Goal: Task Accomplishment & Management: Complete application form

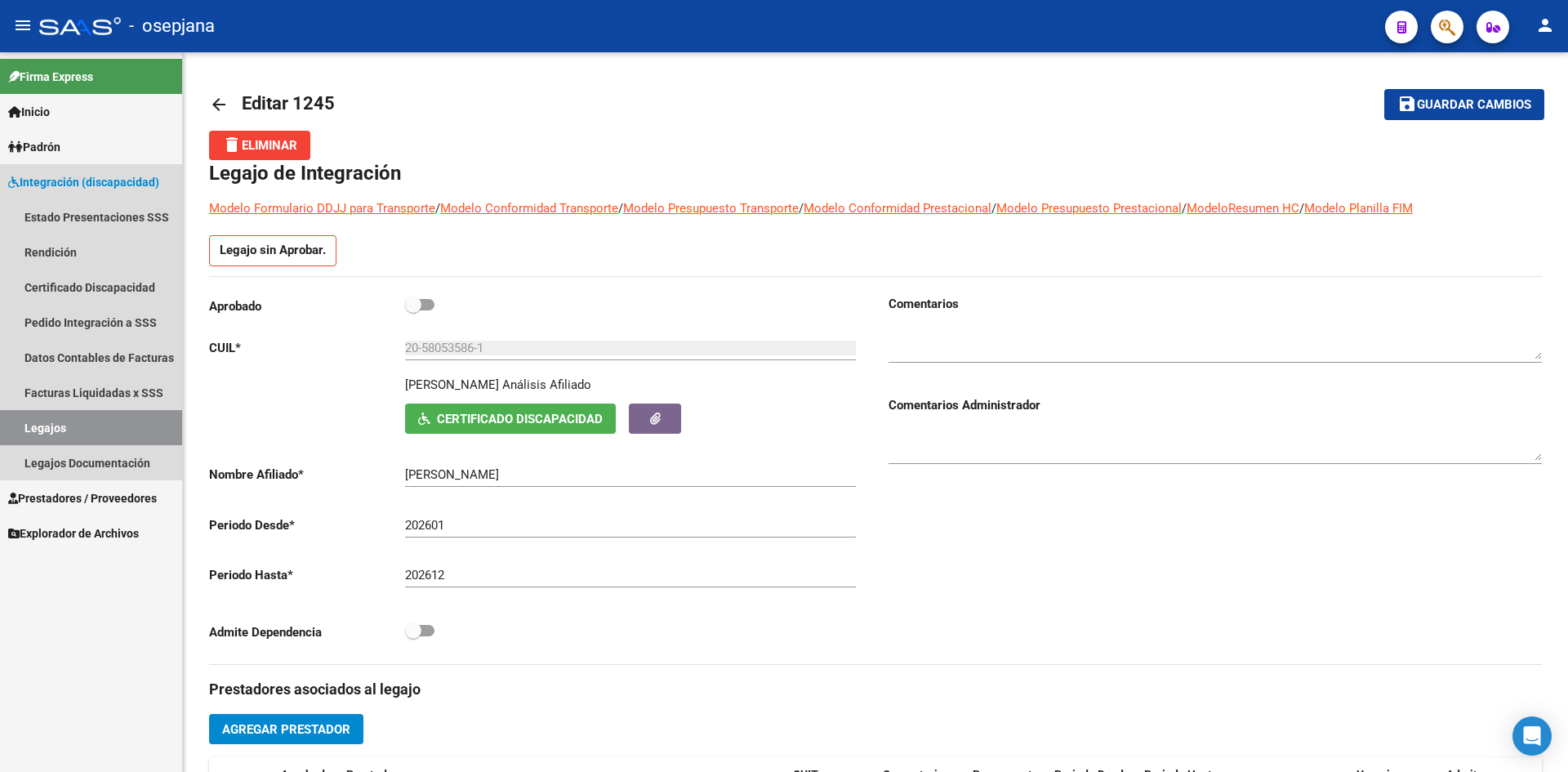
click at [111, 181] on span "Integración (discapacidad)" at bounding box center [84, 183] width 152 height 18
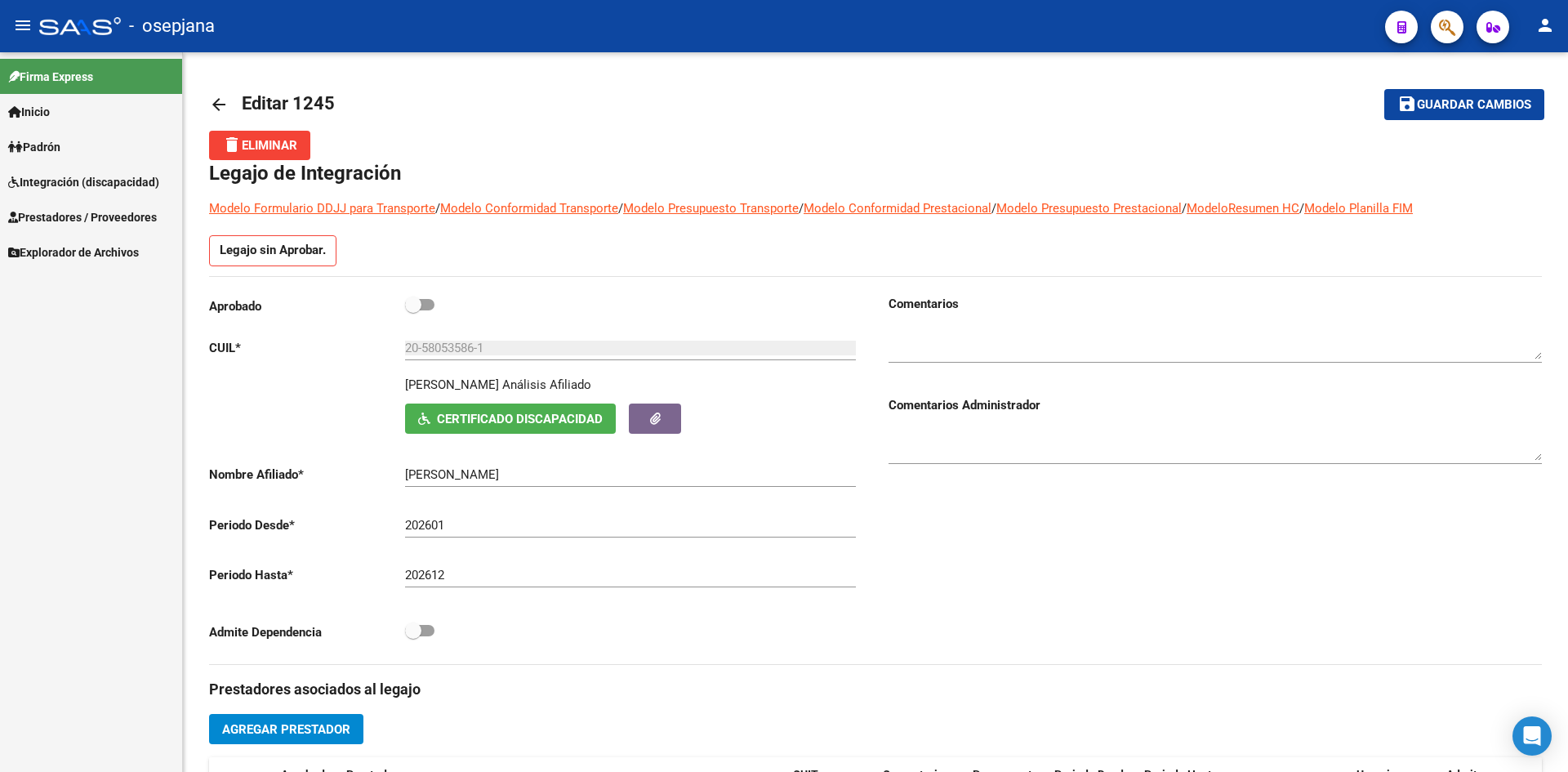
click at [117, 210] on span "Prestadores / Proveedores" at bounding box center [82, 217] width 149 height 18
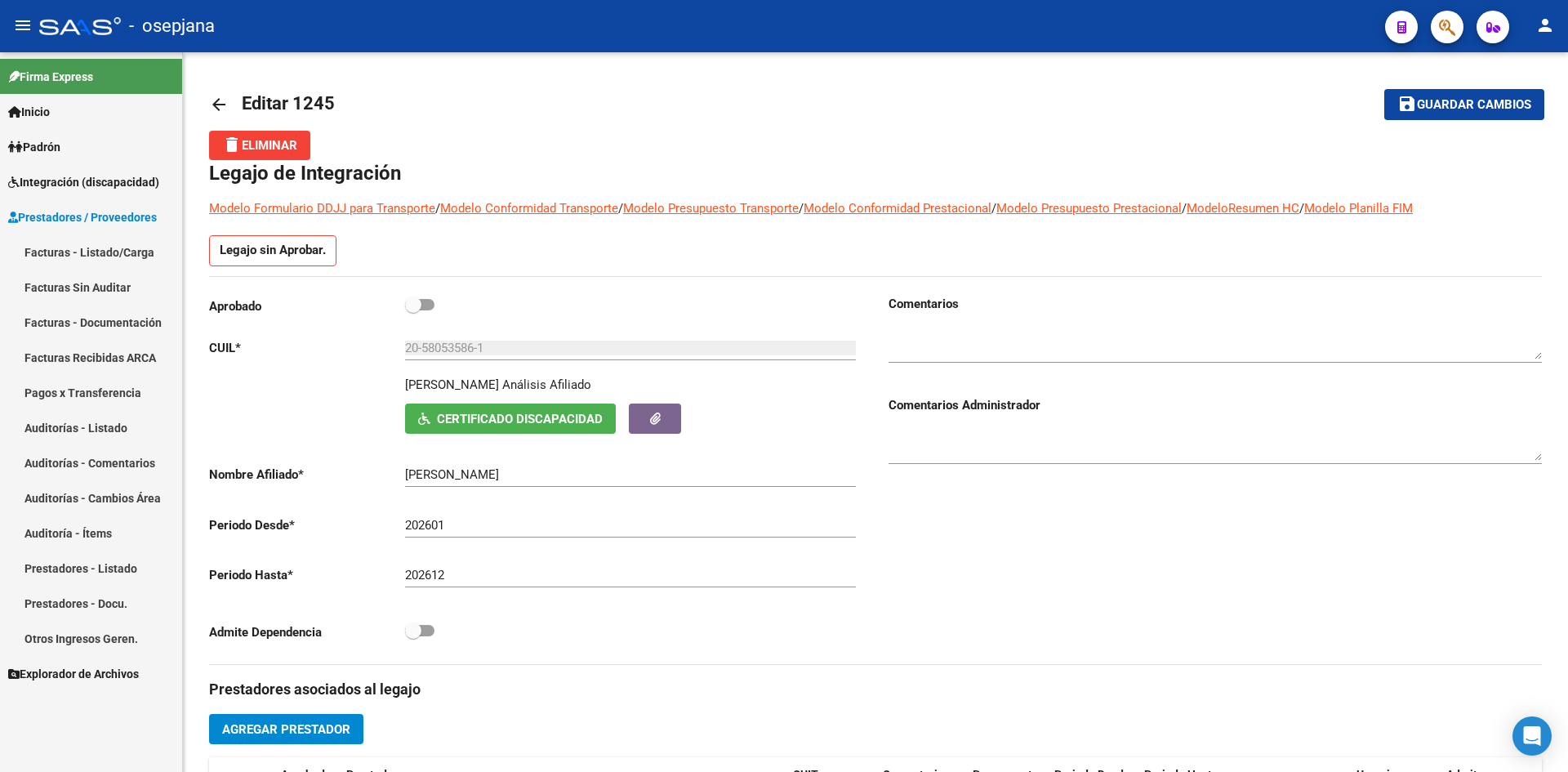
click at [138, 247] on link "Facturas - Listado/Carga" at bounding box center [91, 251] width 182 height 35
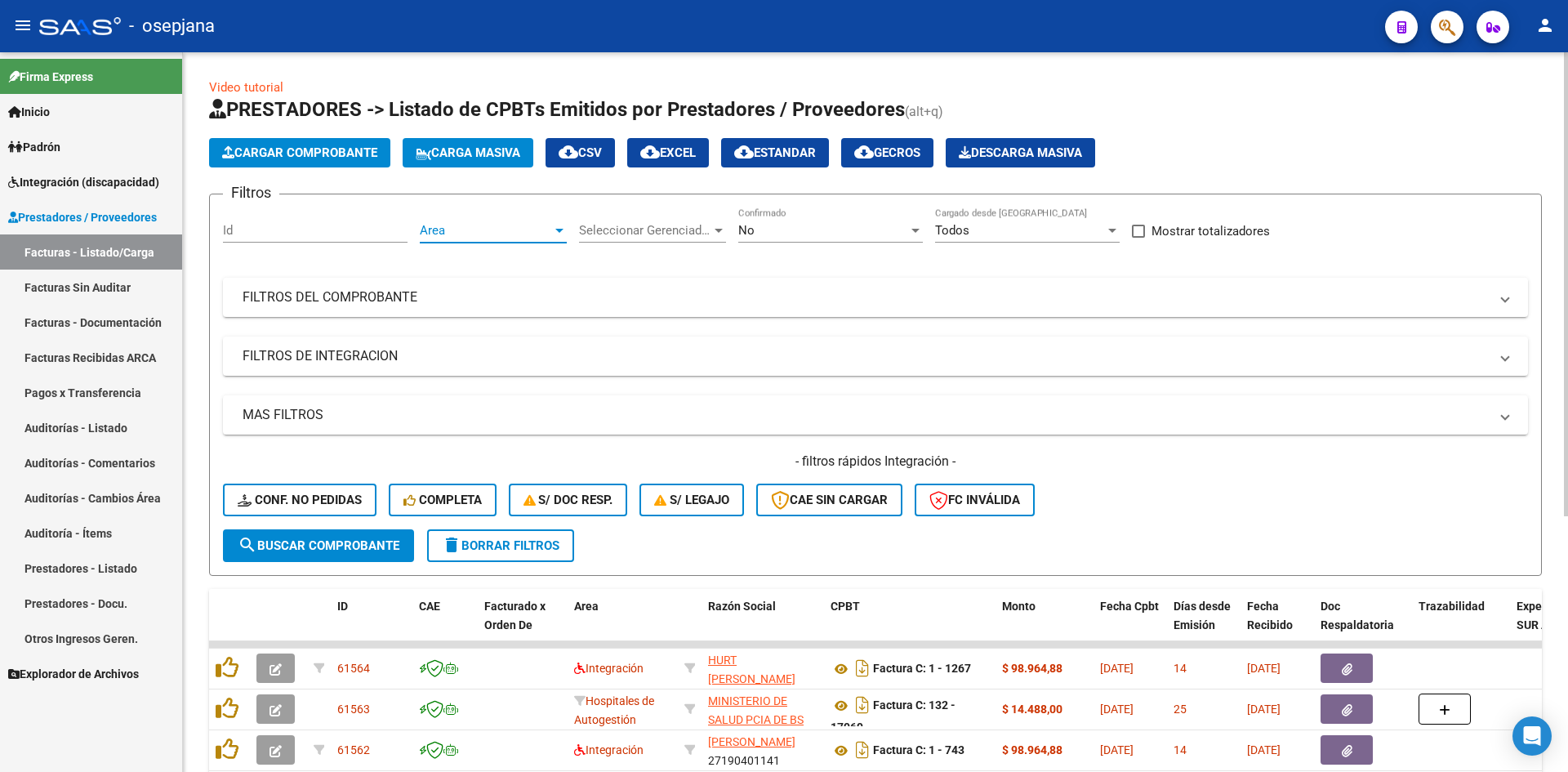
click at [444, 228] on span "Area" at bounding box center [485, 230] width 133 height 15
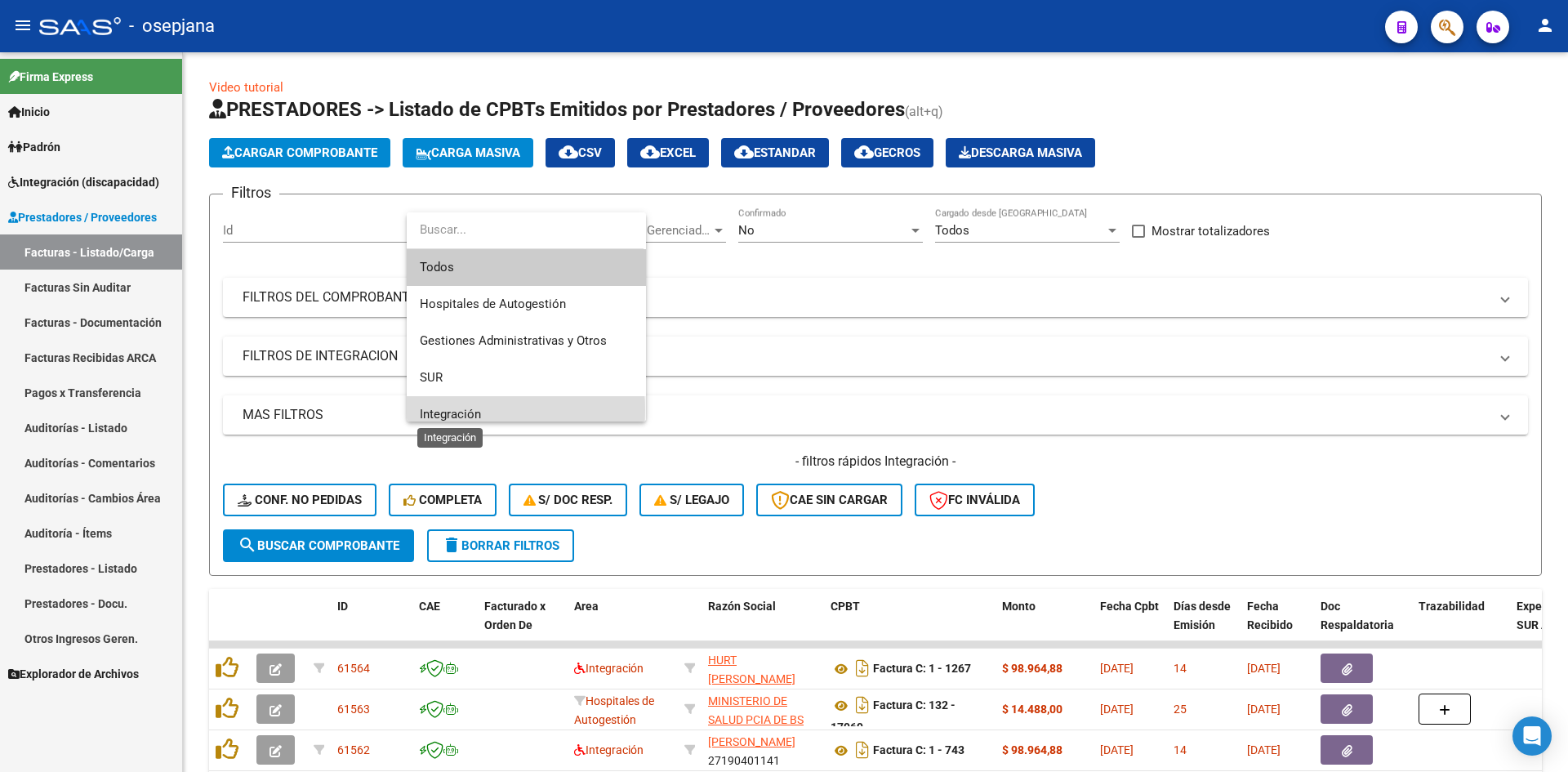
click at [460, 410] on span "Integración" at bounding box center [450, 414] width 61 height 15
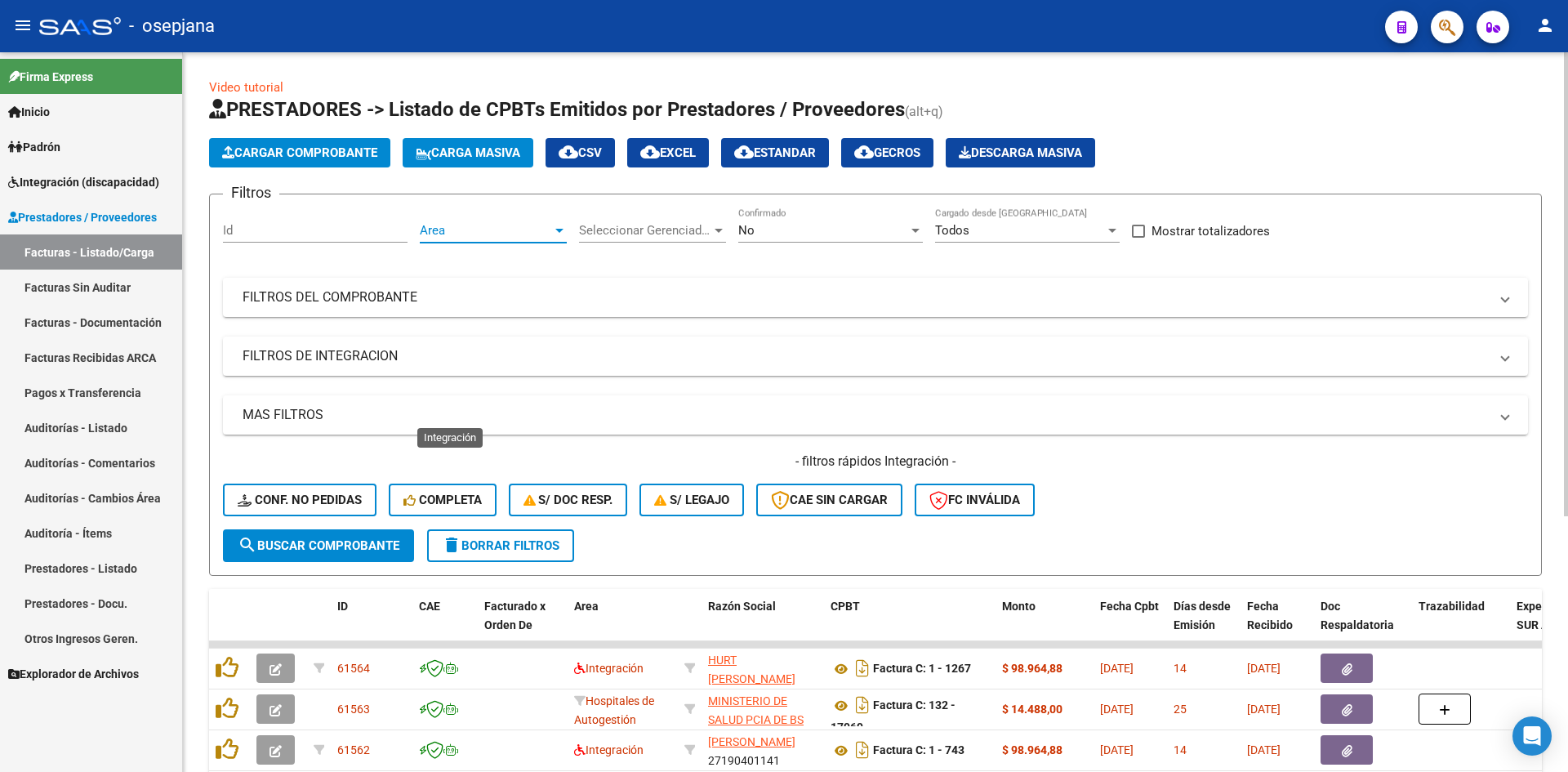
scroll to position [11, 0]
click at [765, 229] on div "No" at bounding box center [823, 230] width 169 height 15
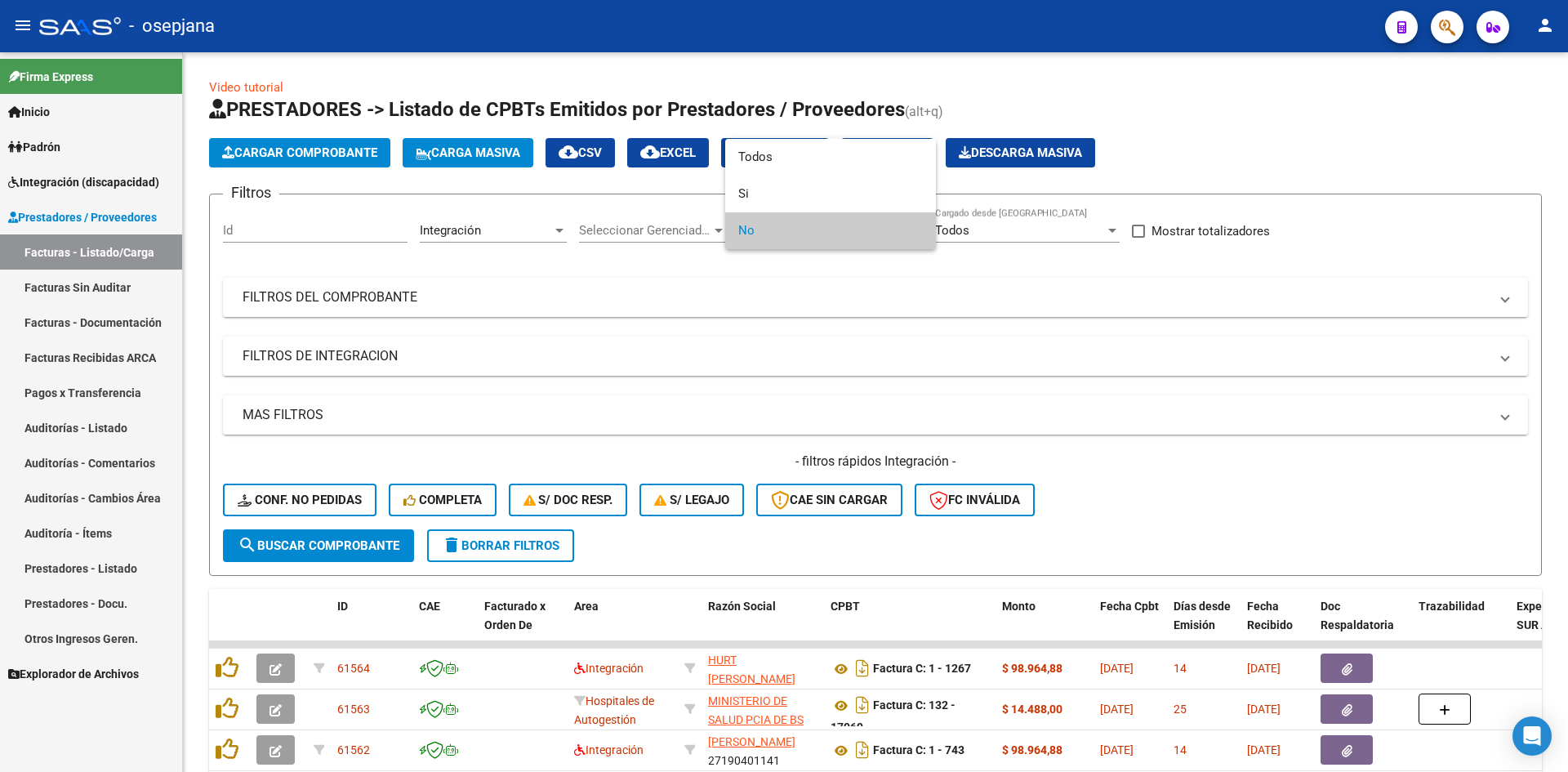
click at [763, 239] on span "No" at bounding box center [830, 230] width 184 height 37
click at [636, 559] on div at bounding box center [784, 386] width 1568 height 772
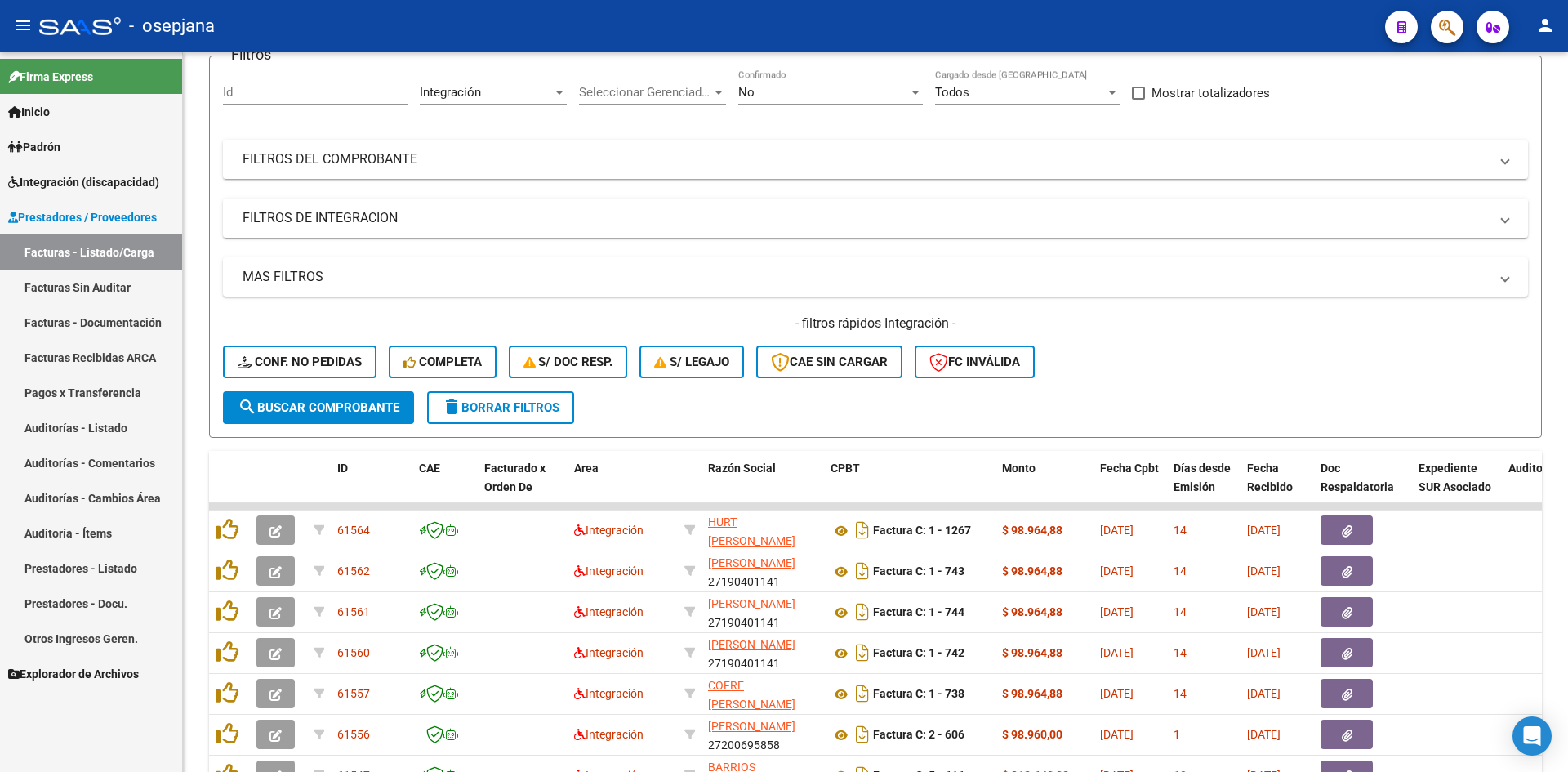
scroll to position [396, 0]
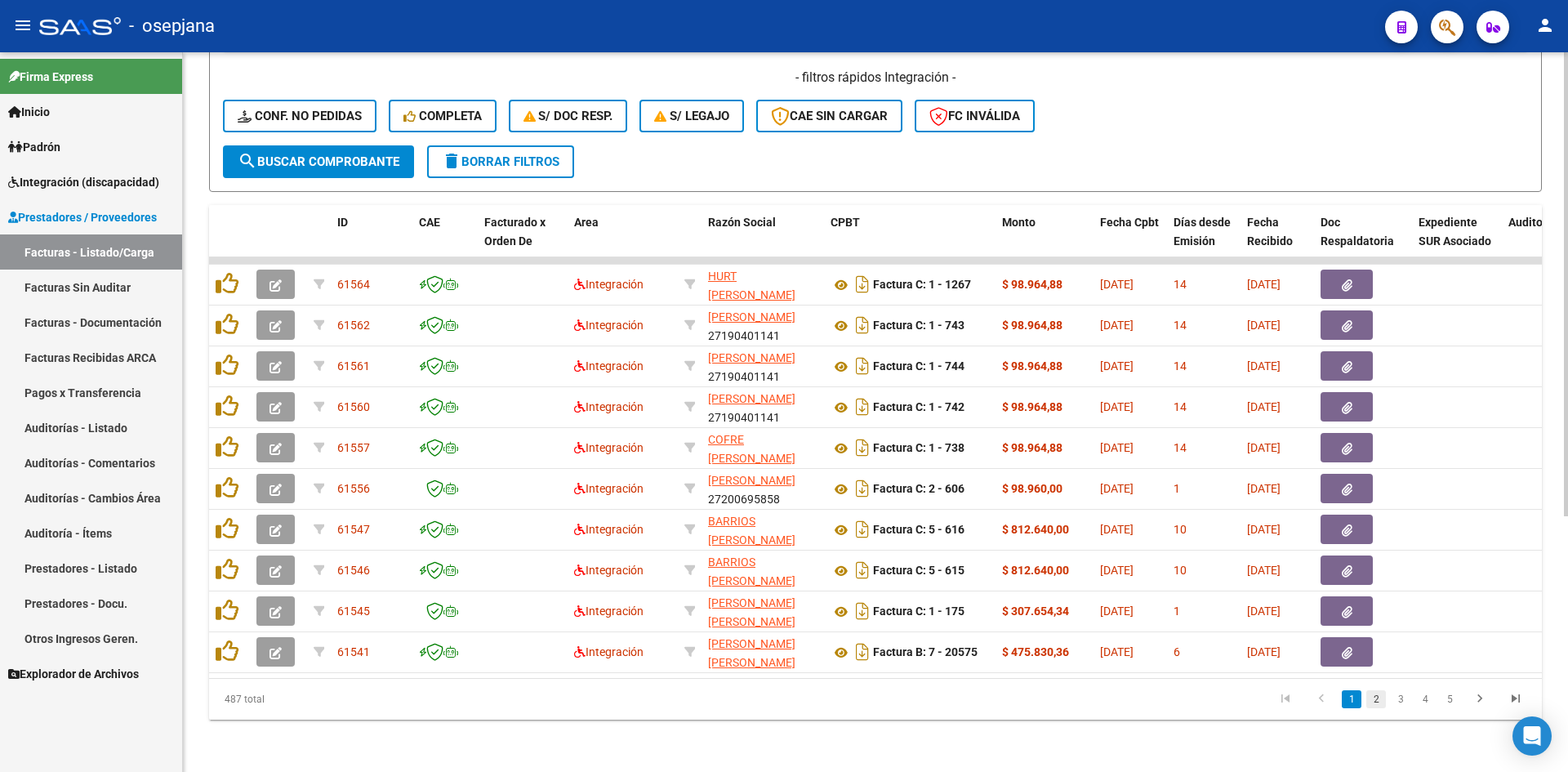
click at [1376, 700] on link "2" at bounding box center [1377, 699] width 20 height 18
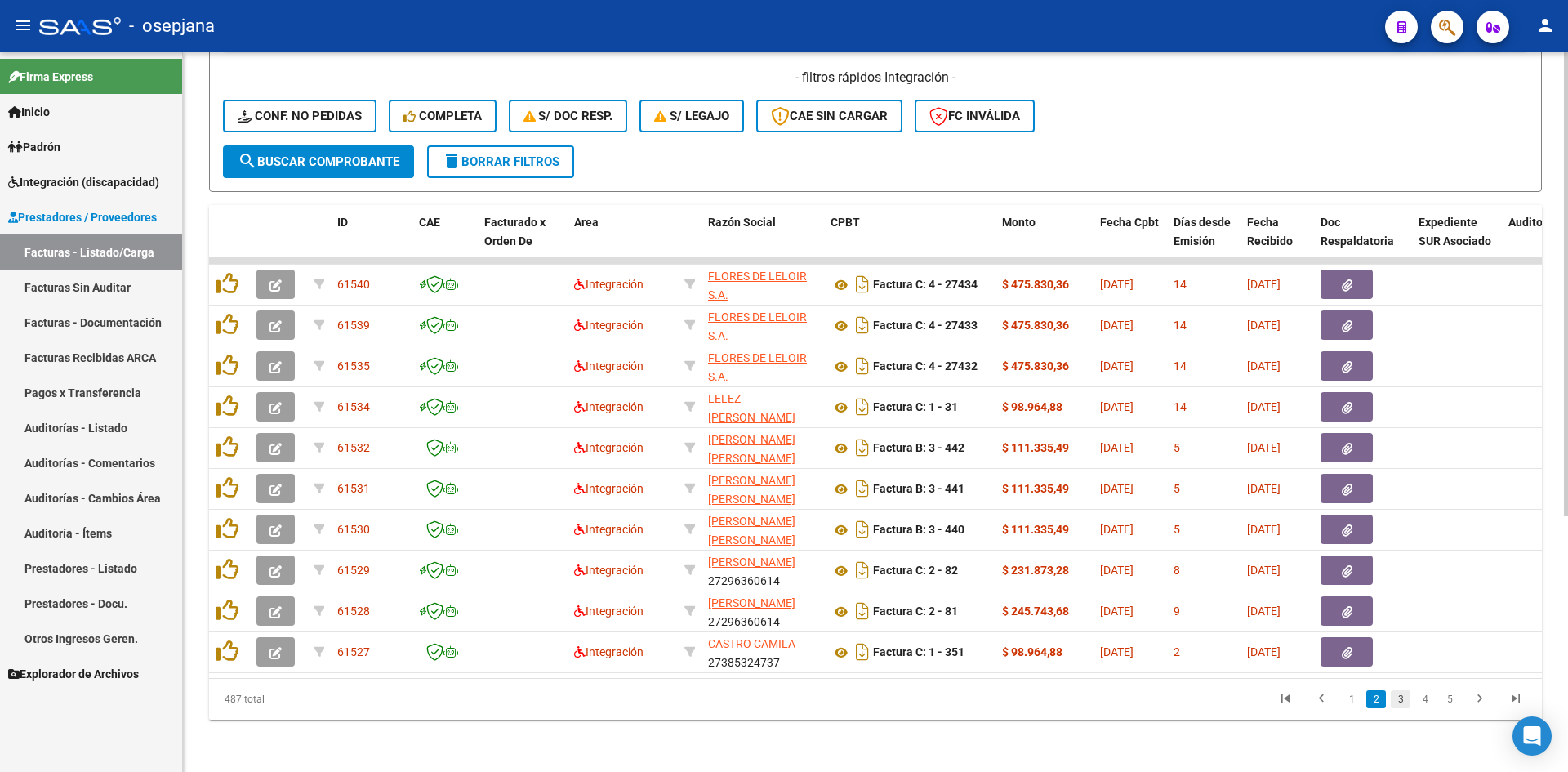
click at [1396, 703] on link "3" at bounding box center [1402, 699] width 20 height 18
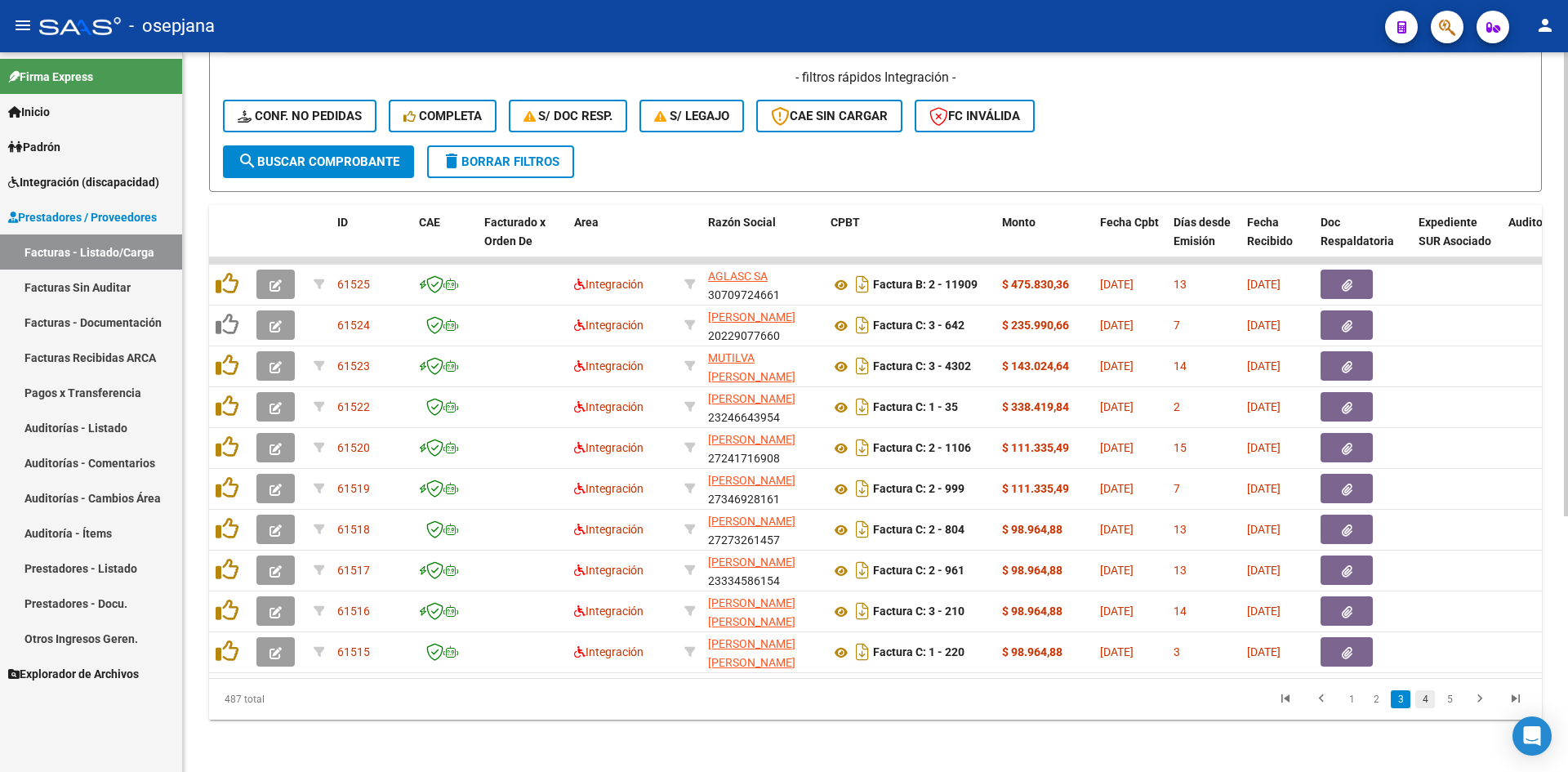
click at [1418, 701] on link "4" at bounding box center [1425, 699] width 20 height 18
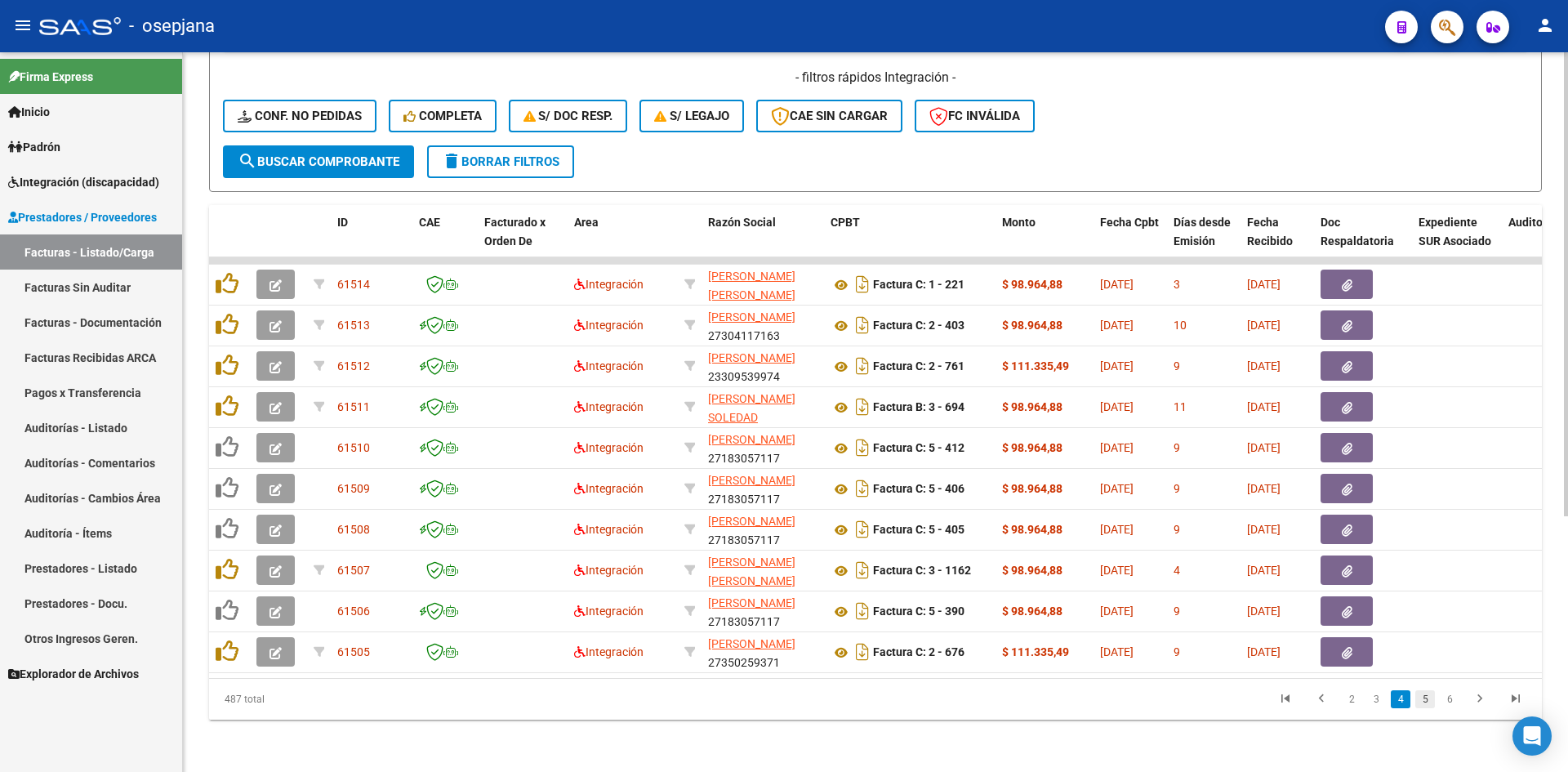
click at [1425, 701] on link "5" at bounding box center [1425, 699] width 20 height 18
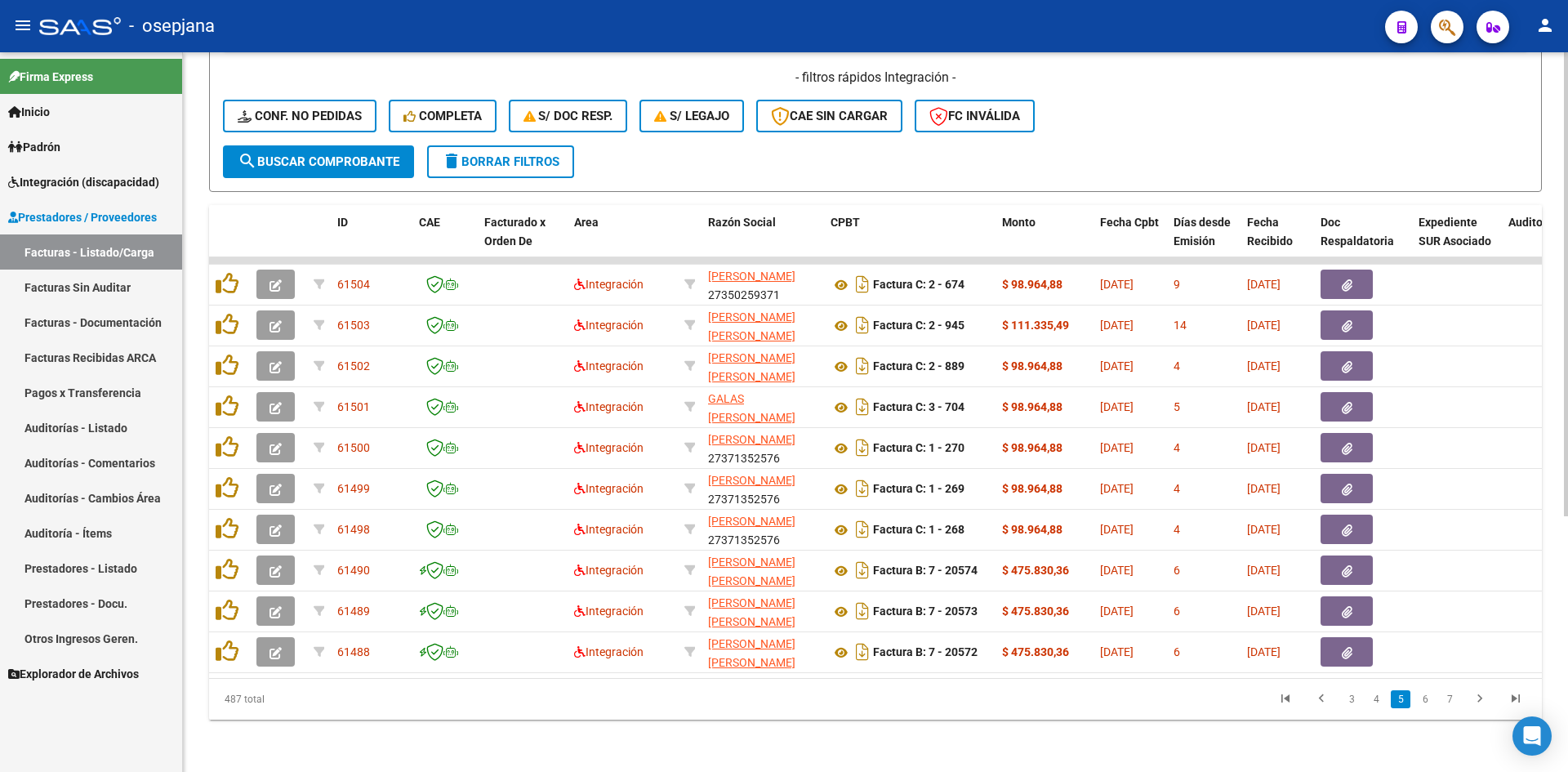
click at [1425, 701] on link "6" at bounding box center [1425, 699] width 20 height 18
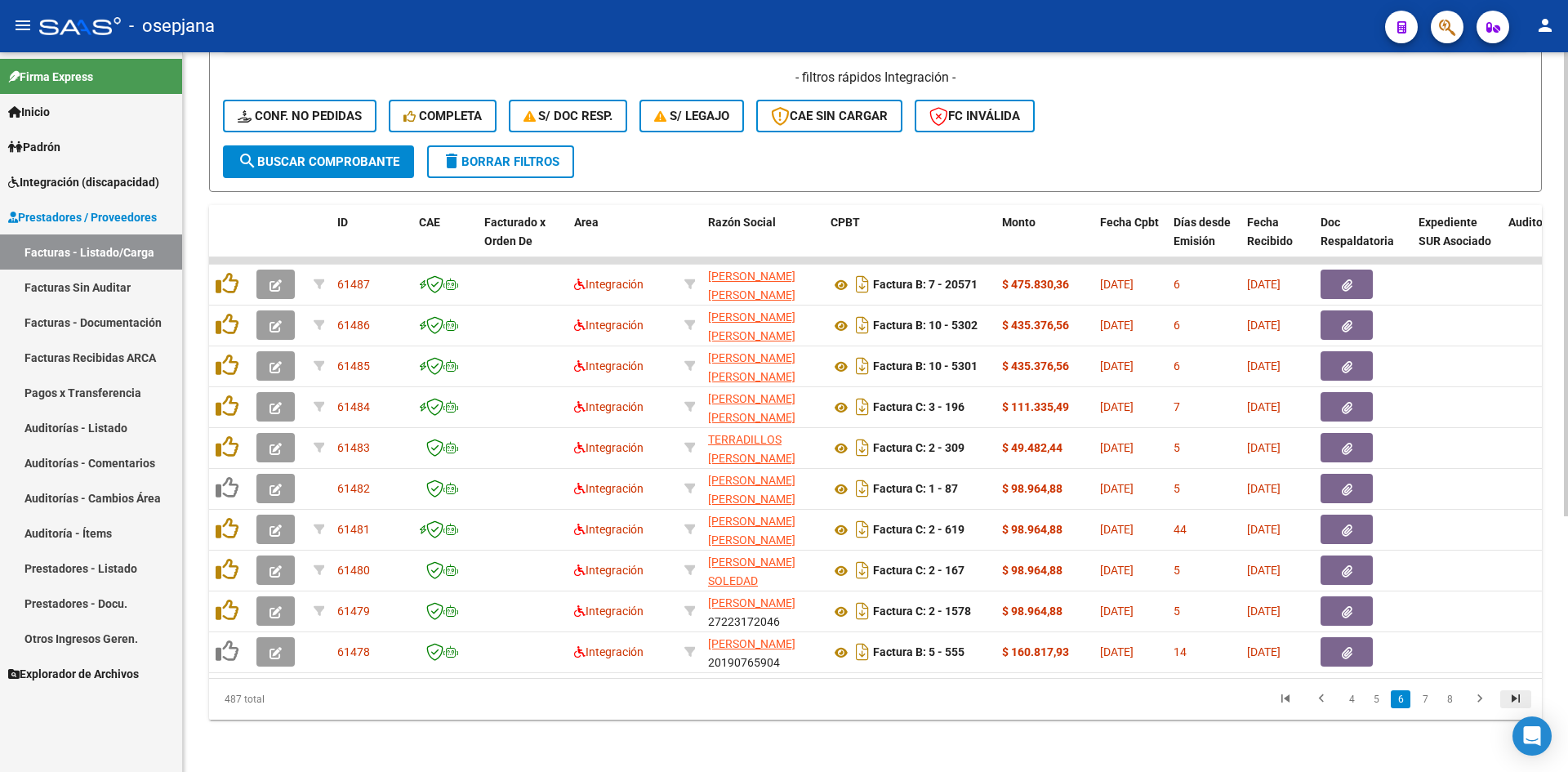
click at [1509, 695] on icon "go to last page" at bounding box center [1515, 701] width 21 height 20
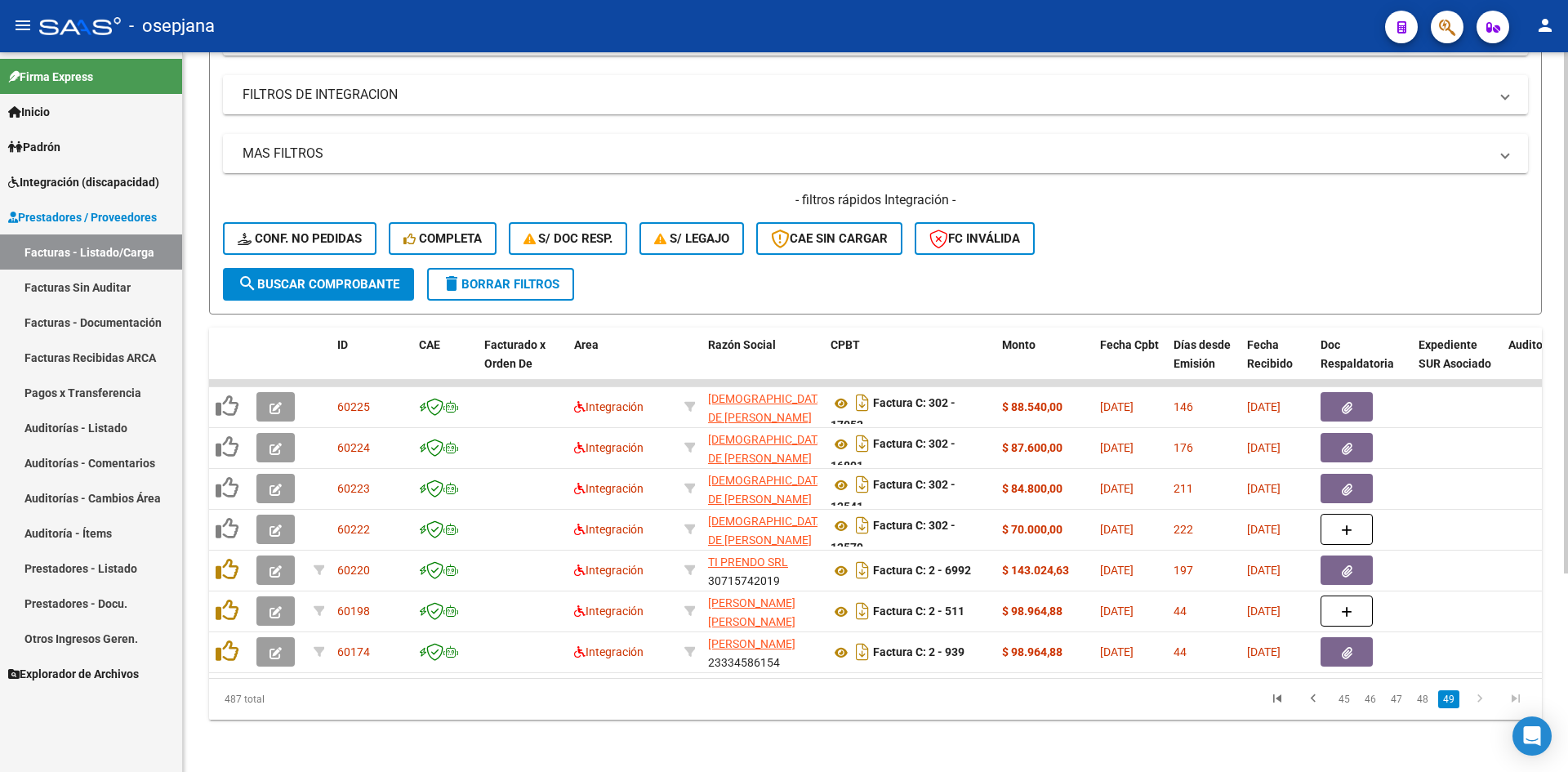
scroll to position [274, 0]
click at [1414, 698] on link "48" at bounding box center [1422, 699] width 21 height 18
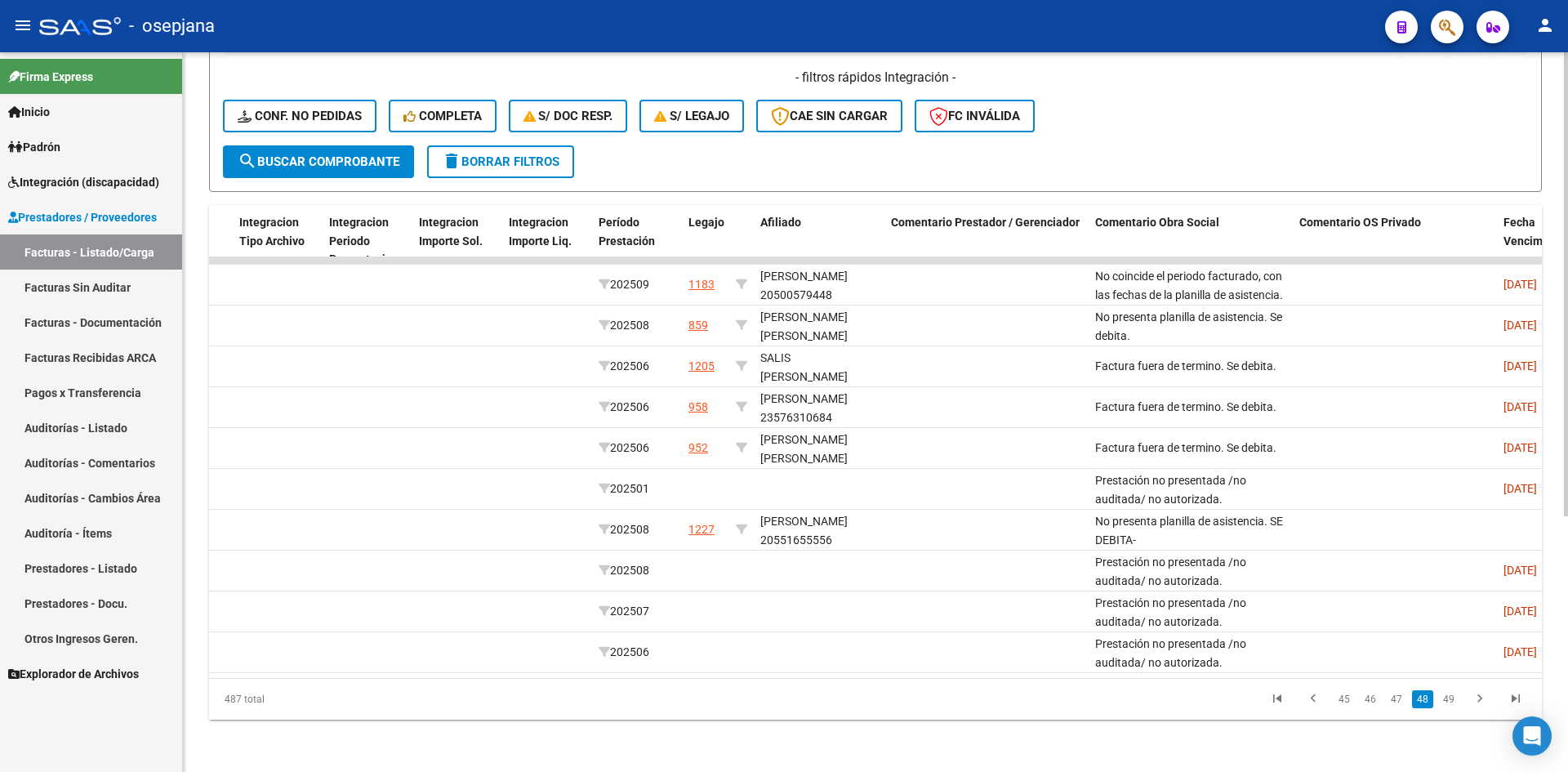
scroll to position [0, 2021]
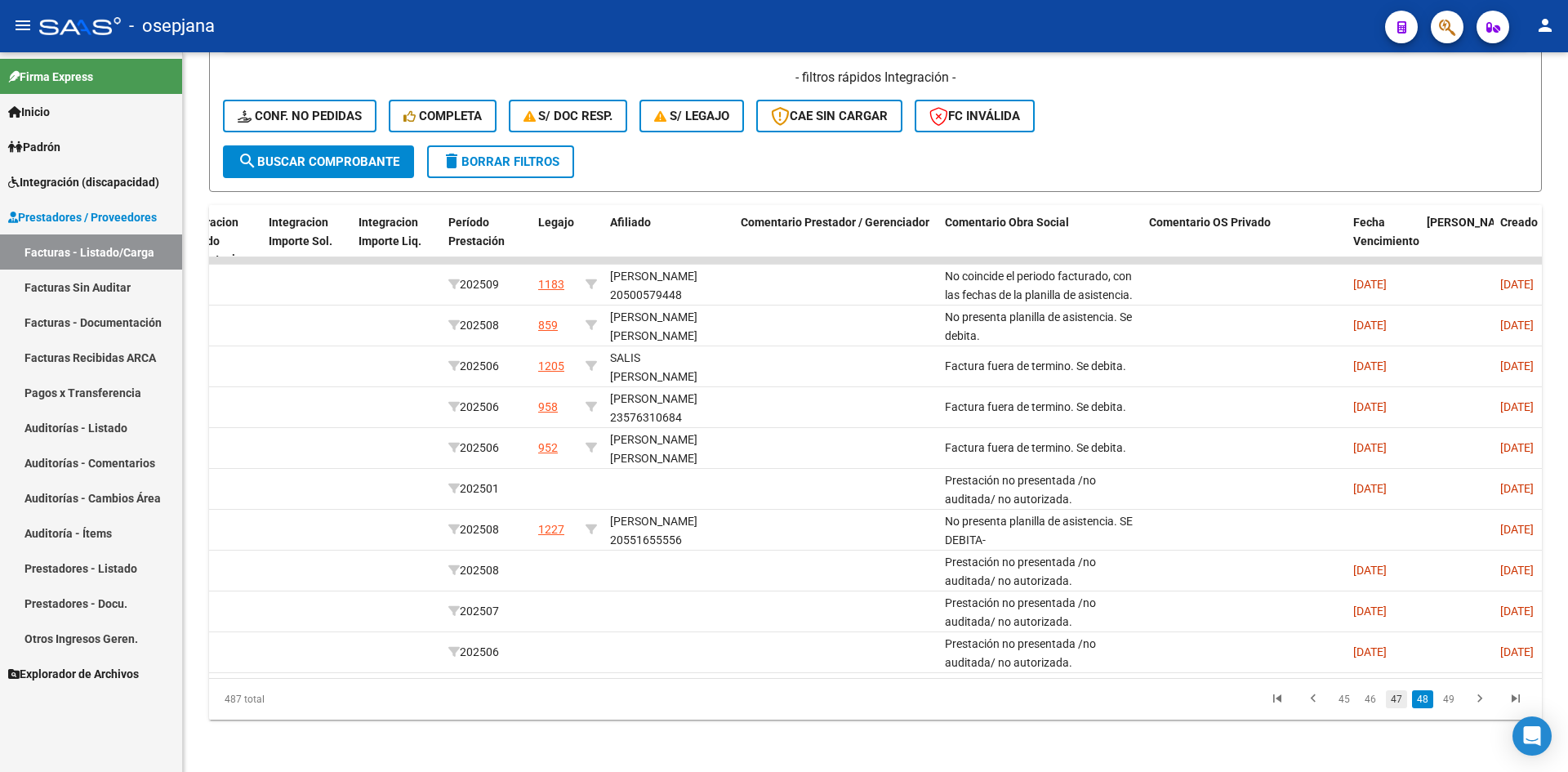
click at [1395, 696] on link "47" at bounding box center [1397, 699] width 21 height 18
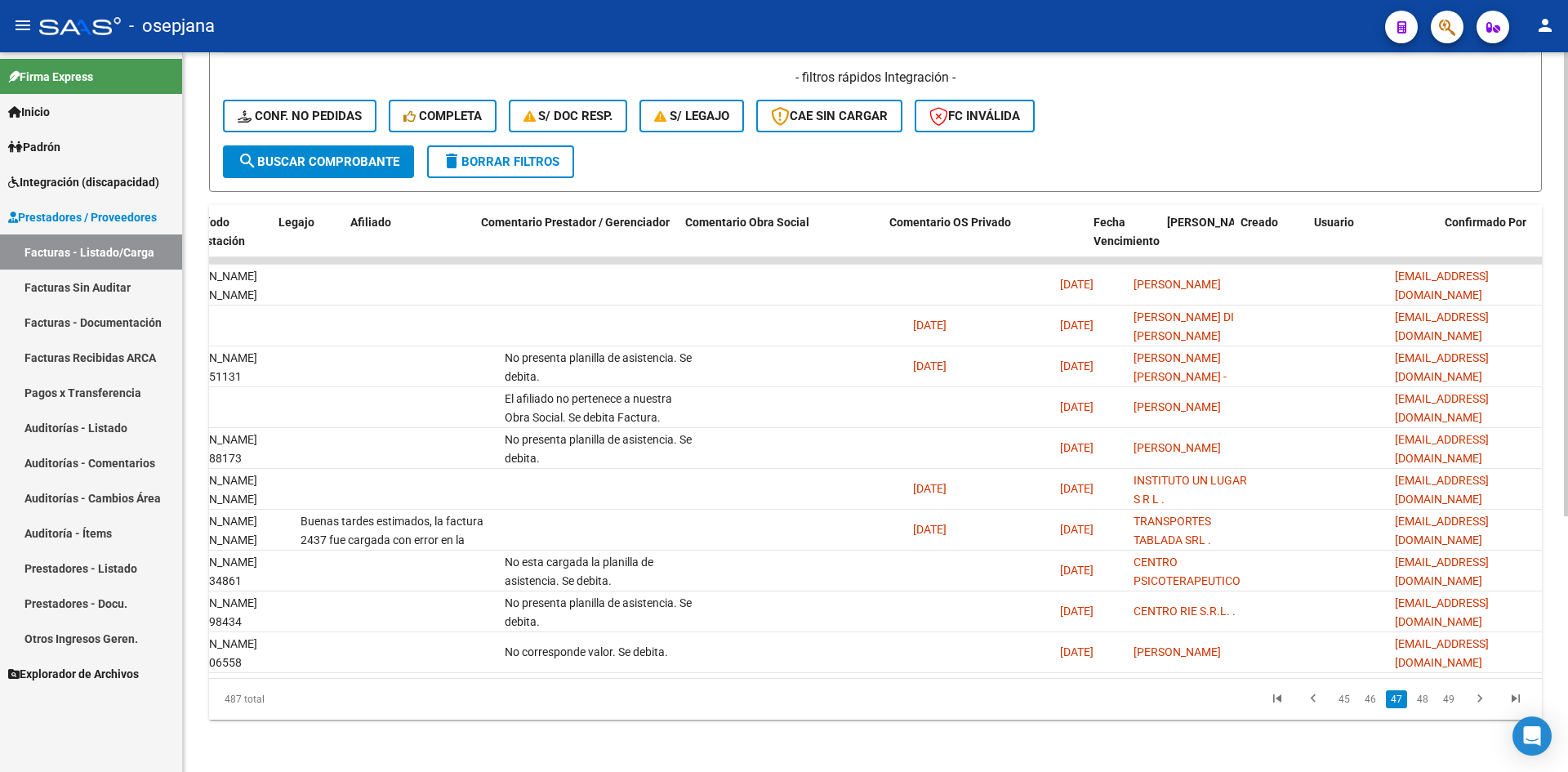
scroll to position [0, 0]
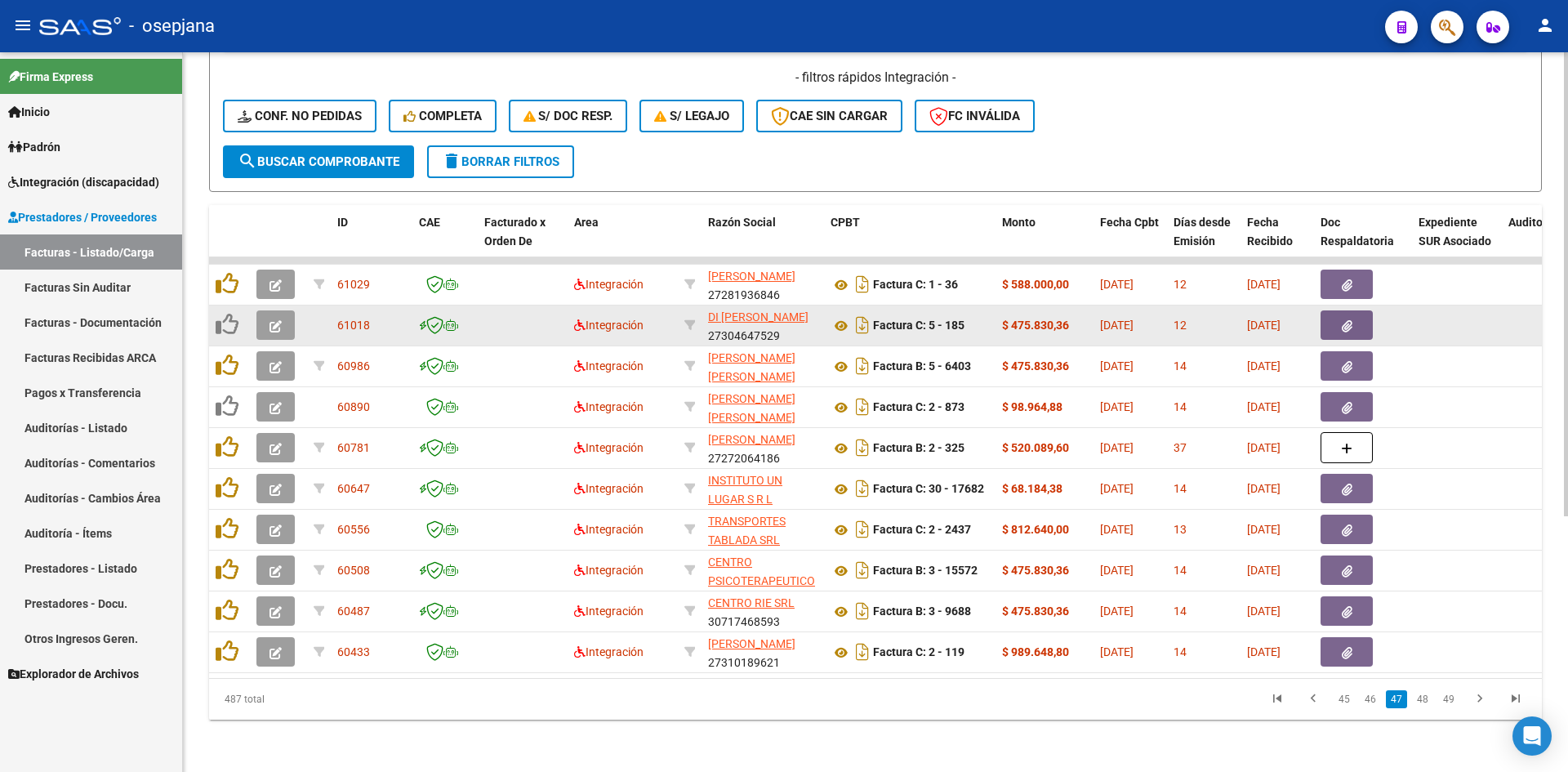
click at [284, 311] on button "button" at bounding box center [275, 325] width 39 height 30
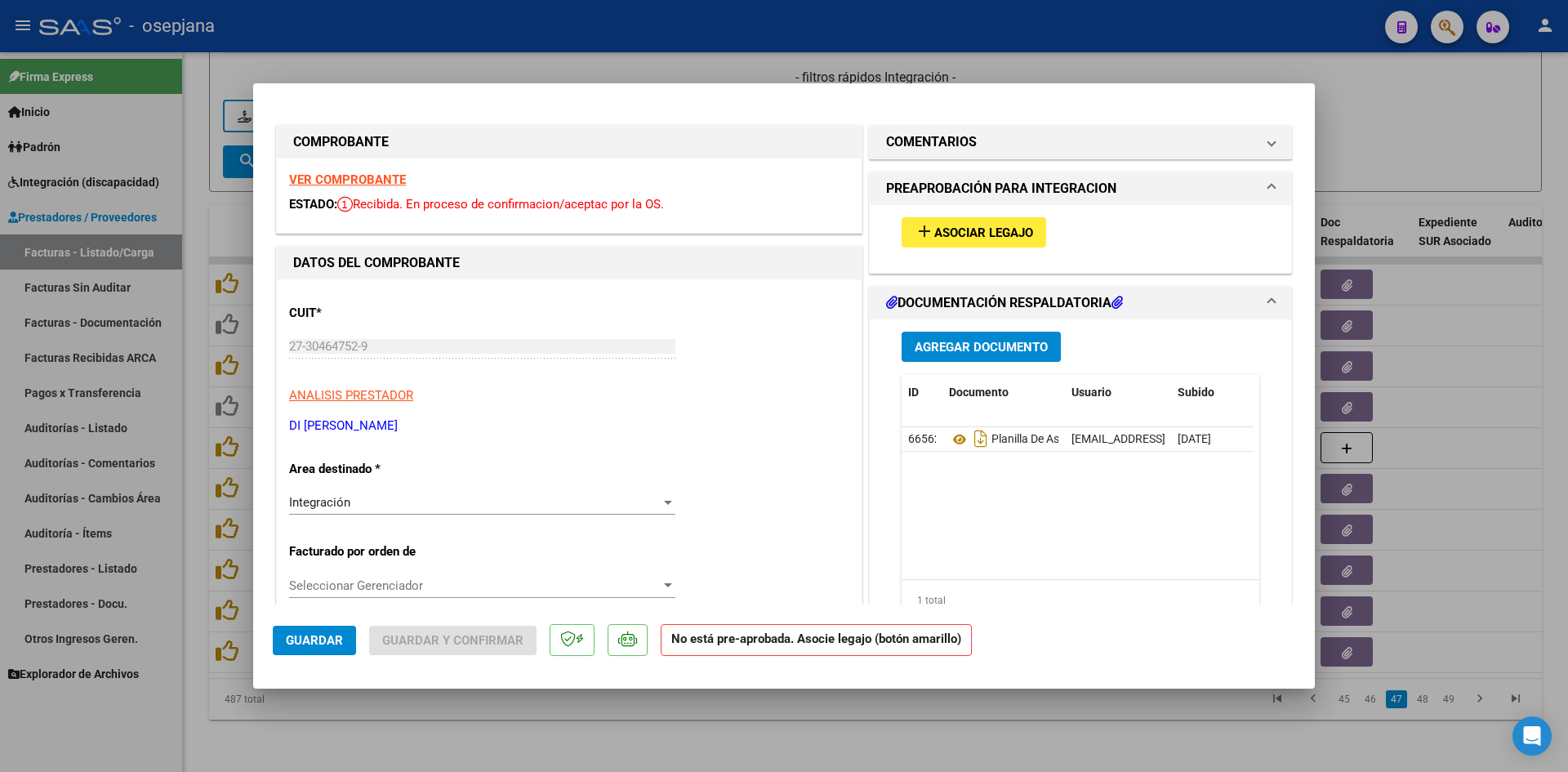
click at [378, 181] on strong "VER COMPROBANTE" at bounding box center [347, 180] width 117 height 15
click at [989, 237] on span "Asociar Legajo" at bounding box center [983, 232] width 99 height 15
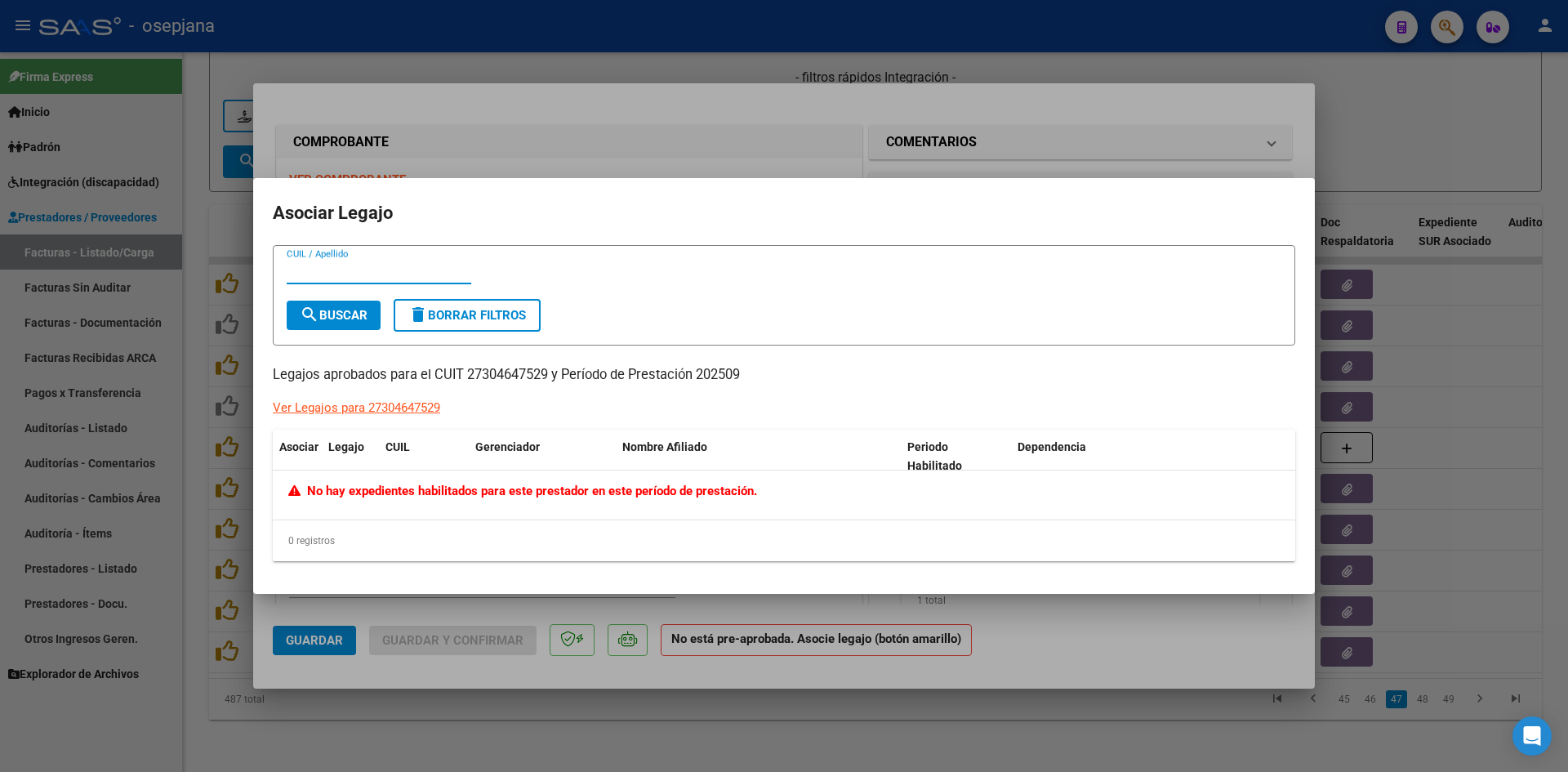
click at [757, 152] on div at bounding box center [784, 386] width 1568 height 772
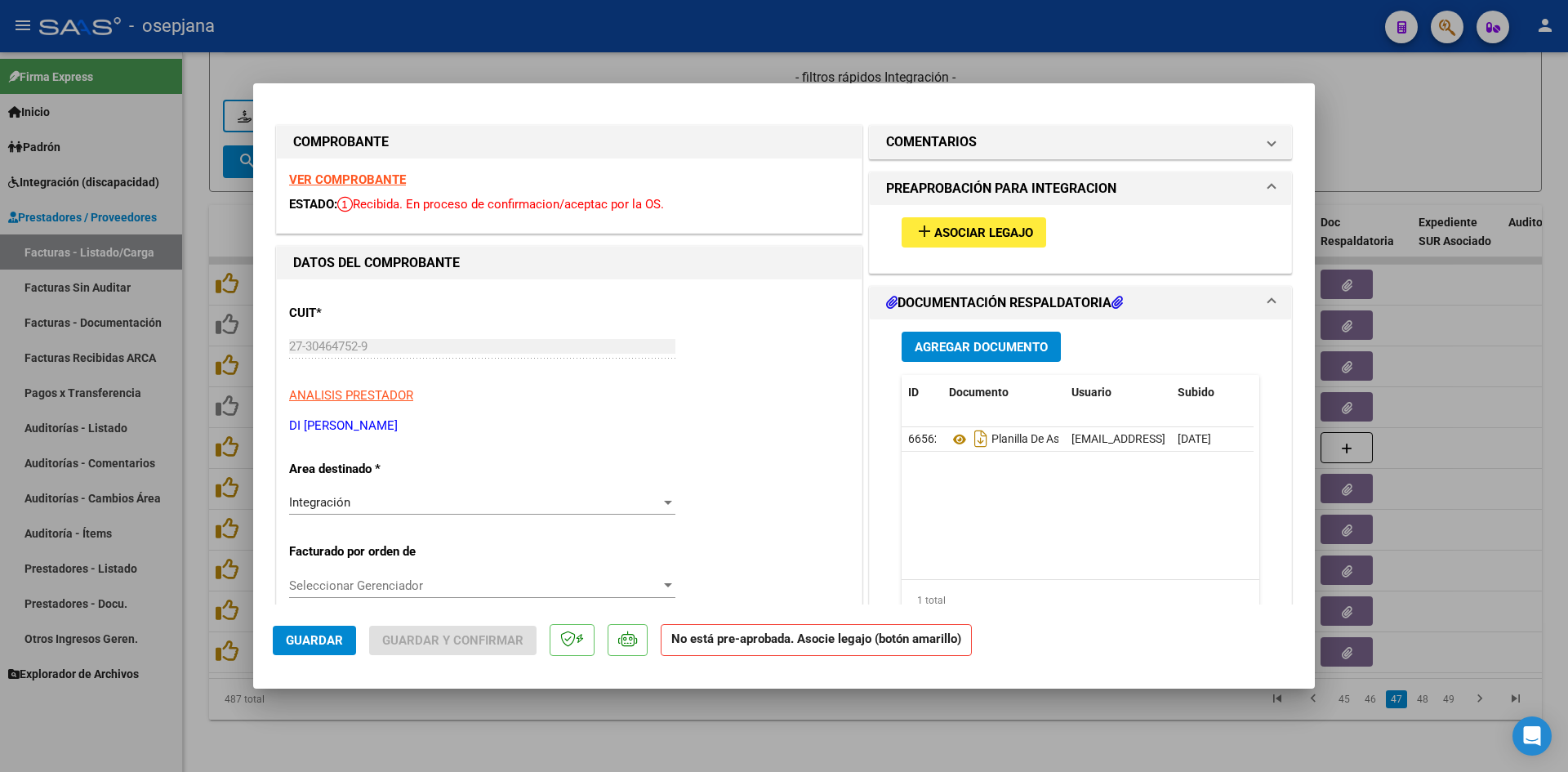
click at [1521, 166] on div at bounding box center [784, 386] width 1568 height 772
type input "$ 0,00"
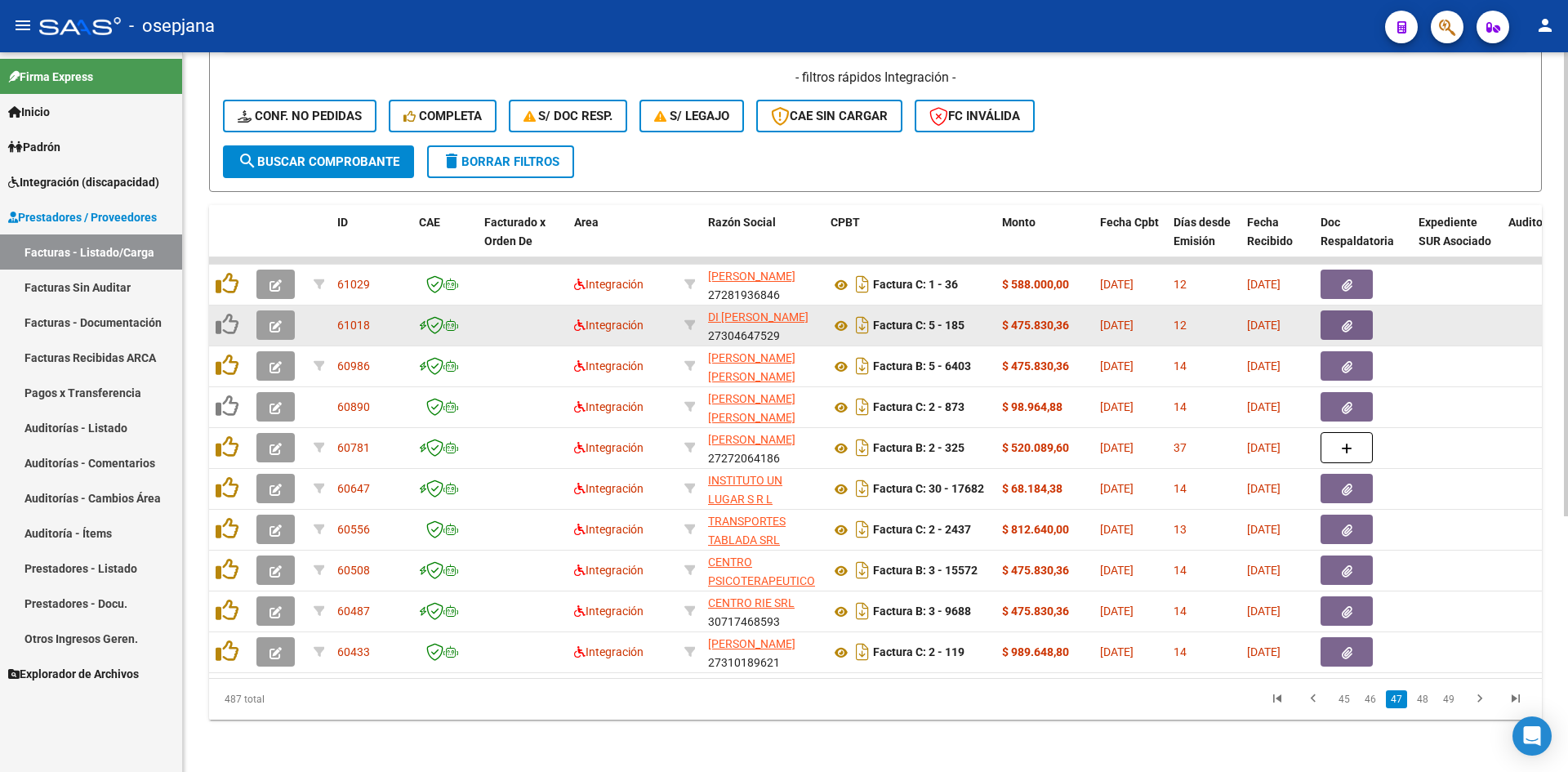
click at [283, 315] on button "button" at bounding box center [275, 325] width 39 height 30
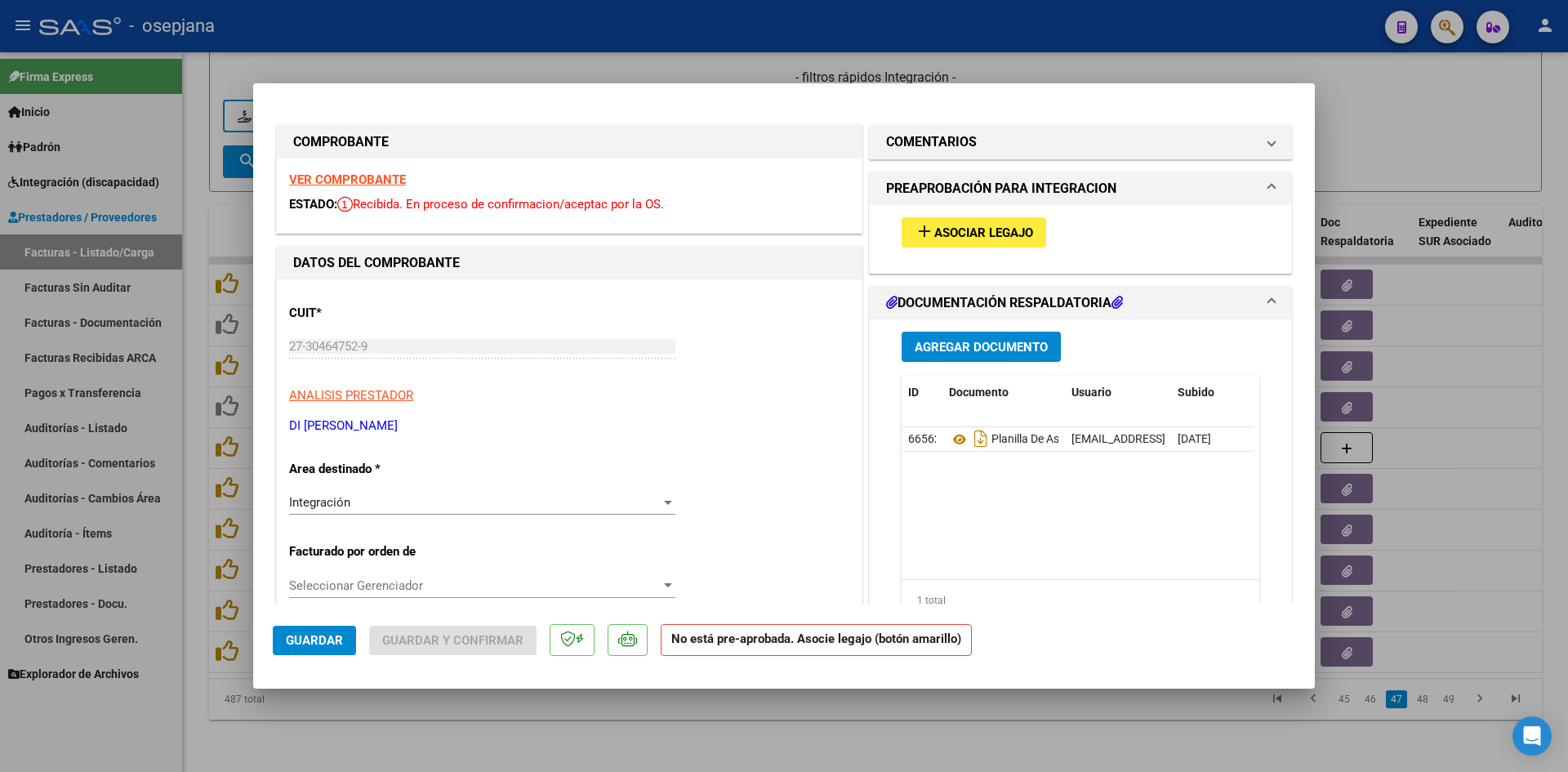
click at [387, 184] on strong "VER COMPROBANTE" at bounding box center [347, 180] width 117 height 15
click at [1388, 120] on div at bounding box center [784, 386] width 1568 height 772
type input "$ 0,00"
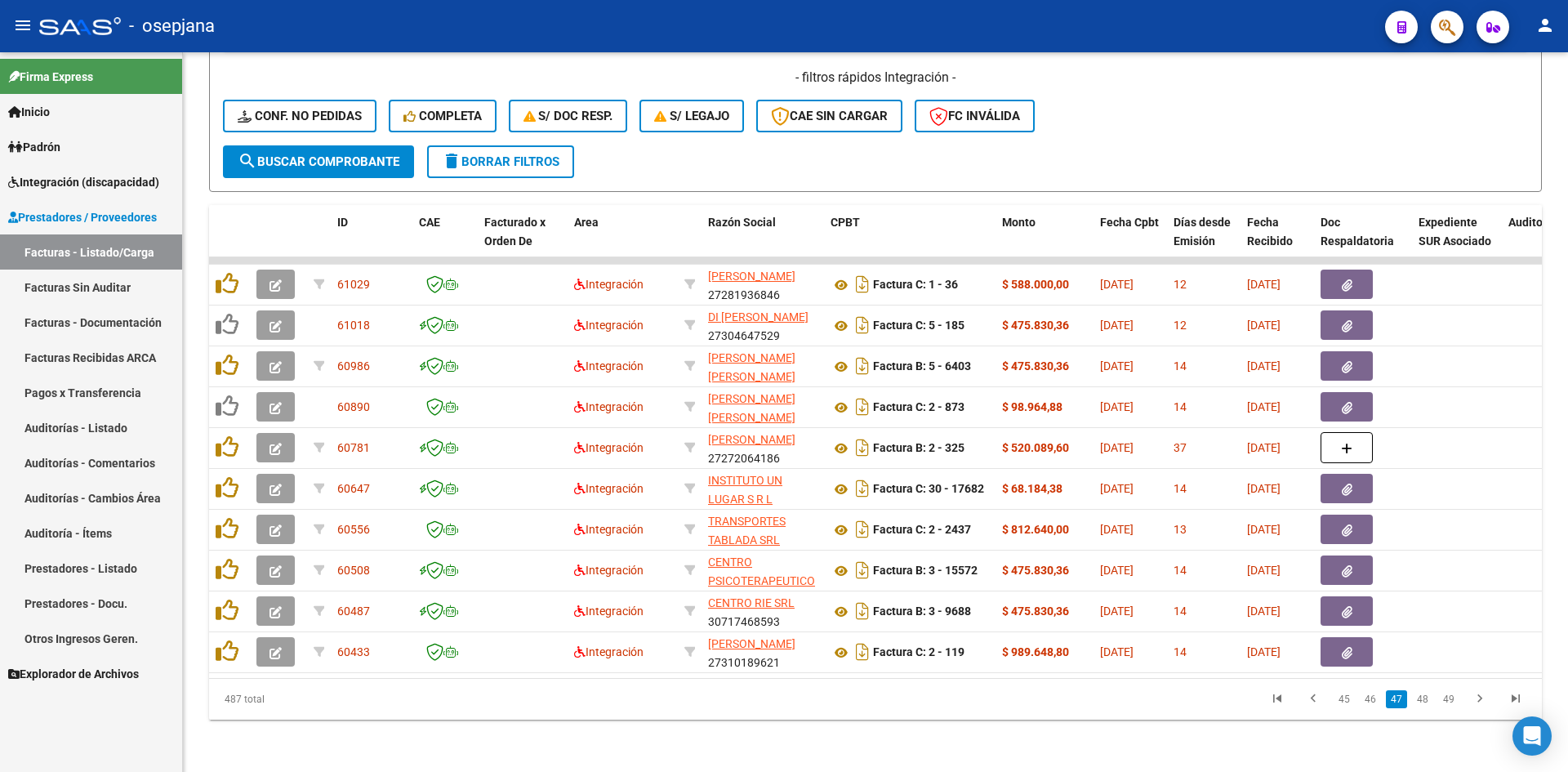
click at [101, 255] on link "Facturas - Listado/Carga" at bounding box center [91, 251] width 182 height 35
click at [81, 179] on span "Integración (discapacidad)" at bounding box center [84, 183] width 152 height 18
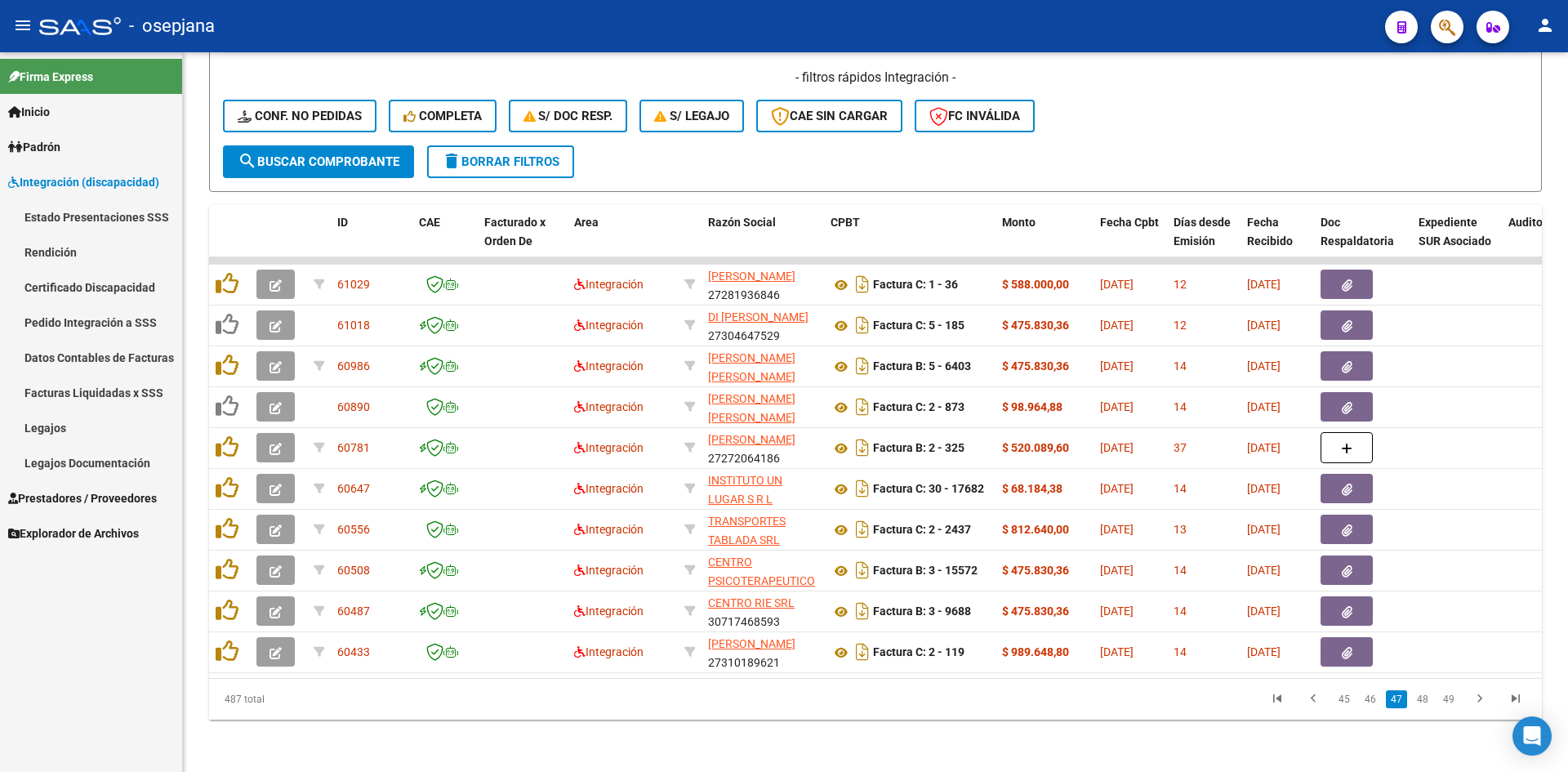
click at [60, 438] on link "Legajos" at bounding box center [91, 427] width 182 height 35
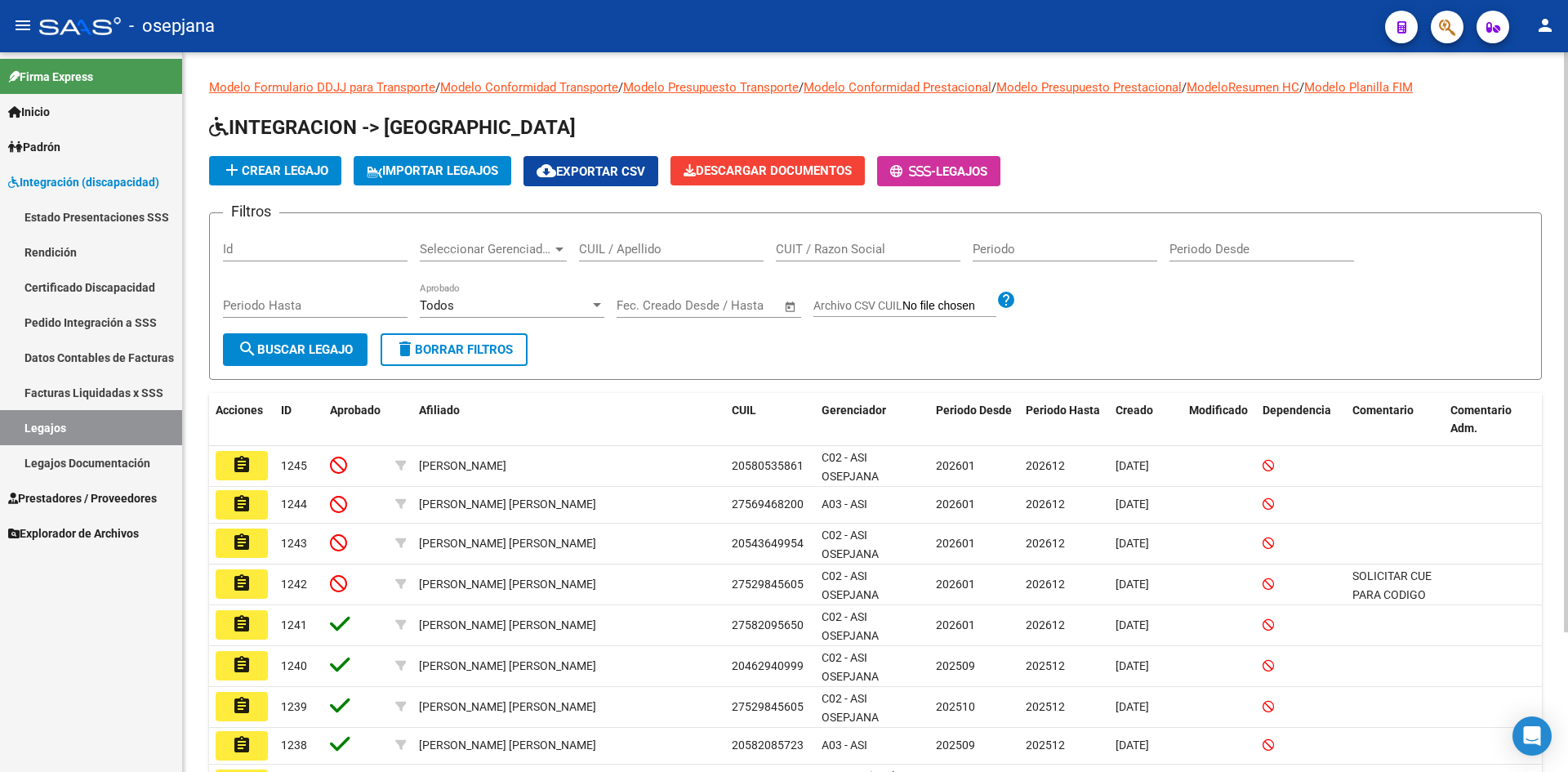
click at [685, 251] on input "CUIL / Apellido" at bounding box center [671, 249] width 184 height 15
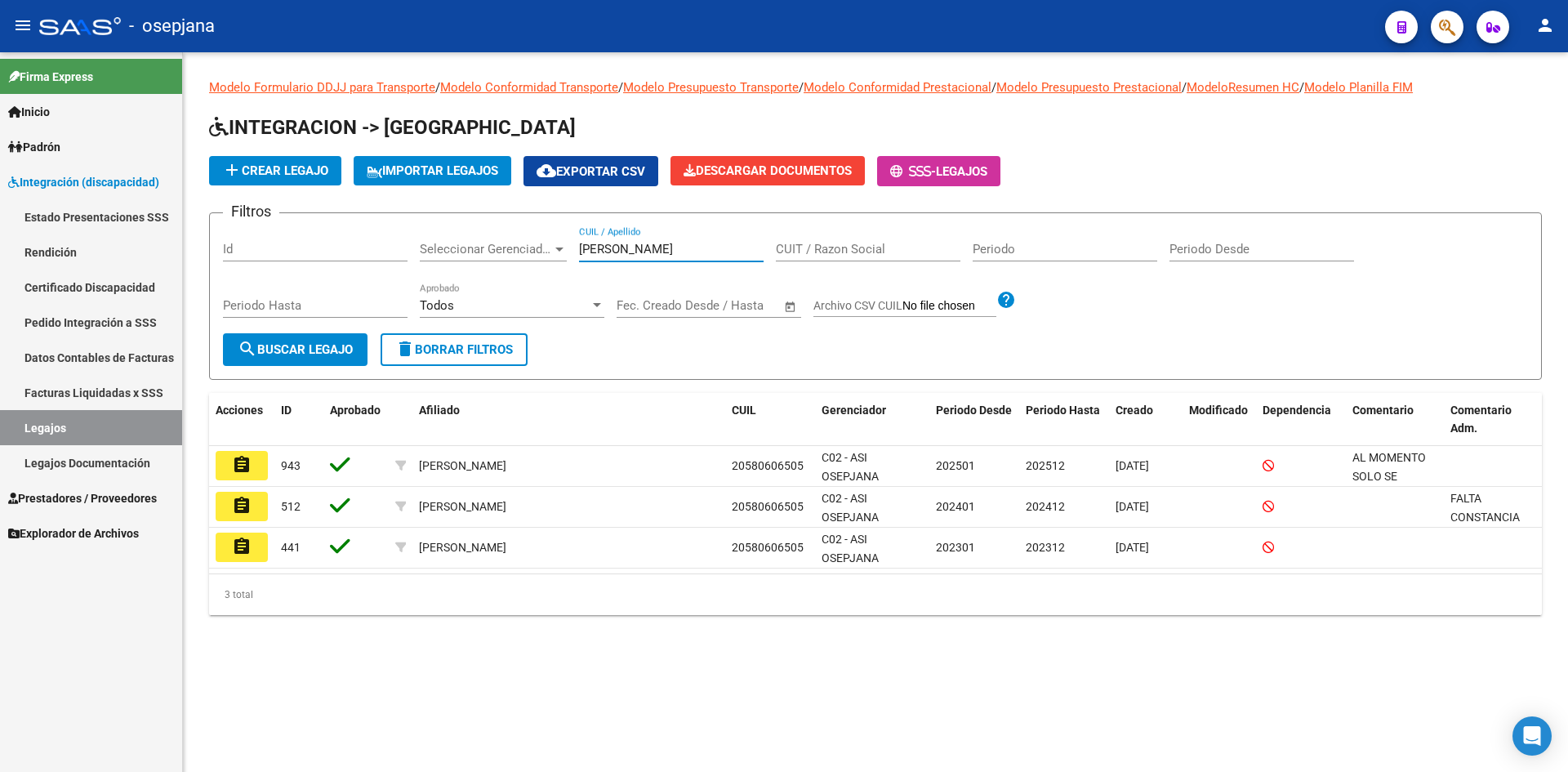
type input "[PERSON_NAME]"
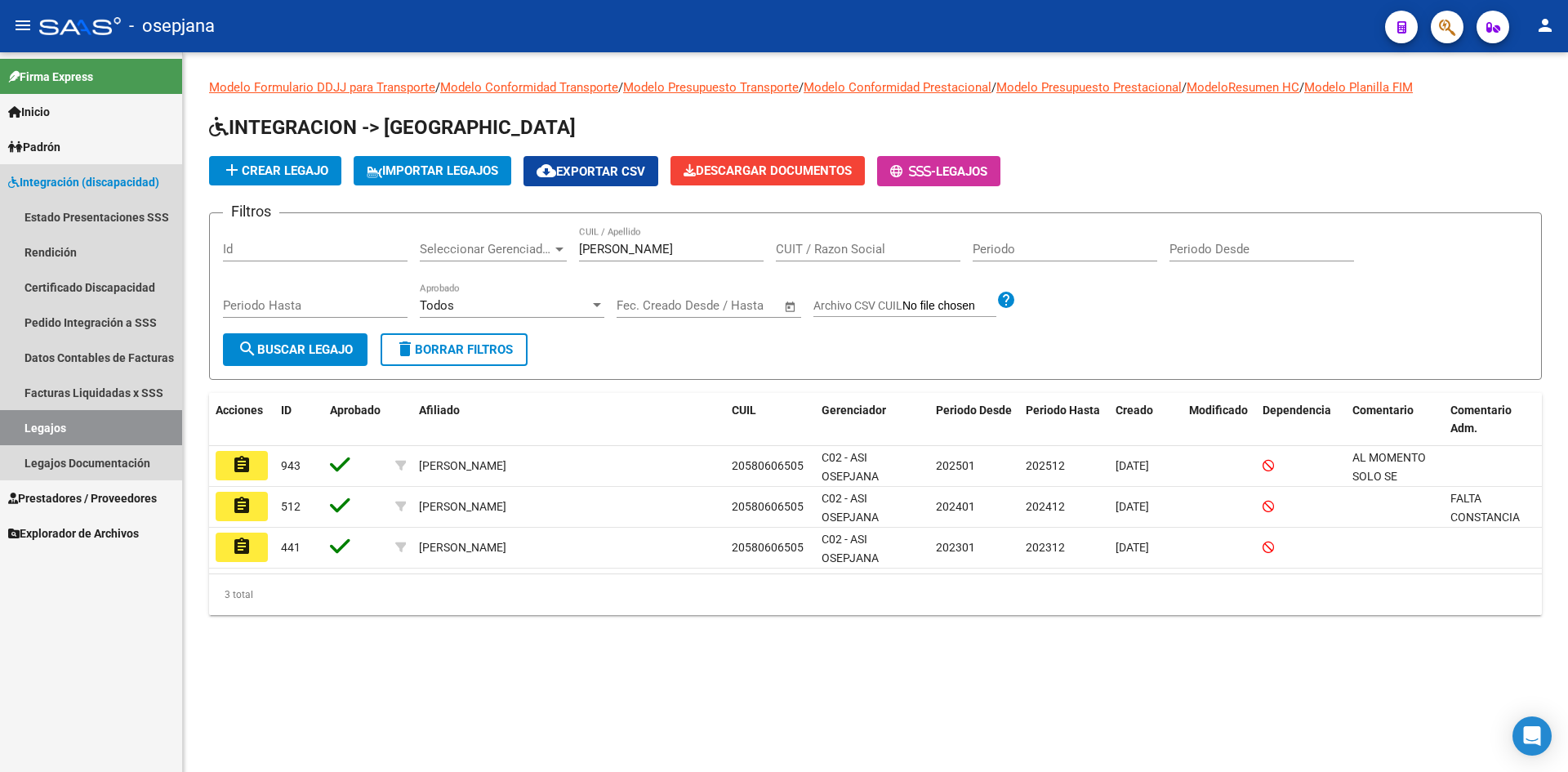
click at [73, 184] on span "Integración (discapacidad)" at bounding box center [84, 183] width 152 height 18
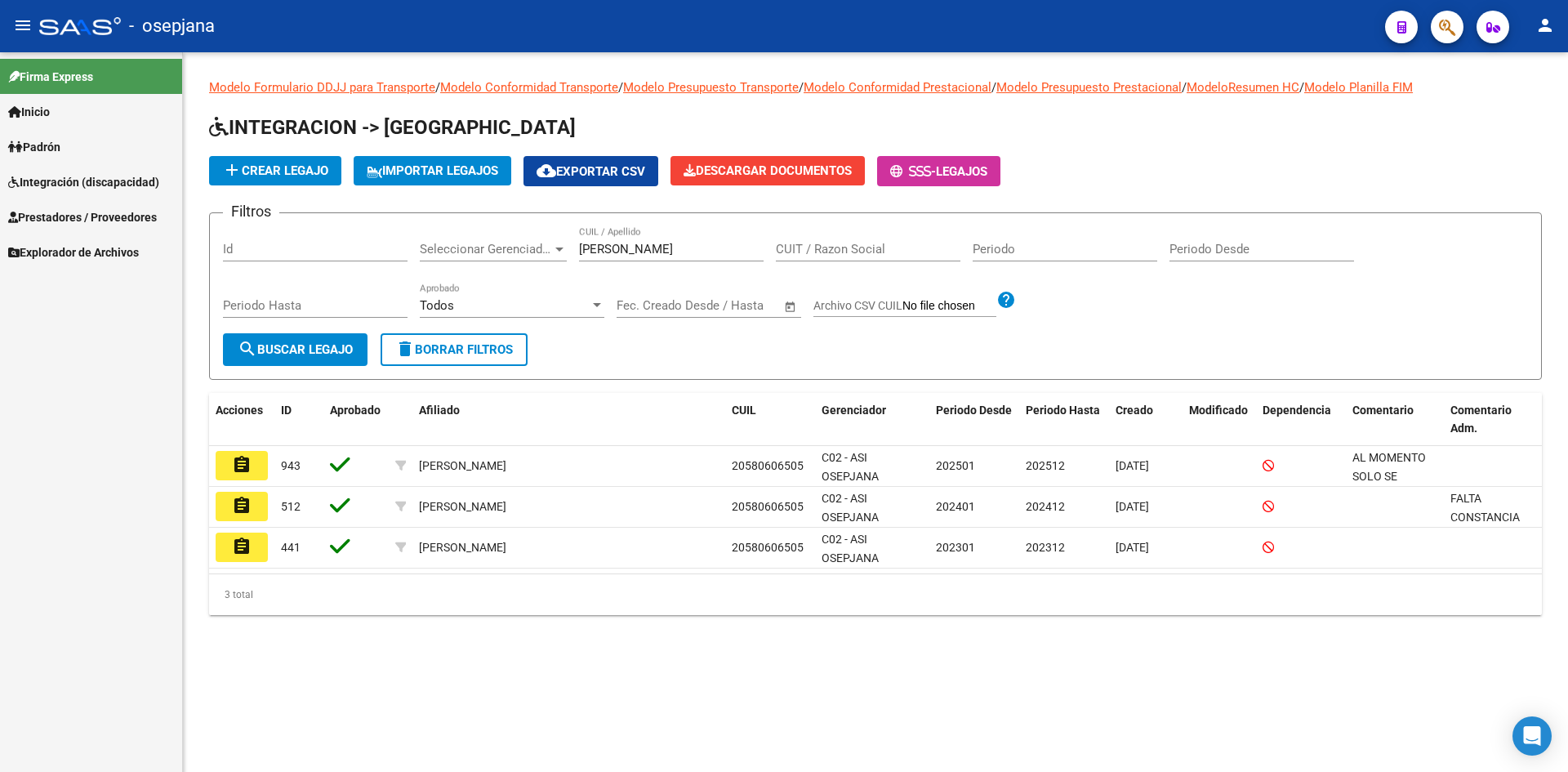
click at [79, 215] on span "Prestadores / Proveedores" at bounding box center [82, 217] width 149 height 18
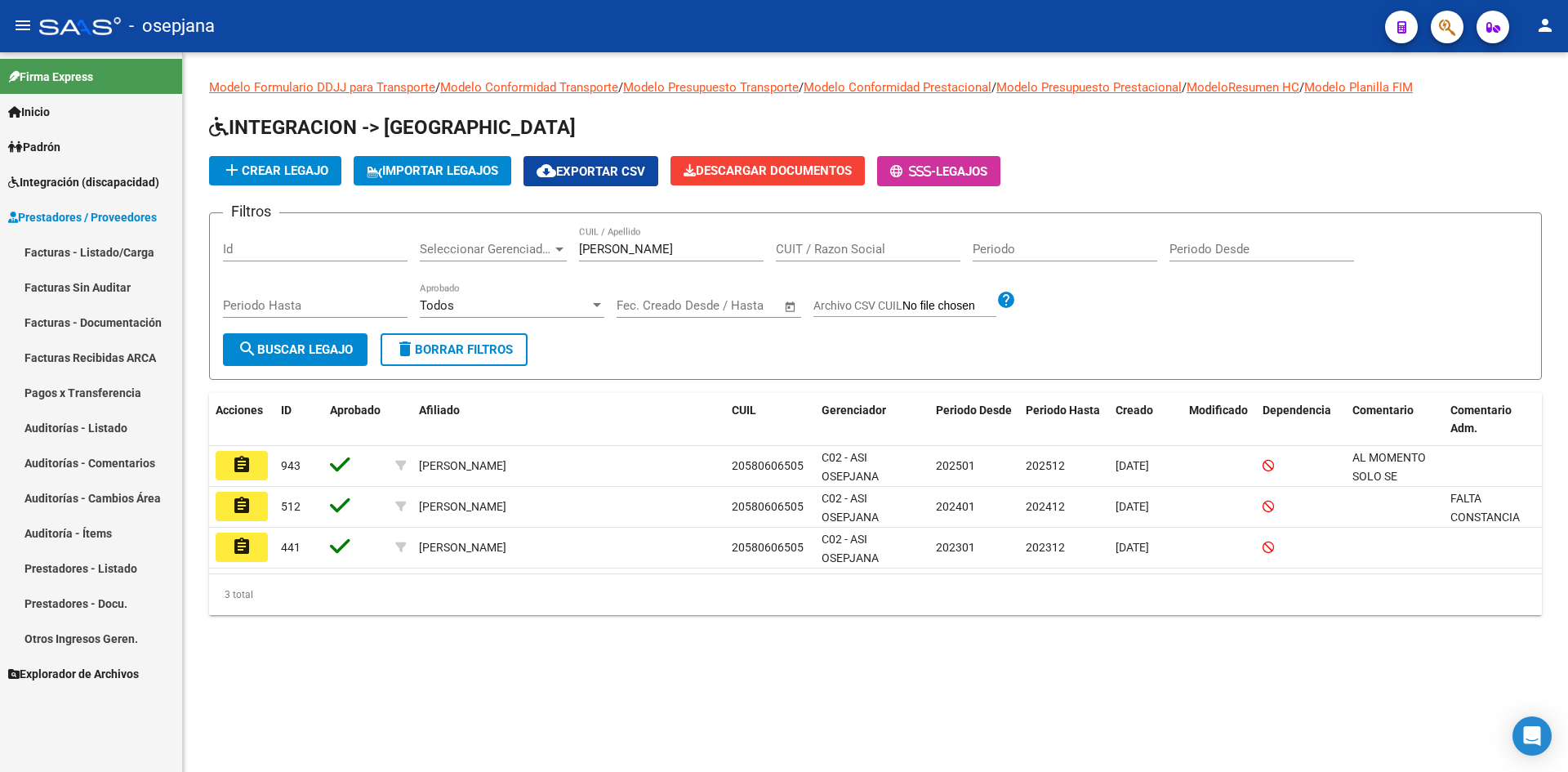
click at [86, 248] on link "Facturas - Listado/Carga" at bounding box center [91, 251] width 182 height 35
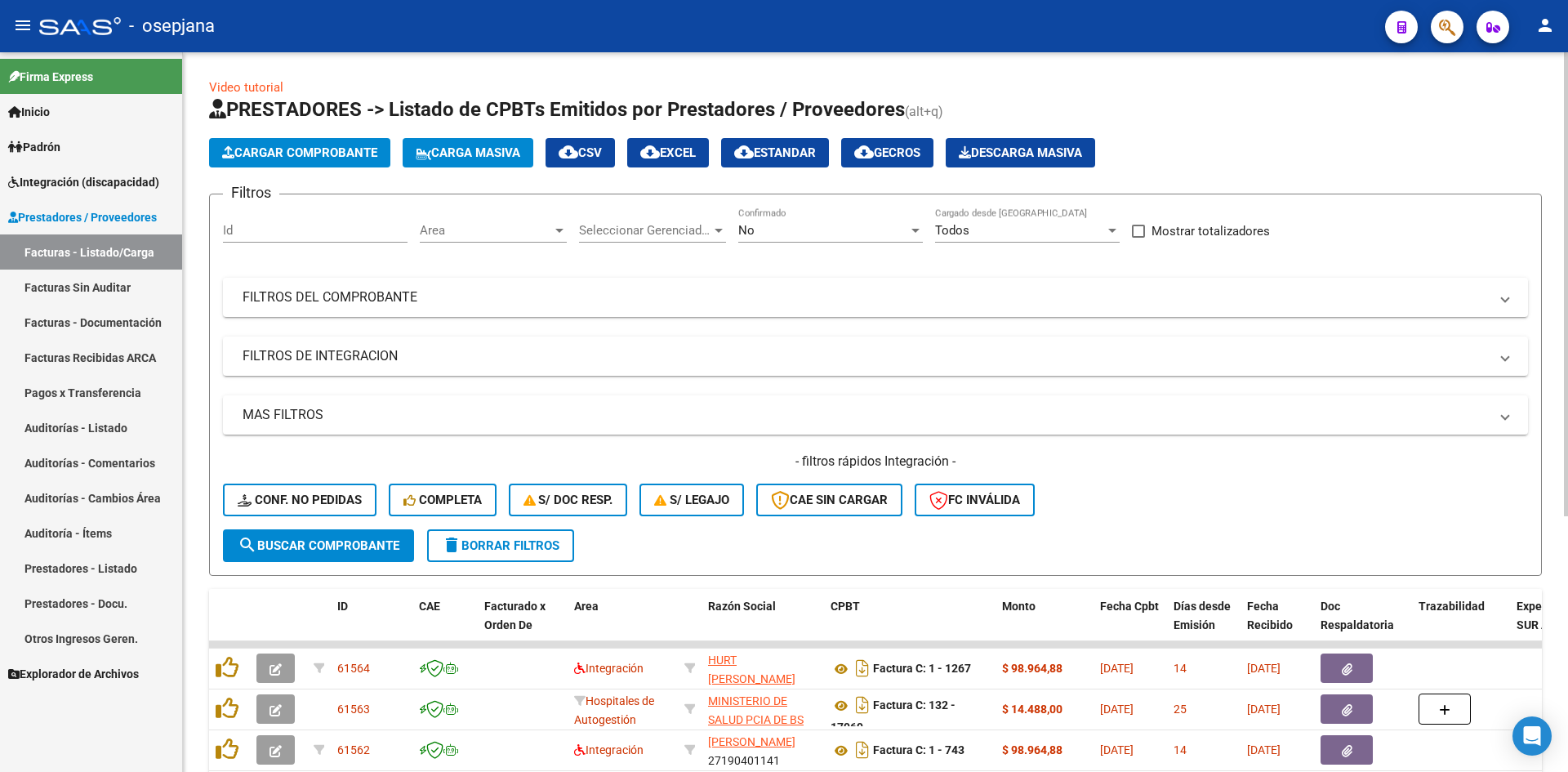
click at [472, 237] on div "Area Area" at bounding box center [493, 224] width 148 height 35
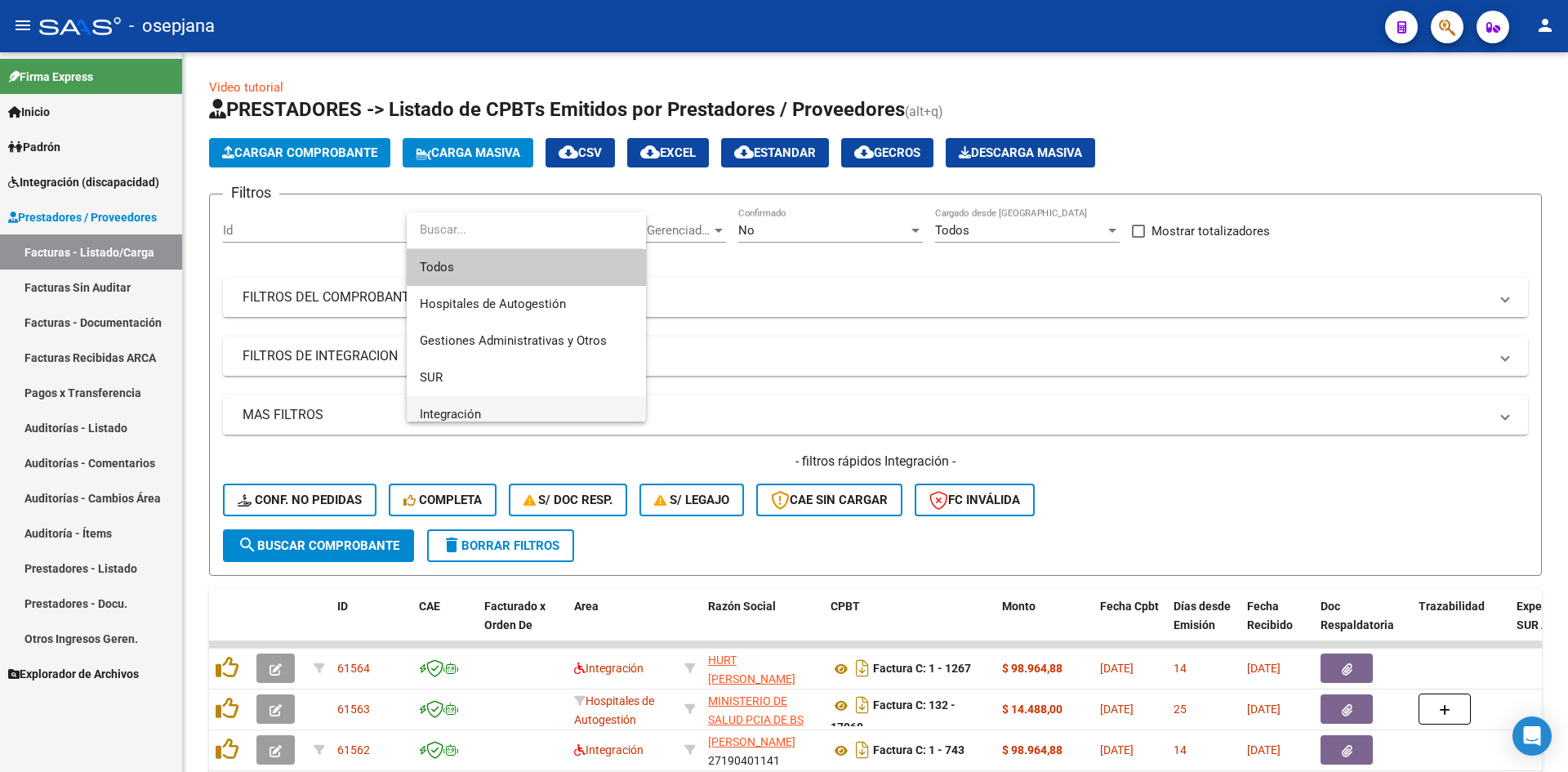
click at [482, 410] on span "Integración" at bounding box center [526, 414] width 213 height 37
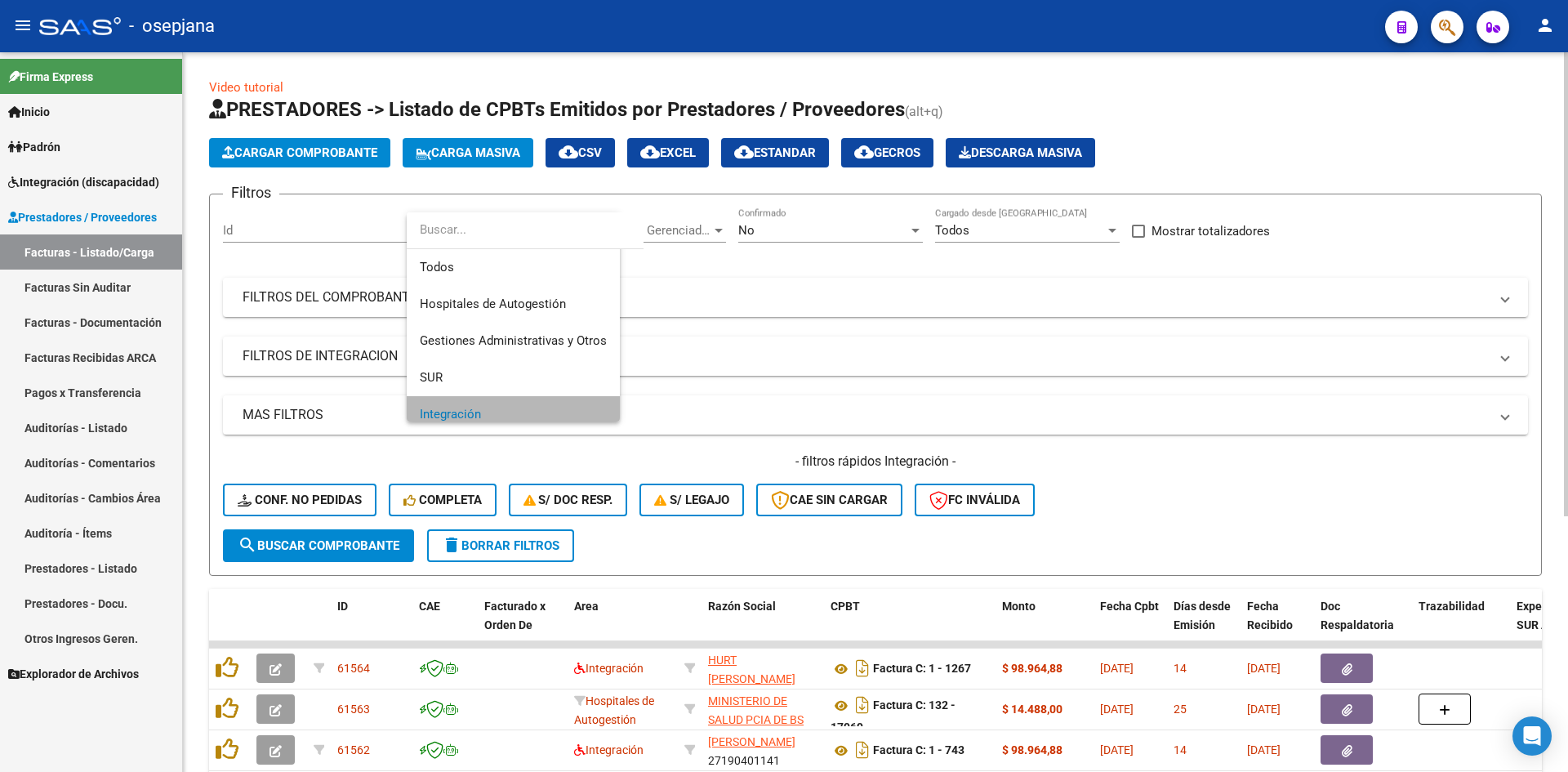
scroll to position [11, 0]
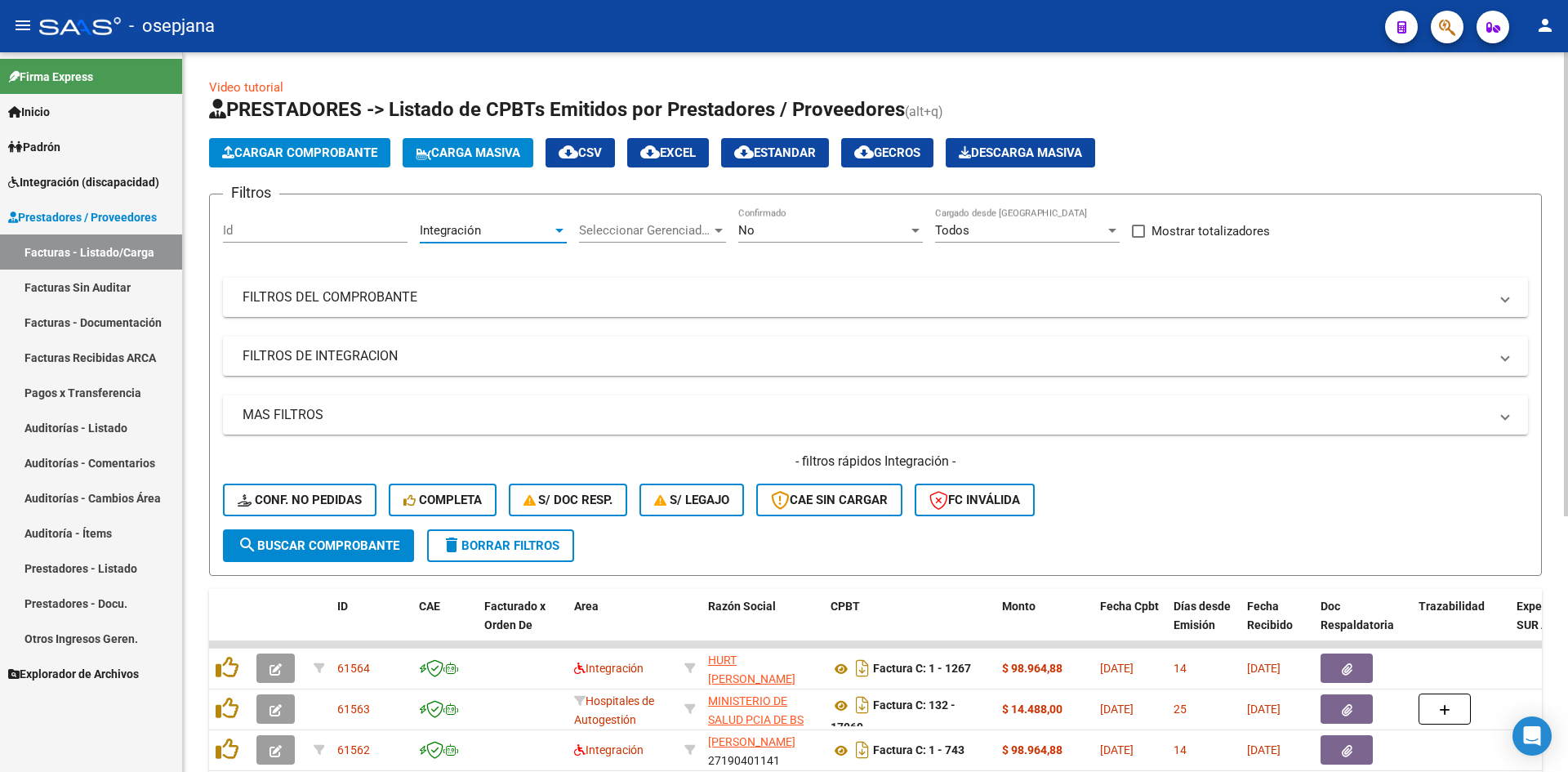
click at [786, 224] on div "No" at bounding box center [823, 230] width 169 height 15
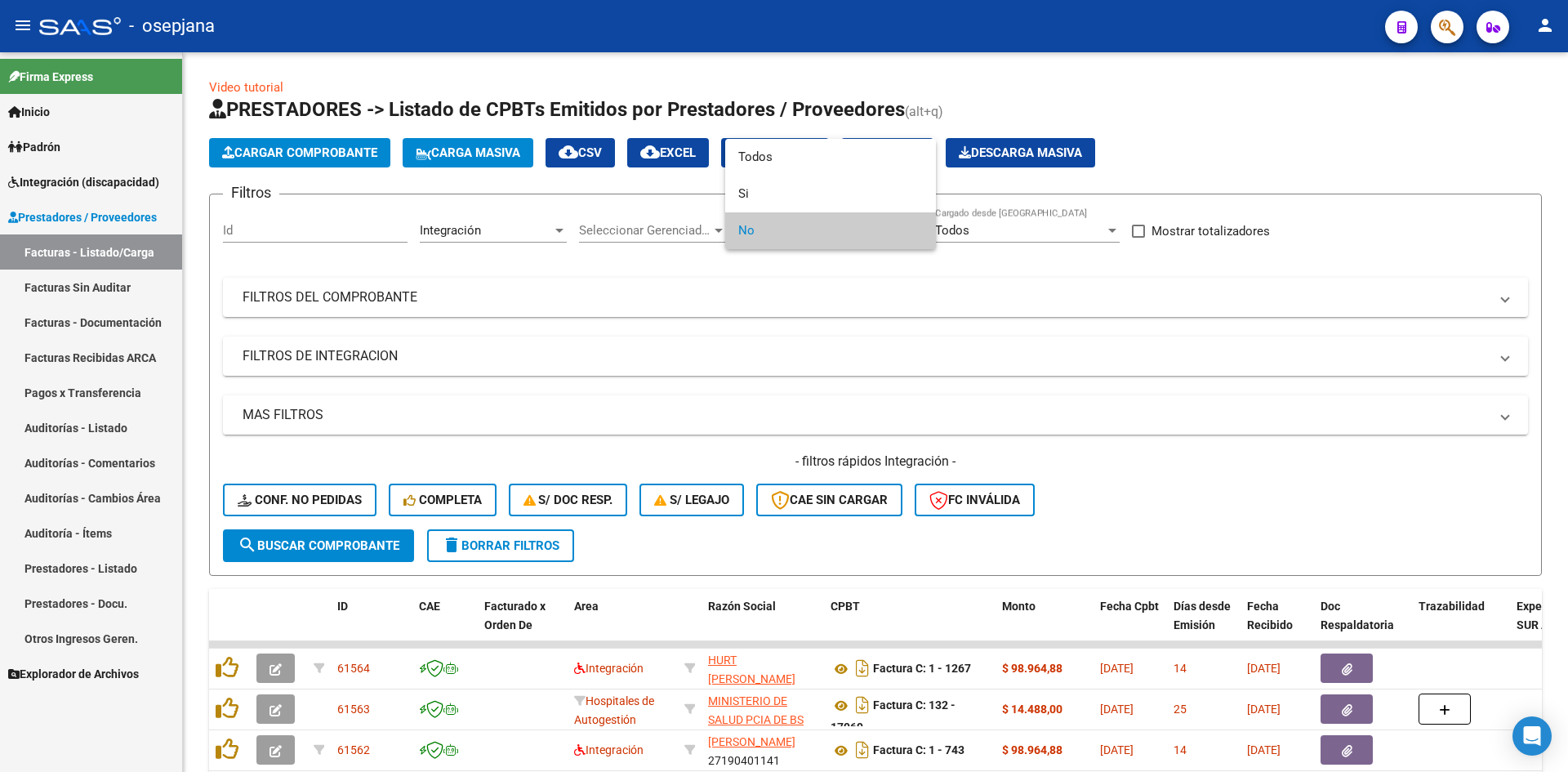
click at [767, 224] on span "No" at bounding box center [830, 230] width 184 height 37
click at [1210, 368] on div at bounding box center [784, 386] width 1568 height 772
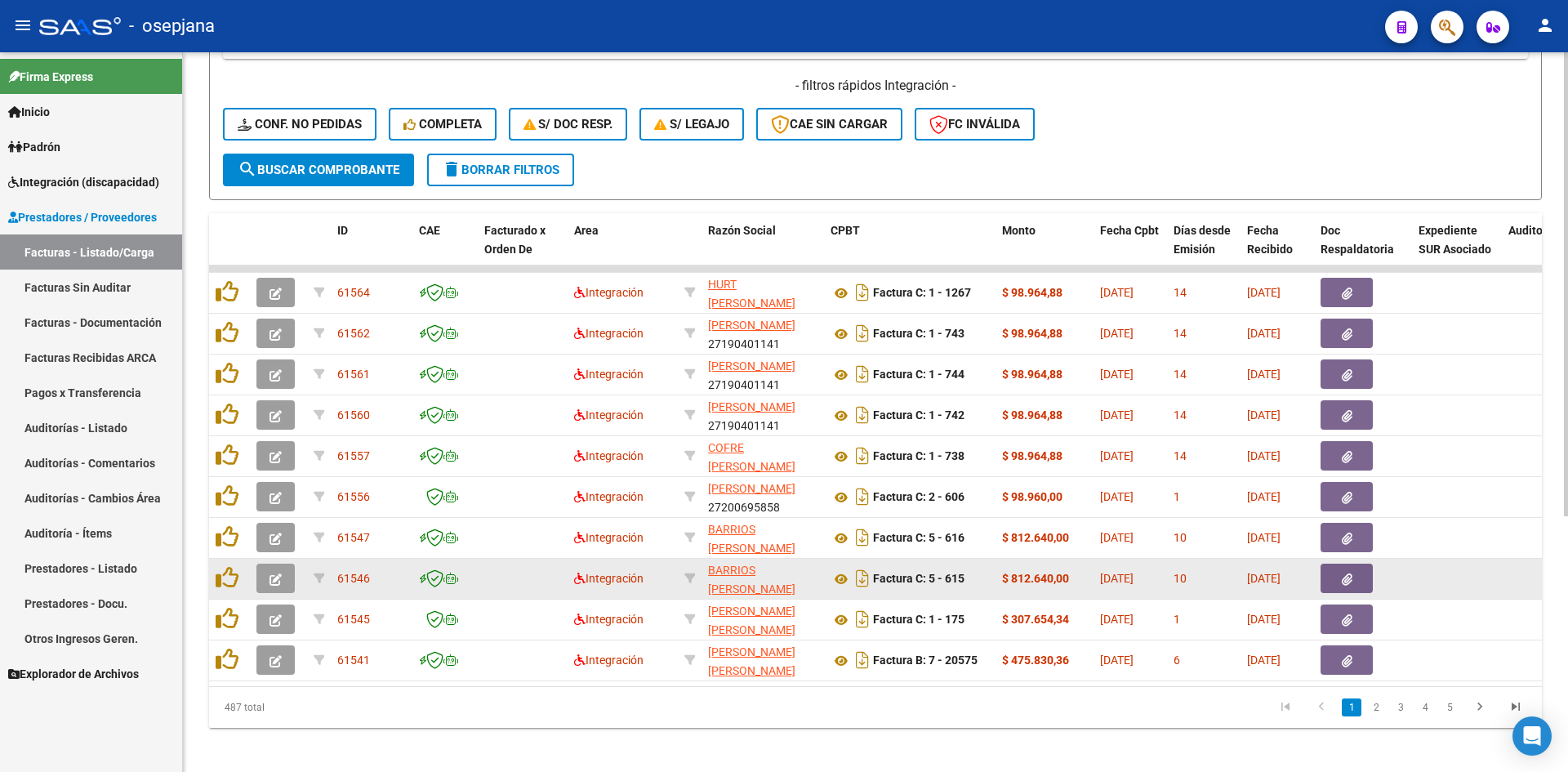
scroll to position [396, 0]
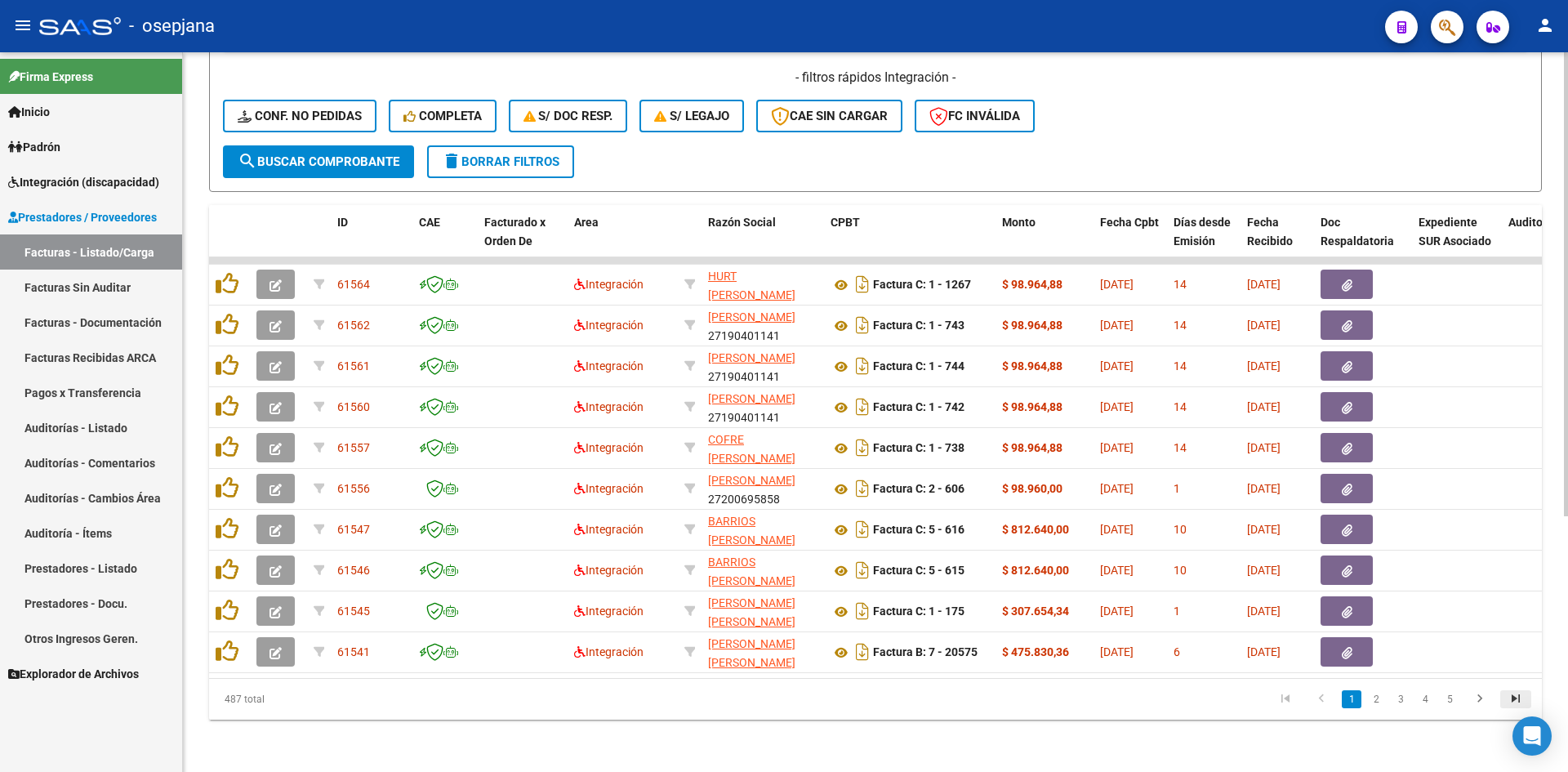
click at [1514, 697] on icon "go to last page" at bounding box center [1515, 701] width 21 height 20
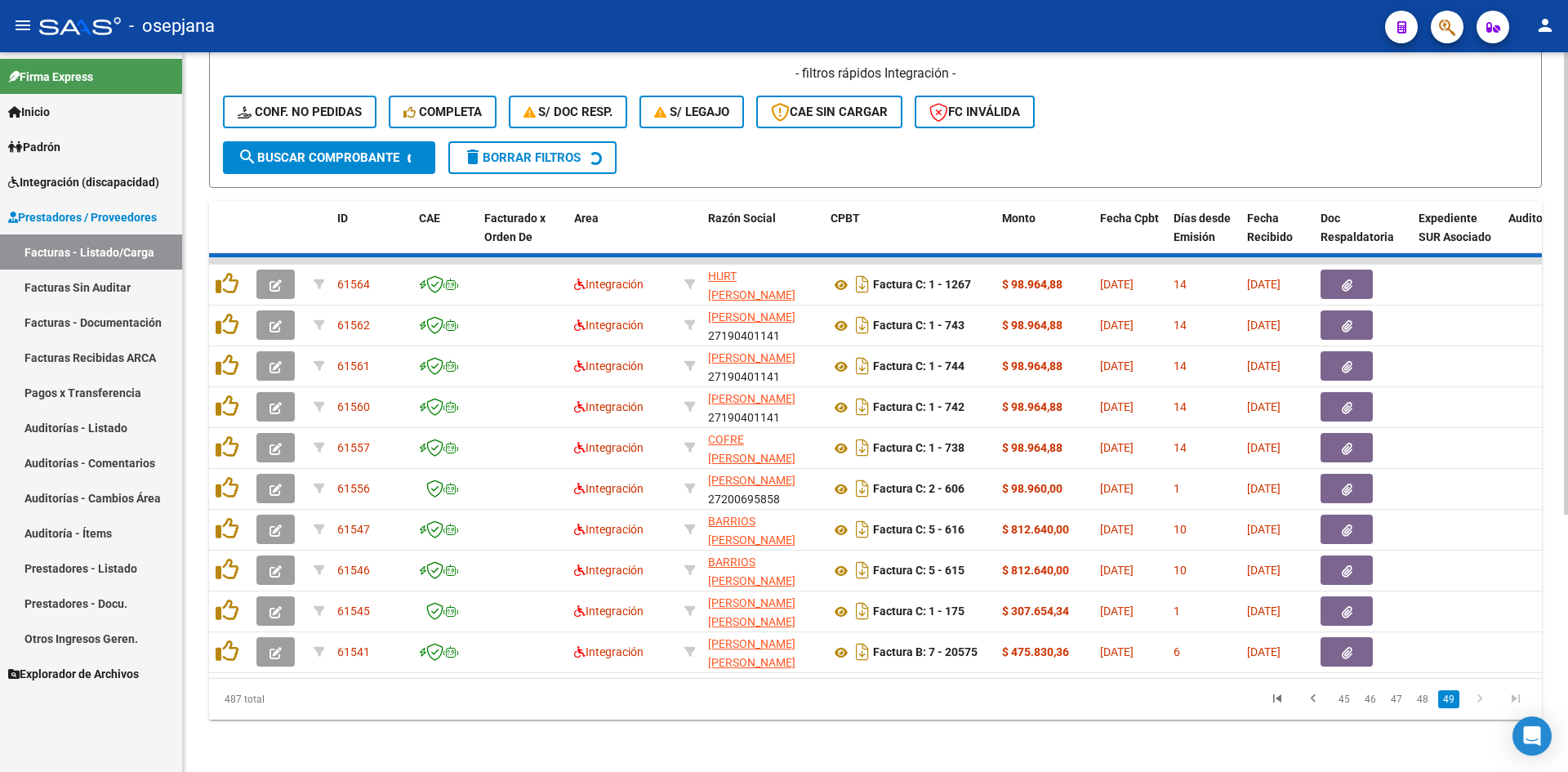
scroll to position [274, 0]
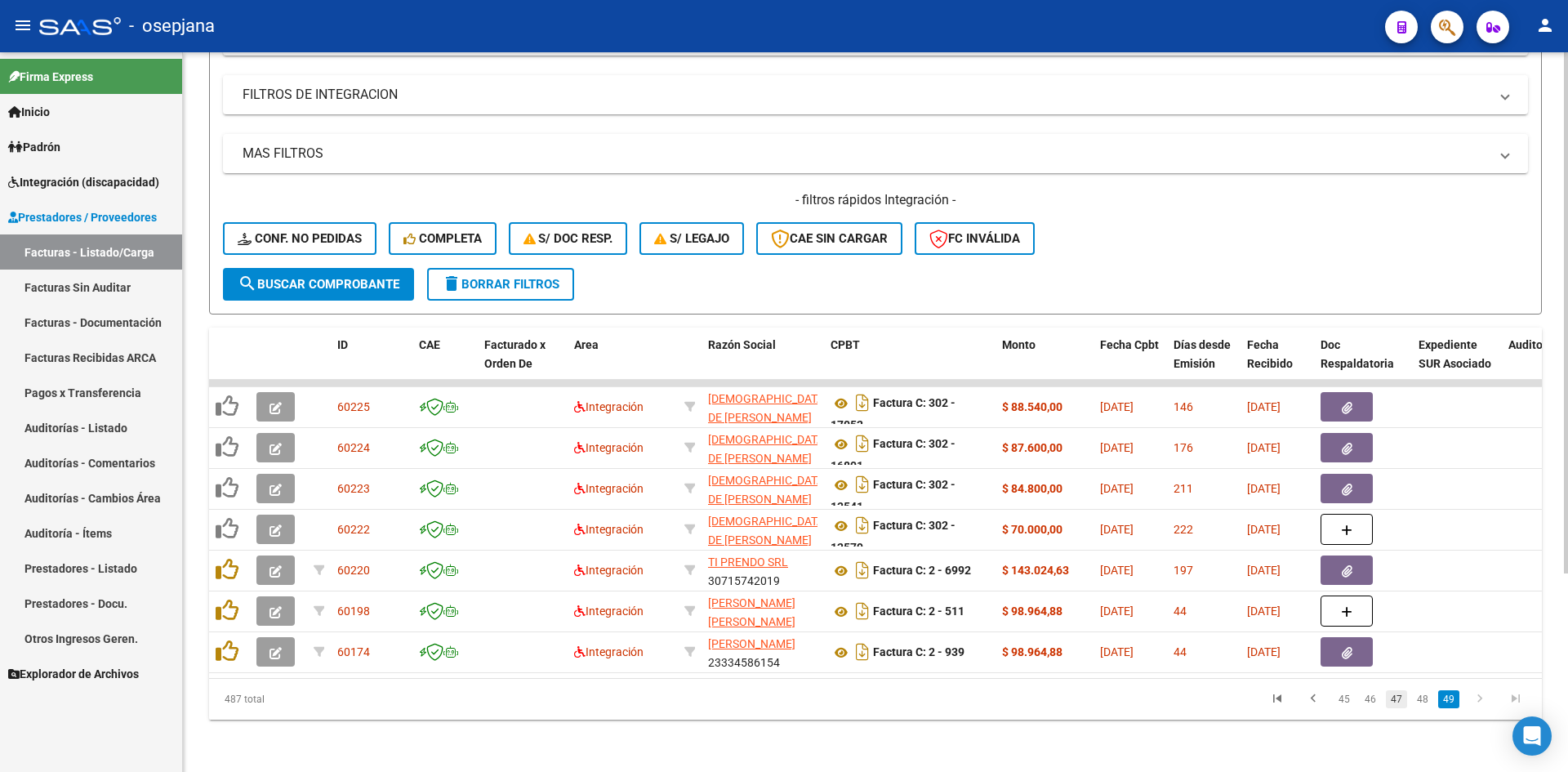
click at [1392, 695] on link "47" at bounding box center [1397, 699] width 21 height 18
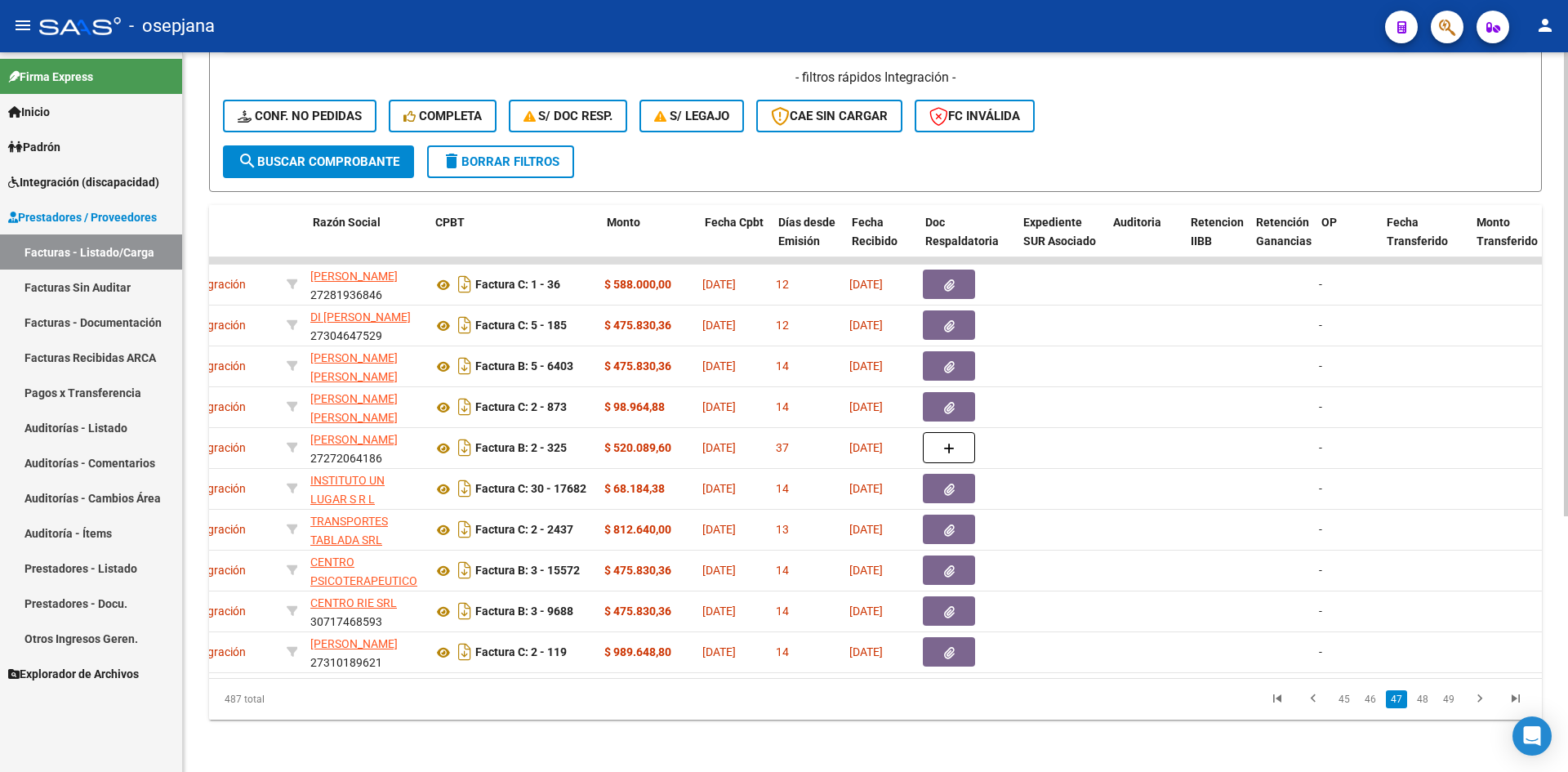
scroll to position [0, 0]
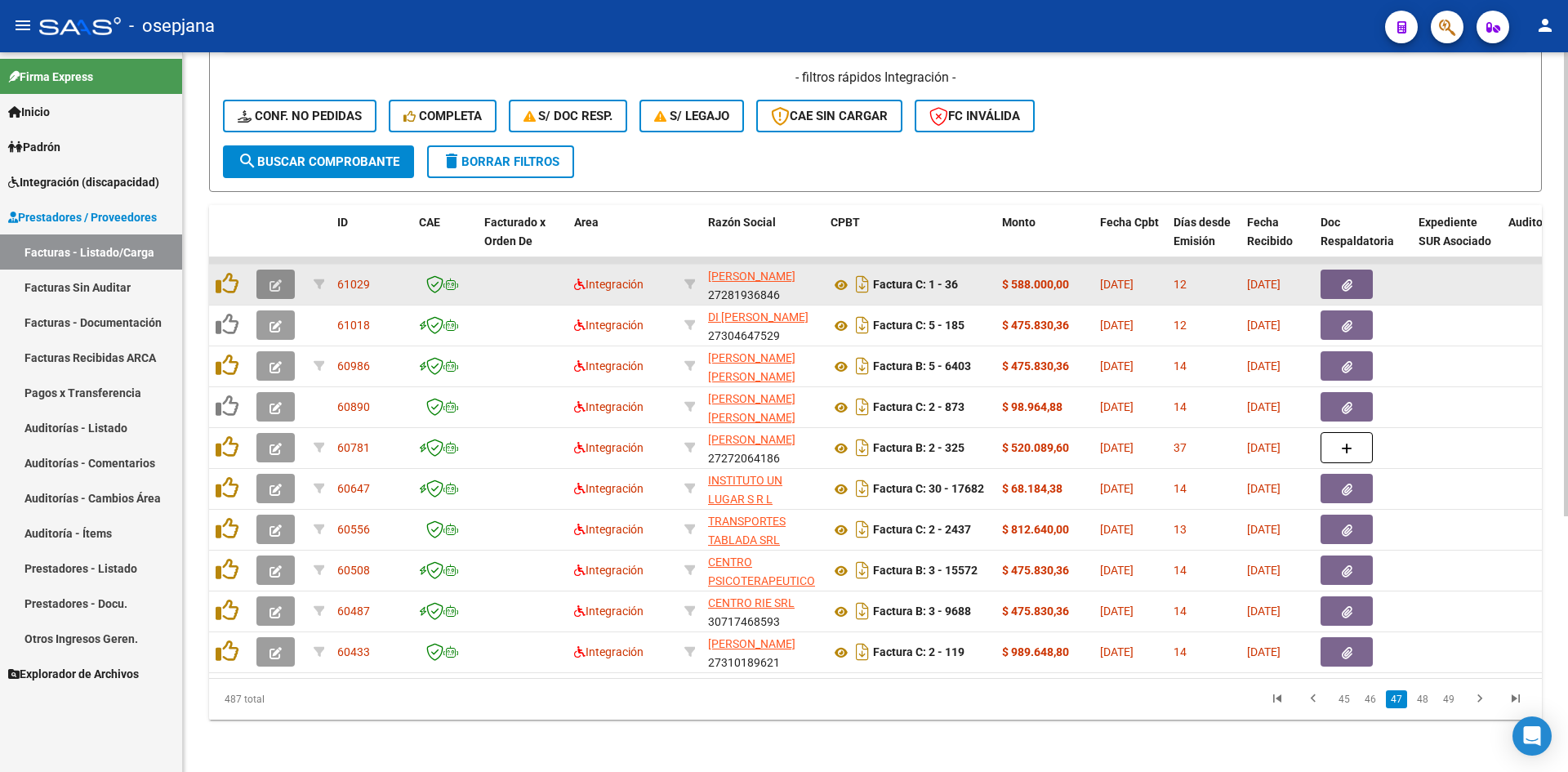
click at [272, 279] on icon "button" at bounding box center [275, 285] width 12 height 12
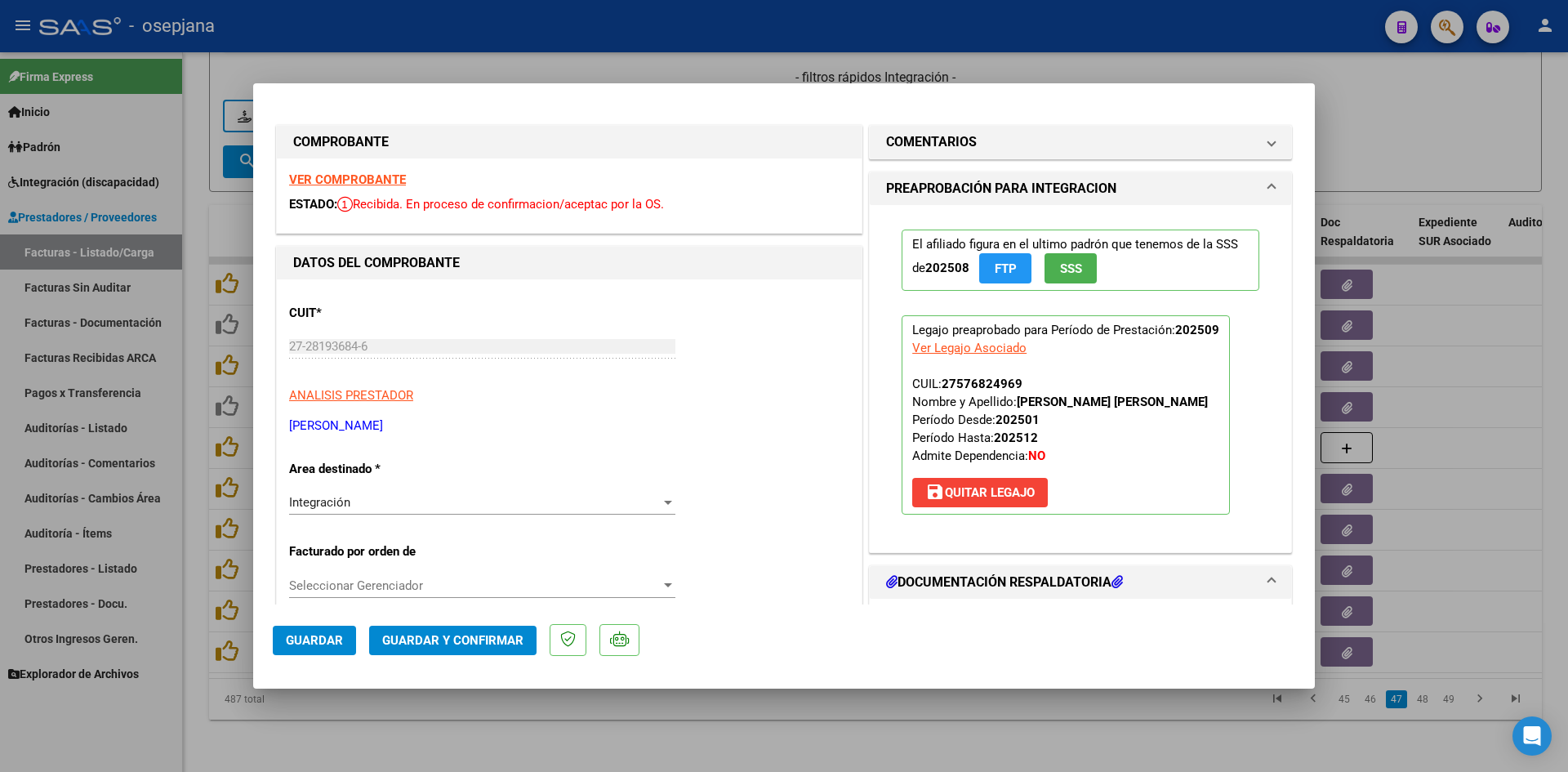
click at [342, 184] on strong "VER COMPROBANTE" at bounding box center [347, 180] width 117 height 15
click at [586, 65] on div at bounding box center [784, 386] width 1568 height 772
type input "$ 0,00"
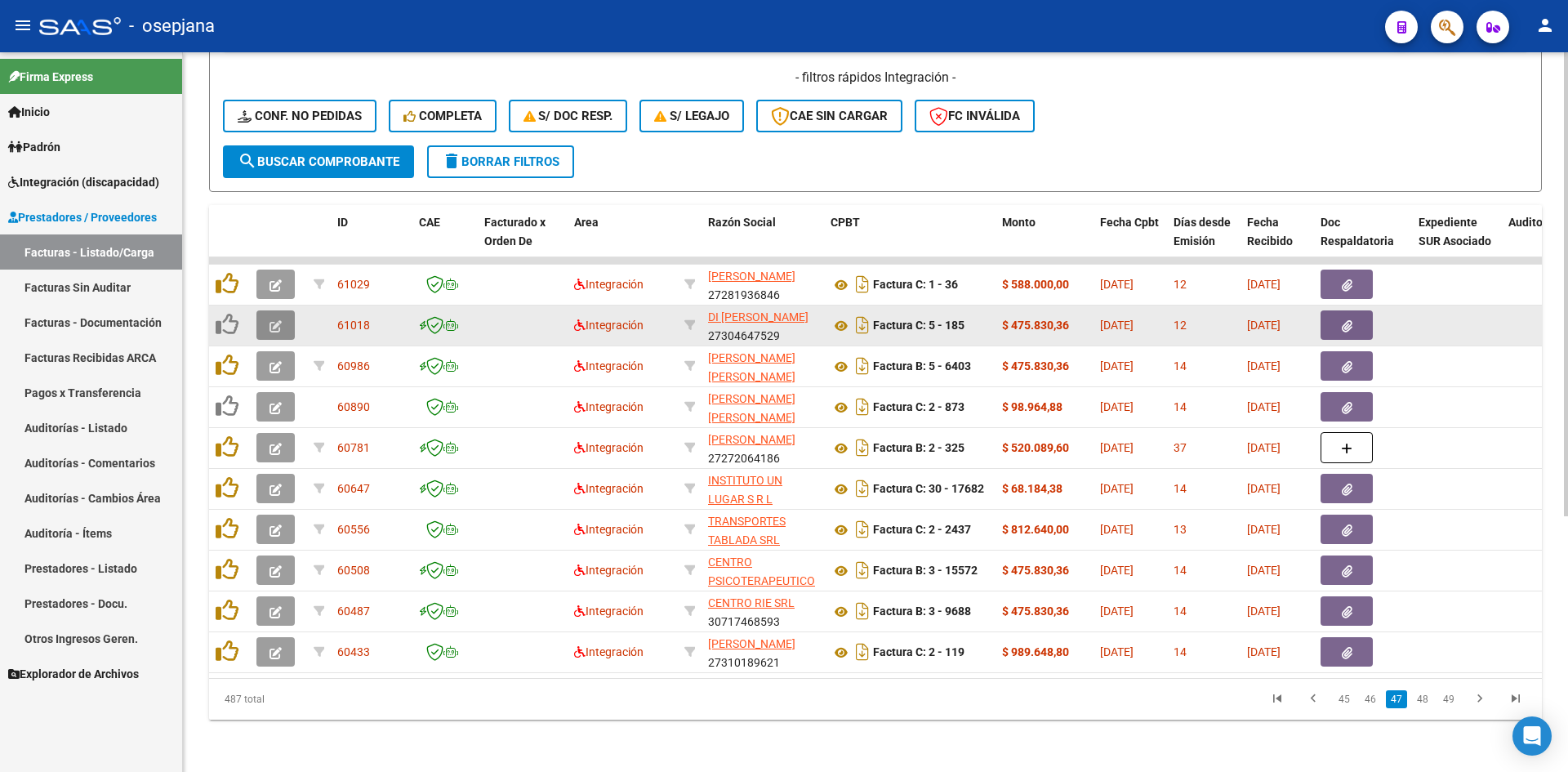
click at [269, 319] on button "button" at bounding box center [275, 325] width 39 height 30
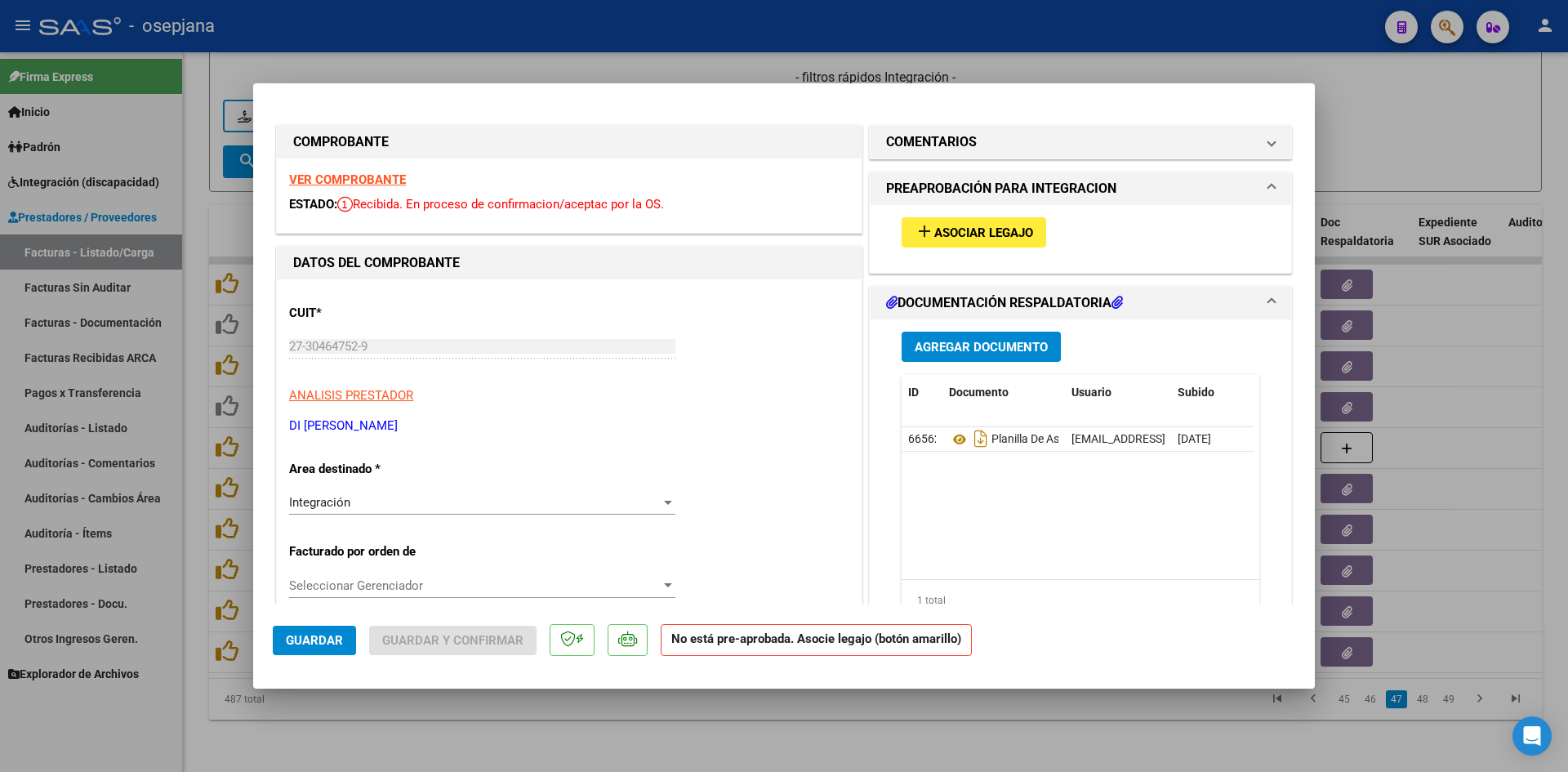
click at [339, 180] on strong "VER COMPROBANTE" at bounding box center [347, 180] width 117 height 15
click at [953, 144] on h1 "COMENTARIOS" at bounding box center [931, 143] width 91 height 20
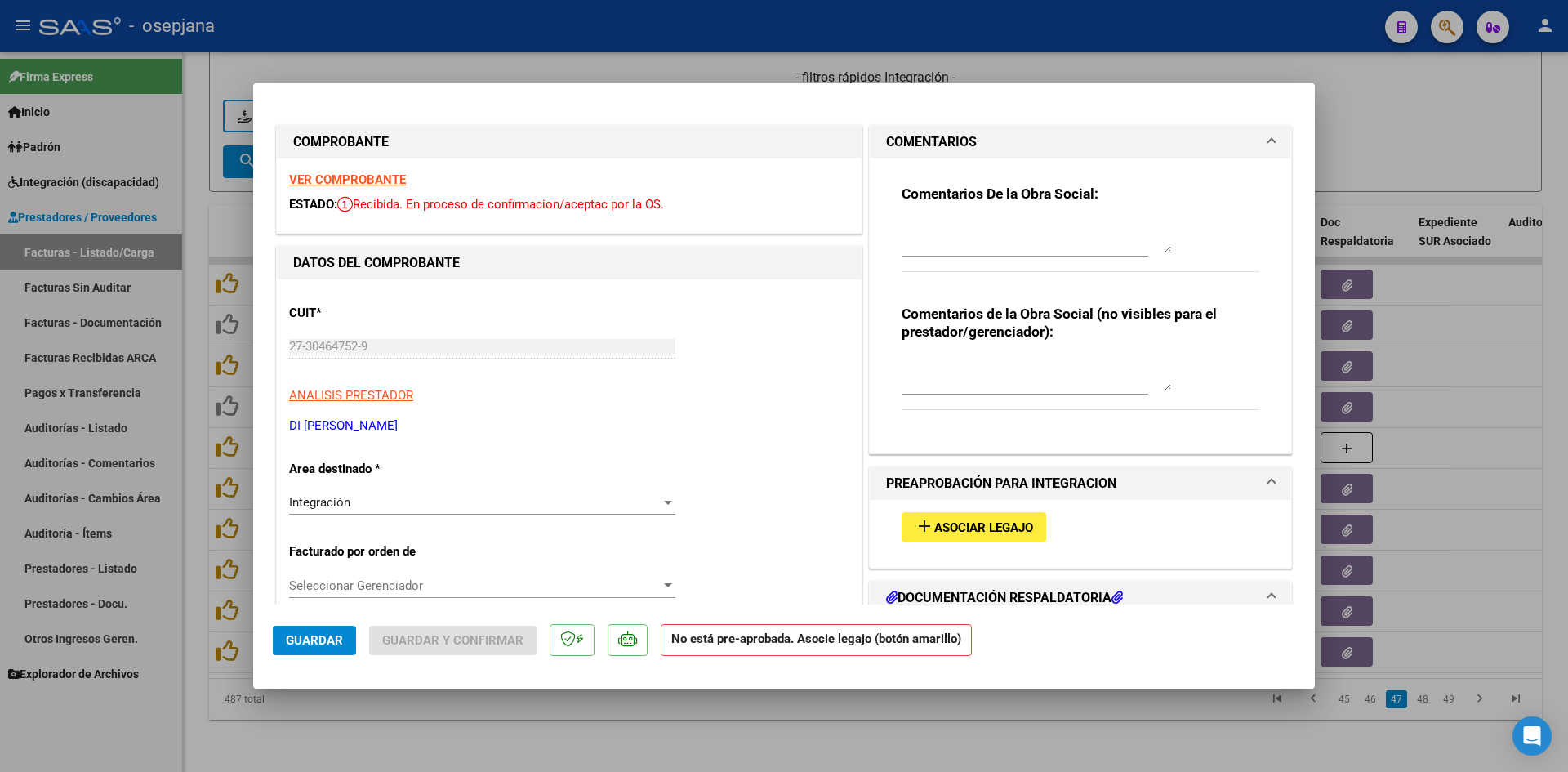
click at [962, 238] on textarea at bounding box center [1037, 236] width 269 height 33
paste textarea "El afiliado pertenece a otra Obra Social. Se debita"
type textarea "El afiliado pertenece a otra Obra Social. Se debita."
click at [292, 639] on span "Guardar" at bounding box center [314, 640] width 57 height 15
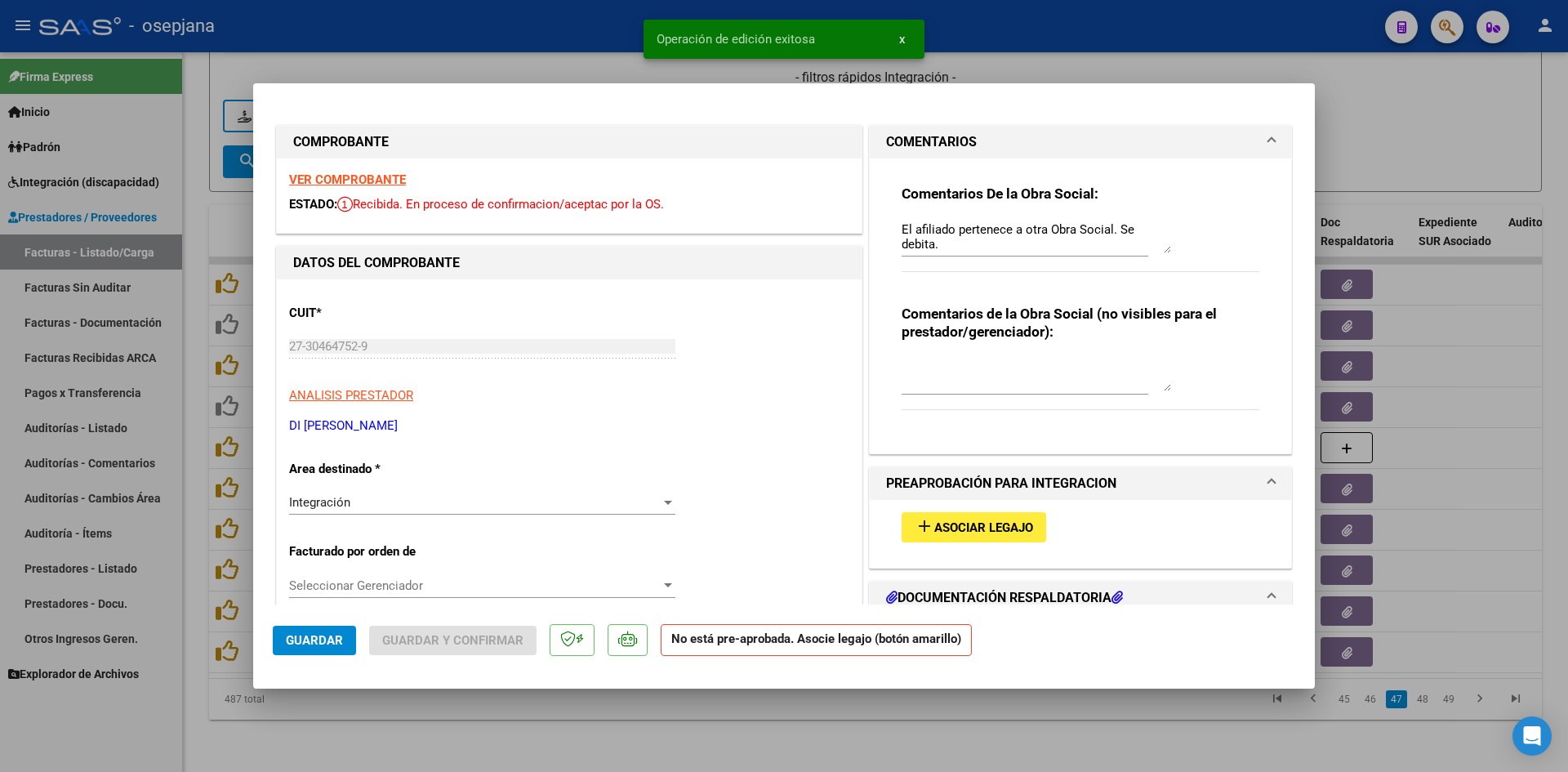
click at [1378, 143] on div at bounding box center [784, 386] width 1568 height 772
type input "$ 0,00"
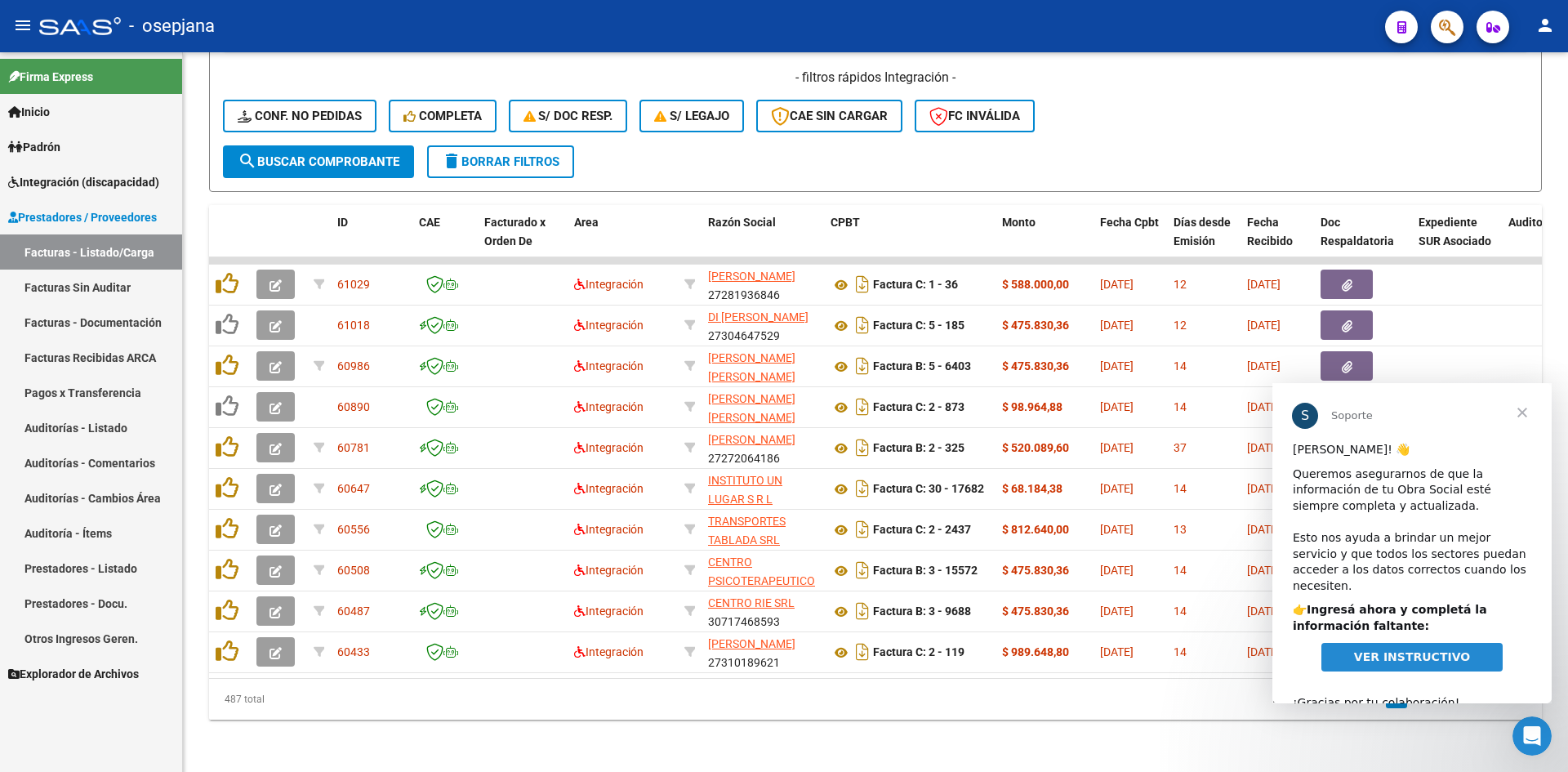
scroll to position [20, 0]
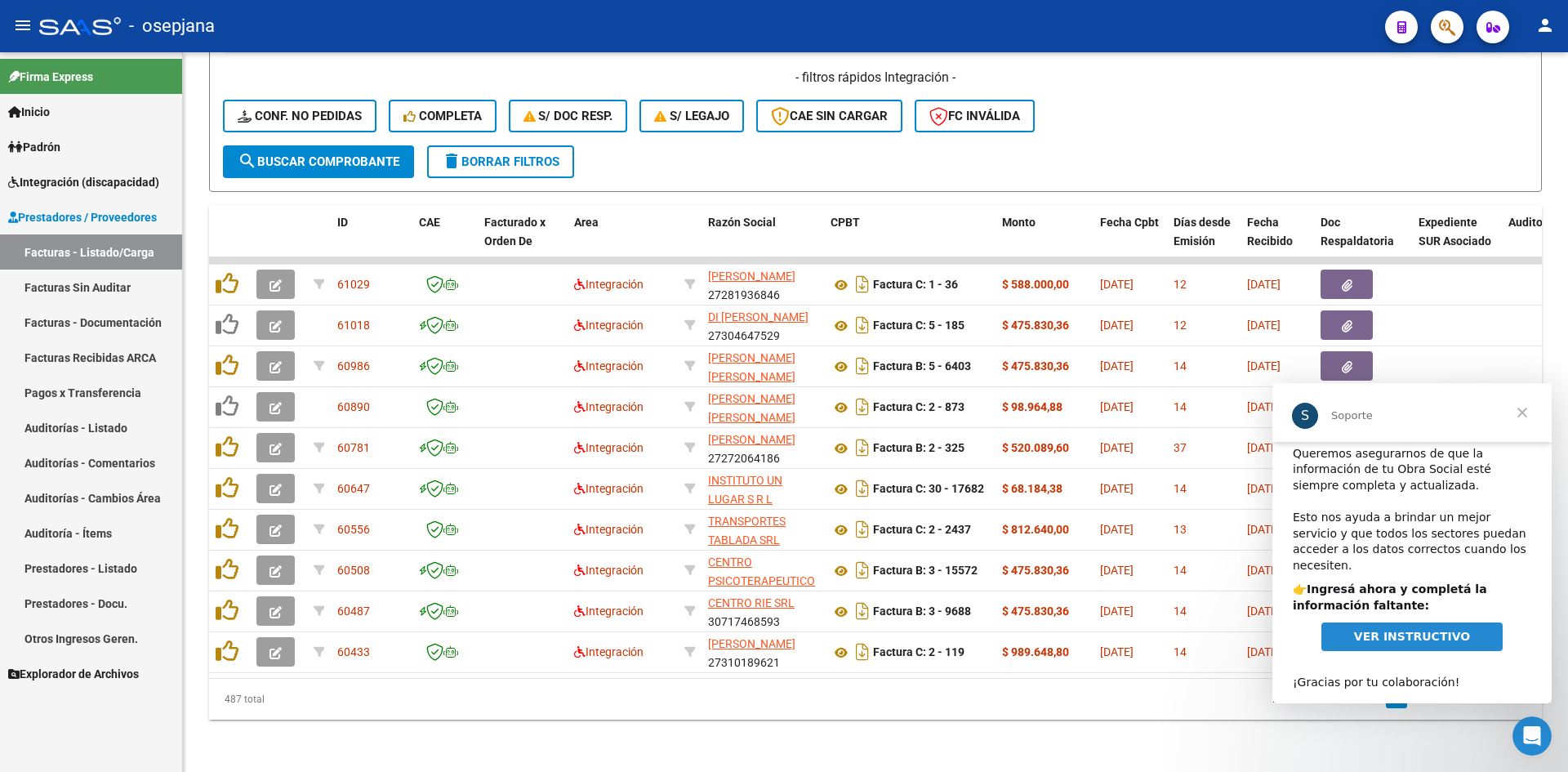
click at [1362, 630] on span "VER INSTRUCTIVO" at bounding box center [1412, 636] width 116 height 13
click at [1517, 414] on span "Cerrar" at bounding box center [1522, 412] width 59 height 59
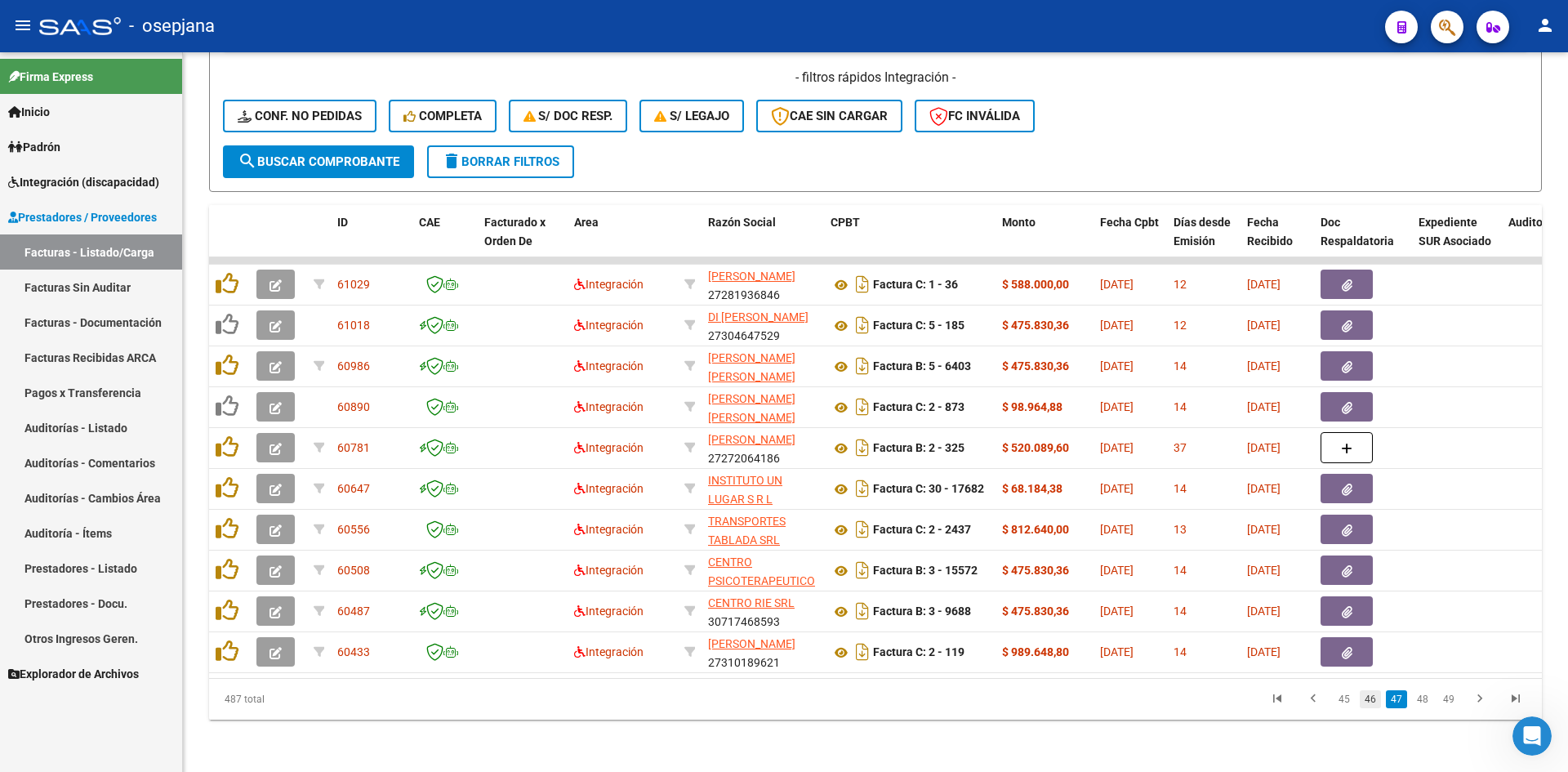
click at [1371, 704] on link "46" at bounding box center [1370, 699] width 21 height 18
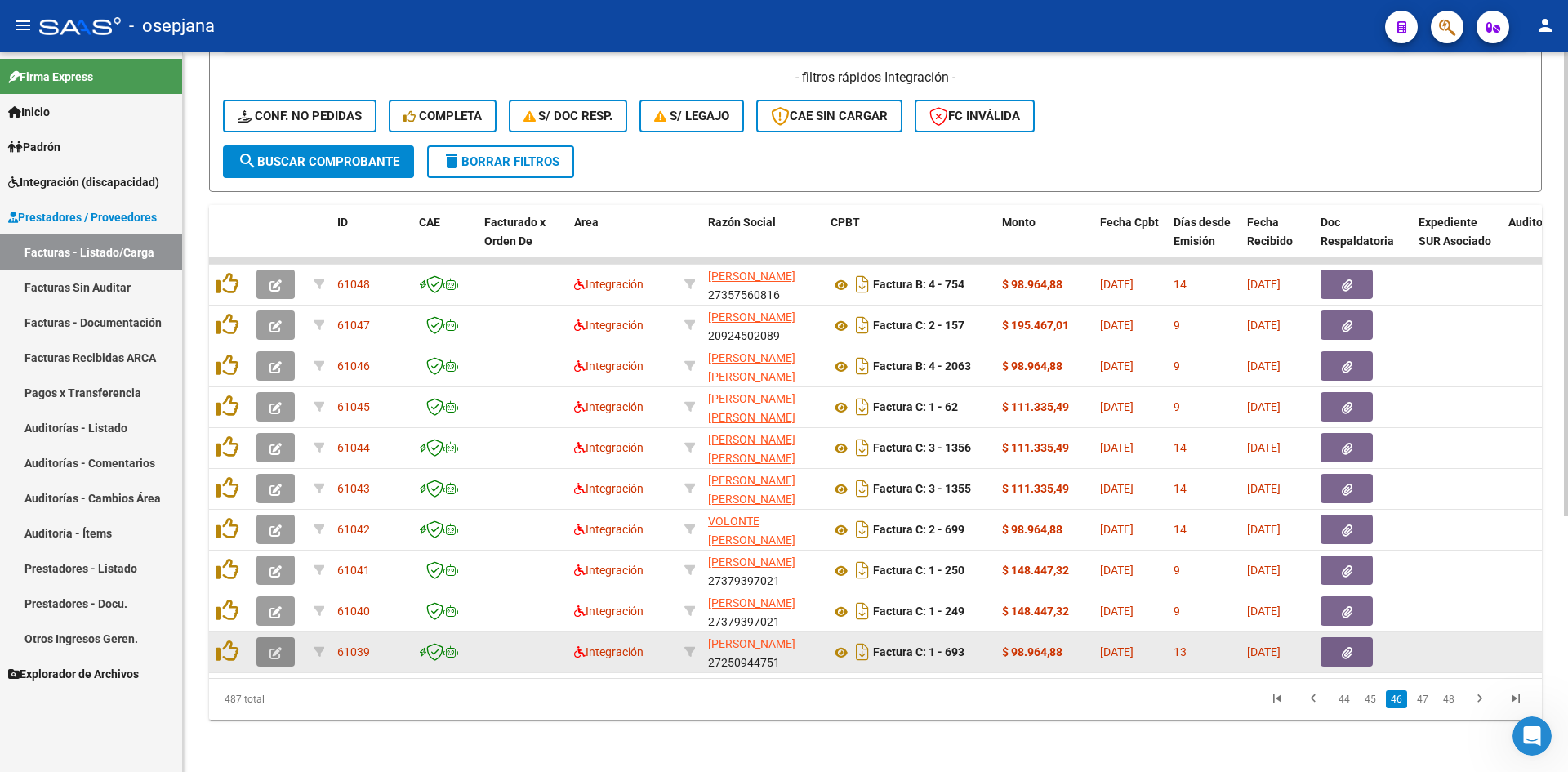
click at [284, 642] on button "button" at bounding box center [275, 652] width 39 height 30
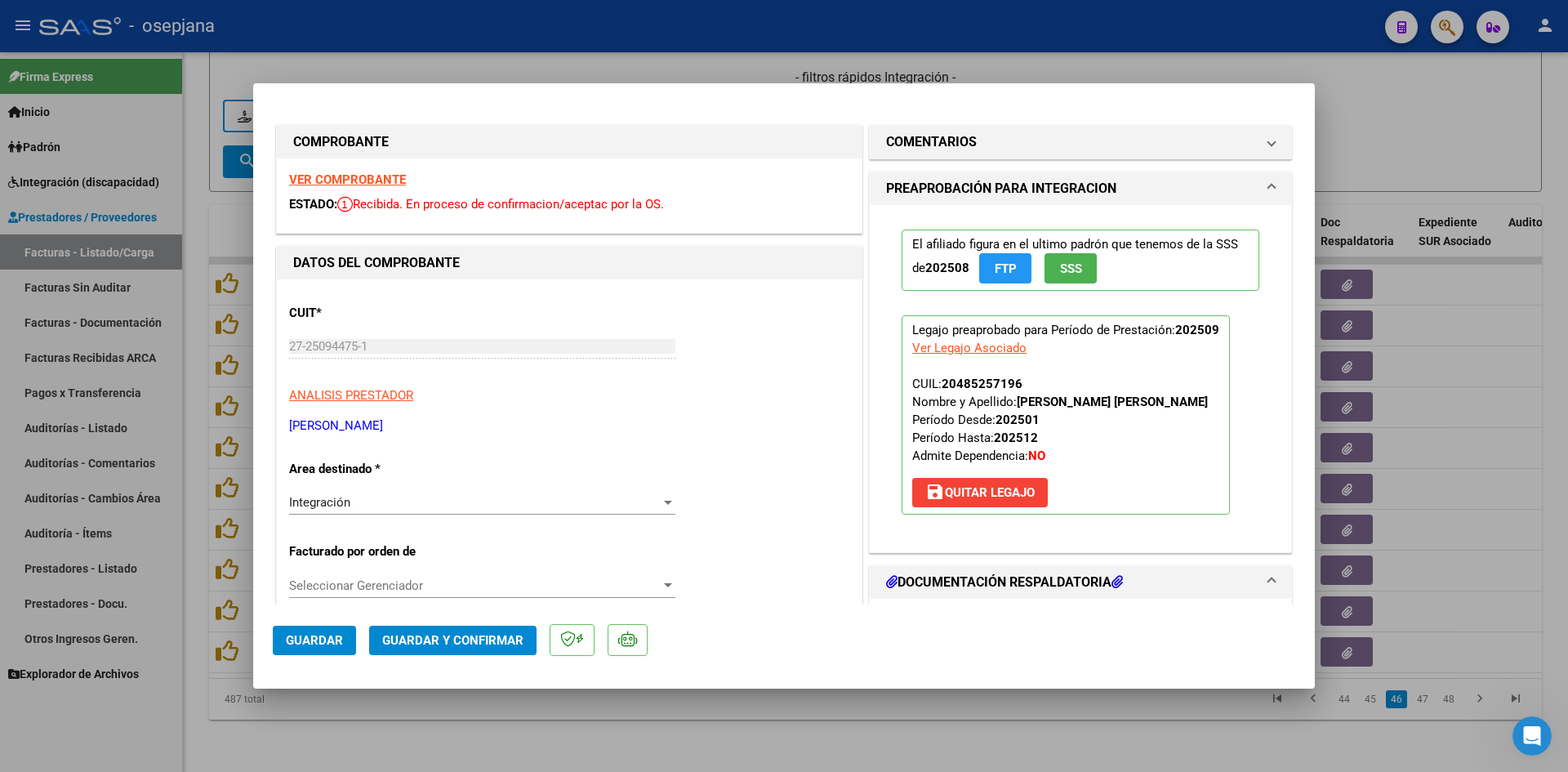
click at [1409, 127] on div at bounding box center [784, 386] width 1568 height 772
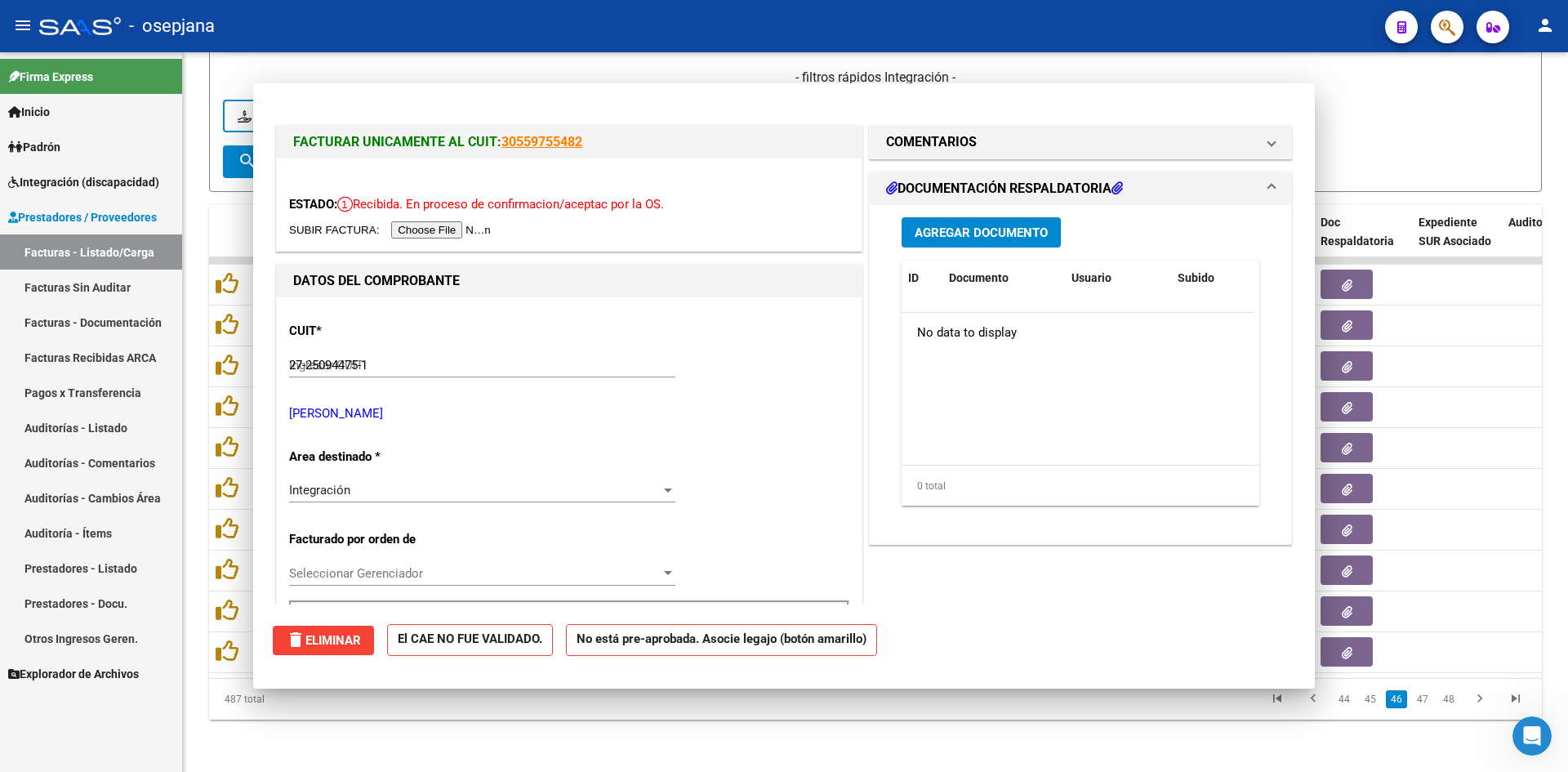
type input "$ 0,00"
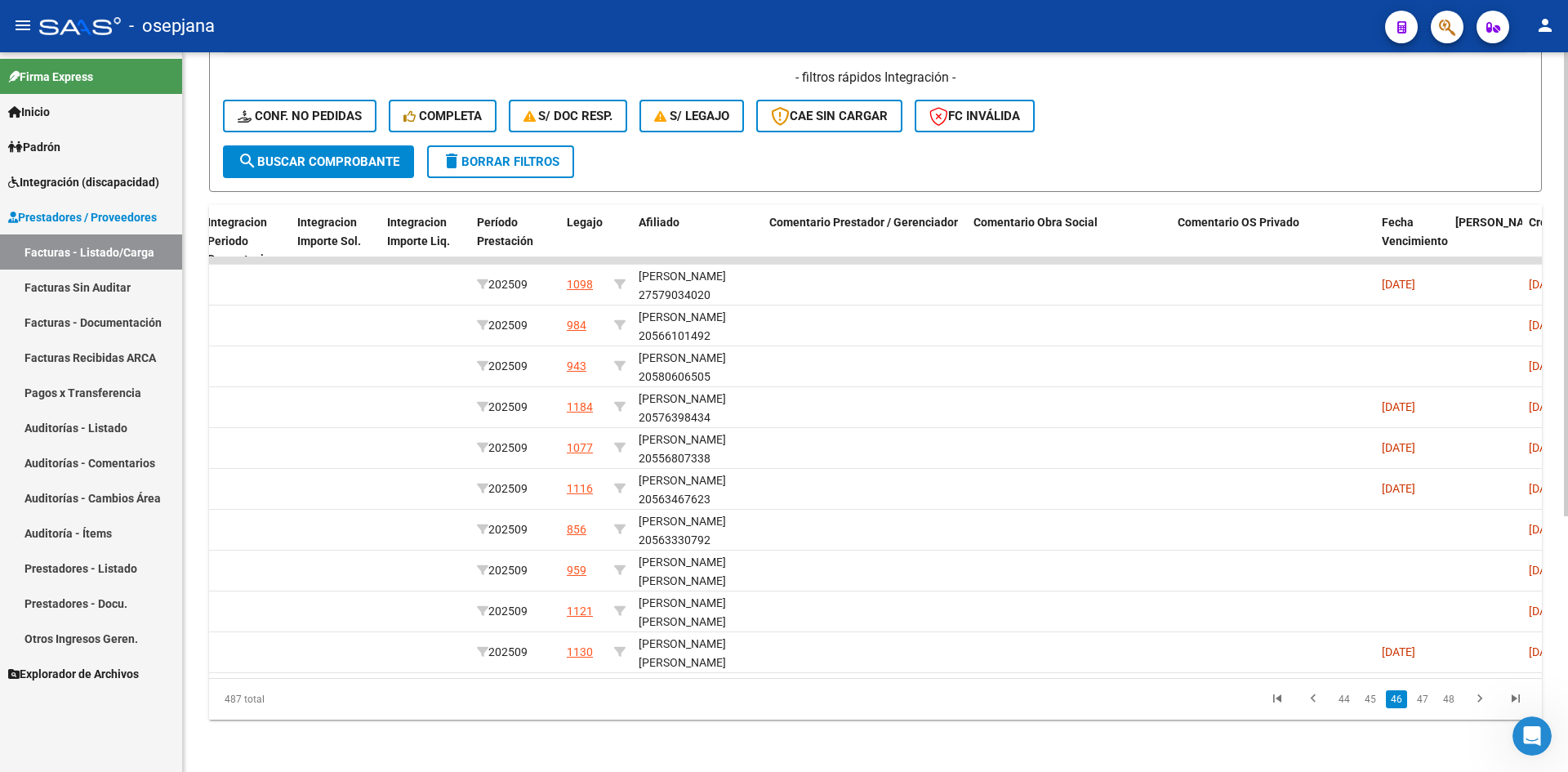
scroll to position [0, 2470]
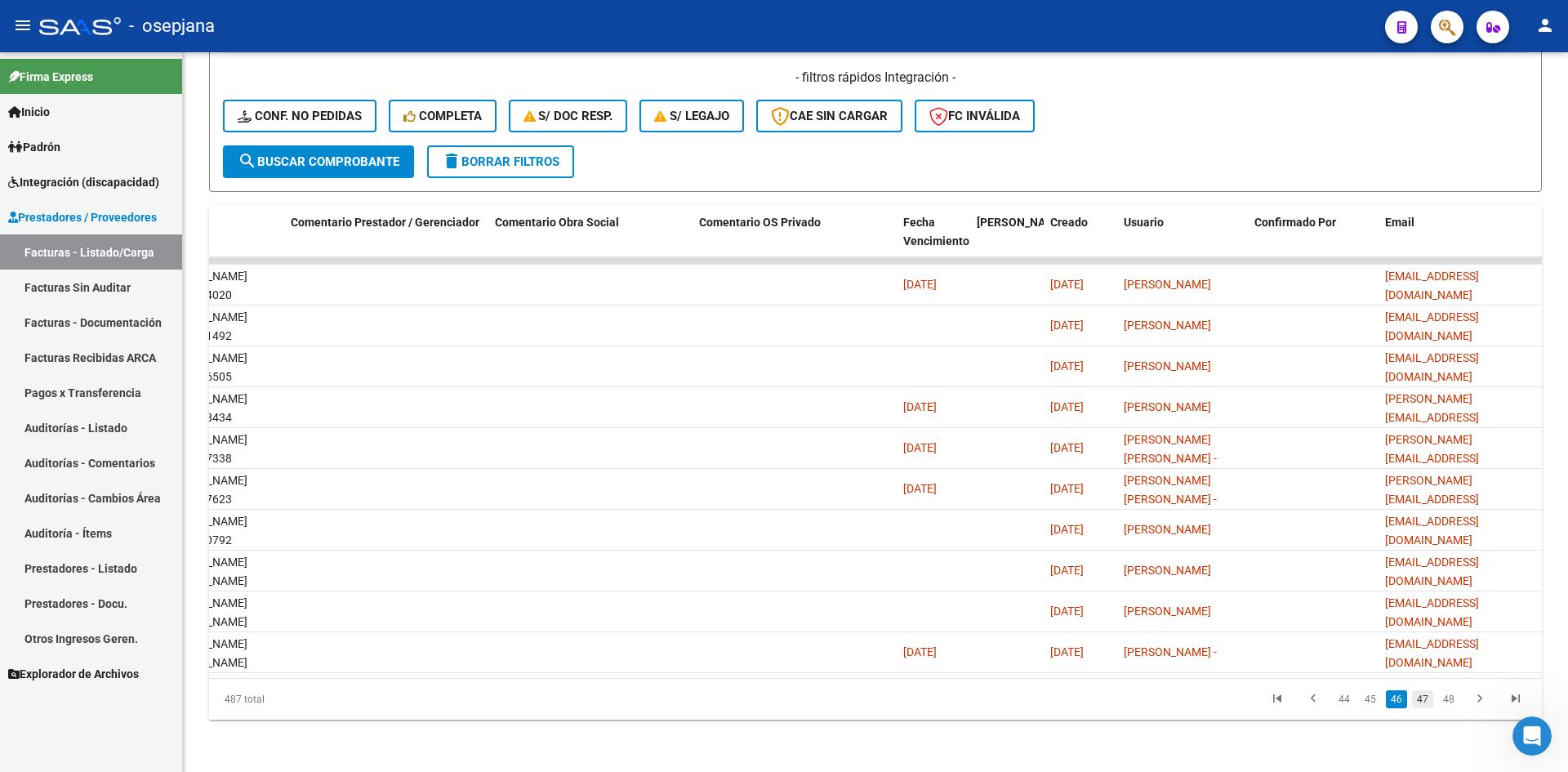
click at [1428, 702] on link "47" at bounding box center [1422, 699] width 21 height 18
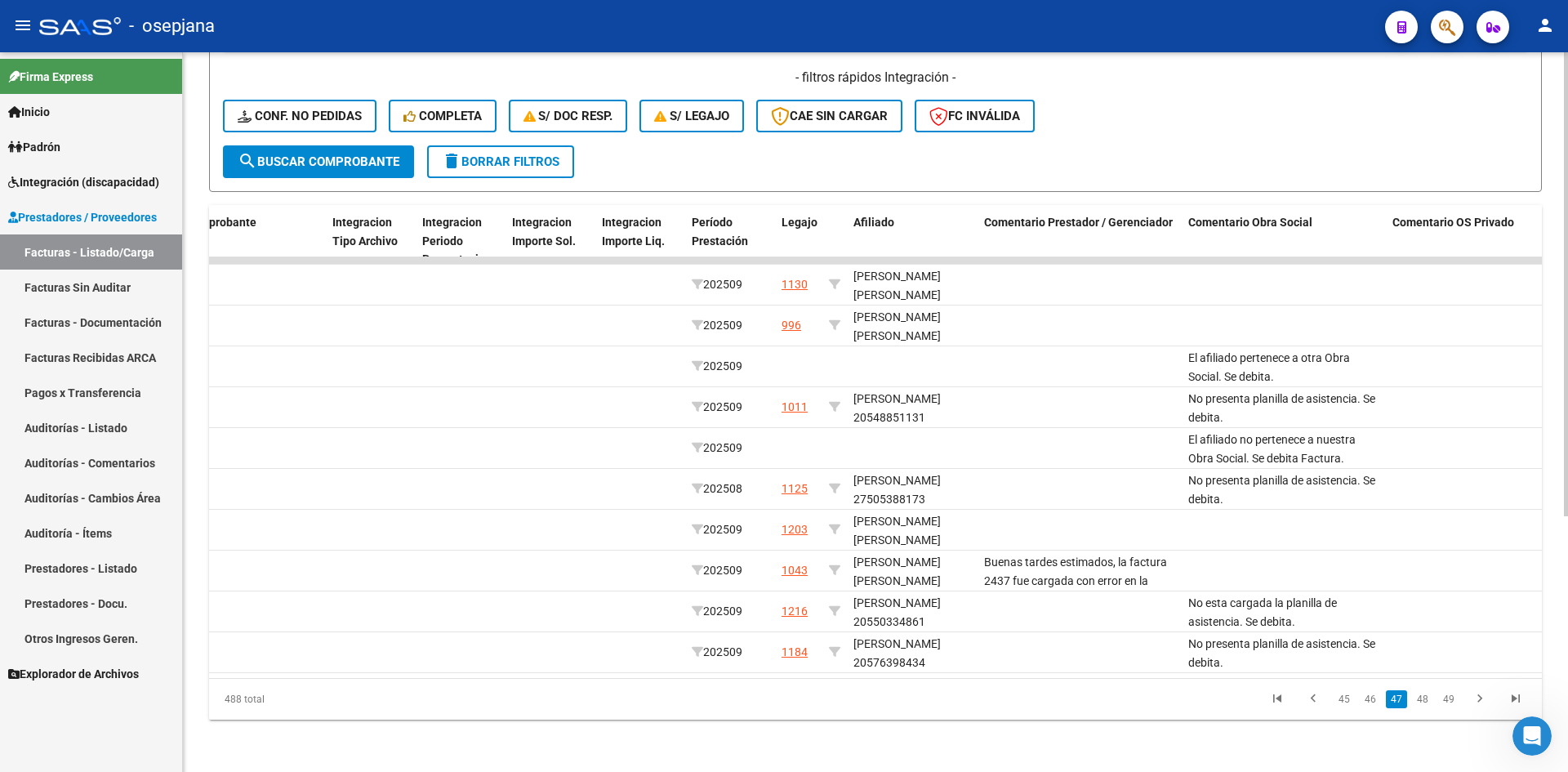
scroll to position [0, 0]
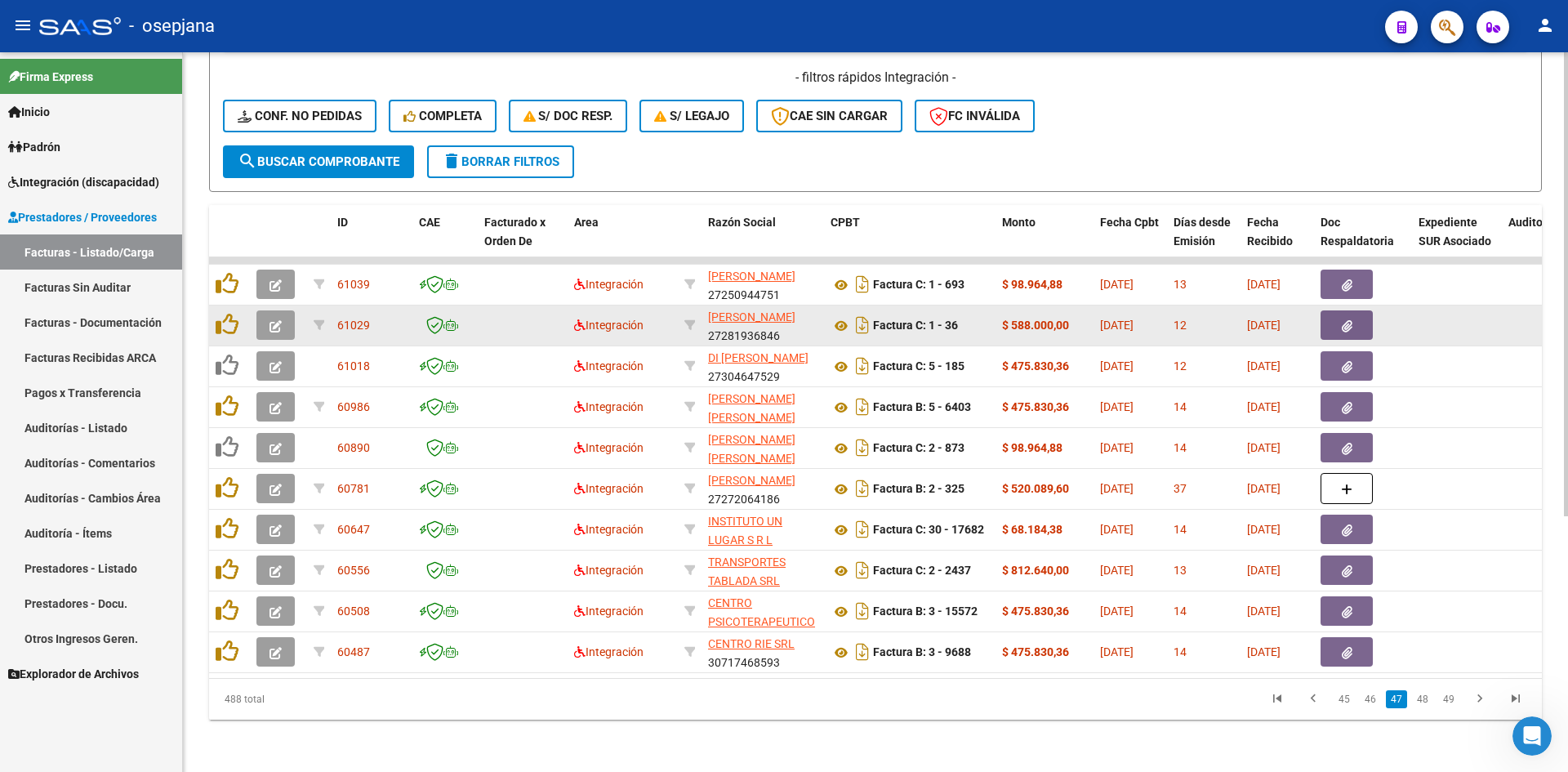
click at [283, 317] on button "button" at bounding box center [275, 325] width 39 height 30
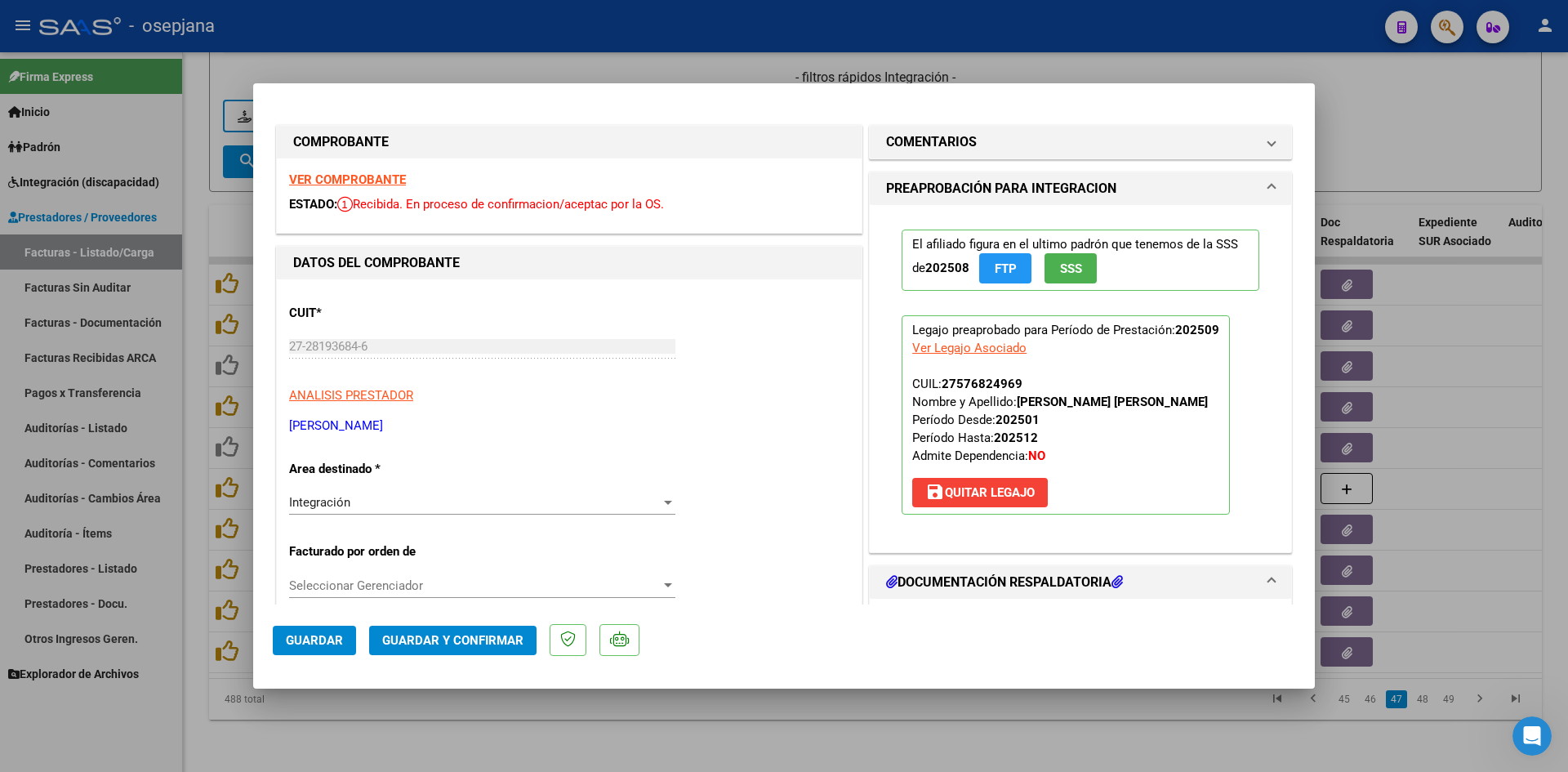
click at [368, 179] on strong "VER COMPROBANTE" at bounding box center [347, 180] width 117 height 15
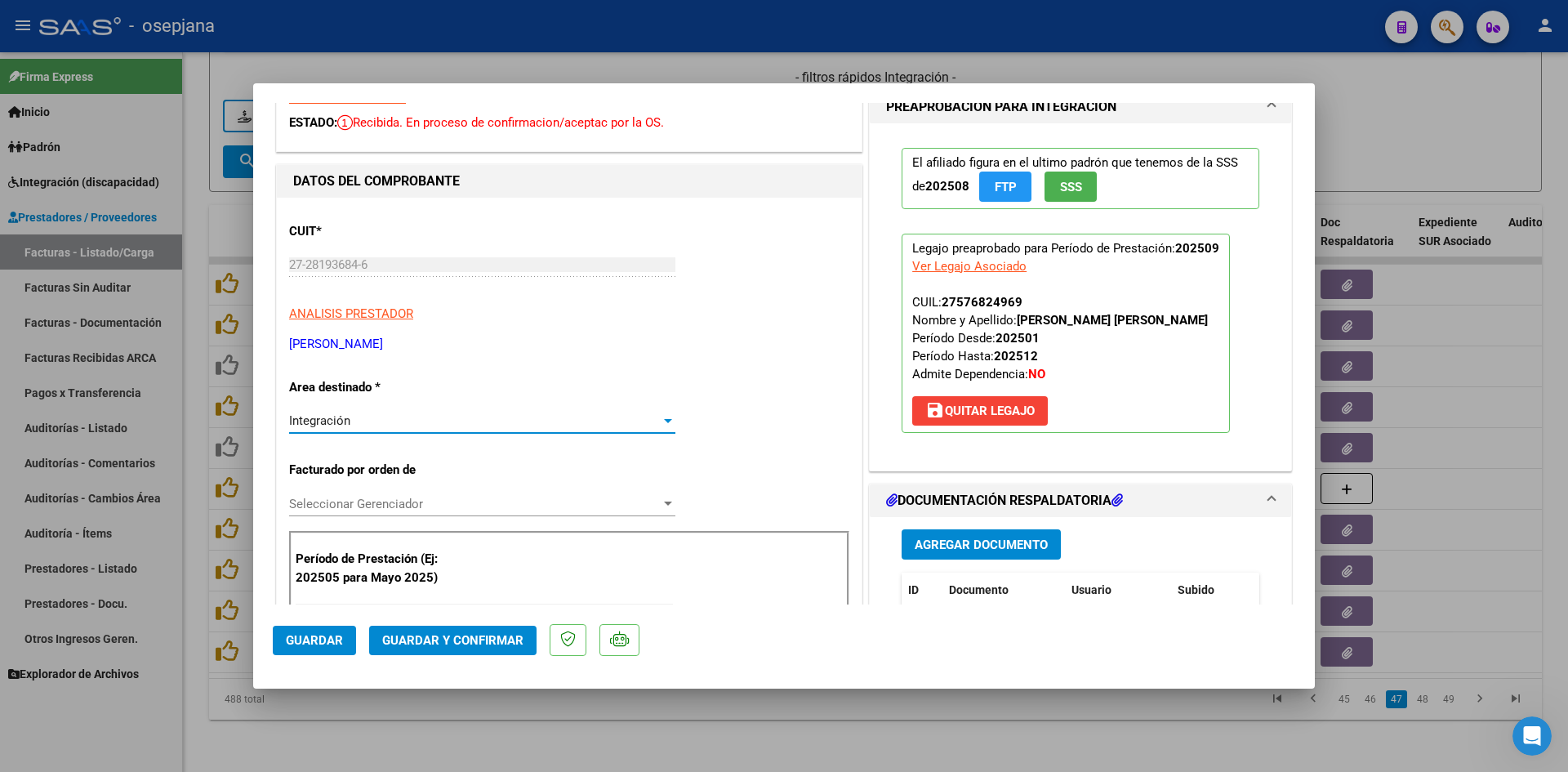
click at [414, 422] on div "Integración" at bounding box center [474, 421] width 372 height 15
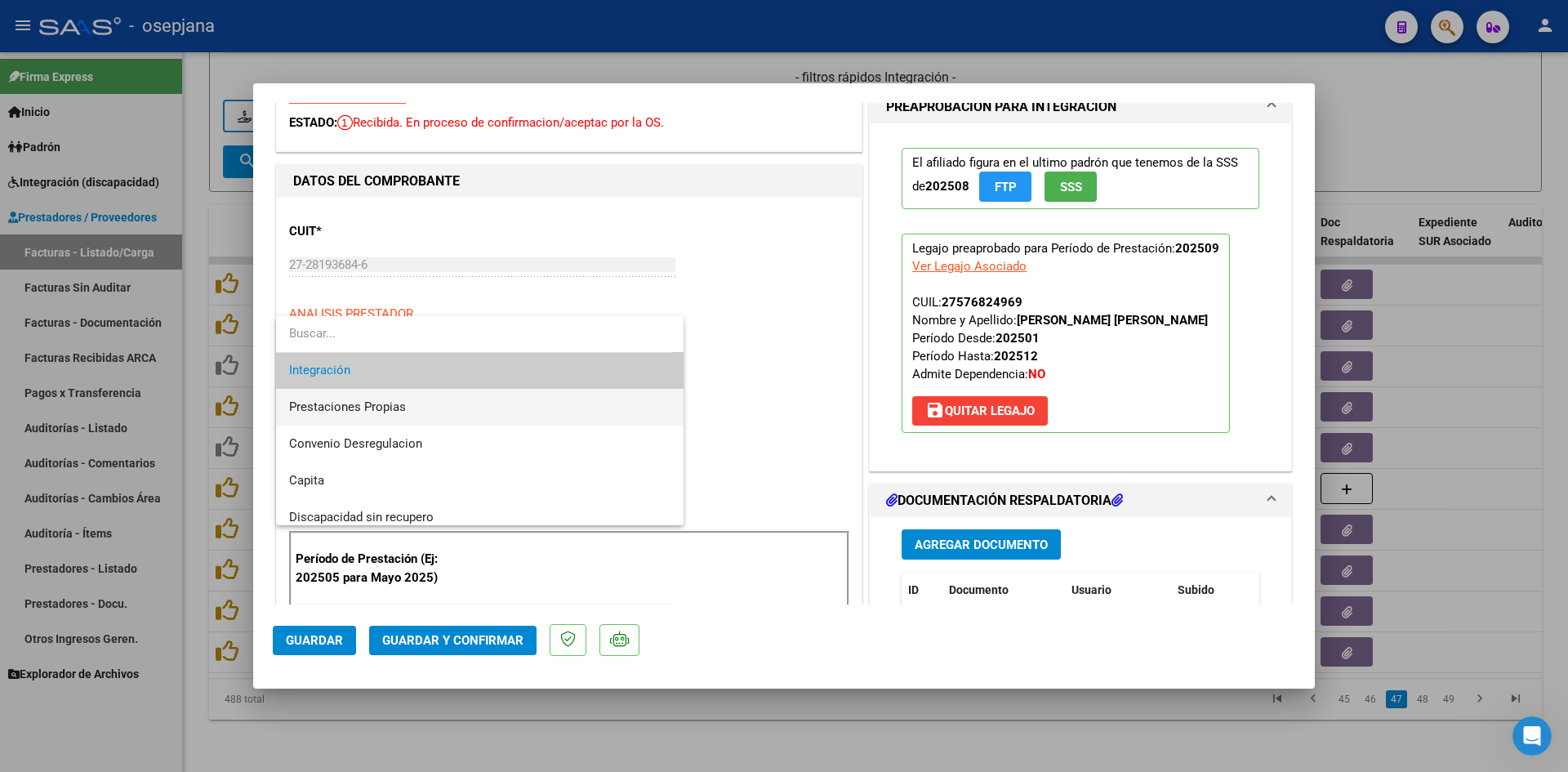
scroll to position [159, 0]
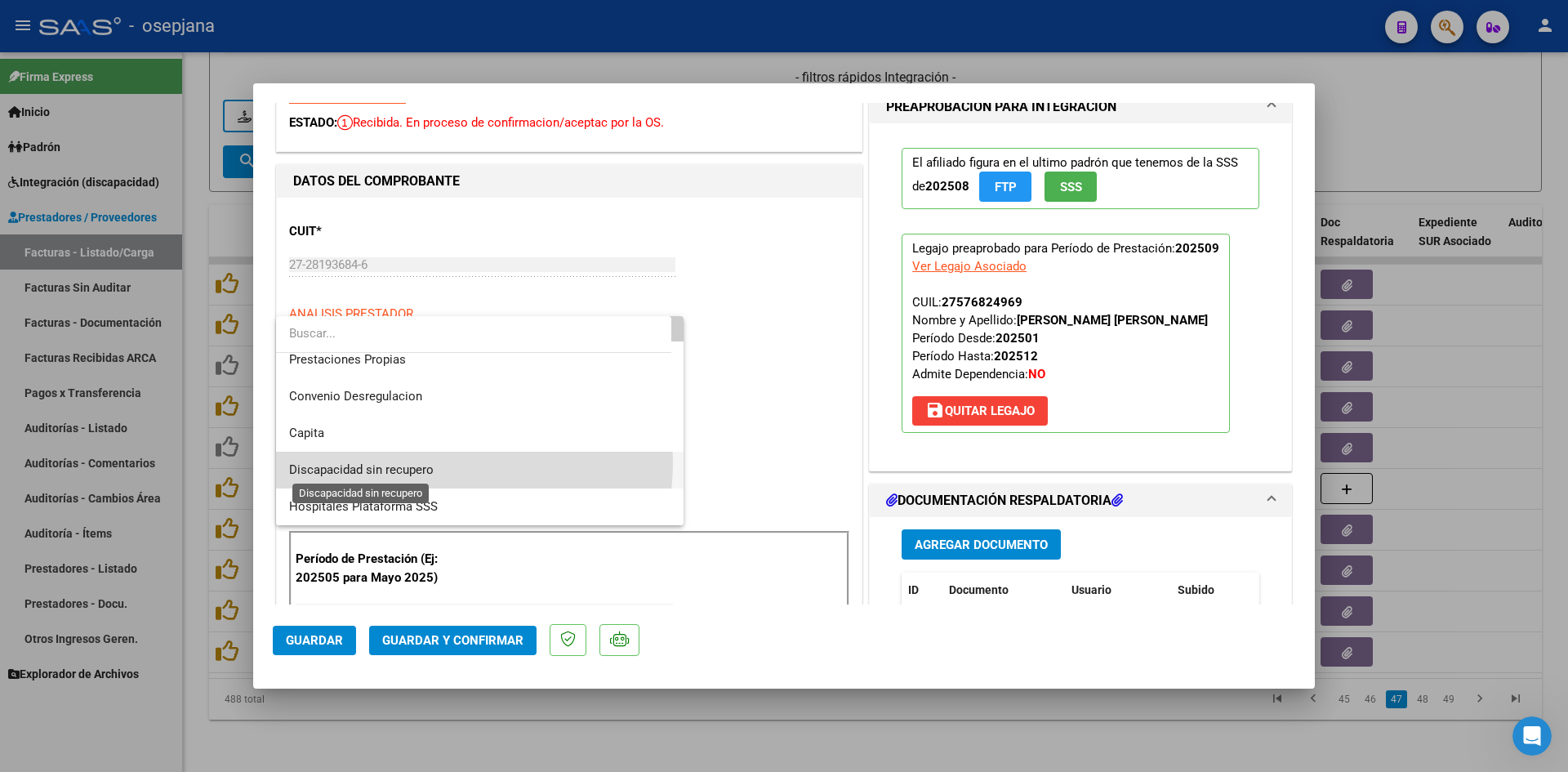
click at [433, 463] on span "Discapacidad sin recupero" at bounding box center [361, 470] width 145 height 15
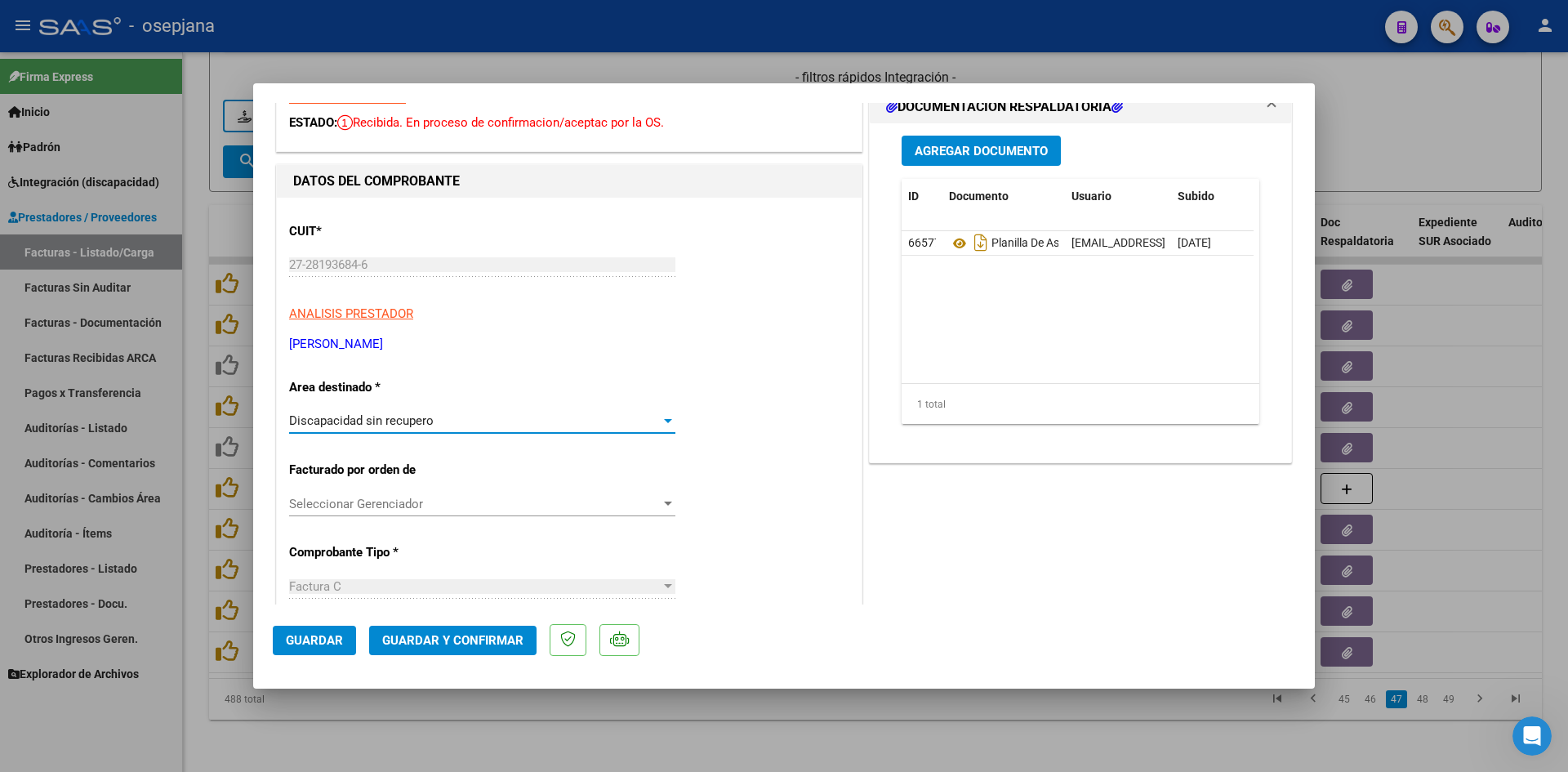
click at [335, 643] on span "Guardar" at bounding box center [314, 640] width 57 height 15
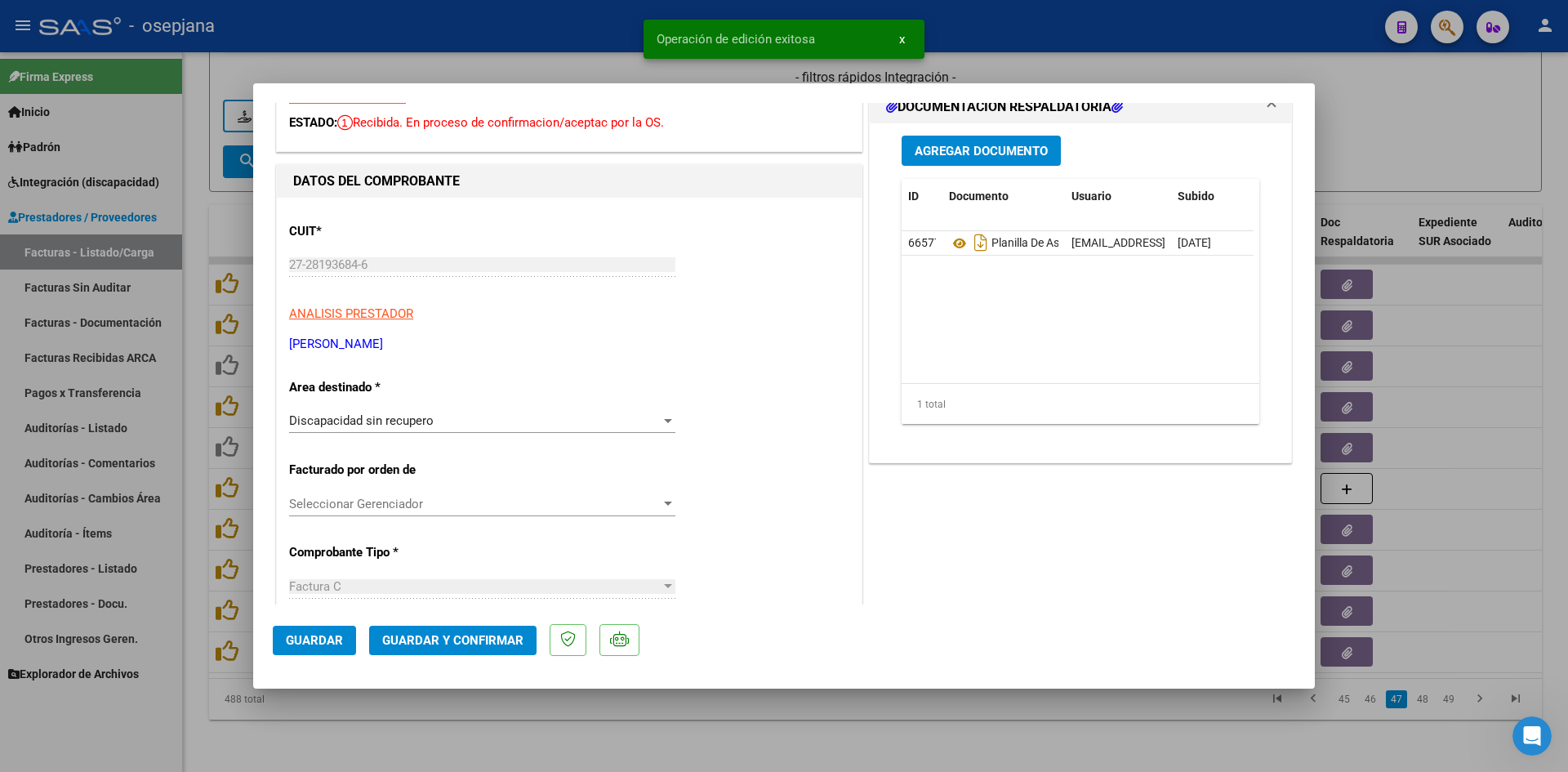
click at [1396, 122] on div at bounding box center [784, 386] width 1568 height 772
type input "$ 0,00"
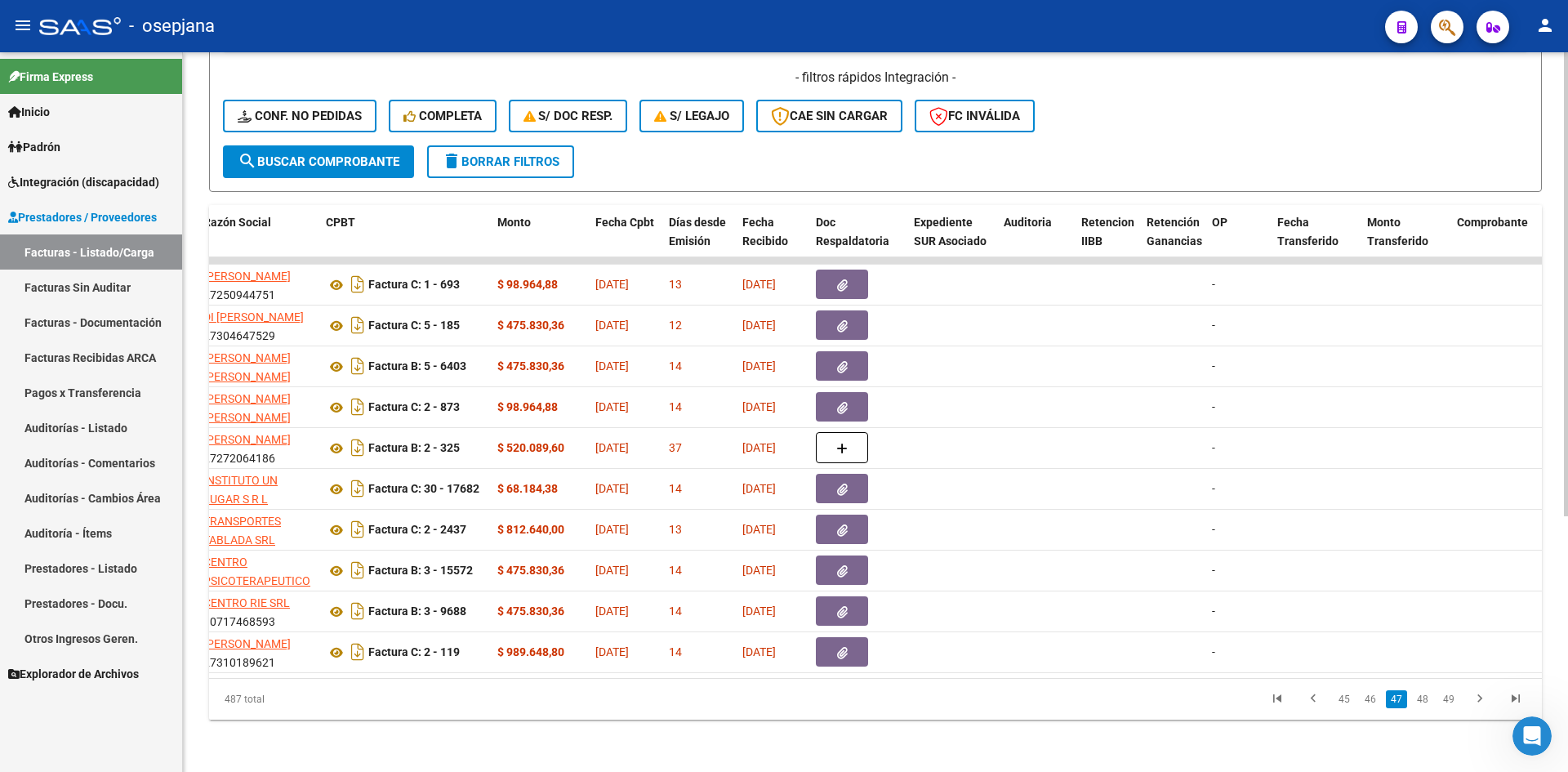
scroll to position [0, 0]
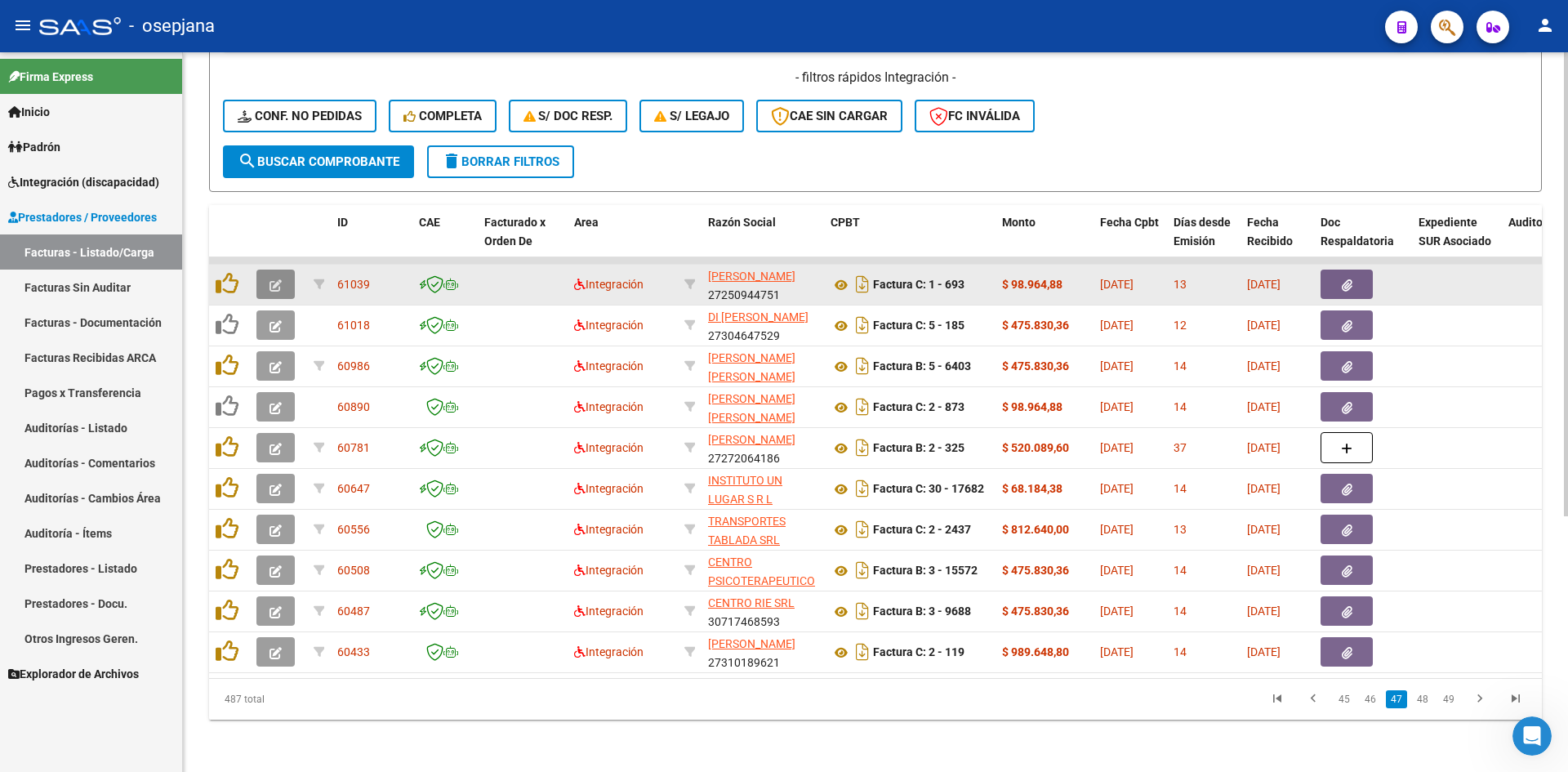
click at [286, 269] on button "button" at bounding box center [275, 284] width 39 height 30
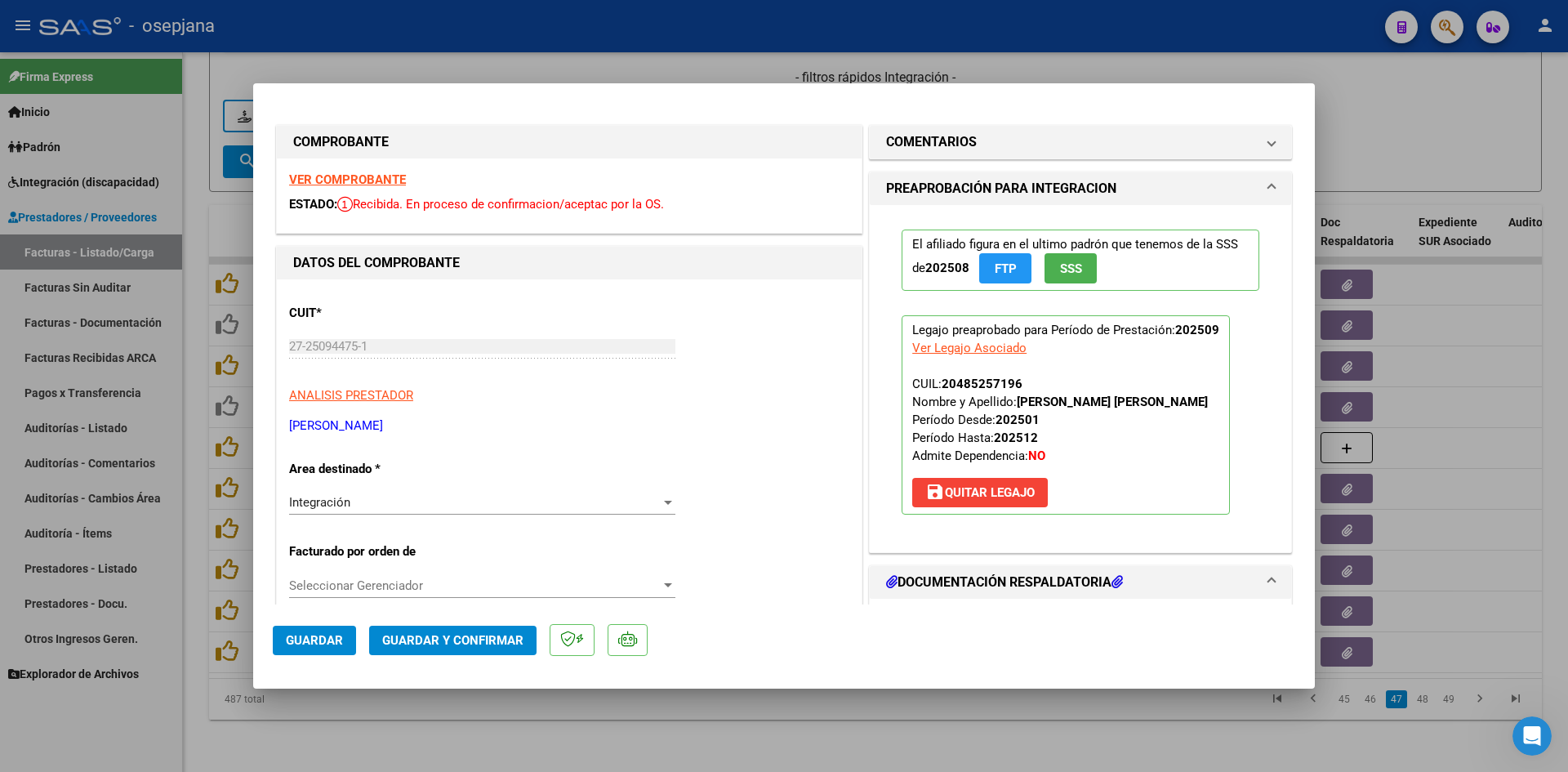
click at [355, 184] on strong "VER COMPROBANTE" at bounding box center [347, 180] width 117 height 15
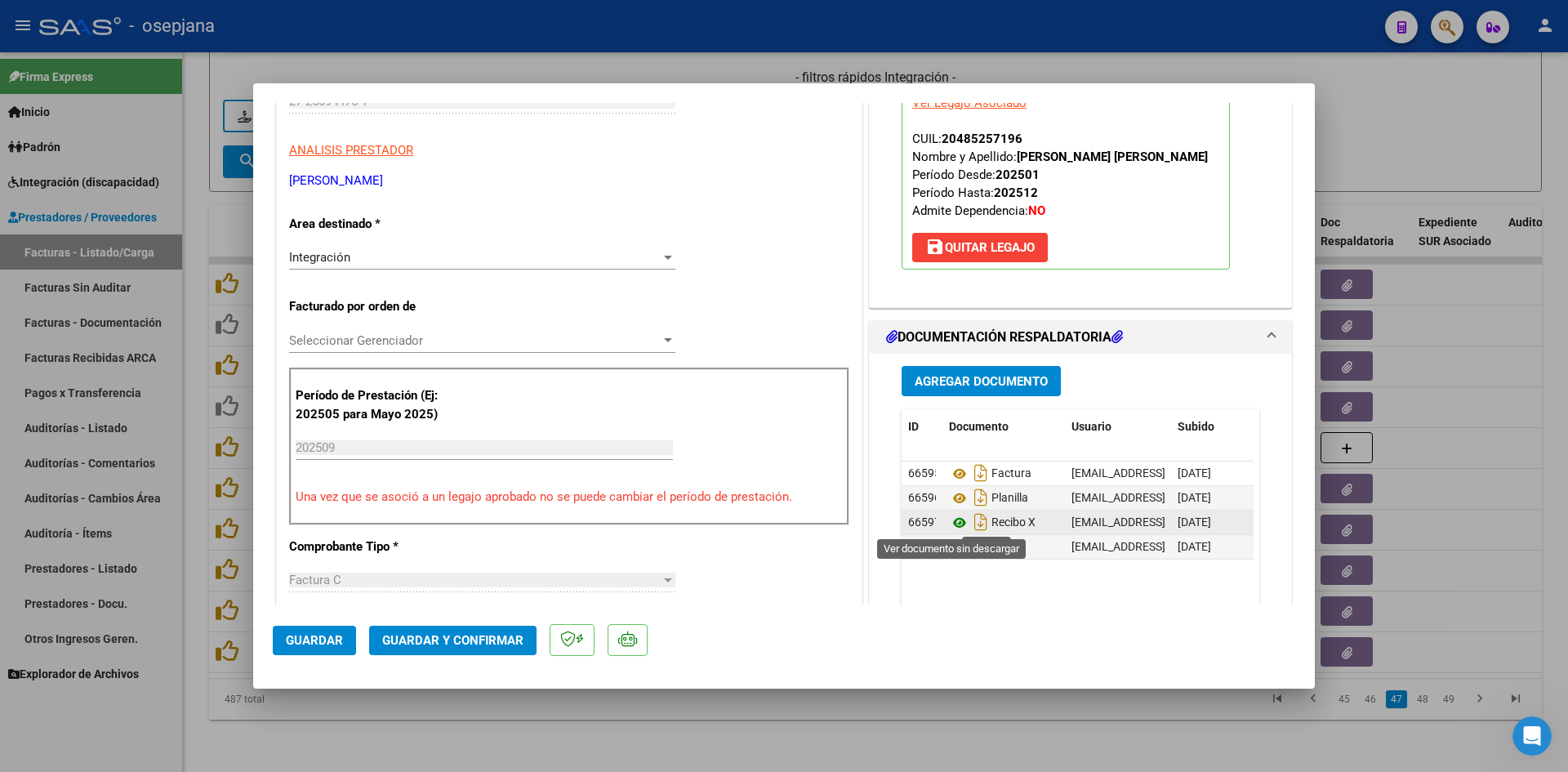
click at [953, 523] on icon at bounding box center [959, 524] width 21 height 20
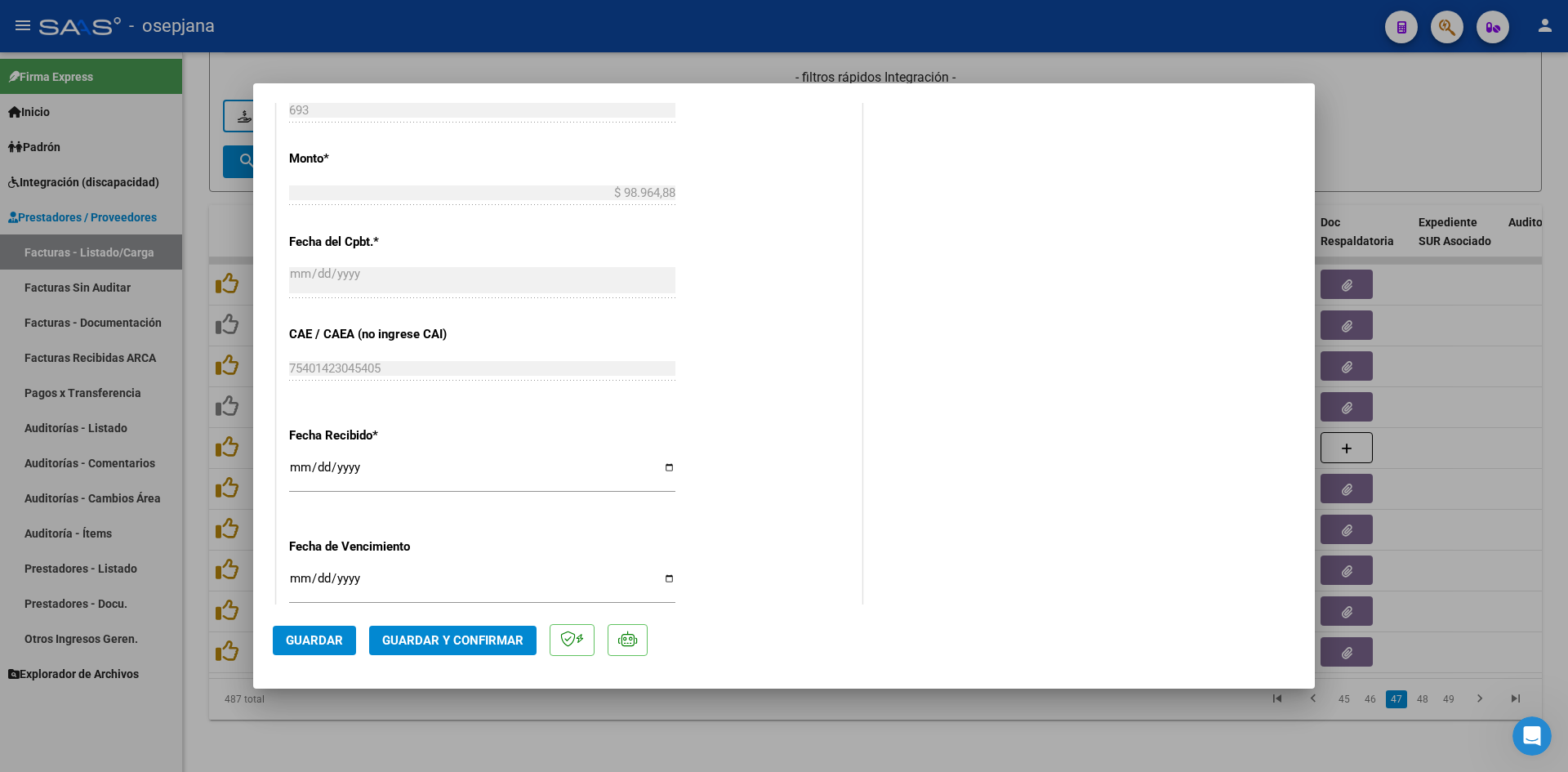
scroll to position [899, 0]
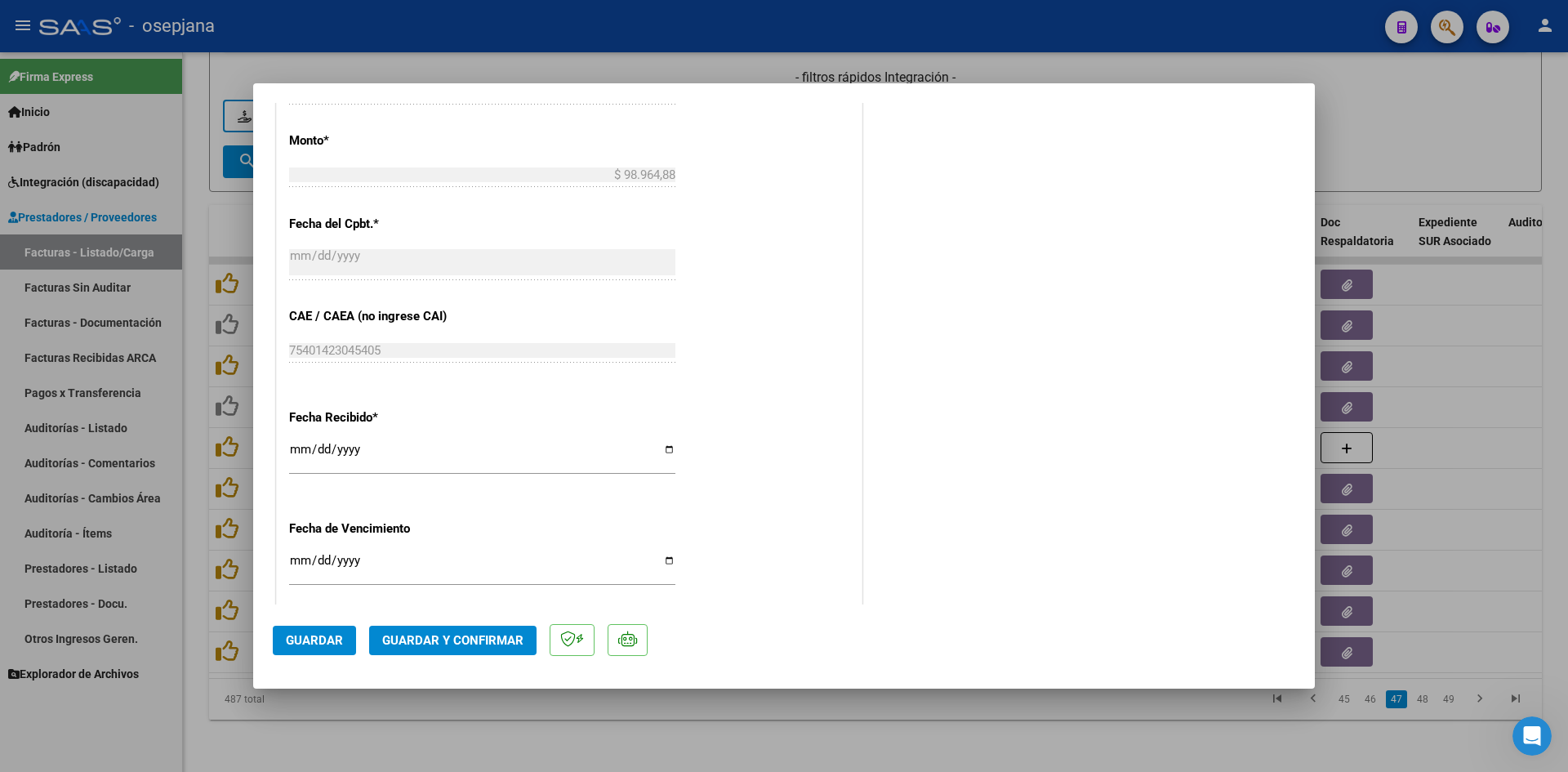
click at [298, 559] on input "[DATE]" at bounding box center [482, 568] width 387 height 26
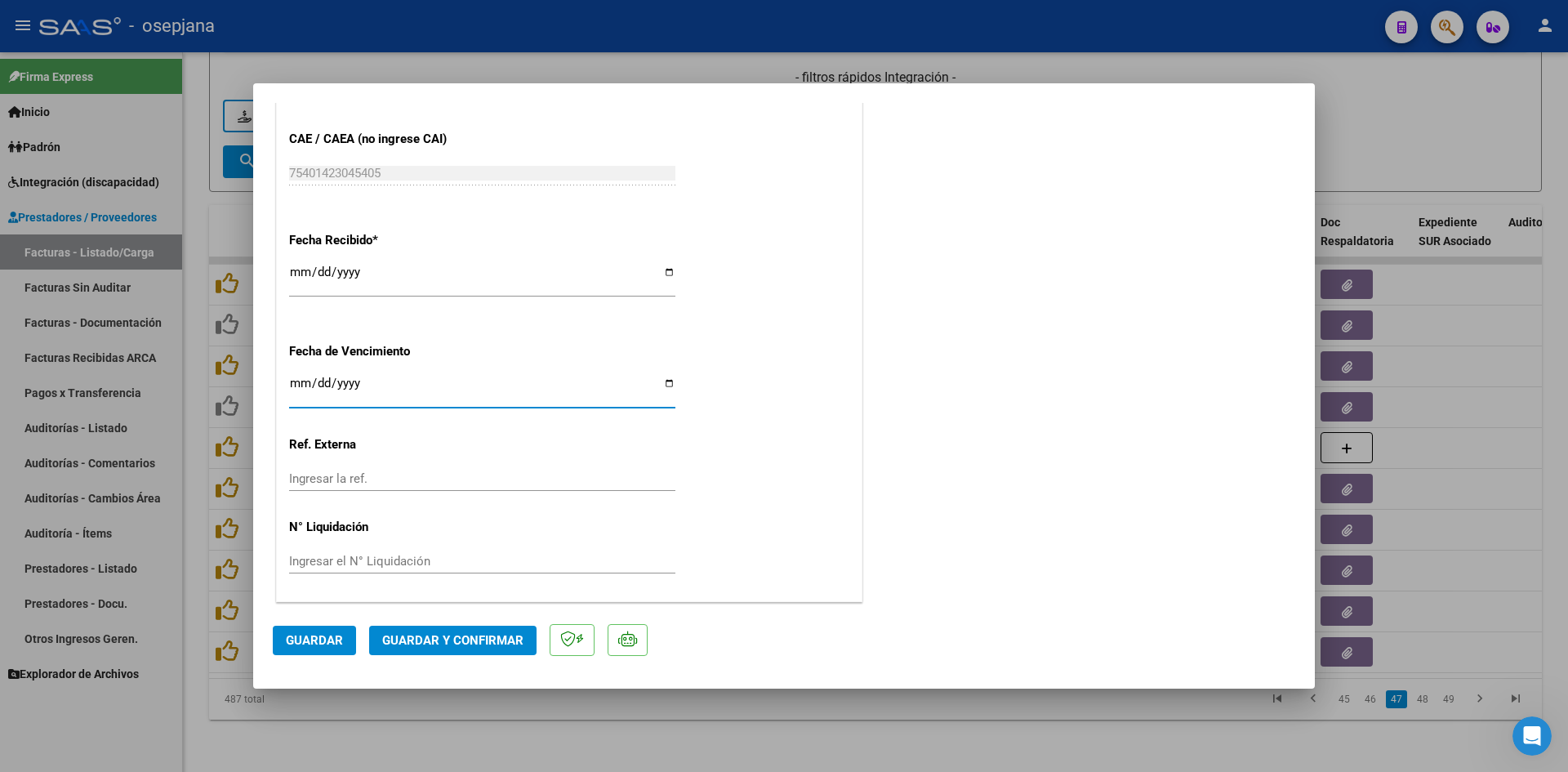
scroll to position [1077, 0]
type input "[DATE]"
click at [427, 640] on span "Guardar y Confirmar" at bounding box center [454, 640] width 142 height 15
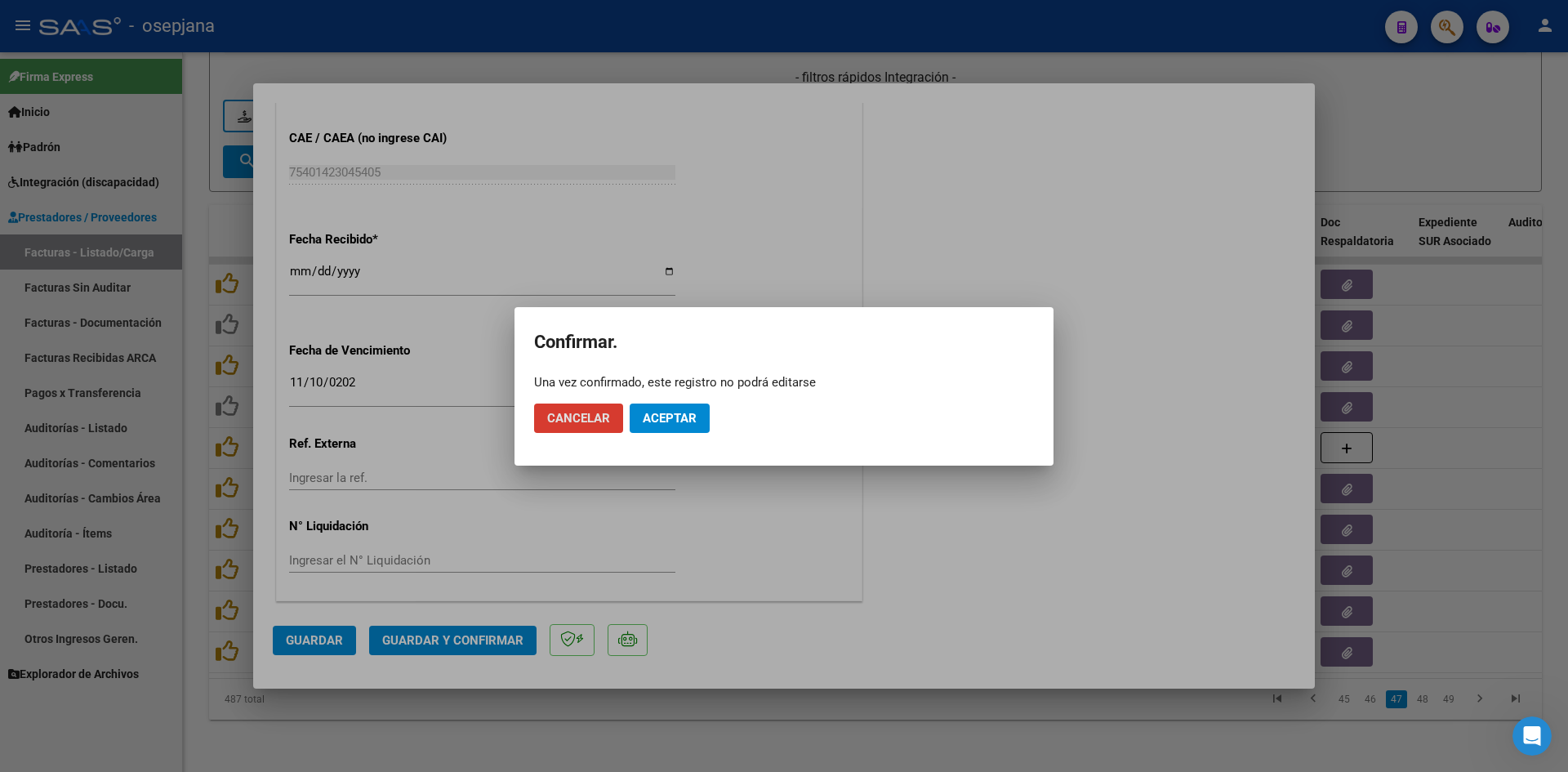
click at [668, 414] on span "Aceptar" at bounding box center [670, 418] width 54 height 15
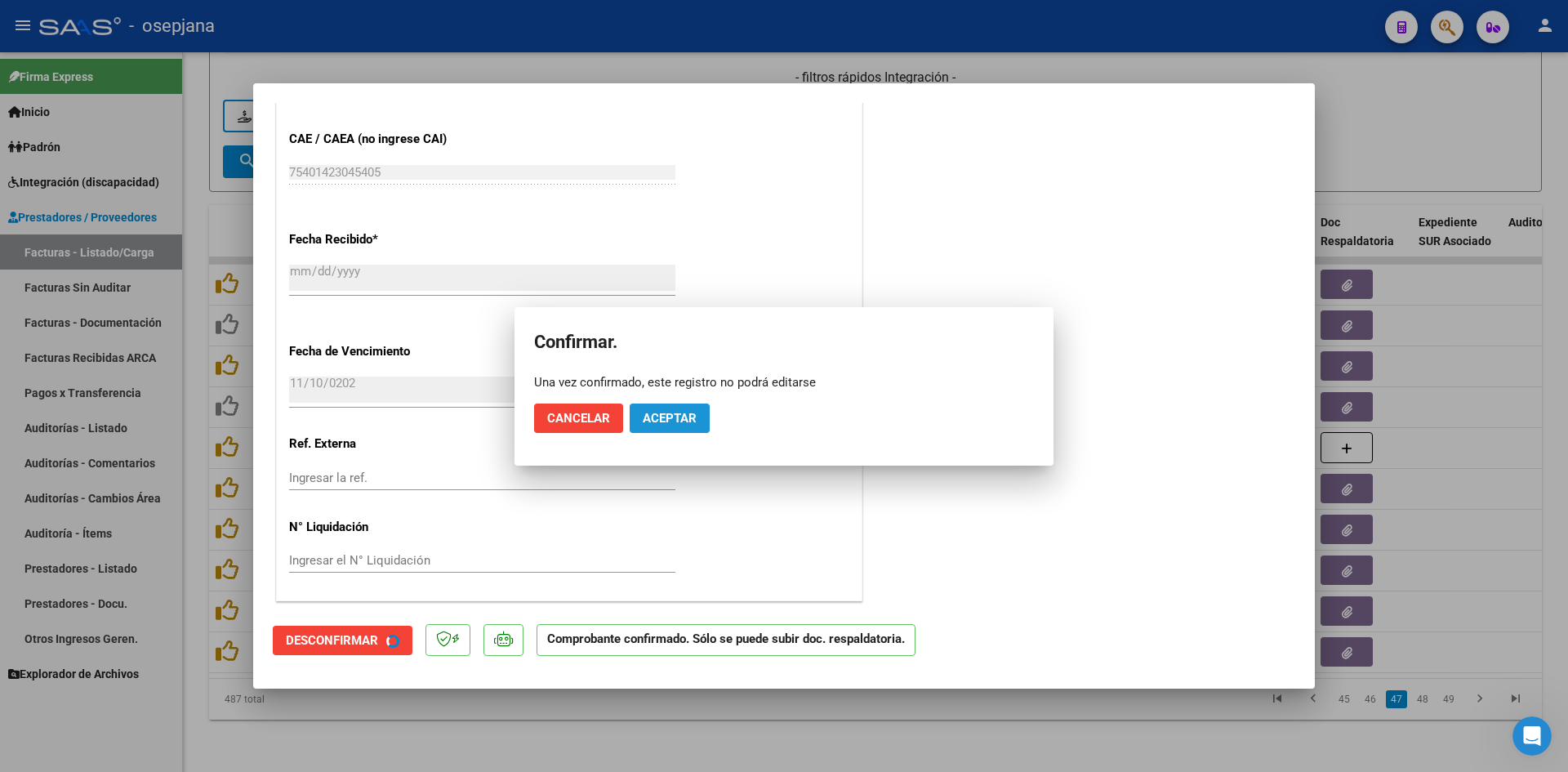
scroll to position [975, 0]
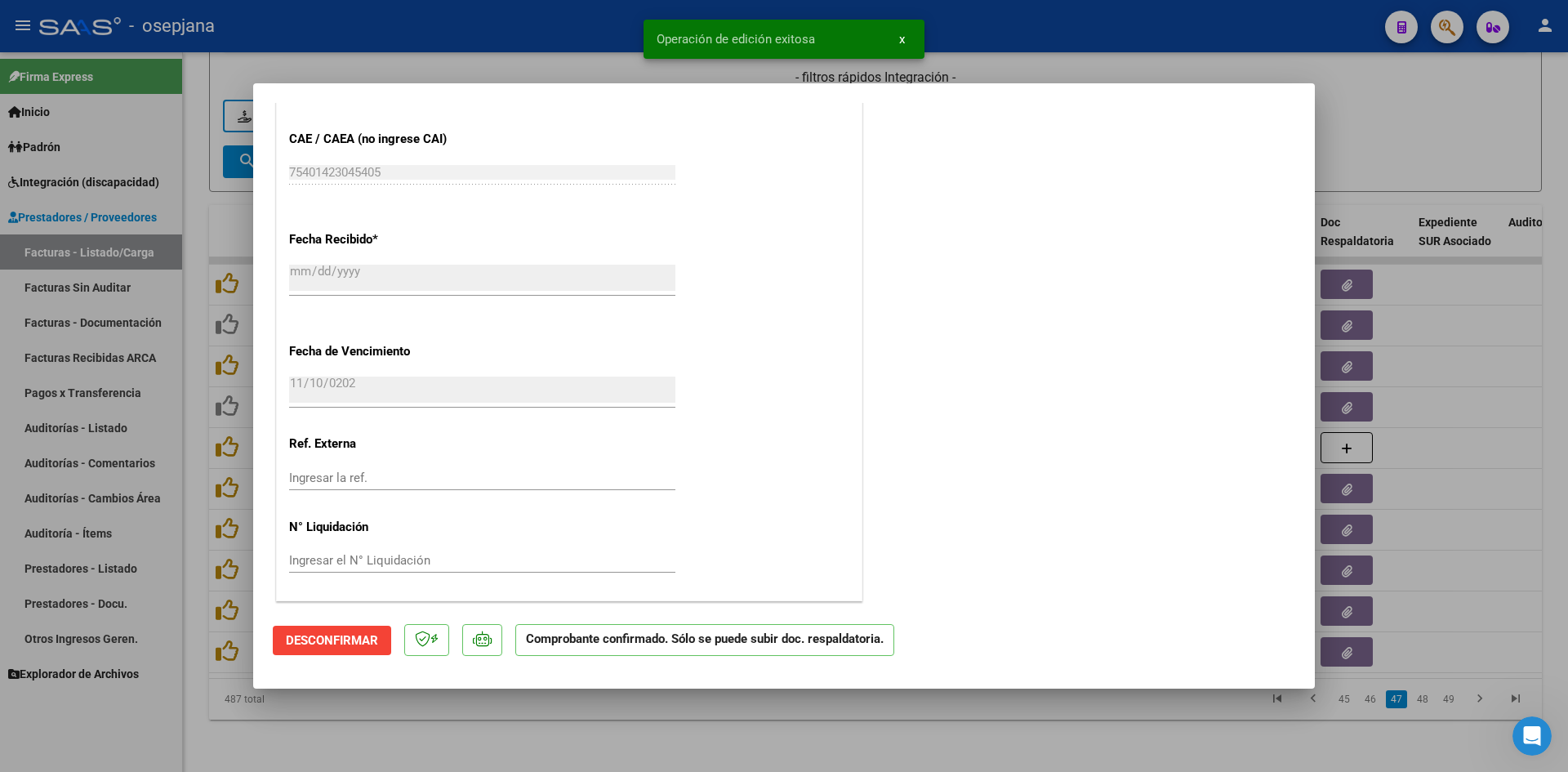
click at [1362, 161] on div at bounding box center [784, 386] width 1568 height 772
type input "$ 0,00"
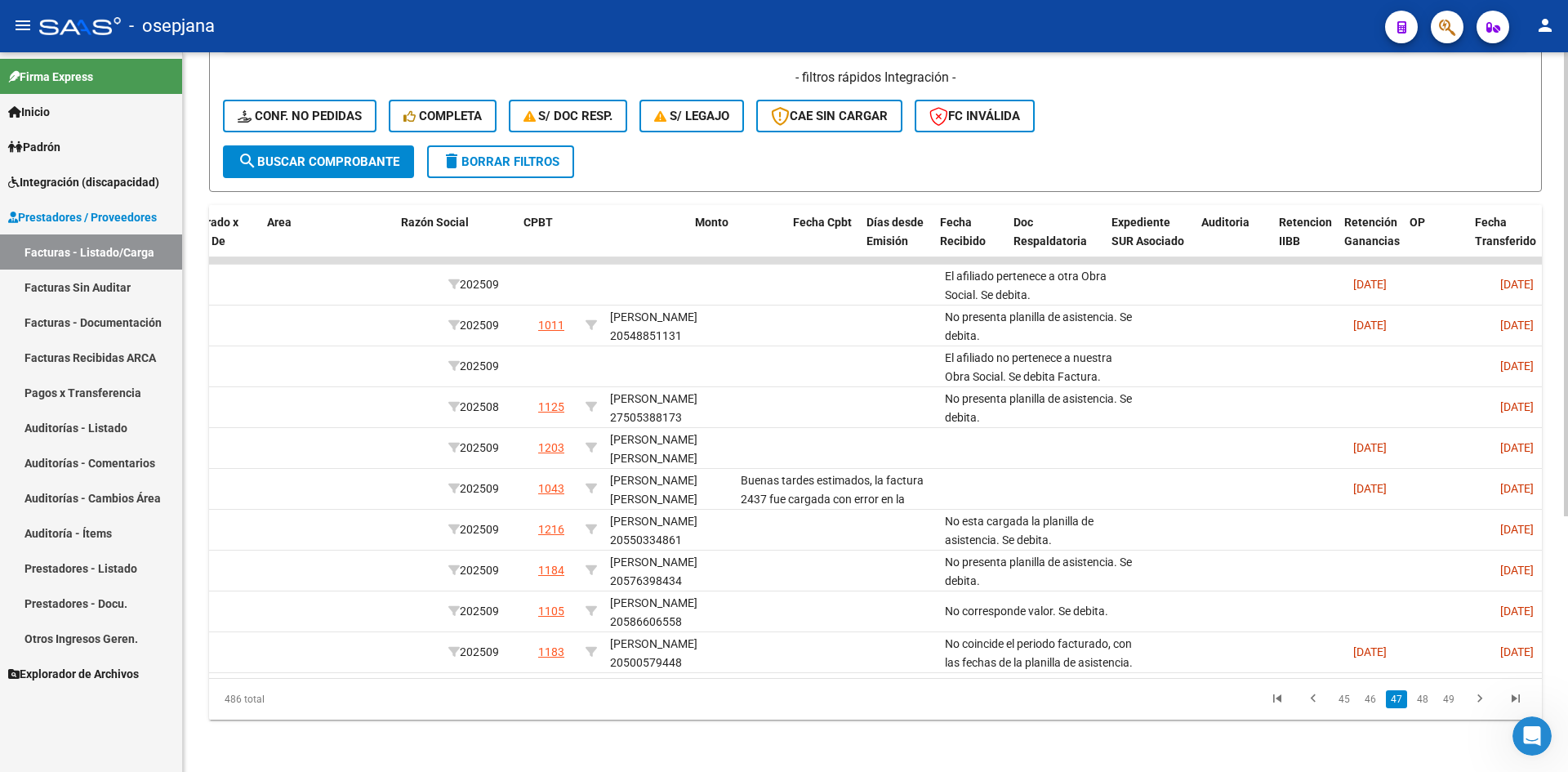
scroll to position [0, 0]
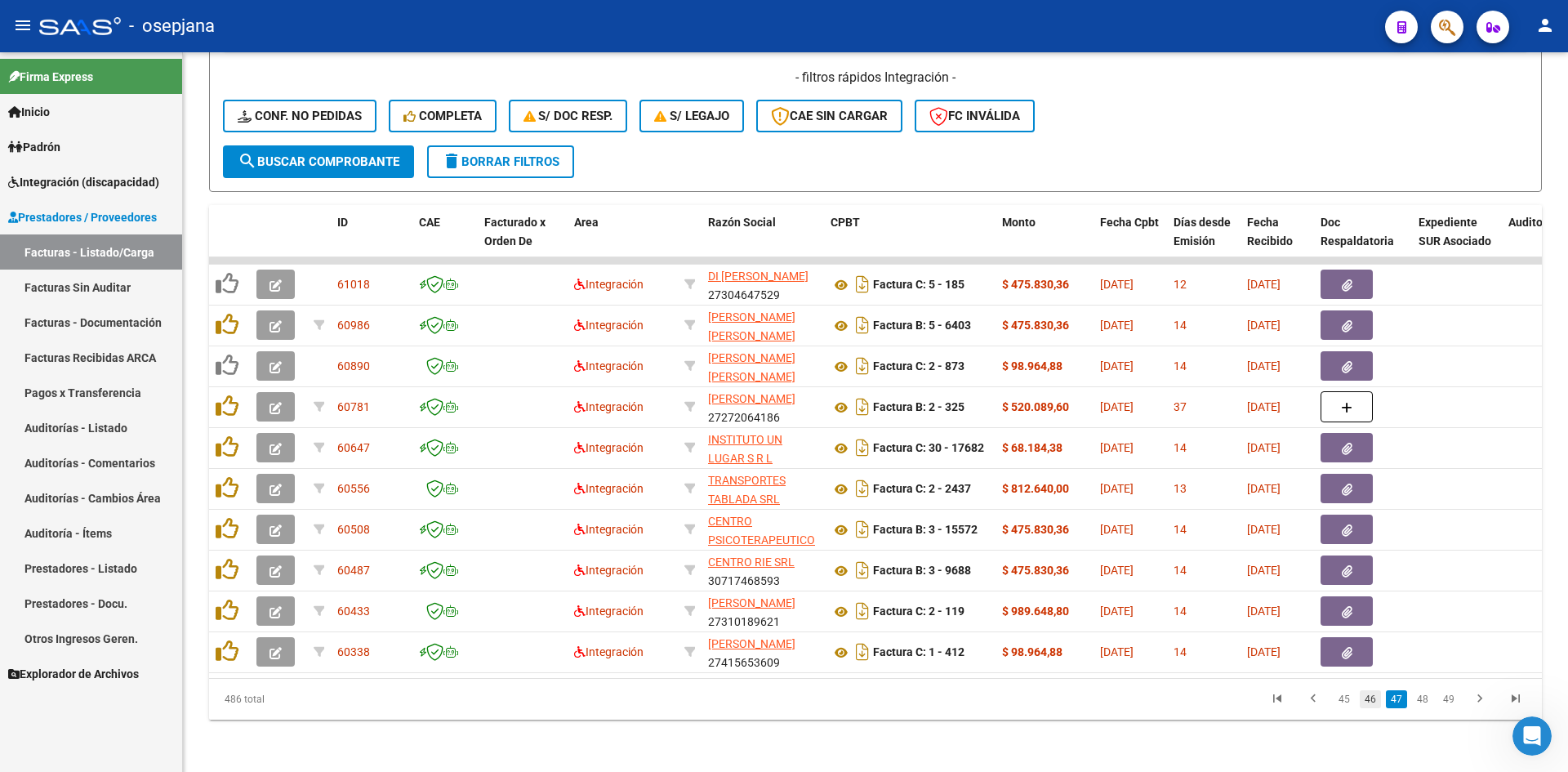
click at [1372, 692] on link "46" at bounding box center [1370, 699] width 21 height 18
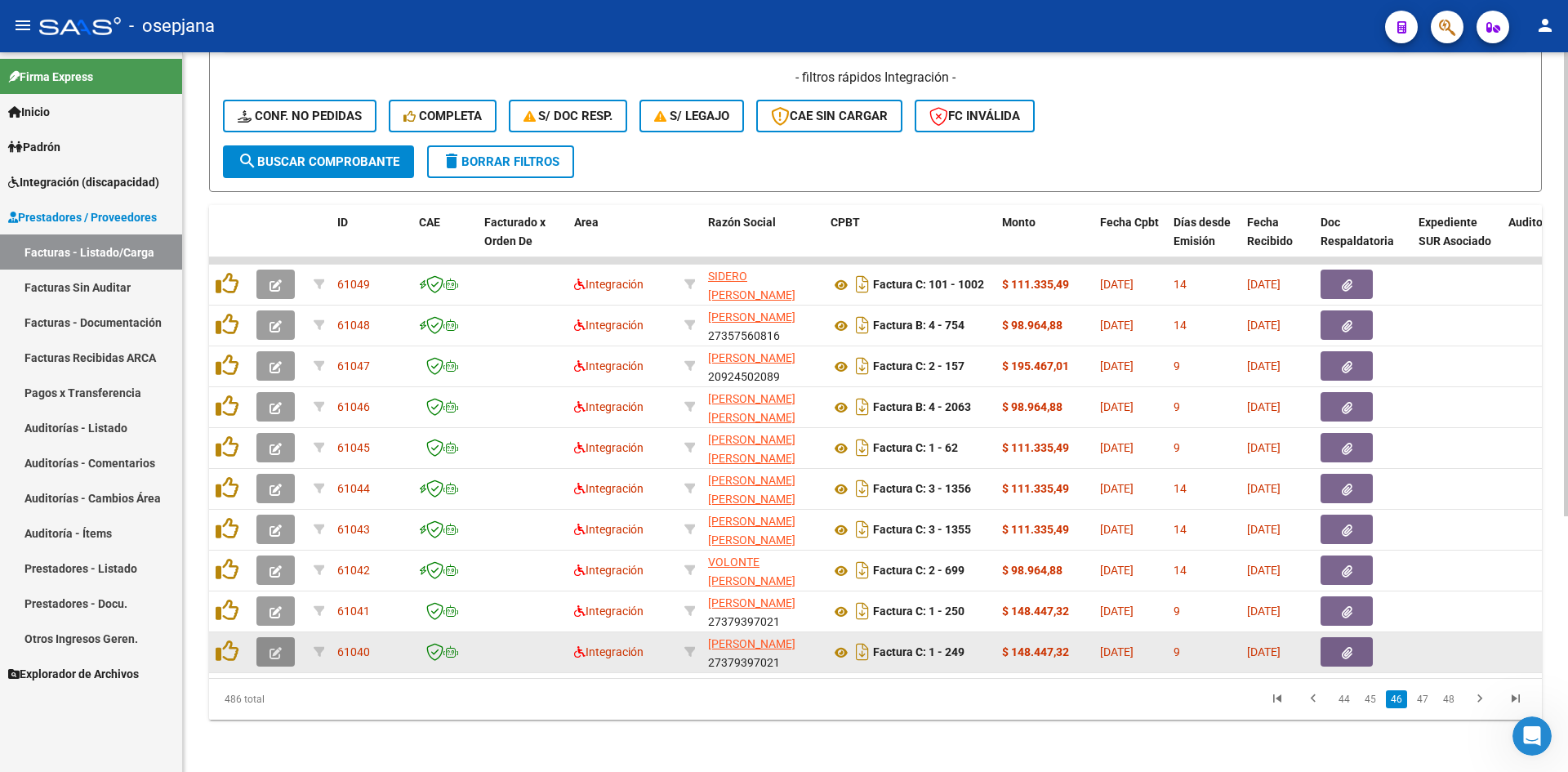
click at [281, 647] on icon "button" at bounding box center [275, 653] width 12 height 12
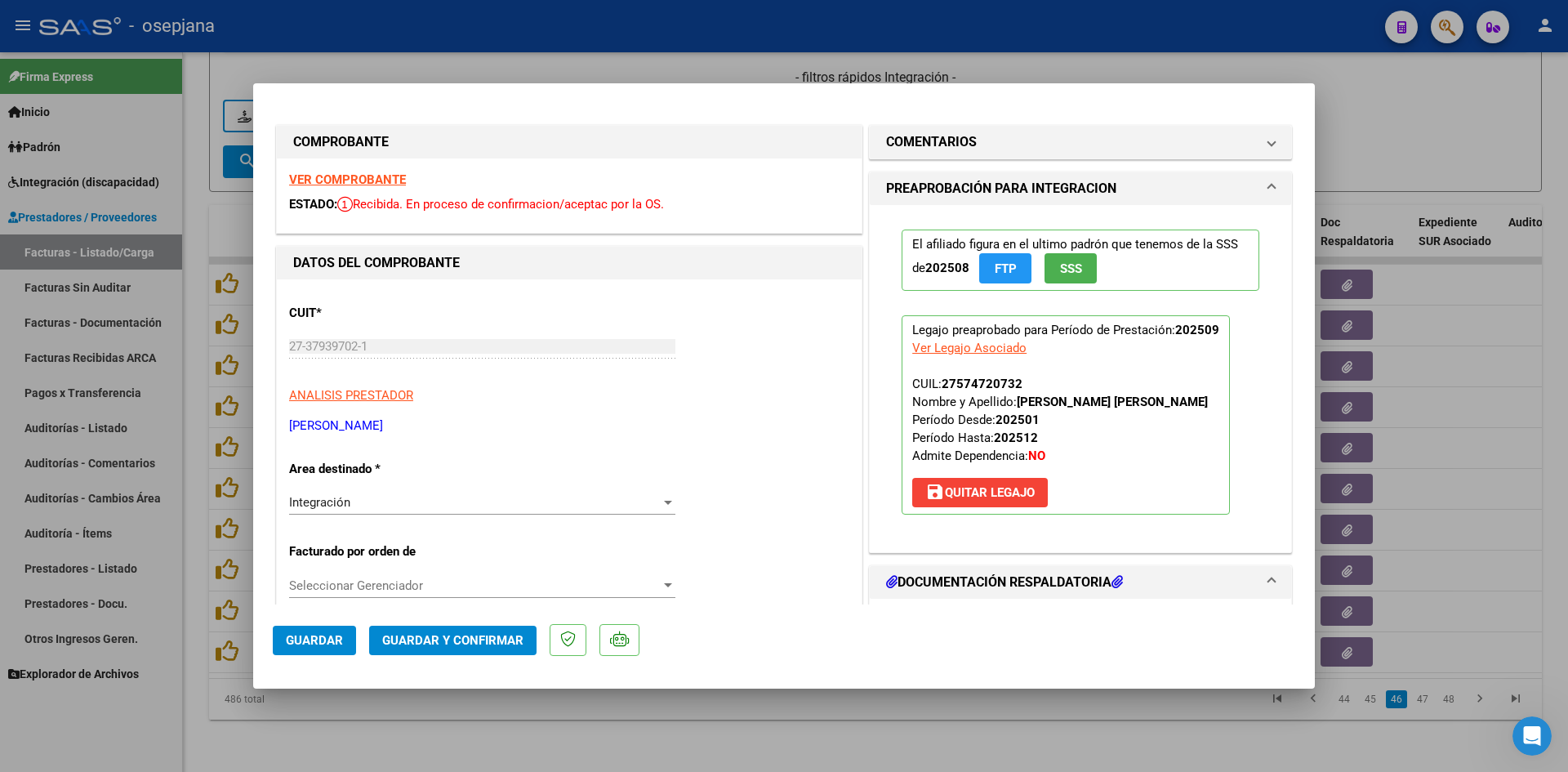
click at [387, 179] on strong "VER COMPROBANTE" at bounding box center [347, 180] width 117 height 15
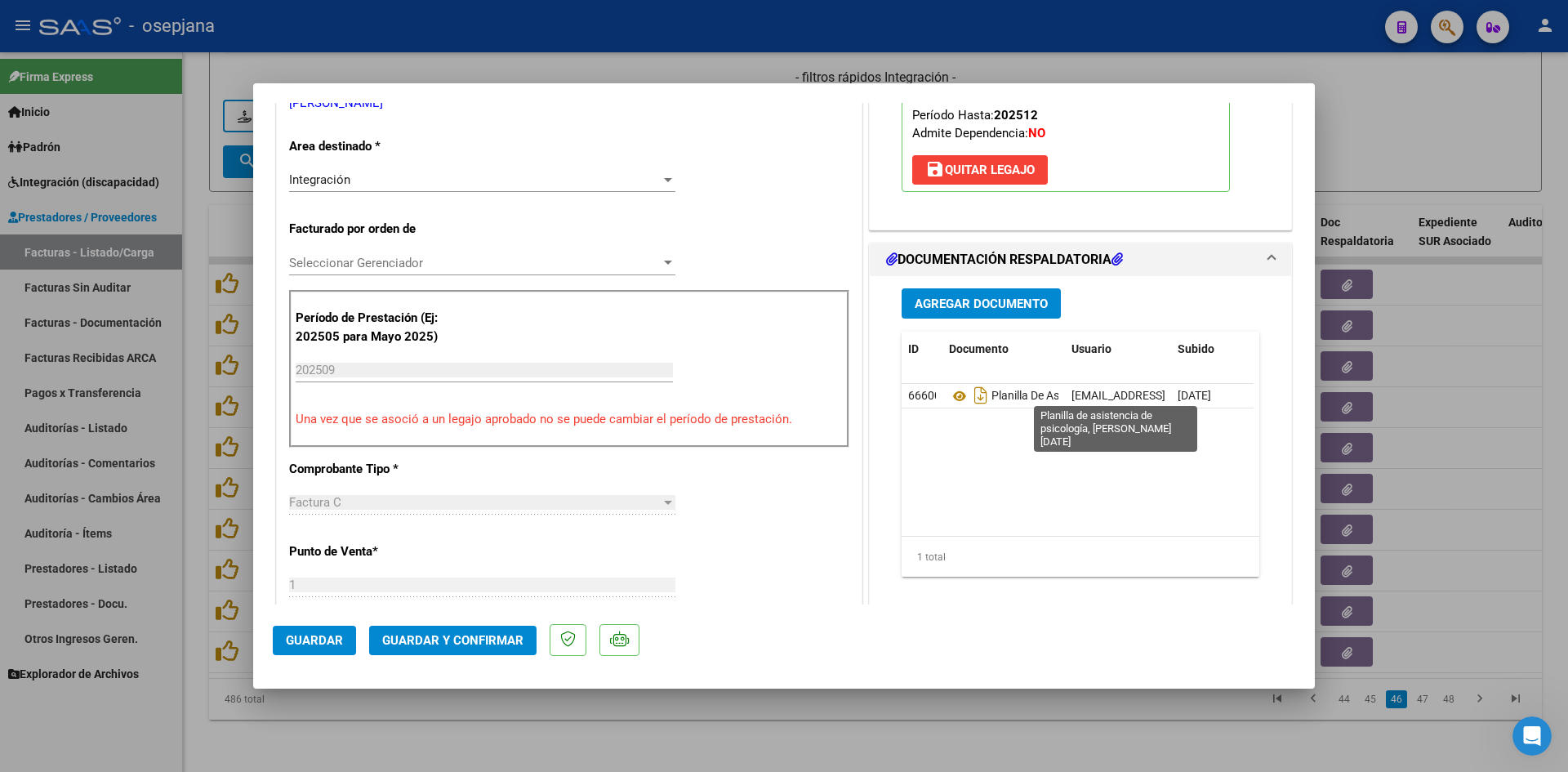
scroll to position [327, 0]
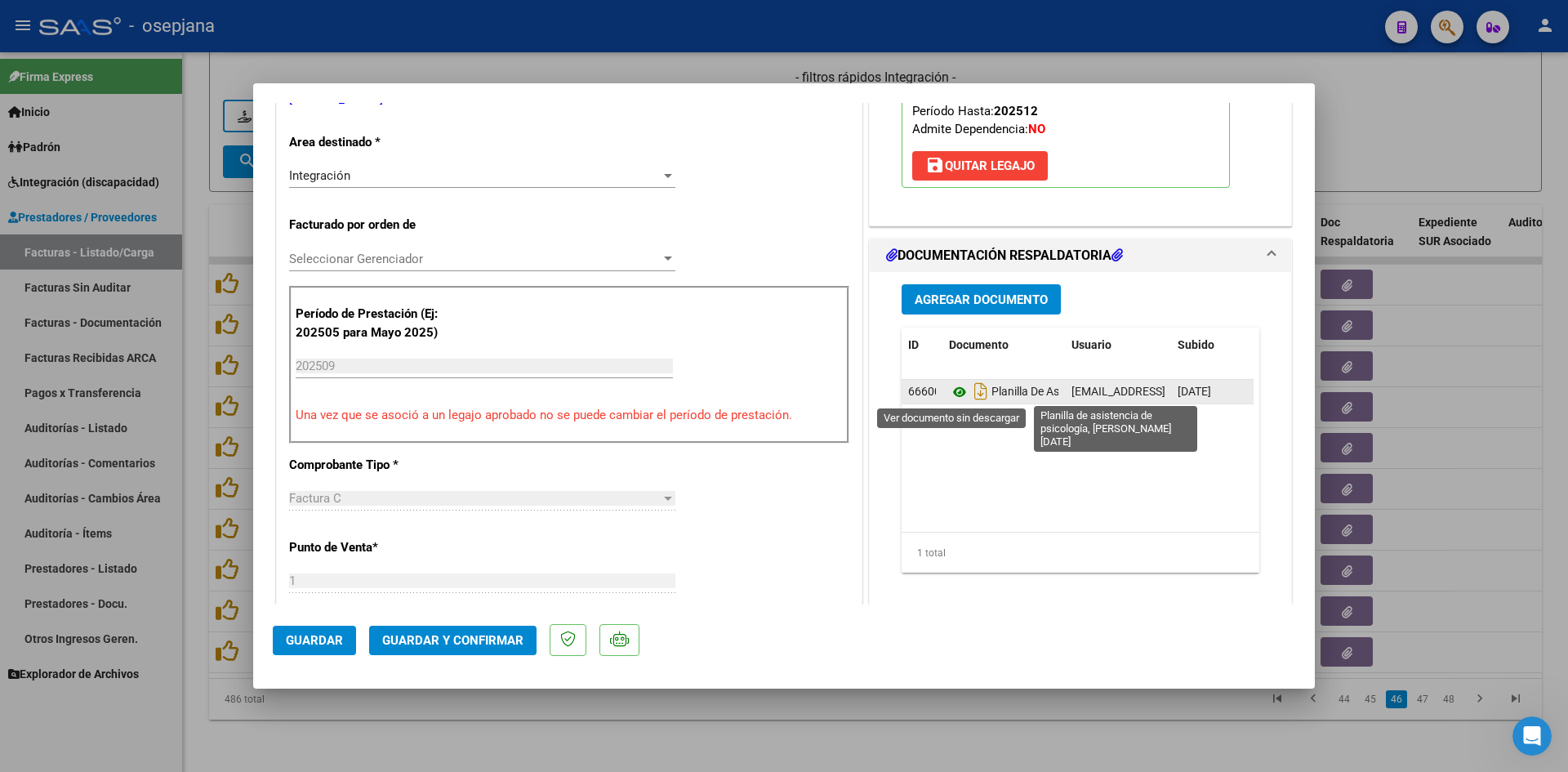
click at [953, 390] on icon at bounding box center [959, 393] width 21 height 20
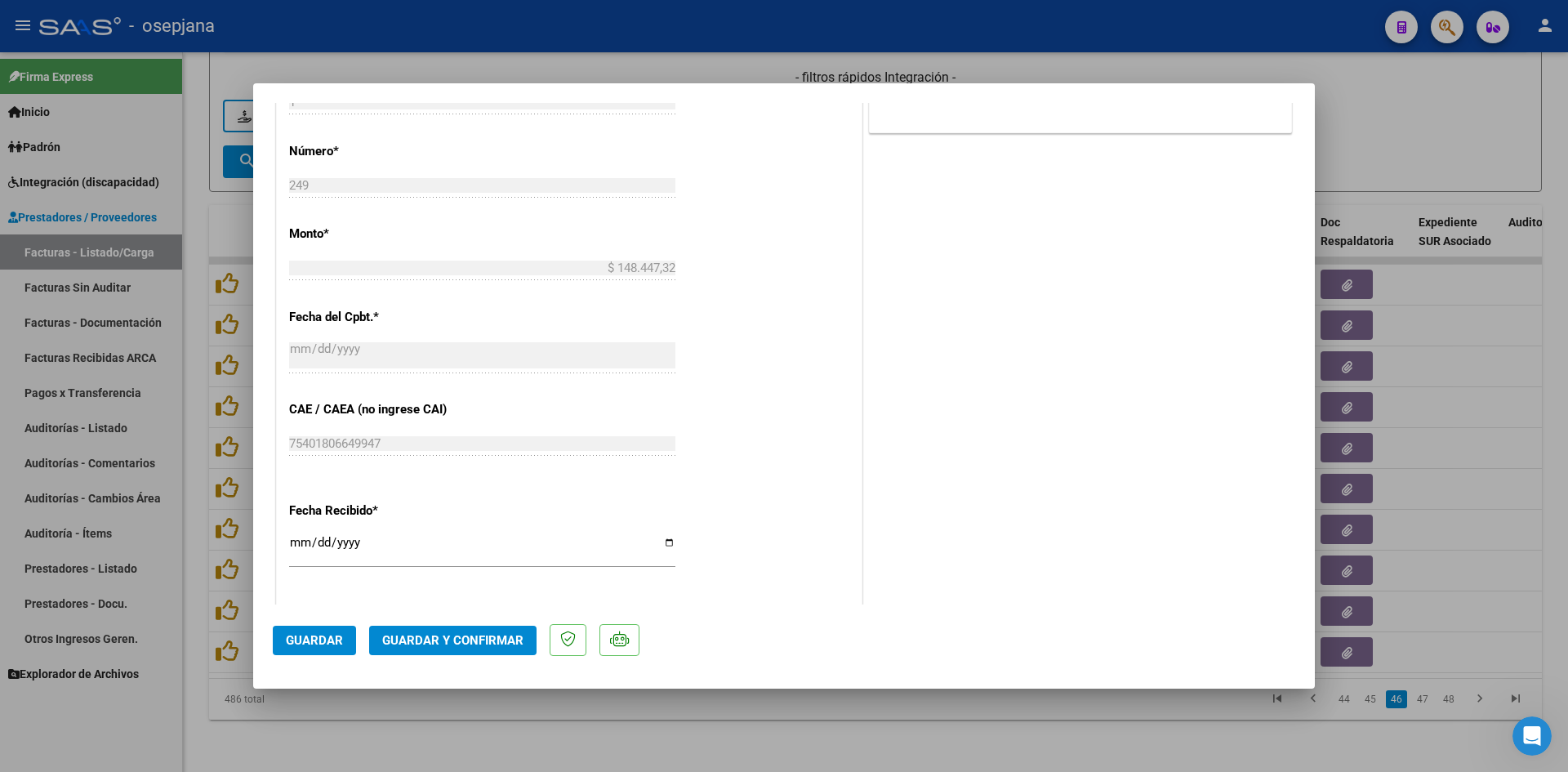
scroll to position [980, 0]
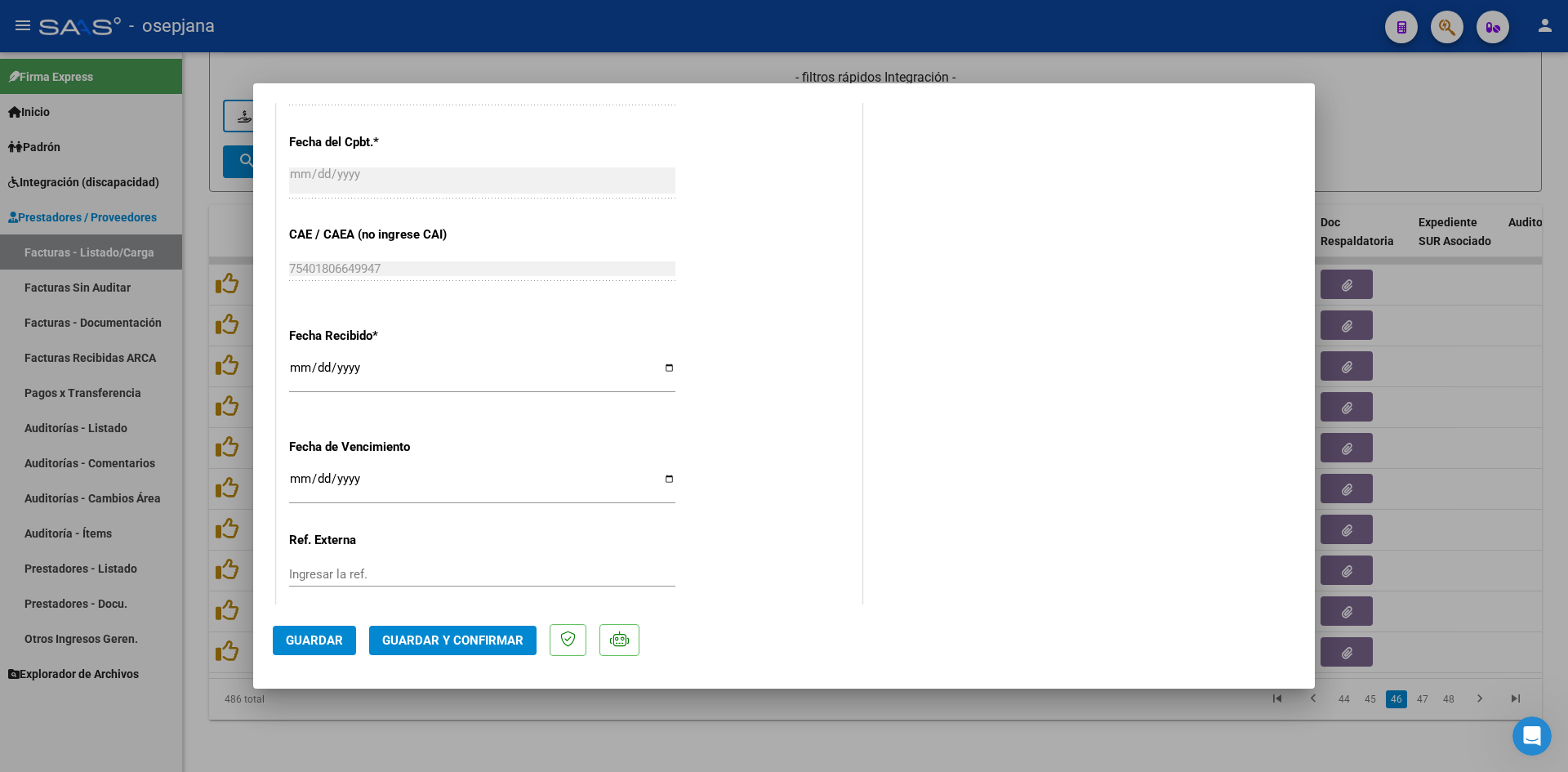
click at [301, 475] on input "Ingresar la fecha" at bounding box center [482, 486] width 387 height 26
type input "[DATE]"
click at [483, 645] on span "Guardar y Confirmar" at bounding box center [454, 640] width 142 height 15
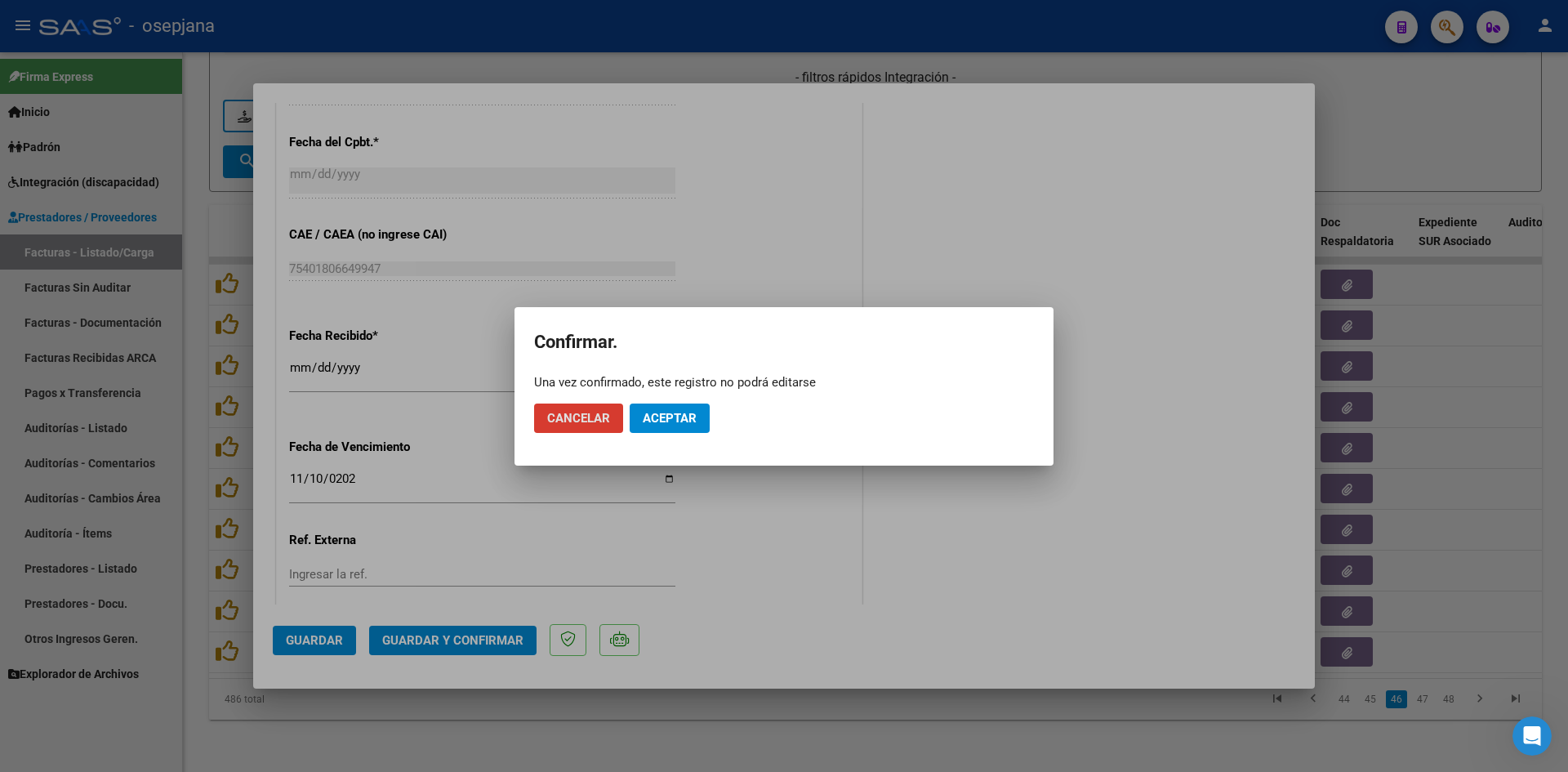
click at [656, 417] on span "Aceptar" at bounding box center [670, 418] width 54 height 15
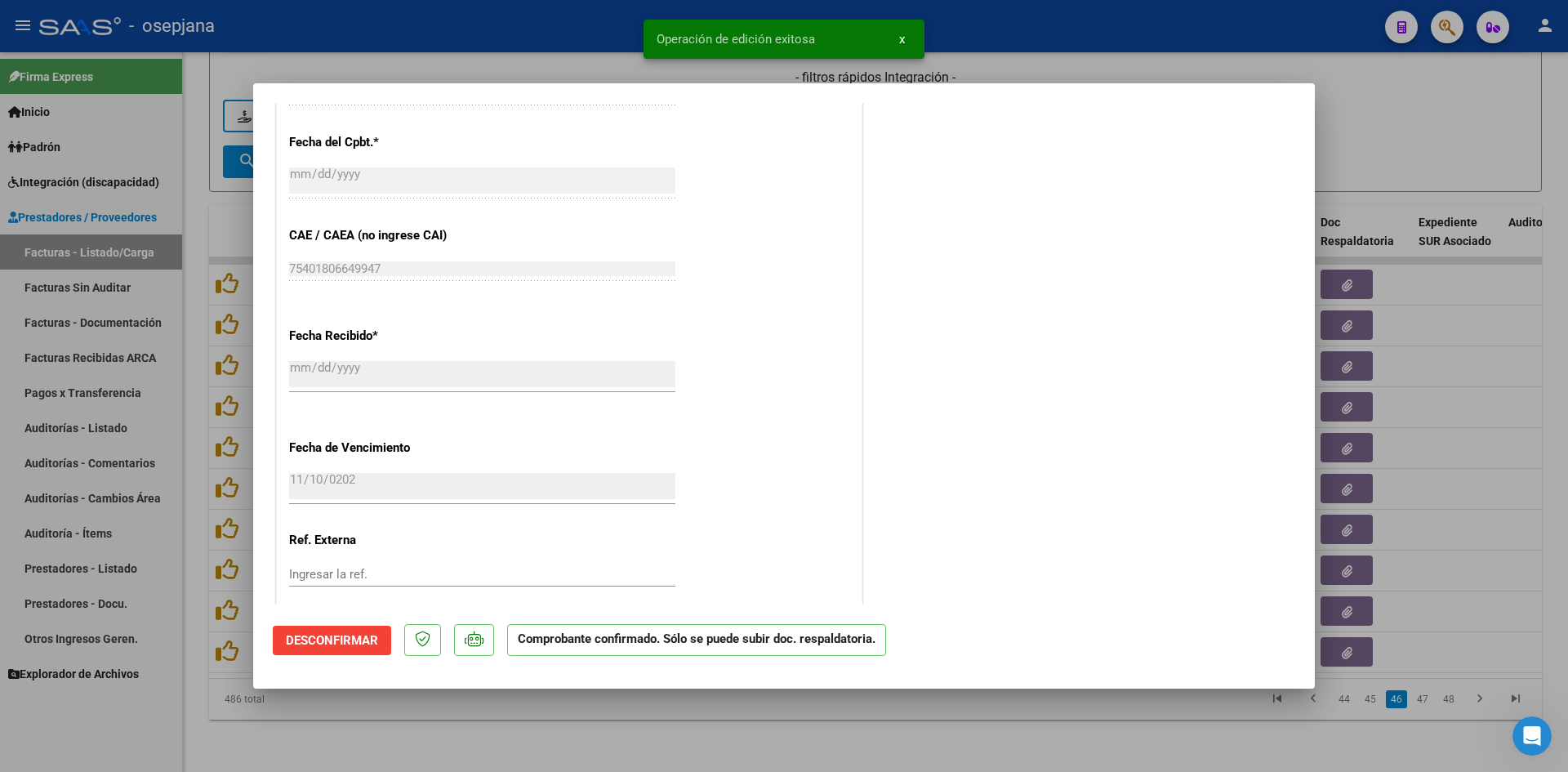
click at [1371, 146] on div at bounding box center [784, 386] width 1568 height 772
type input "$ 0,00"
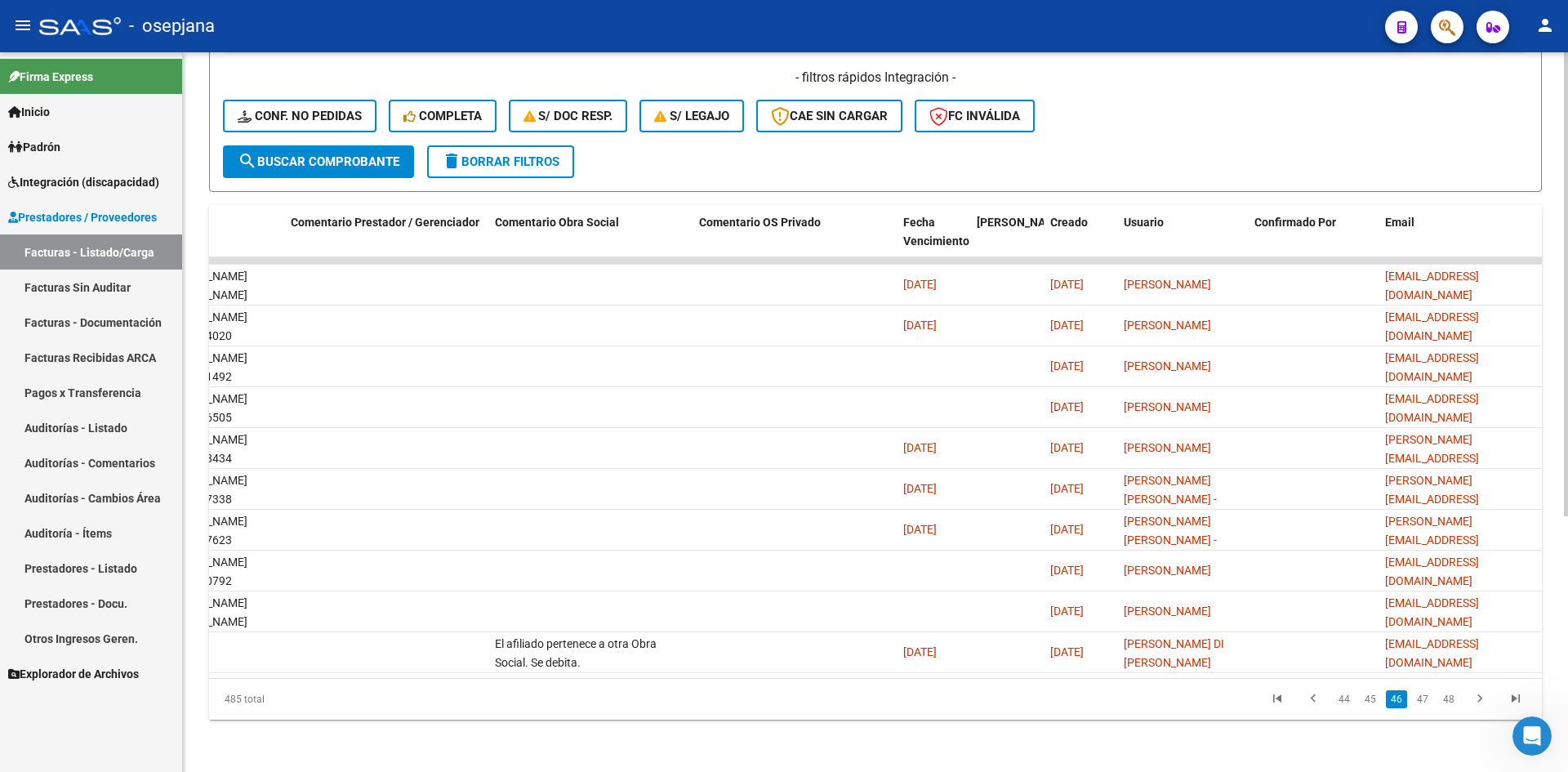
scroll to position [0, 0]
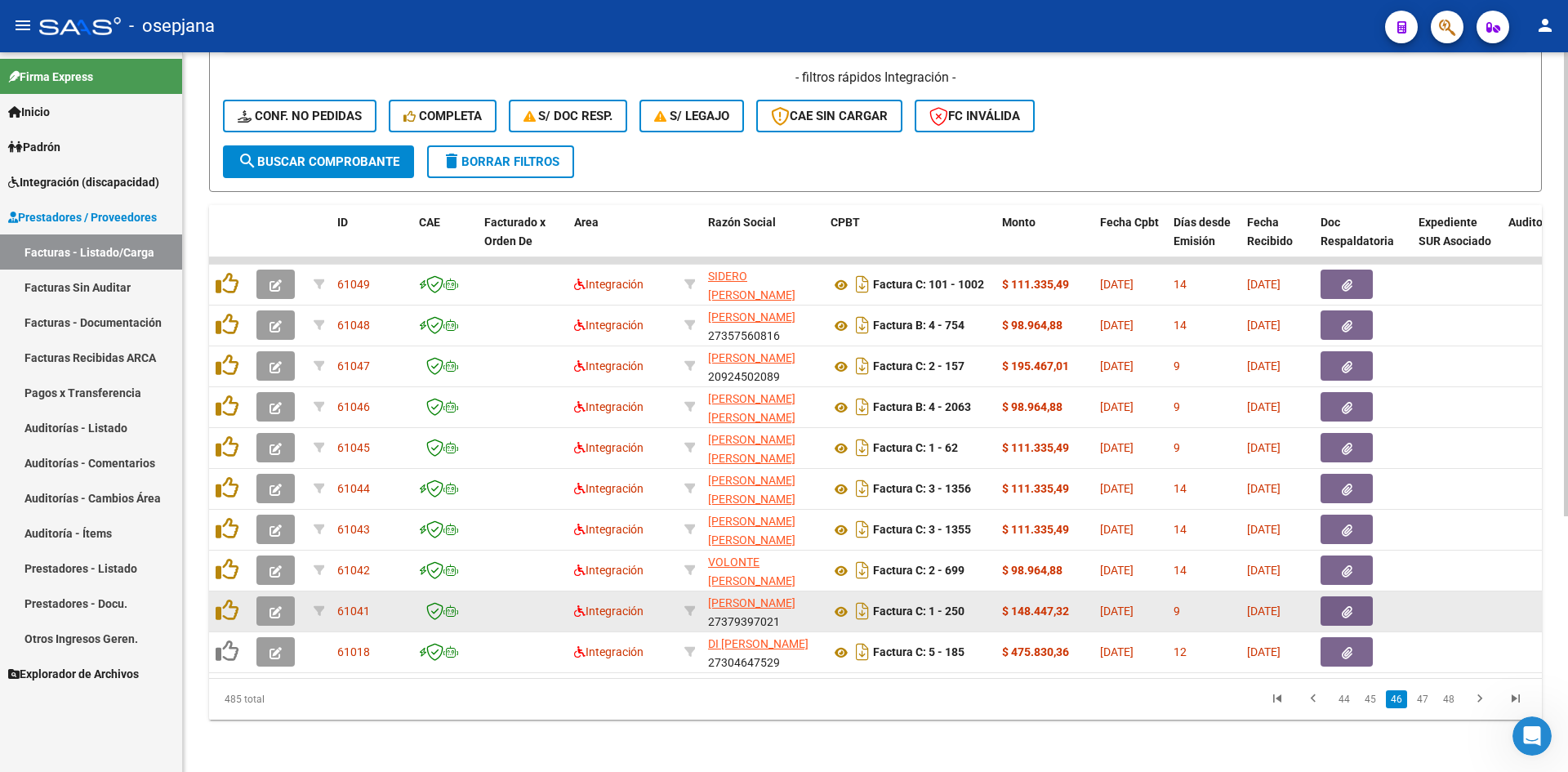
click at [275, 606] on icon "button" at bounding box center [275, 612] width 12 height 12
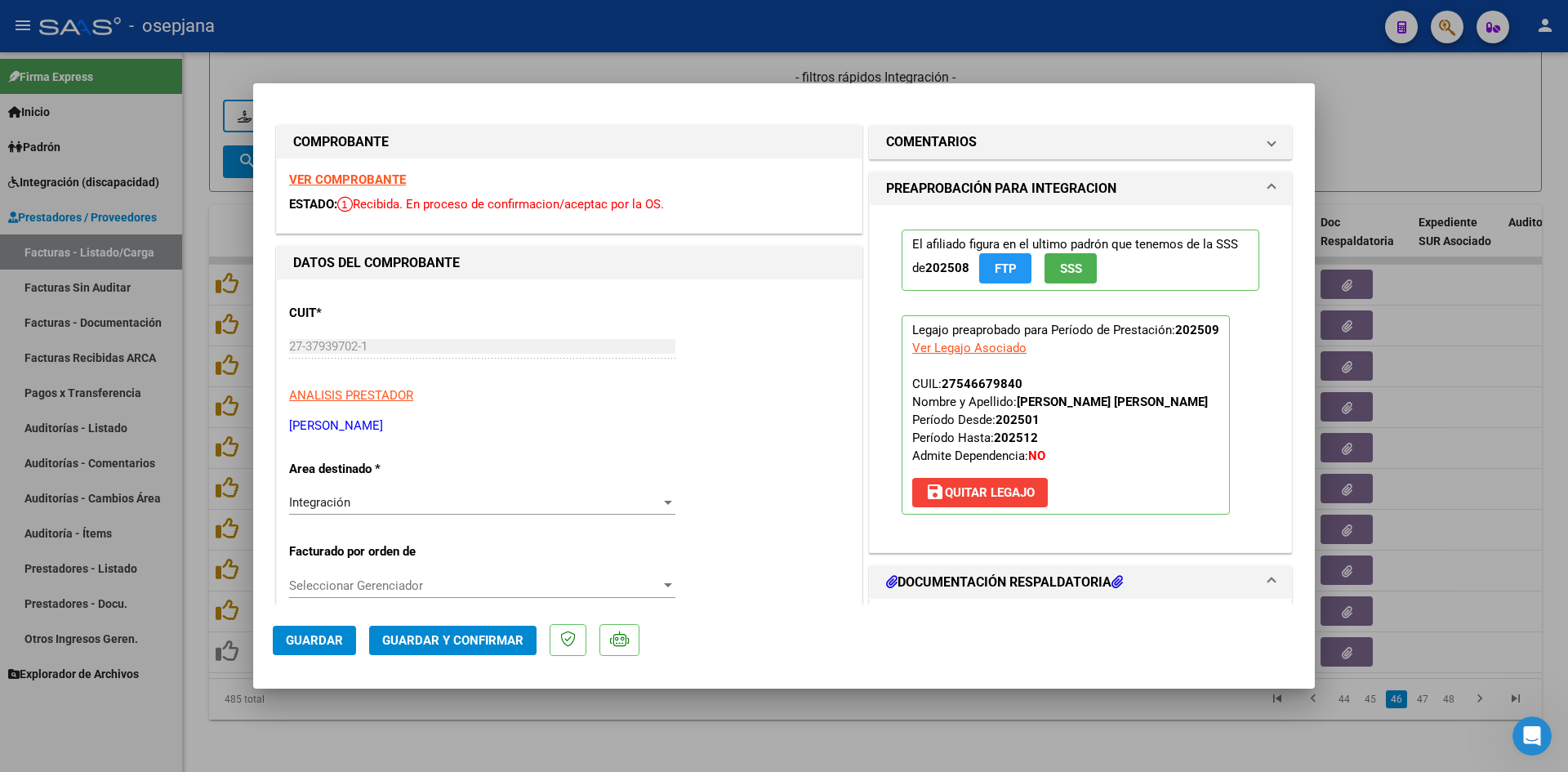
click at [378, 174] on strong "VER COMPROBANTE" at bounding box center [347, 180] width 117 height 15
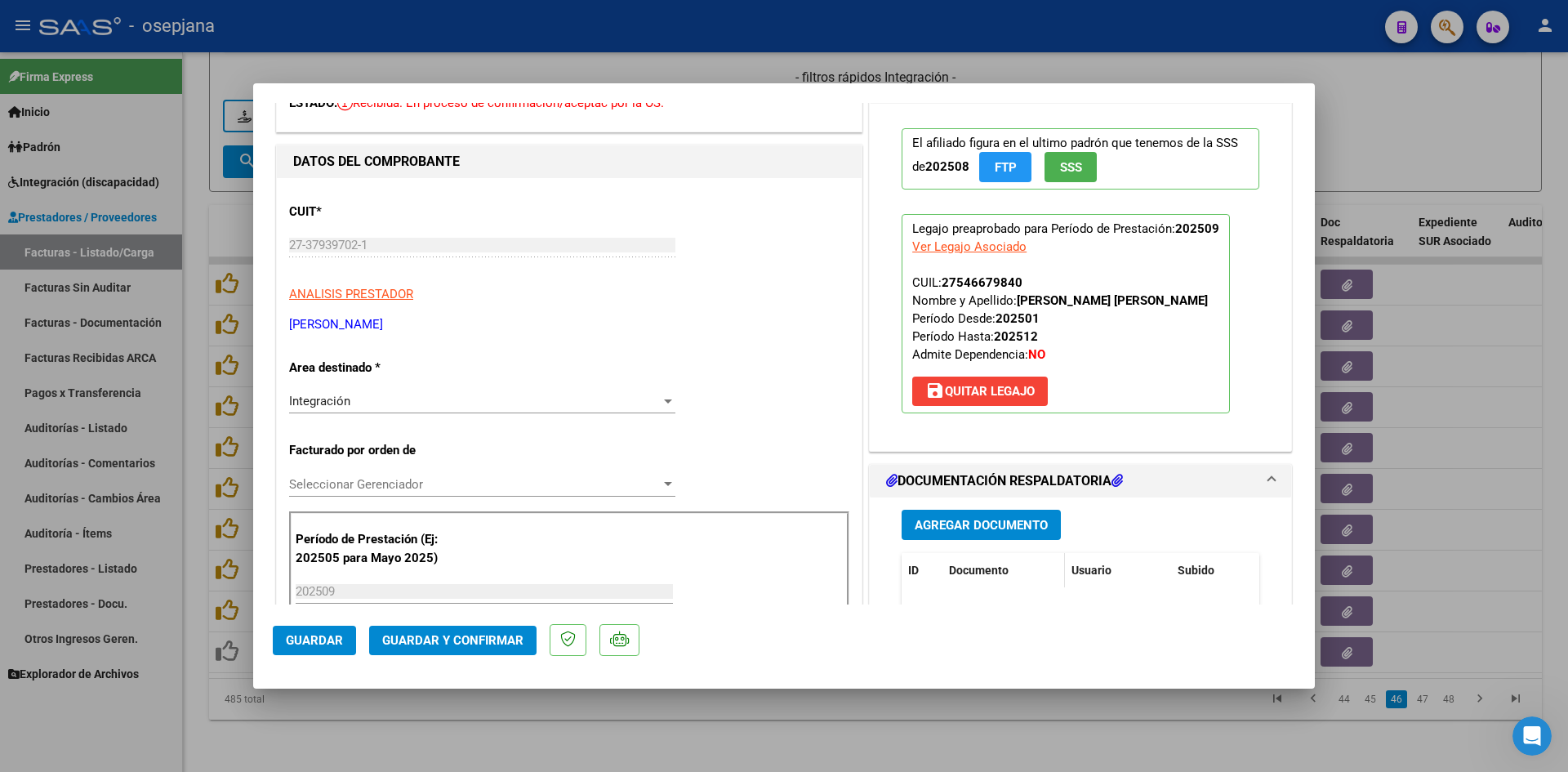
scroll to position [245, 0]
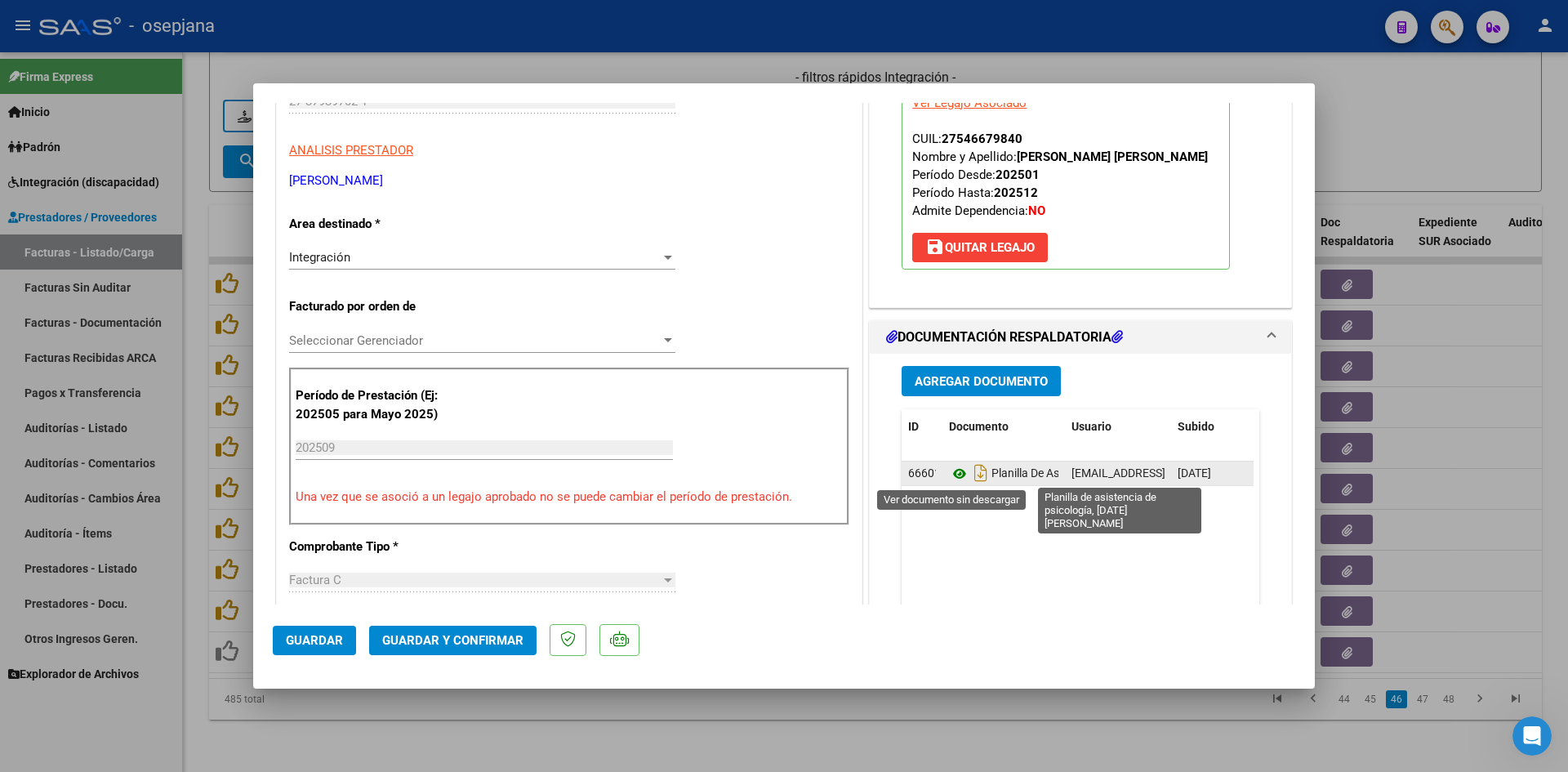
click at [949, 472] on icon at bounding box center [959, 474] width 21 height 20
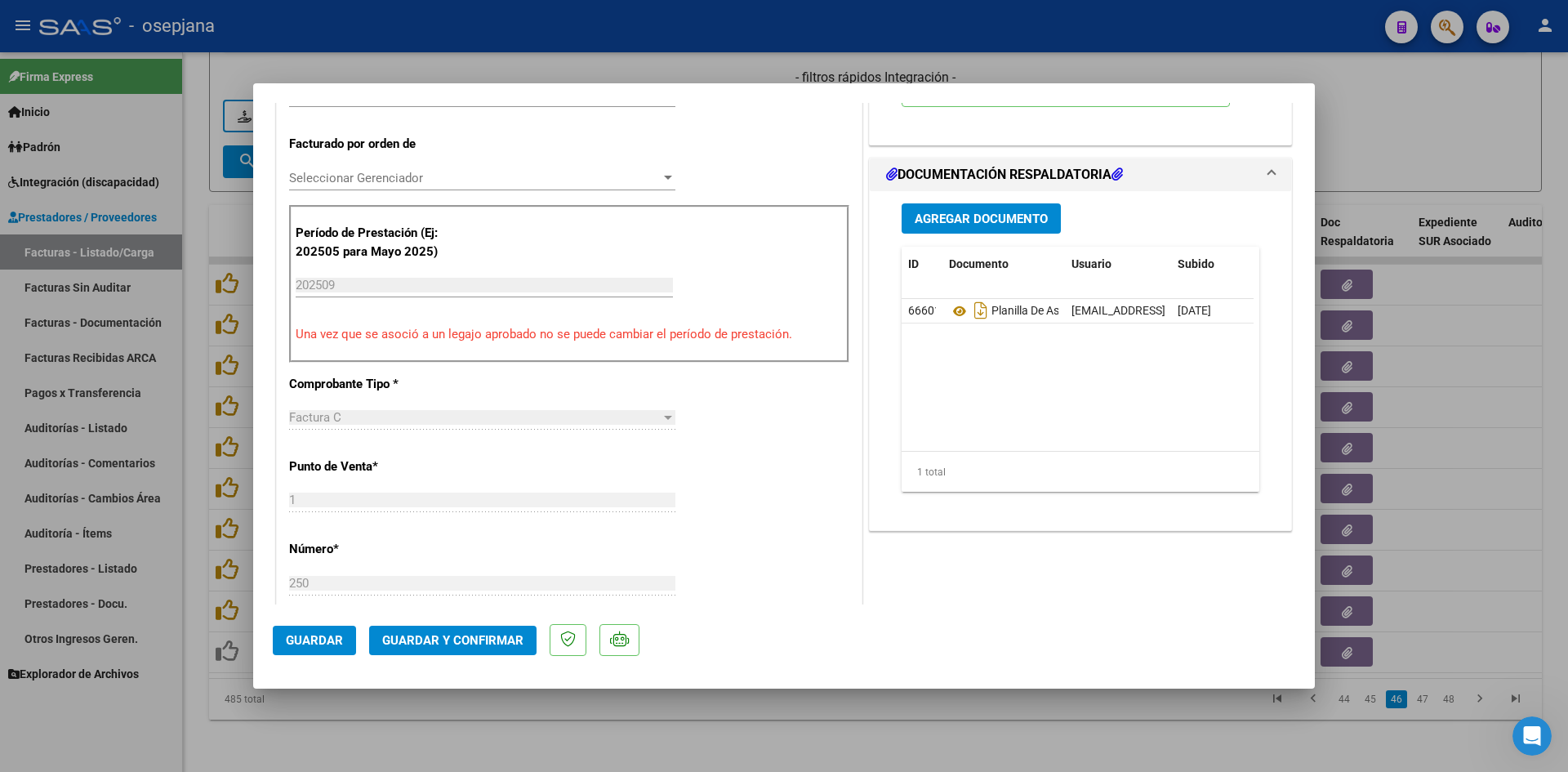
scroll to position [409, 0]
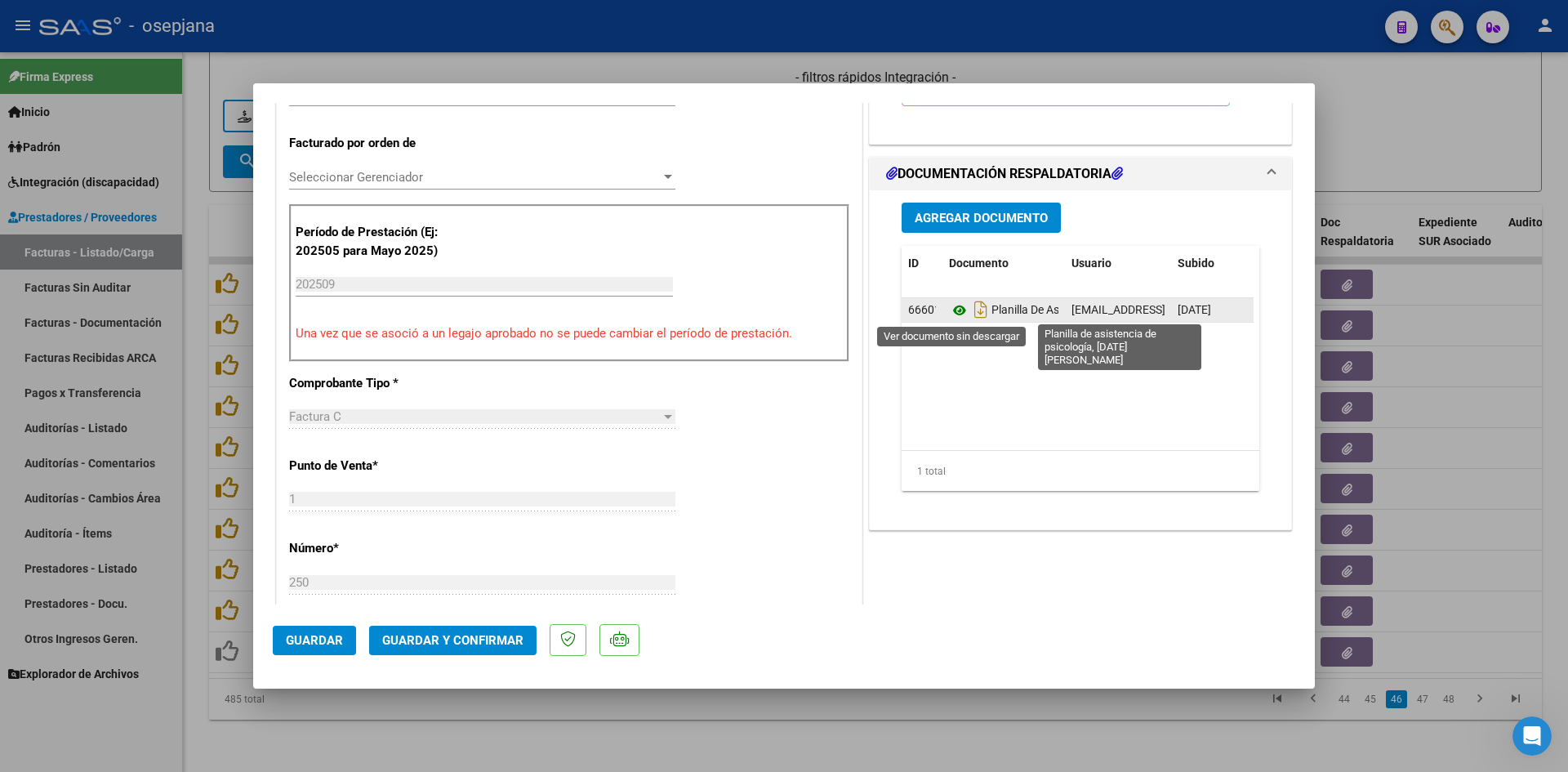
click at [953, 305] on icon at bounding box center [959, 311] width 21 height 20
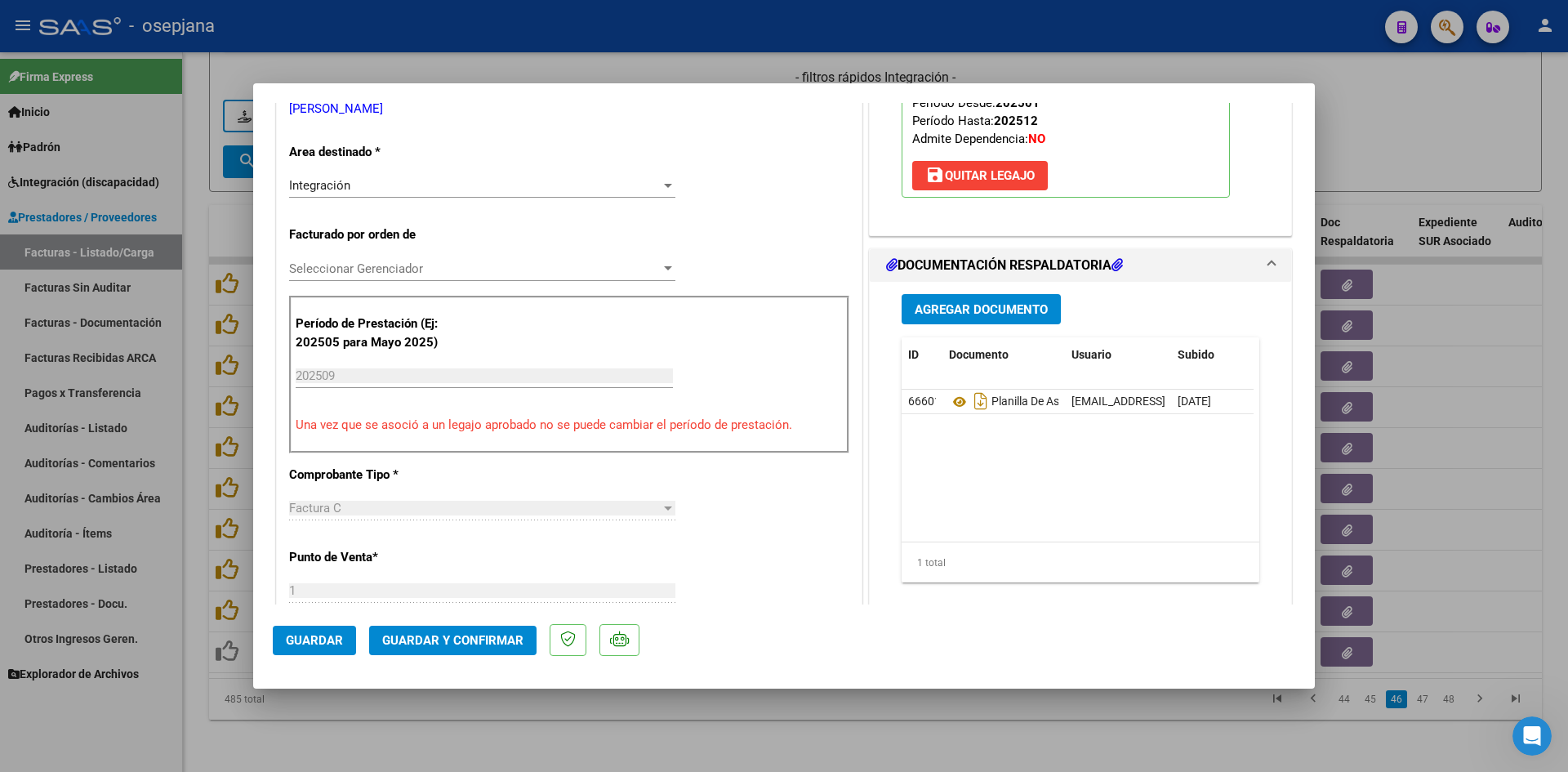
scroll to position [0, 0]
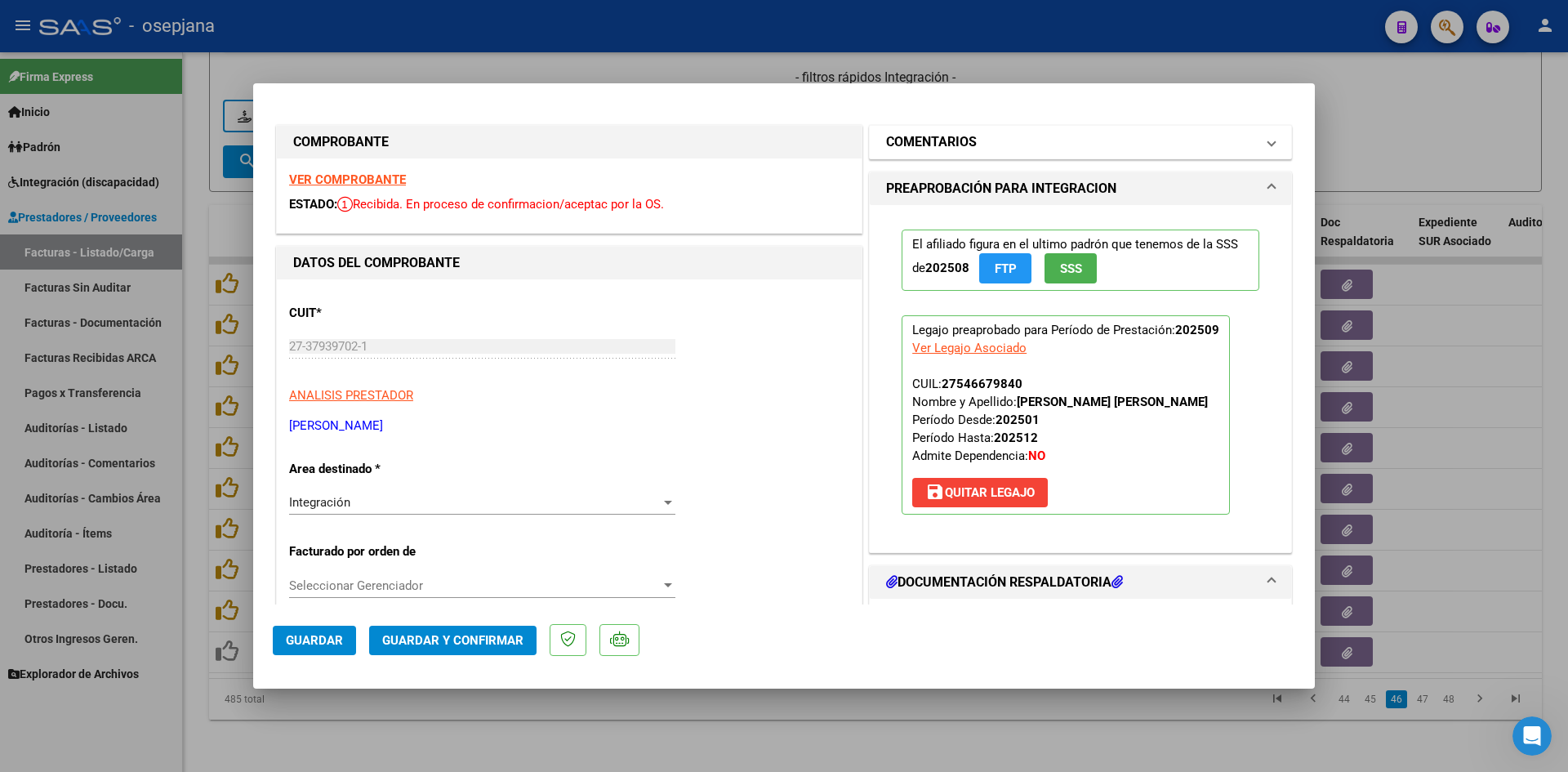
click at [948, 139] on h1 "COMENTARIOS" at bounding box center [931, 143] width 91 height 20
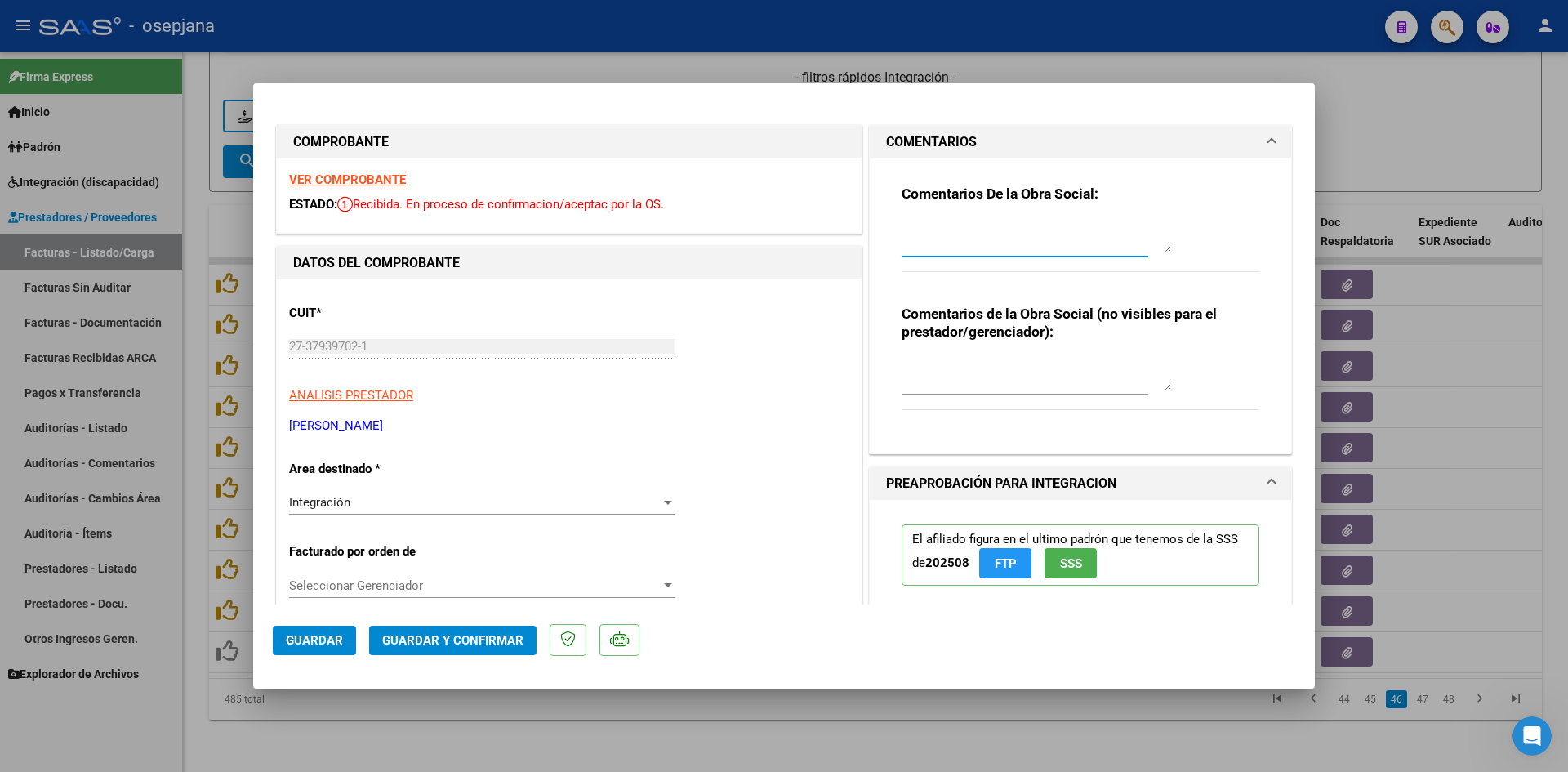
click at [957, 224] on textarea at bounding box center [1037, 236] width 269 height 33
type textarea "No presenta planilla de asistencia. Se debita."
click at [318, 629] on button "Guardar" at bounding box center [315, 641] width 84 height 30
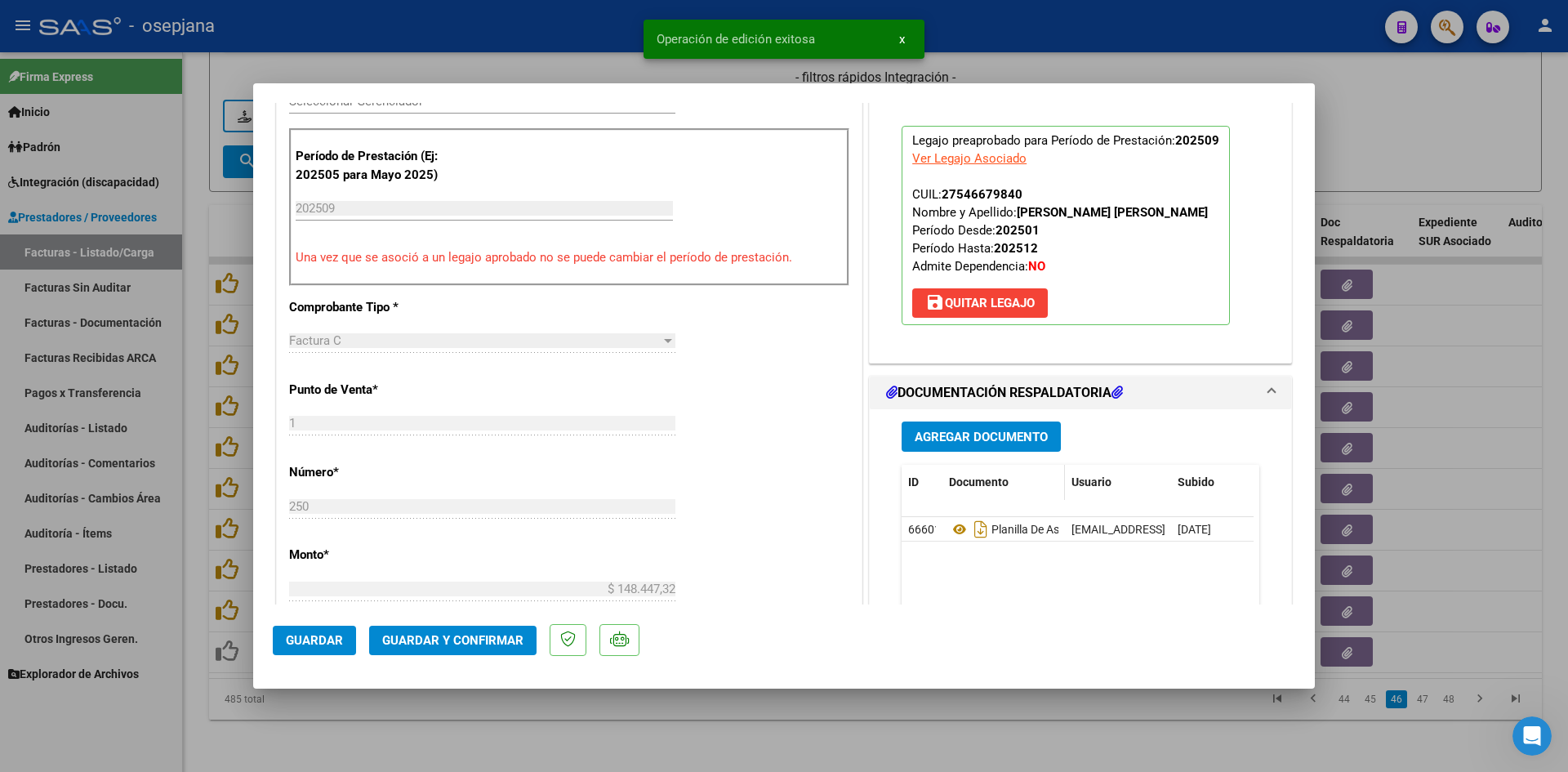
scroll to position [491, 0]
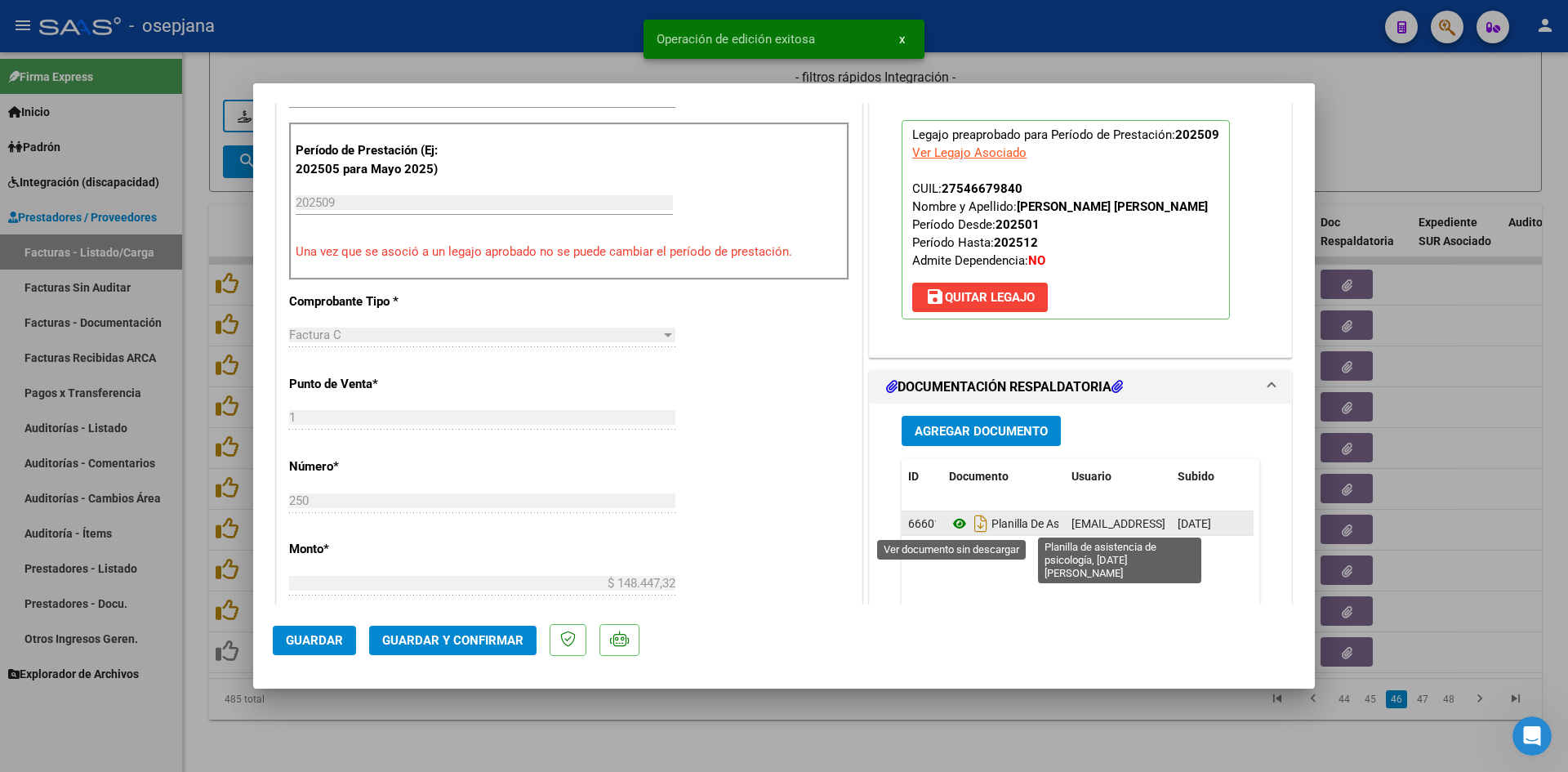
click at [953, 527] on icon at bounding box center [959, 524] width 21 height 20
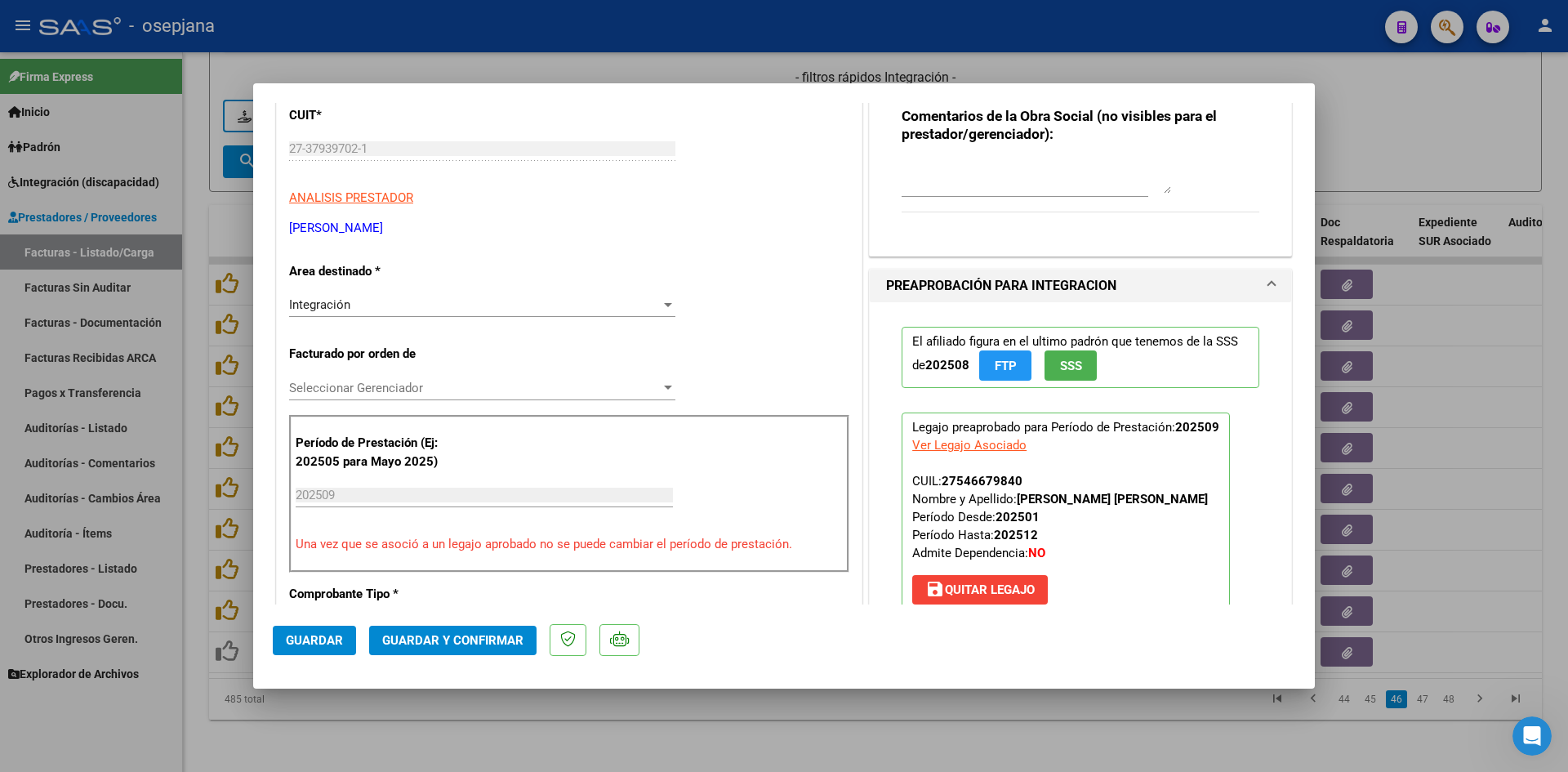
scroll to position [0, 0]
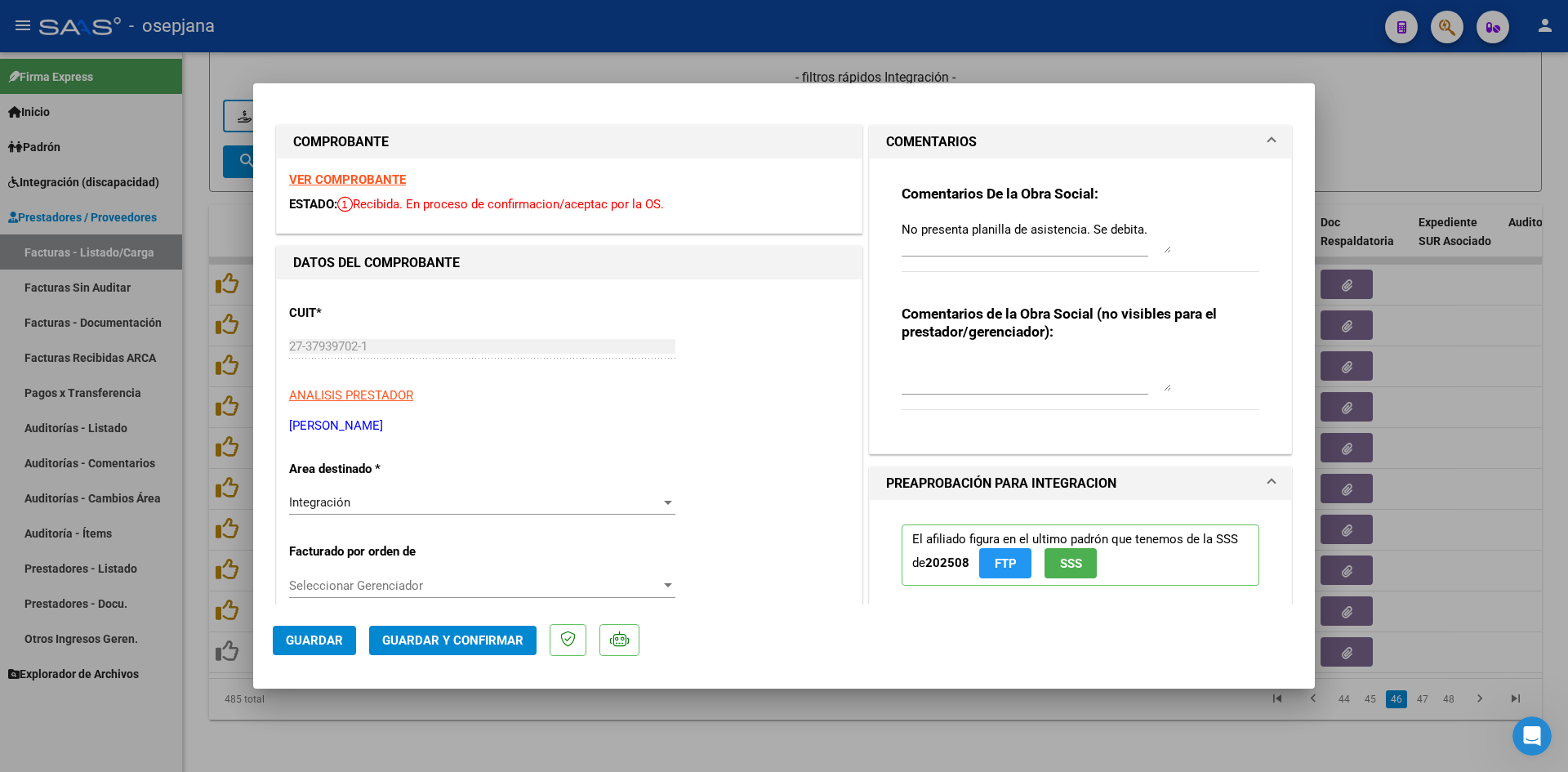
click at [326, 635] on span "Guardar" at bounding box center [314, 640] width 57 height 15
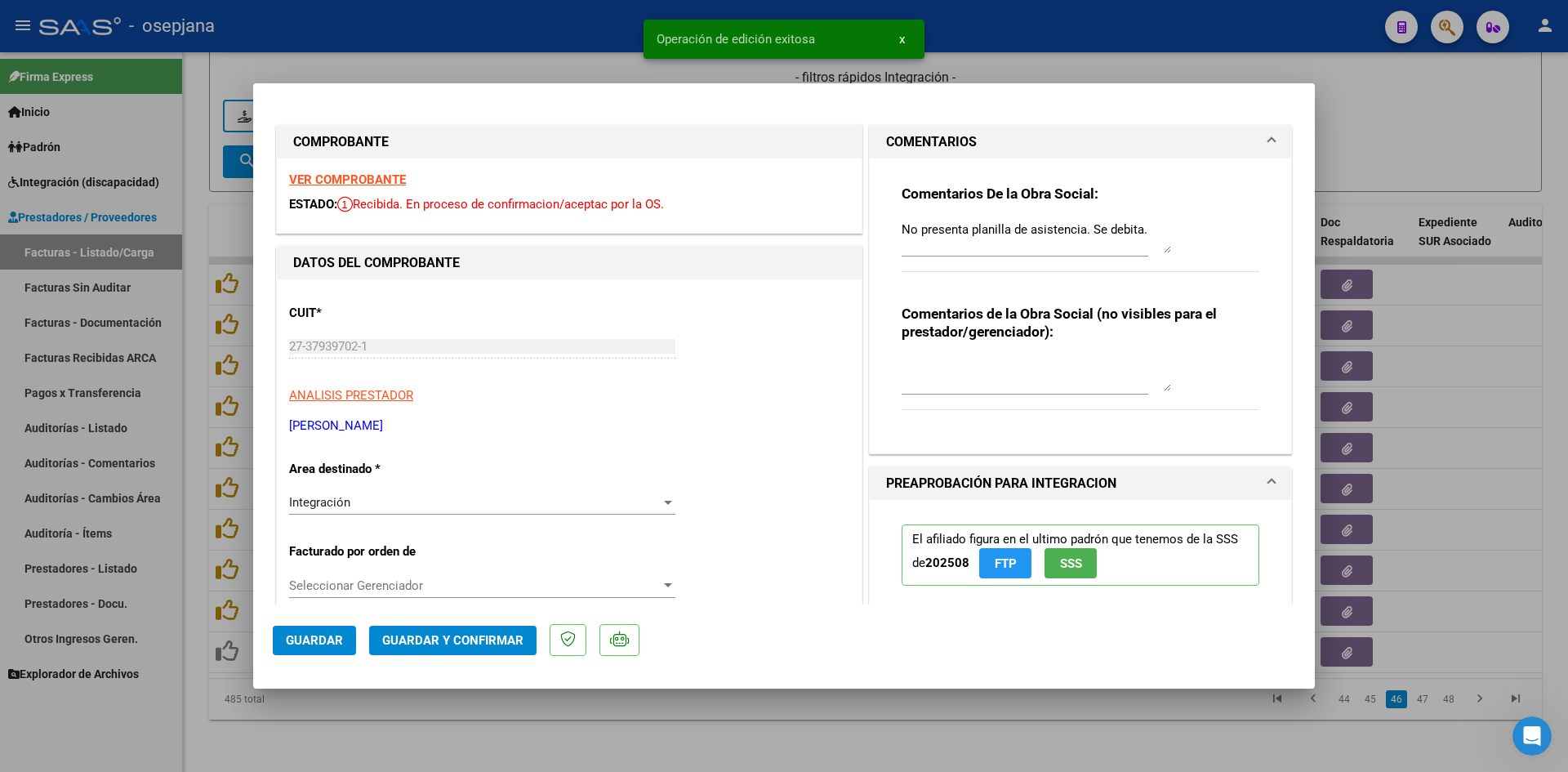
click at [1392, 111] on div at bounding box center [784, 386] width 1568 height 772
type input "$ 0,00"
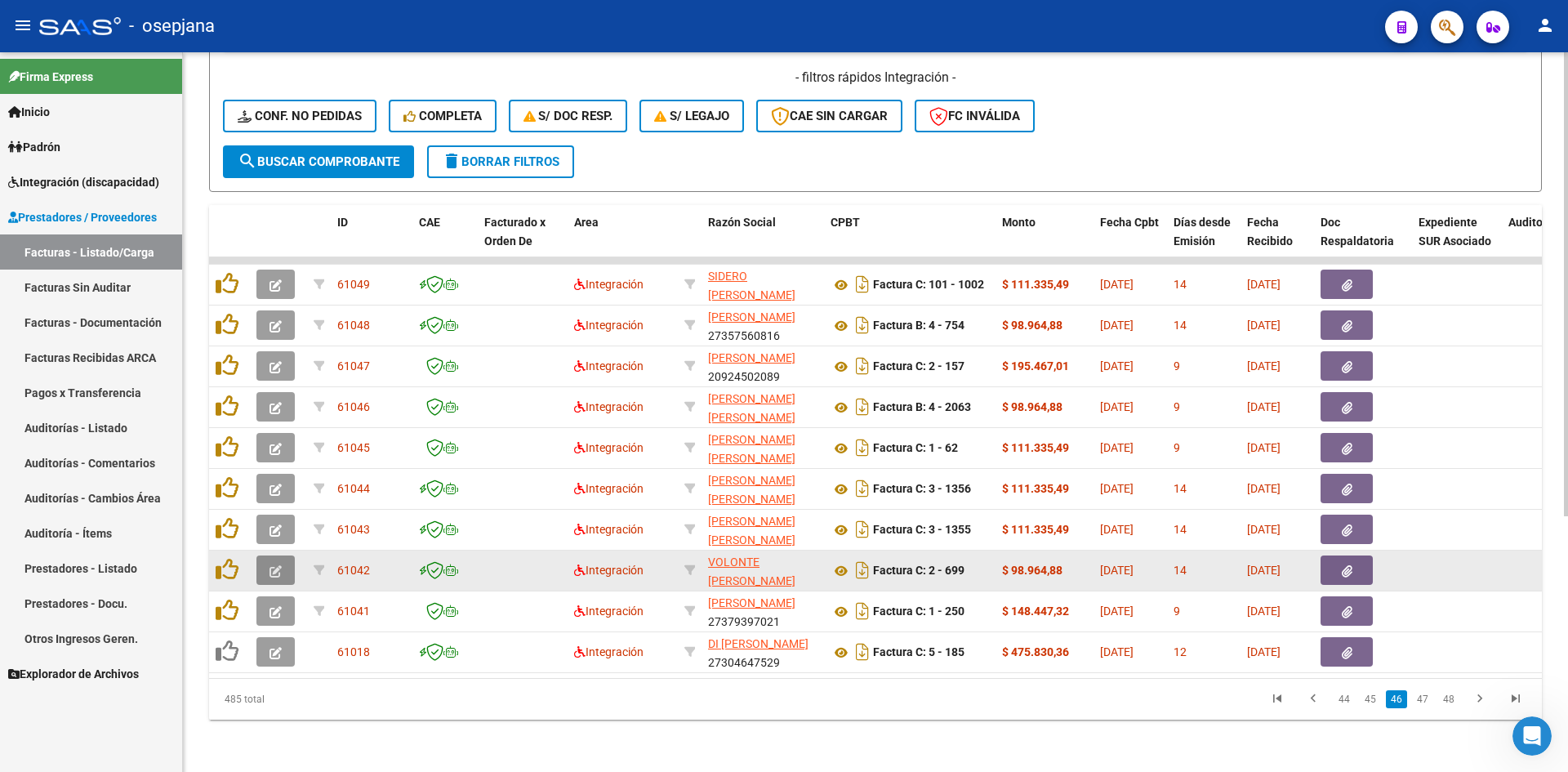
click at [281, 566] on icon "button" at bounding box center [275, 572] width 12 height 12
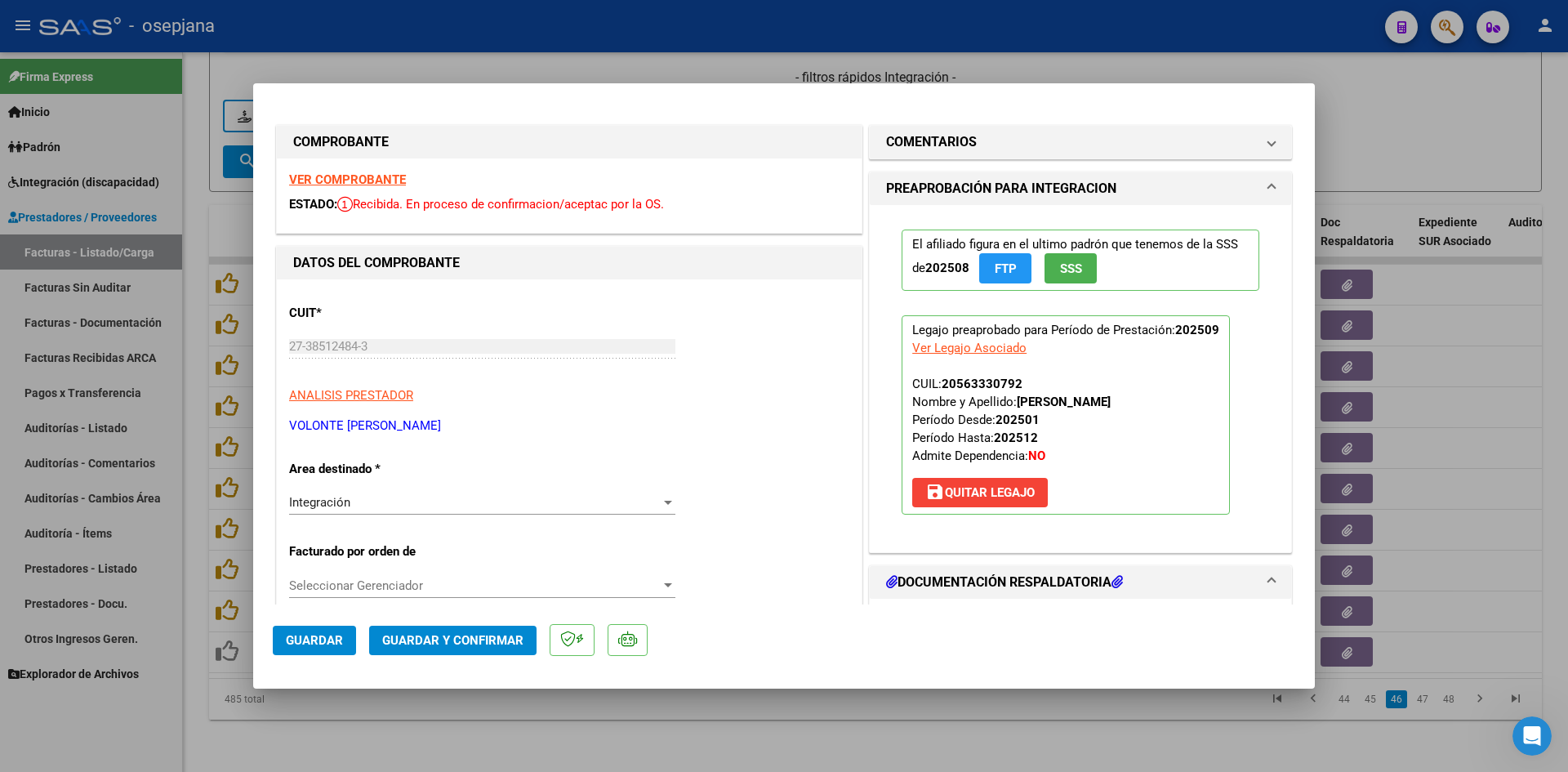
click at [324, 176] on strong "VER COMPROBANTE" at bounding box center [347, 180] width 117 height 15
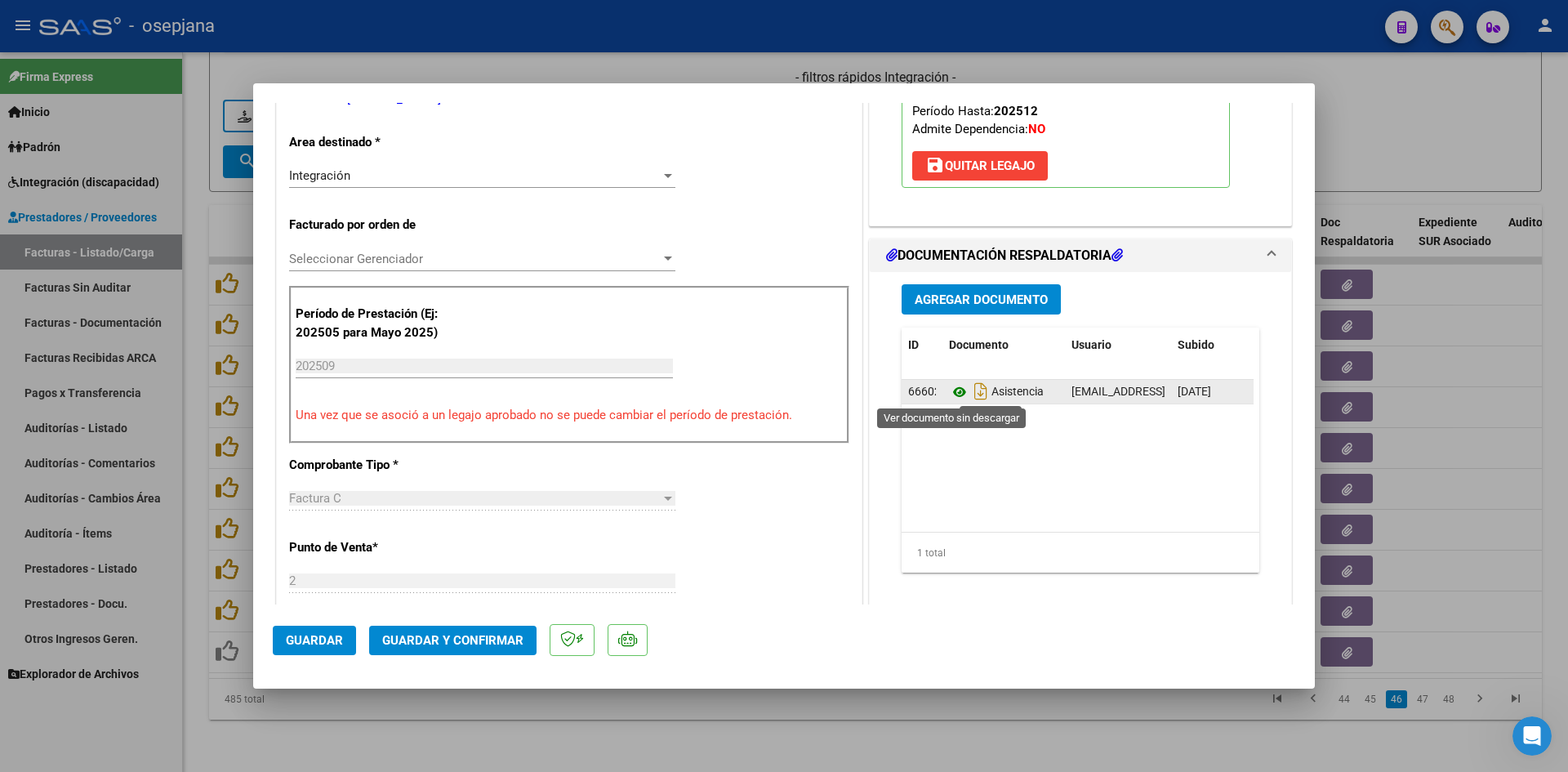
click at [950, 392] on icon at bounding box center [959, 393] width 21 height 20
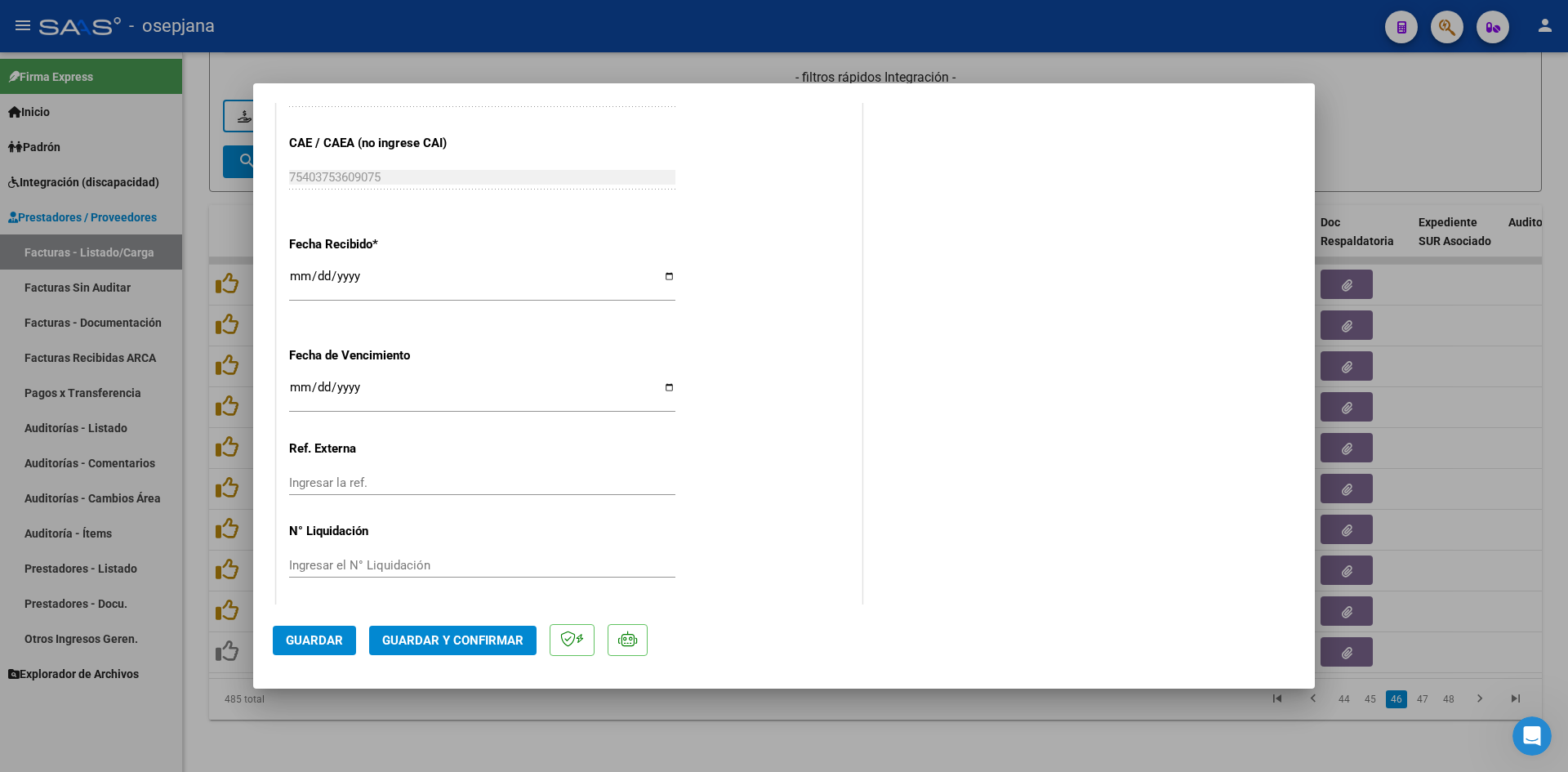
scroll to position [1077, 0]
click at [293, 382] on input "Ingresar la fecha" at bounding box center [482, 389] width 387 height 26
type input "[DATE]"
click at [465, 644] on span "Guardar y Confirmar" at bounding box center [454, 640] width 142 height 15
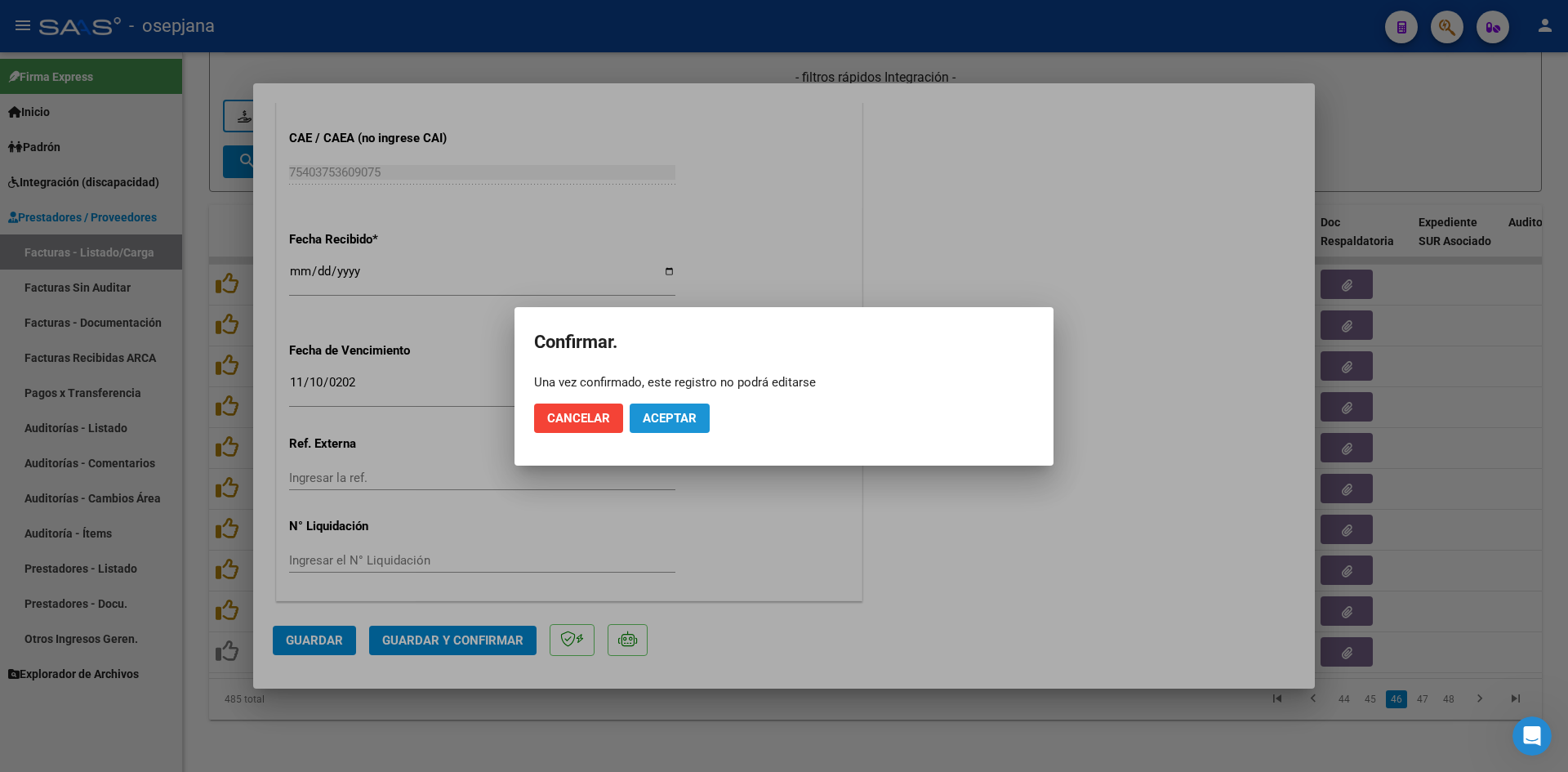
click at [680, 414] on span "Aceptar" at bounding box center [670, 418] width 54 height 15
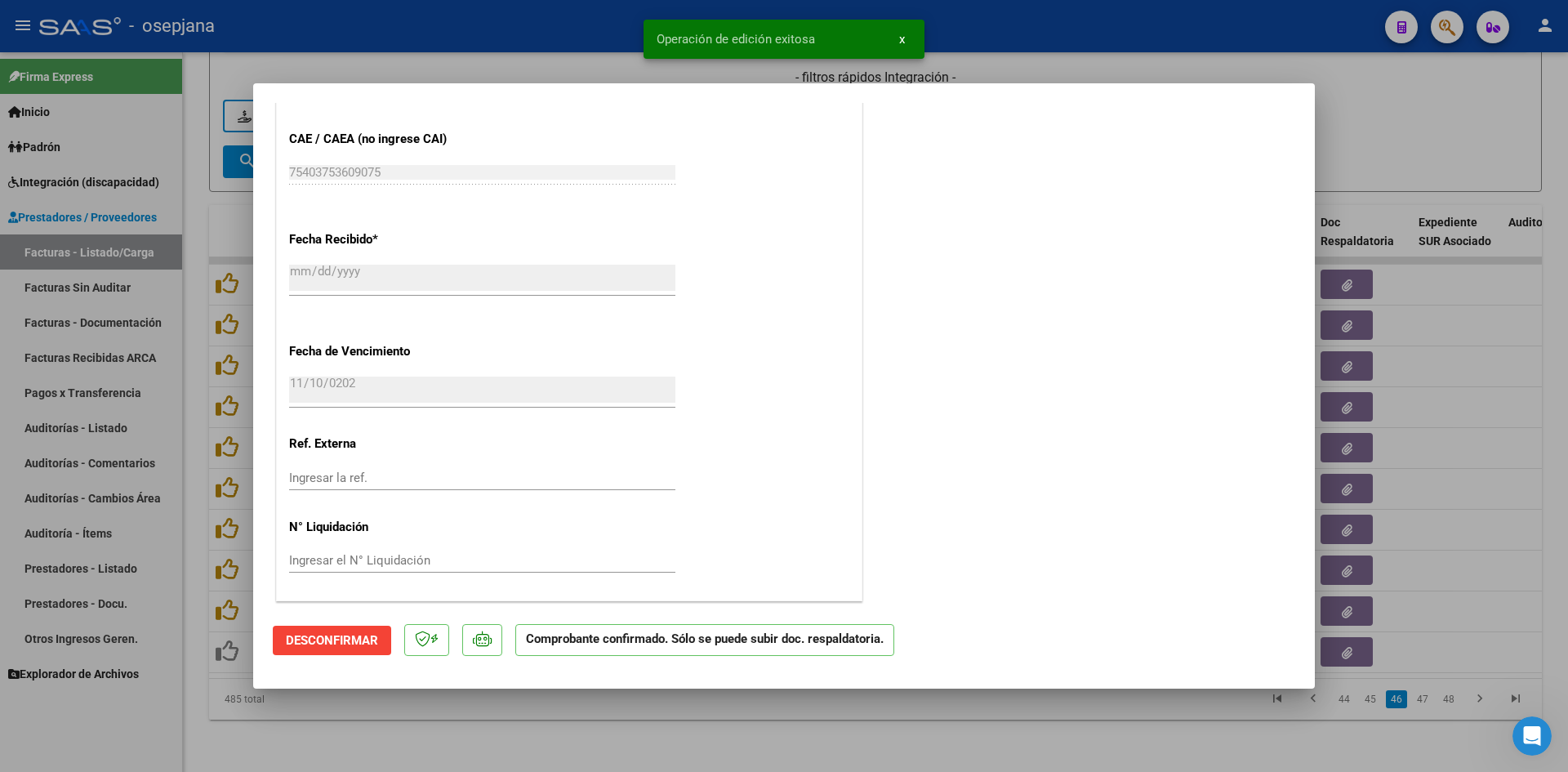
click at [1374, 123] on div at bounding box center [784, 386] width 1568 height 772
type input "$ 0,00"
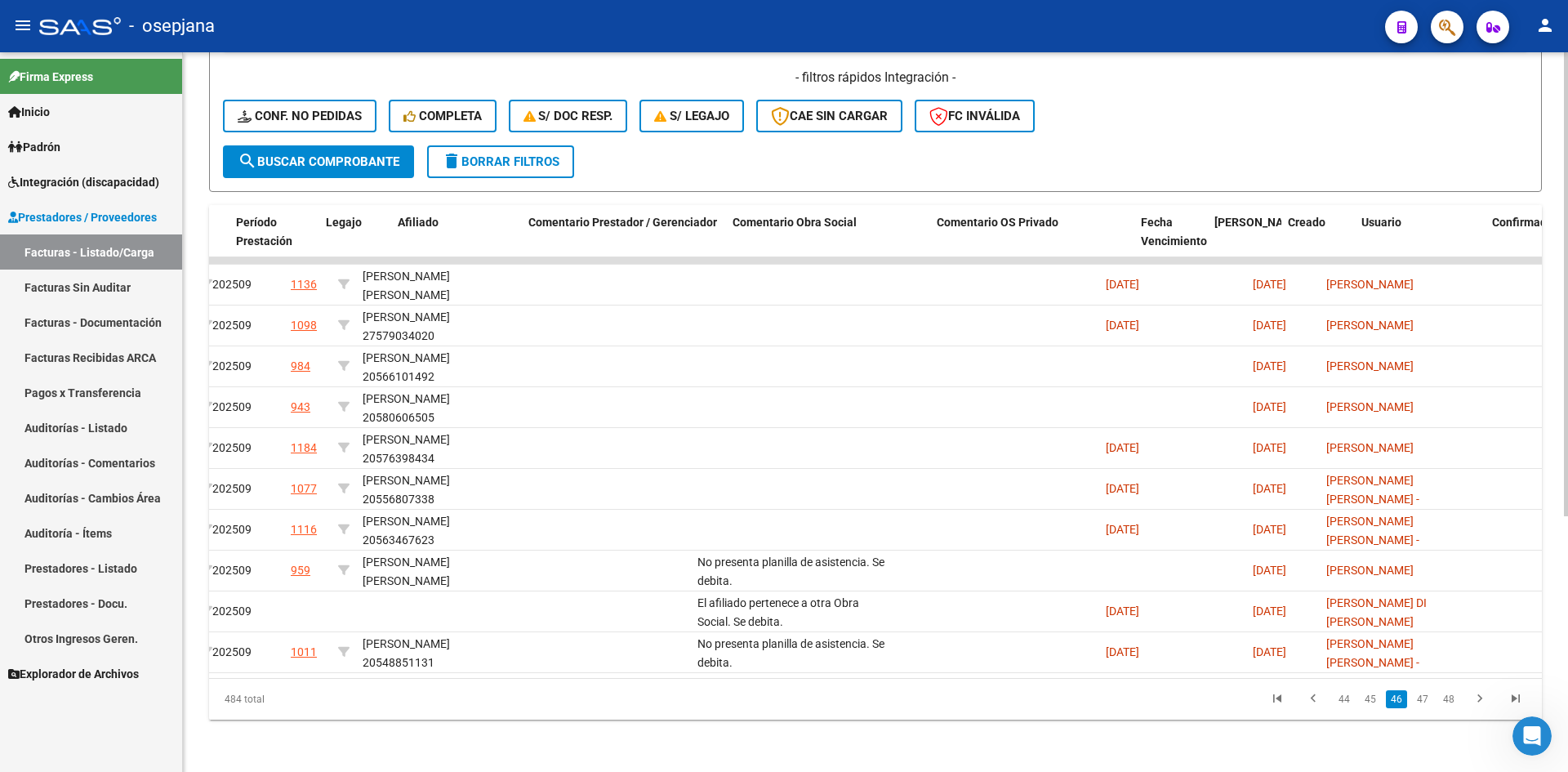
scroll to position [0, 0]
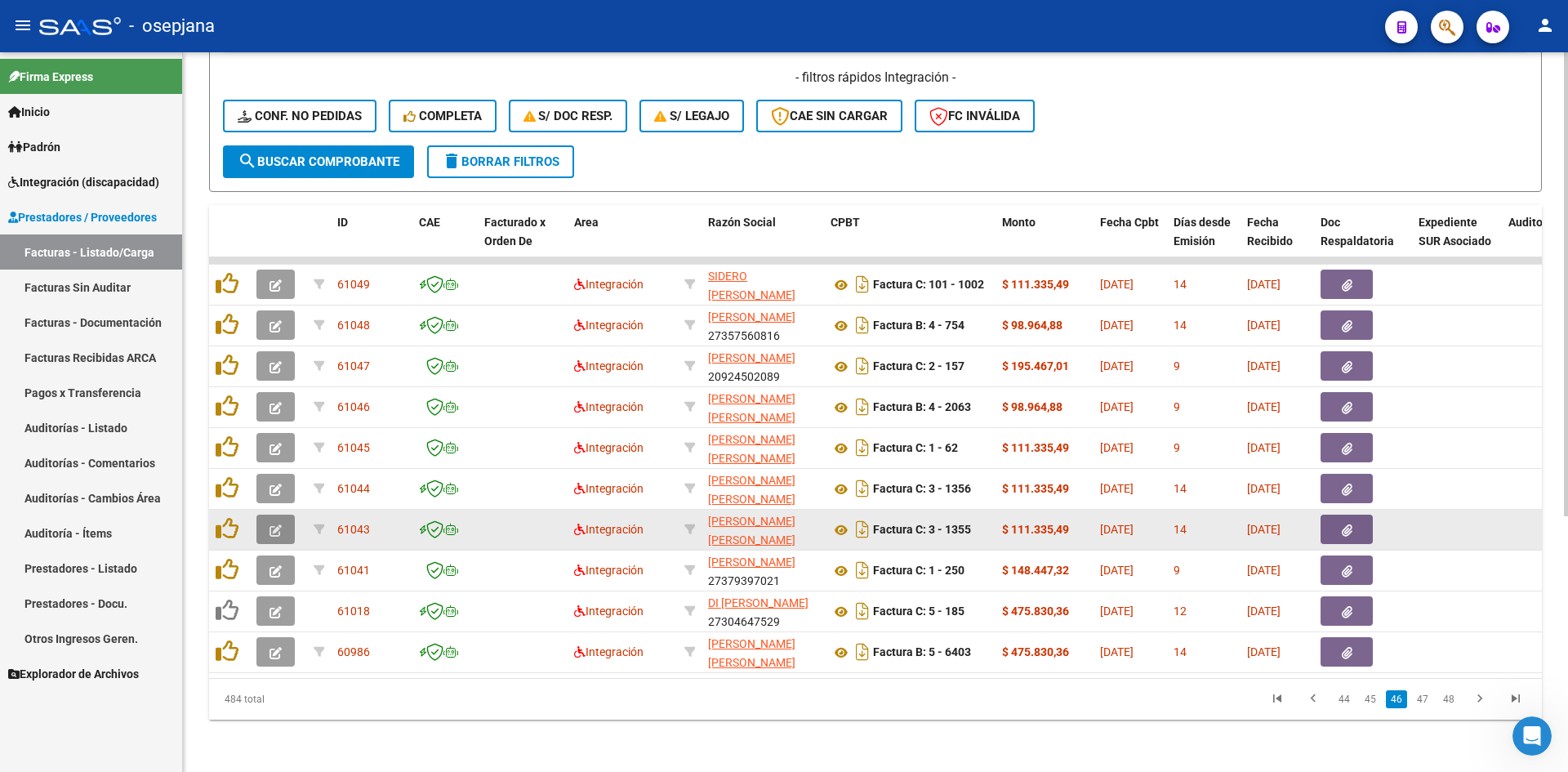
click at [283, 518] on button "button" at bounding box center [275, 530] width 39 height 30
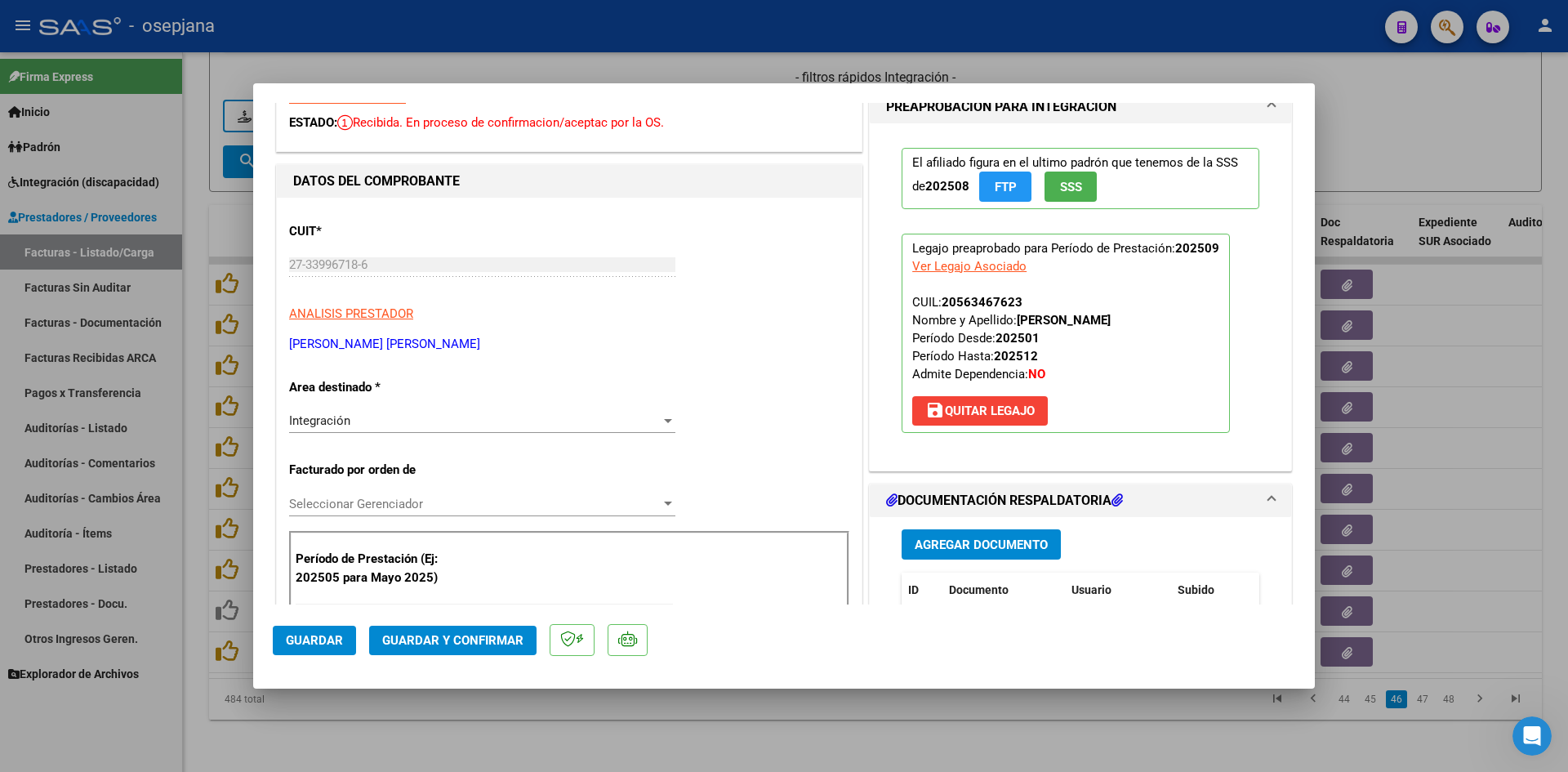
scroll to position [245, 0]
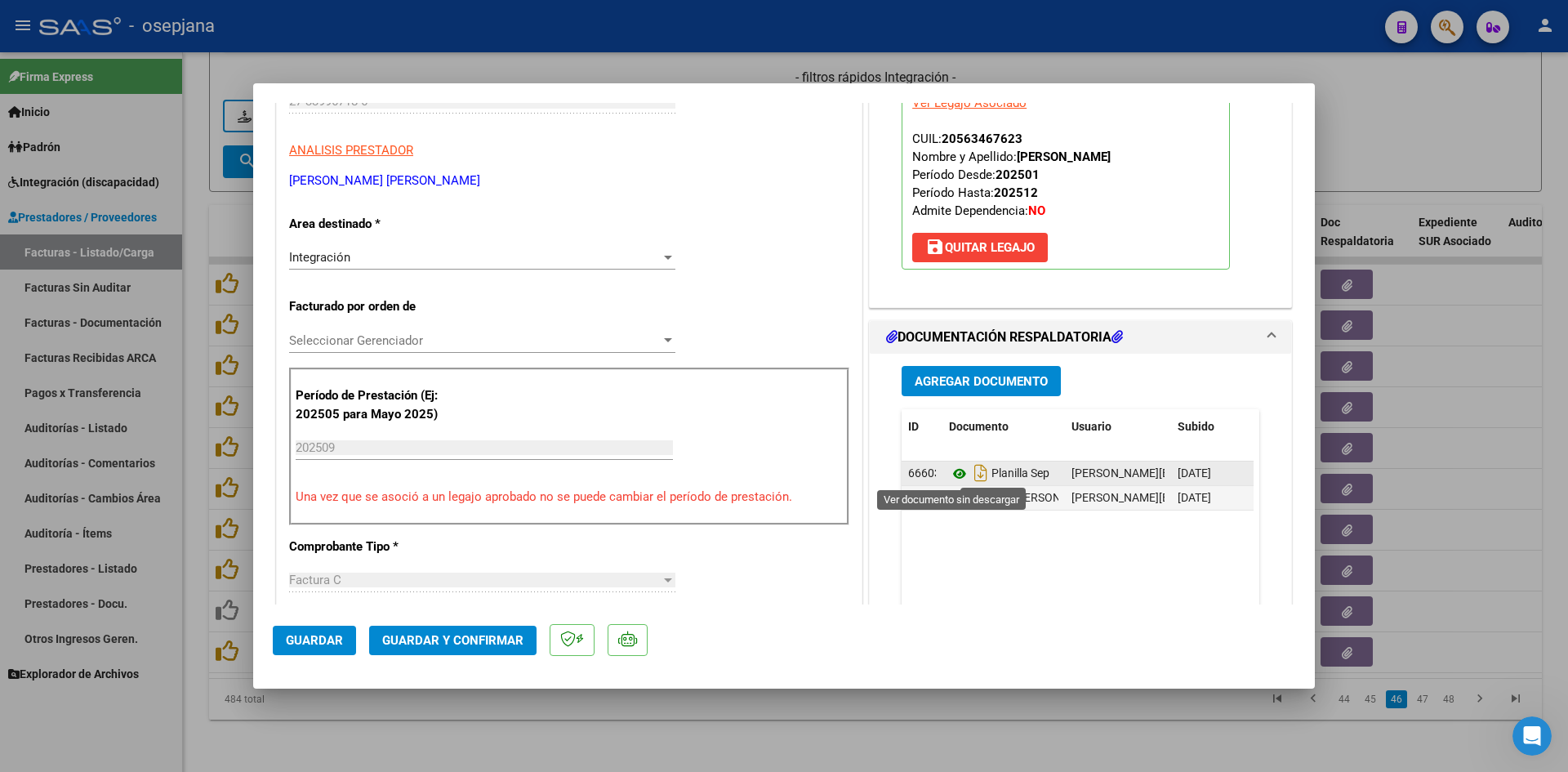
click at [953, 471] on icon at bounding box center [959, 474] width 21 height 20
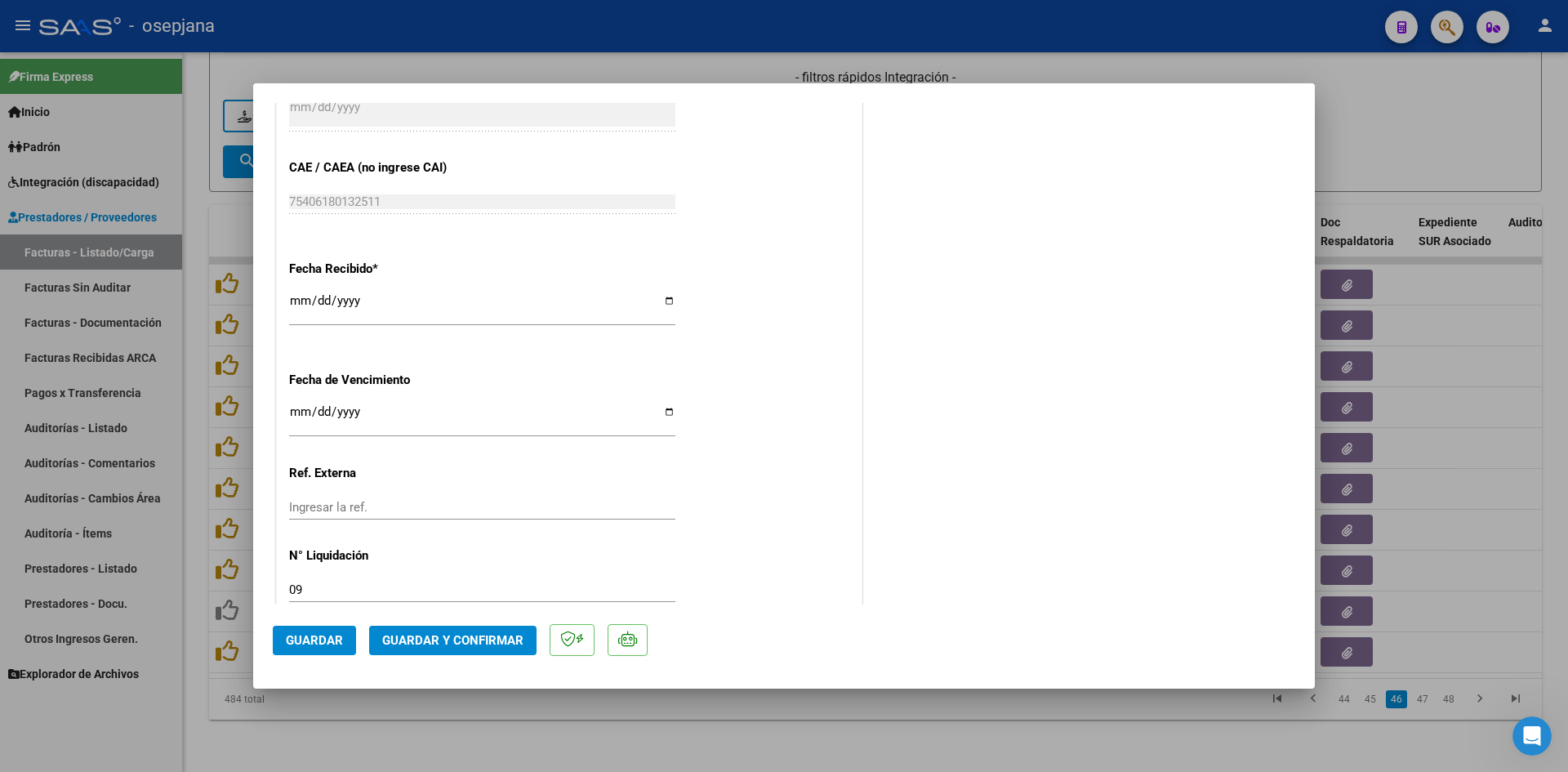
scroll to position [1062, 0]
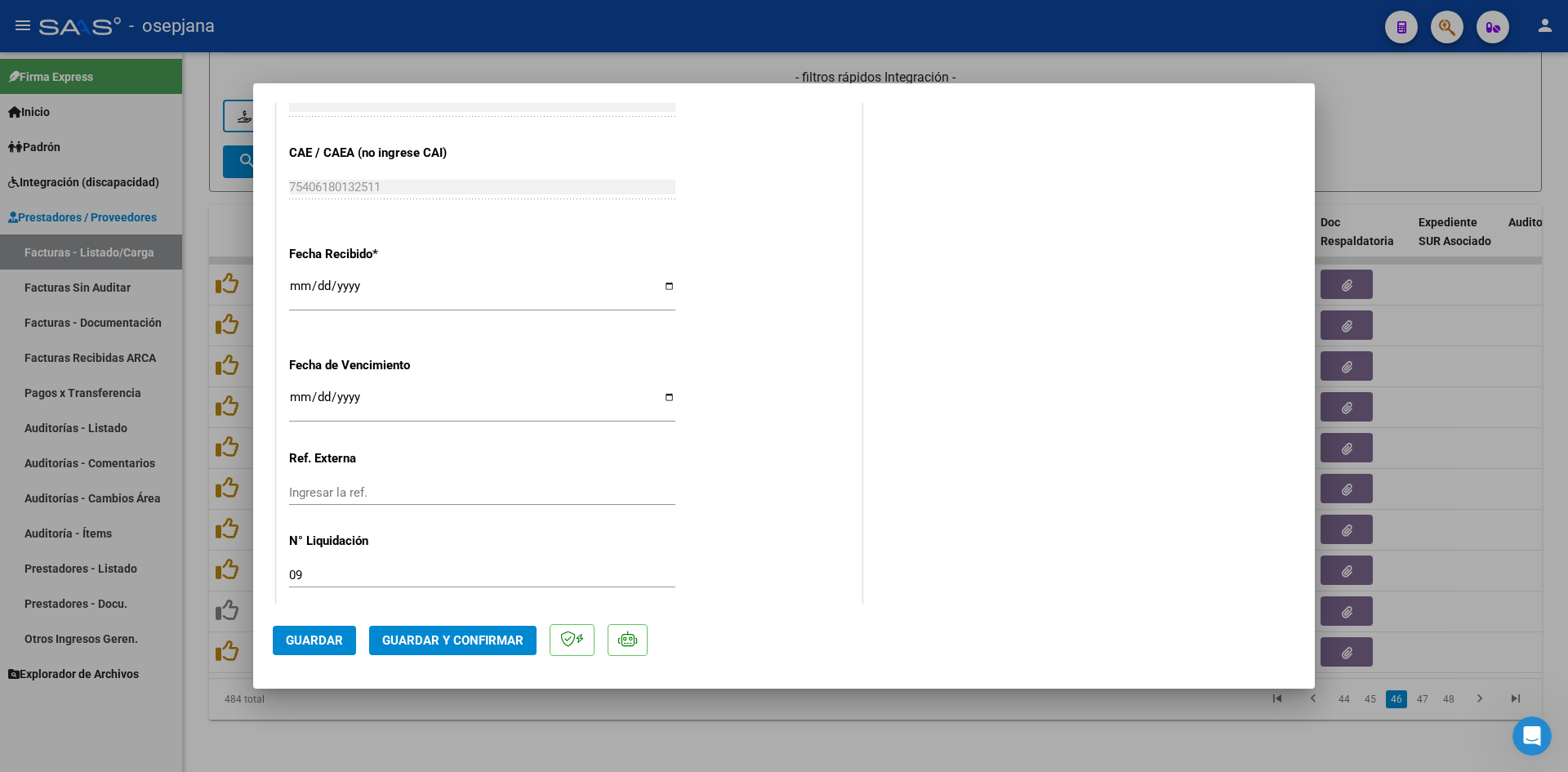
click at [291, 396] on input "[DATE]" at bounding box center [482, 404] width 387 height 26
type input "[DATE]"
click at [441, 634] on span "Guardar y Confirmar" at bounding box center [454, 640] width 142 height 15
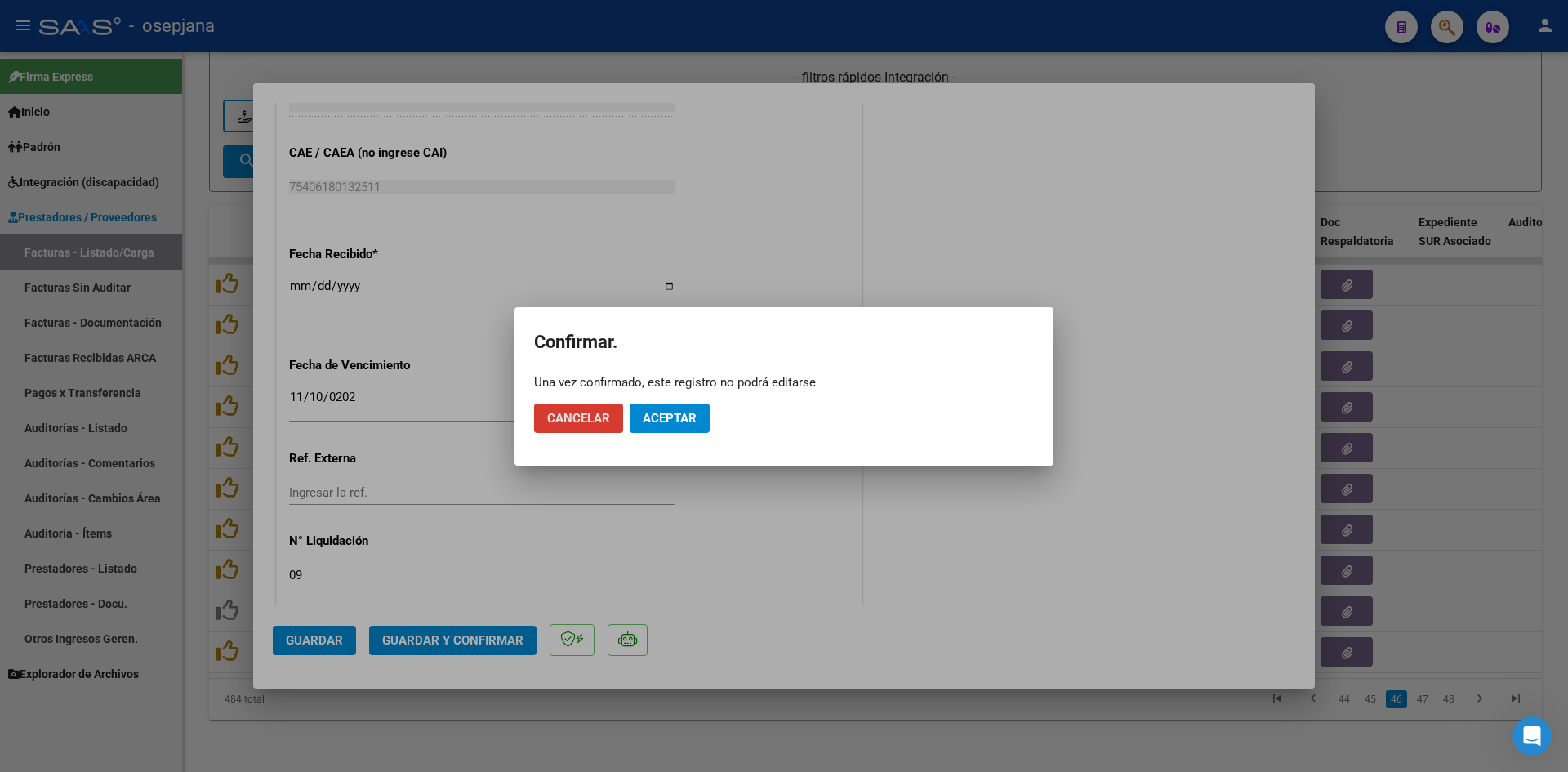
click at [660, 422] on span "Aceptar" at bounding box center [670, 418] width 54 height 15
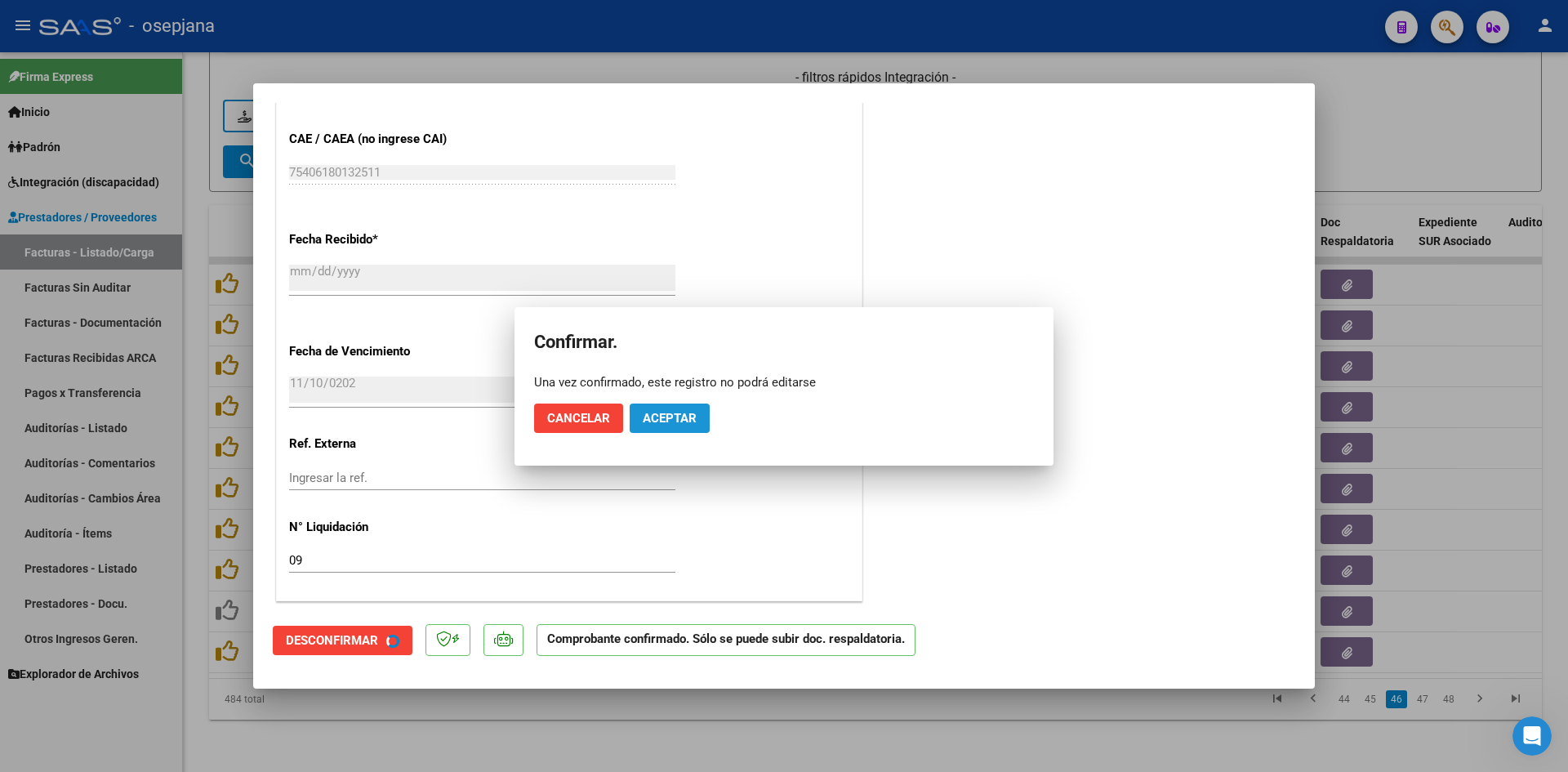
scroll to position [962, 0]
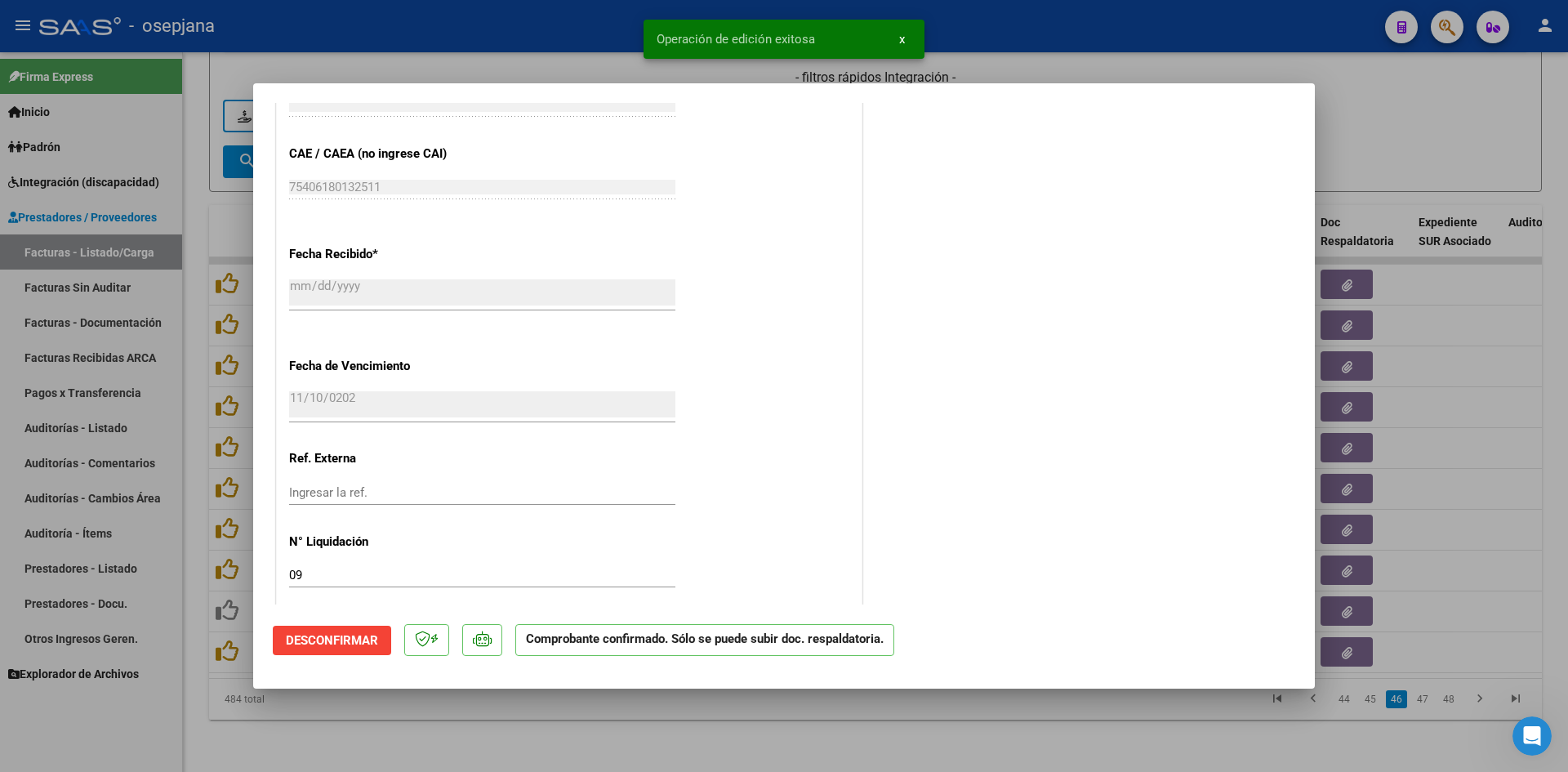
click at [1454, 118] on div at bounding box center [784, 386] width 1568 height 772
type input "$ 0,00"
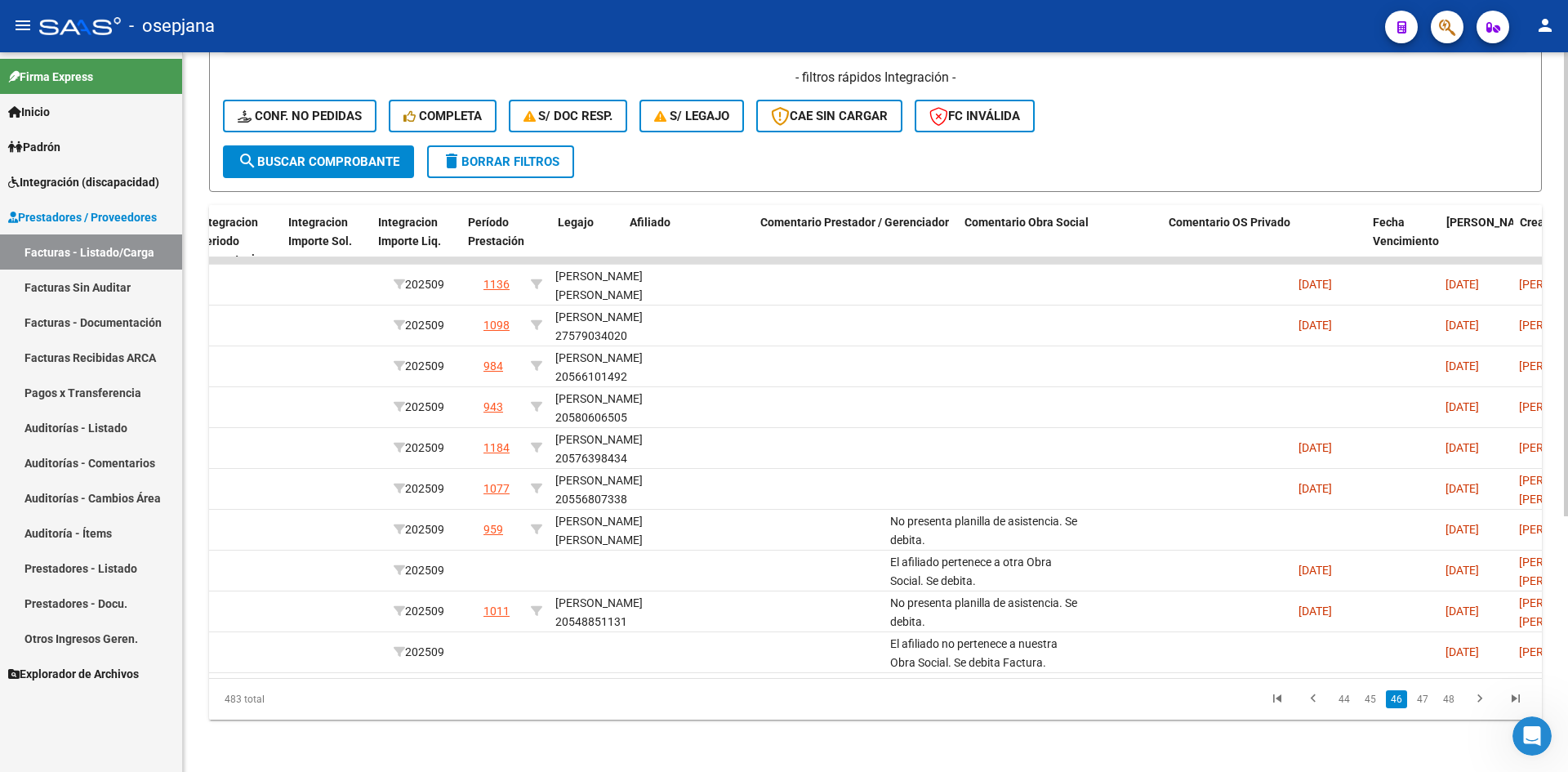
scroll to position [0, 0]
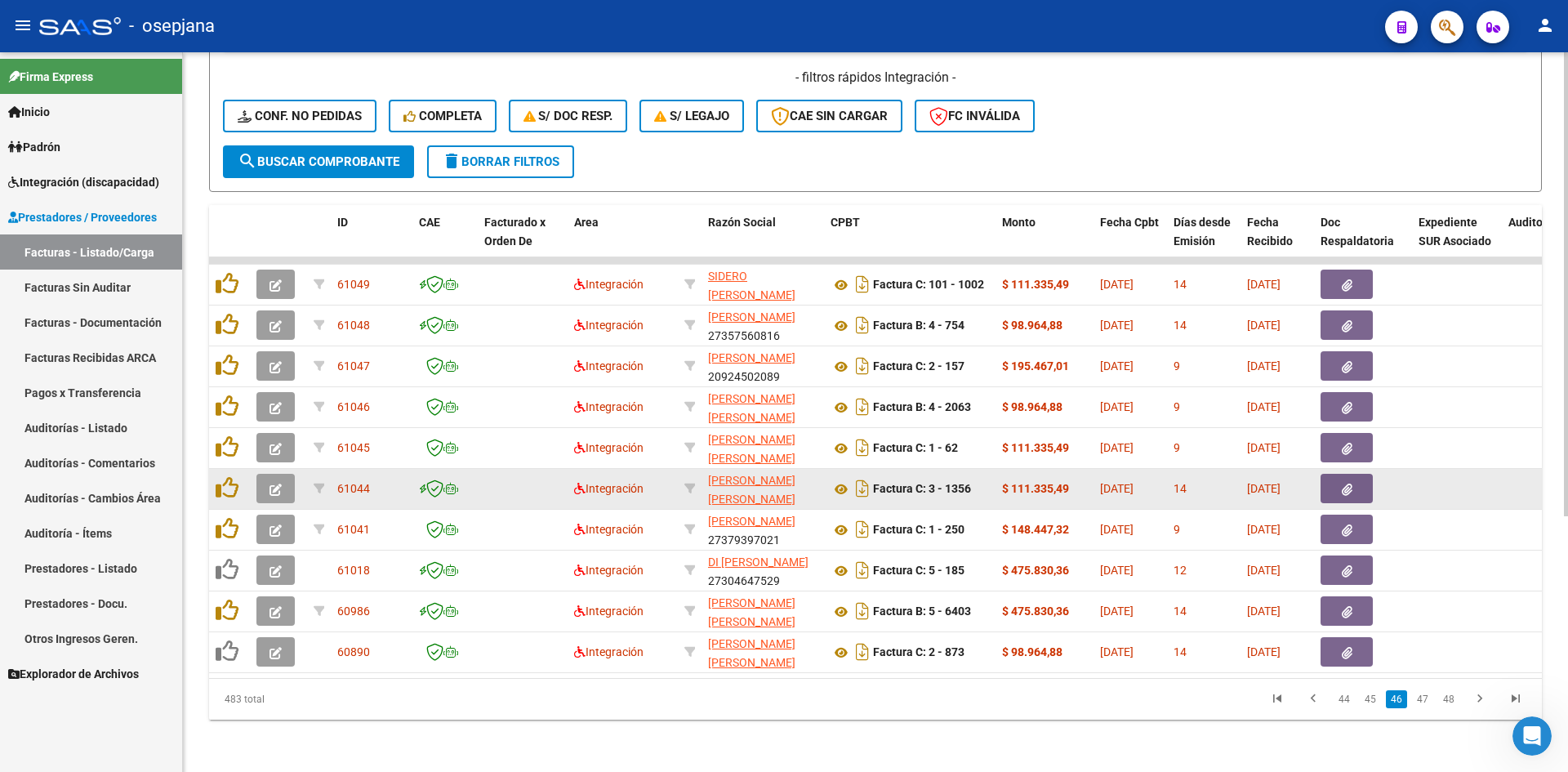
click at [265, 474] on button "button" at bounding box center [275, 489] width 39 height 30
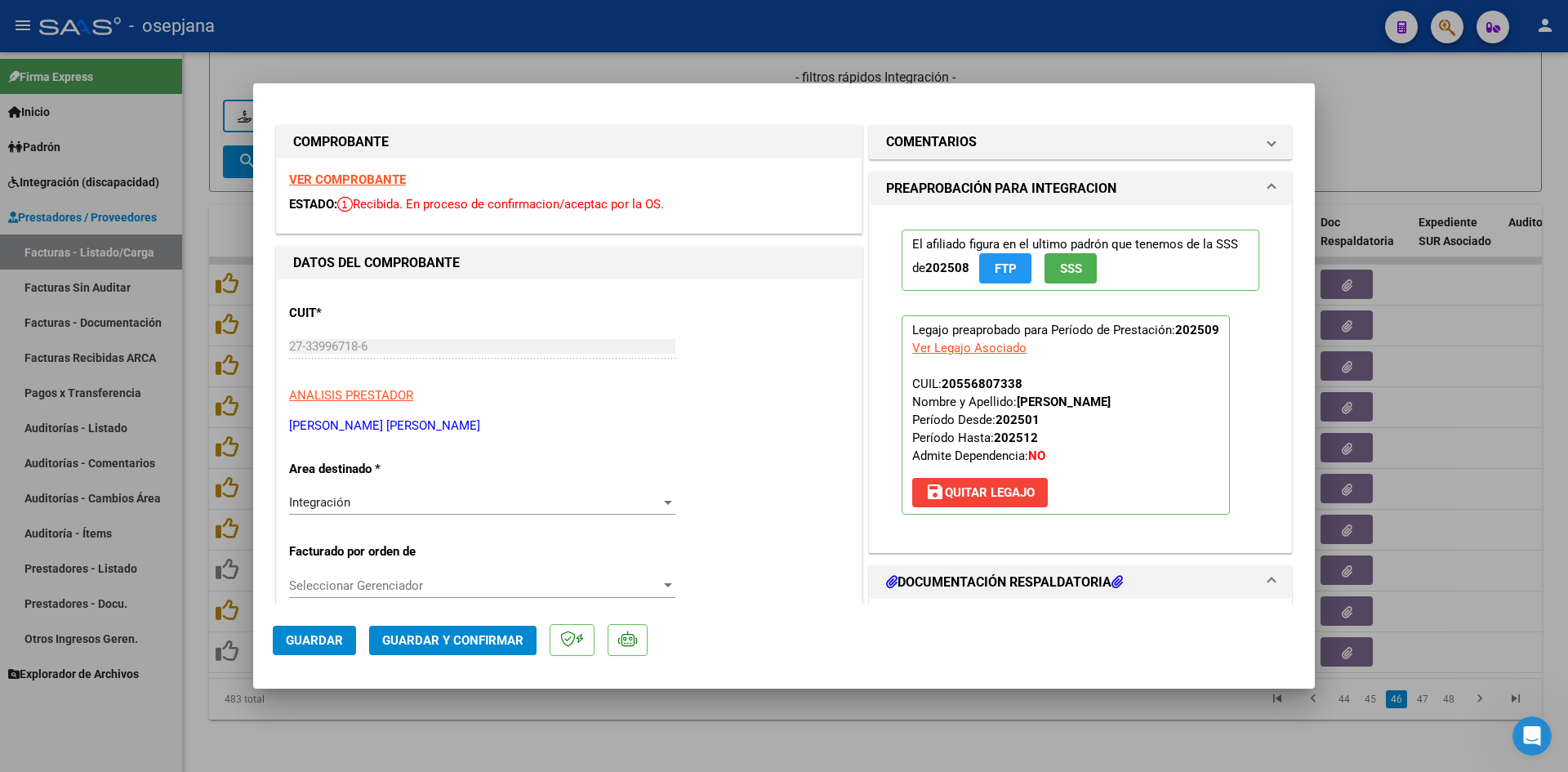
click at [342, 174] on strong "VER COMPROBANTE" at bounding box center [347, 180] width 117 height 15
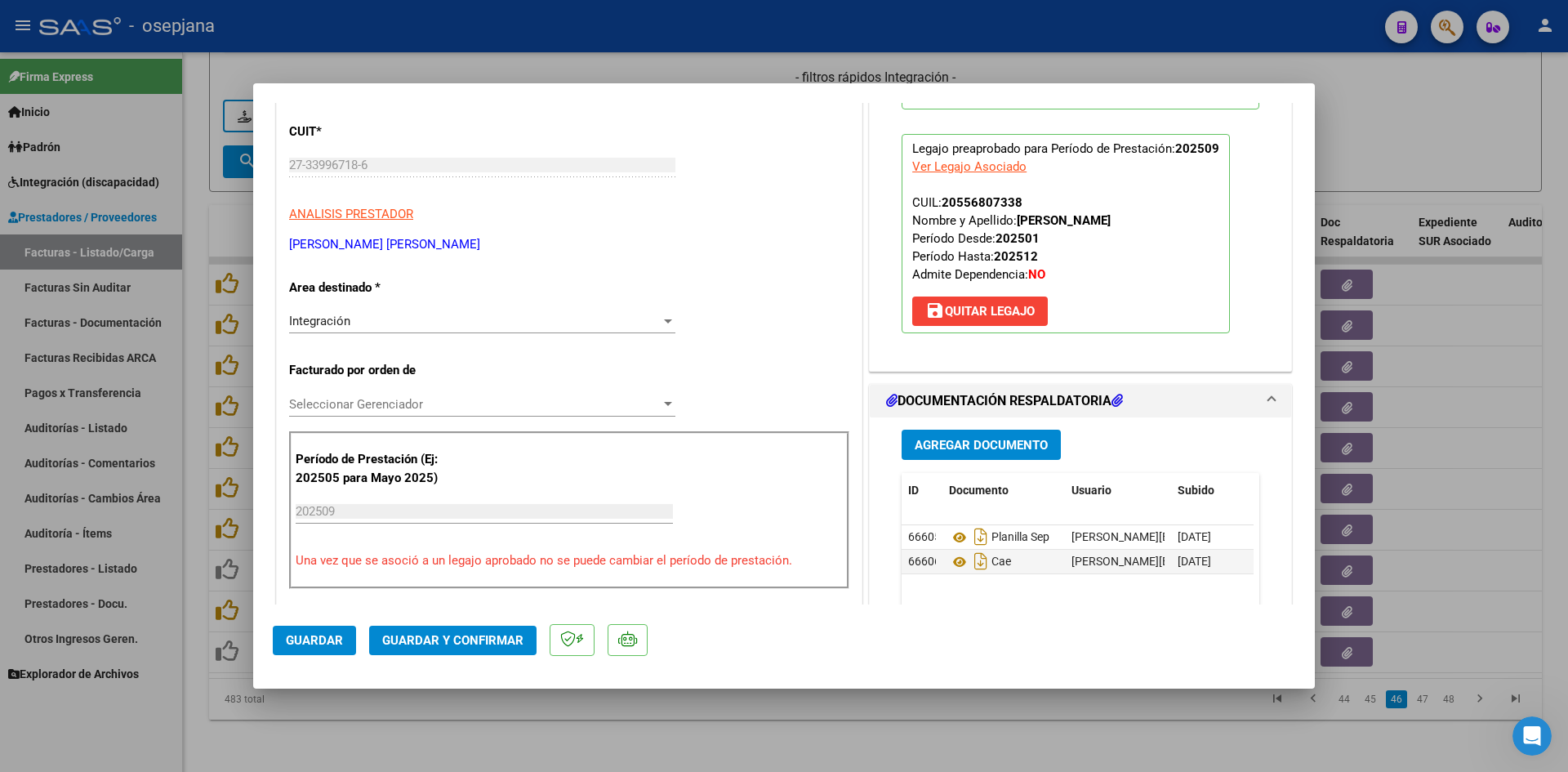
scroll to position [409, 0]
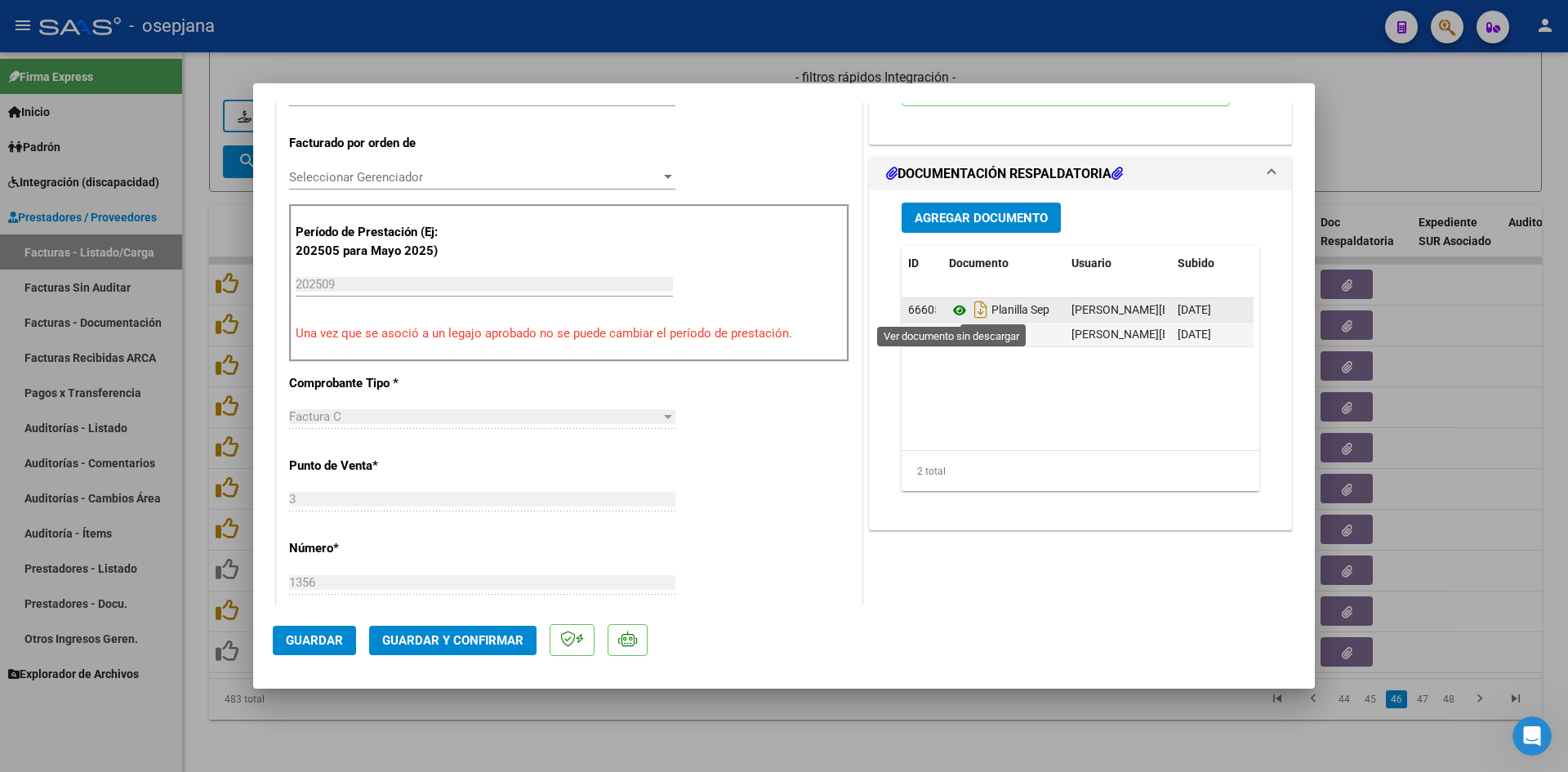
click at [954, 309] on icon at bounding box center [959, 311] width 21 height 20
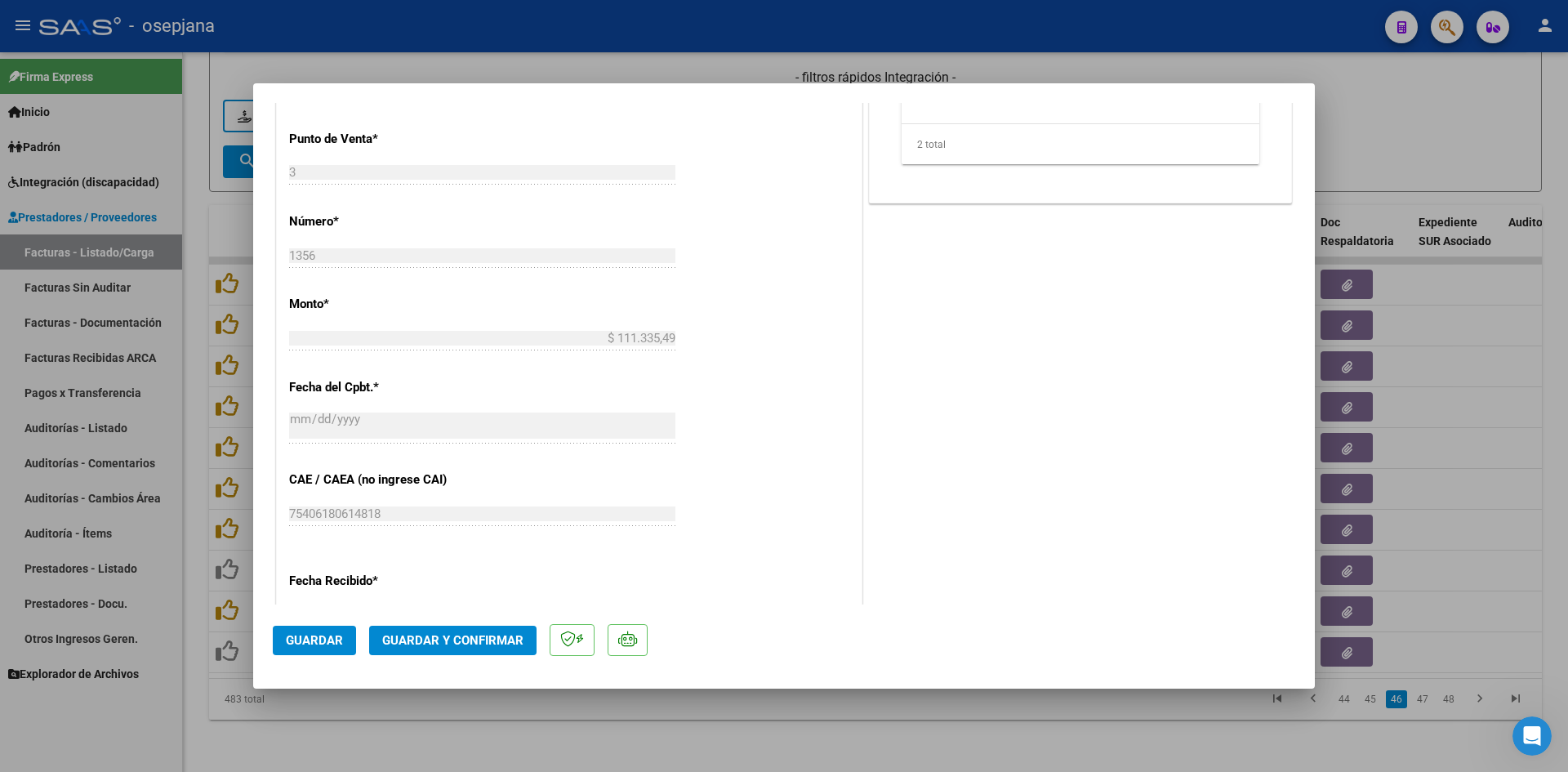
scroll to position [1062, 0]
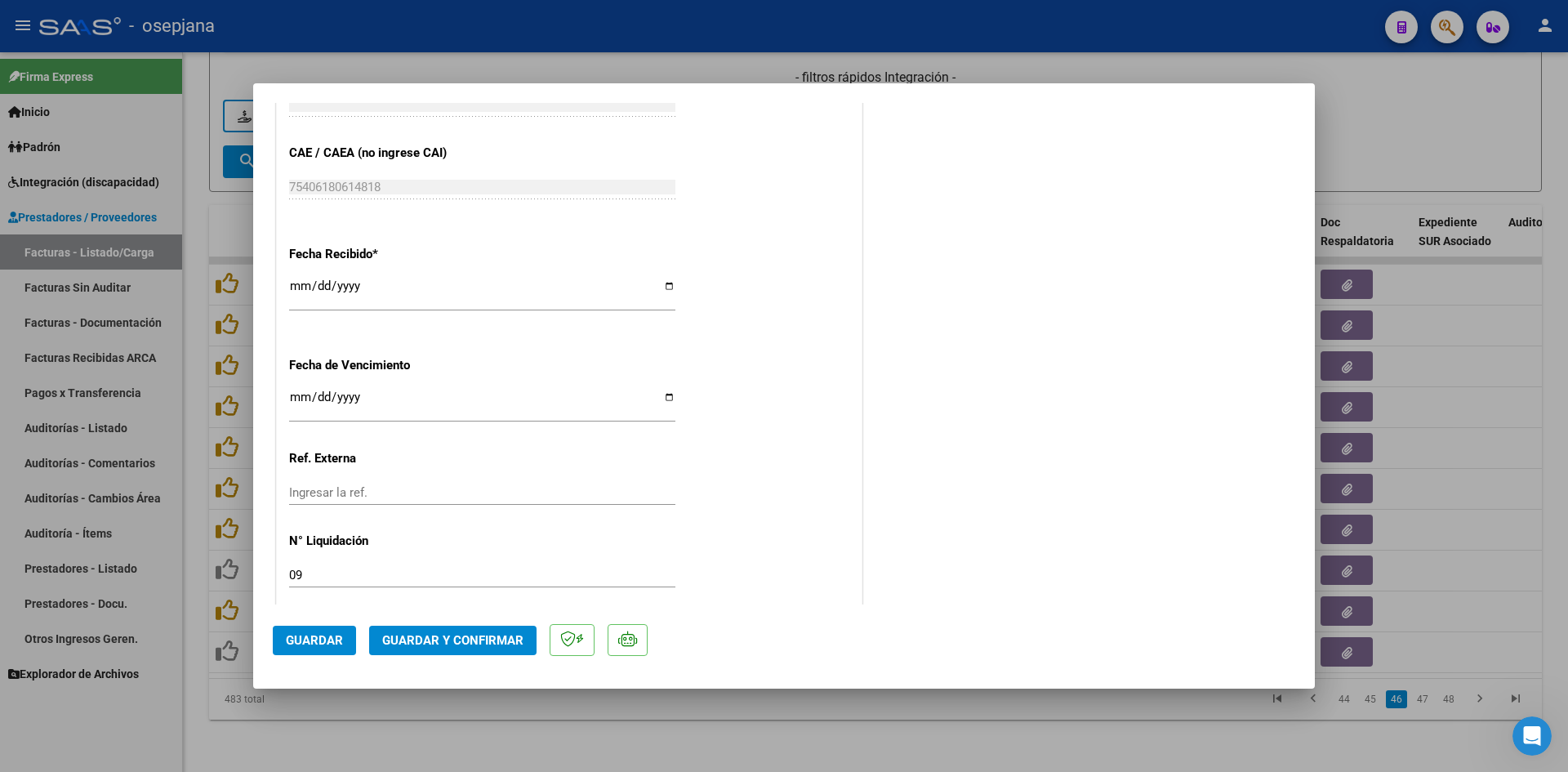
click at [292, 398] on input "[DATE]" at bounding box center [482, 404] width 387 height 26
type input "[DATE]"
click at [444, 644] on span "Guardar y Confirmar" at bounding box center [454, 640] width 142 height 15
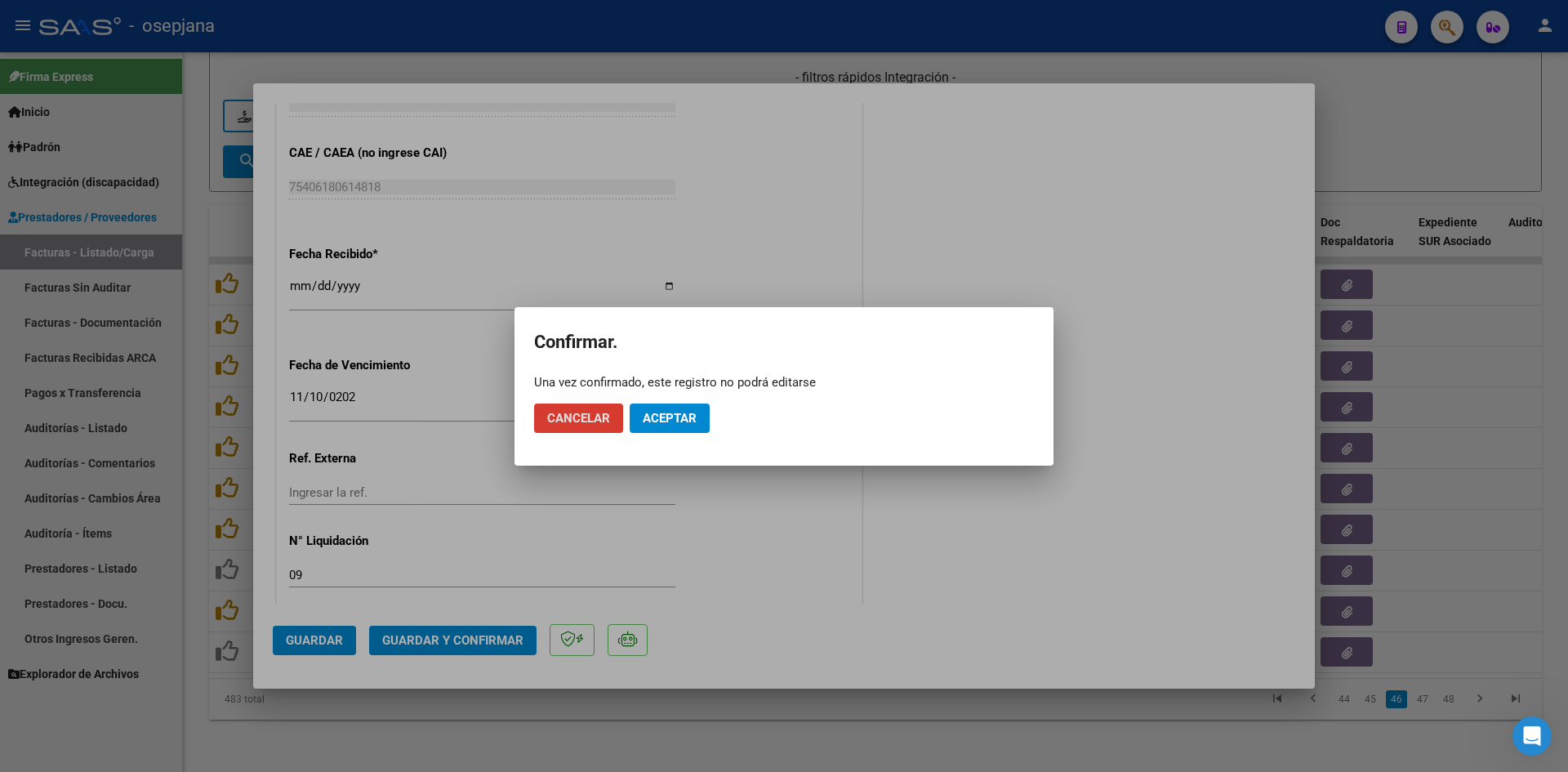
click at [661, 419] on span "Aceptar" at bounding box center [670, 418] width 54 height 15
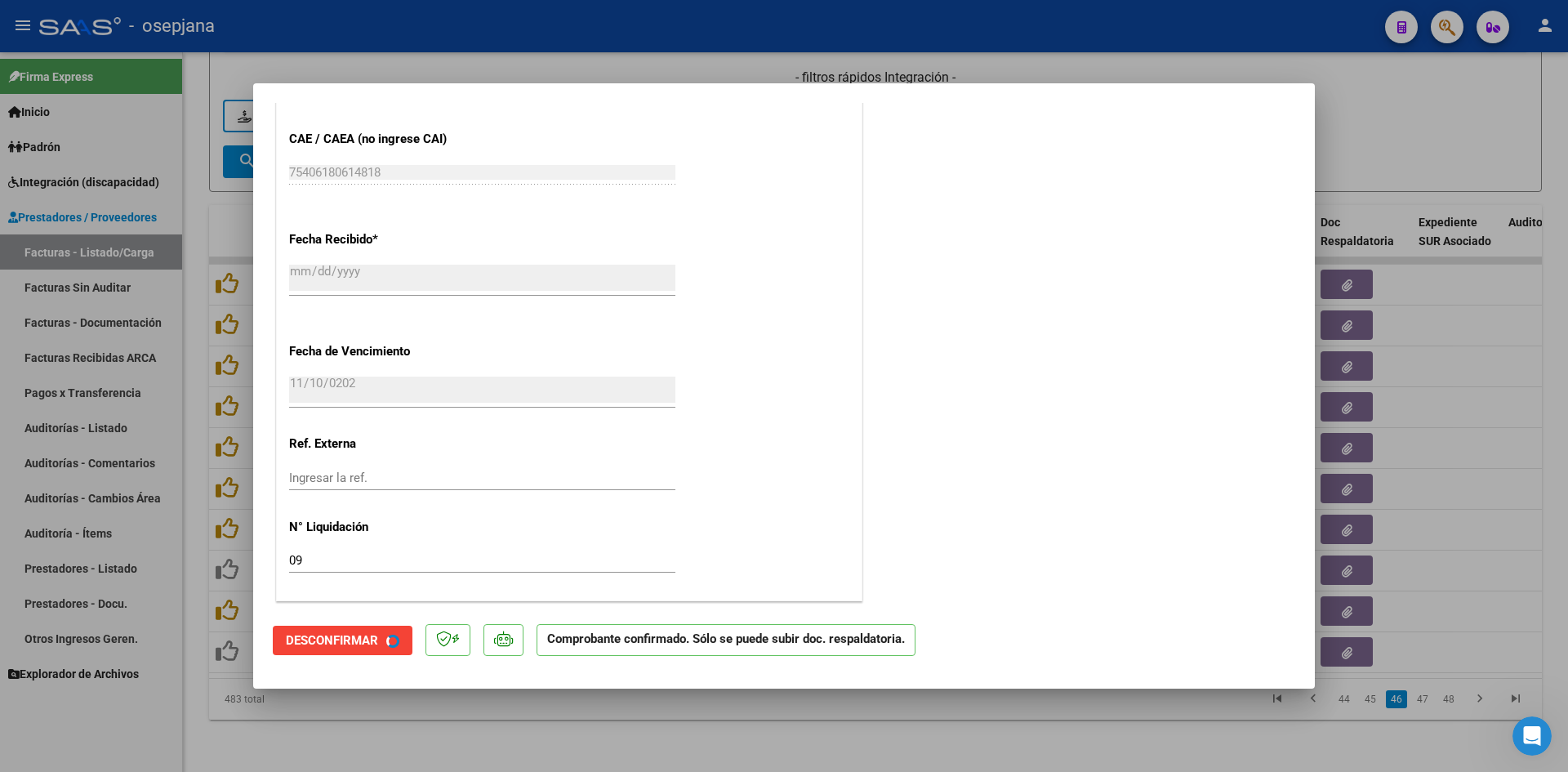
scroll to position [962, 0]
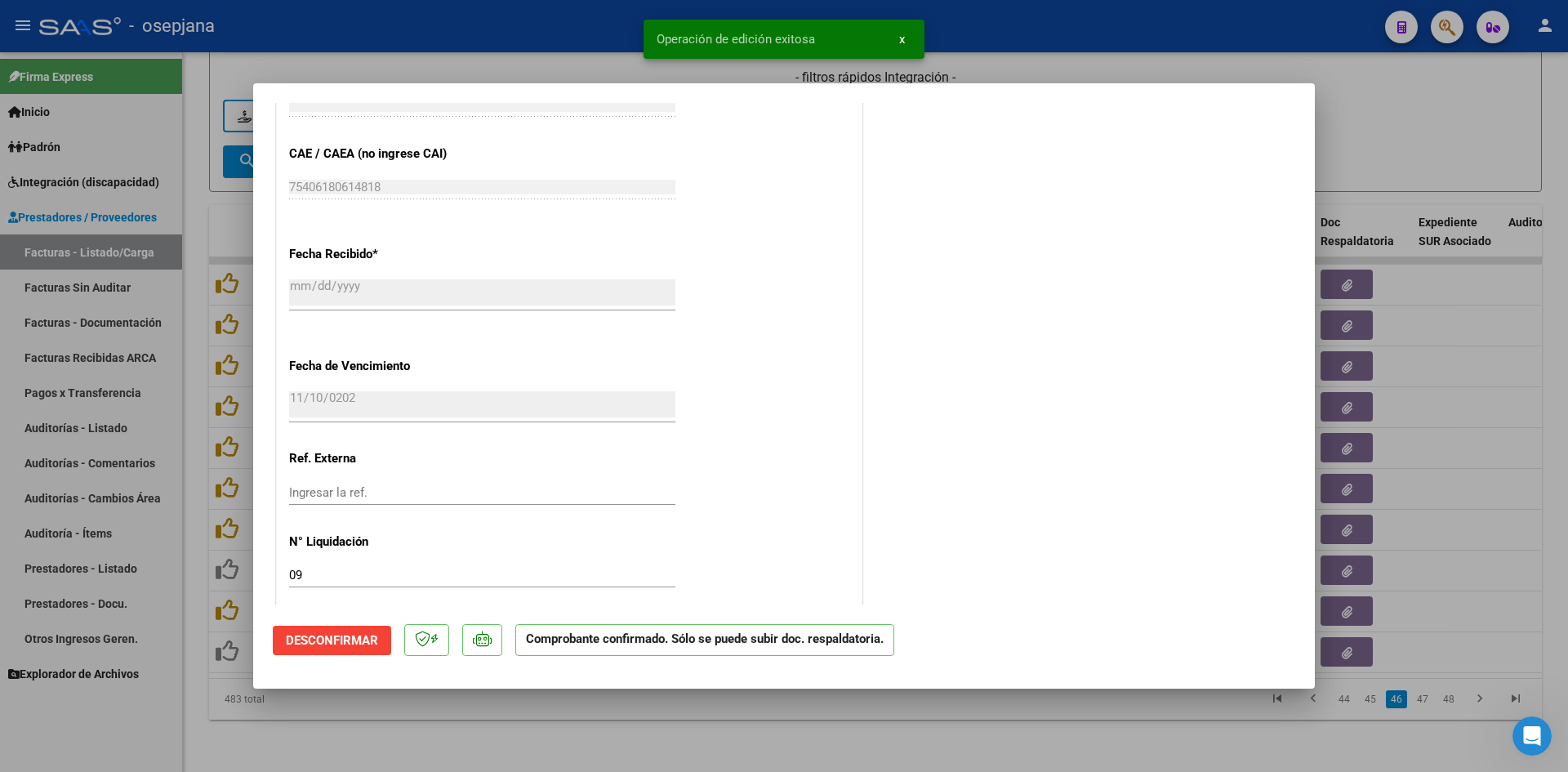
click at [1432, 85] on div at bounding box center [784, 386] width 1568 height 772
type input "$ 0,00"
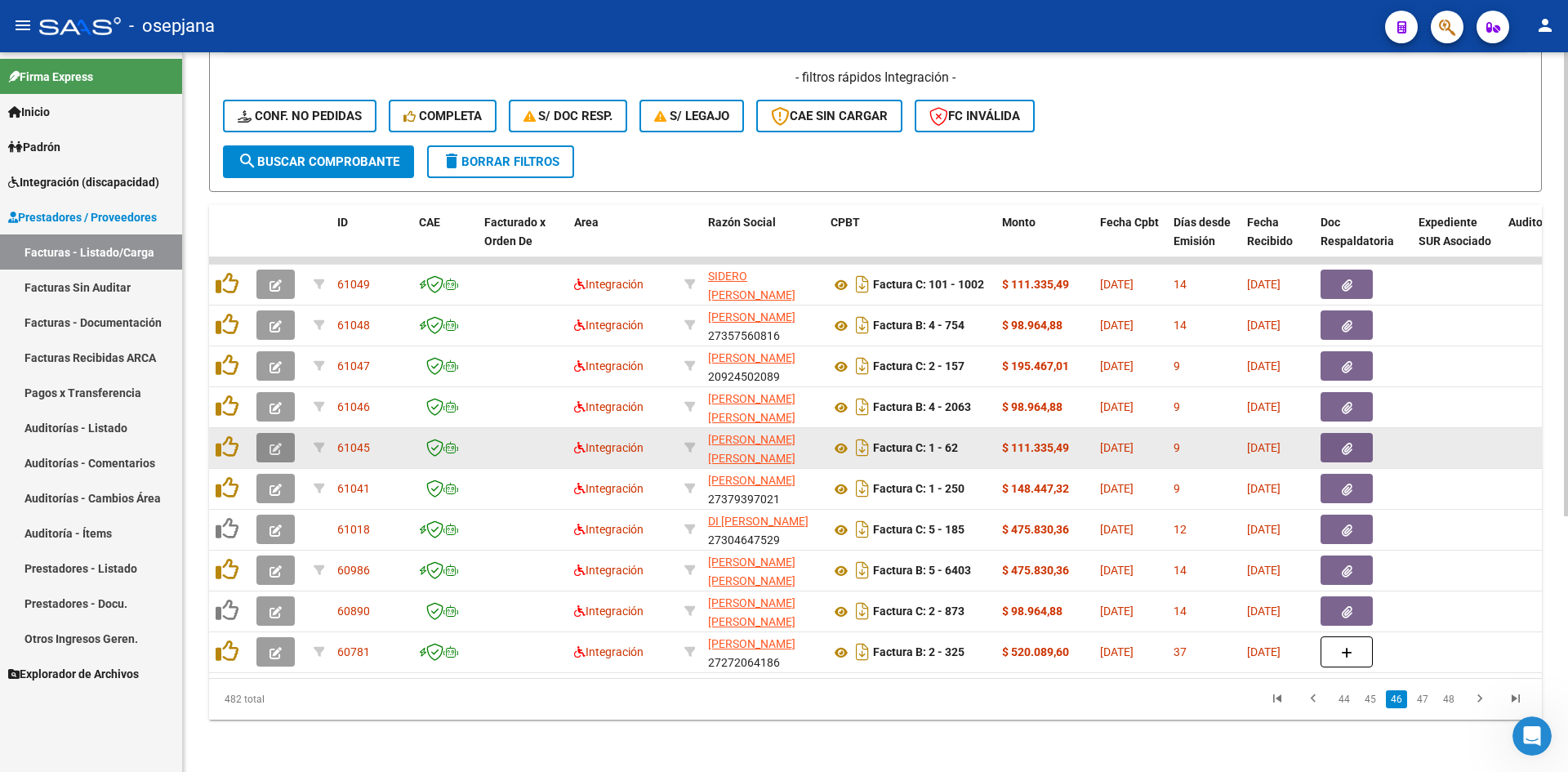
click at [260, 433] on button "button" at bounding box center [275, 448] width 39 height 30
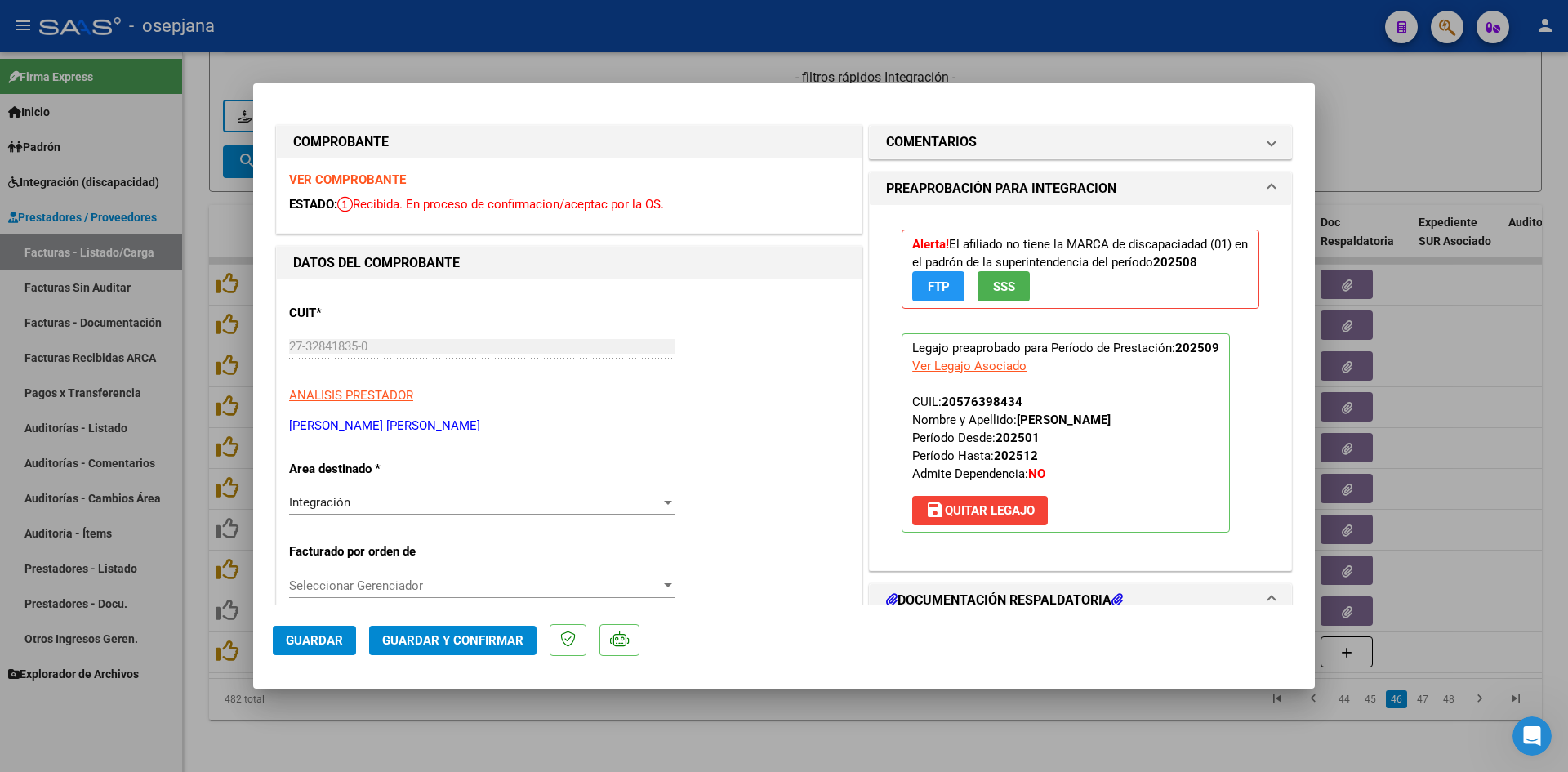
click at [353, 183] on strong "VER COMPROBANTE" at bounding box center [347, 180] width 117 height 15
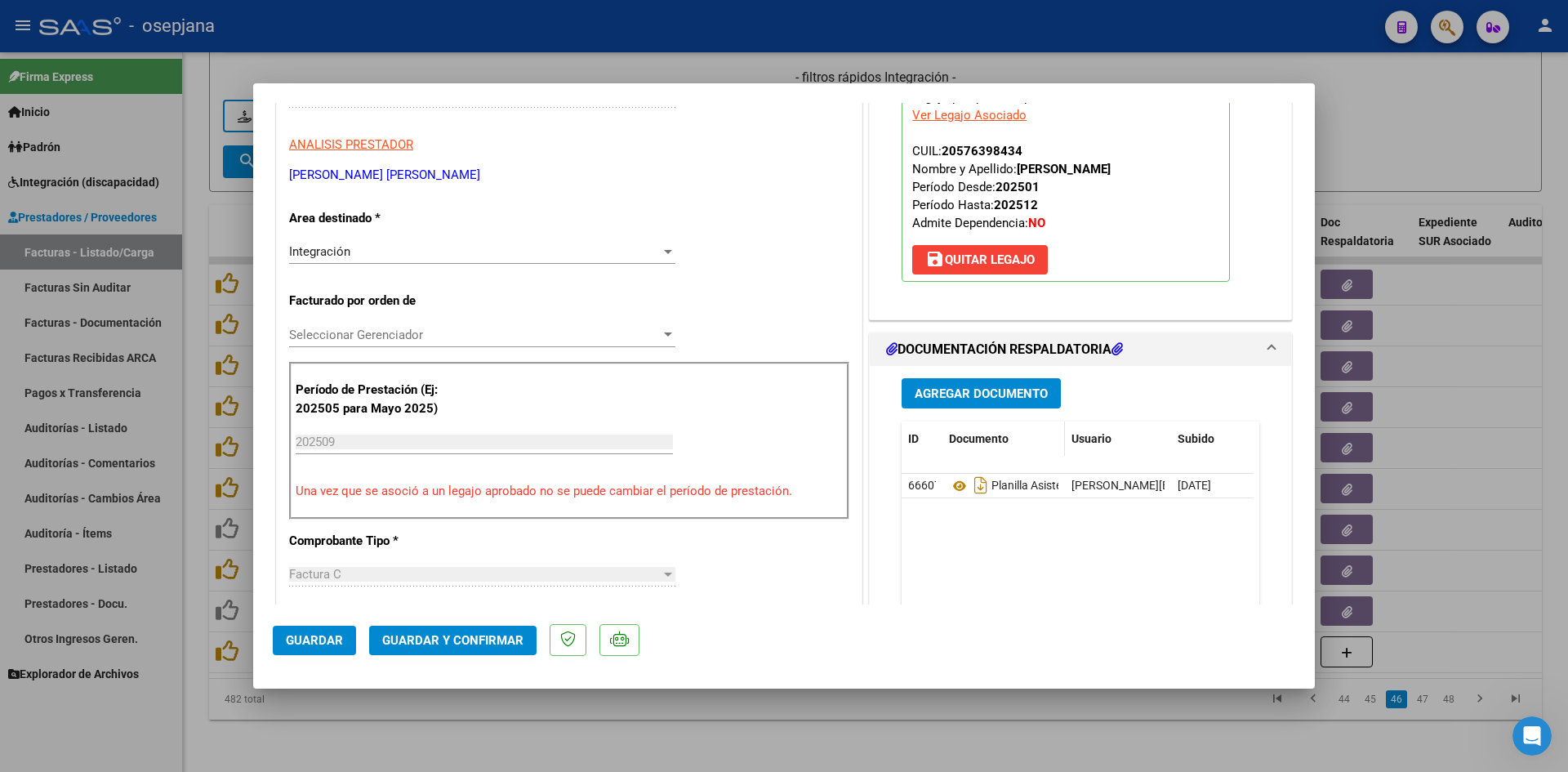
scroll to position [327, 0]
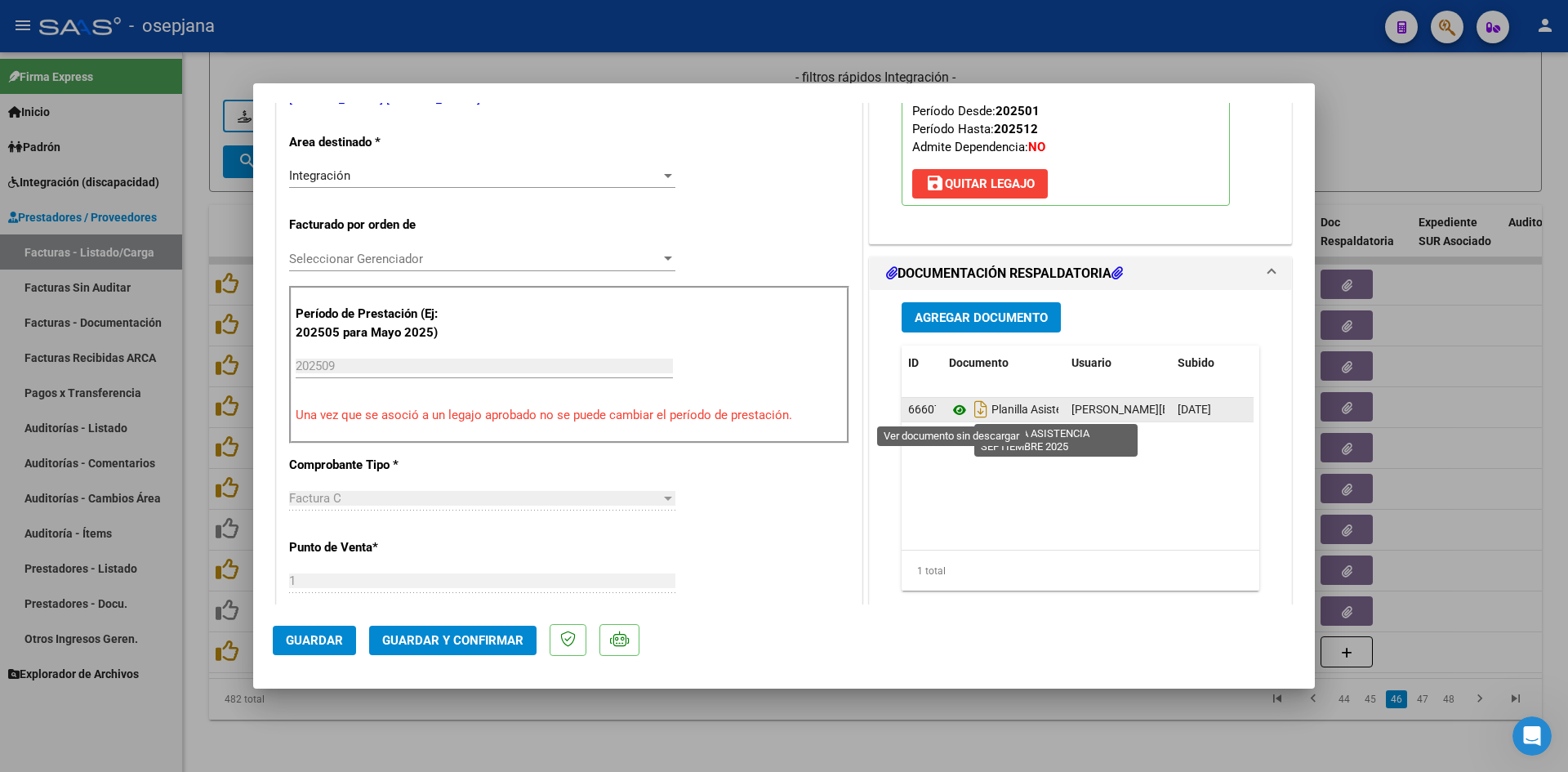
click at [953, 413] on icon at bounding box center [959, 411] width 21 height 20
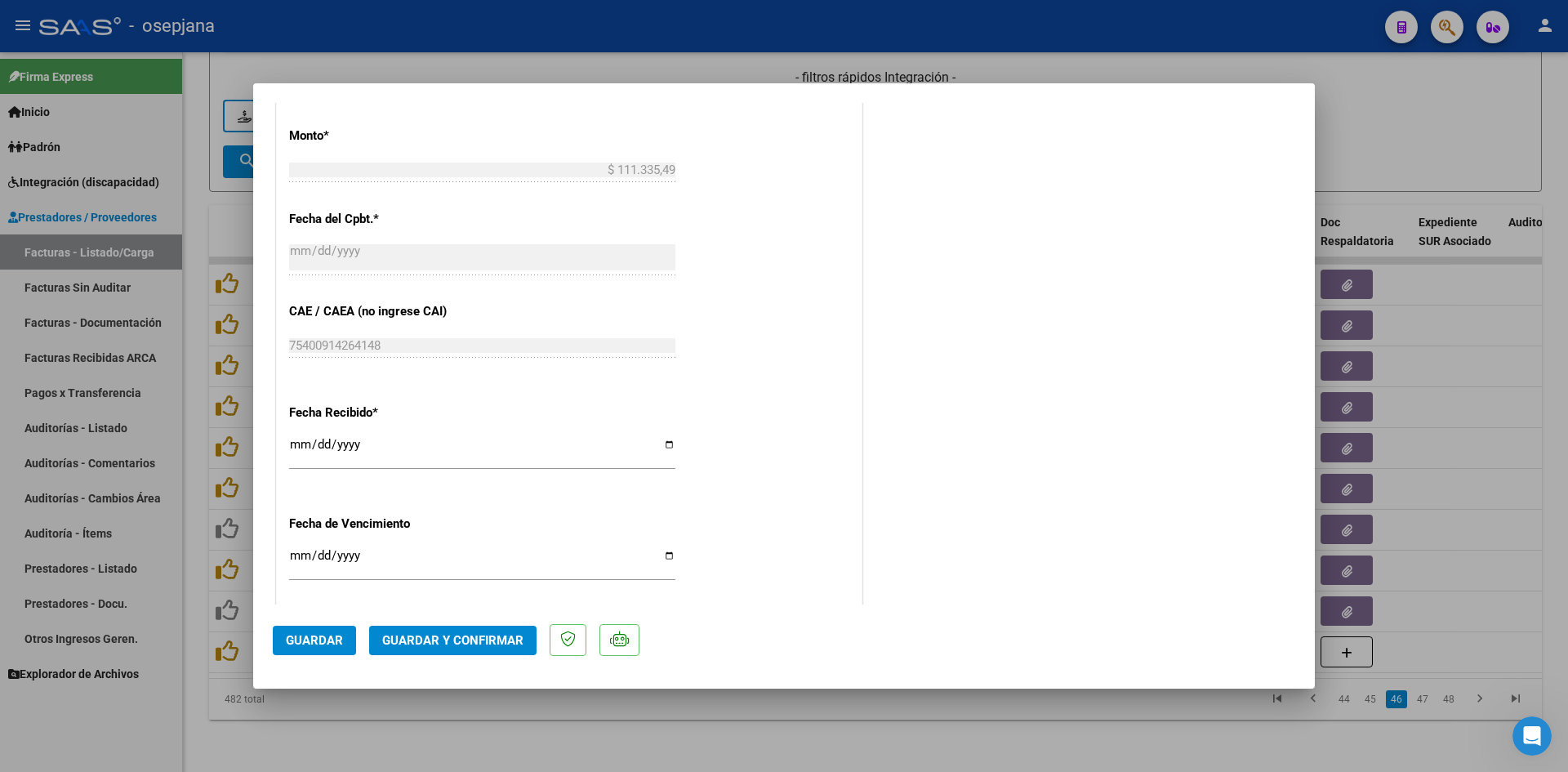
scroll to position [980, 0]
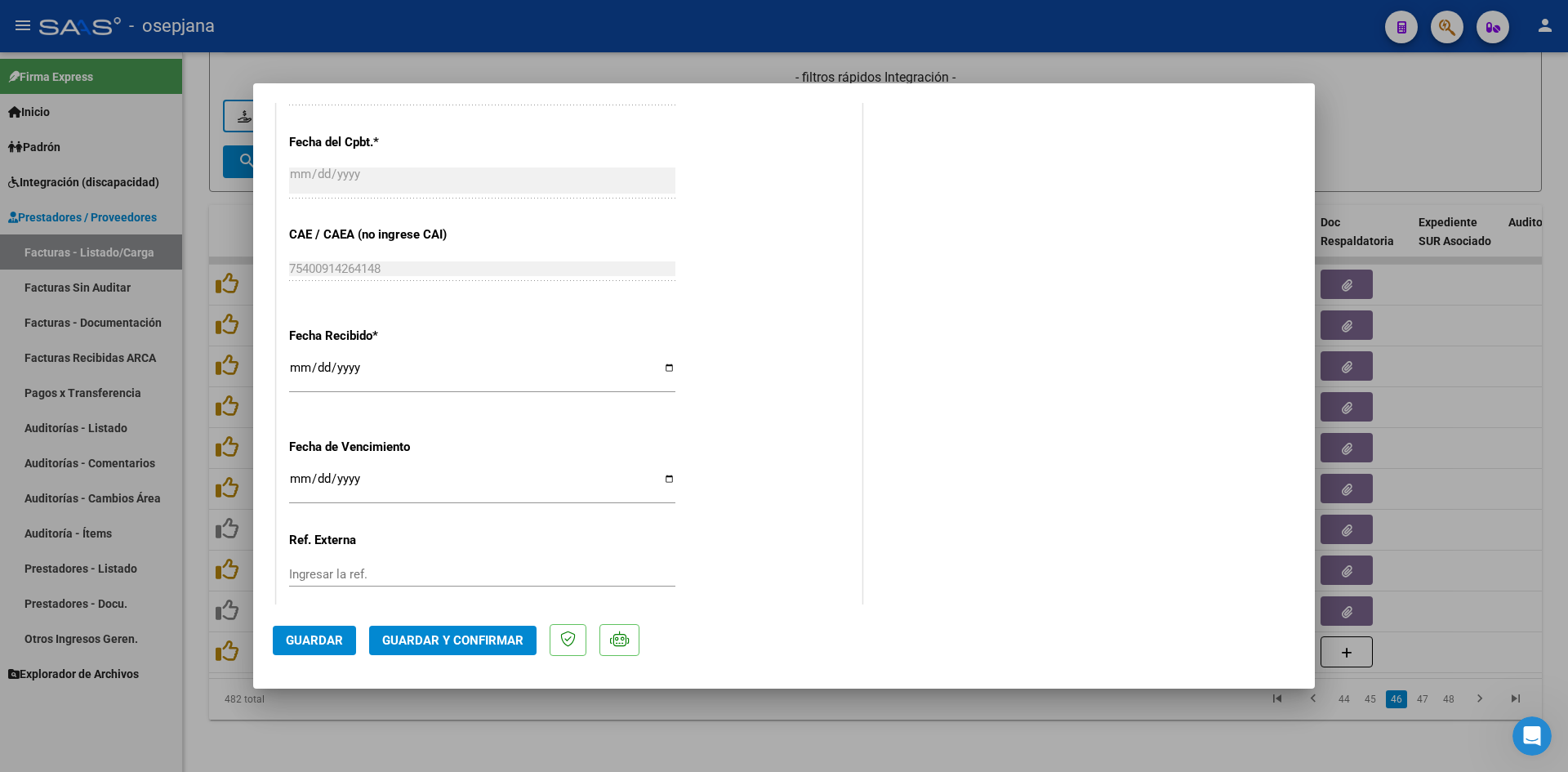
click at [295, 477] on input "[DATE]" at bounding box center [482, 486] width 387 height 26
type input "[DATE]"
click at [398, 631] on button "Guardar y Confirmar" at bounding box center [453, 641] width 167 height 30
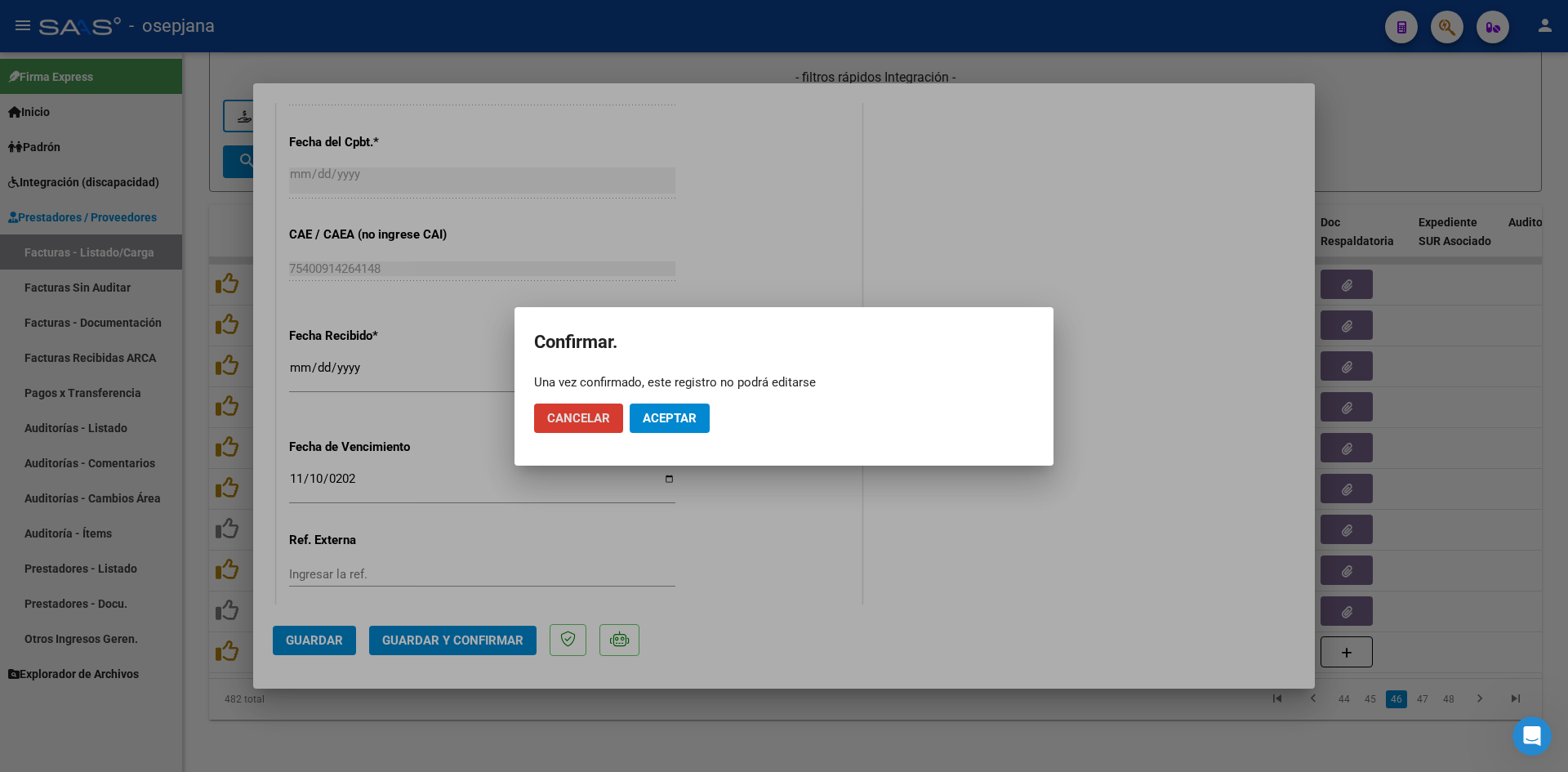
click at [681, 418] on span "Aceptar" at bounding box center [670, 418] width 54 height 15
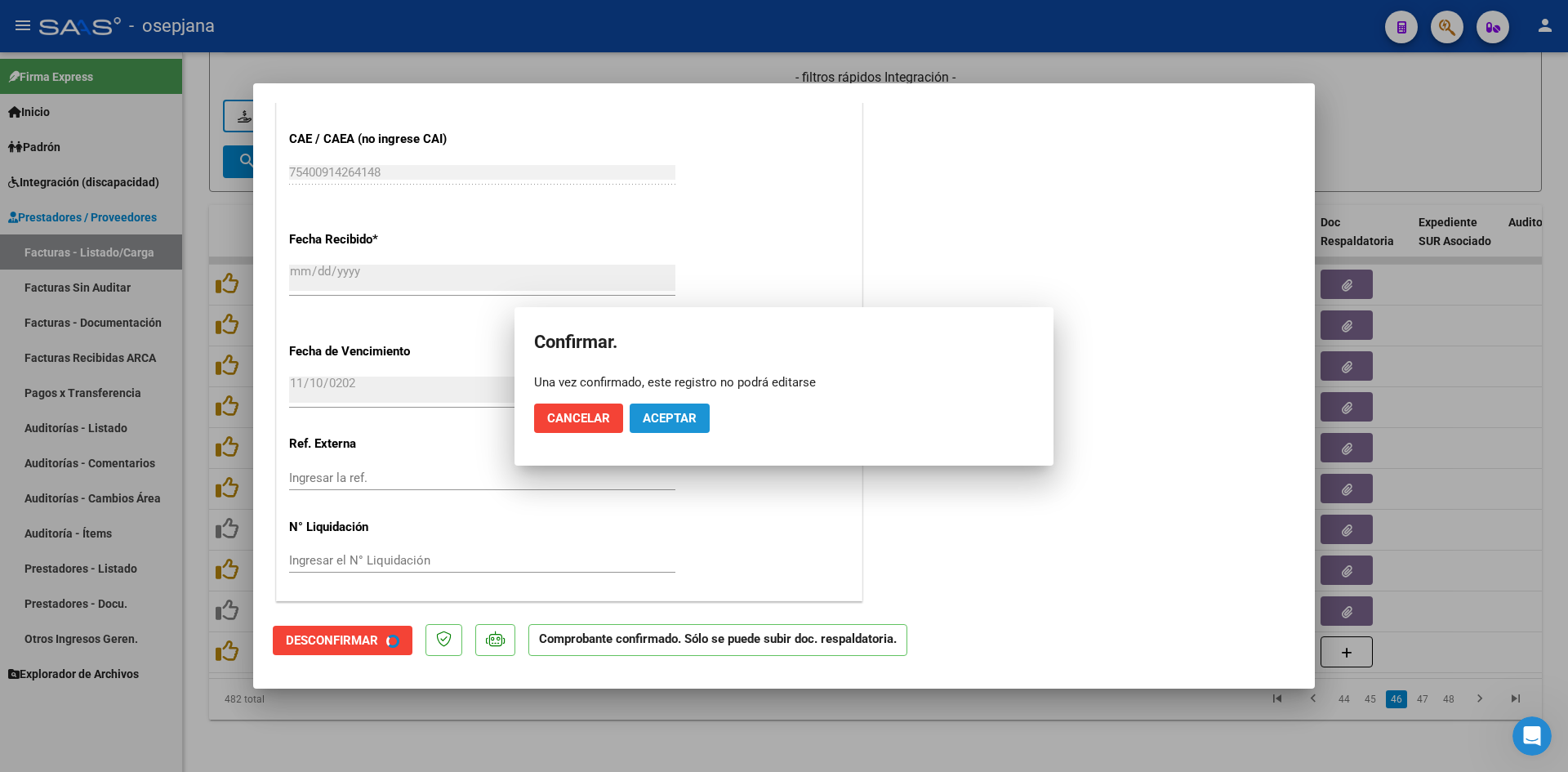
scroll to position [880, 0]
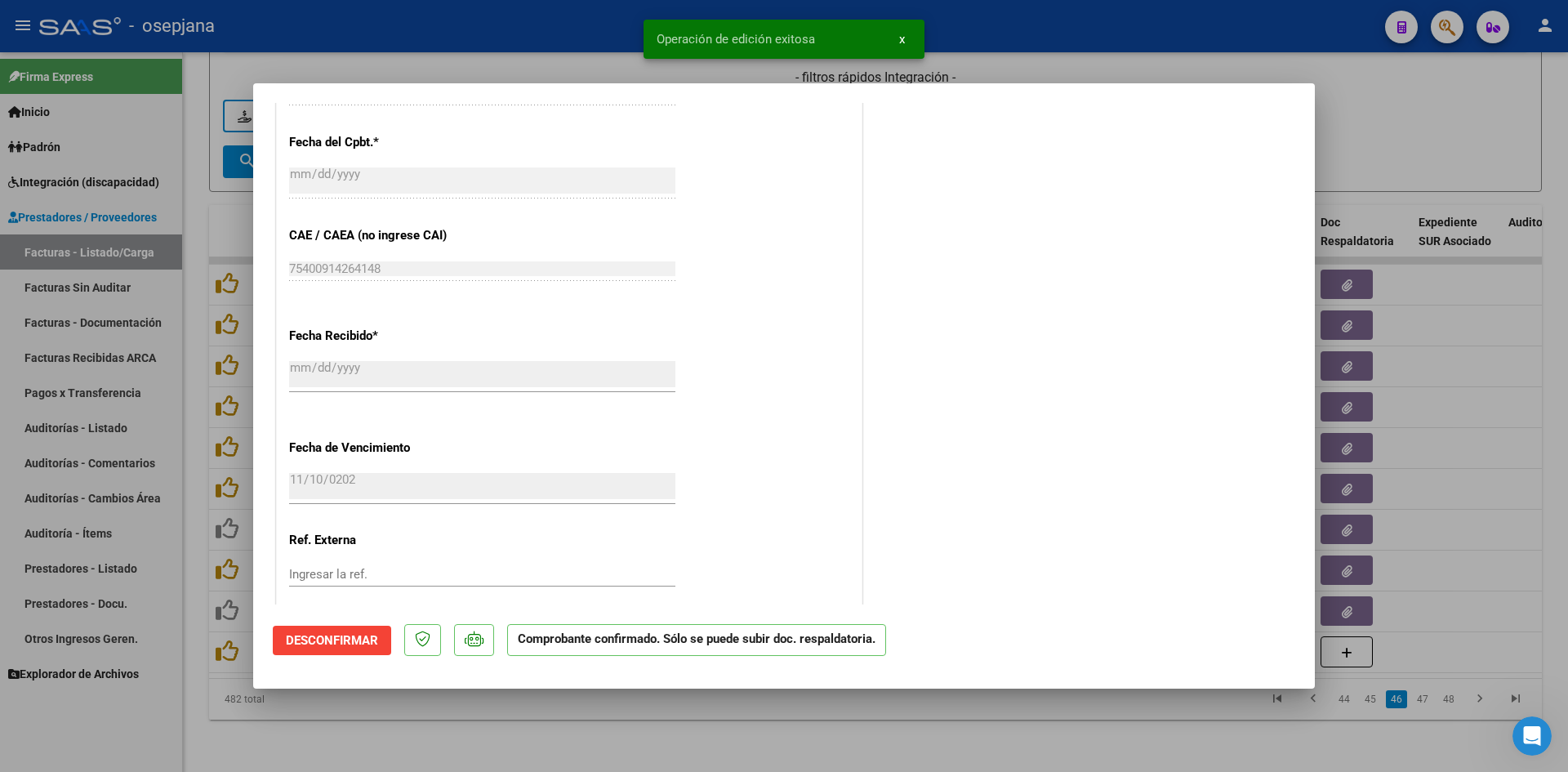
click at [1370, 137] on div at bounding box center [784, 386] width 1568 height 772
type input "$ 0,00"
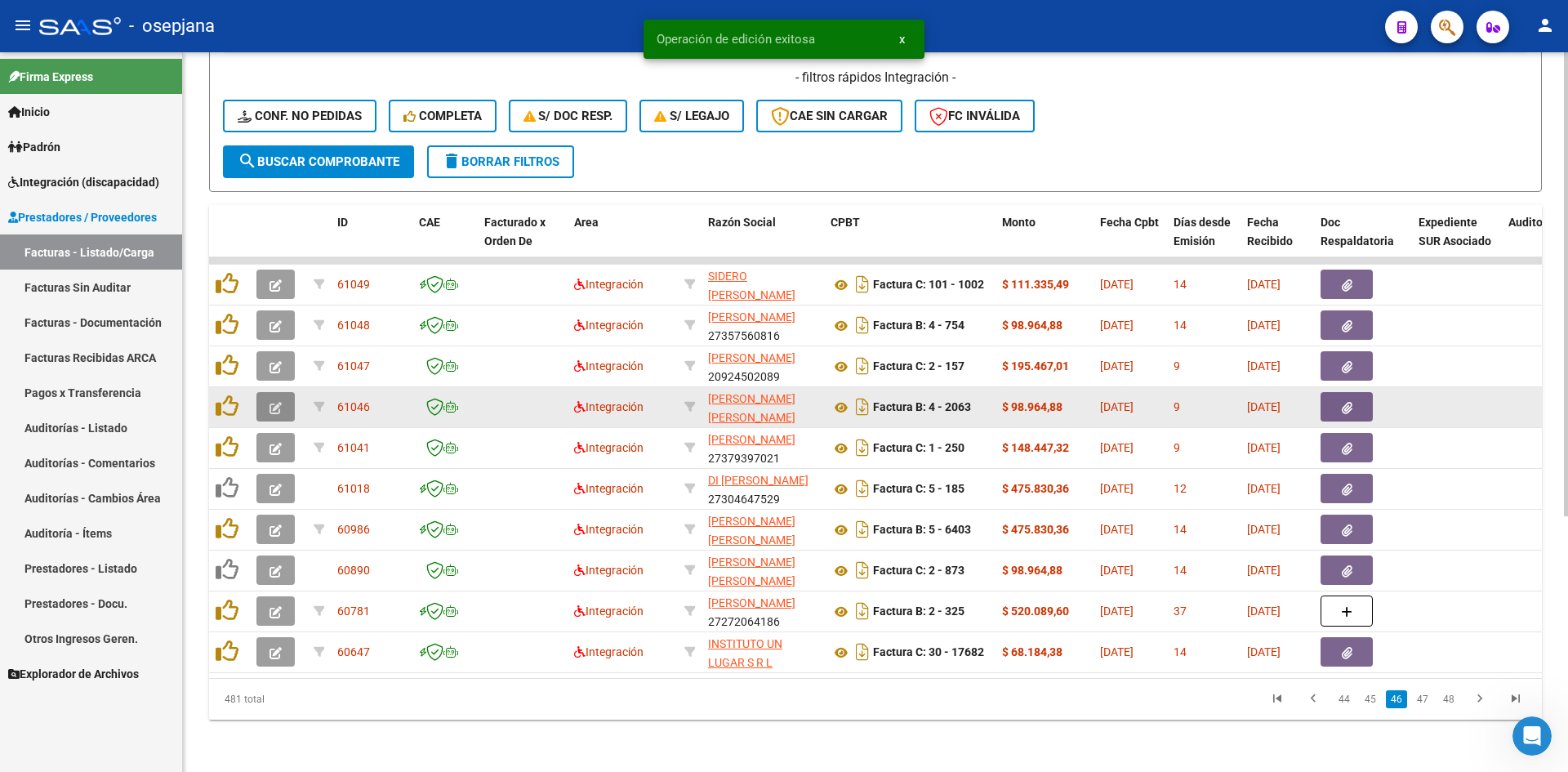
click at [276, 402] on icon "button" at bounding box center [275, 408] width 12 height 12
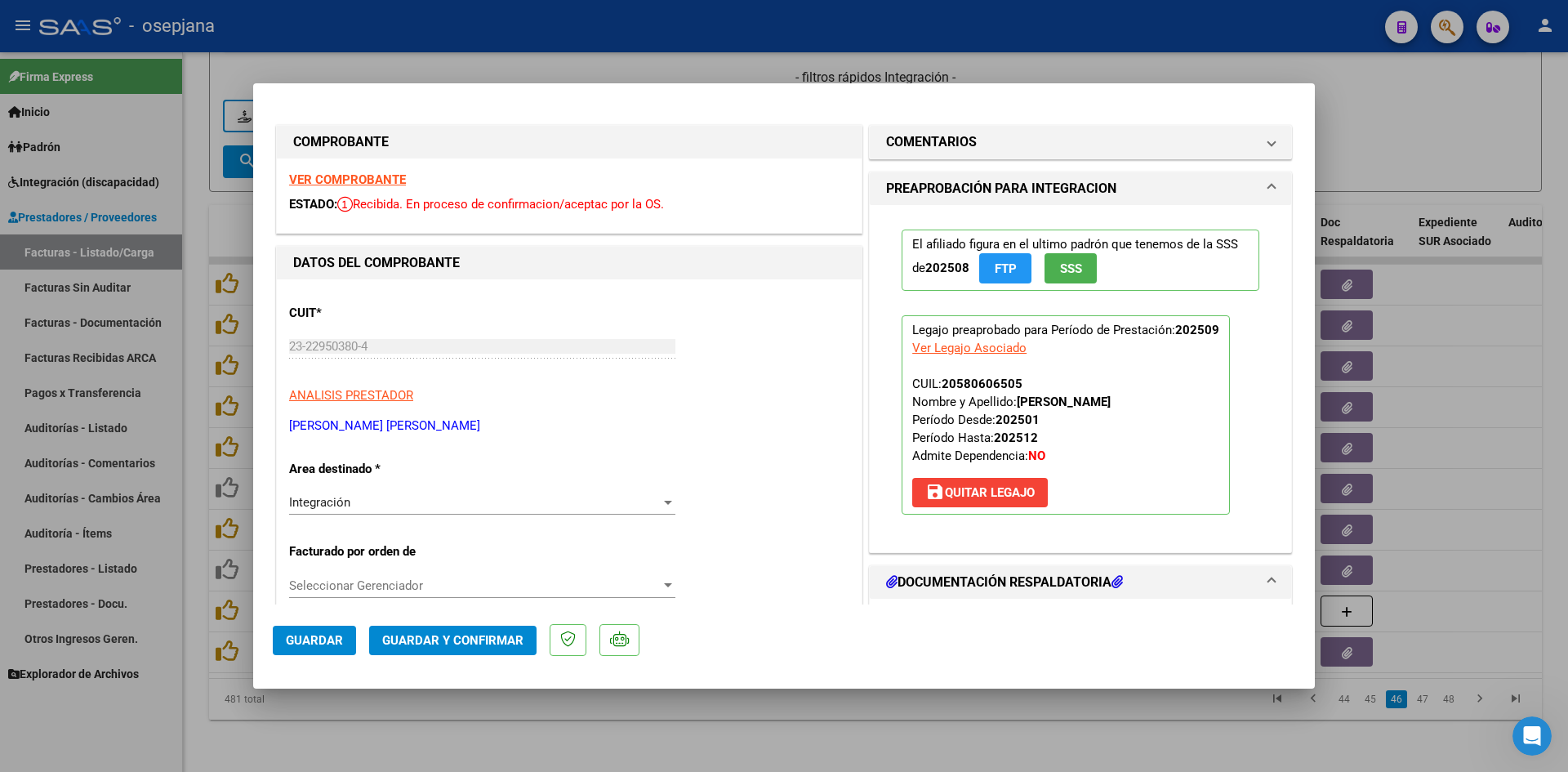
click at [346, 179] on strong "VER COMPROBANTE" at bounding box center [347, 180] width 117 height 15
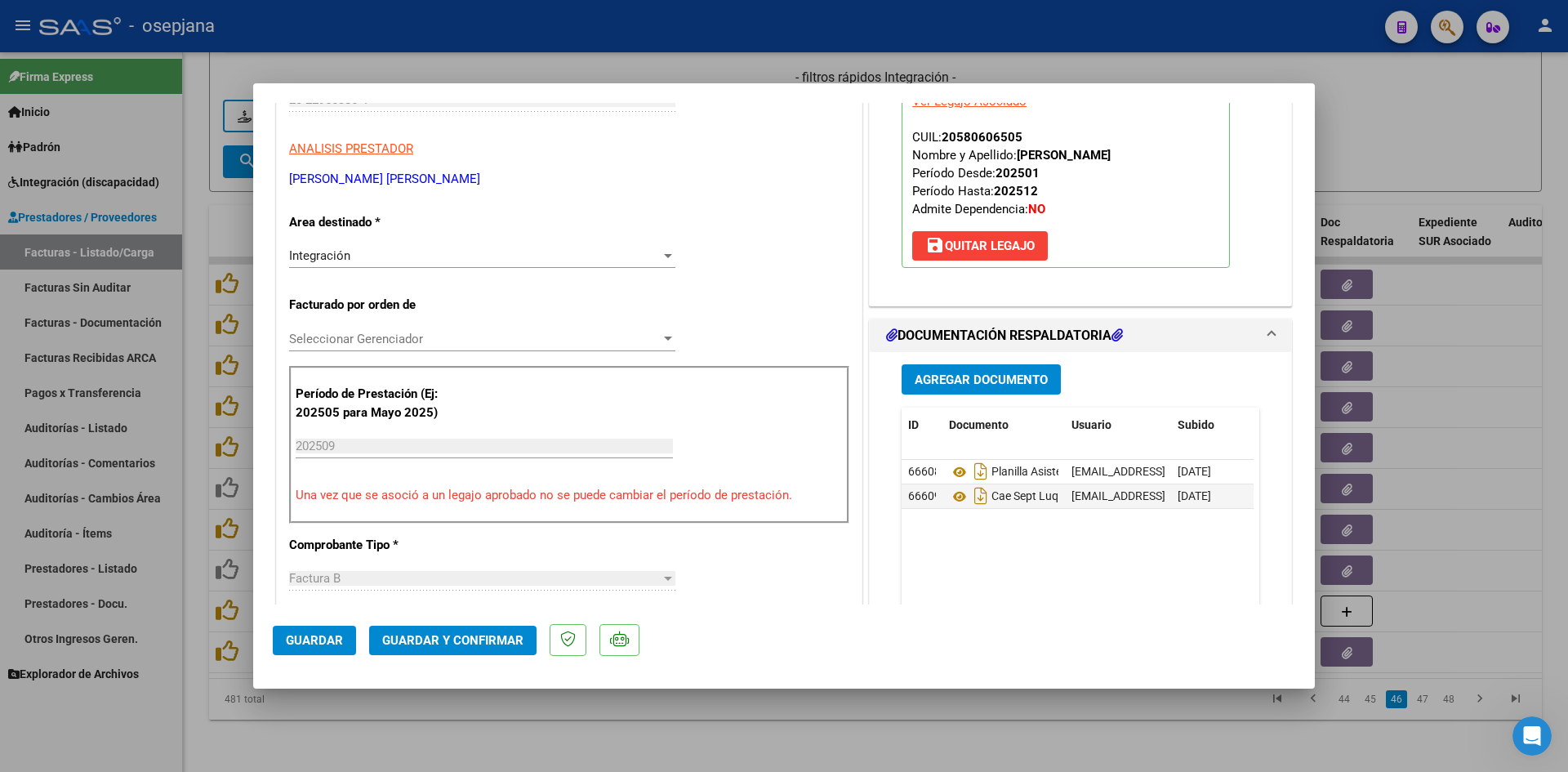
scroll to position [327, 0]
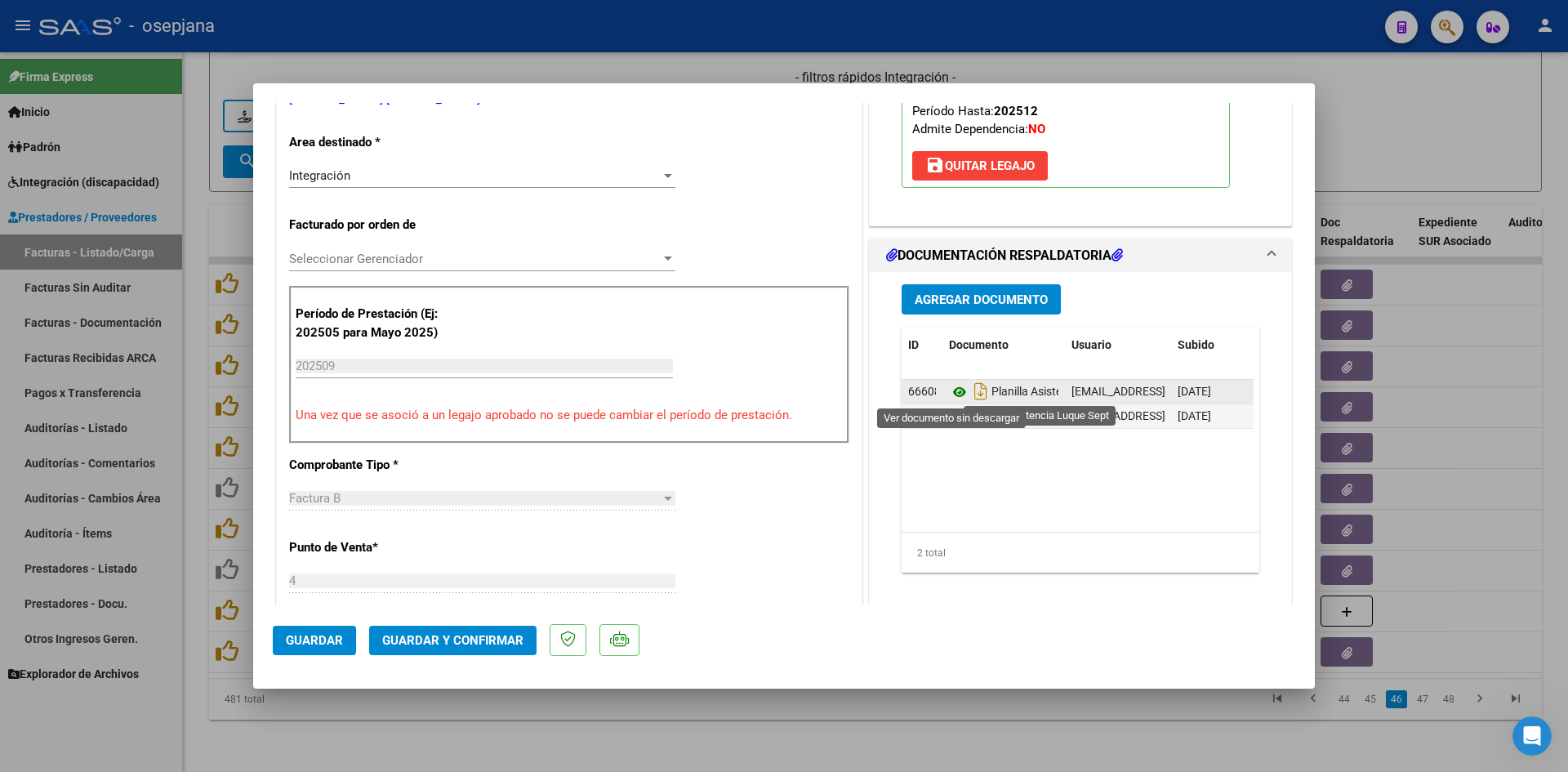
click at [956, 388] on icon at bounding box center [959, 393] width 21 height 20
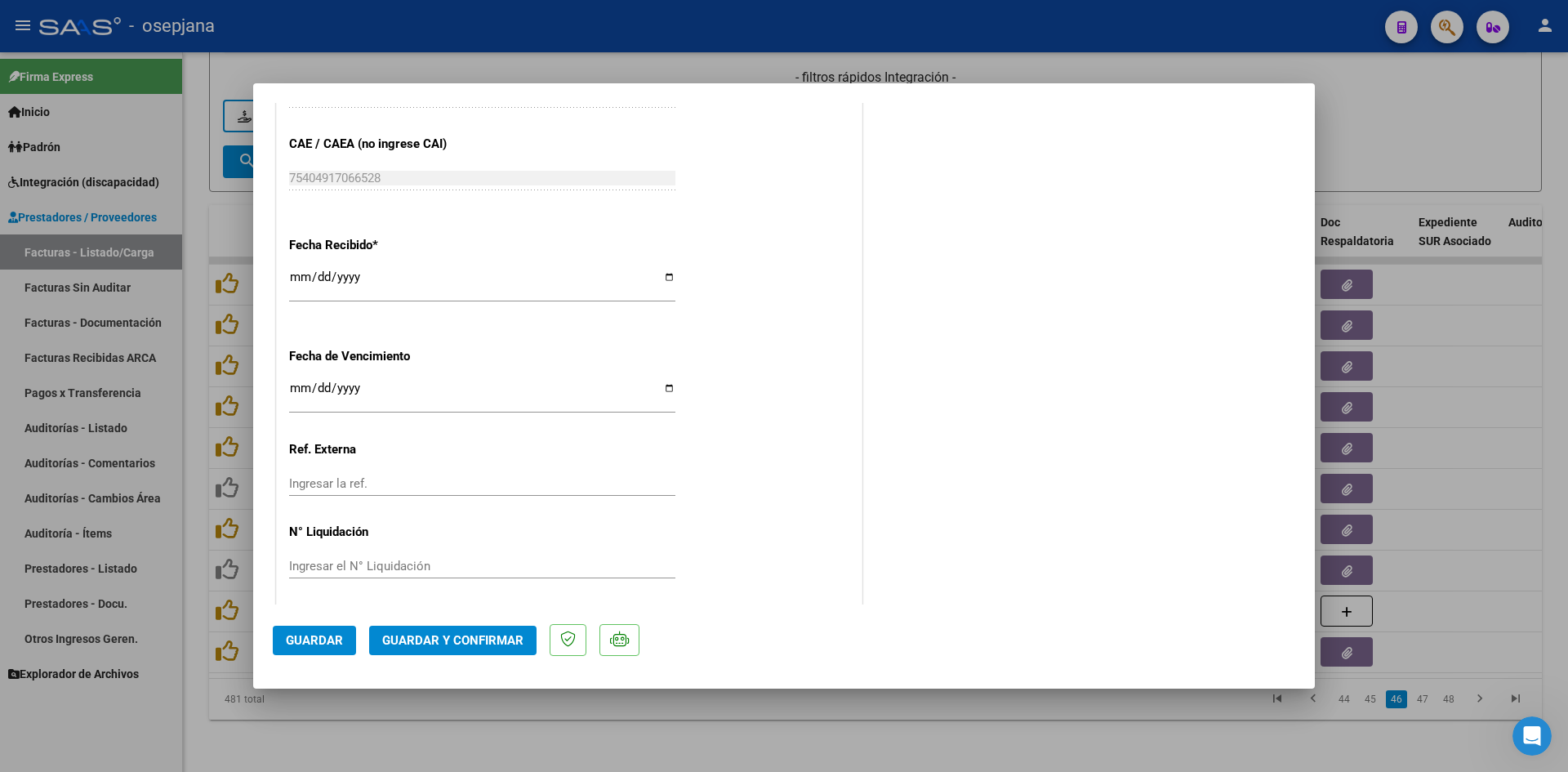
scroll to position [1077, 0]
click at [292, 380] on input "Ingresar la fecha" at bounding box center [482, 389] width 387 height 26
type input "[DATE]"
click at [413, 642] on span "Guardar y Confirmar" at bounding box center [454, 640] width 142 height 15
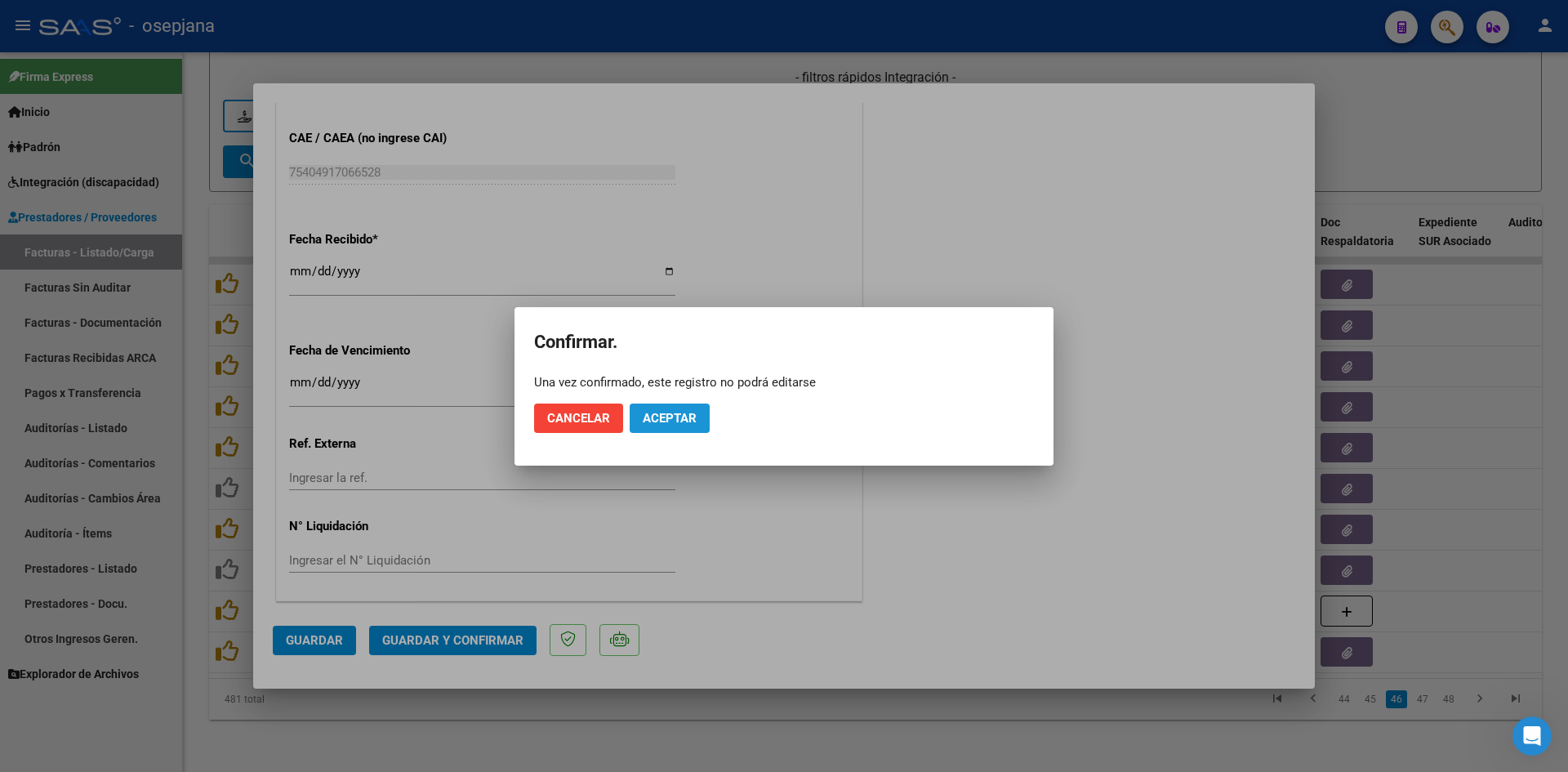
click at [693, 421] on span "Aceptar" at bounding box center [670, 418] width 54 height 15
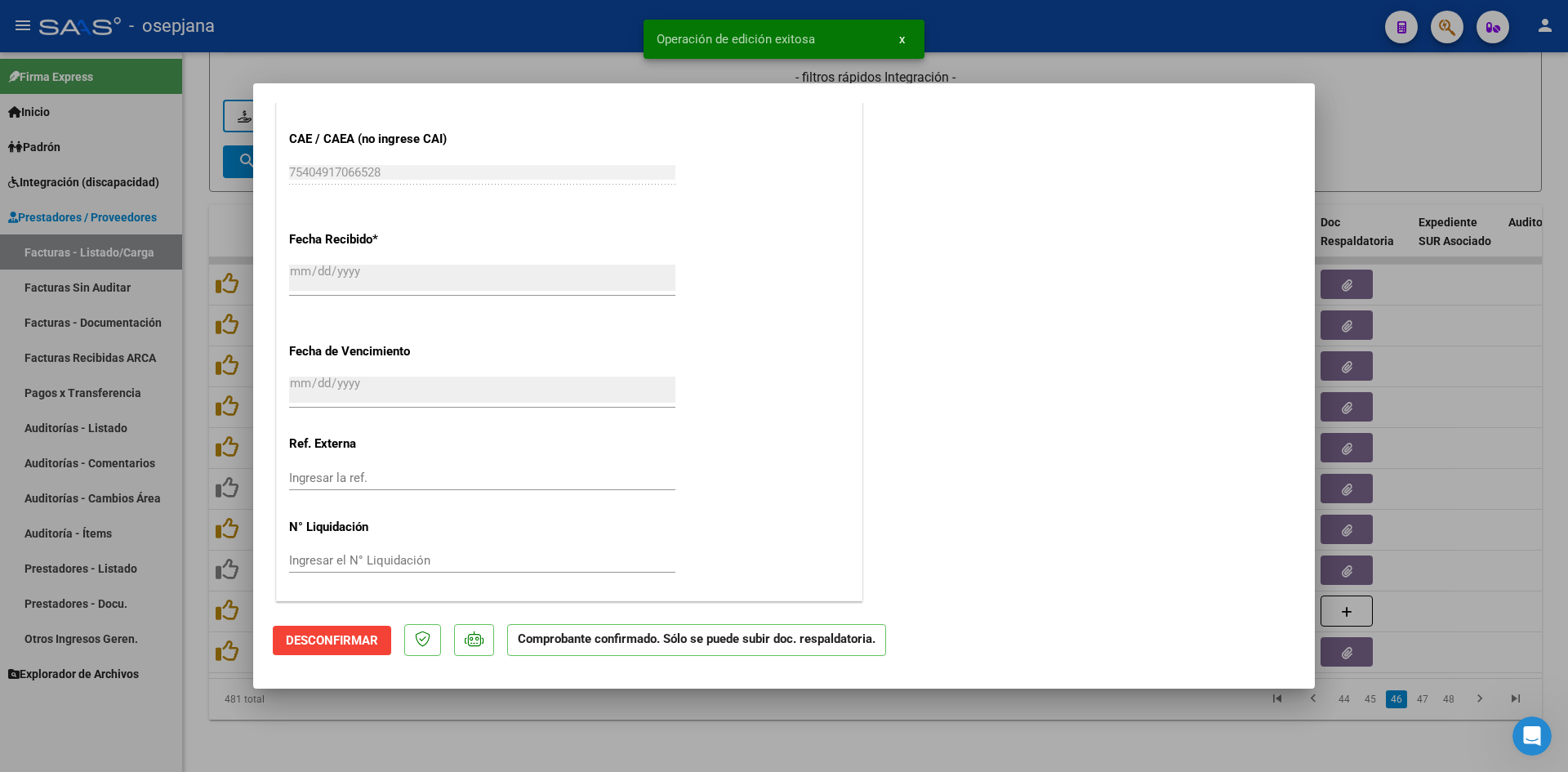
click at [1446, 121] on div at bounding box center [784, 386] width 1568 height 772
type input "$ 0,00"
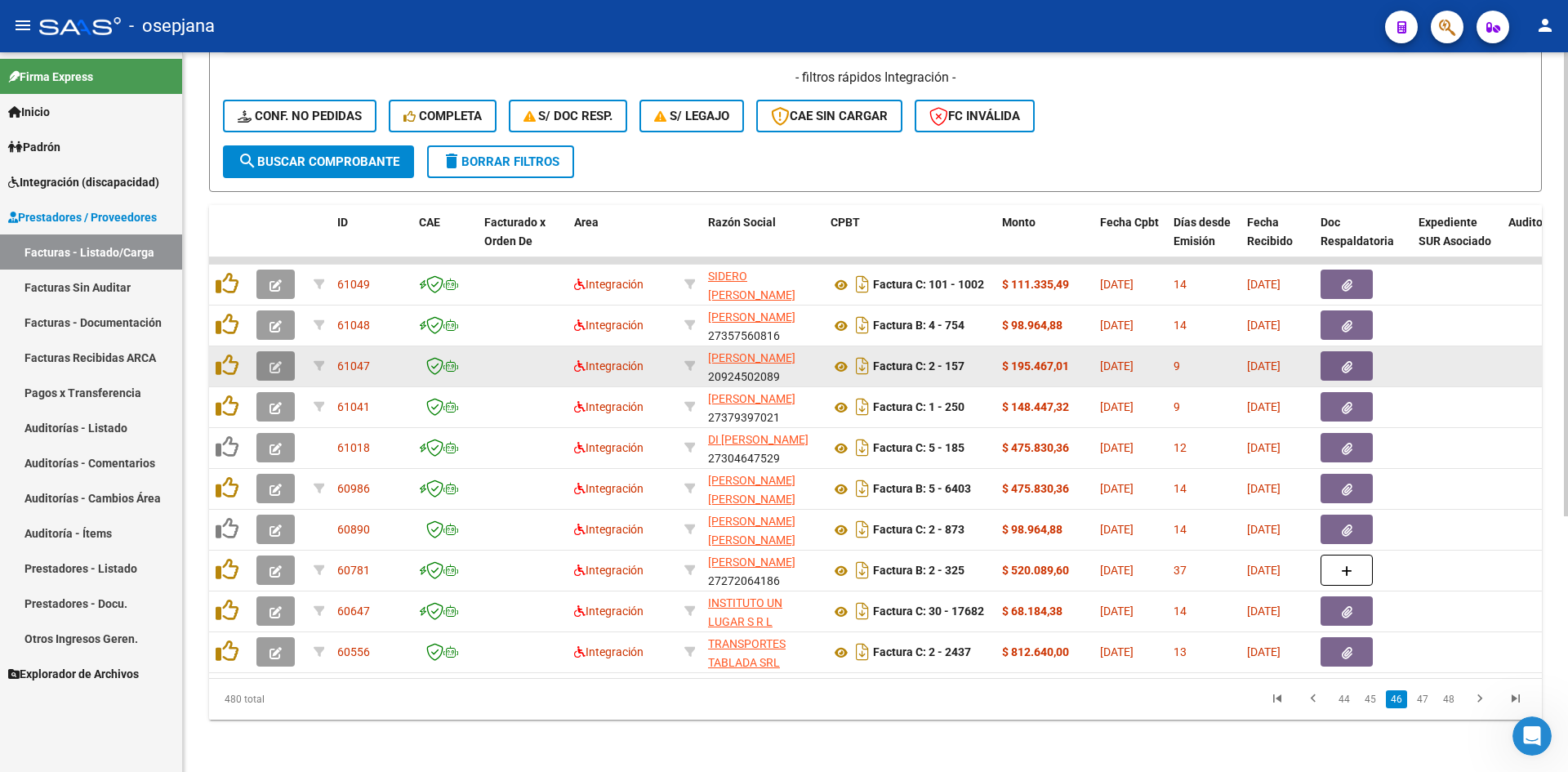
click at [281, 361] on icon "button" at bounding box center [275, 367] width 12 height 12
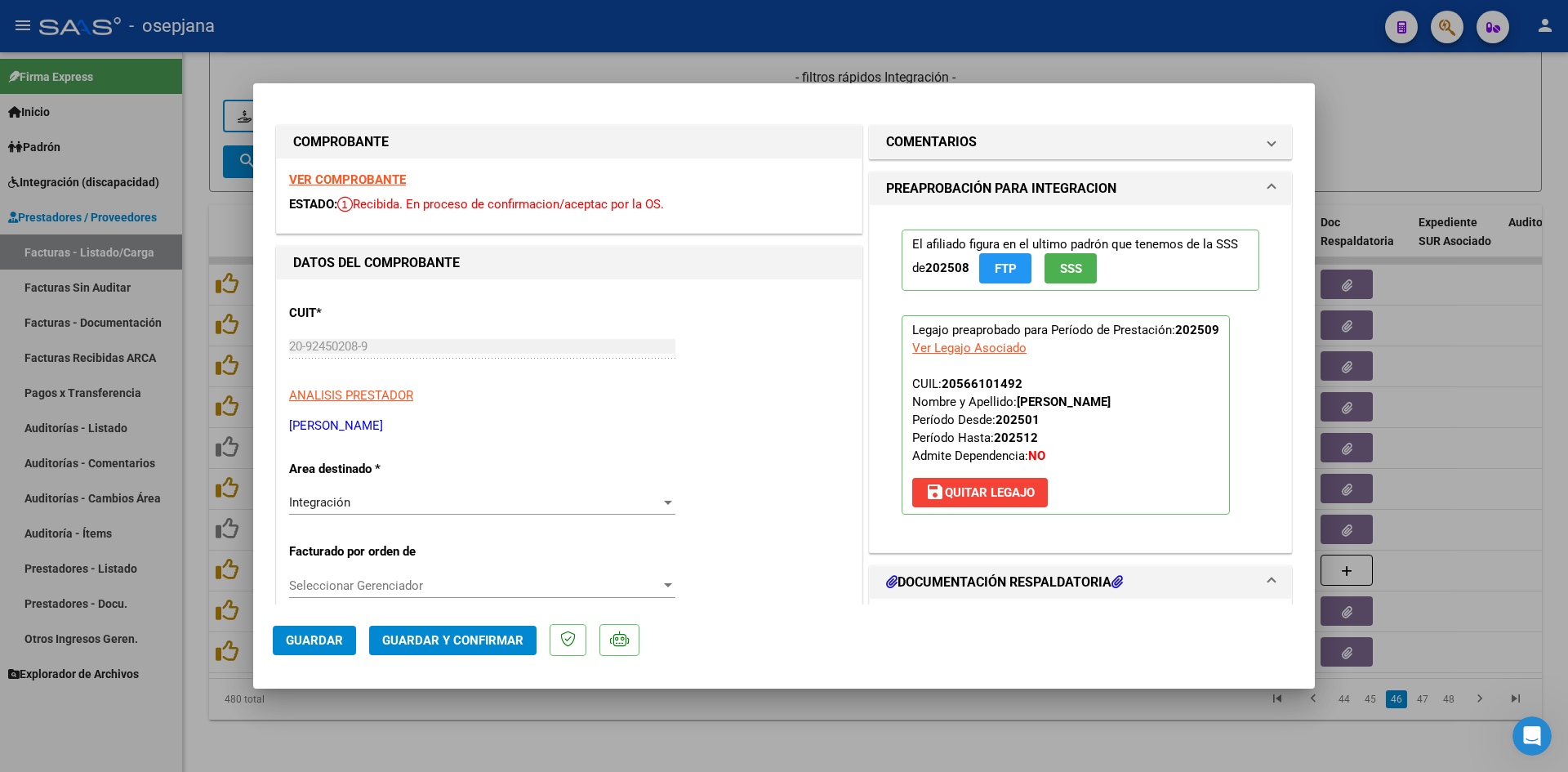
click at [349, 179] on strong "VER COMPROBANTE" at bounding box center [347, 180] width 117 height 15
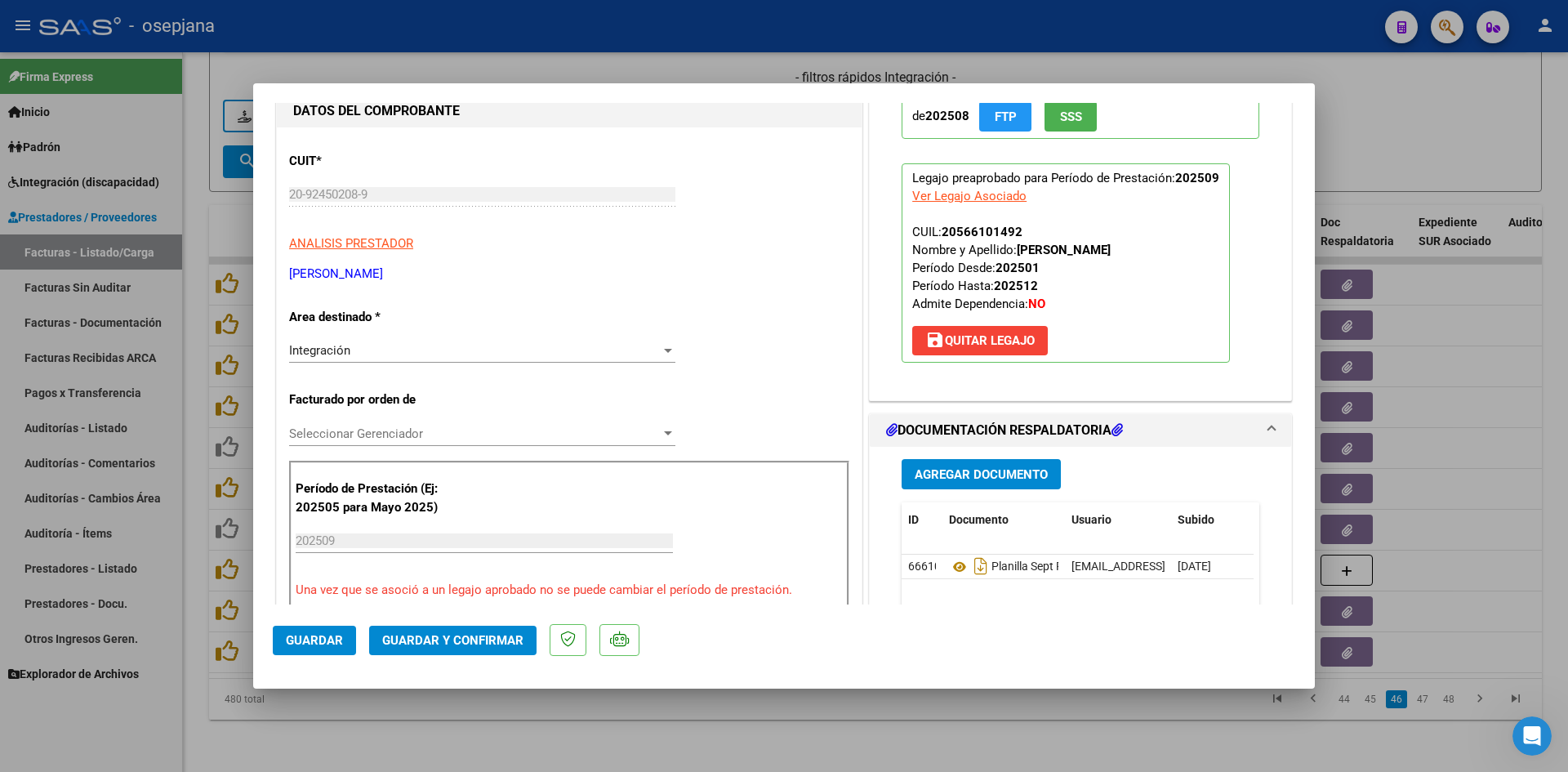
scroll to position [327, 0]
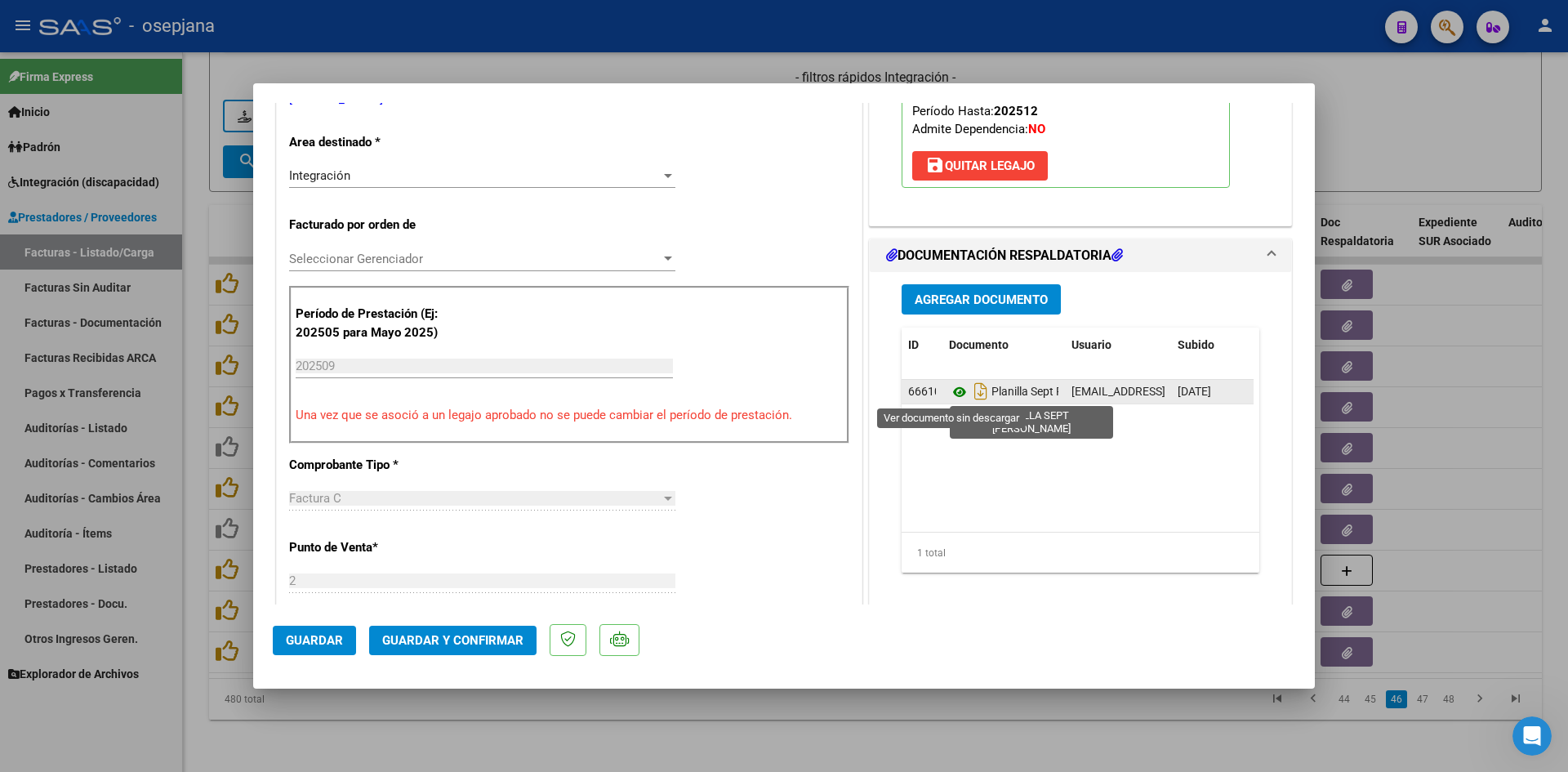
click at [951, 387] on icon at bounding box center [959, 393] width 21 height 20
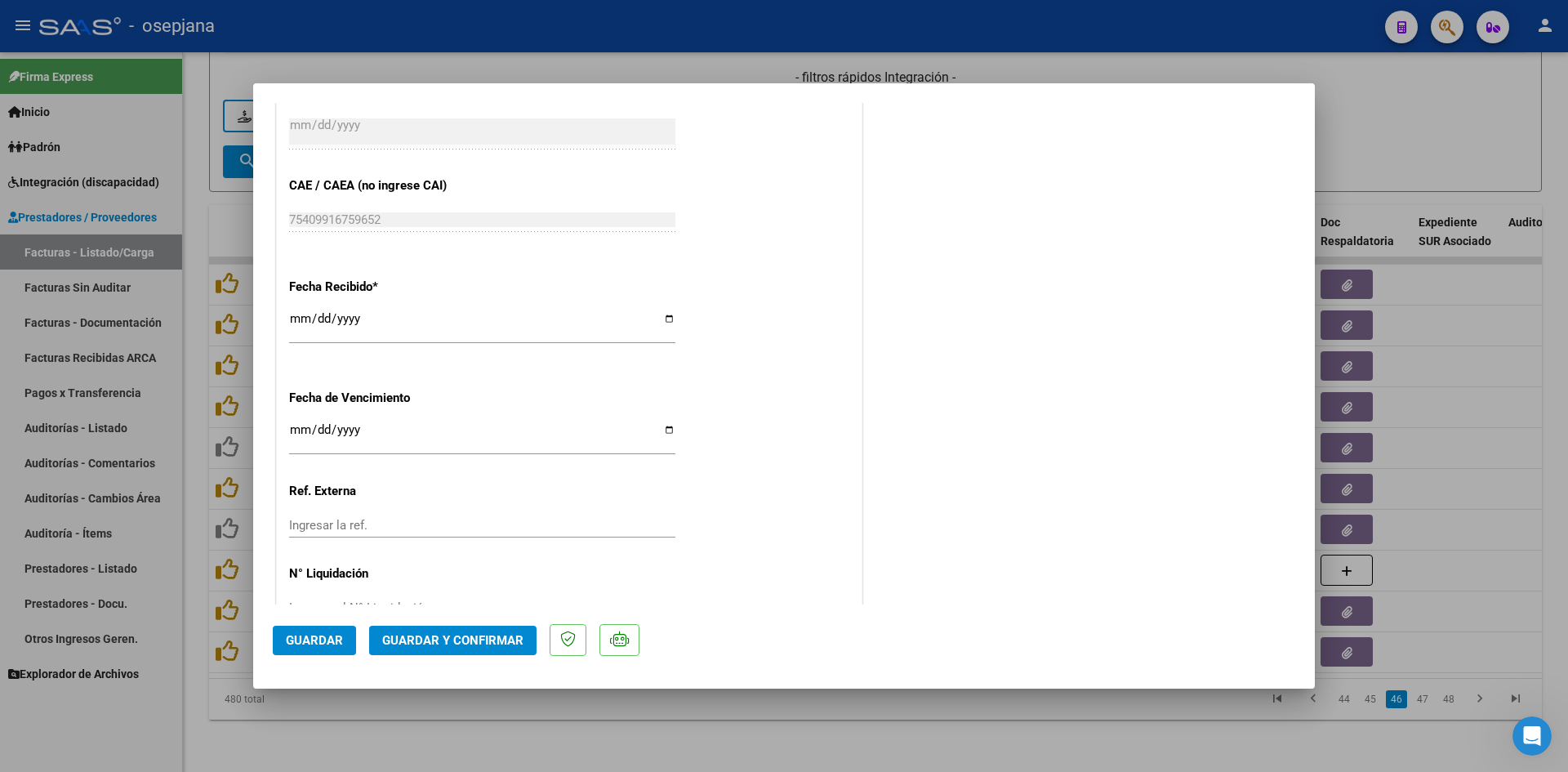
scroll to position [1077, 0]
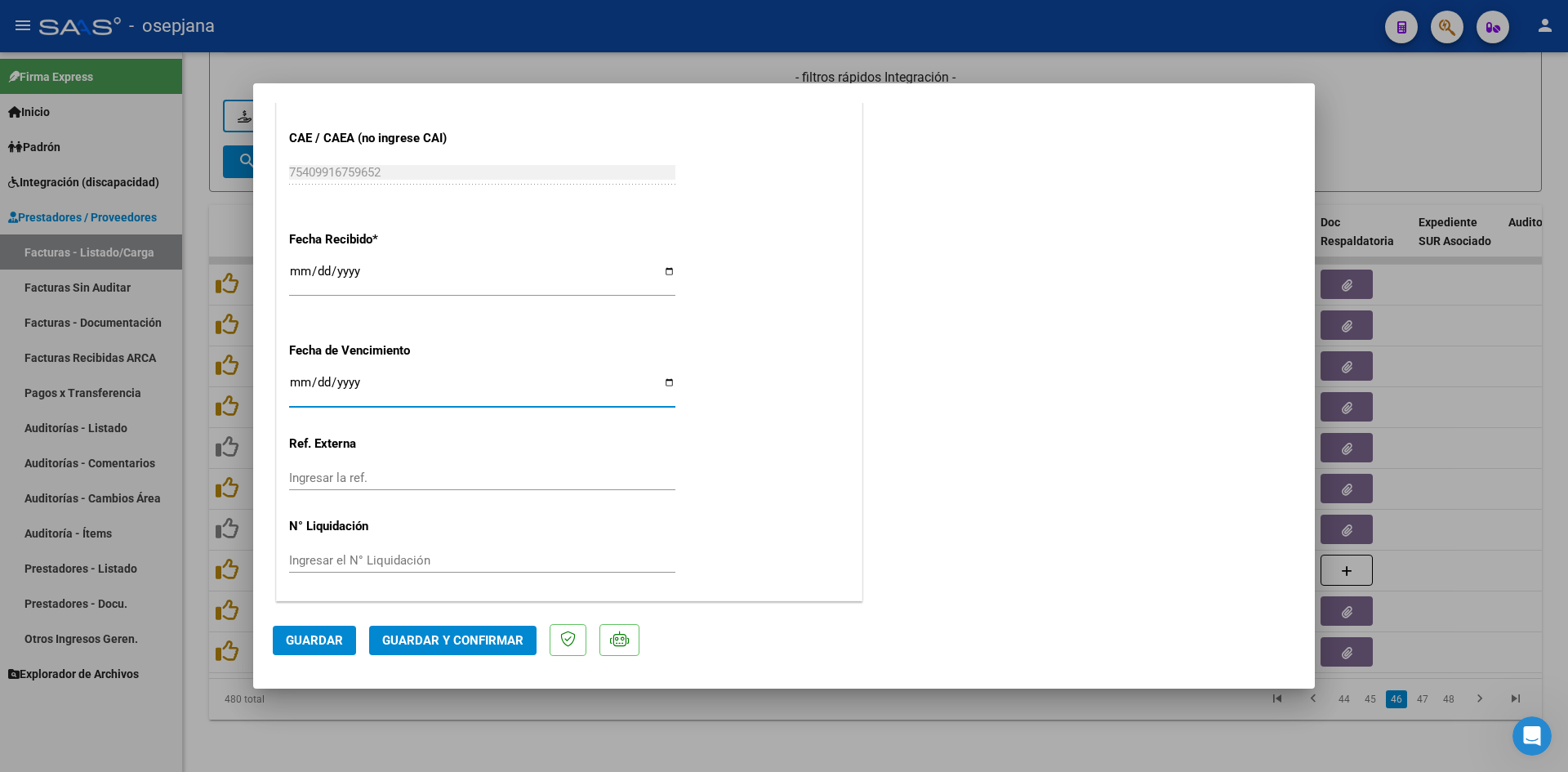
click at [296, 380] on input "Ingresar la fecha" at bounding box center [482, 389] width 387 height 26
type input "[DATE]"
click at [387, 645] on span "Guardar y Confirmar" at bounding box center [454, 640] width 142 height 15
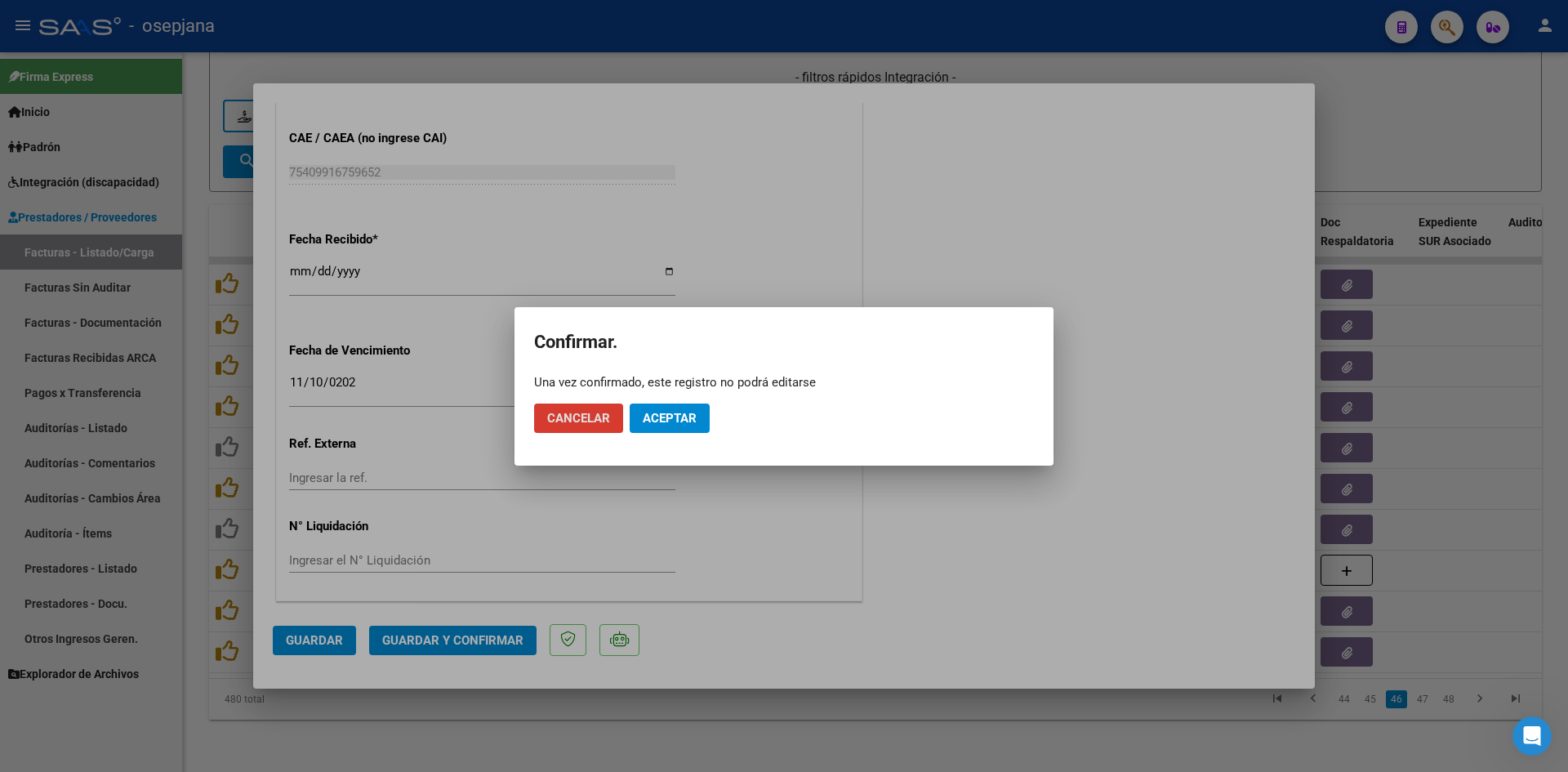
click at [707, 419] on button "Aceptar" at bounding box center [670, 419] width 80 height 30
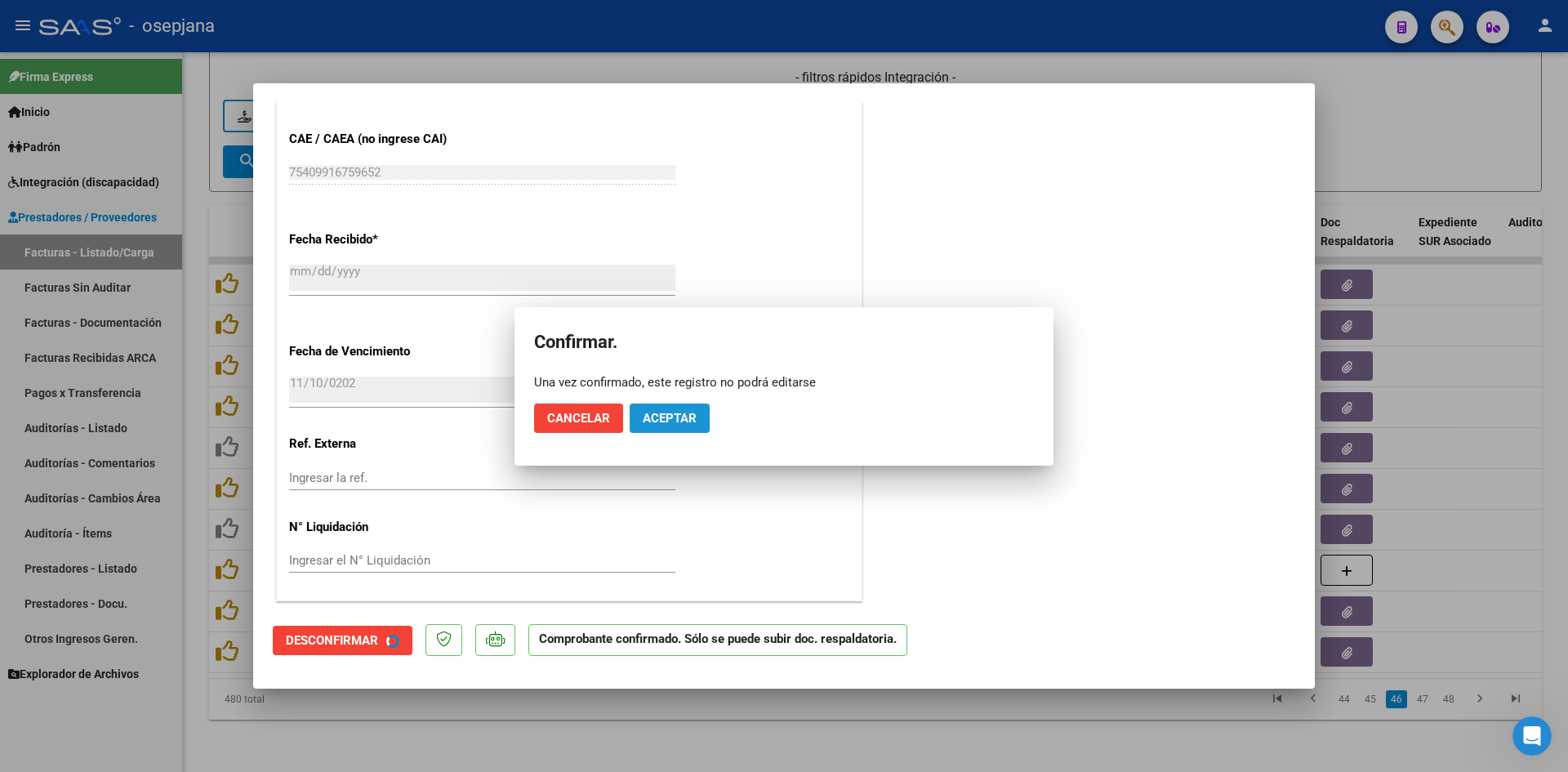
scroll to position [975, 0]
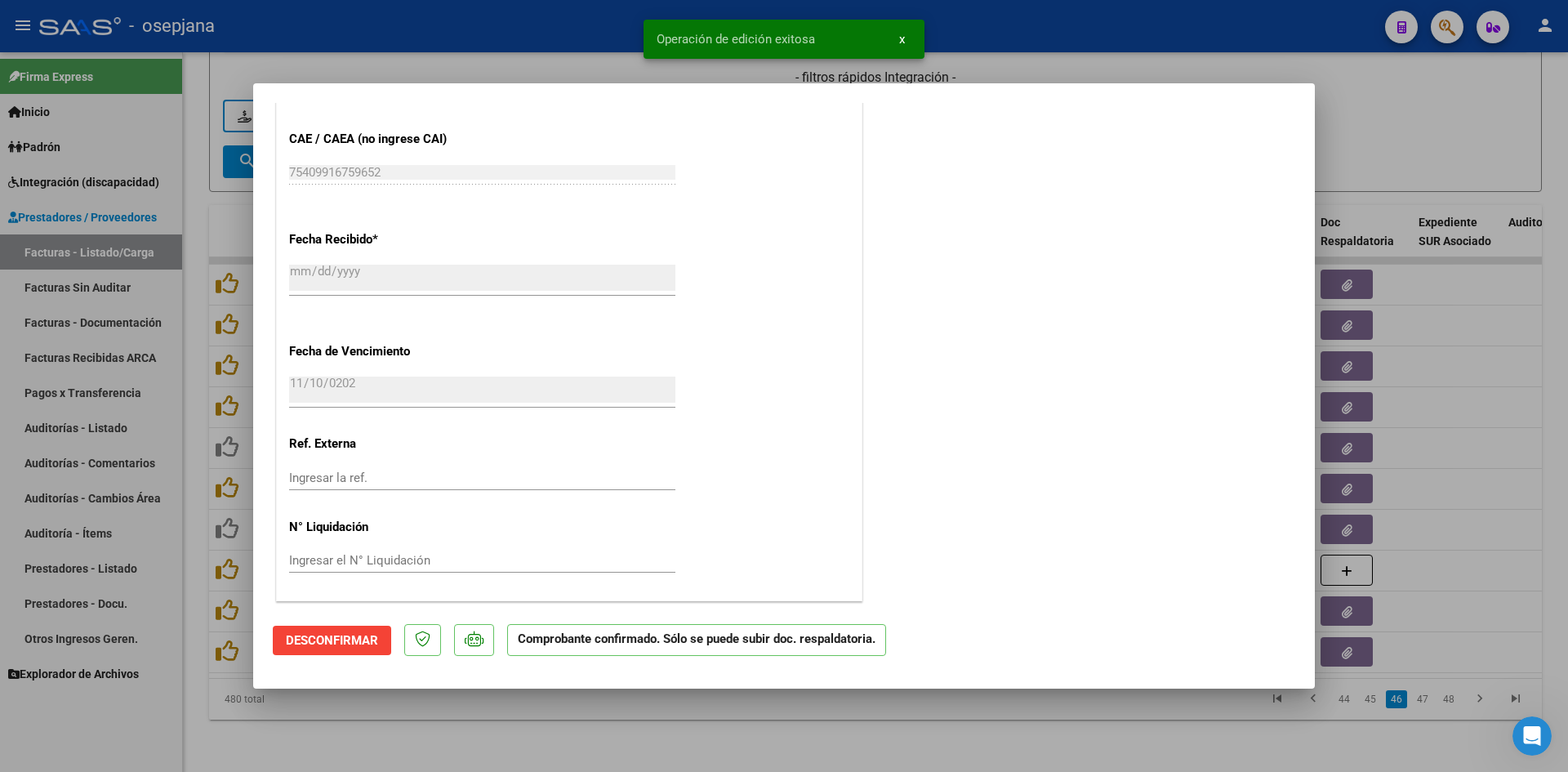
click at [1448, 116] on div at bounding box center [784, 386] width 1568 height 772
type input "$ 0,00"
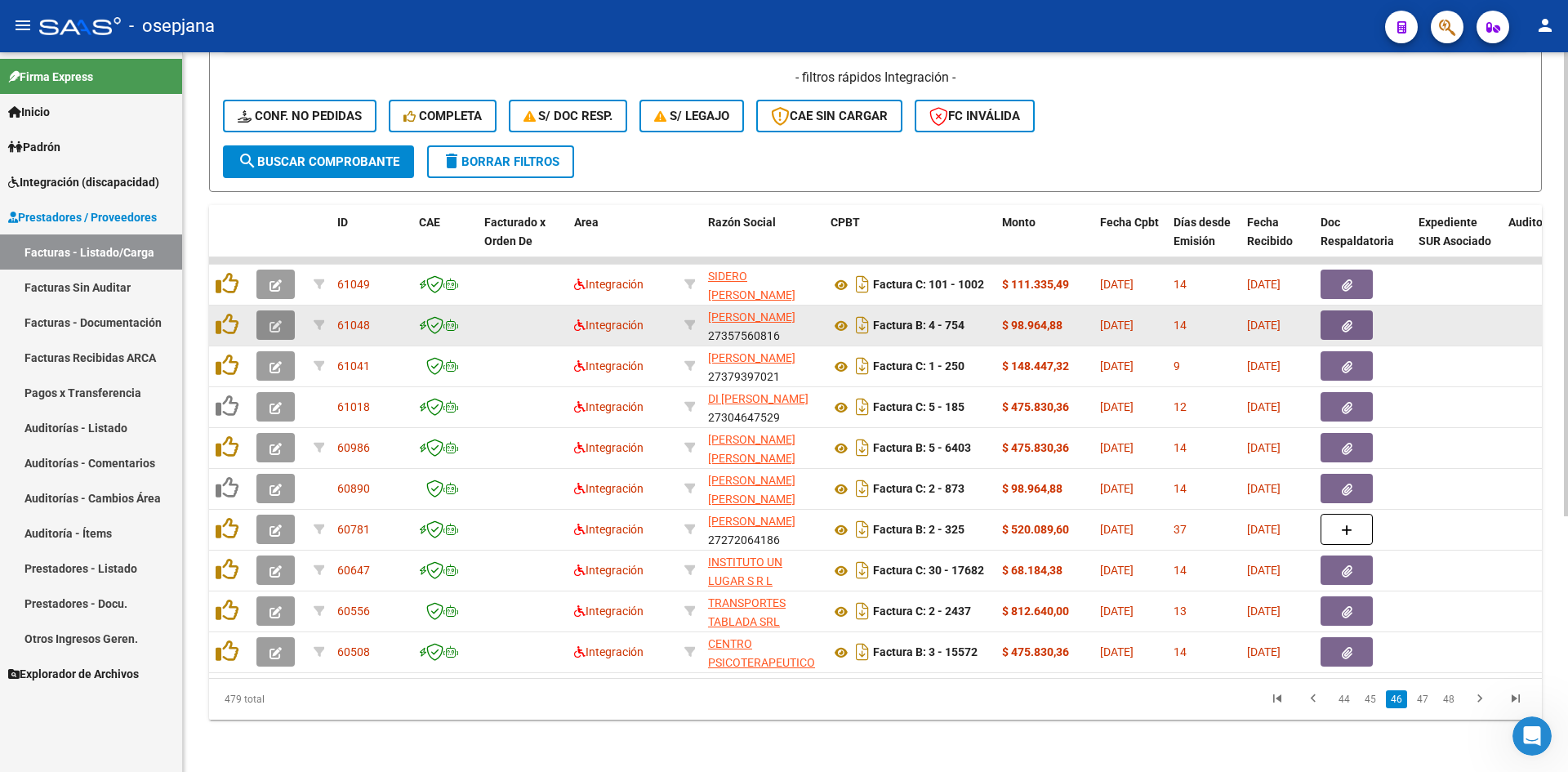
click at [283, 319] on button "button" at bounding box center [275, 325] width 39 height 30
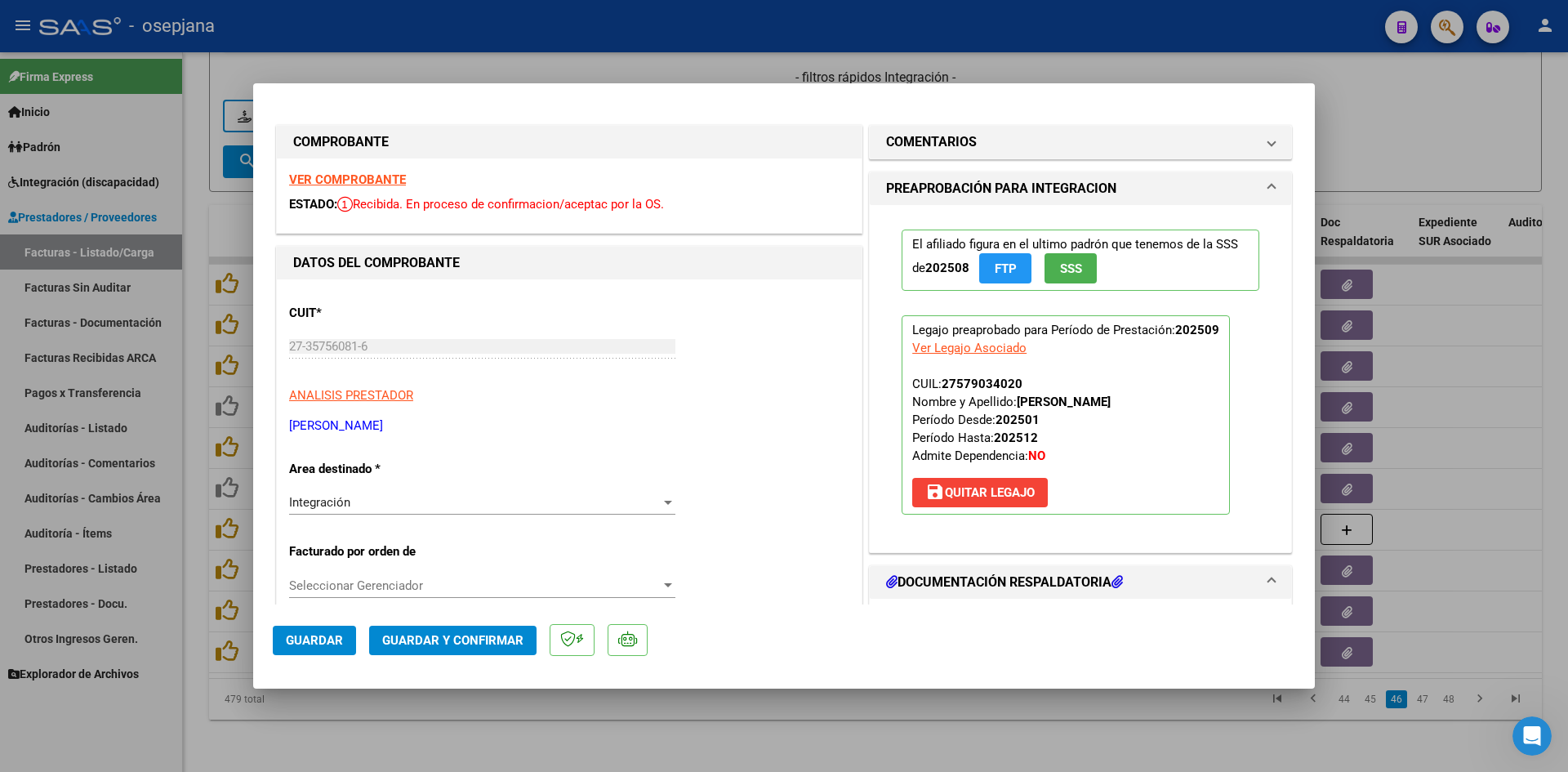
click at [323, 179] on strong "VER COMPROBANTE" at bounding box center [347, 180] width 117 height 15
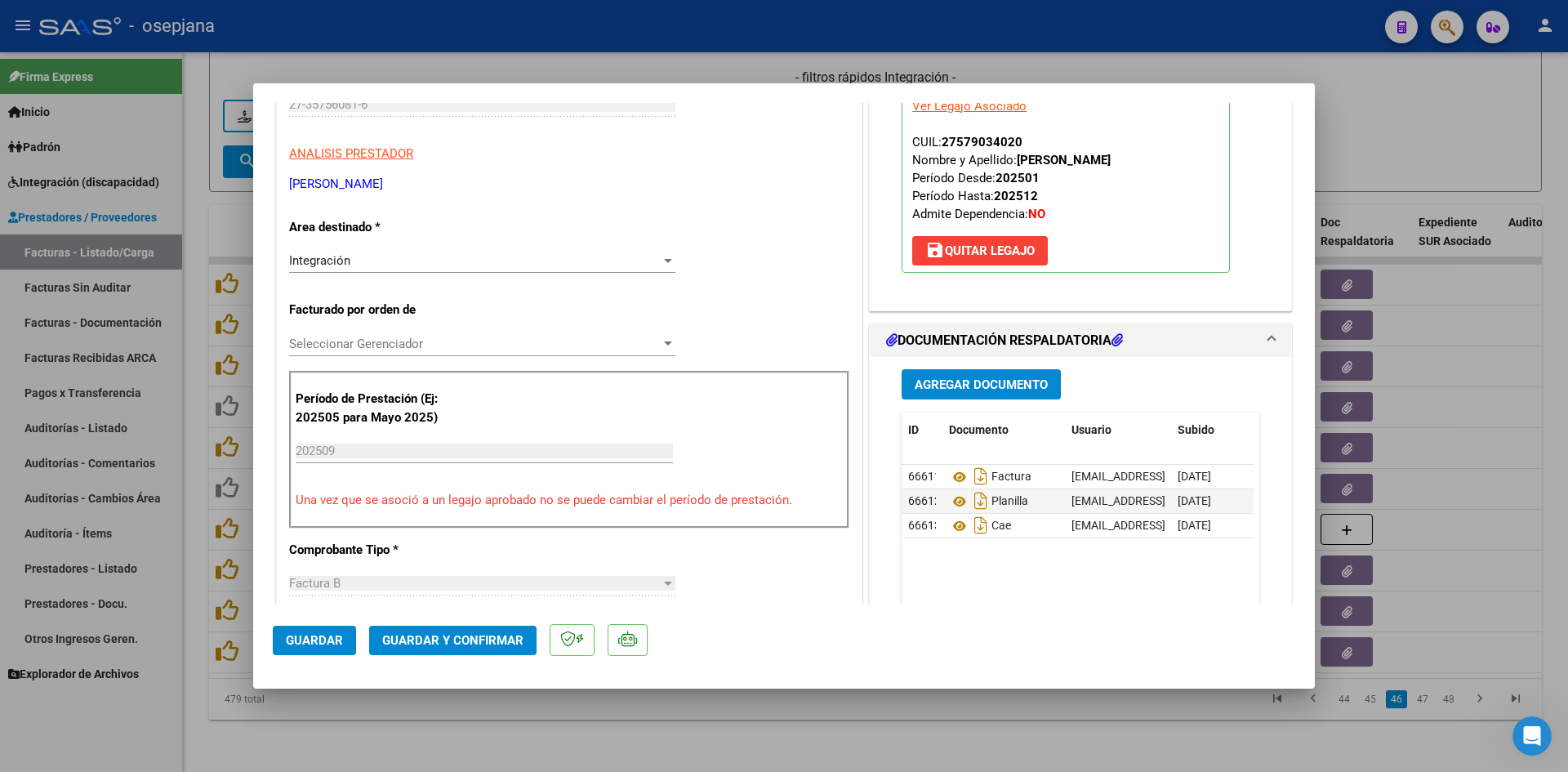
scroll to position [245, 0]
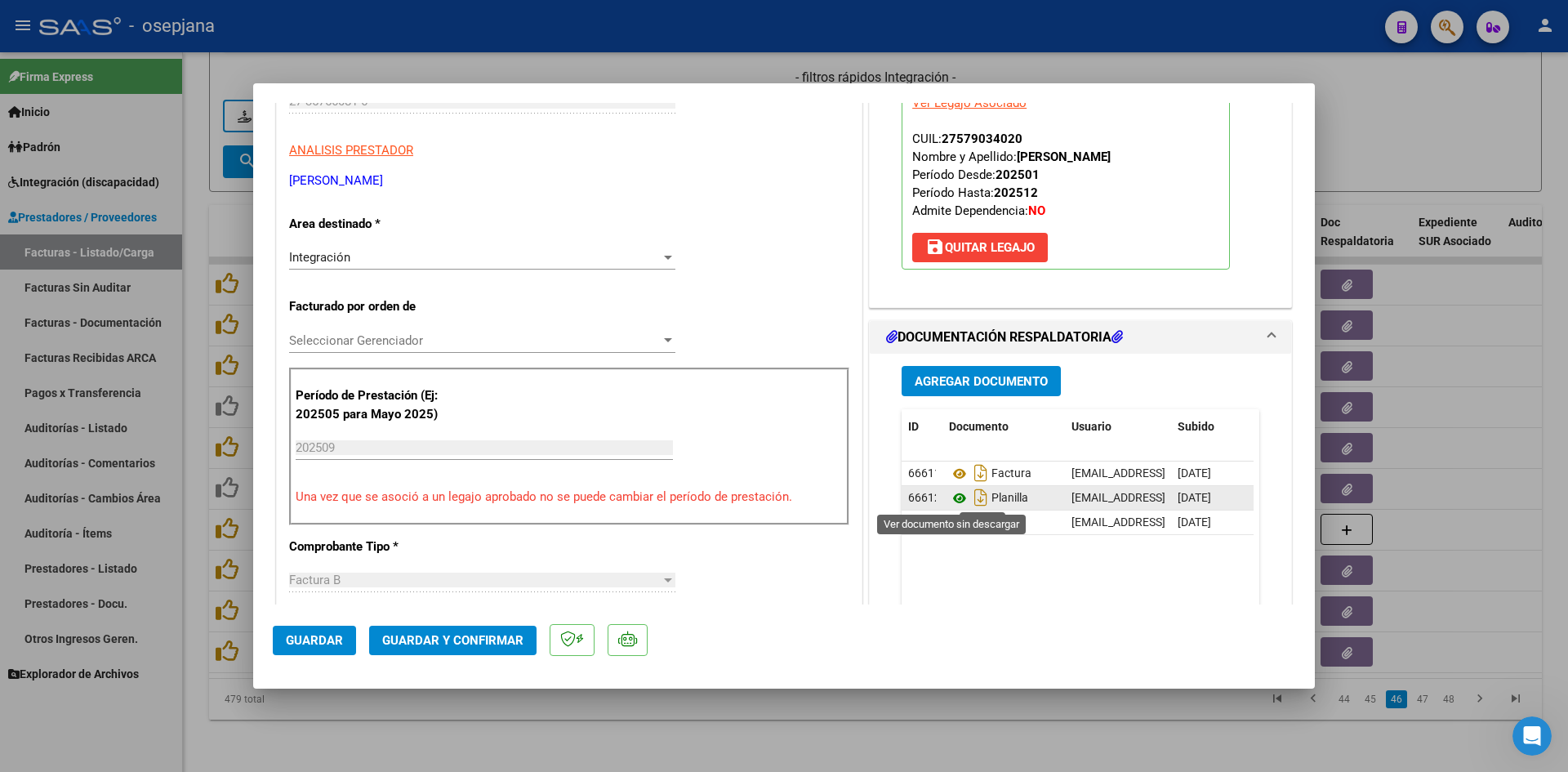
click at [956, 502] on icon at bounding box center [959, 499] width 21 height 20
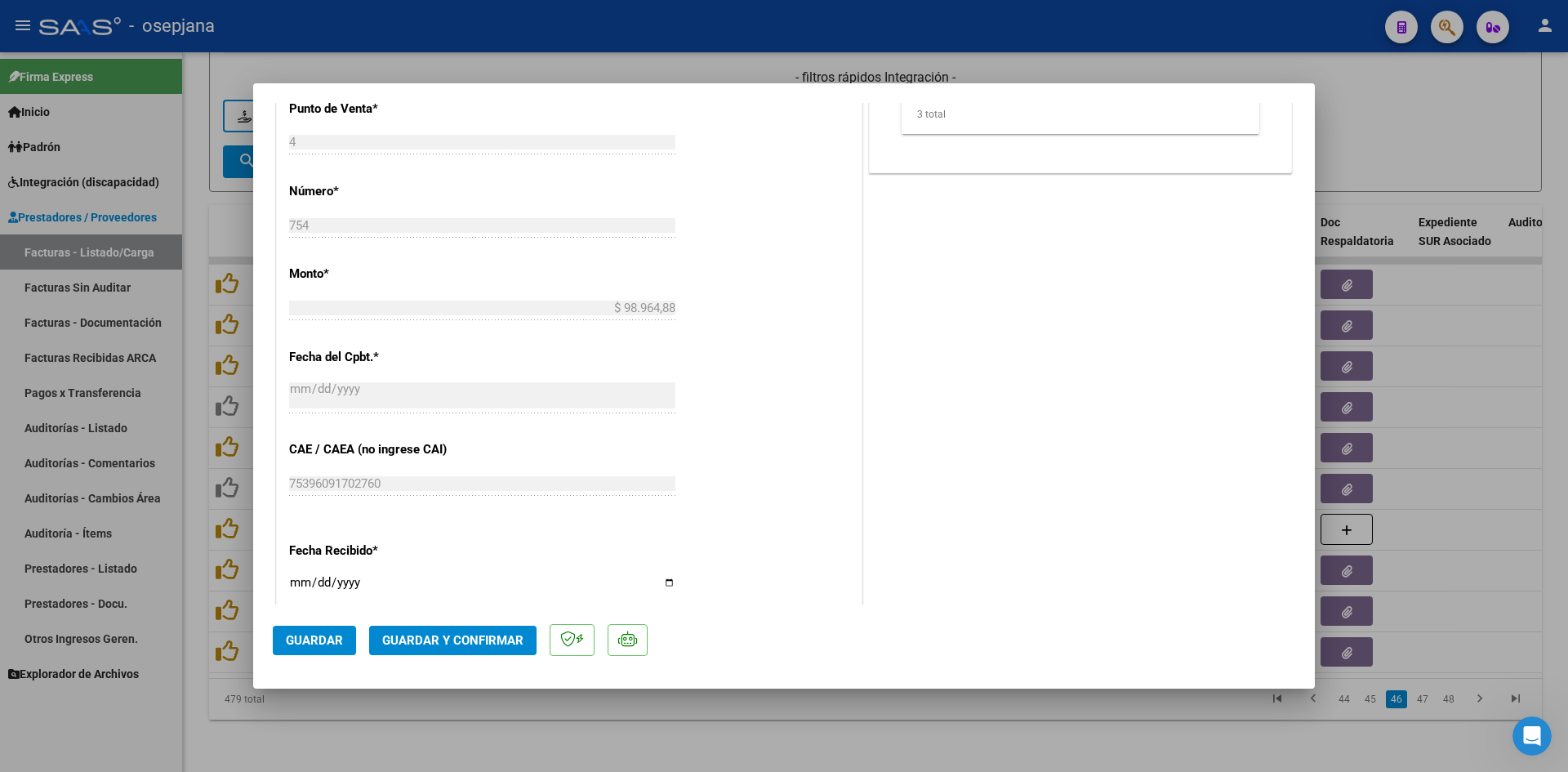
scroll to position [899, 0]
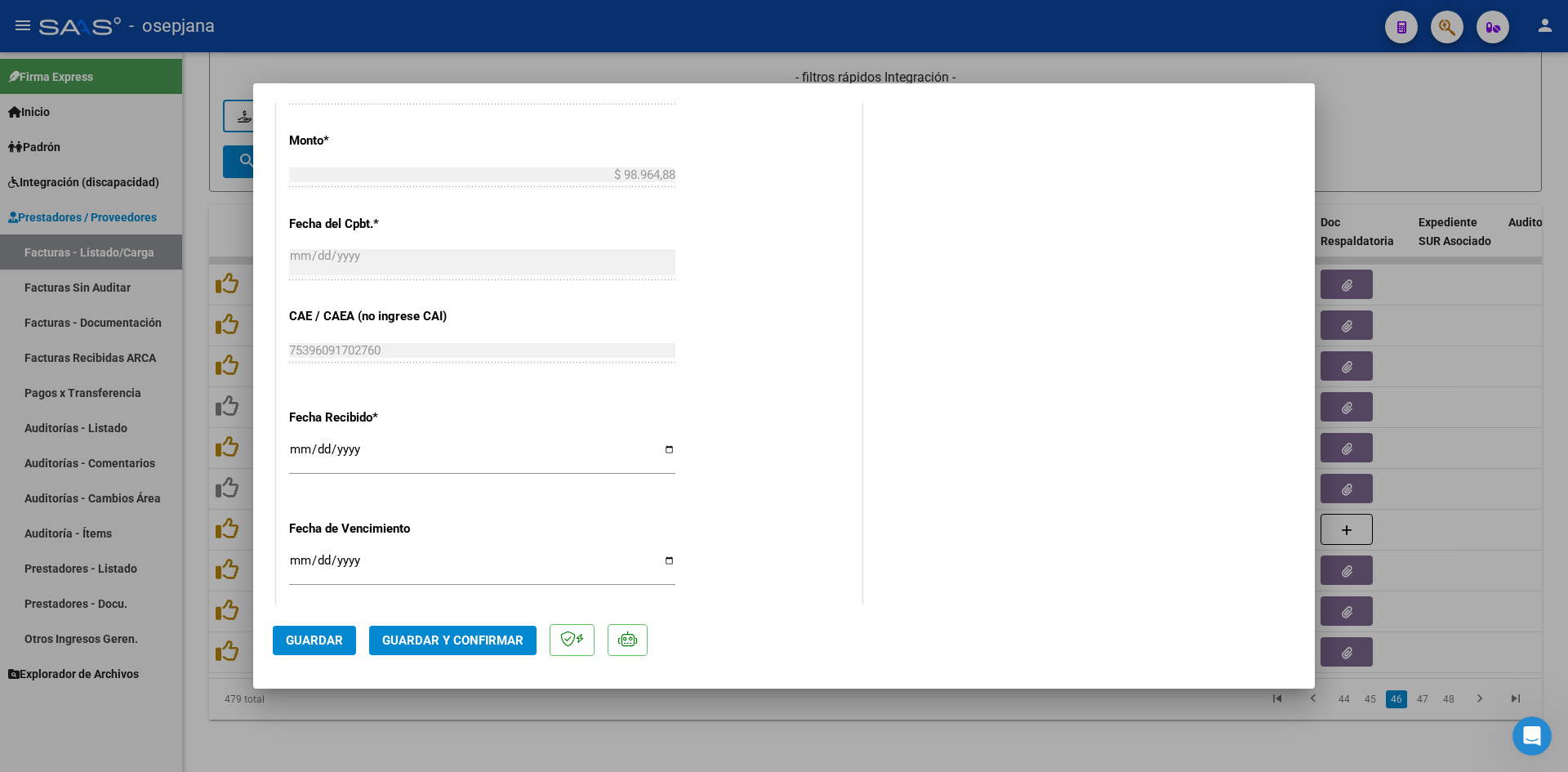
click at [293, 563] on input "[DATE]" at bounding box center [482, 568] width 387 height 26
type input "[DATE]"
click at [444, 645] on span "Guardar y Confirmar" at bounding box center [454, 640] width 142 height 15
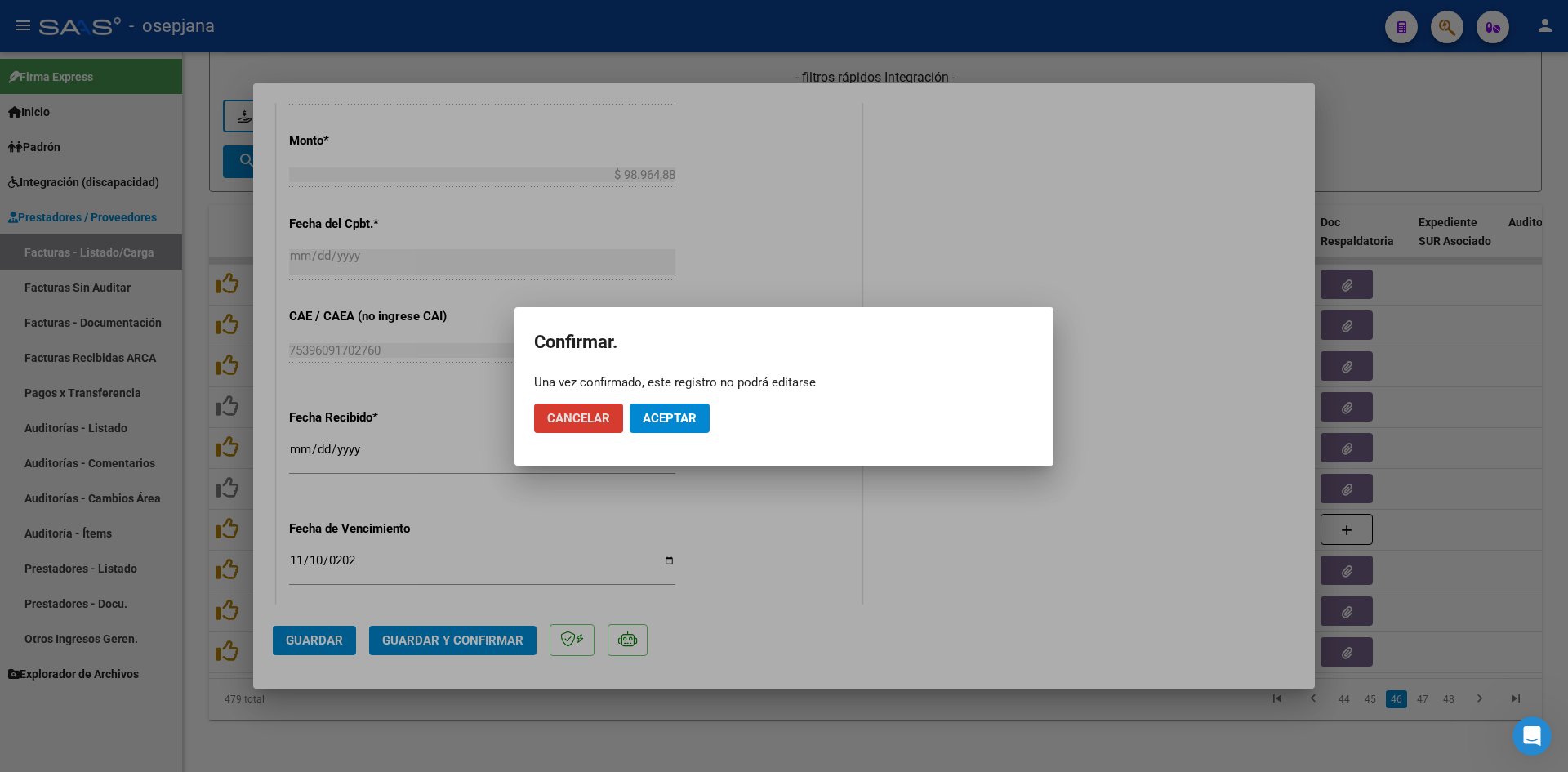
click at [654, 422] on span "Aceptar" at bounding box center [670, 418] width 54 height 15
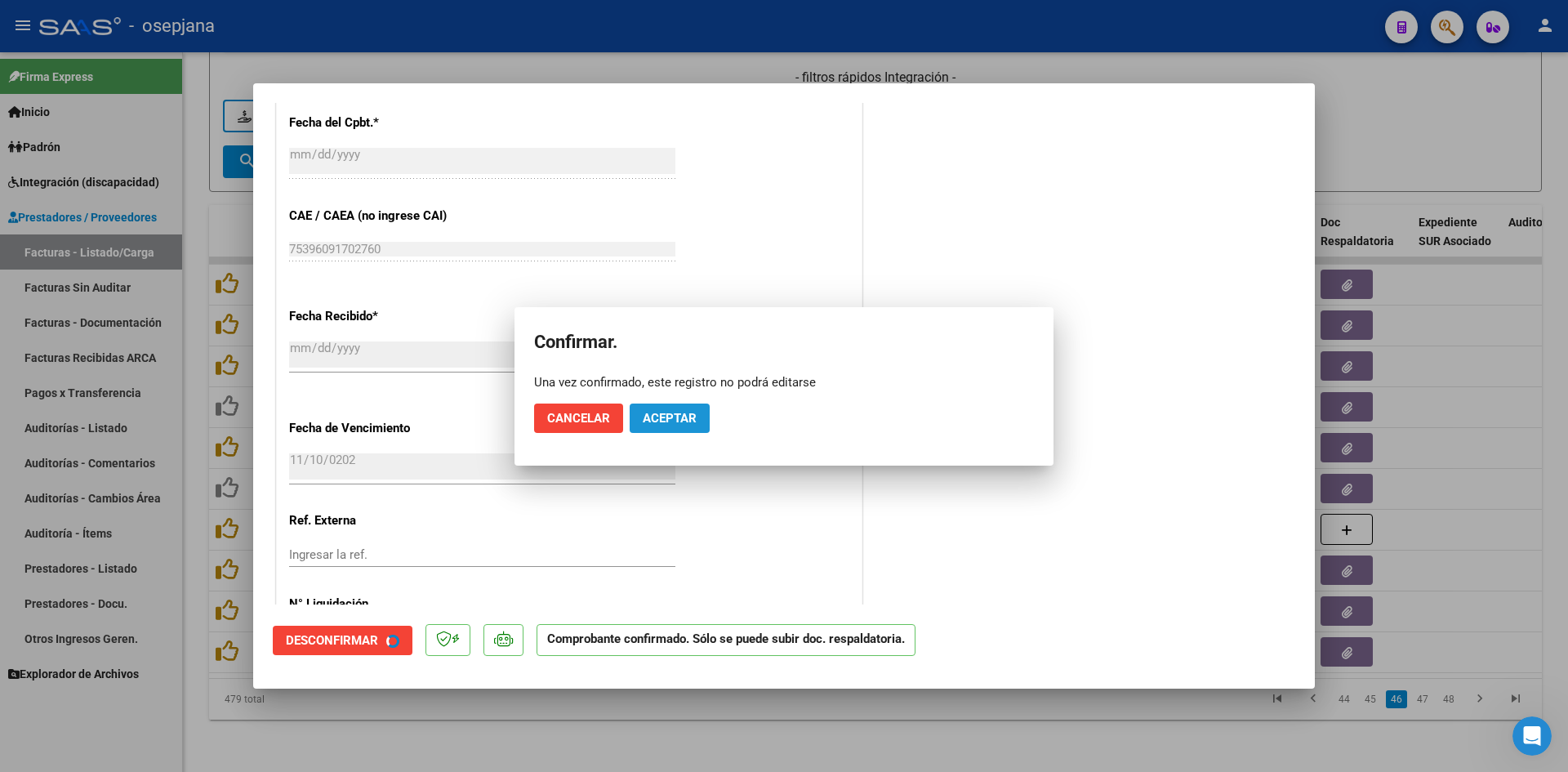
scroll to position [798, 0]
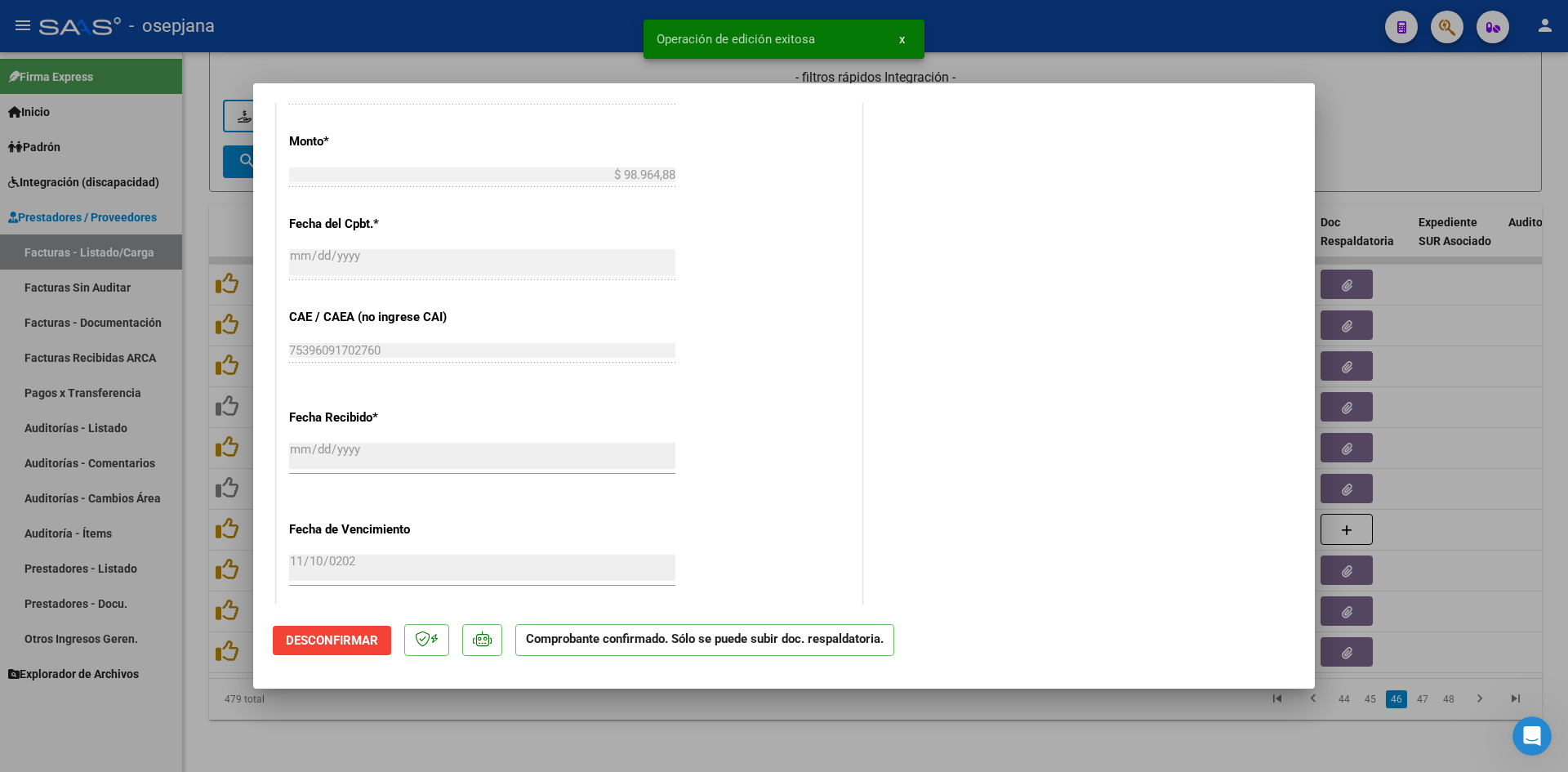
click at [1377, 133] on div at bounding box center [784, 386] width 1568 height 772
type input "$ 0,00"
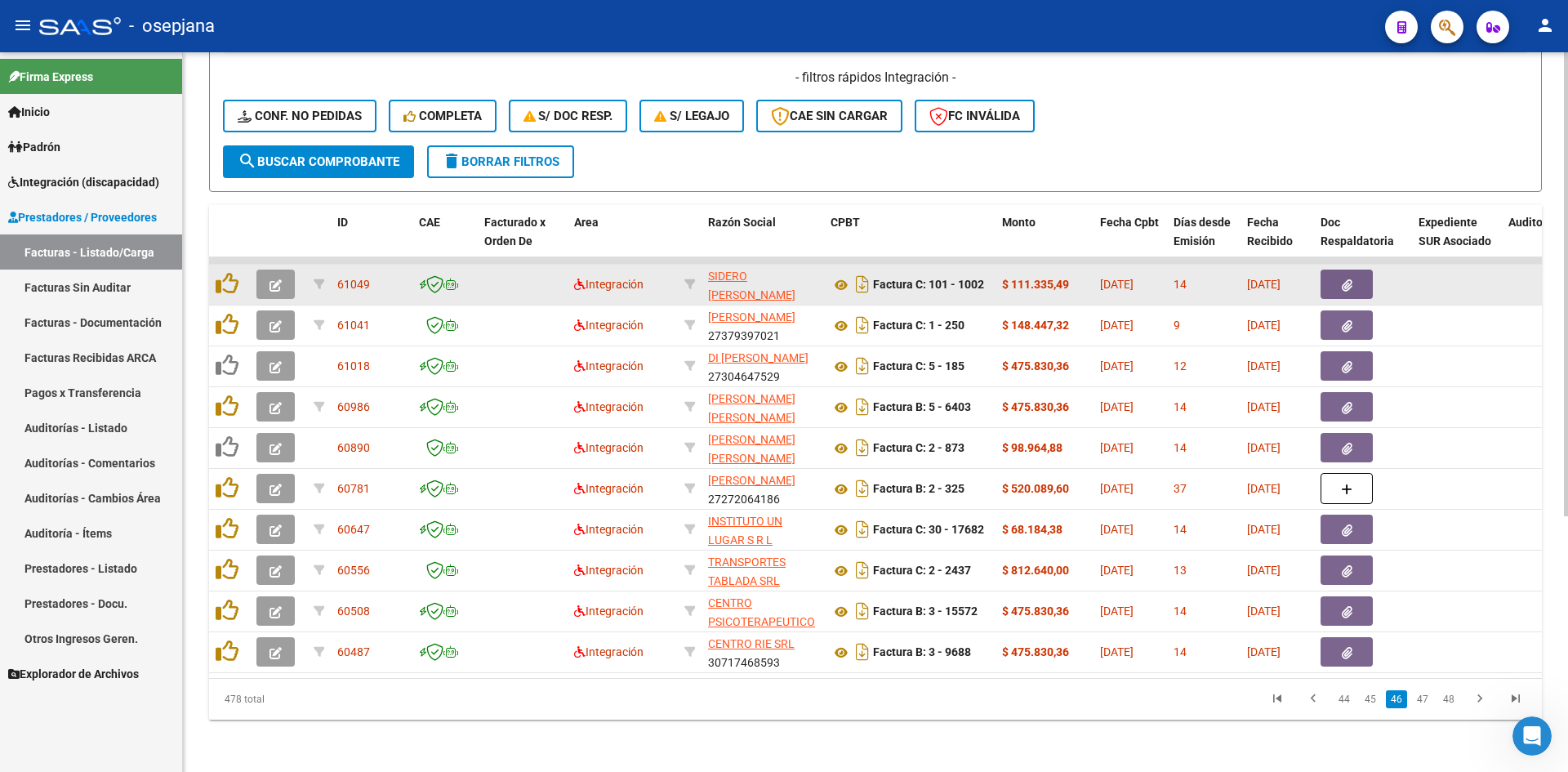
click at [280, 279] on icon "button" at bounding box center [275, 285] width 12 height 12
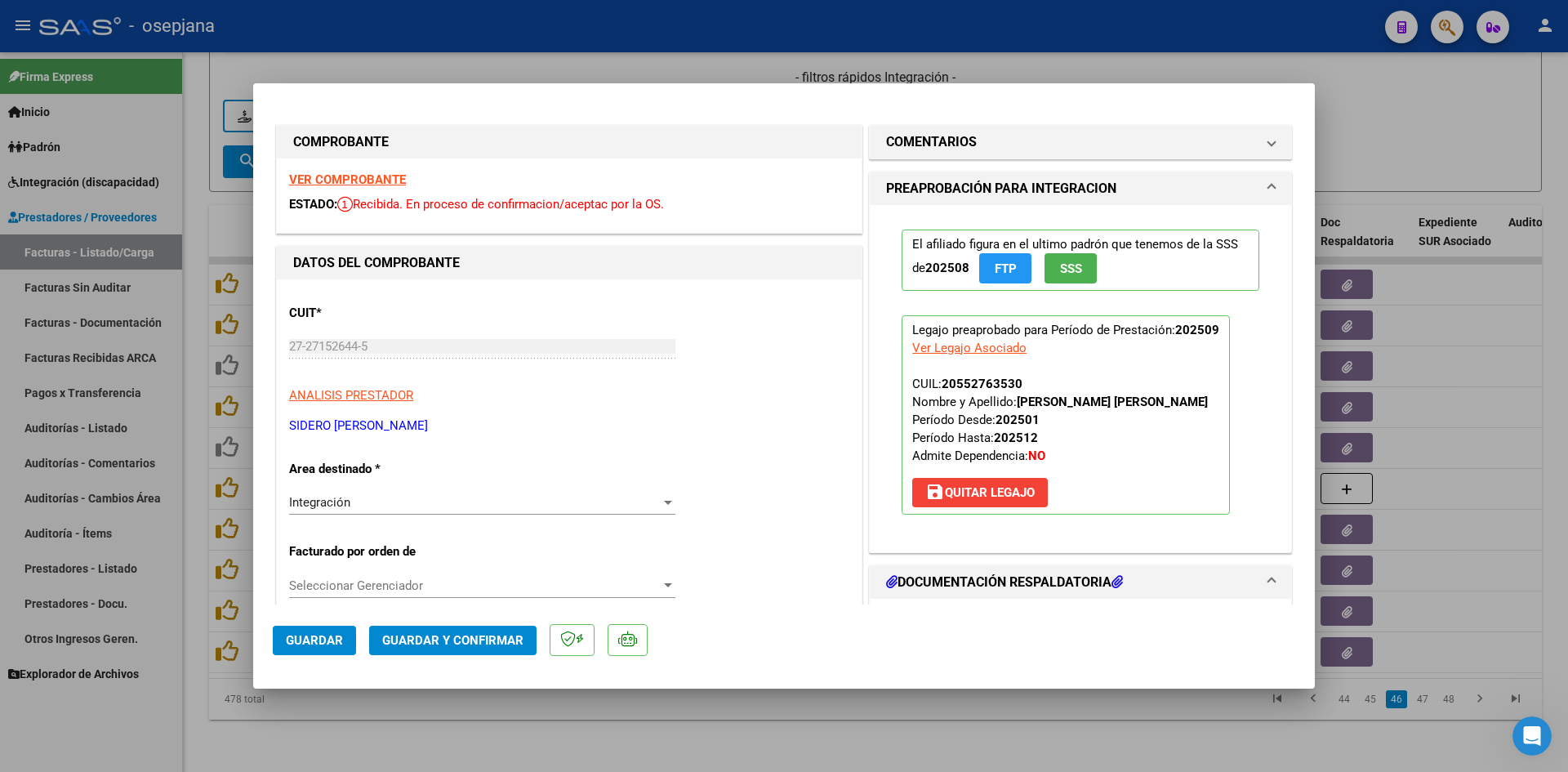
click at [350, 177] on strong "VER COMPROBANTE" at bounding box center [347, 180] width 117 height 15
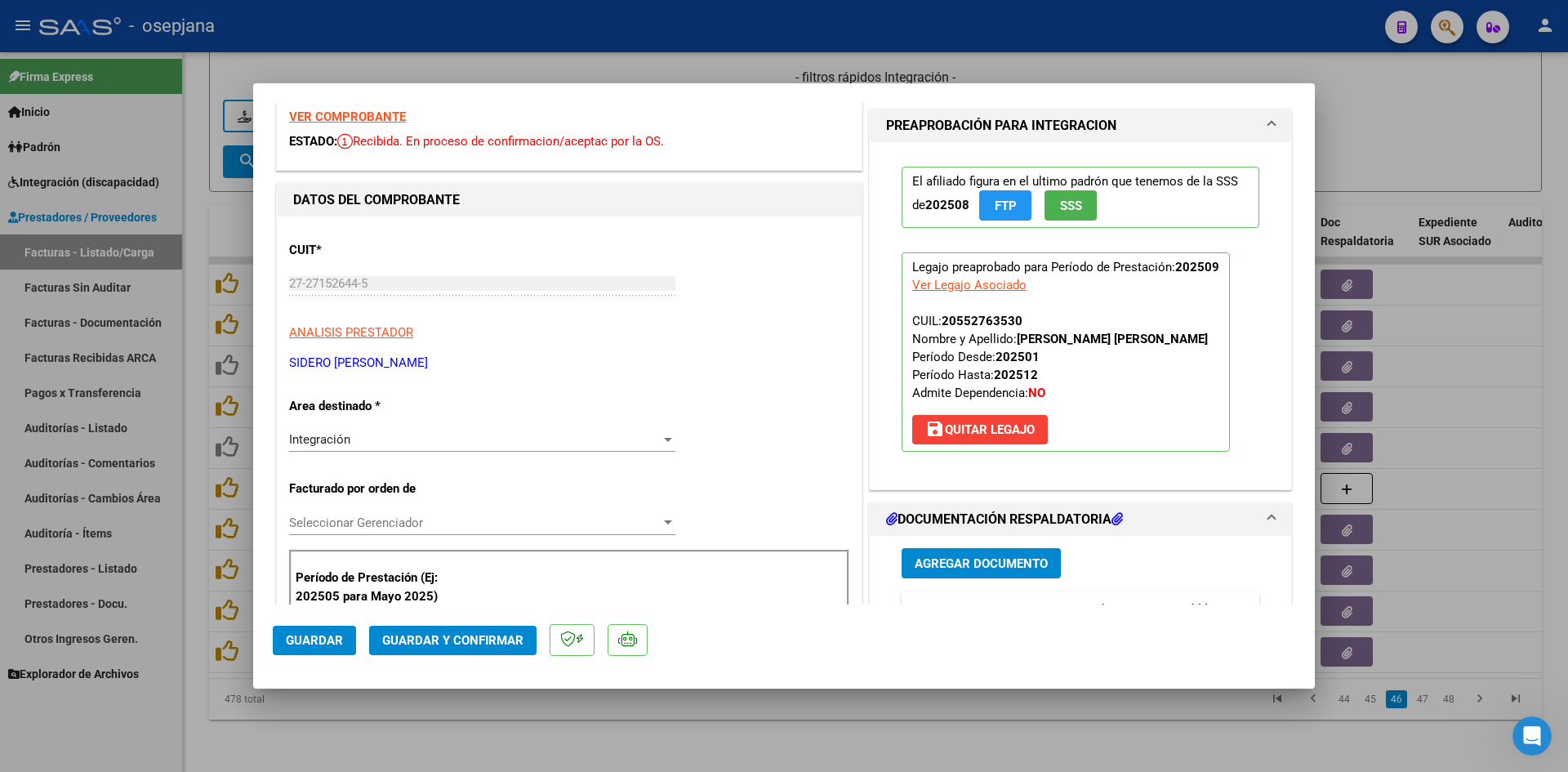
scroll to position [327, 0]
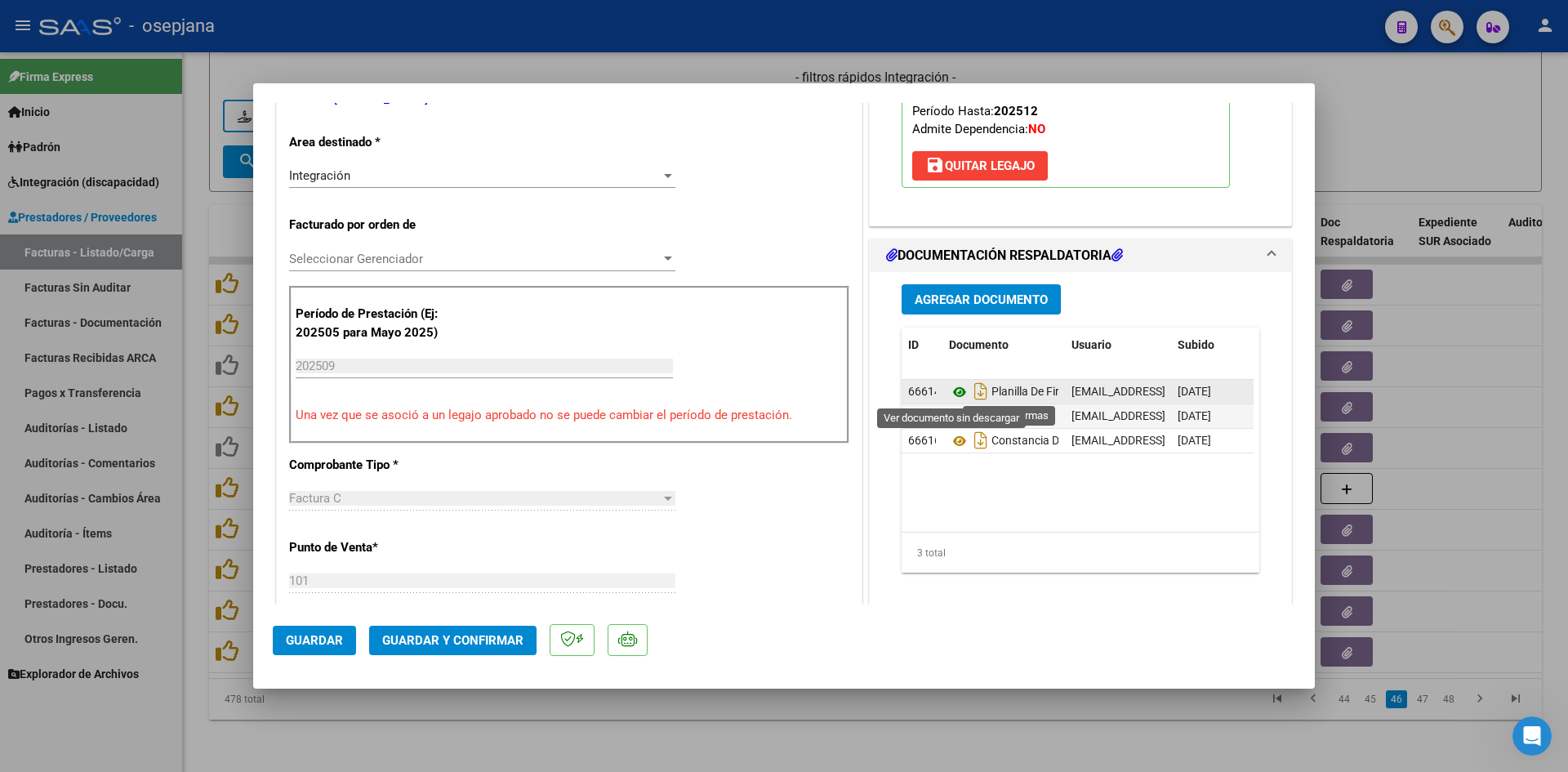
click at [953, 392] on icon at bounding box center [959, 393] width 21 height 20
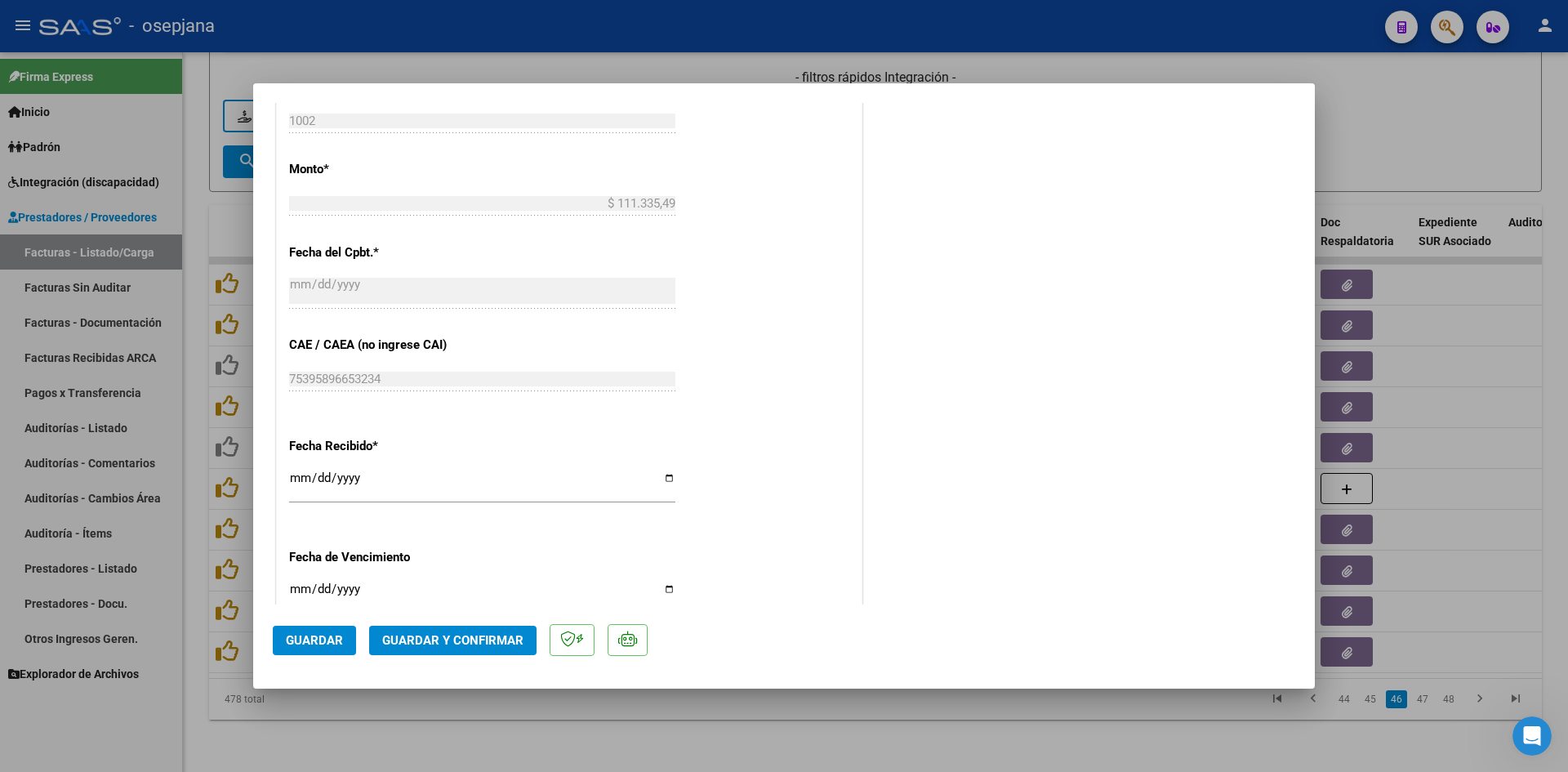
scroll to position [980, 0]
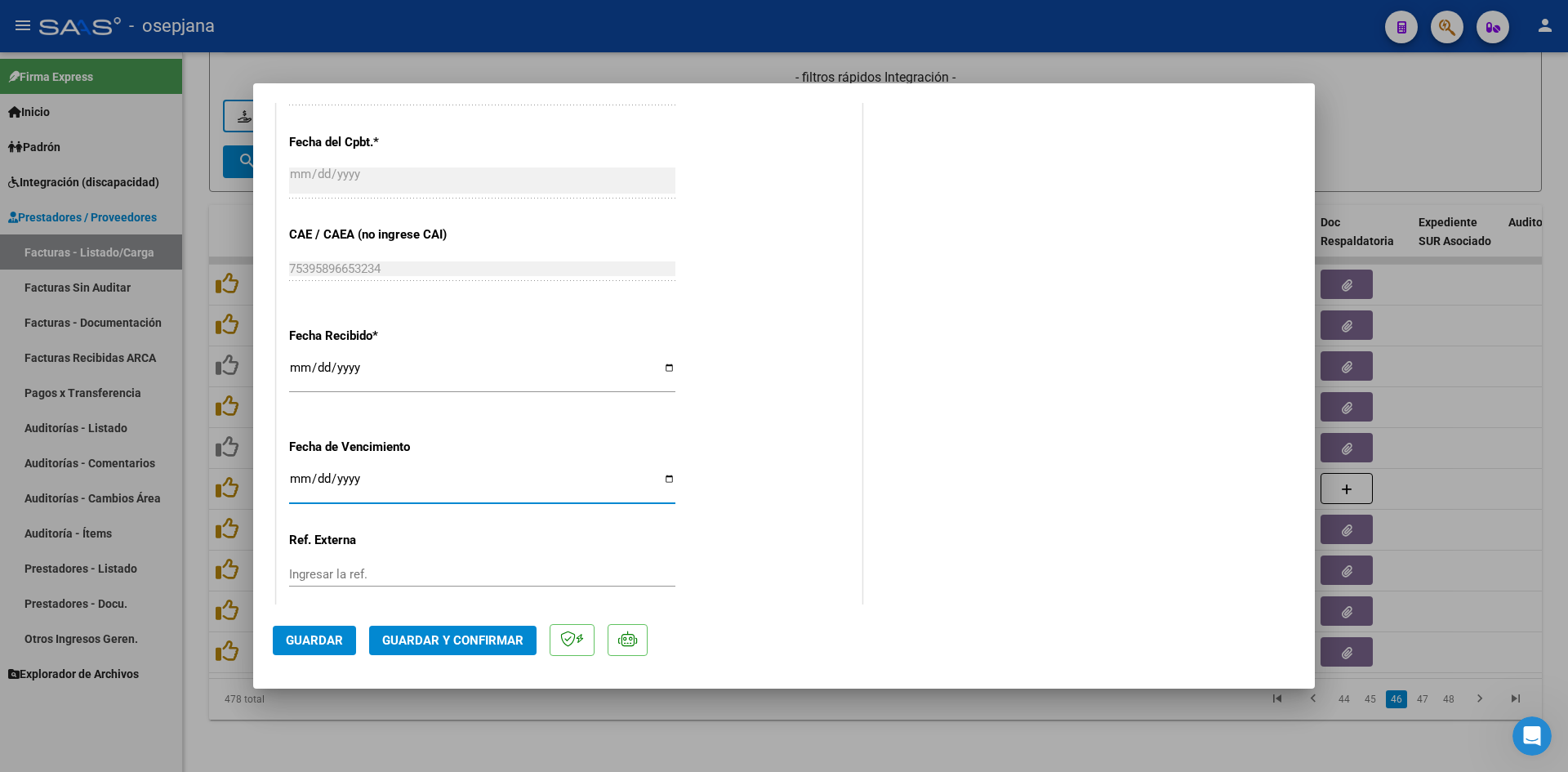
click at [300, 482] on input "[DATE]" at bounding box center [482, 486] width 387 height 26
type input "[DATE]"
click at [446, 640] on span "Guardar y Confirmar" at bounding box center [454, 640] width 142 height 15
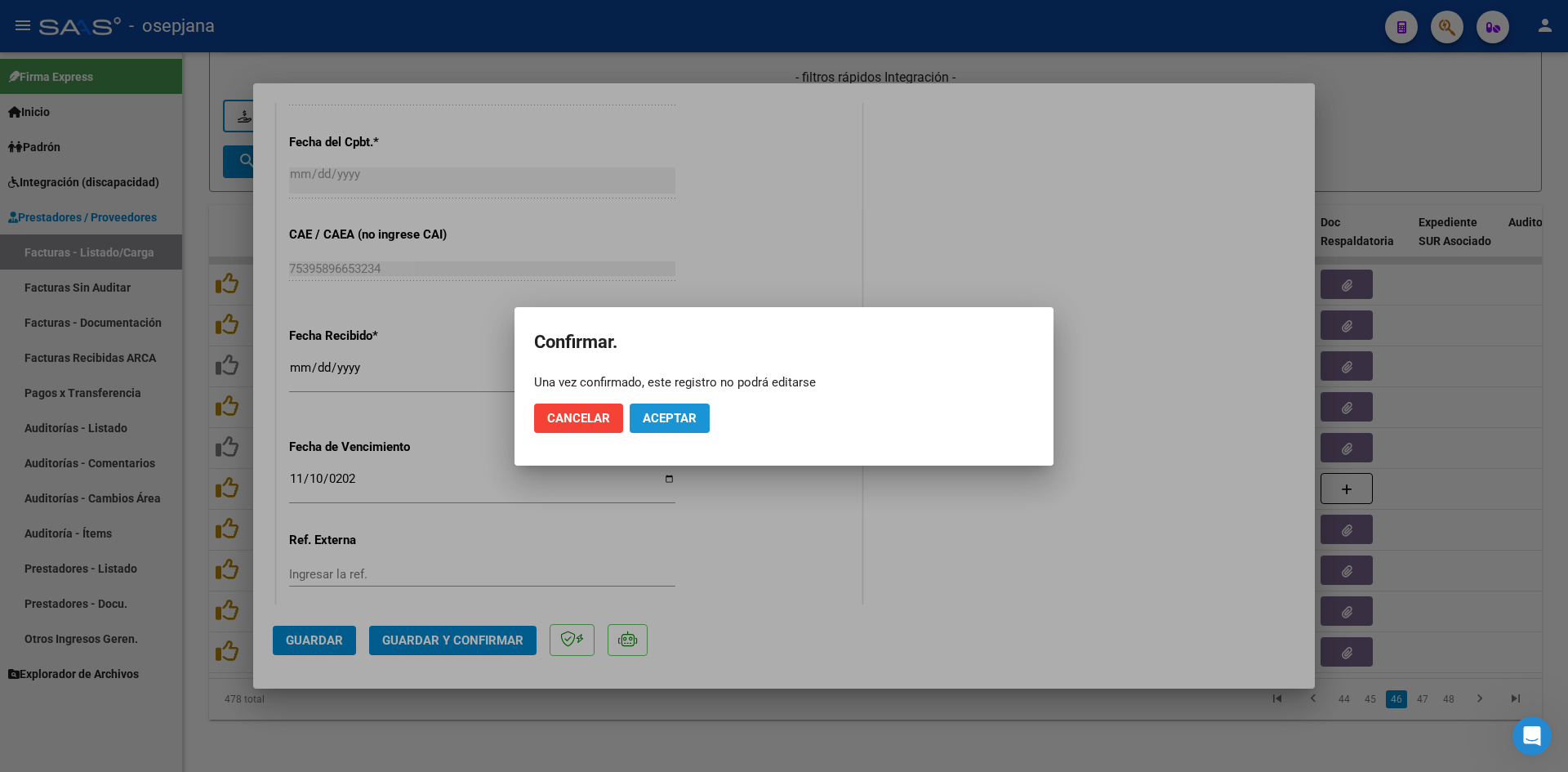
click at [683, 424] on span "Aceptar" at bounding box center [670, 418] width 54 height 15
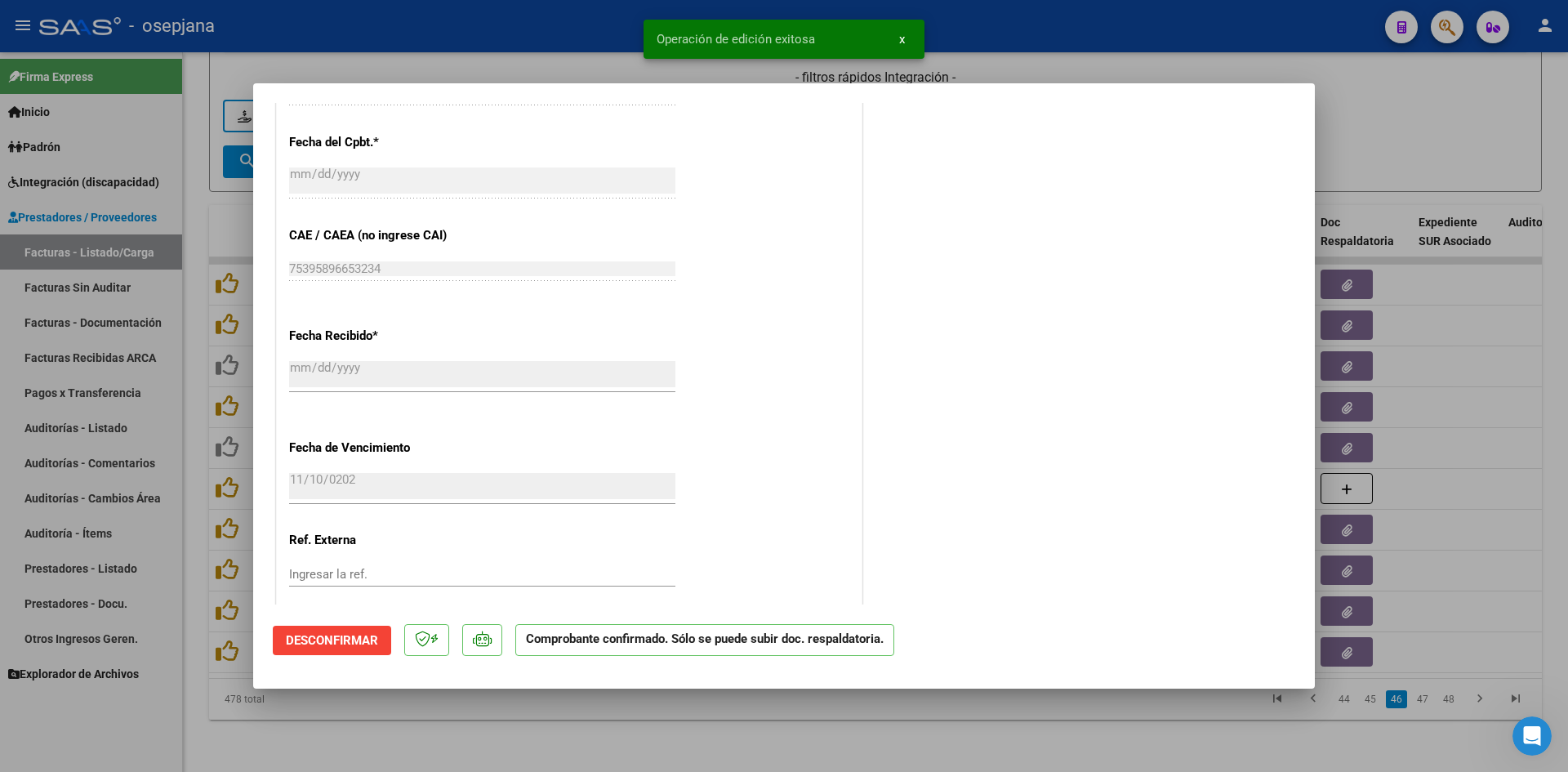
click at [1388, 134] on div at bounding box center [784, 386] width 1568 height 772
type input "$ 0,00"
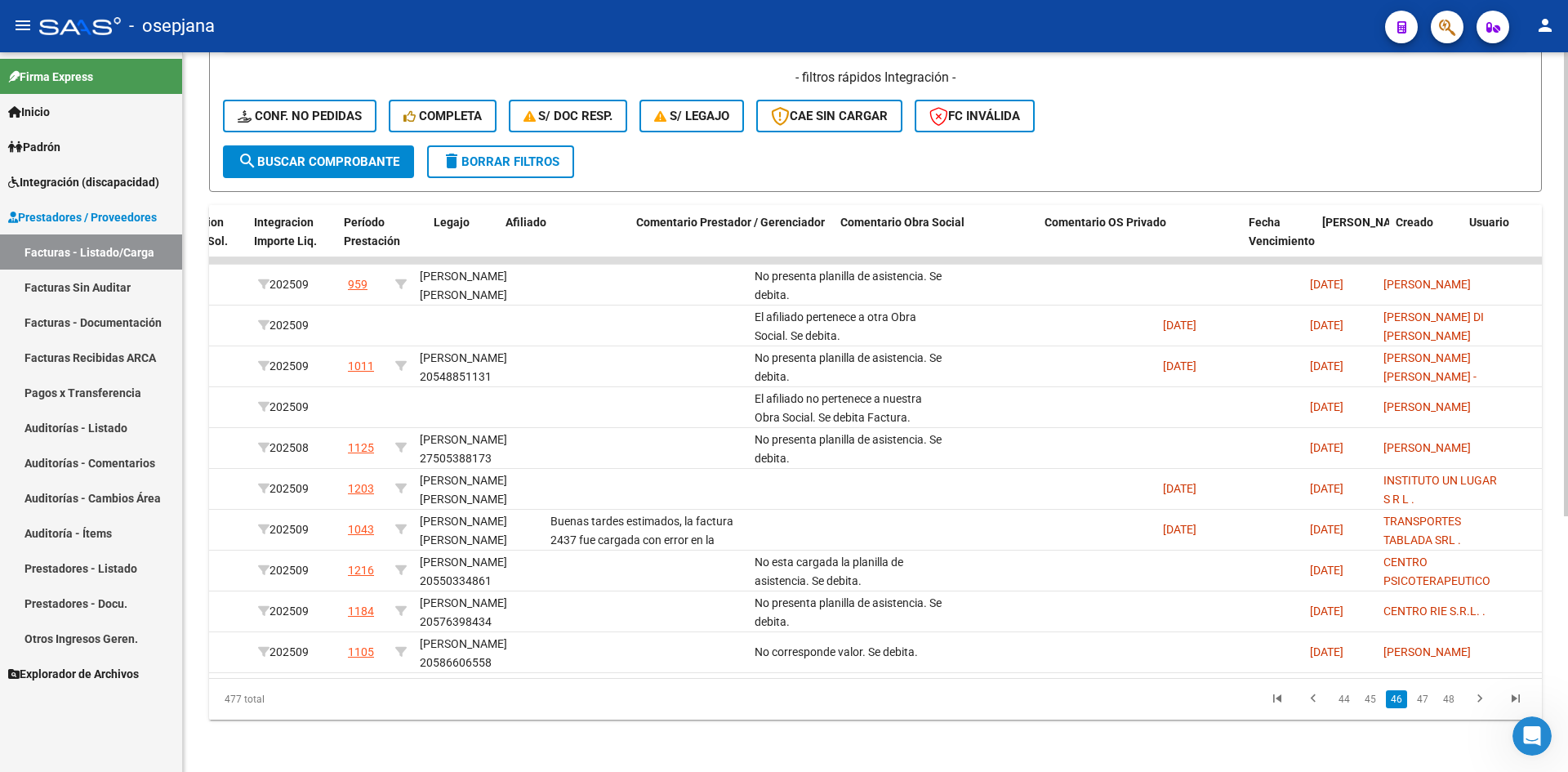
scroll to position [0, 0]
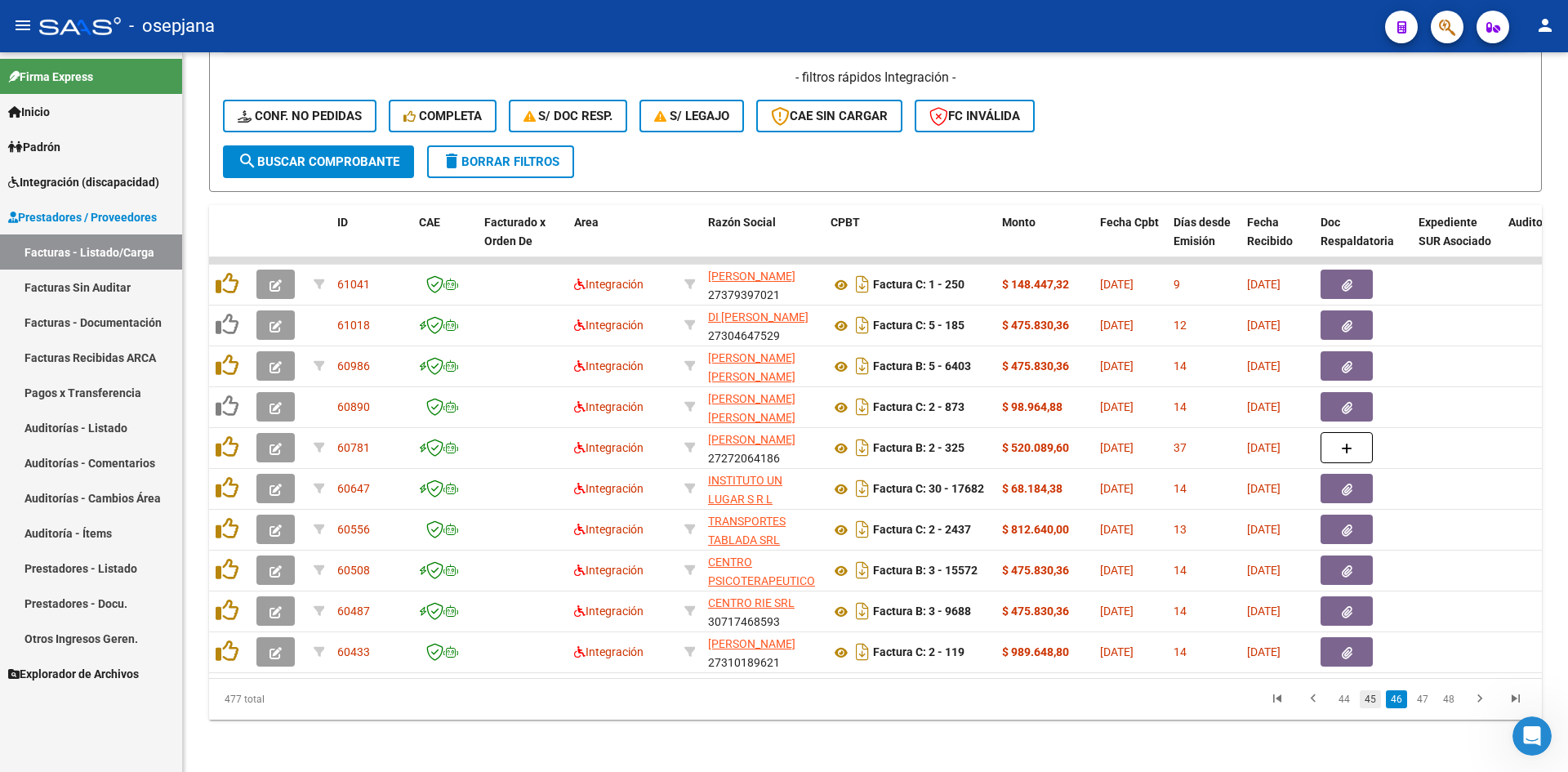
click at [1380, 696] on link "45" at bounding box center [1370, 699] width 21 height 18
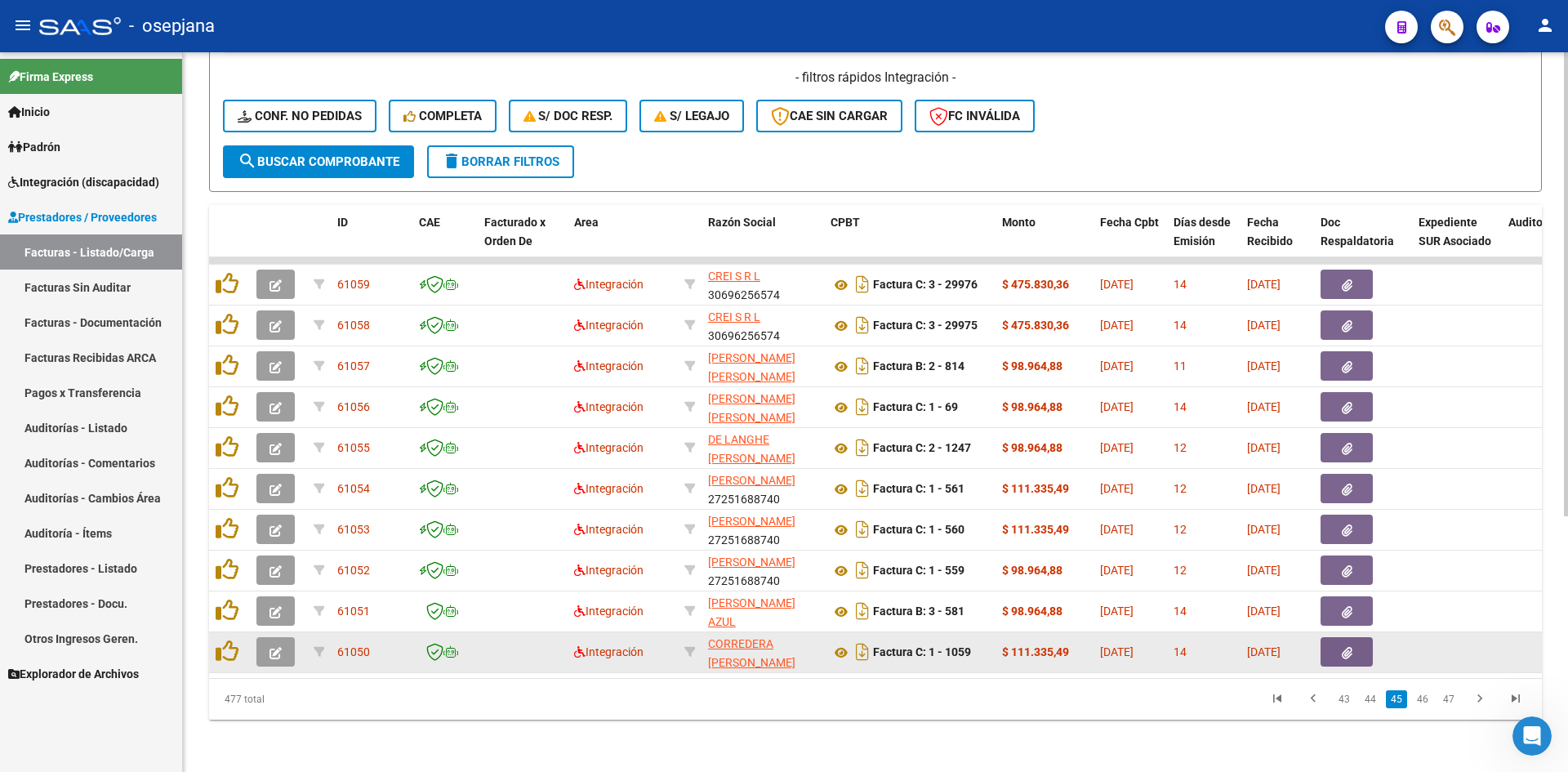
click at [275, 647] on icon "button" at bounding box center [275, 653] width 12 height 12
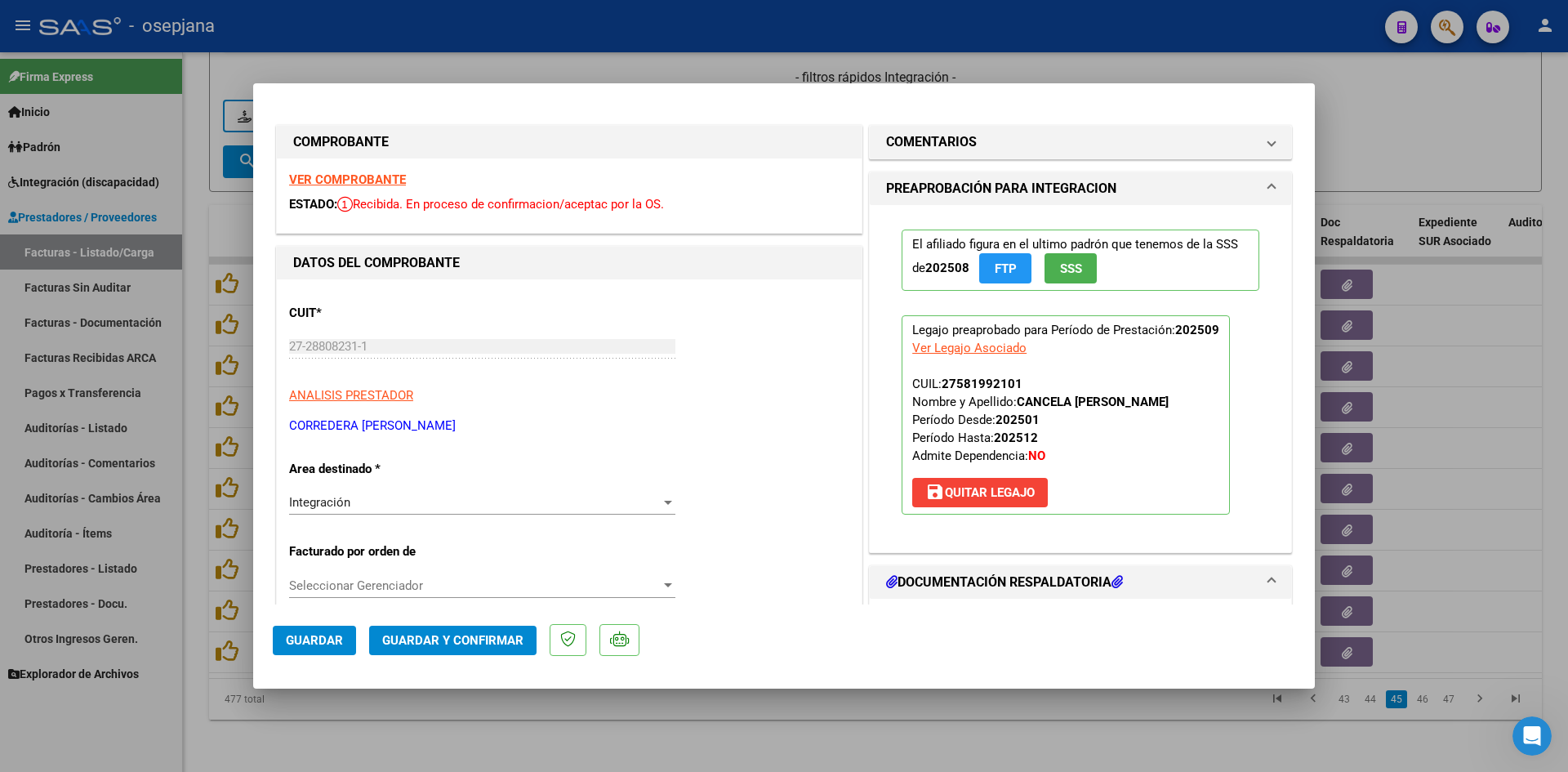
click at [356, 176] on strong "VER COMPROBANTE" at bounding box center [347, 180] width 117 height 15
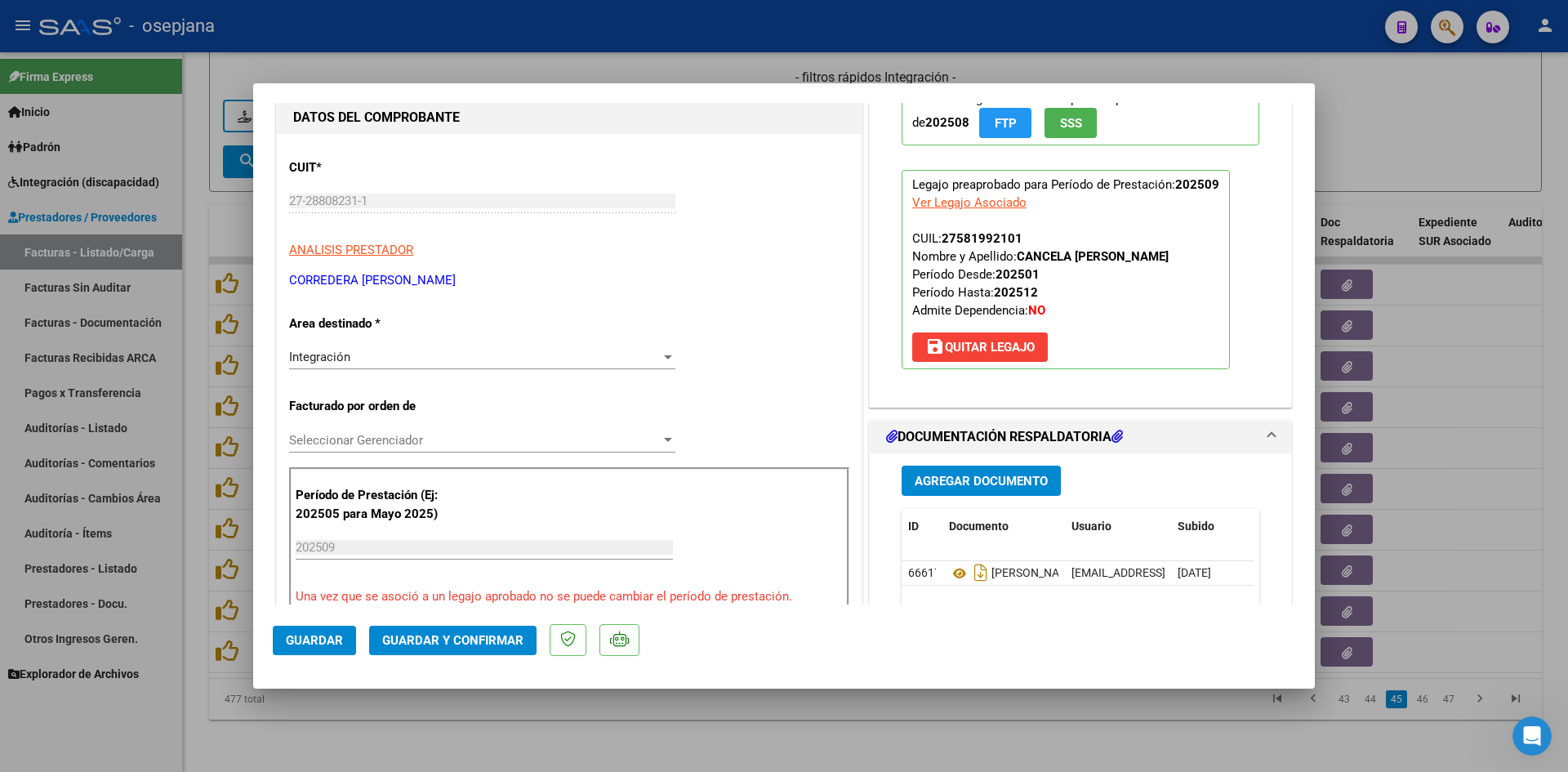
scroll to position [327, 0]
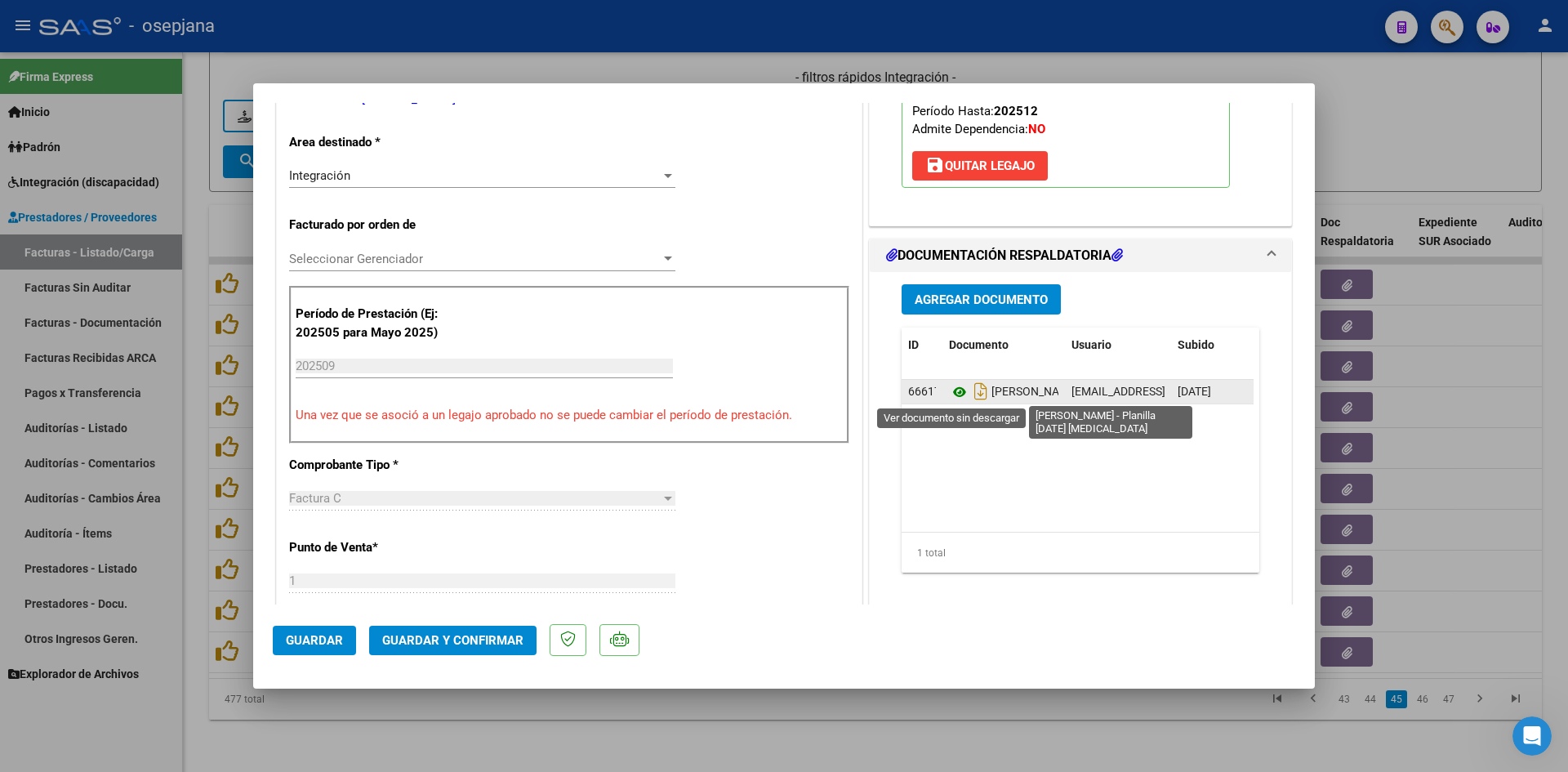
click at [956, 388] on icon at bounding box center [959, 393] width 21 height 20
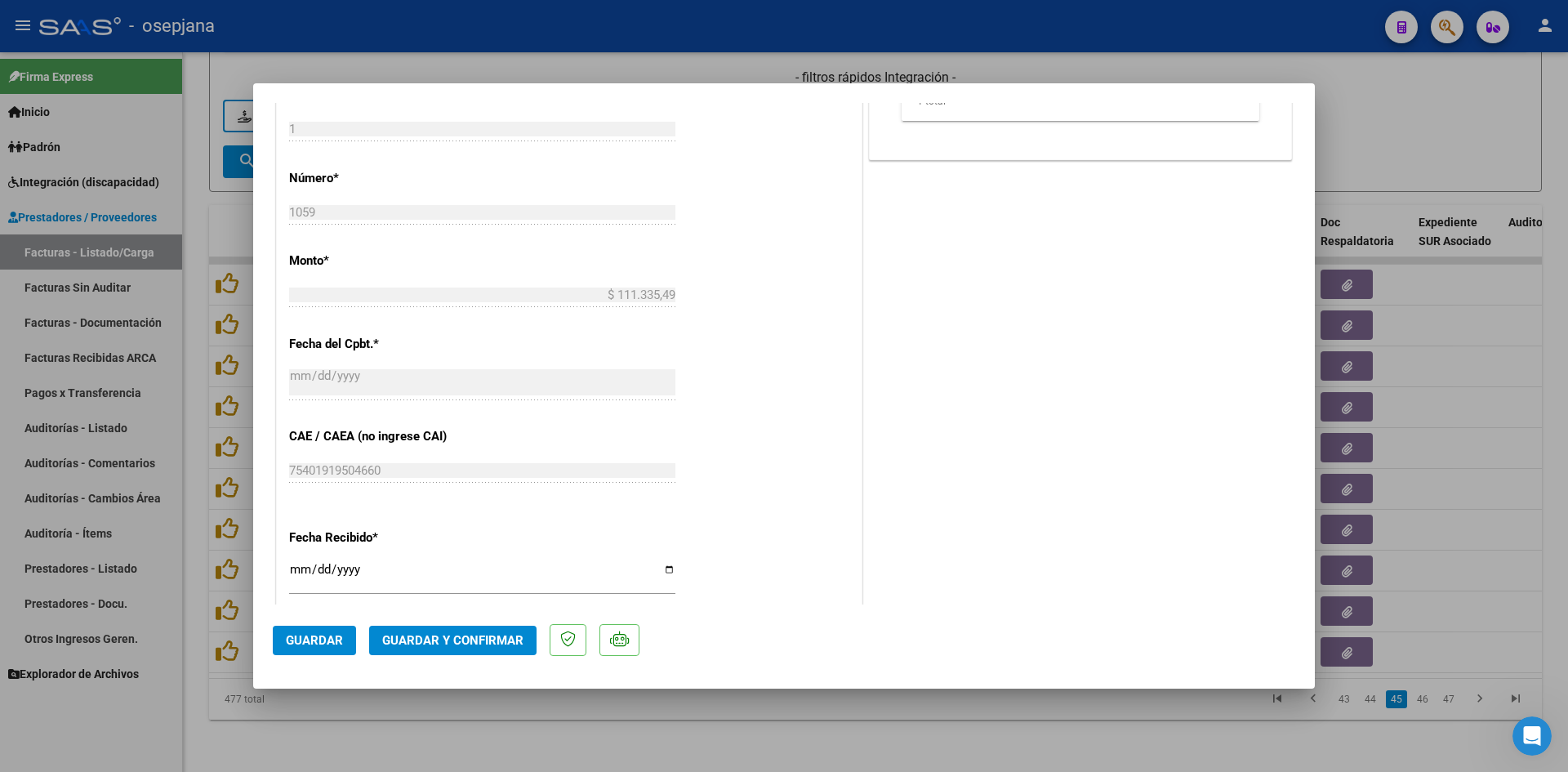
scroll to position [980, 0]
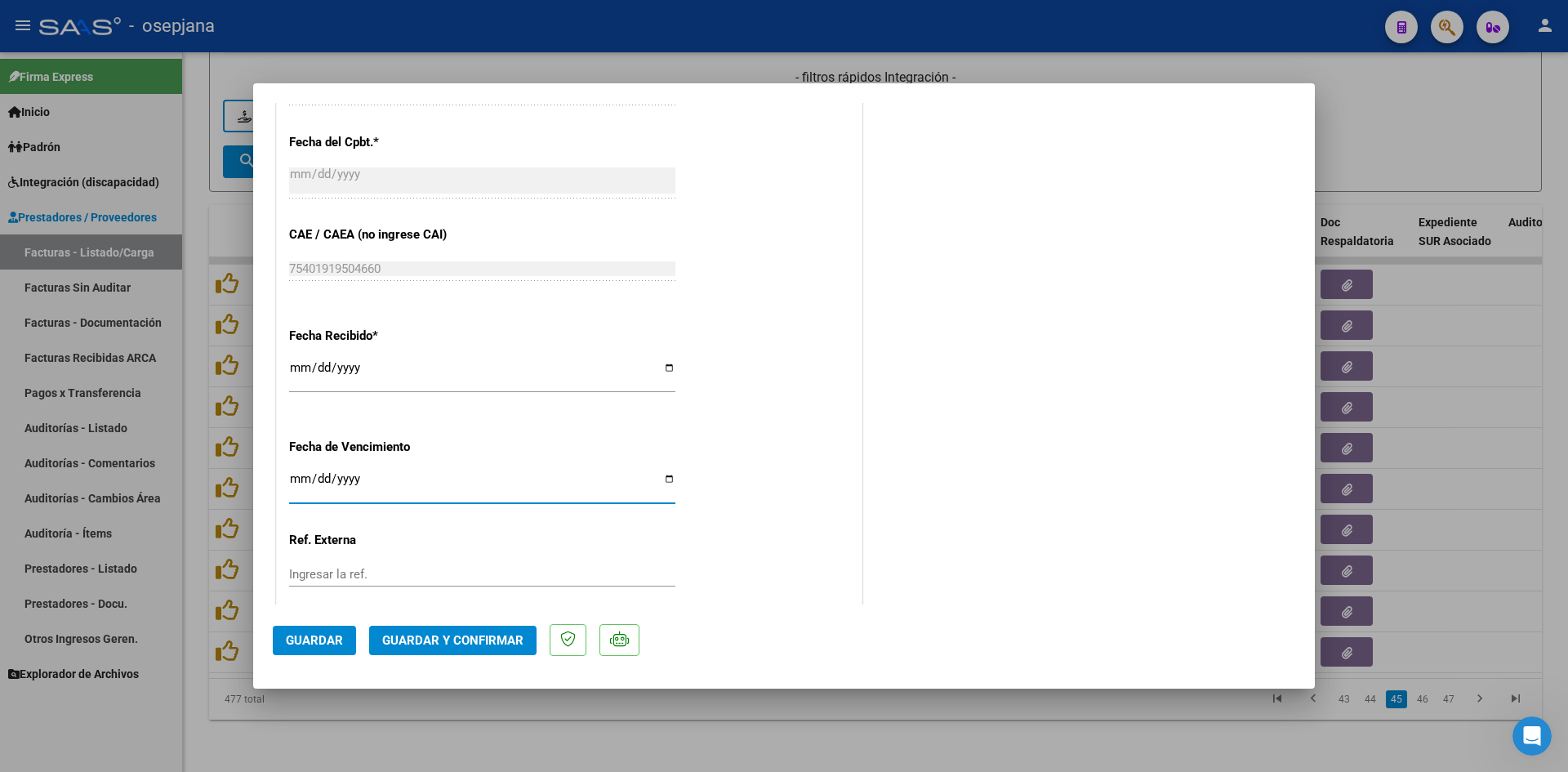
click at [296, 478] on input "[DATE]" at bounding box center [482, 486] width 387 height 26
type input "[DATE]"
click at [408, 631] on button "Guardar y Confirmar" at bounding box center [453, 641] width 167 height 30
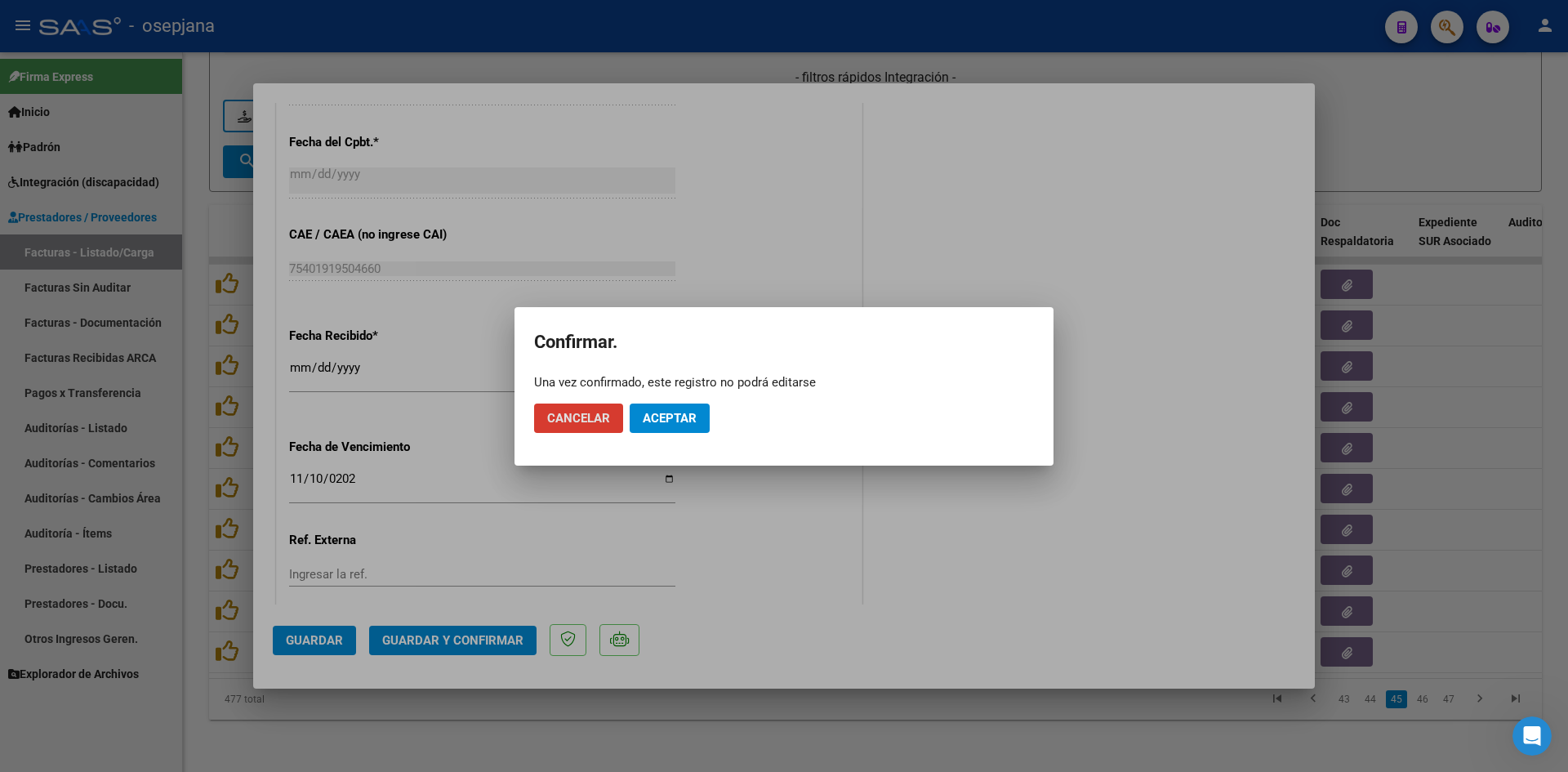
click at [677, 406] on button "Aceptar" at bounding box center [670, 419] width 80 height 30
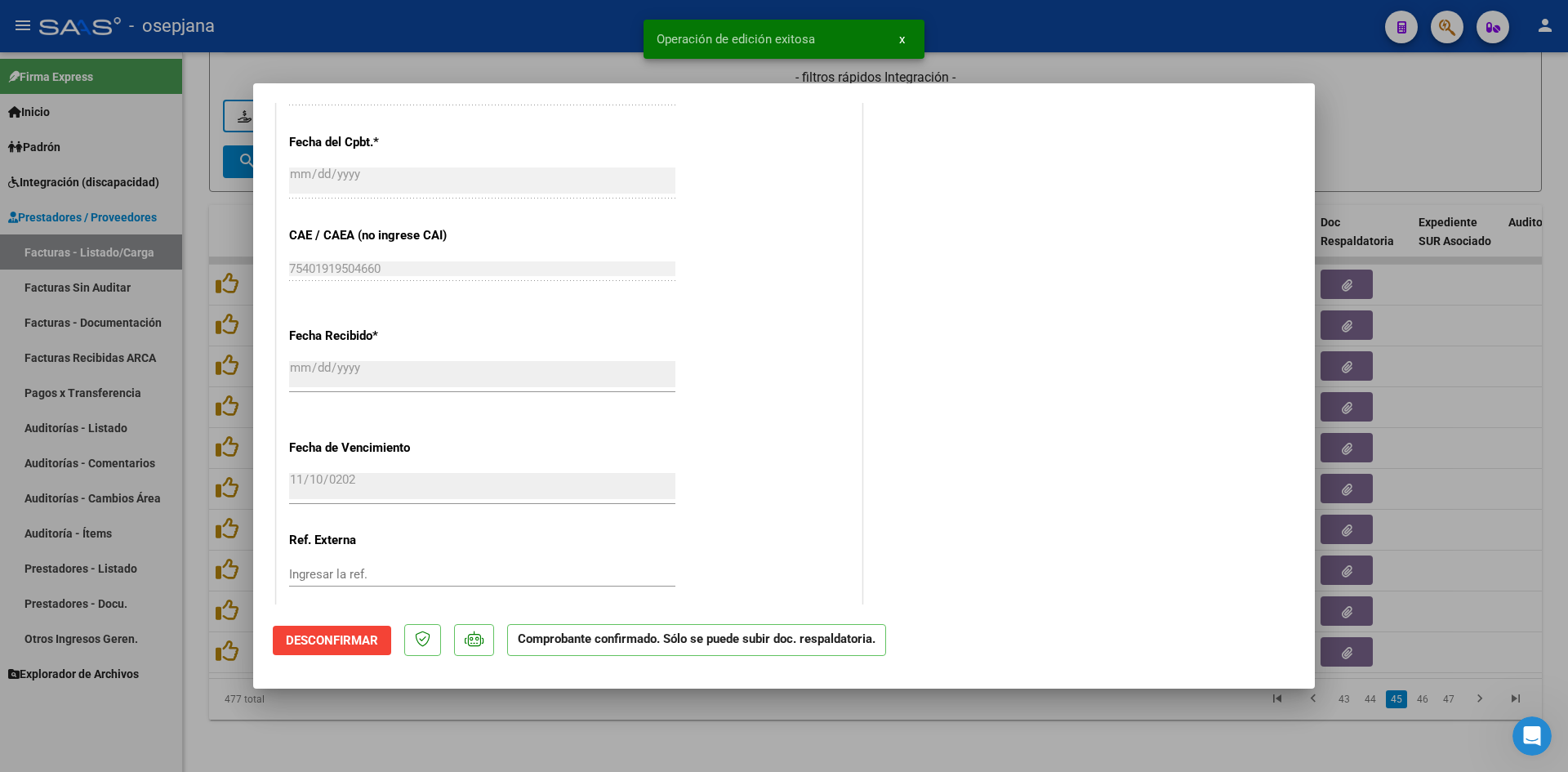
click at [1375, 143] on div at bounding box center [784, 386] width 1568 height 772
type input "$ 0,00"
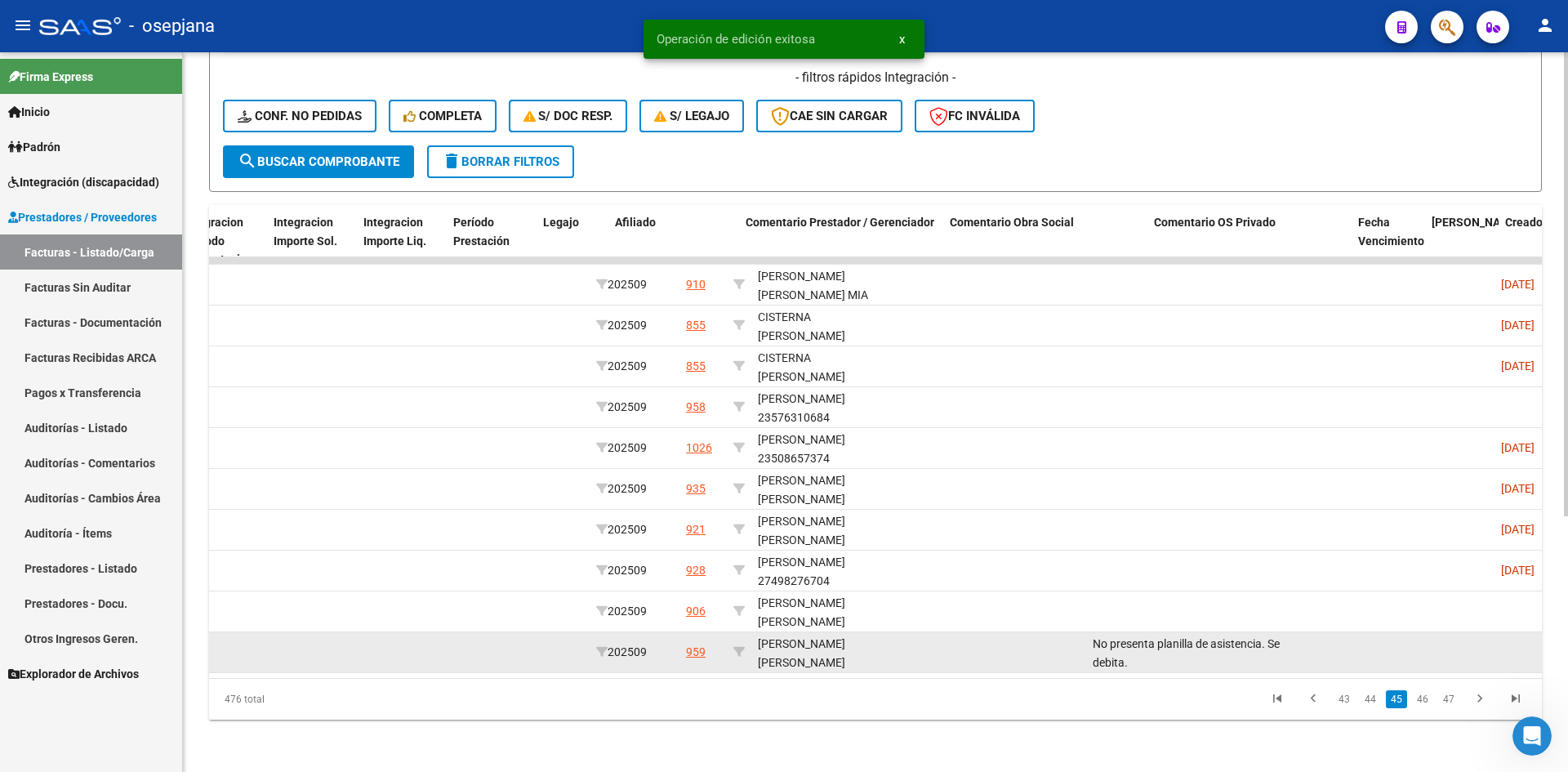
scroll to position [0, 2016]
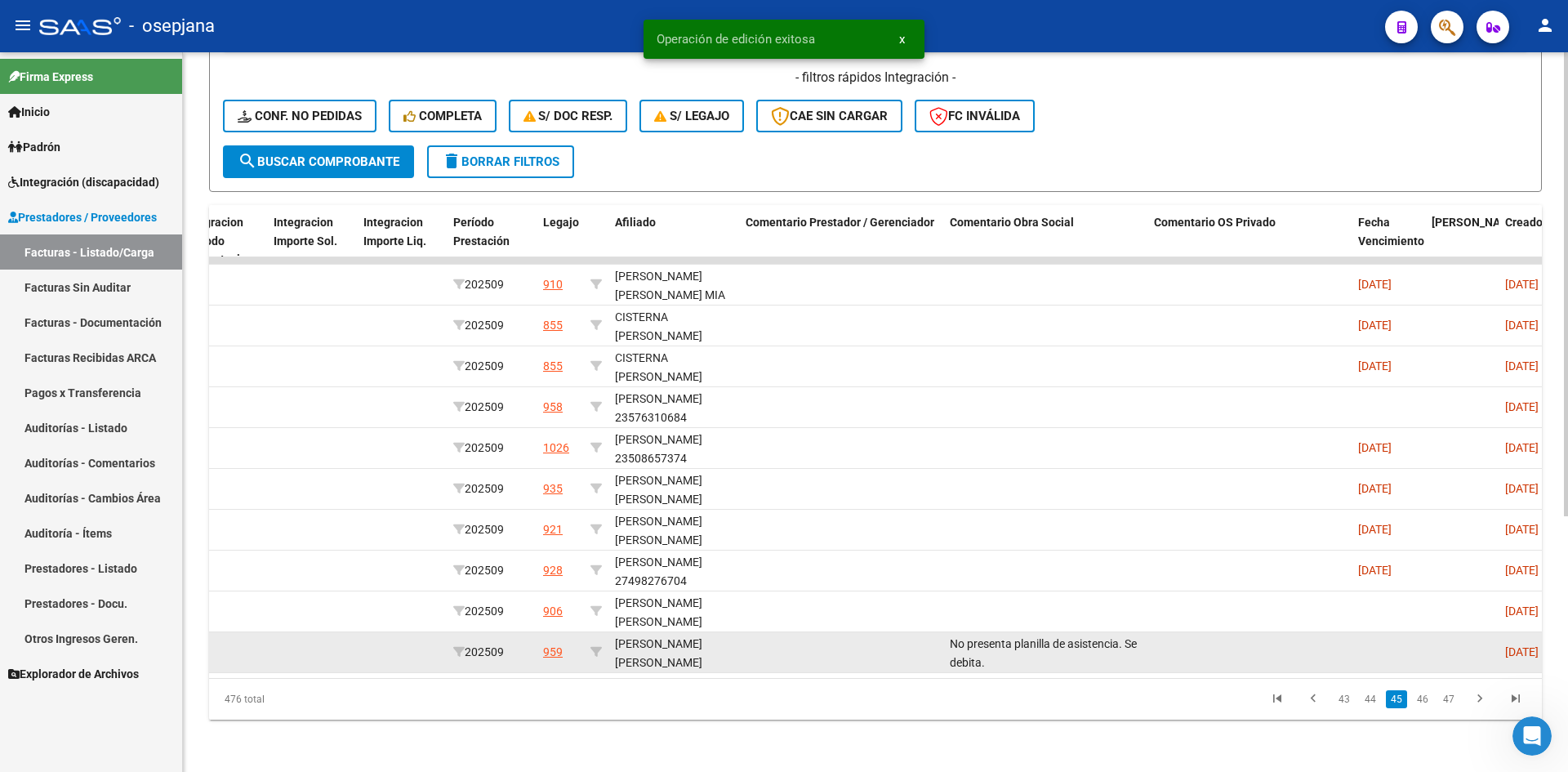
click at [1337, 632] on datatable-body-cell at bounding box center [1249, 652] width 204 height 40
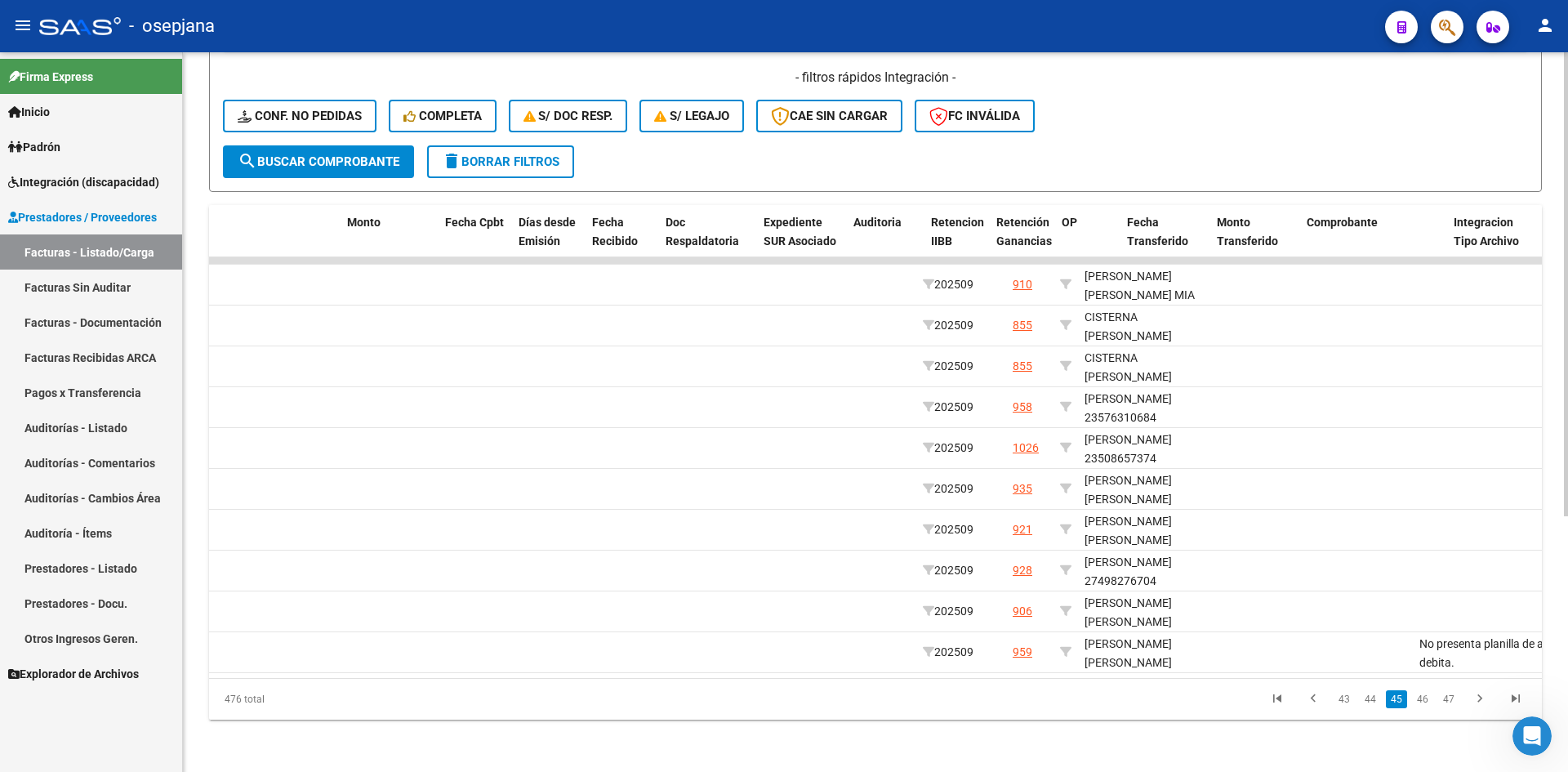
scroll to position [0, 0]
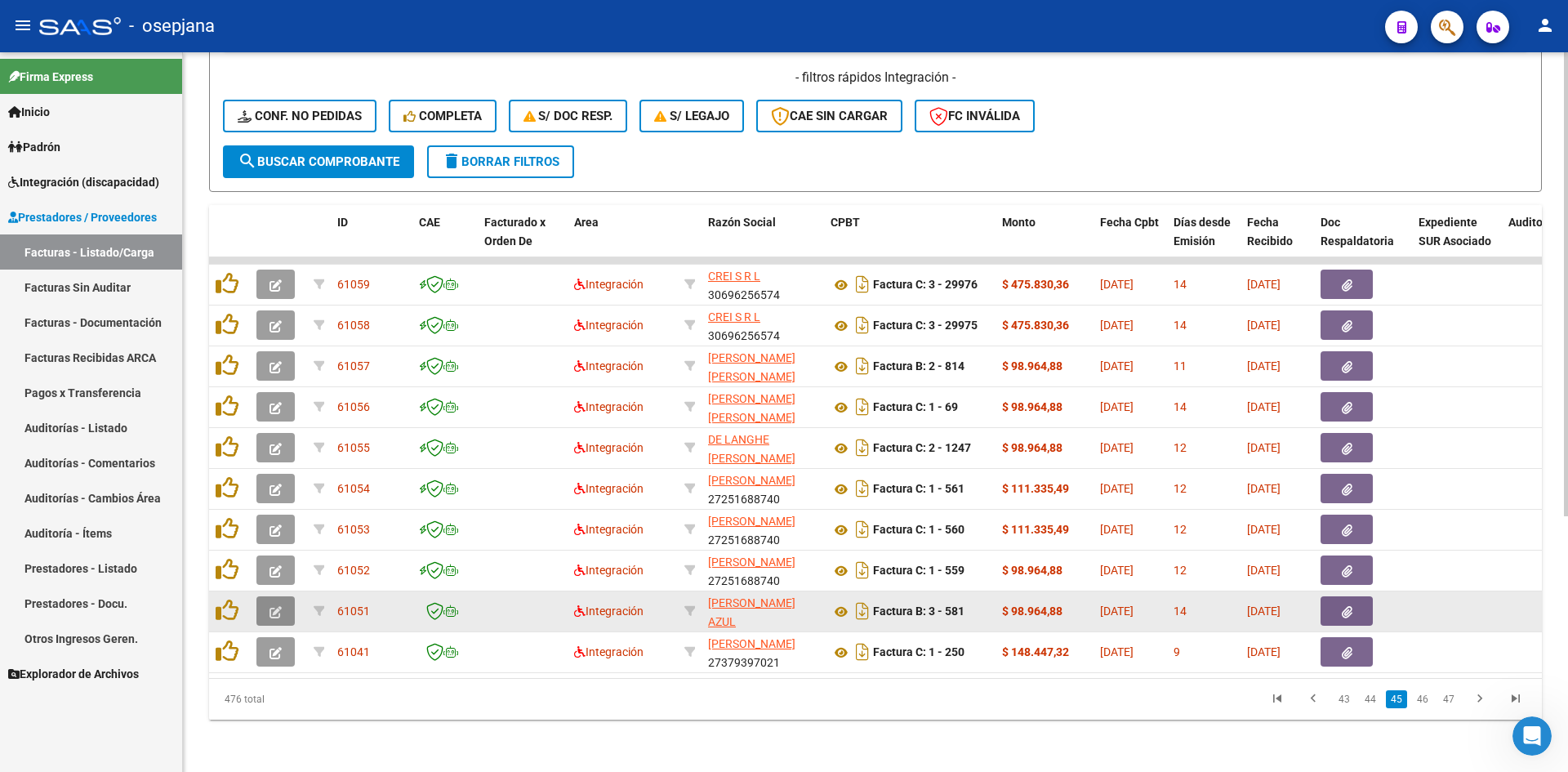
click at [283, 600] on button "button" at bounding box center [275, 611] width 39 height 30
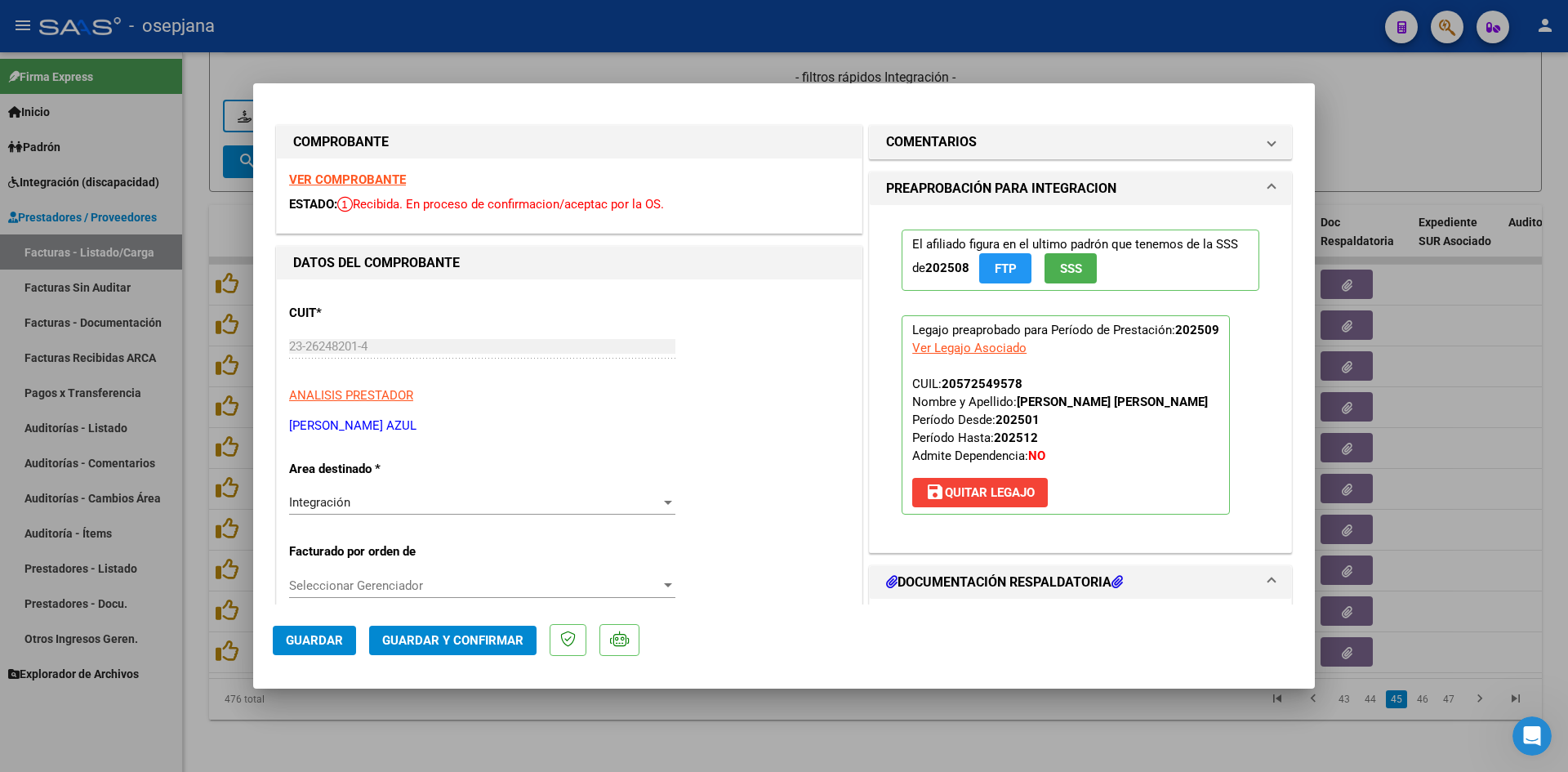
click at [362, 184] on strong "VER COMPROBANTE" at bounding box center [347, 180] width 117 height 15
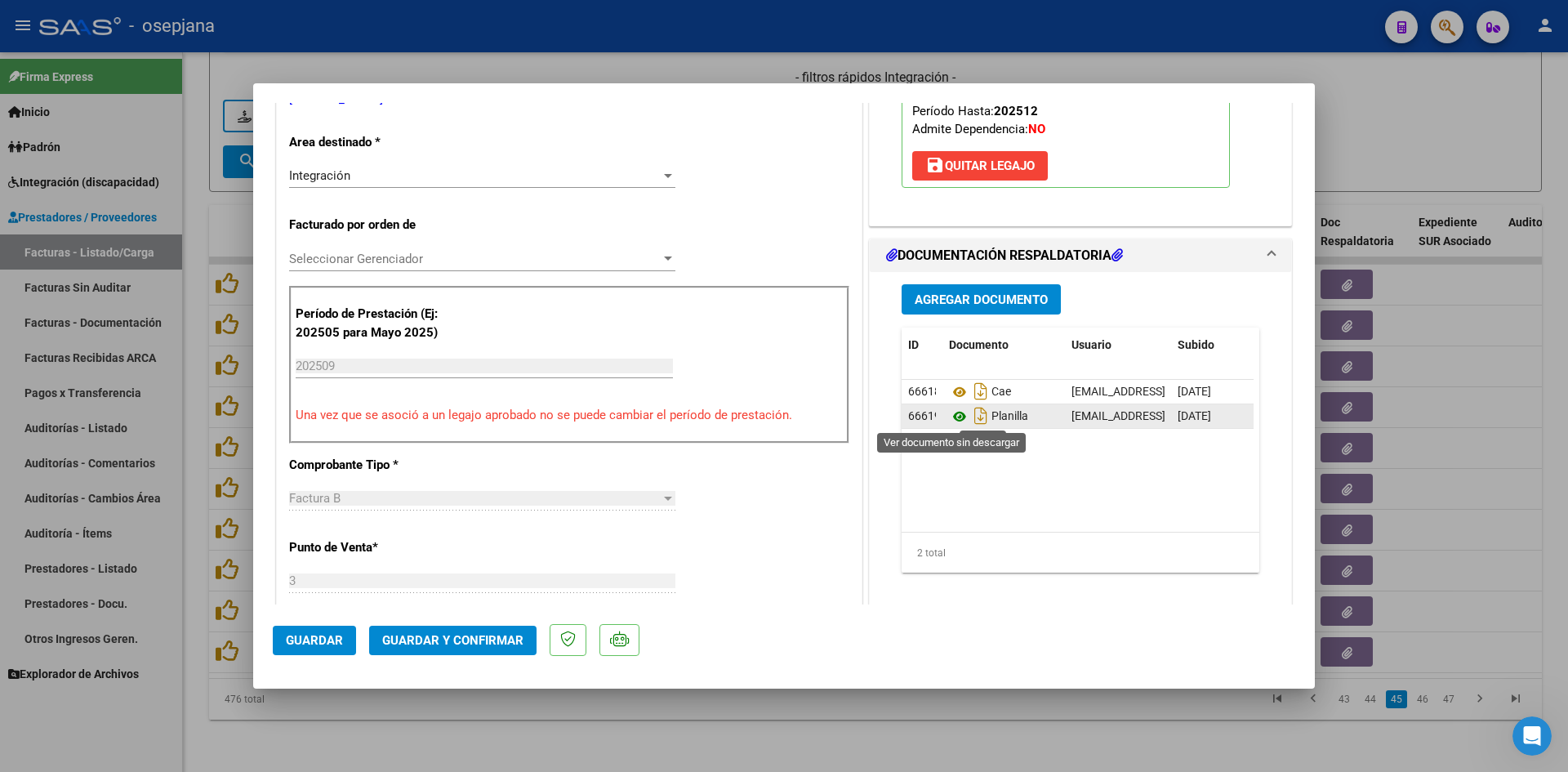
click at [949, 413] on icon at bounding box center [959, 417] width 21 height 20
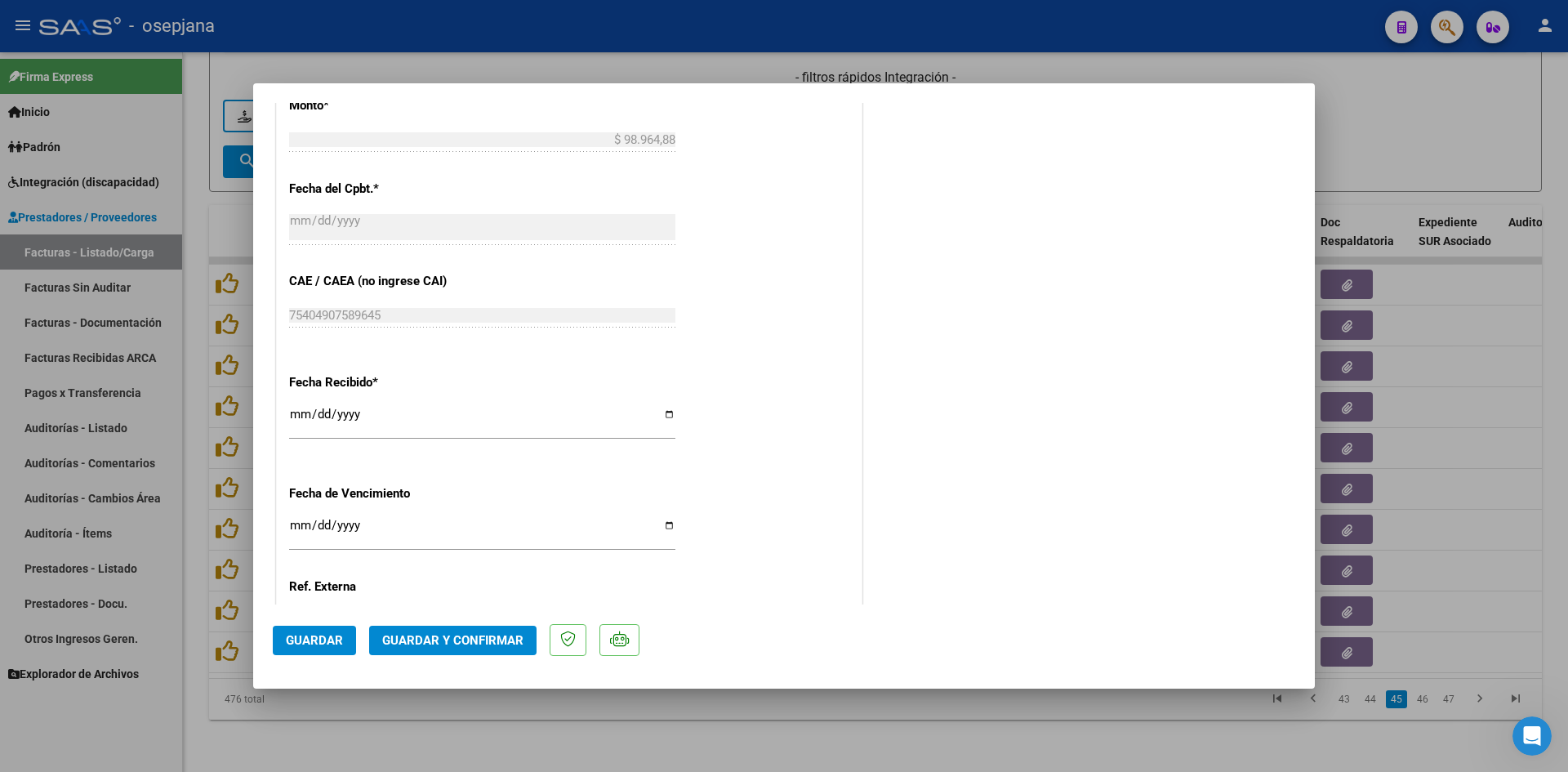
scroll to position [1062, 0]
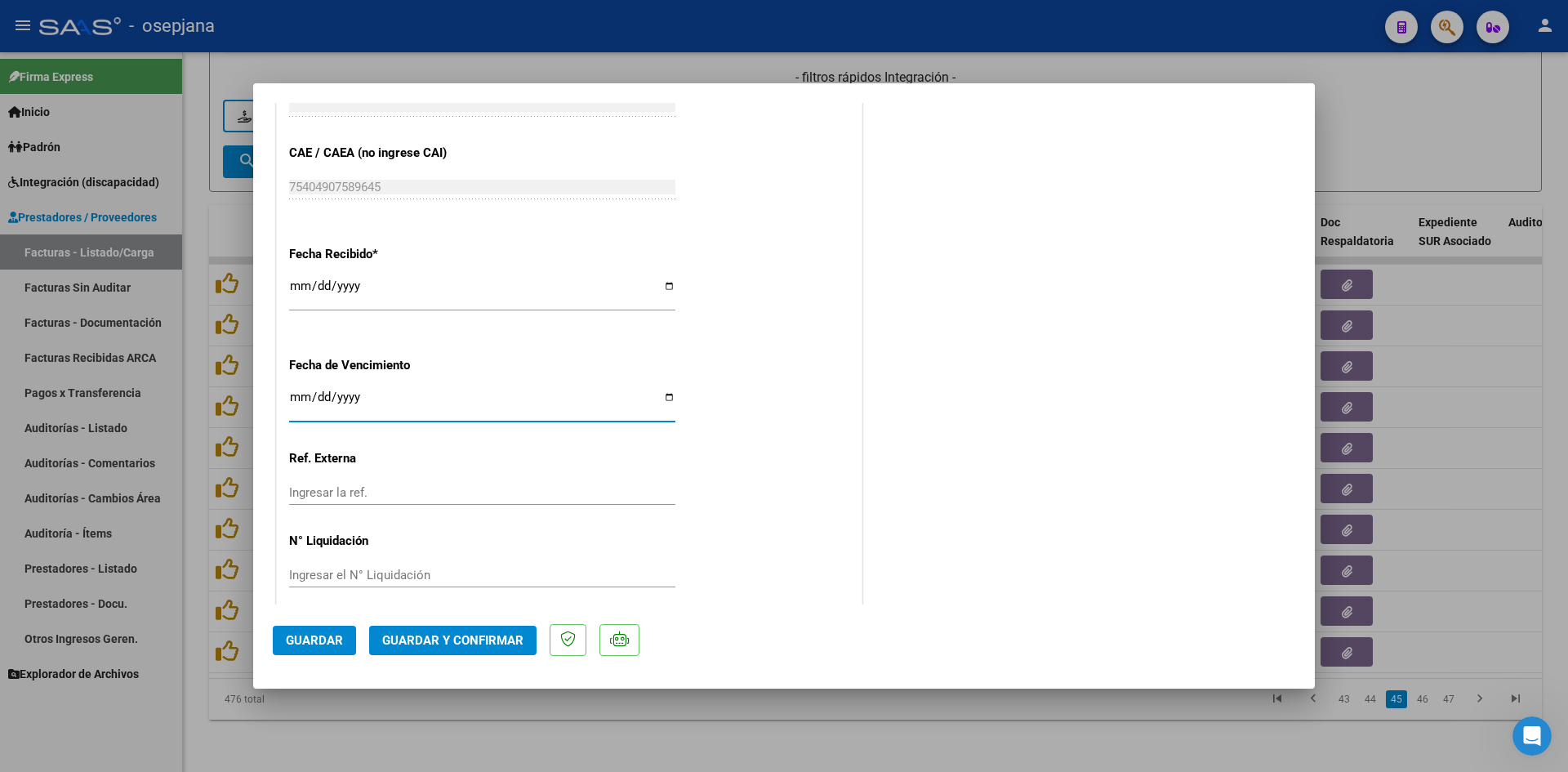
click at [296, 394] on input "Ingresar la fecha" at bounding box center [482, 404] width 387 height 26
type input "[DATE]"
click at [479, 636] on span "Guardar y Confirmar" at bounding box center [454, 640] width 142 height 15
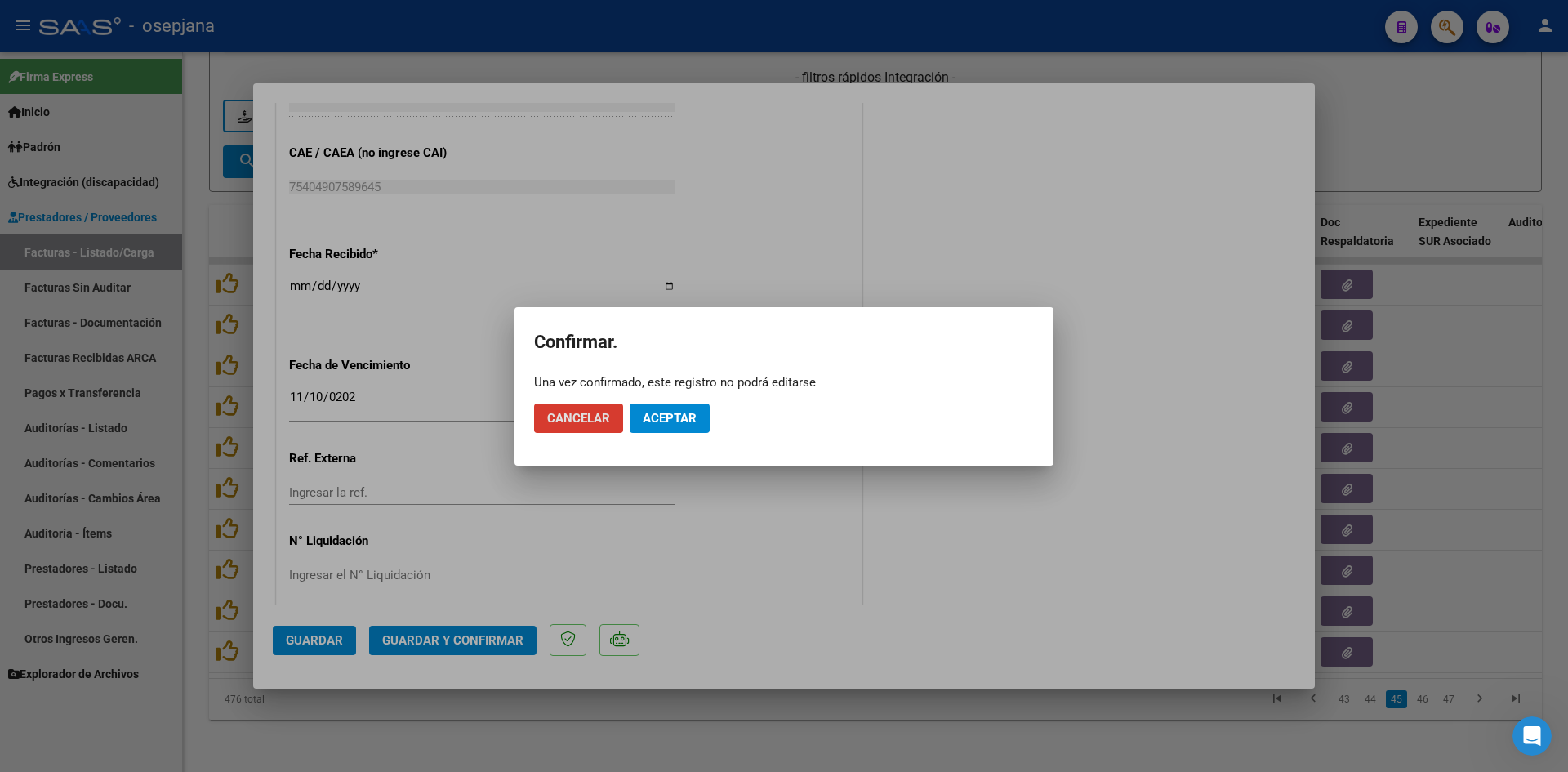
click at [670, 412] on span "Aceptar" at bounding box center [670, 418] width 54 height 15
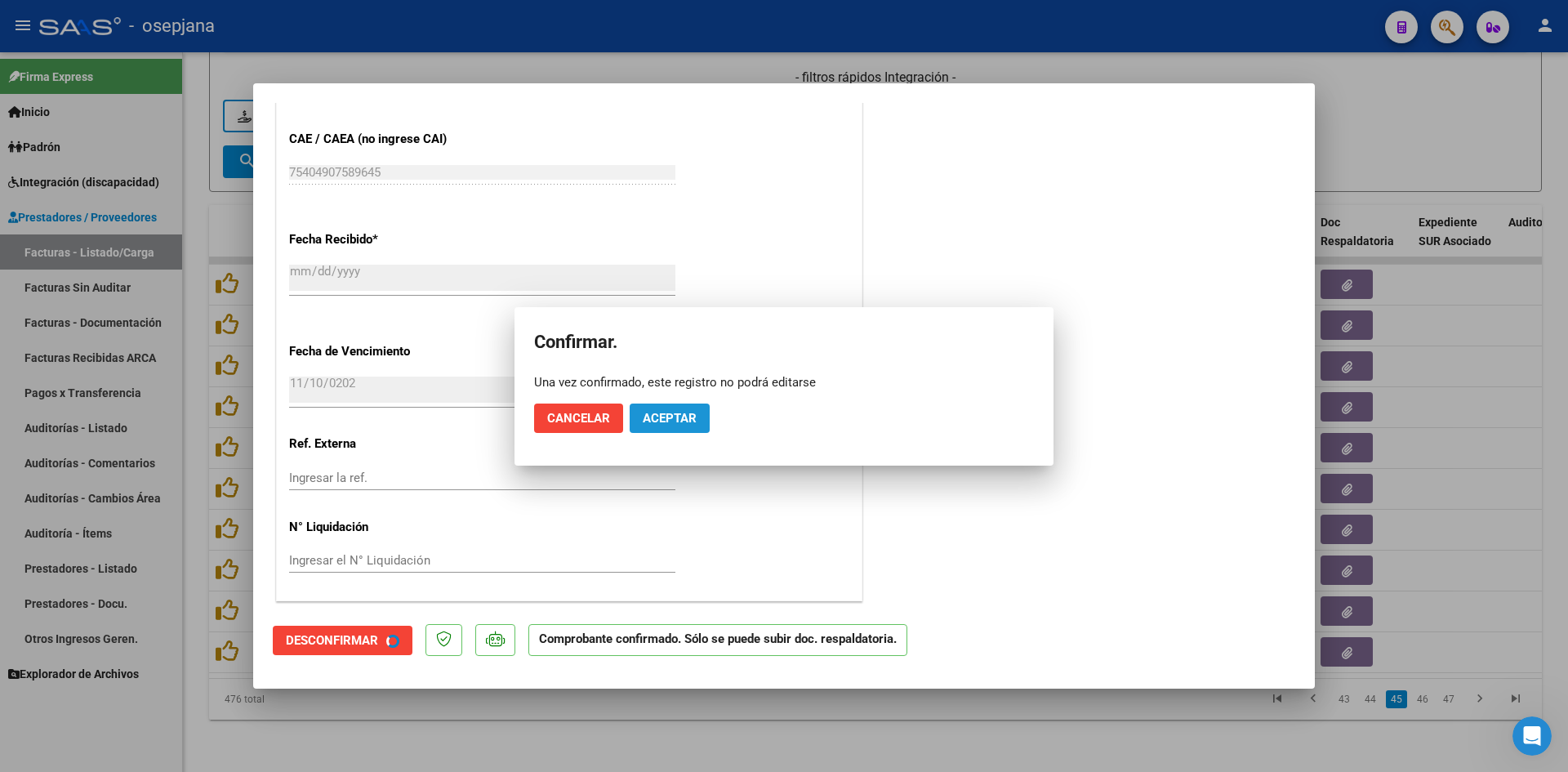
scroll to position [962, 0]
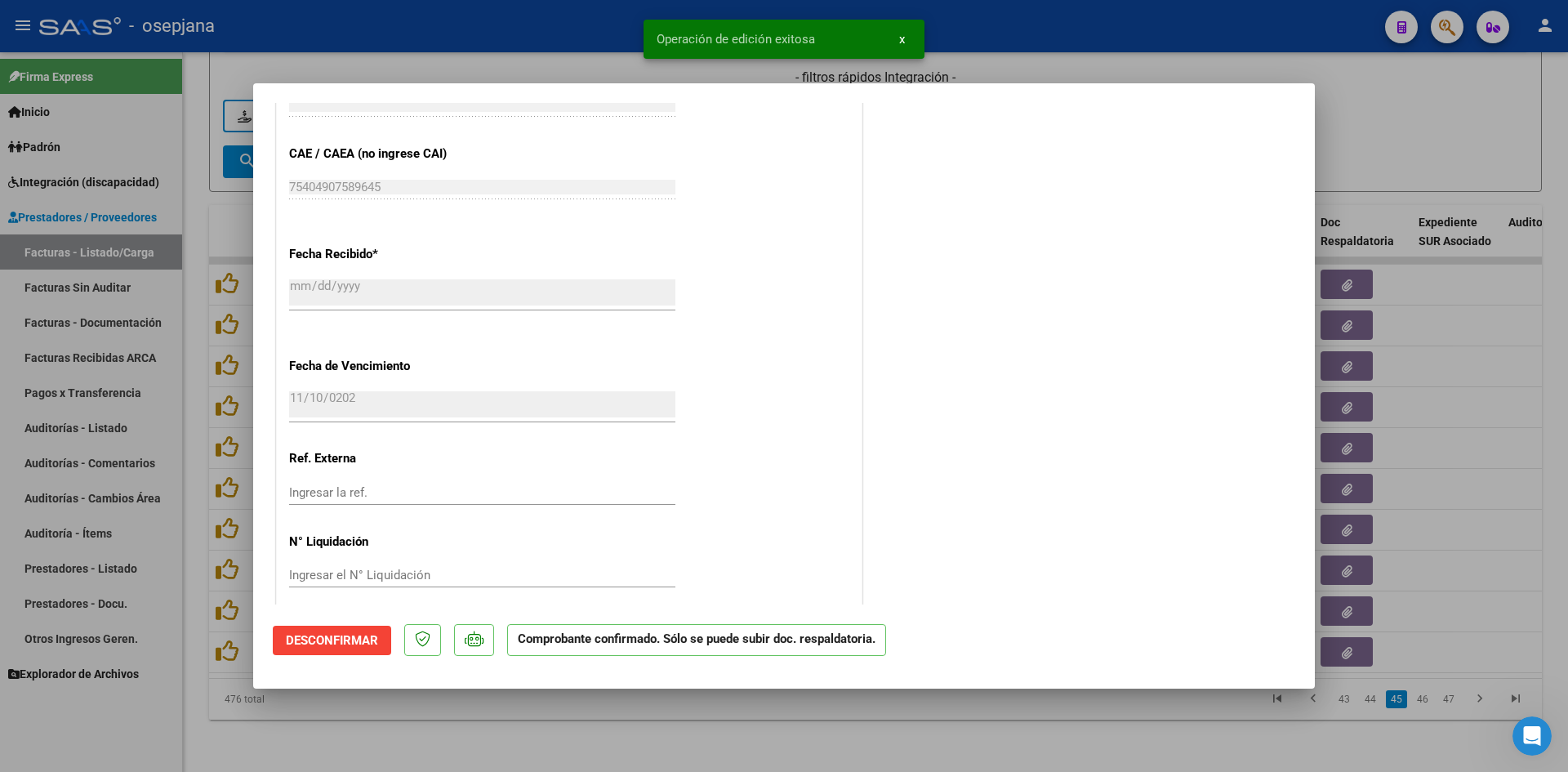
click at [1387, 132] on div at bounding box center [784, 386] width 1568 height 772
type input "$ 0,00"
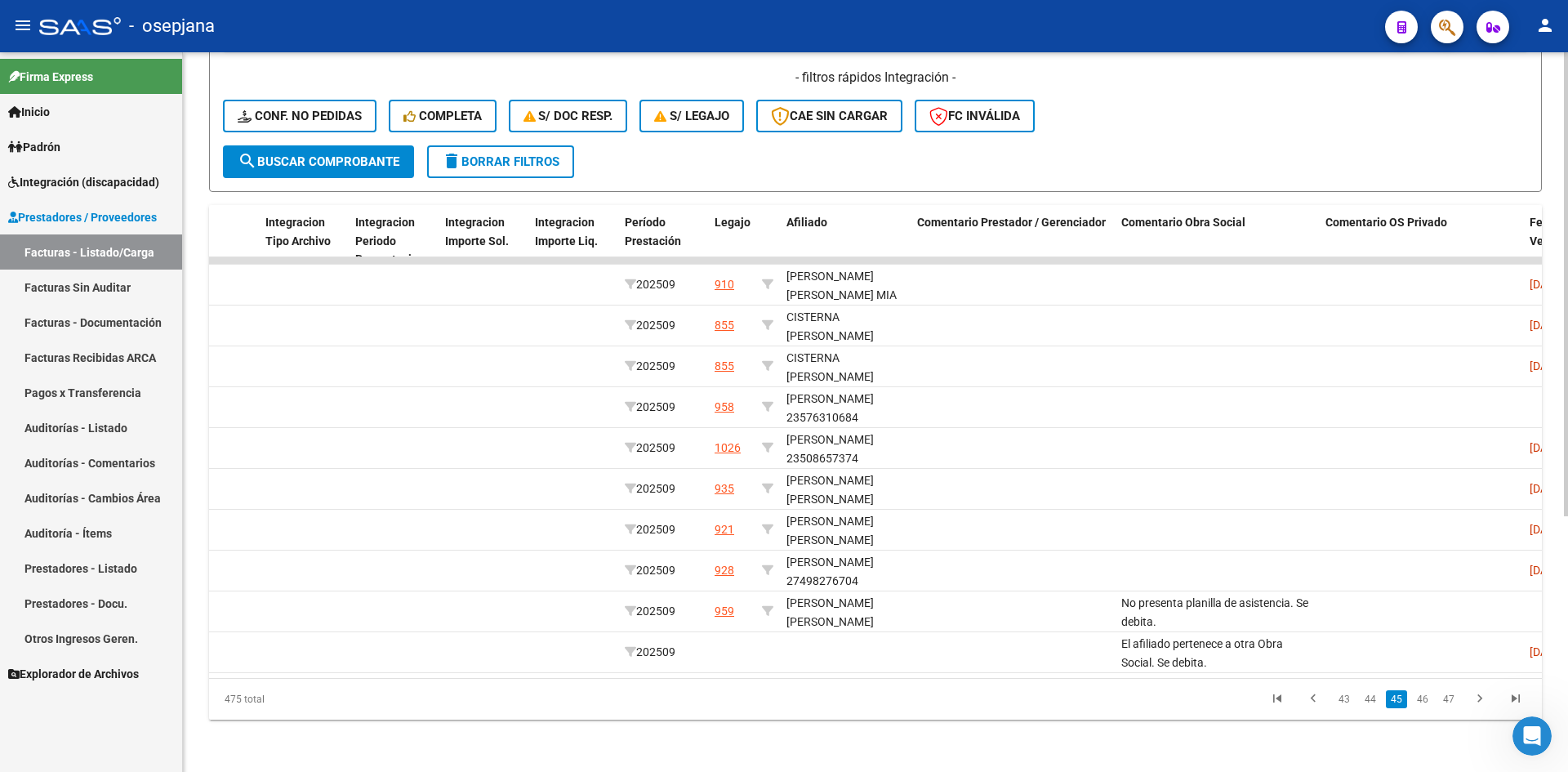
scroll to position [0, 0]
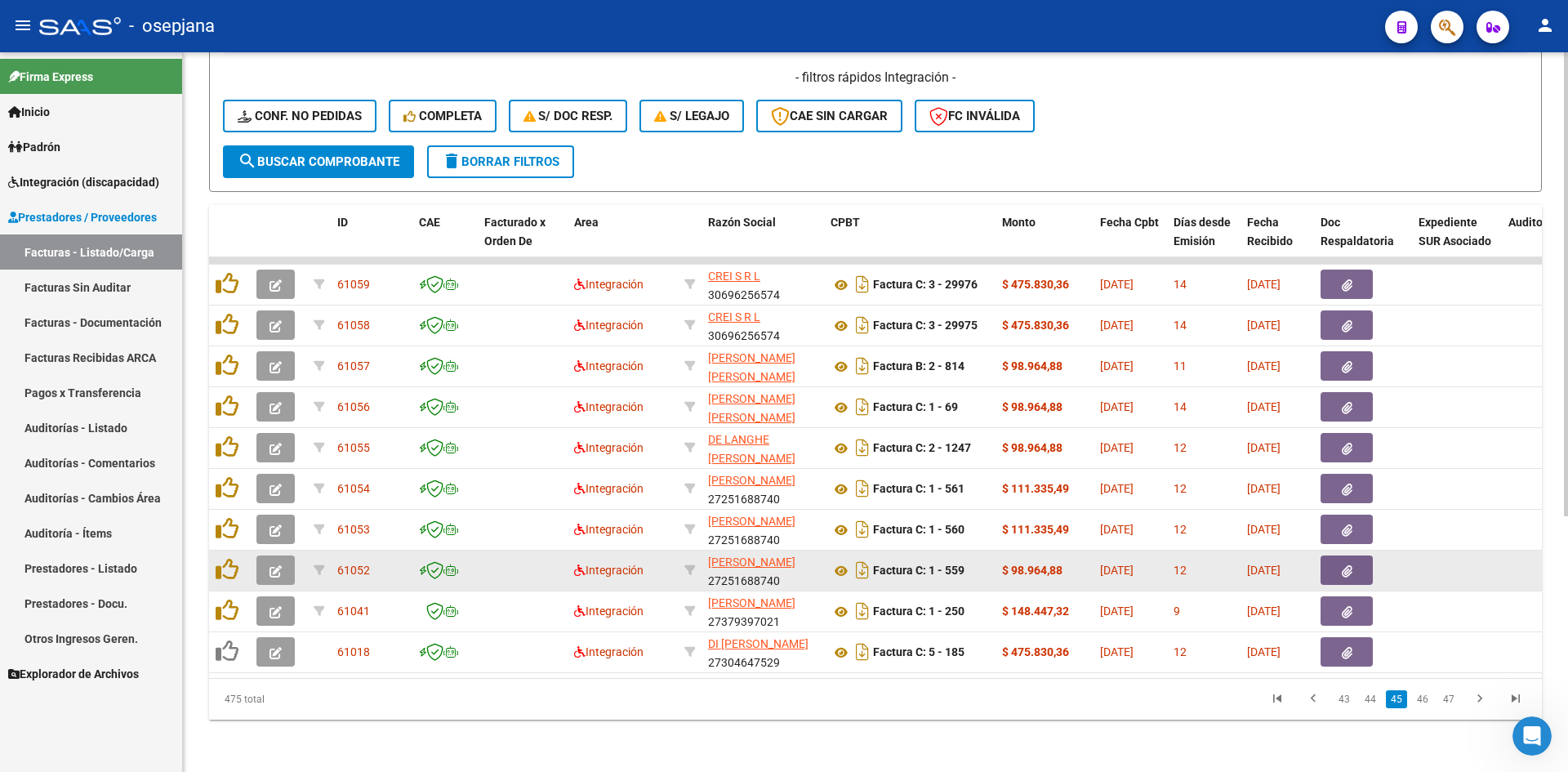
click at [288, 558] on button "button" at bounding box center [275, 571] width 39 height 30
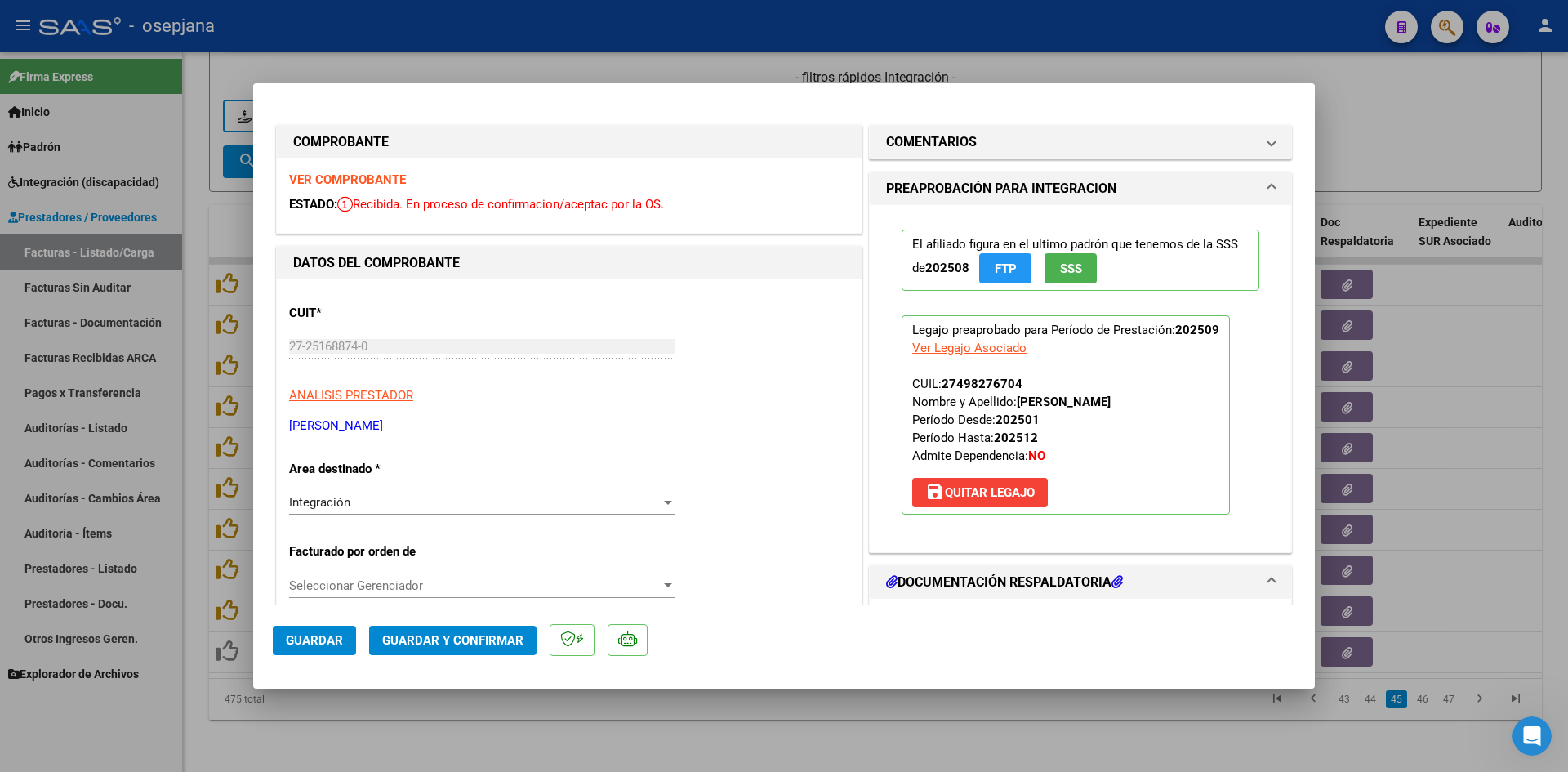
click at [364, 182] on strong "VER COMPROBANTE" at bounding box center [347, 180] width 117 height 15
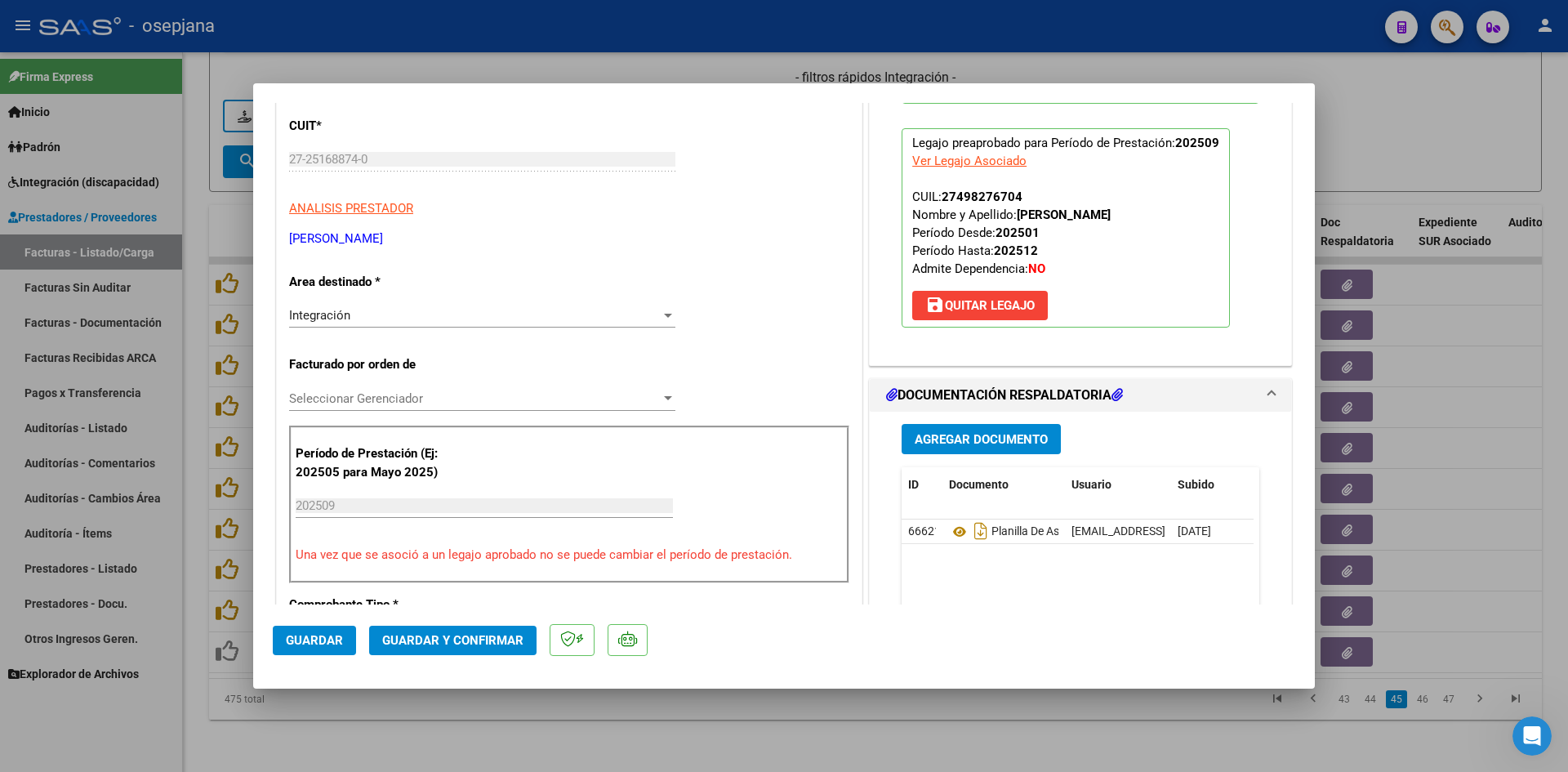
scroll to position [409, 0]
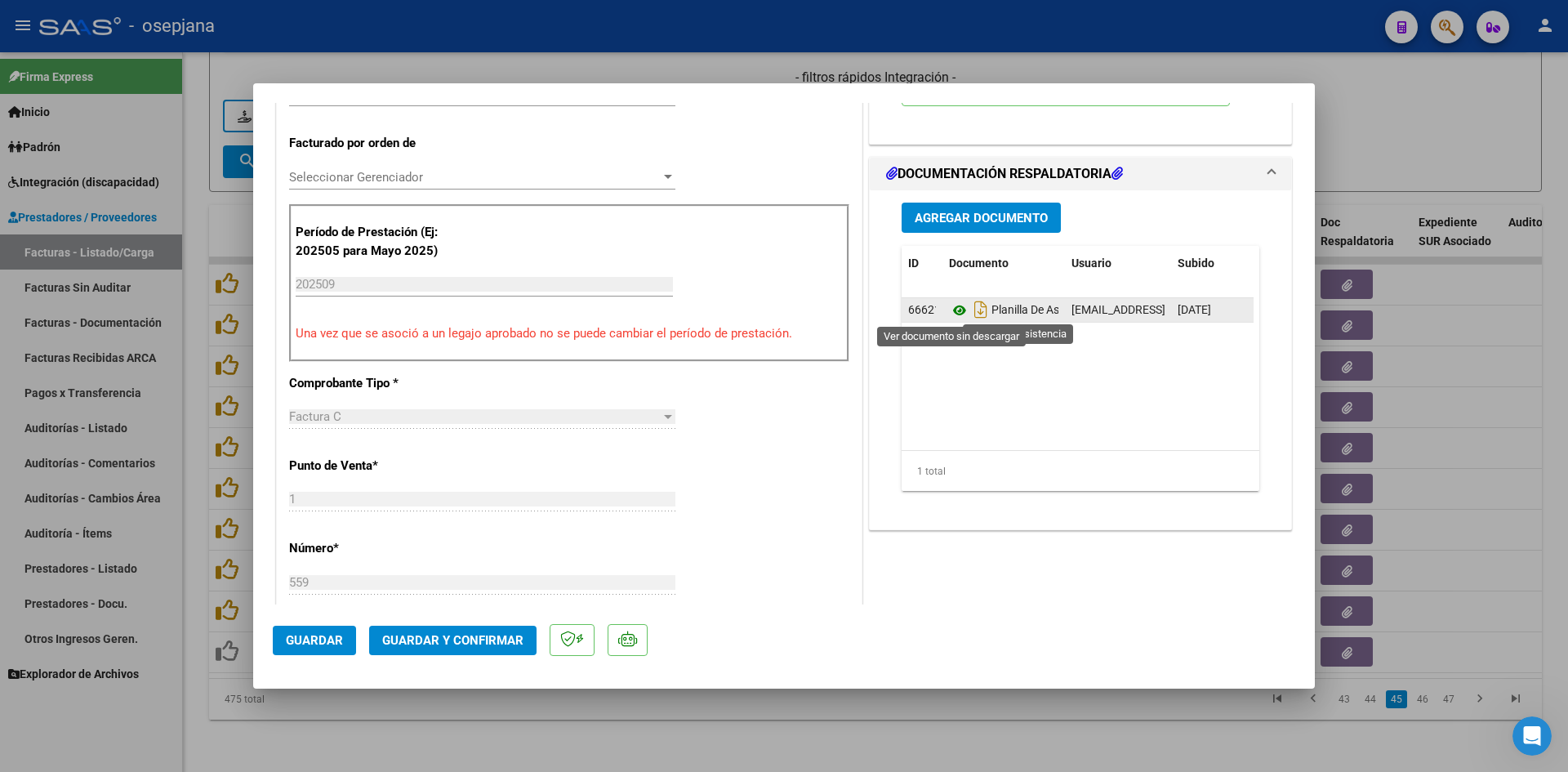
click at [949, 305] on icon at bounding box center [959, 311] width 21 height 20
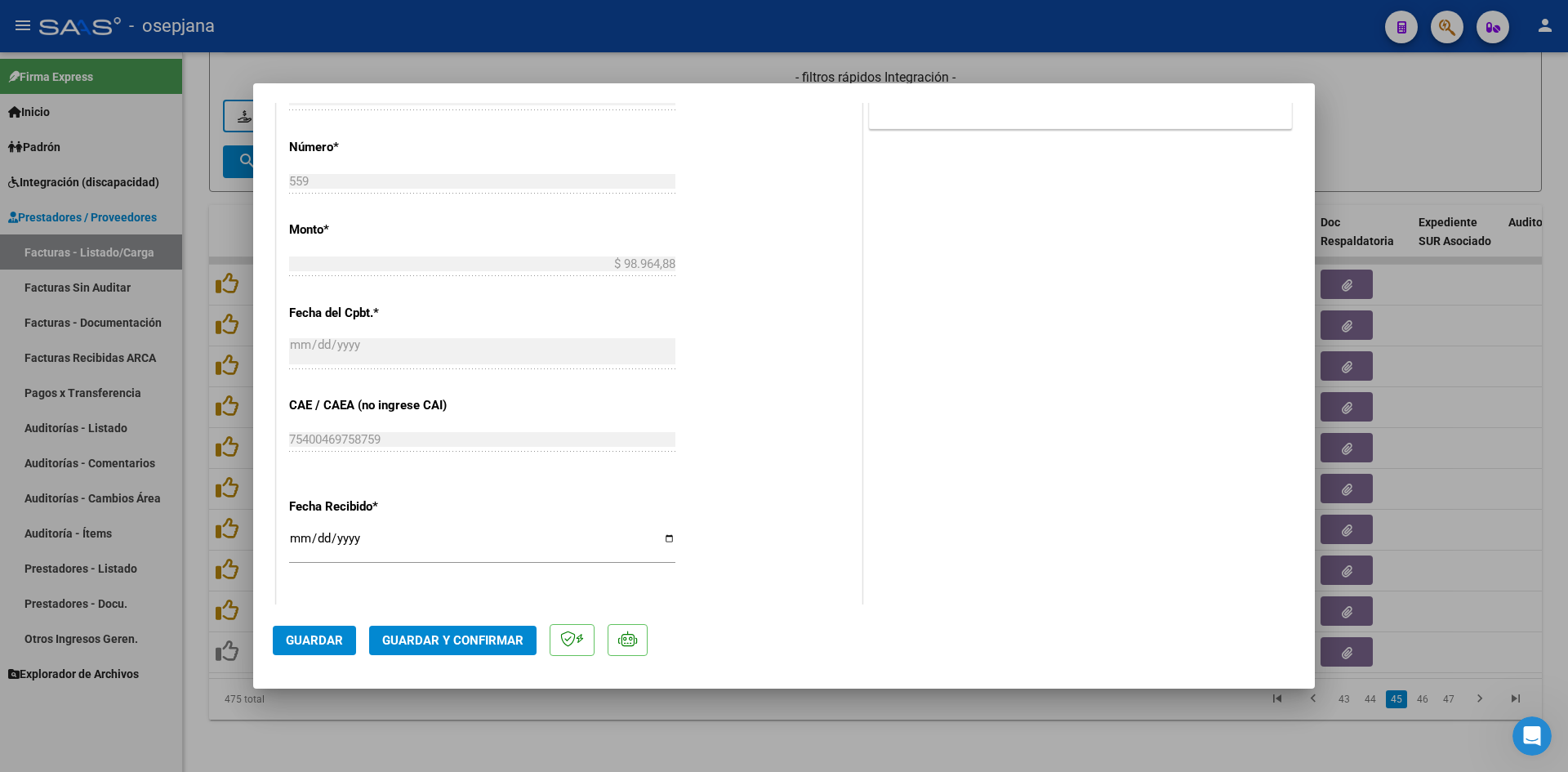
scroll to position [1062, 0]
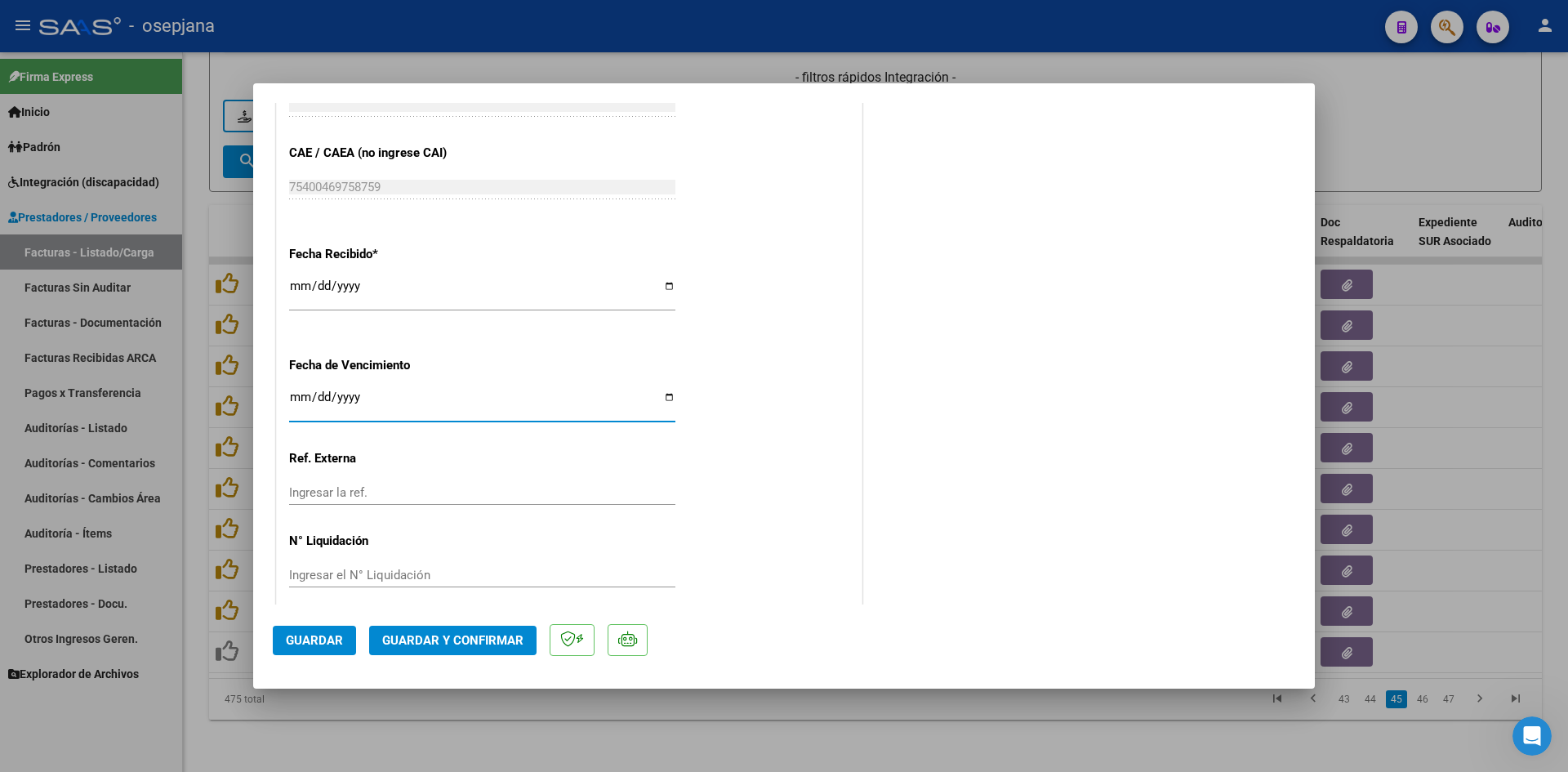
click at [299, 399] on input "[DATE]" at bounding box center [482, 404] width 387 height 26
type input "[DATE]"
click at [432, 643] on span "Guardar y Confirmar" at bounding box center [454, 640] width 142 height 15
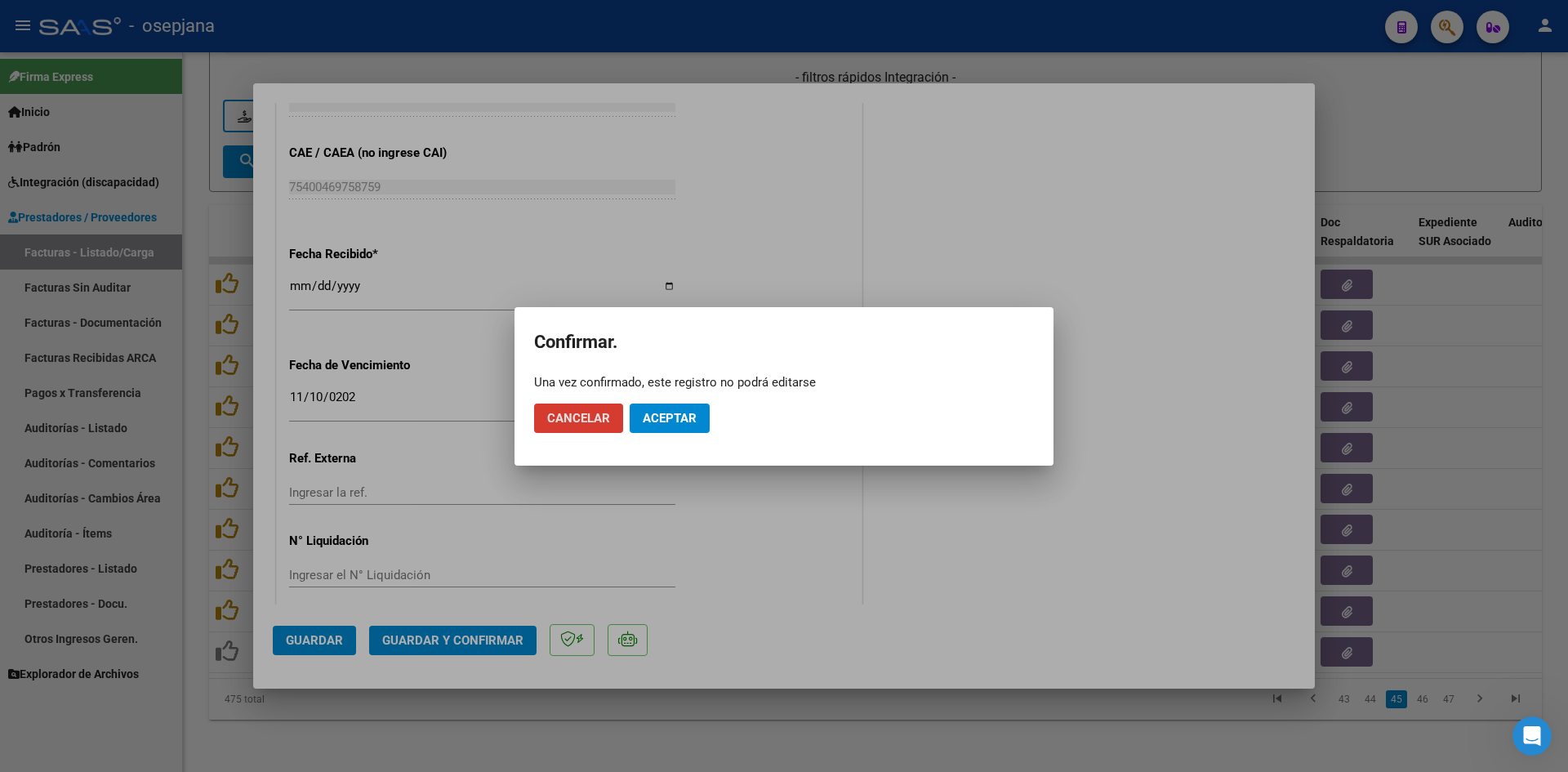
click at [652, 413] on span "Aceptar" at bounding box center [670, 418] width 54 height 15
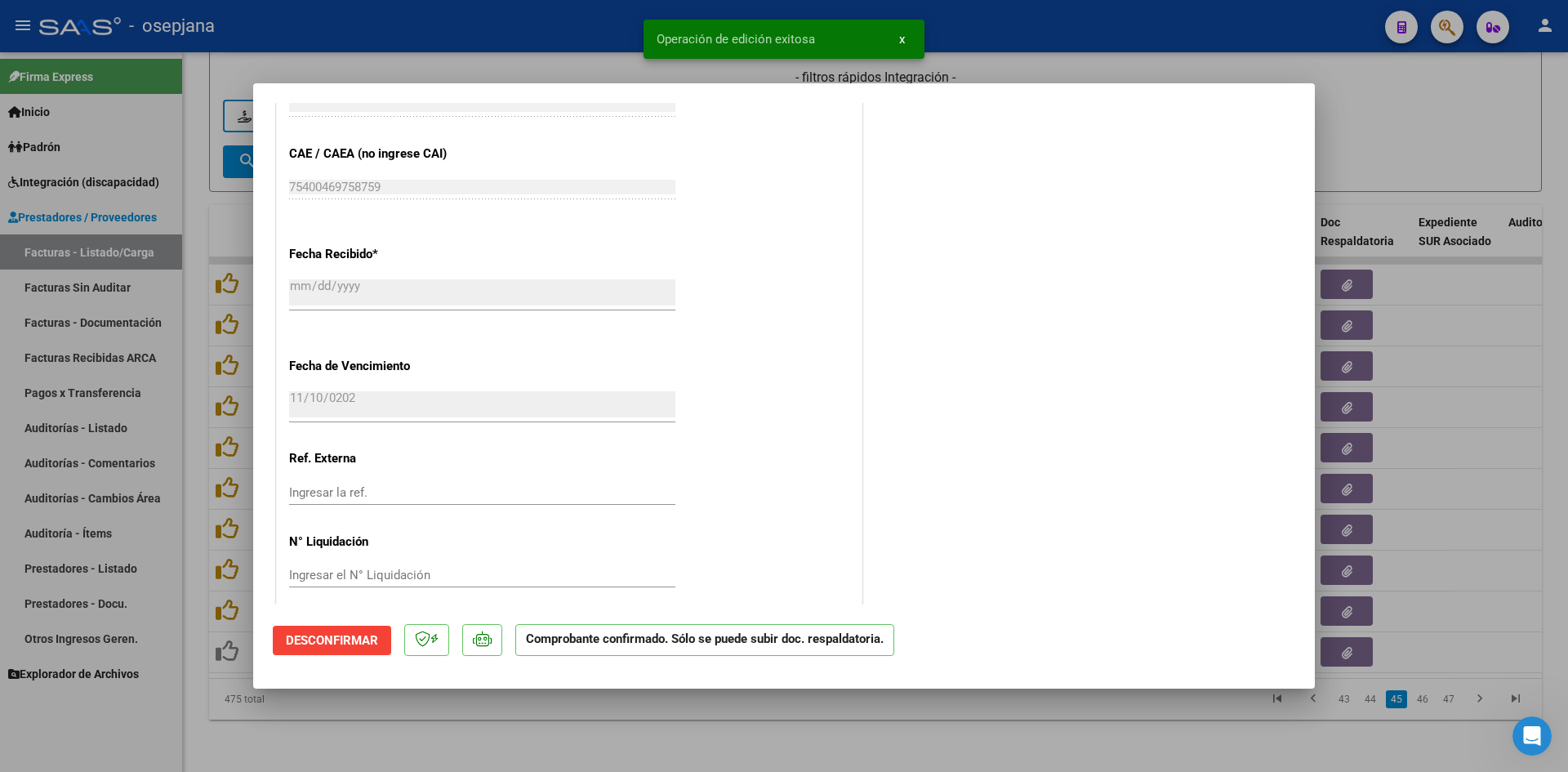
click at [1500, 110] on div at bounding box center [784, 386] width 1568 height 772
type input "$ 0,00"
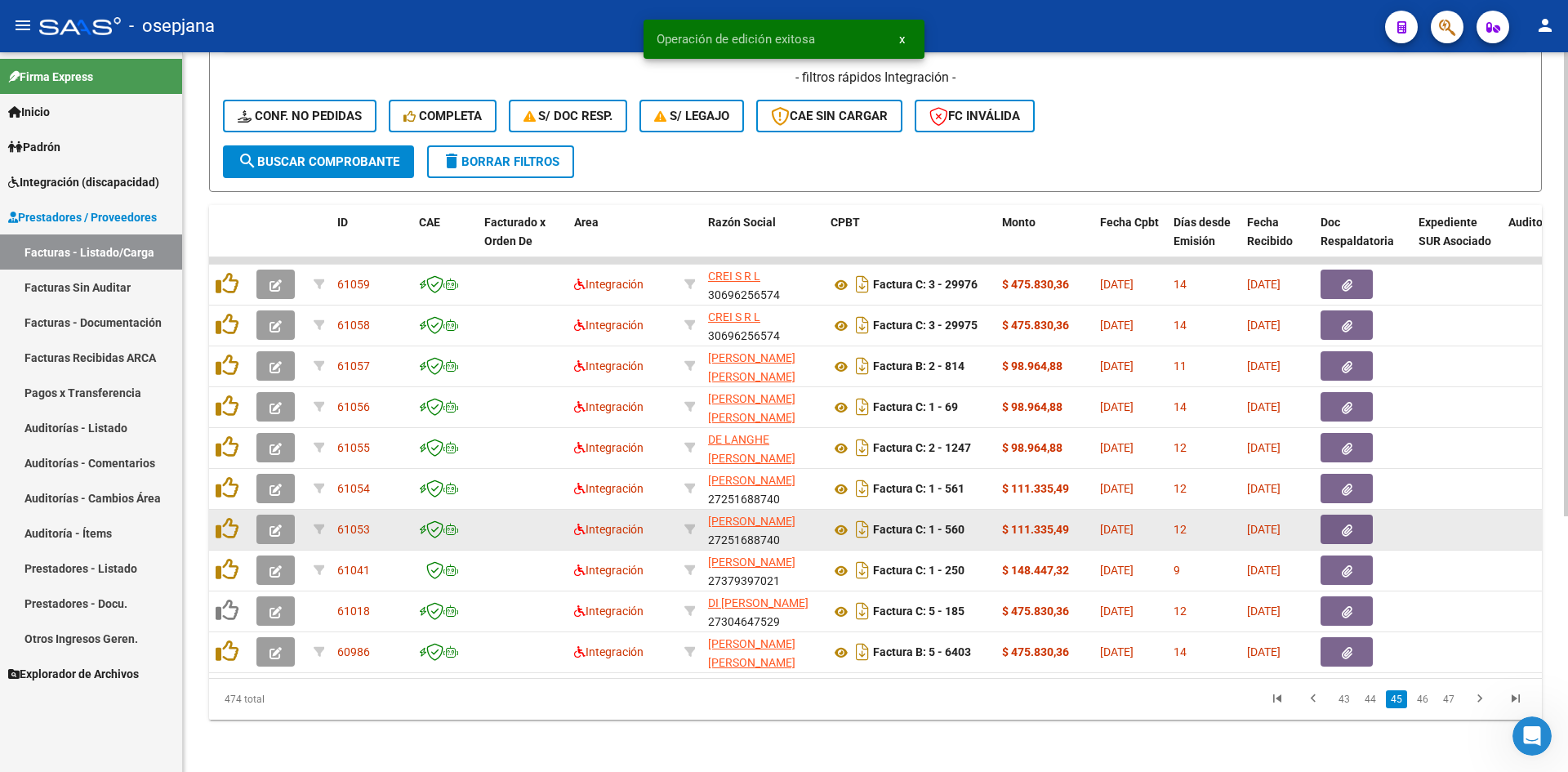
click at [272, 525] on icon "button" at bounding box center [275, 531] width 12 height 12
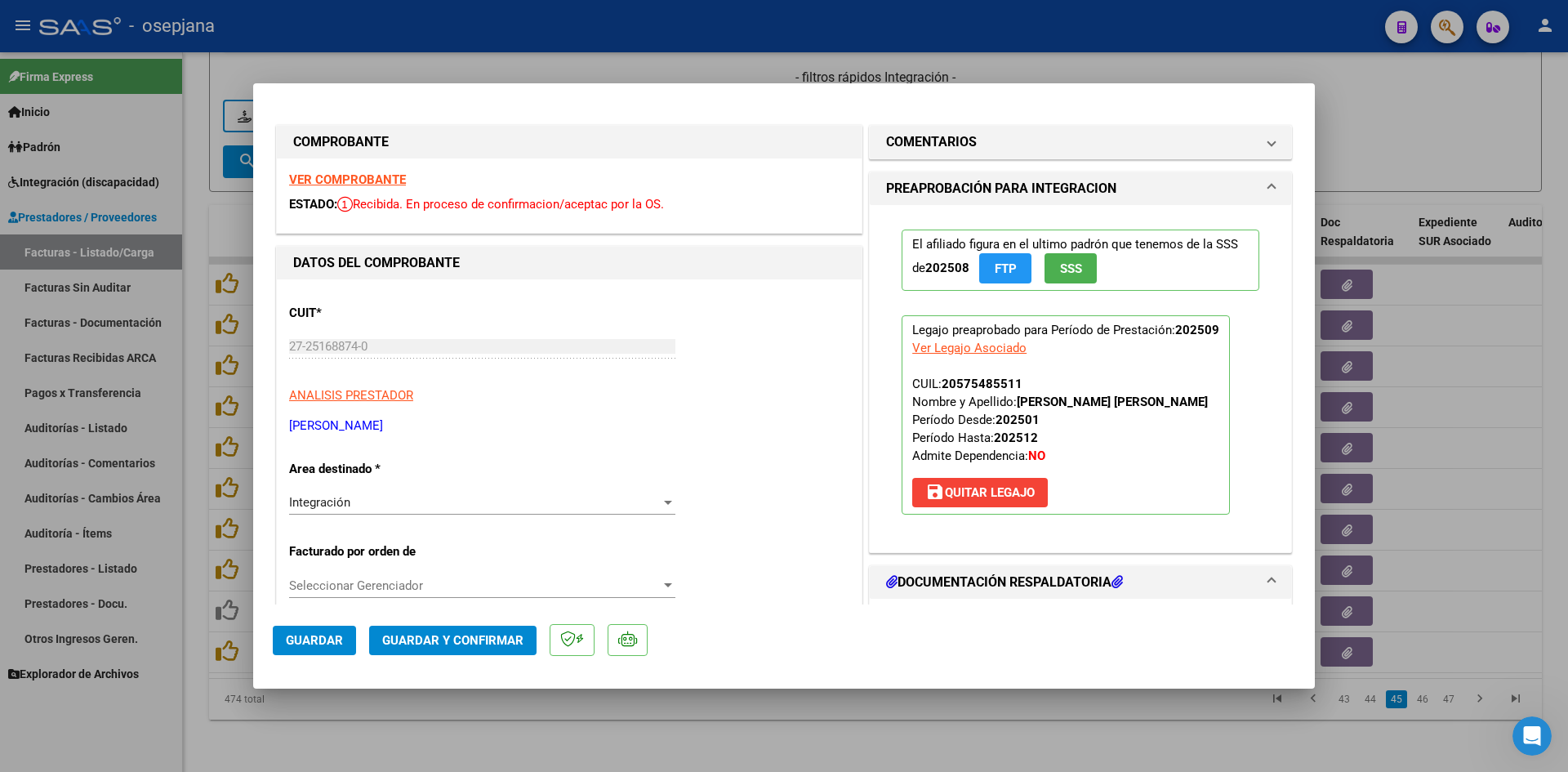
click at [351, 175] on strong "VER COMPROBANTE" at bounding box center [347, 180] width 117 height 15
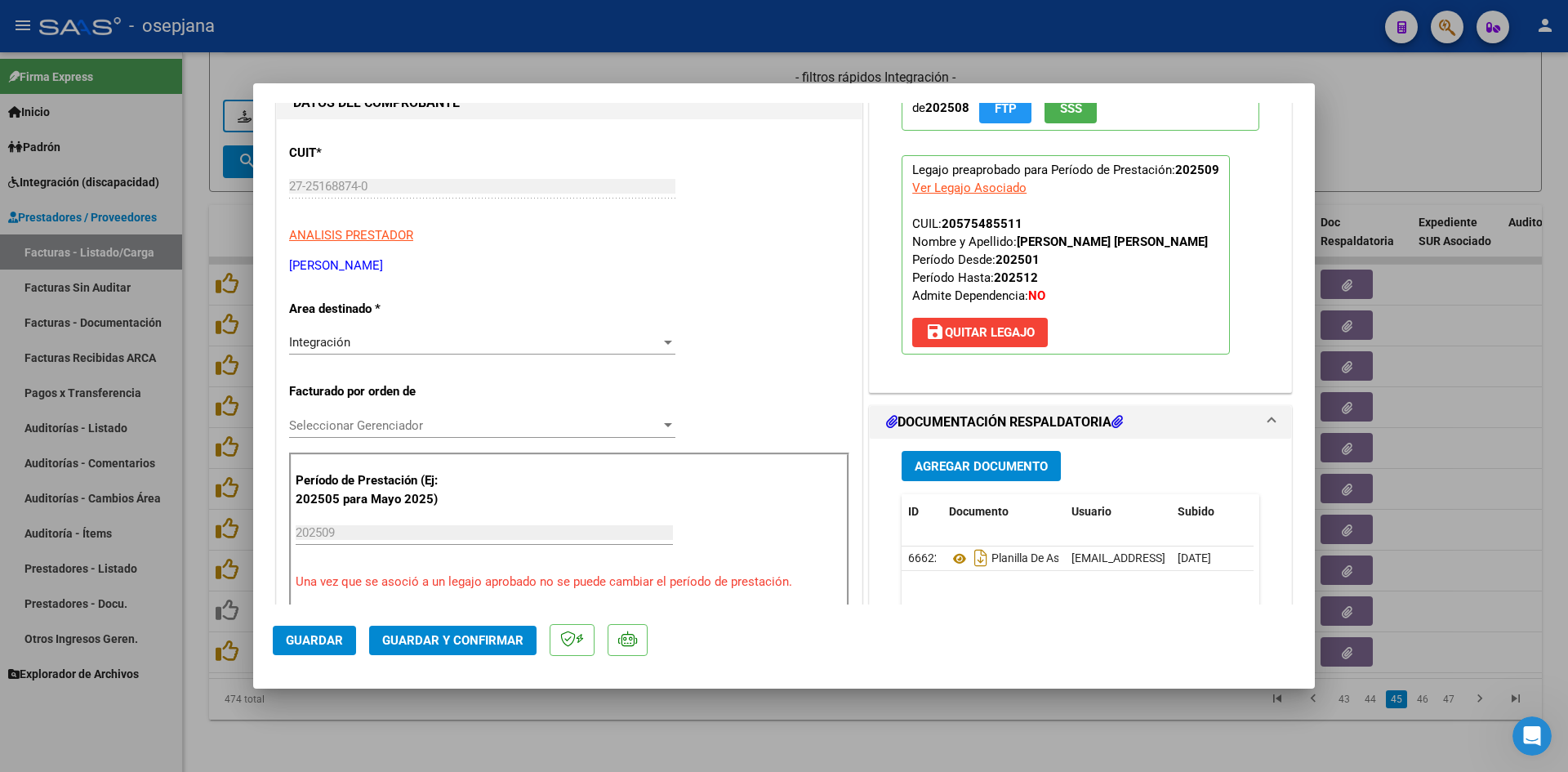
scroll to position [327, 0]
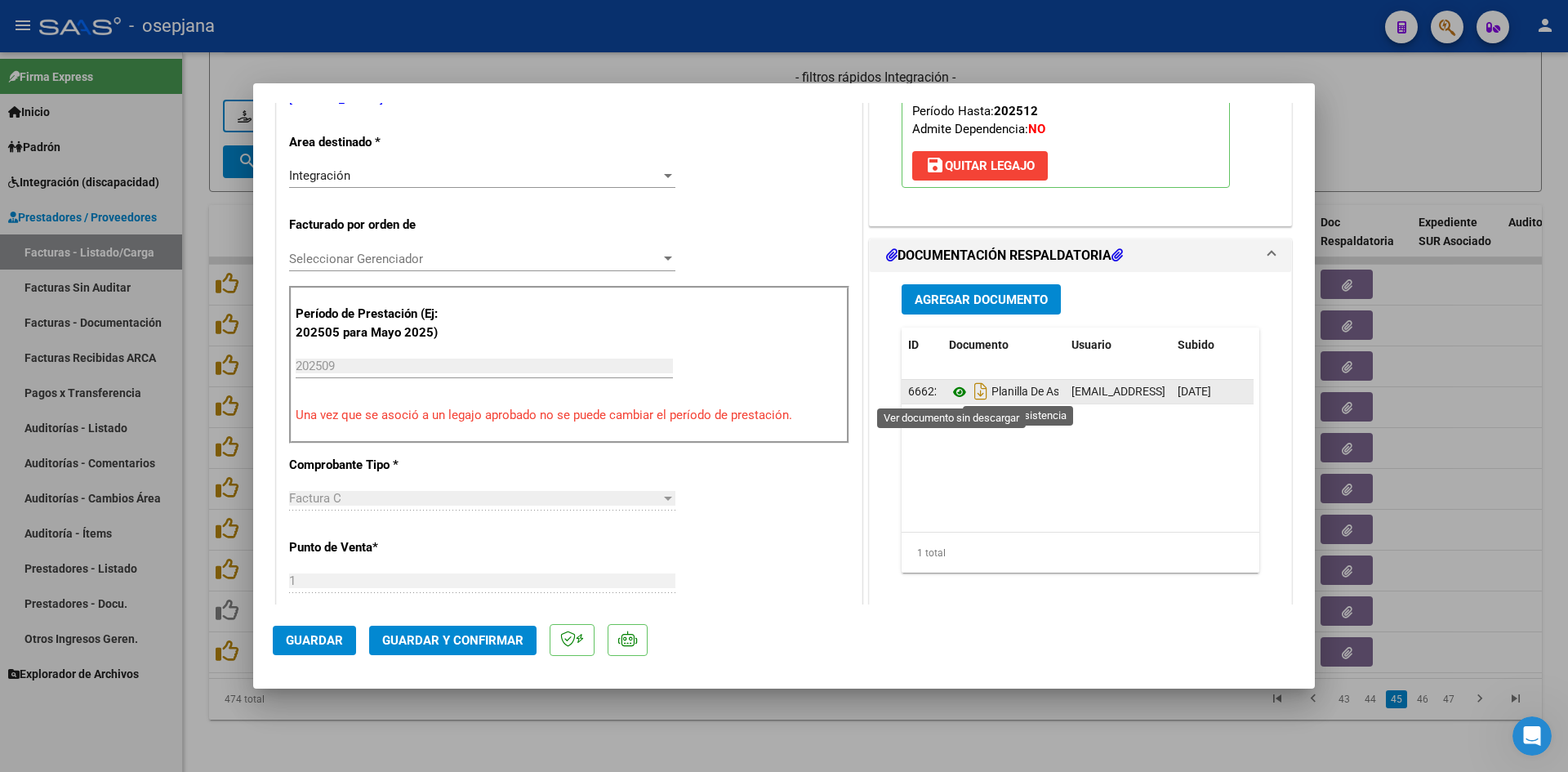
click at [949, 394] on icon at bounding box center [959, 393] width 21 height 20
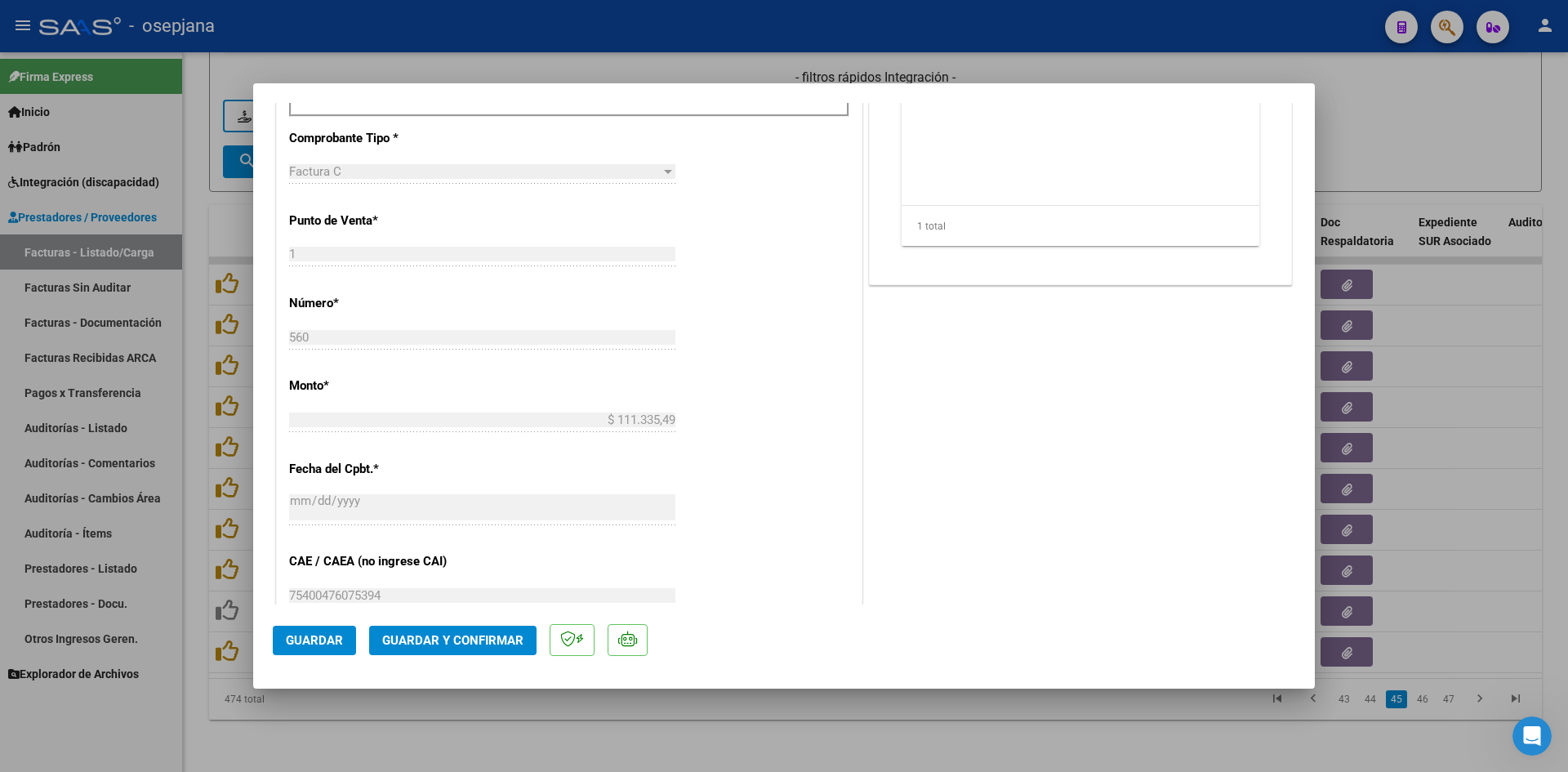
scroll to position [980, 0]
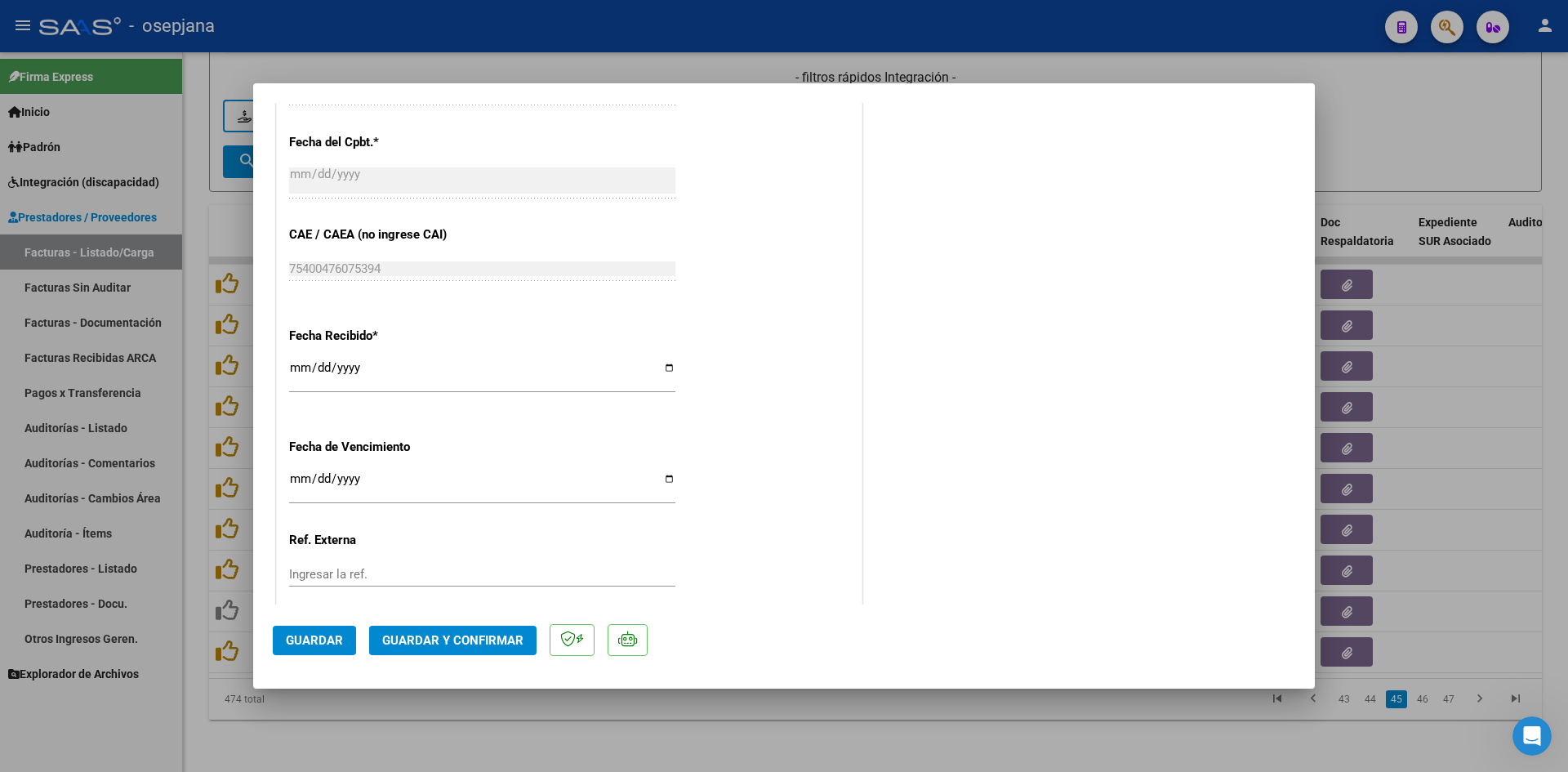
click at [294, 479] on input "[DATE]" at bounding box center [482, 486] width 387 height 26
type input "[DATE]"
click at [453, 649] on button "Guardar y Confirmar" at bounding box center [453, 641] width 167 height 30
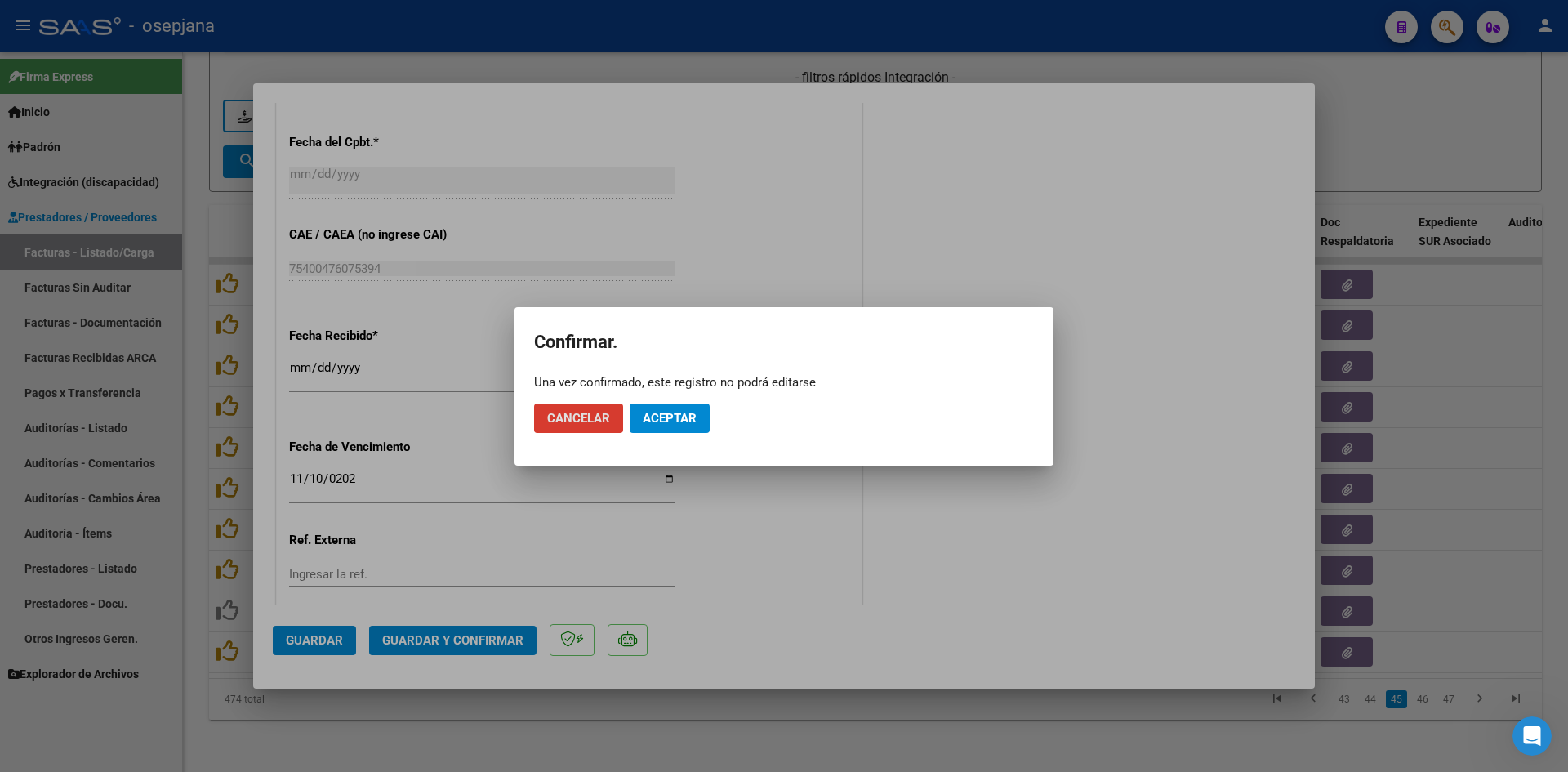
click at [652, 401] on mat-dialog-actions "Cancelar Aceptar" at bounding box center [784, 419] width 500 height 56
click at [666, 416] on span "Aceptar" at bounding box center [670, 418] width 54 height 15
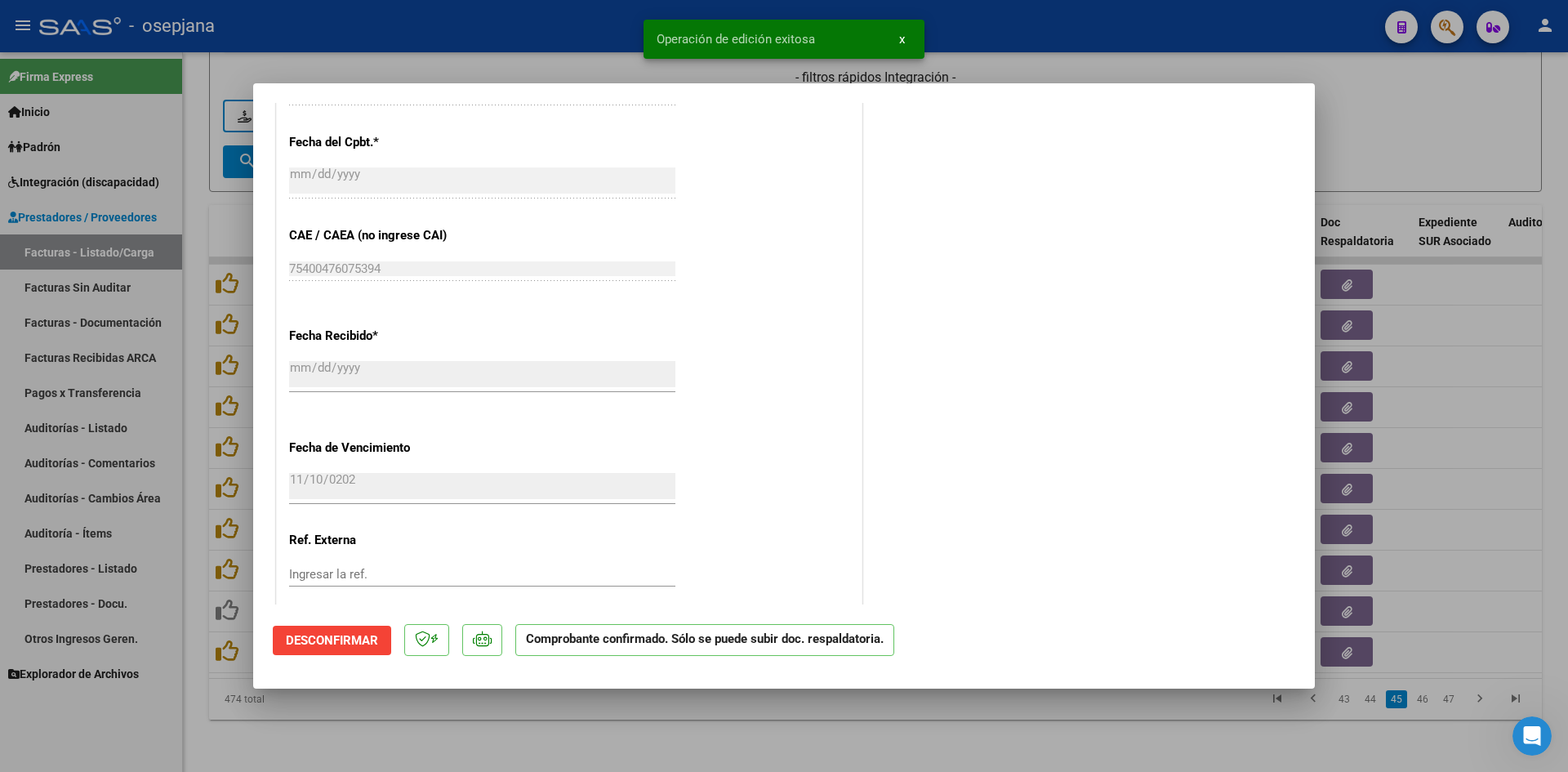
click at [1379, 171] on div at bounding box center [784, 386] width 1568 height 772
type input "$ 0,00"
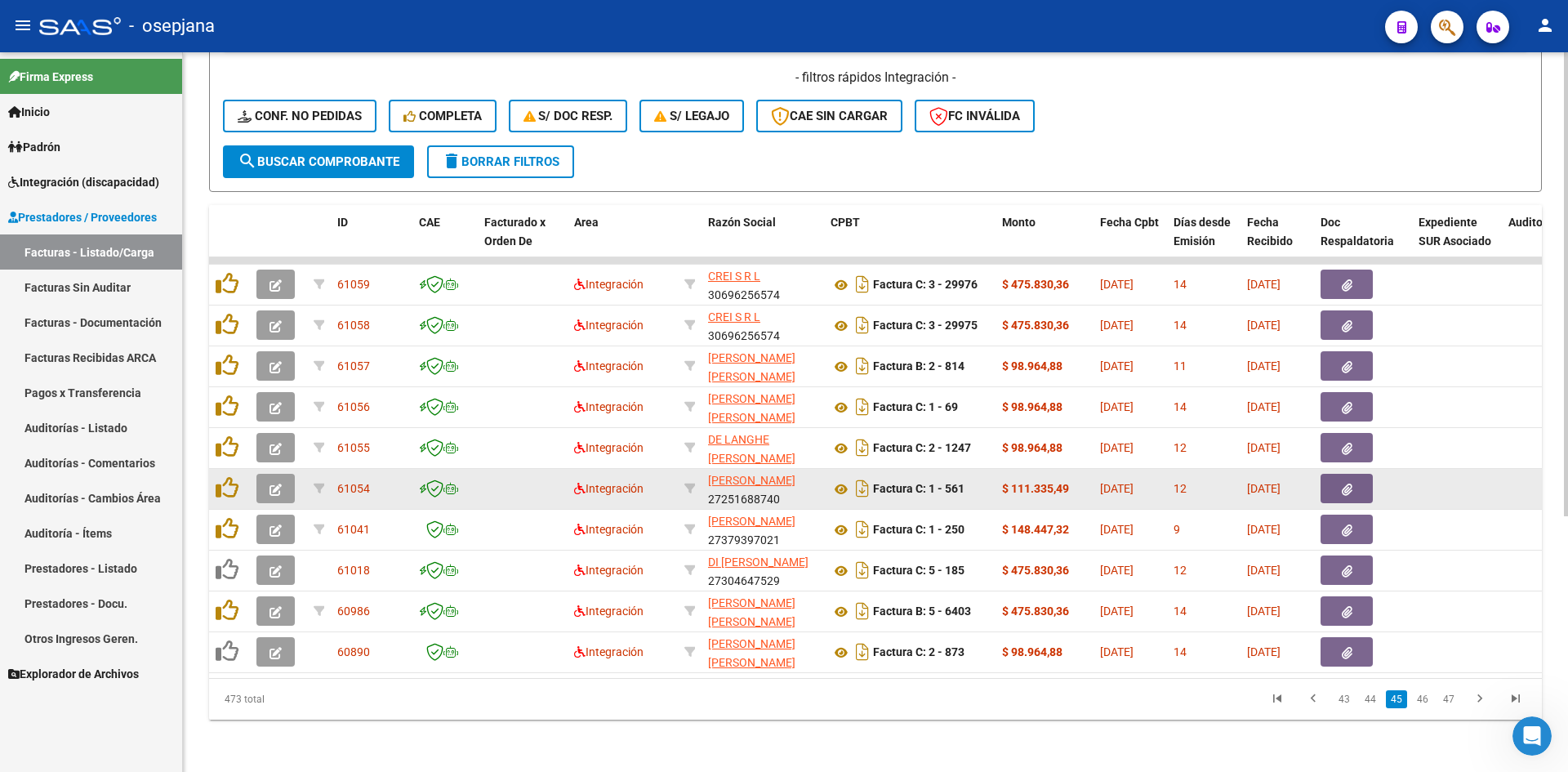
click at [272, 484] on icon "button" at bounding box center [275, 490] width 12 height 12
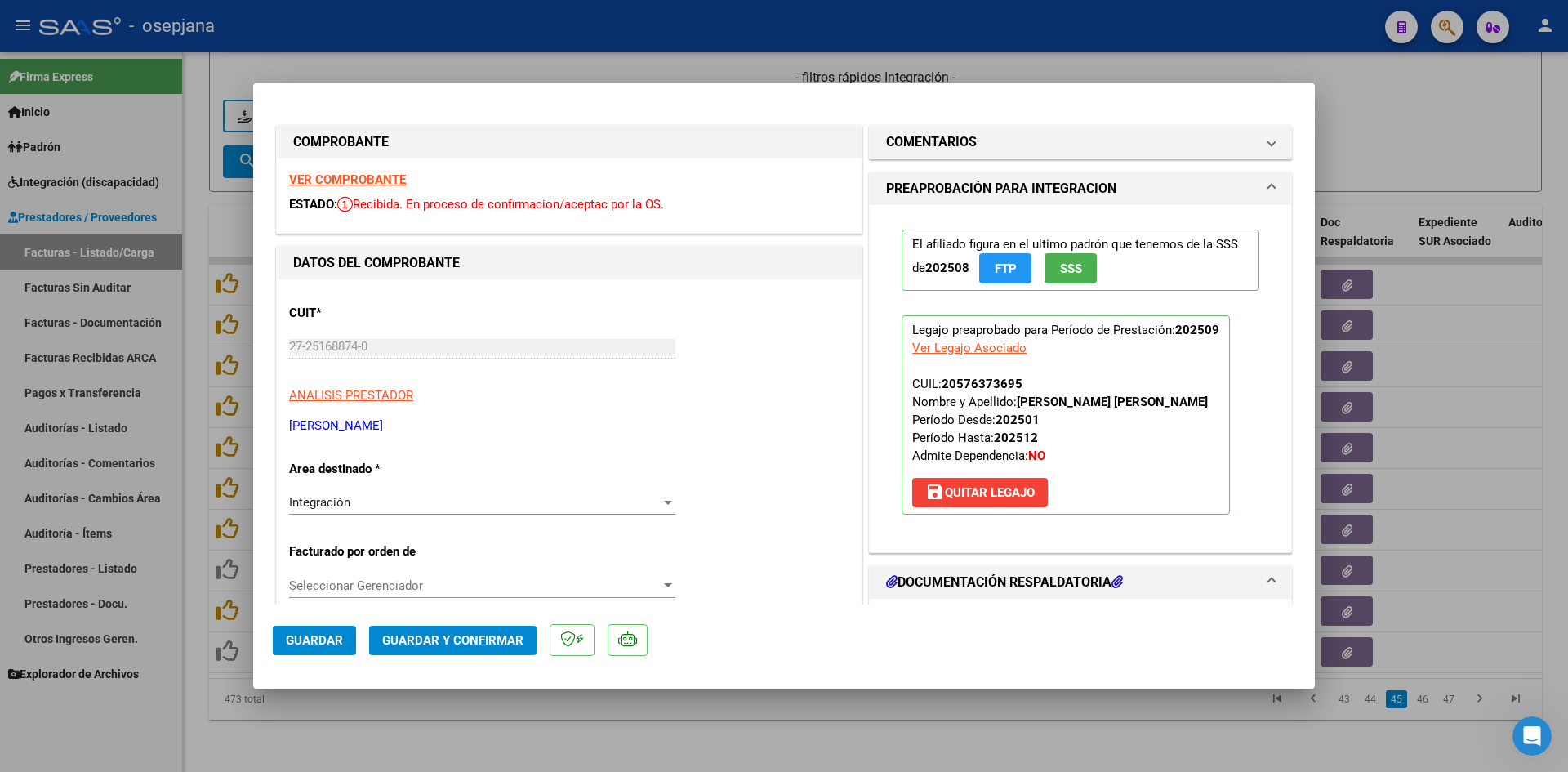
click at [305, 177] on strong "VER COMPROBANTE" at bounding box center [347, 180] width 117 height 15
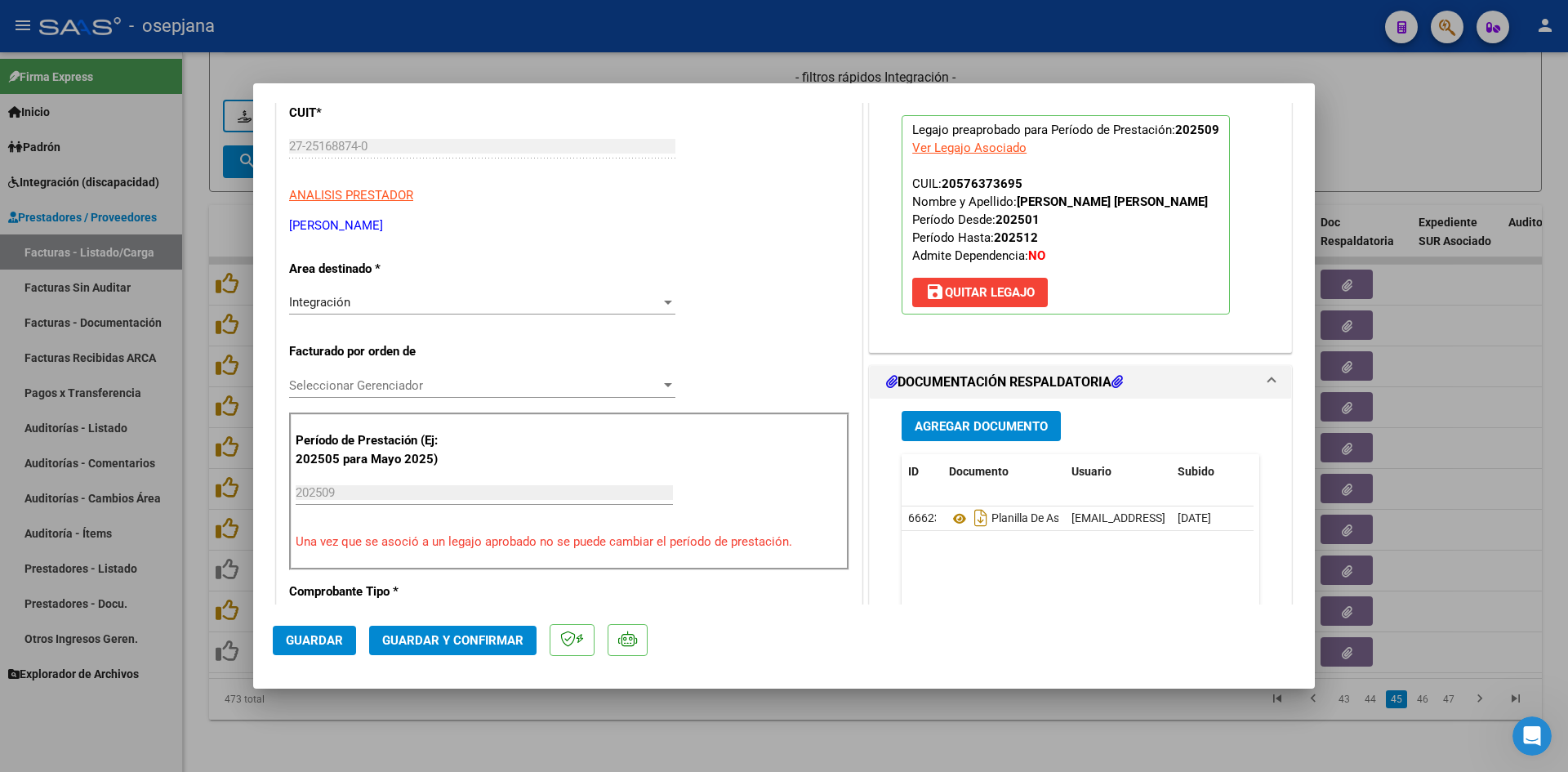
scroll to position [327, 0]
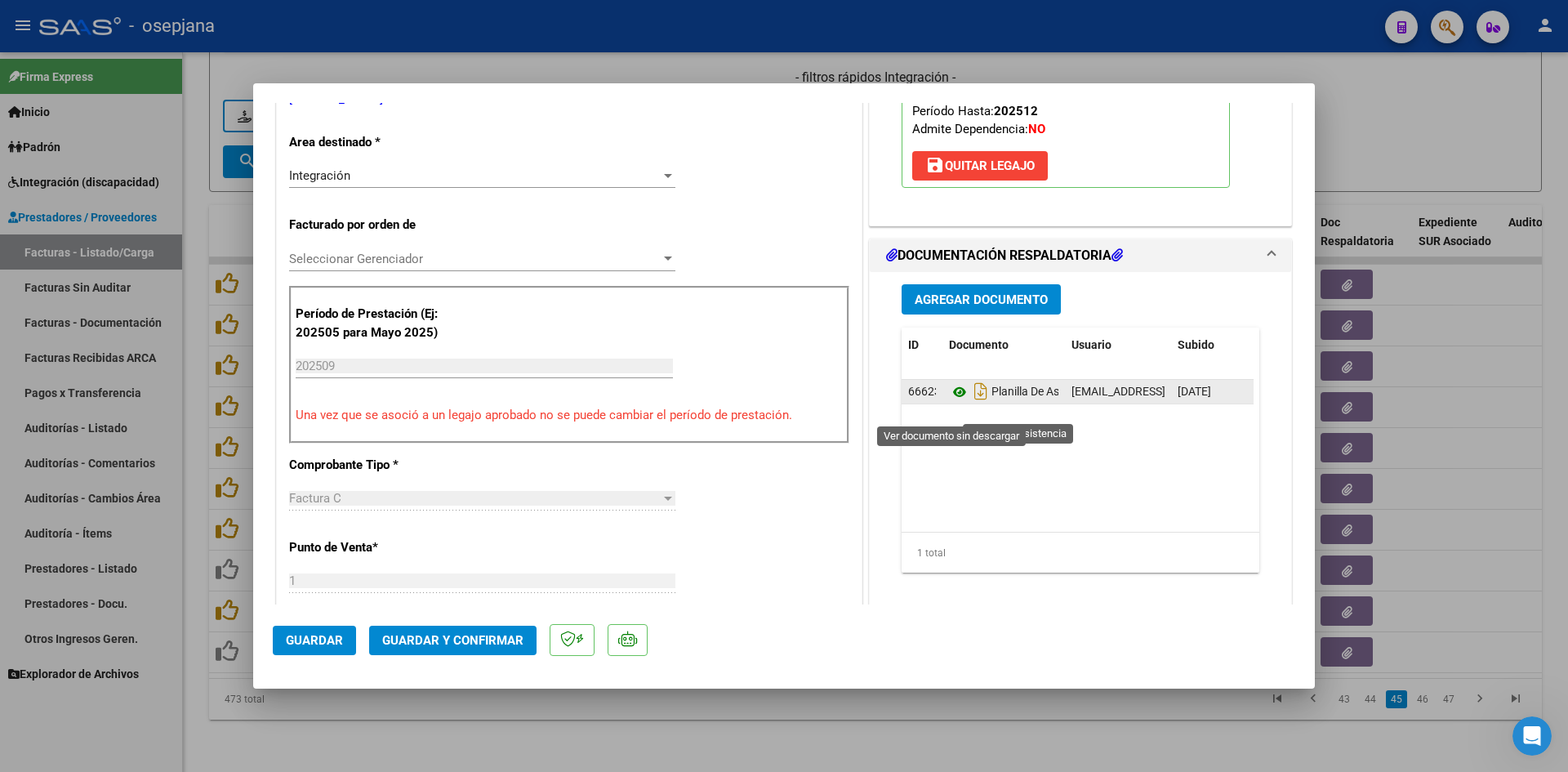
click at [954, 402] on icon at bounding box center [959, 393] width 21 height 20
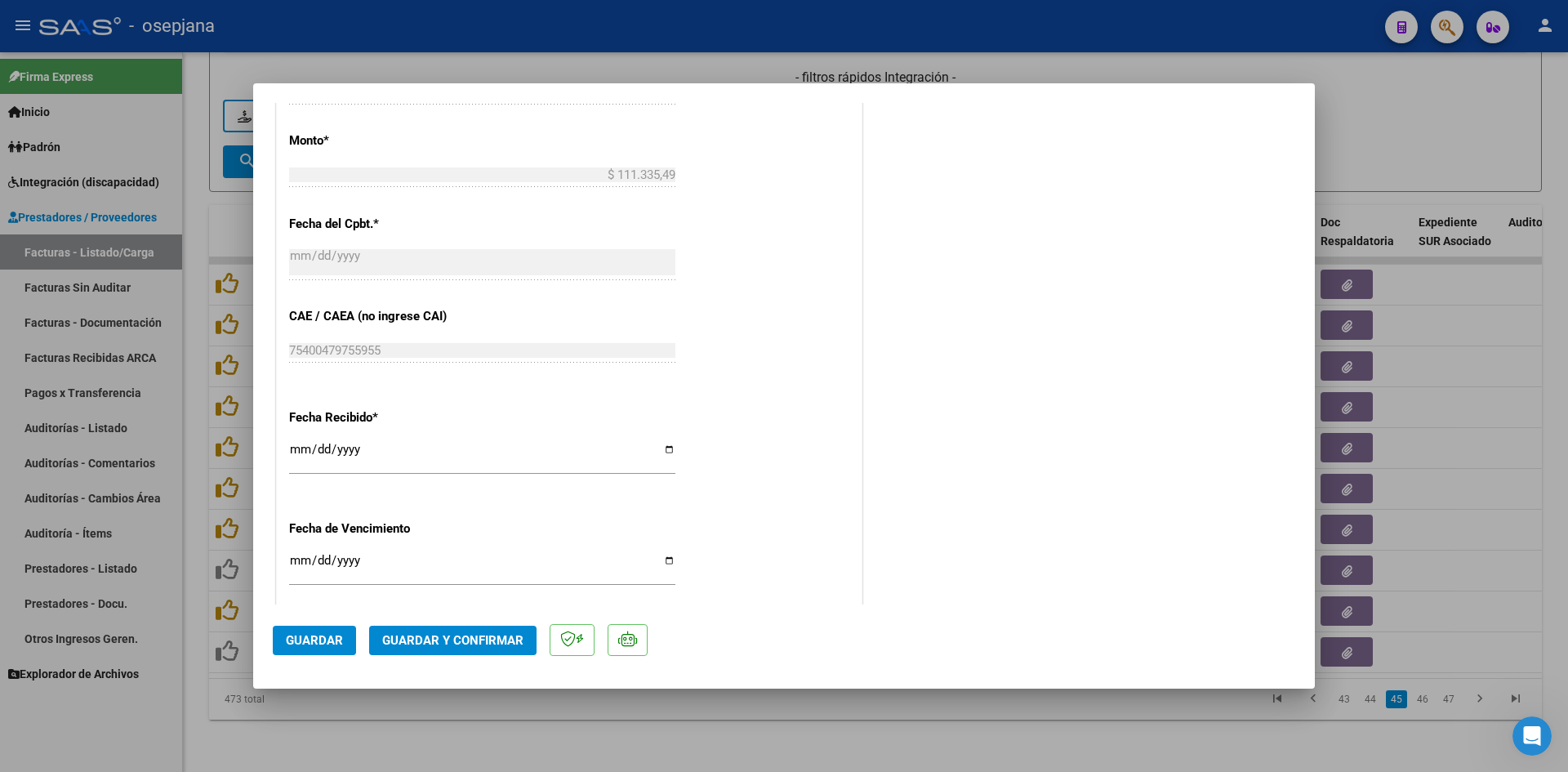
scroll to position [980, 0]
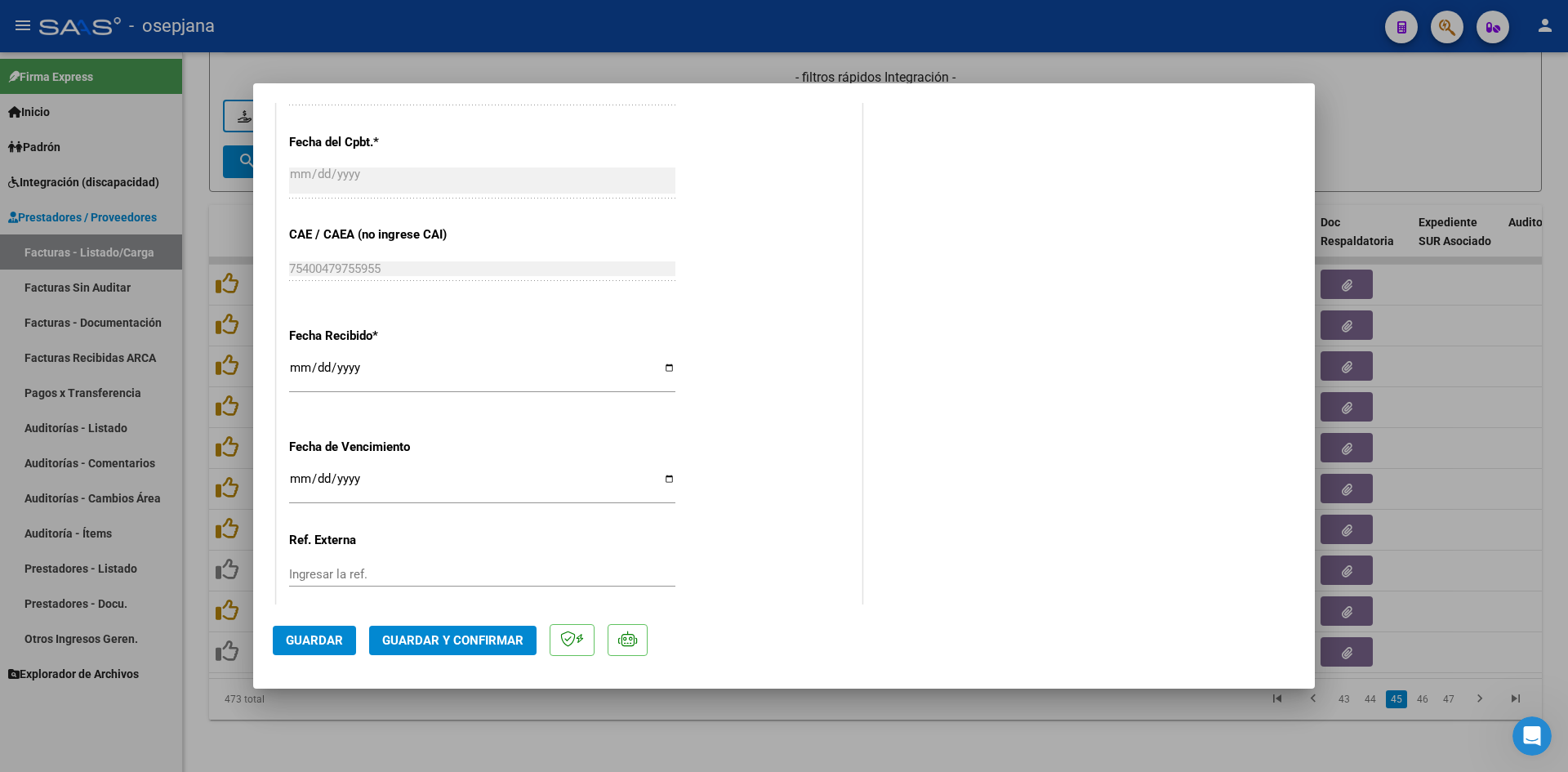
click at [300, 482] on input "[DATE]" at bounding box center [482, 486] width 387 height 26
type input "[DATE]"
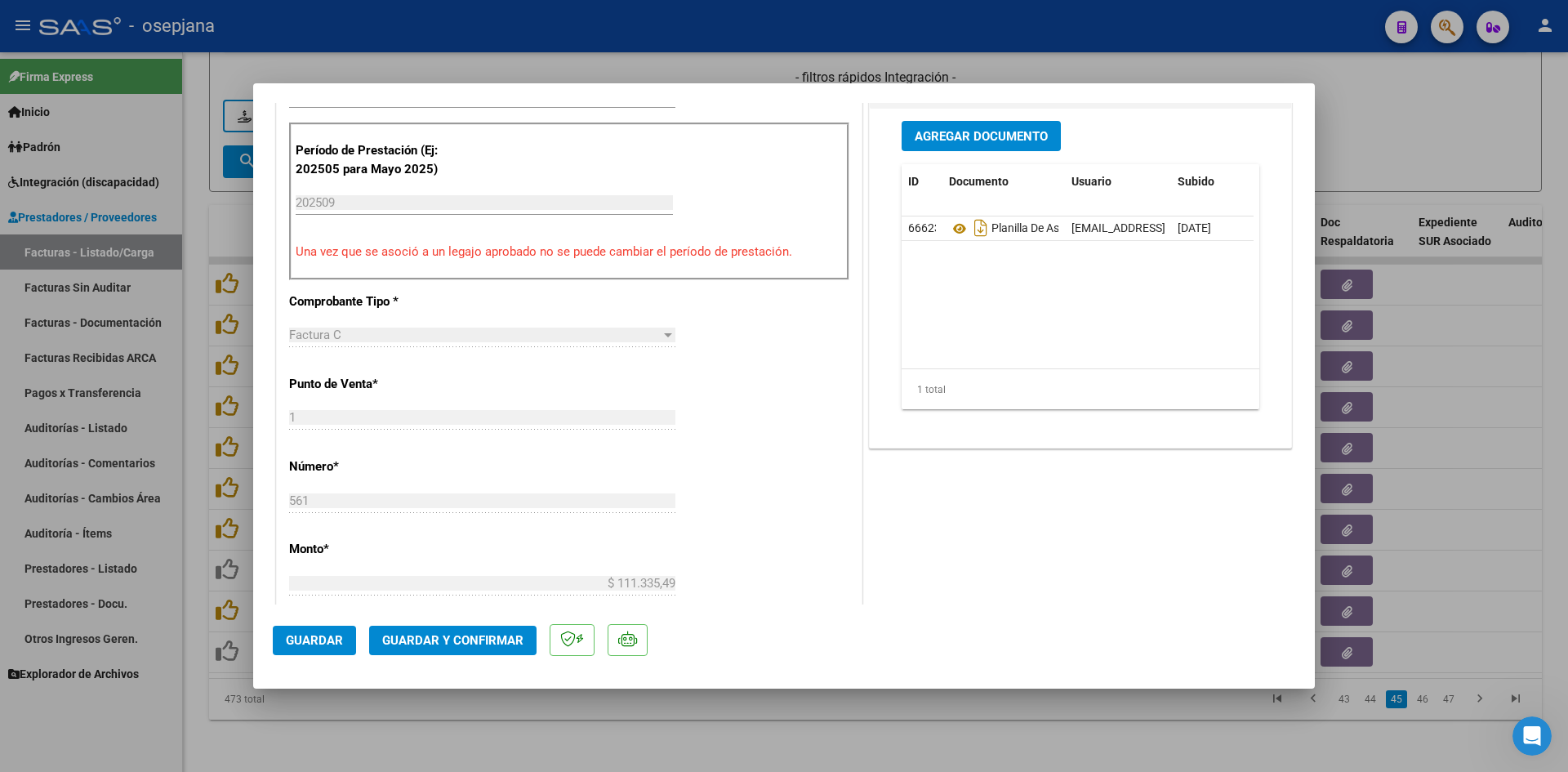
scroll to position [327, 0]
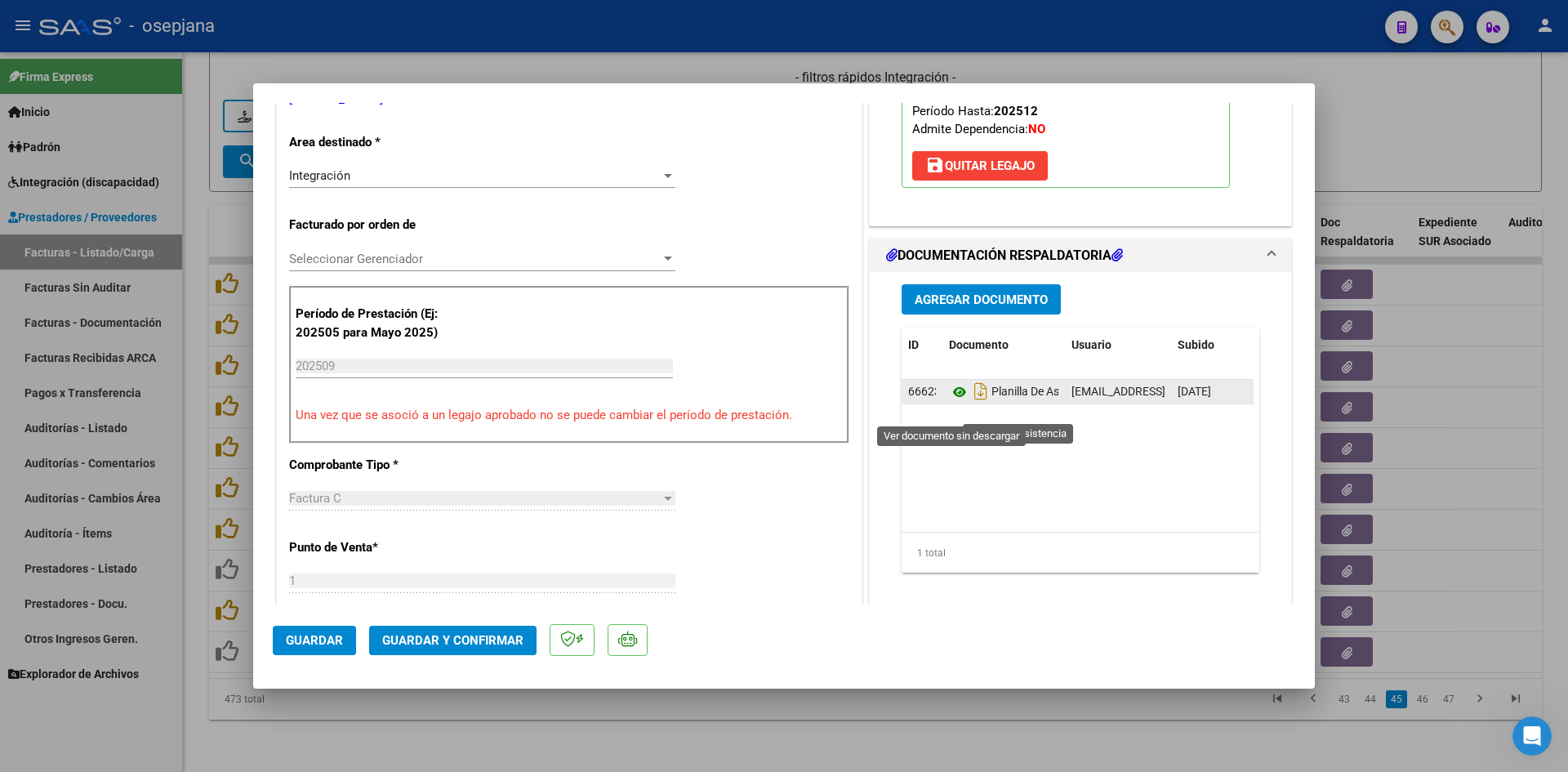
click at [955, 402] on icon at bounding box center [959, 393] width 21 height 20
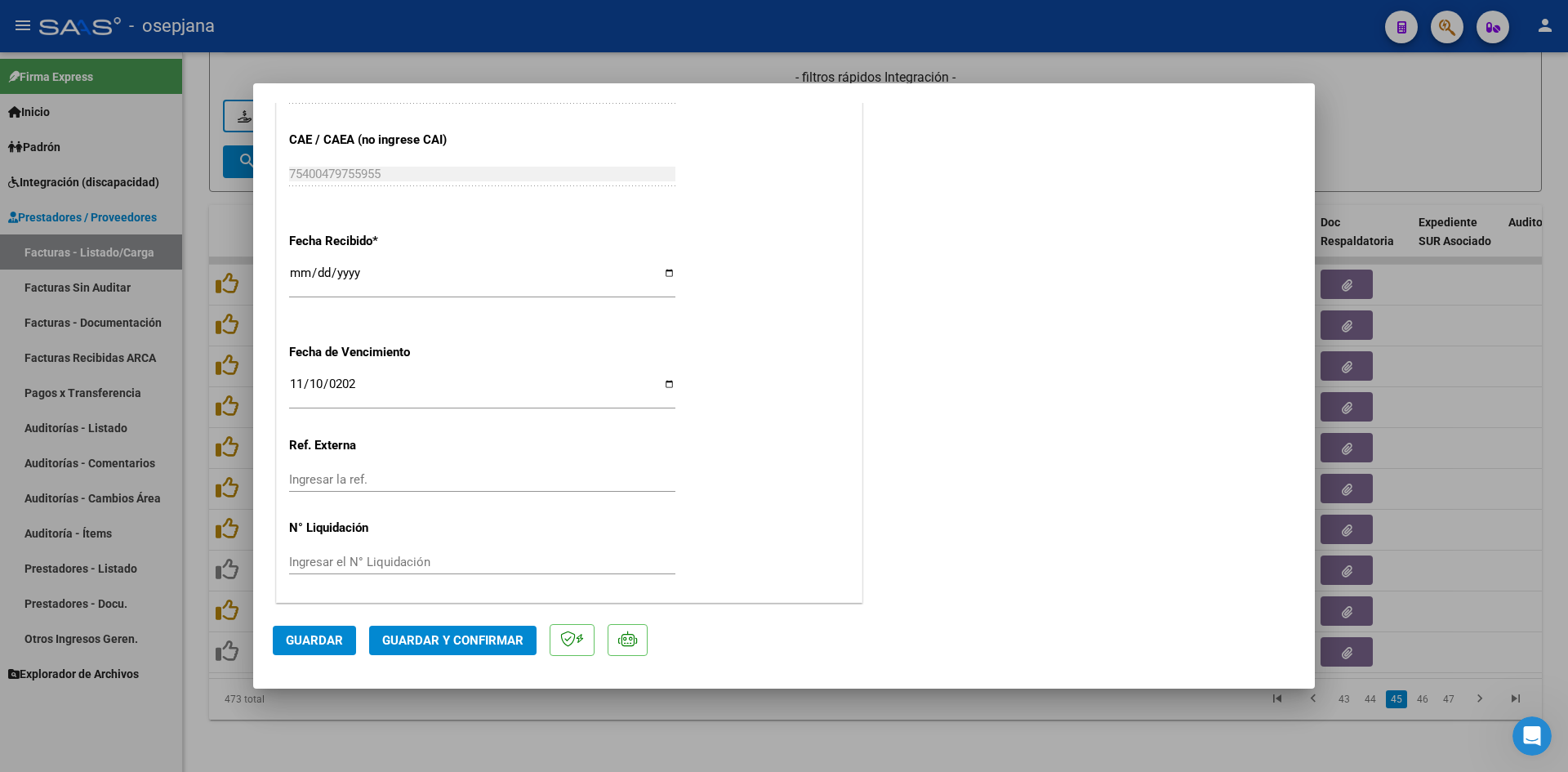
scroll to position [1077, 0]
click at [476, 636] on span "Guardar y Confirmar" at bounding box center [454, 640] width 142 height 15
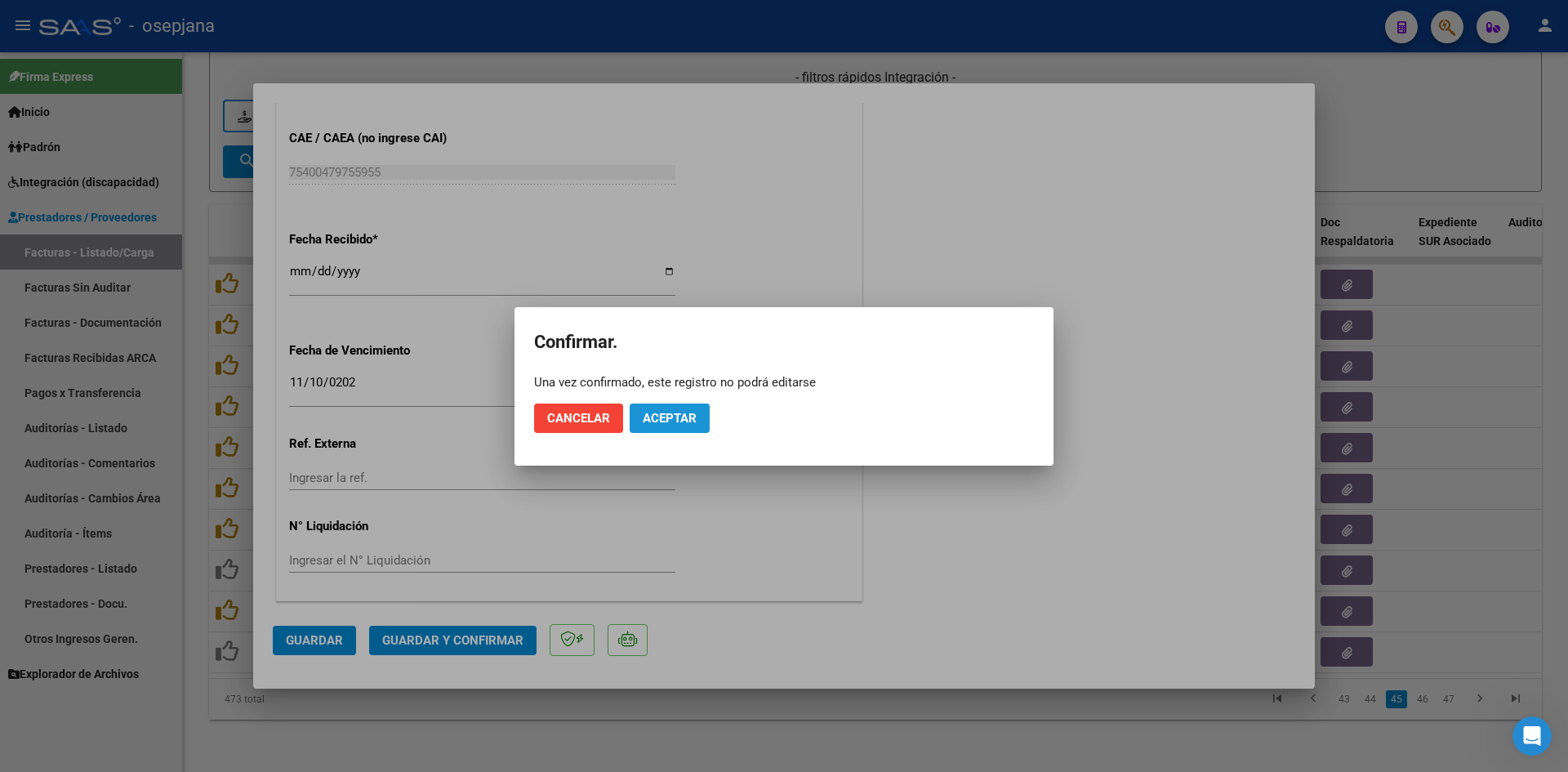
click at [663, 409] on button "Aceptar" at bounding box center [670, 419] width 80 height 30
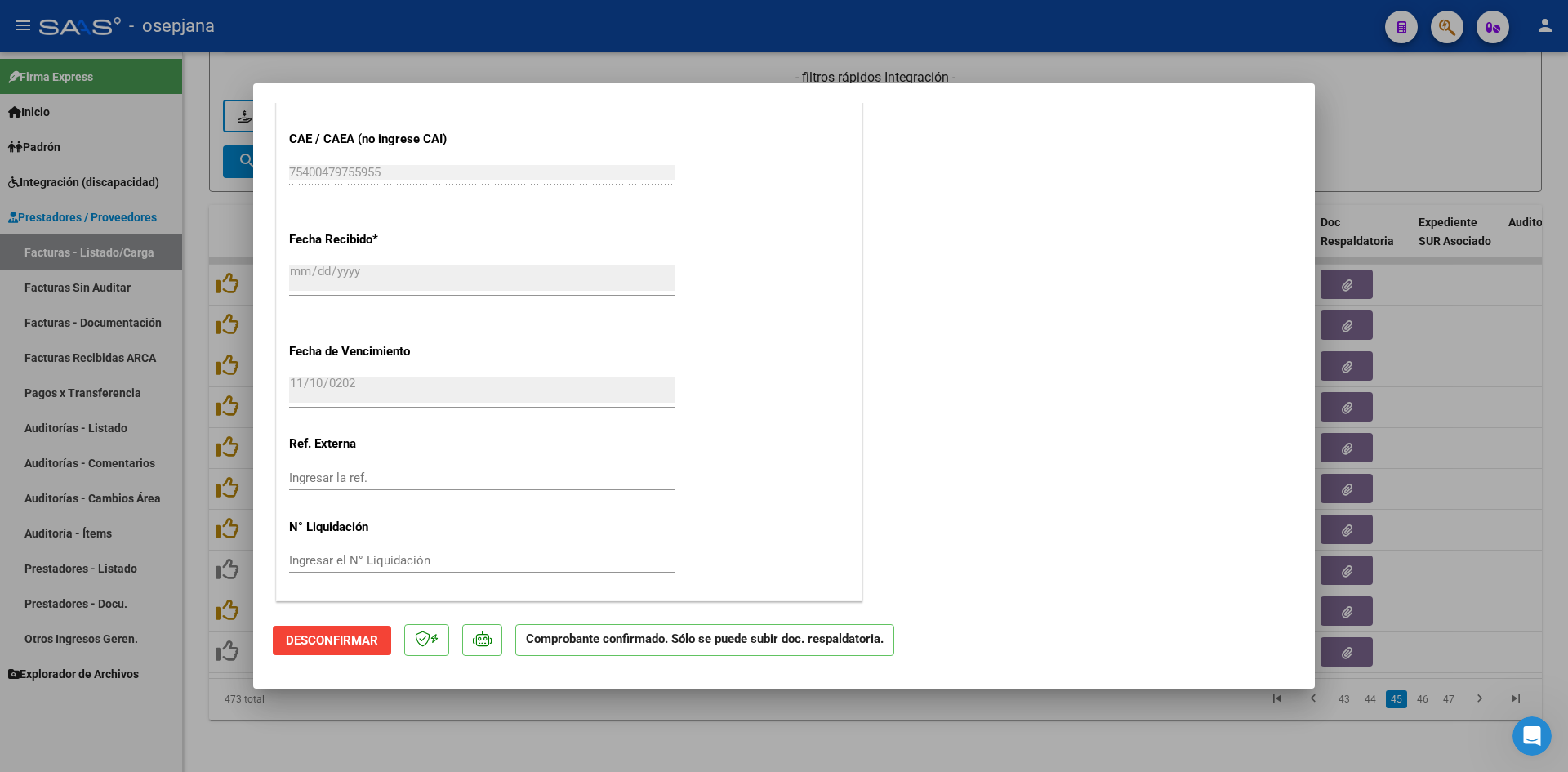
click at [1478, 139] on div at bounding box center [784, 386] width 1568 height 772
type input "$ 0,00"
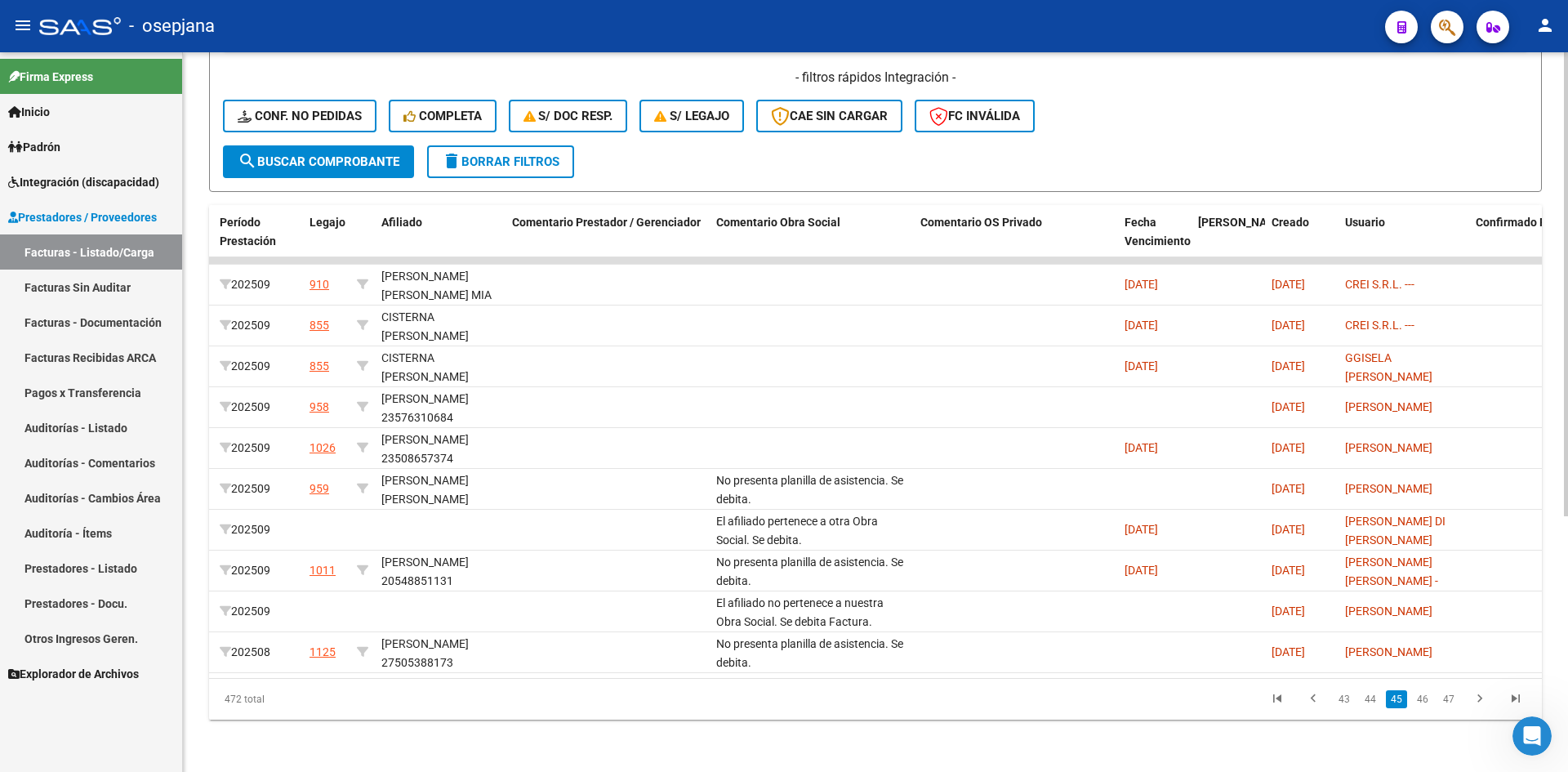
scroll to position [0, 0]
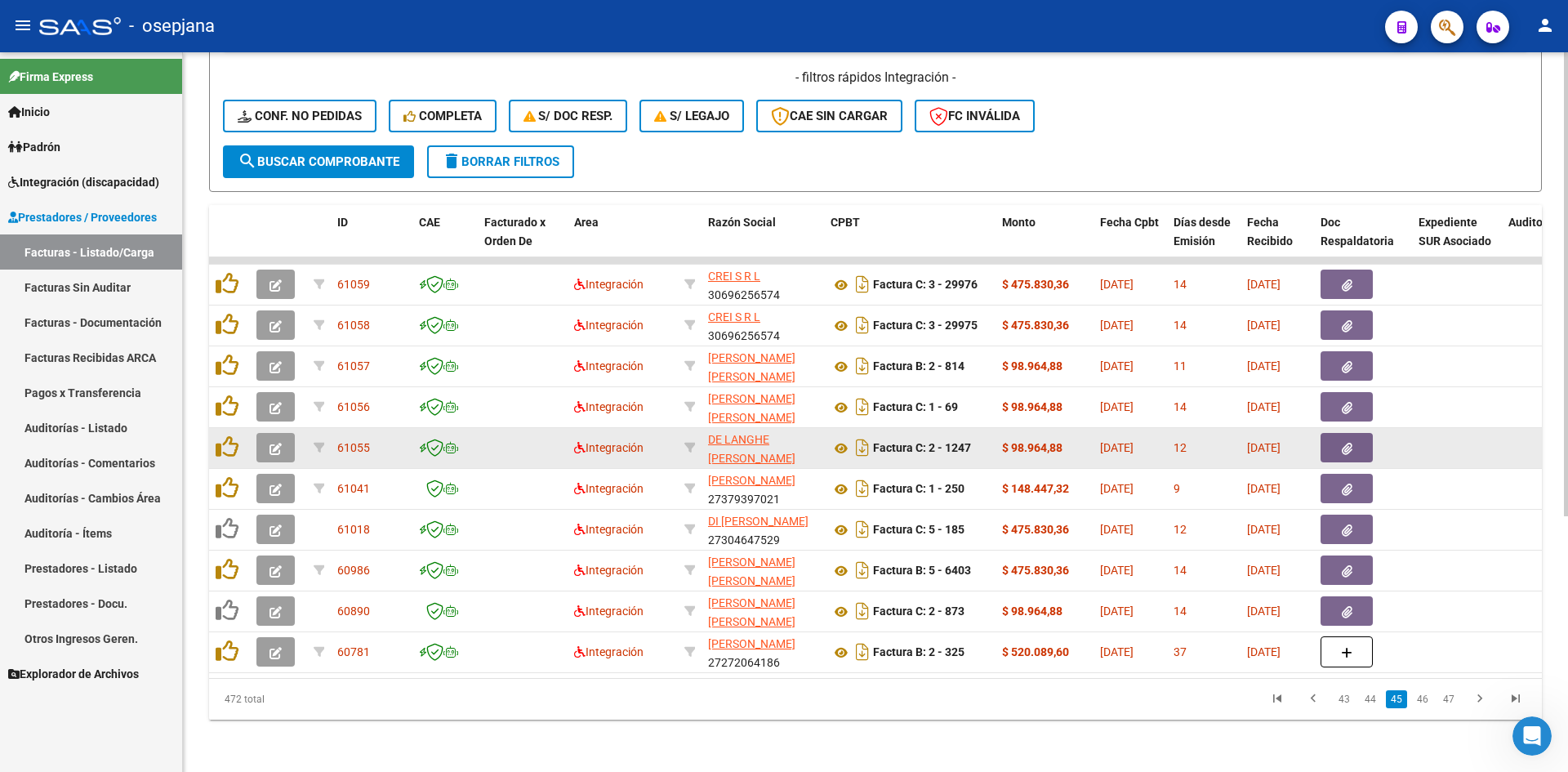
click at [282, 434] on button "button" at bounding box center [275, 448] width 39 height 30
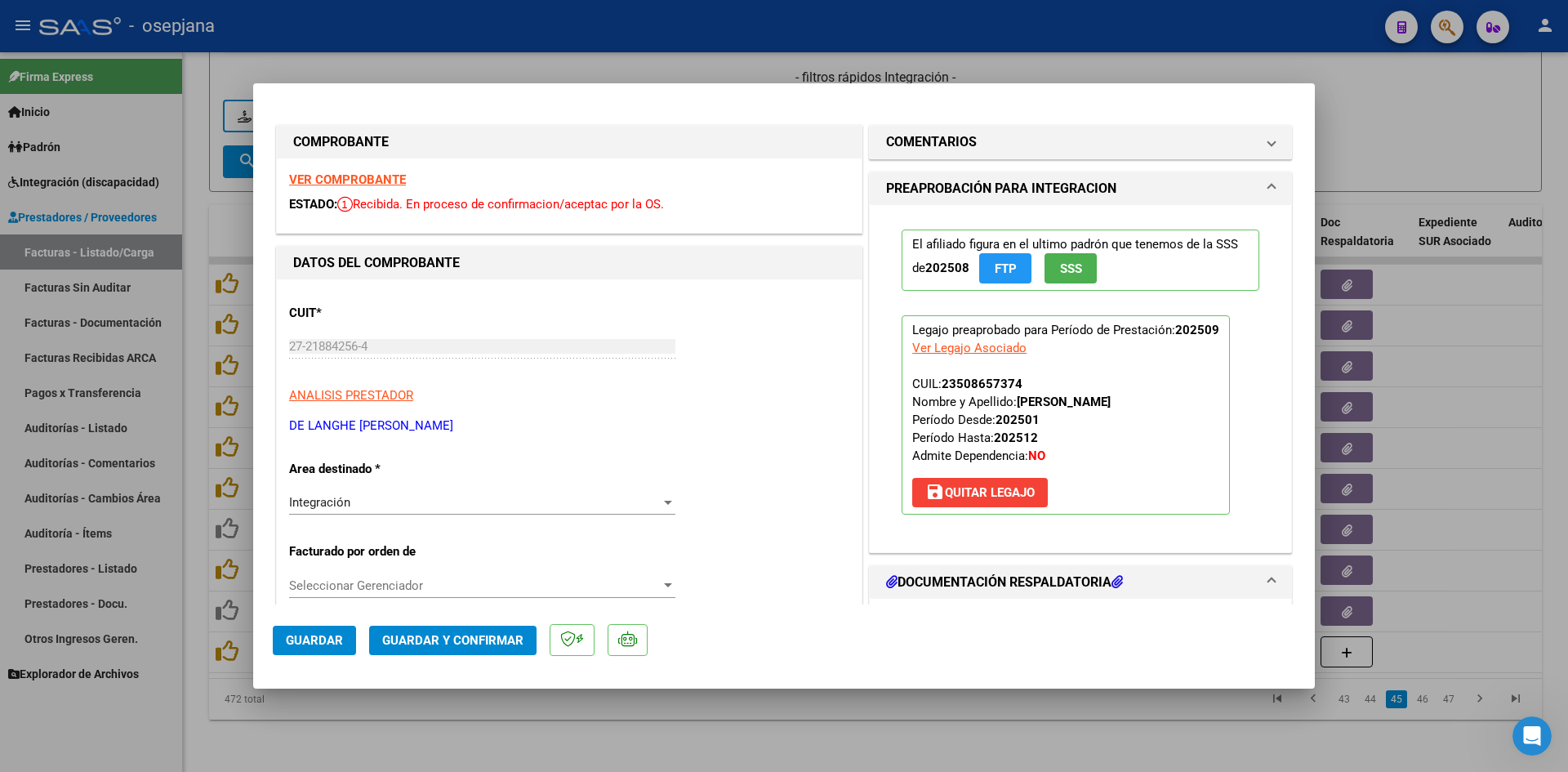
click at [363, 175] on strong "VER COMPROBANTE" at bounding box center [347, 180] width 117 height 15
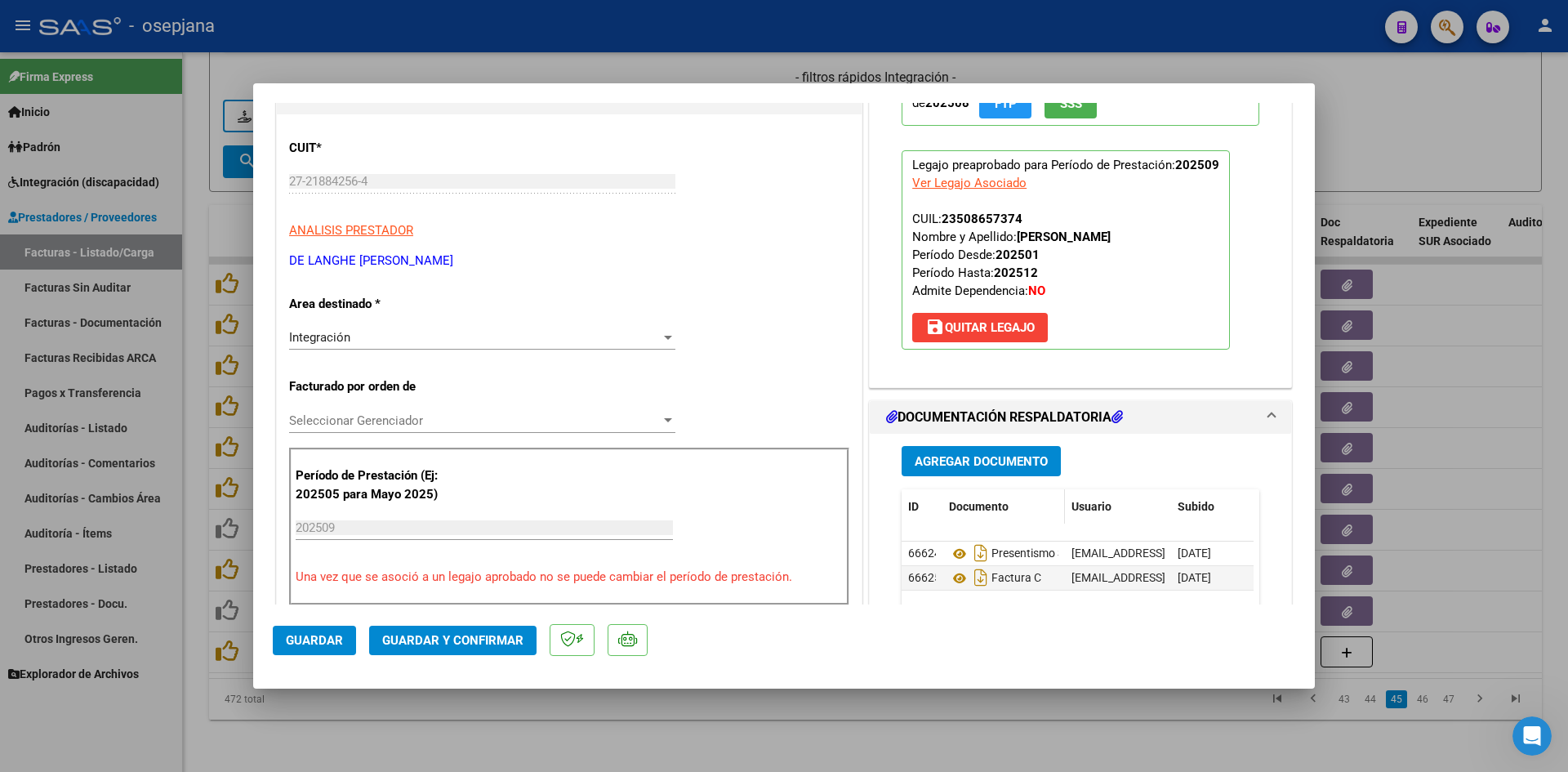
scroll to position [327, 0]
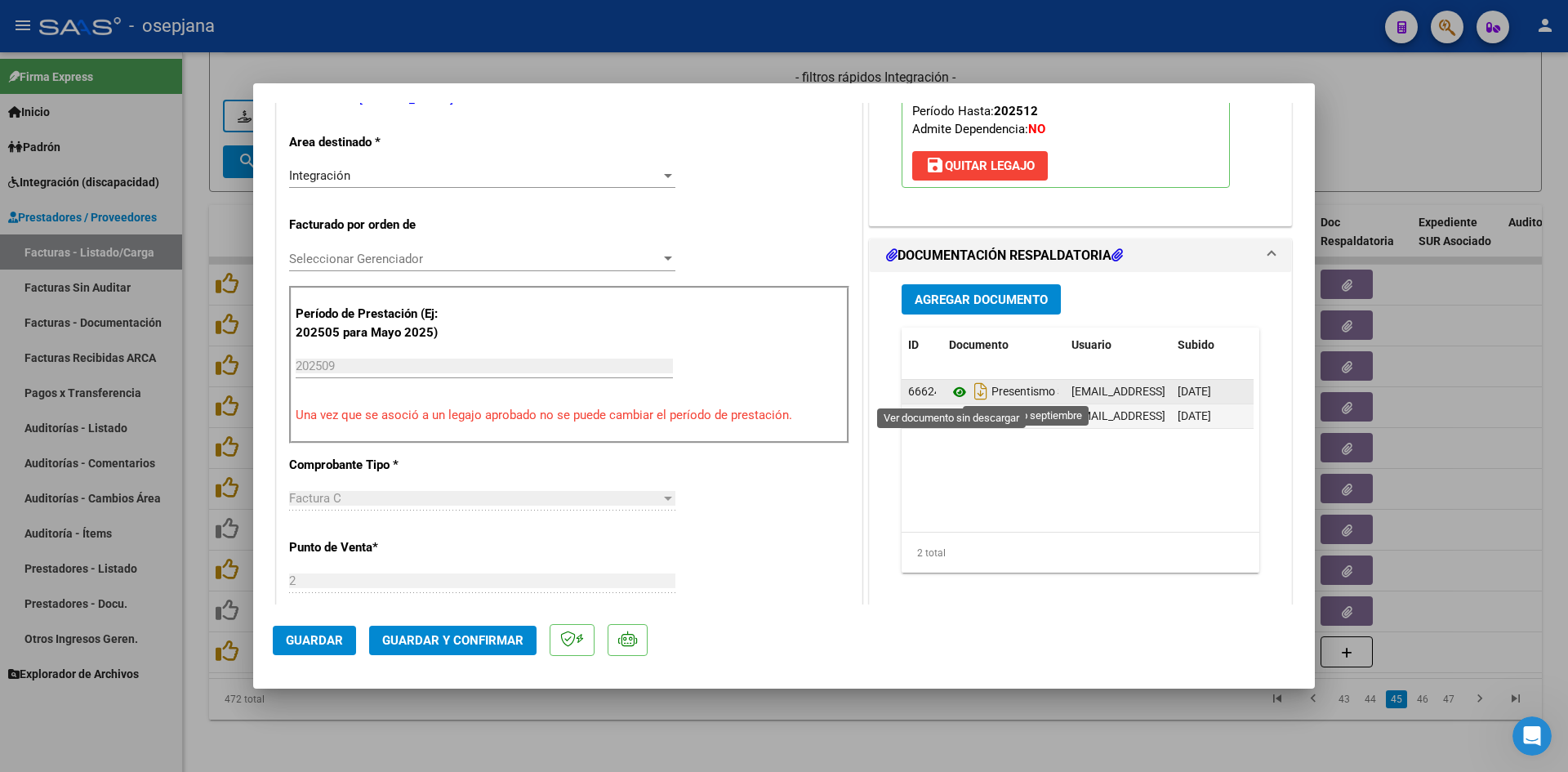
click at [953, 392] on icon at bounding box center [959, 393] width 21 height 20
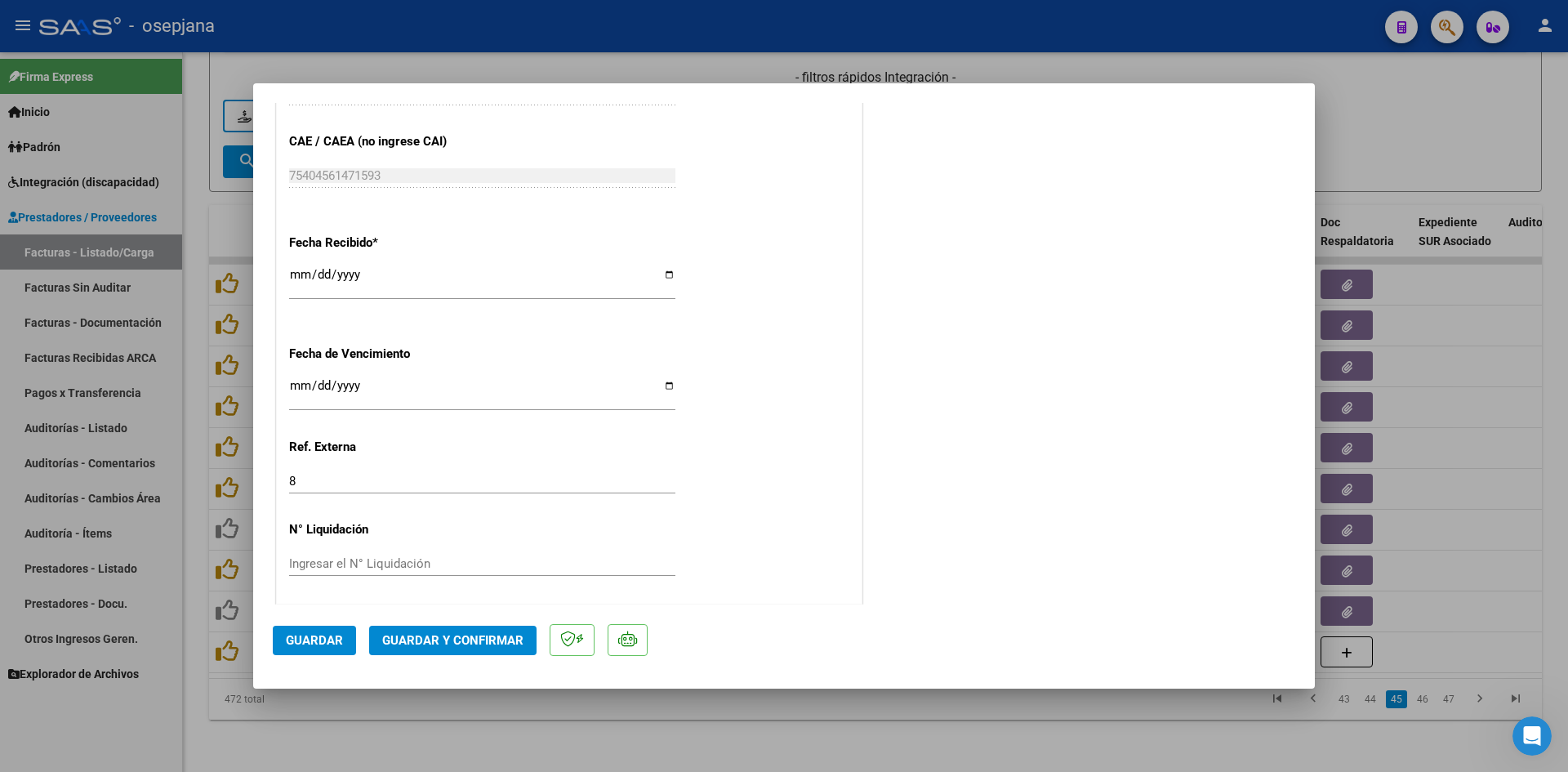
scroll to position [1077, 0]
click at [302, 382] on input "[DATE]" at bounding box center [482, 389] width 387 height 26
click at [446, 646] on span "Guardar y Confirmar" at bounding box center [454, 640] width 142 height 15
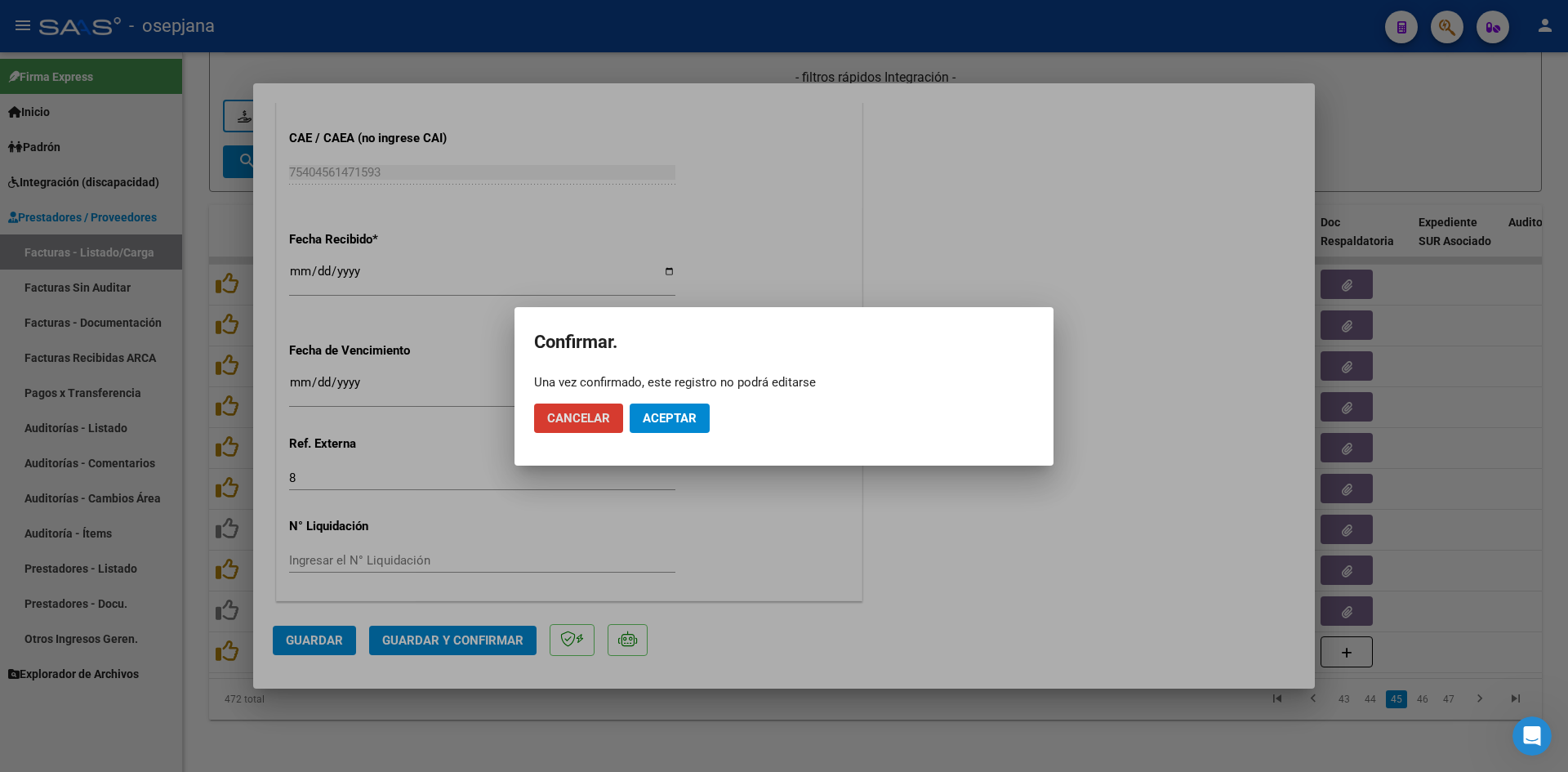
click at [663, 427] on button "Aceptar" at bounding box center [670, 419] width 80 height 30
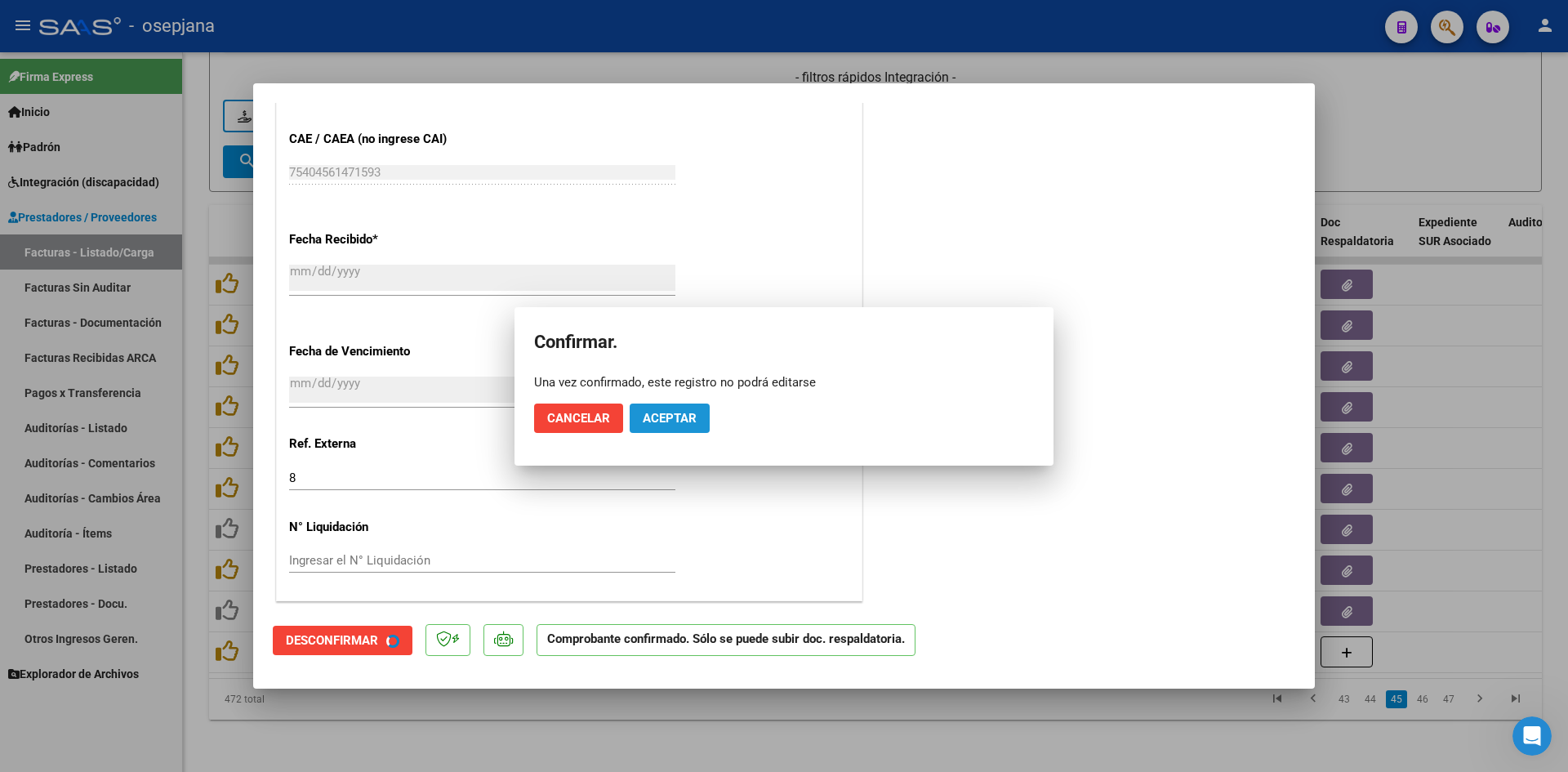
scroll to position [975, 0]
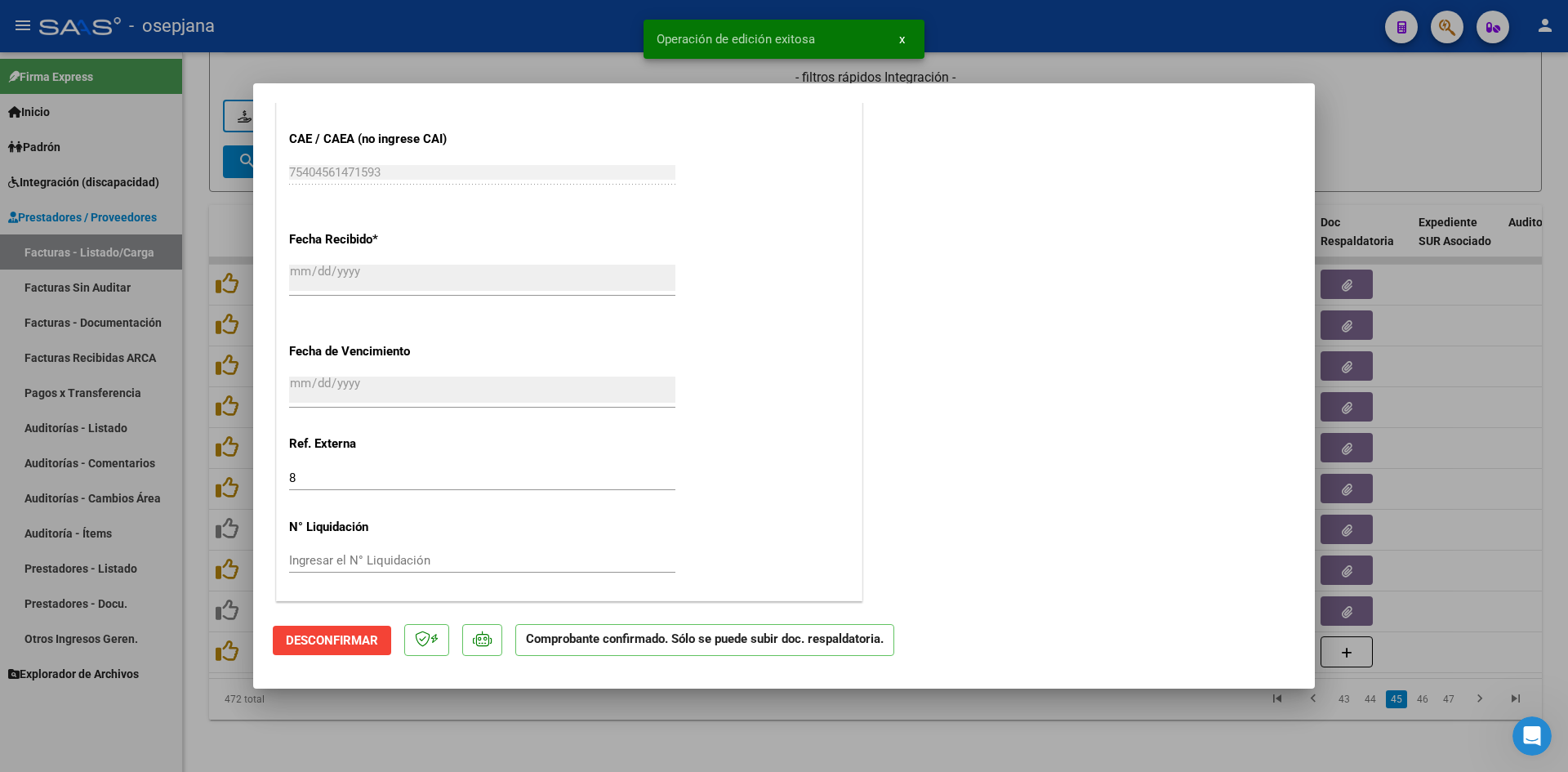
click at [1446, 116] on div at bounding box center [784, 386] width 1568 height 772
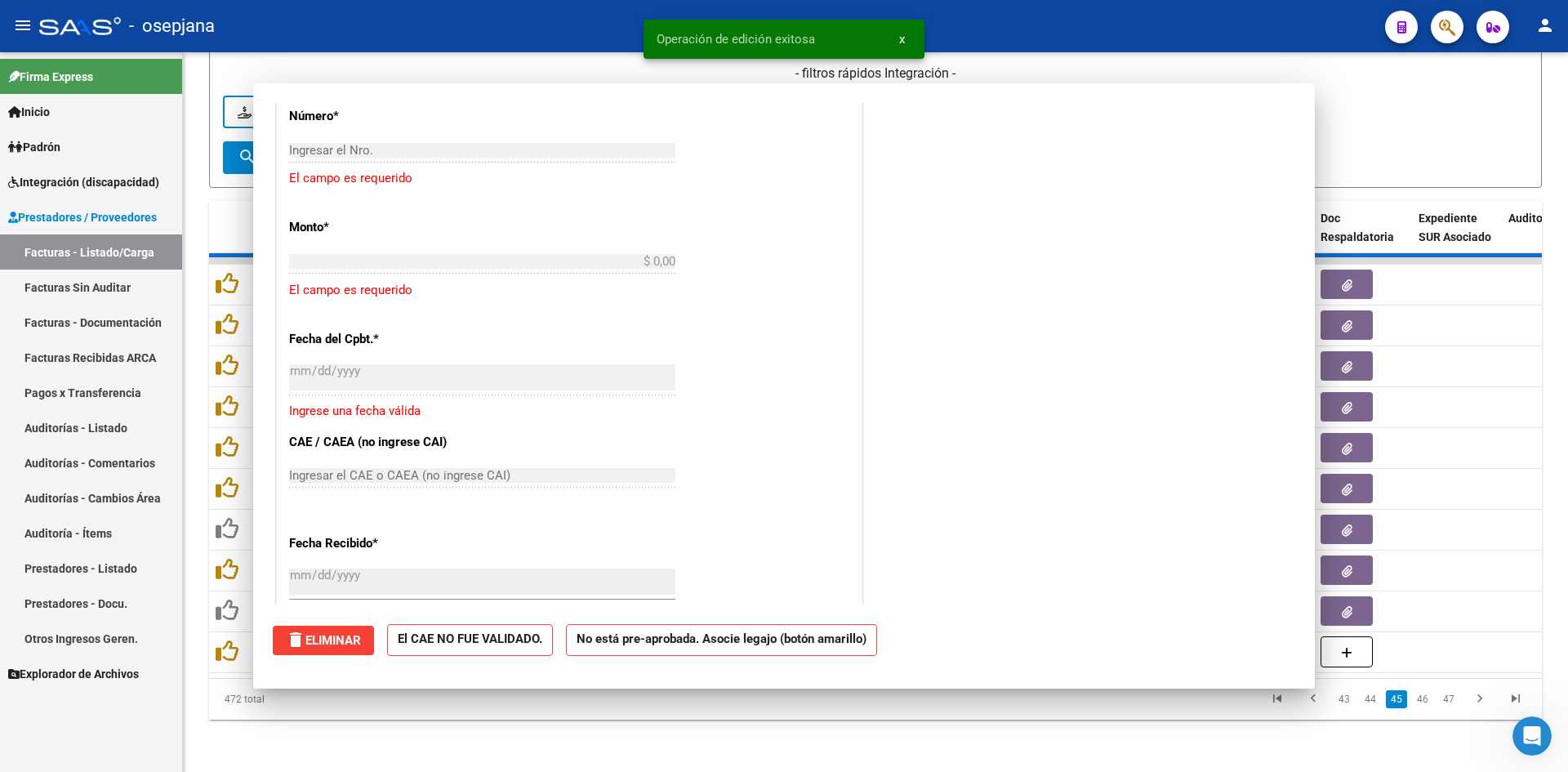
scroll to position [0, 0]
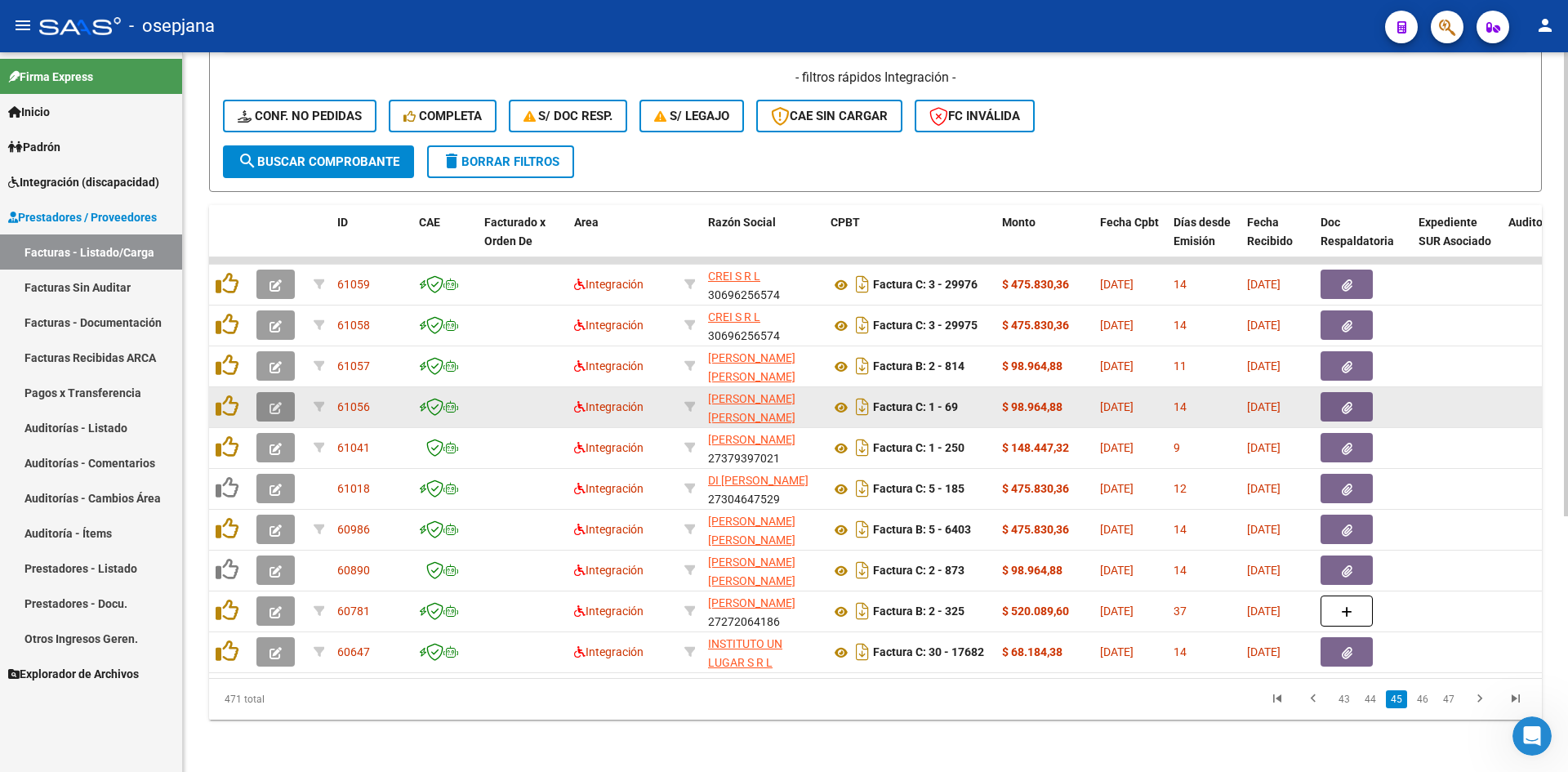
click at [278, 402] on icon "button" at bounding box center [275, 408] width 12 height 12
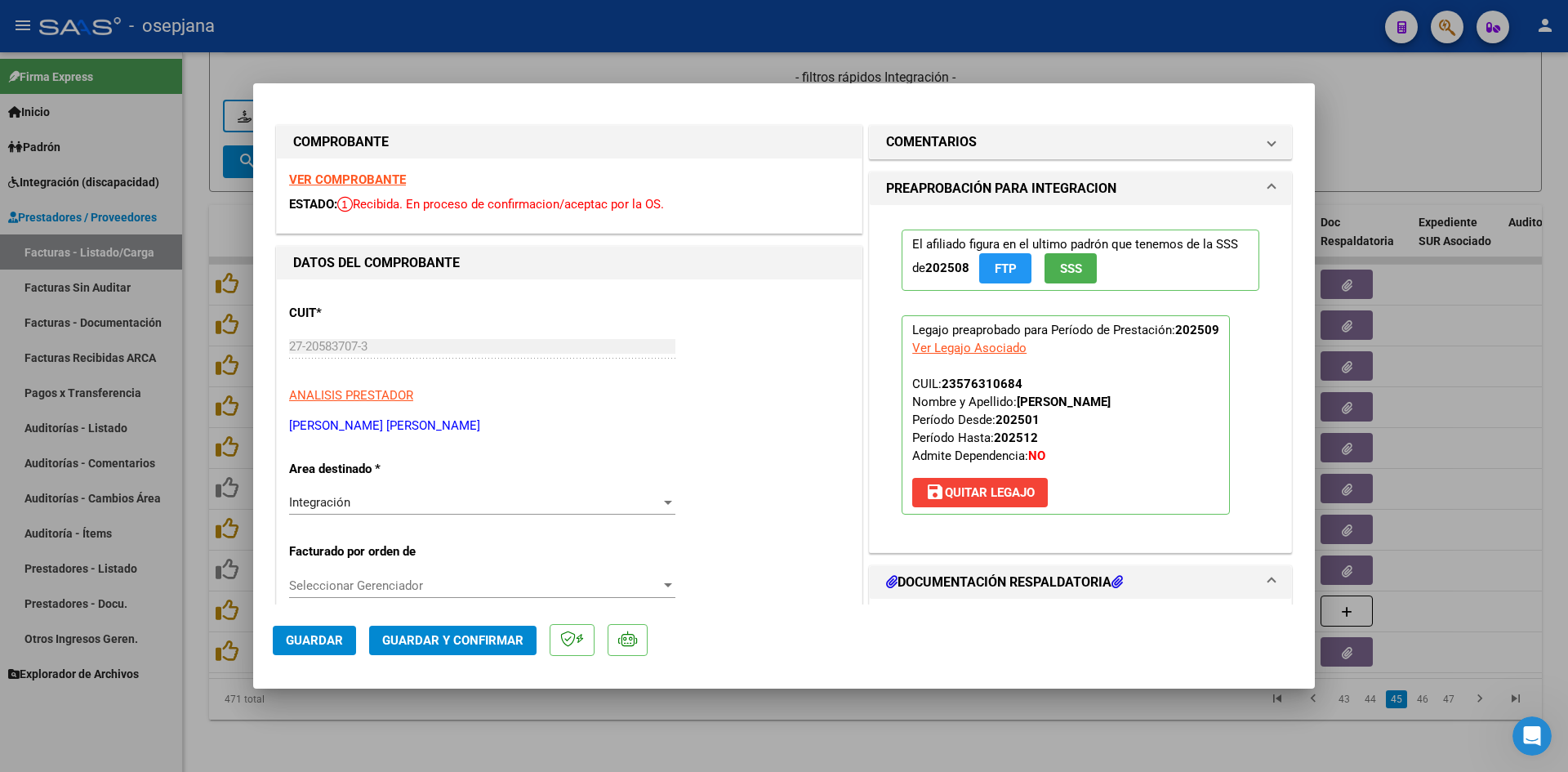
click at [360, 174] on strong "VER COMPROBANTE" at bounding box center [347, 180] width 117 height 15
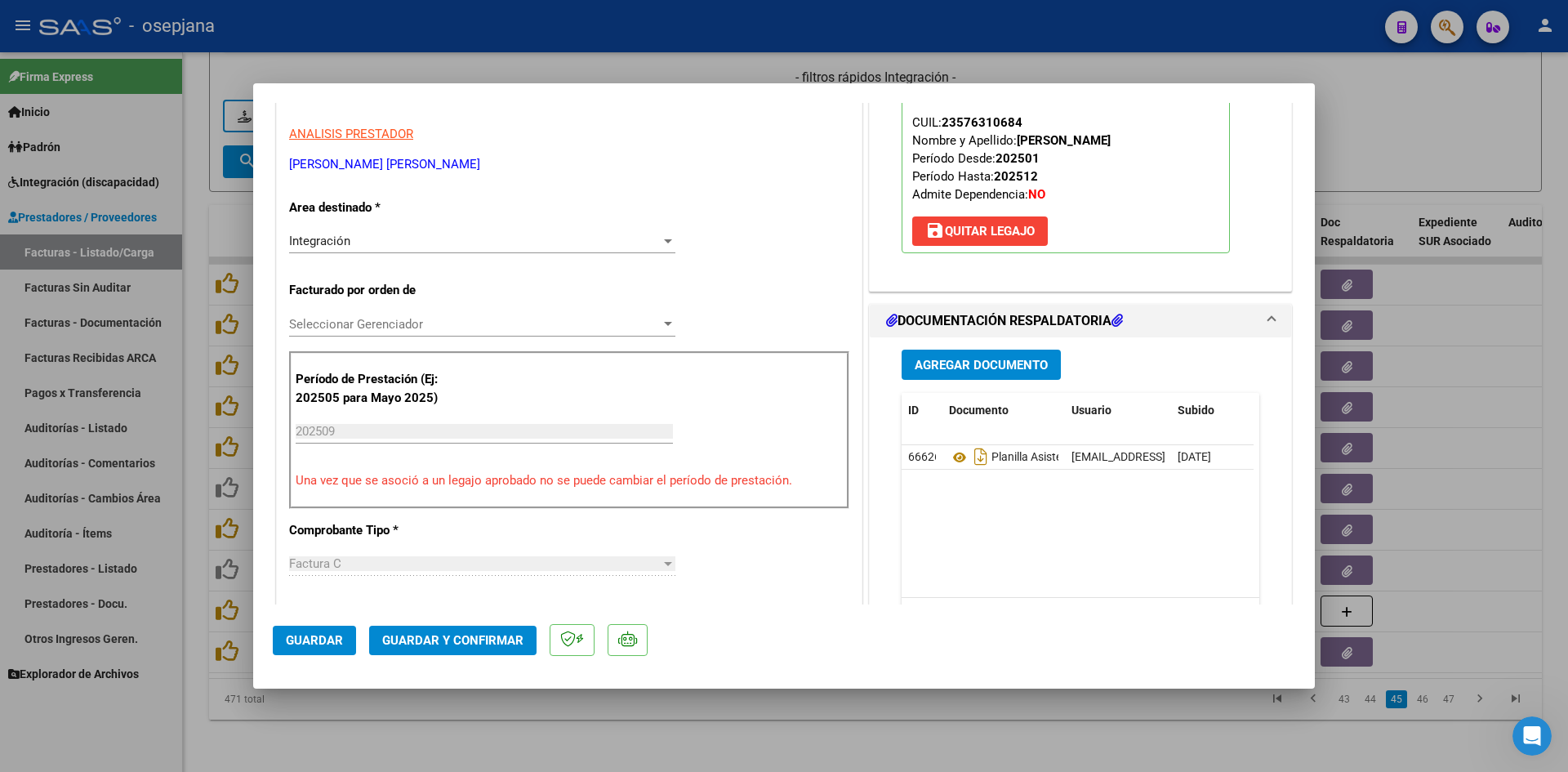
scroll to position [327, 0]
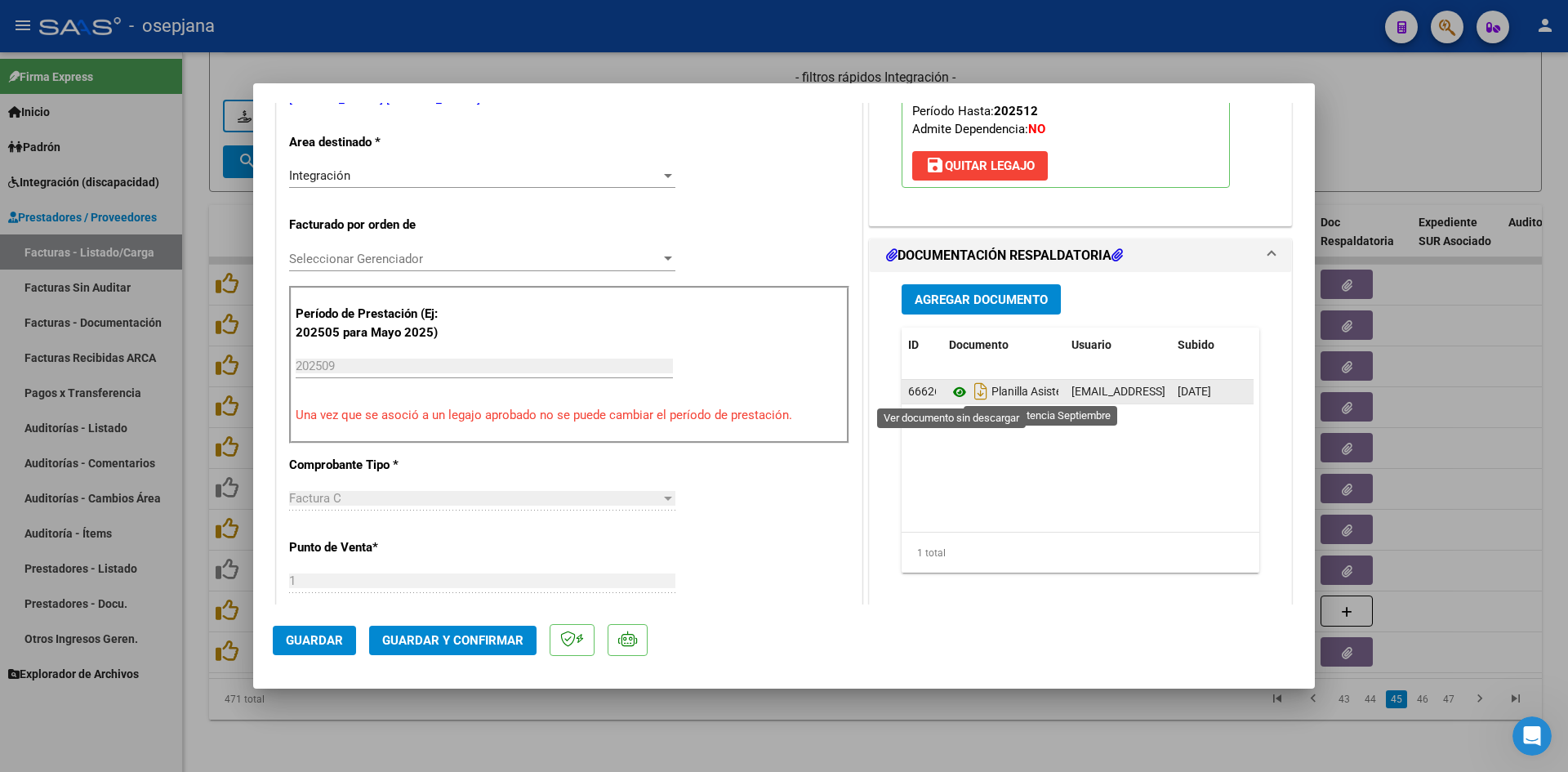
click at [953, 395] on icon at bounding box center [959, 393] width 21 height 20
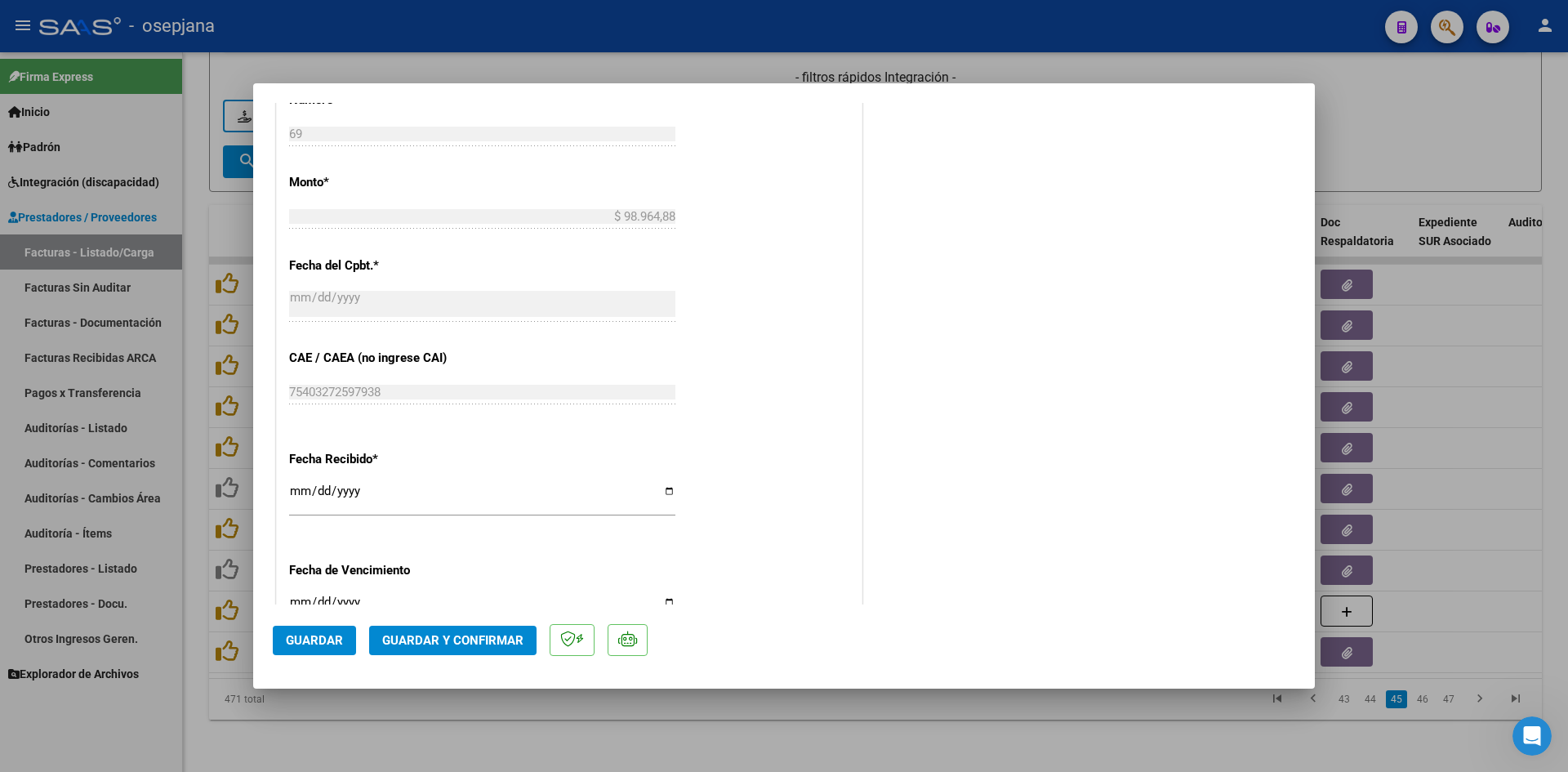
scroll to position [980, 0]
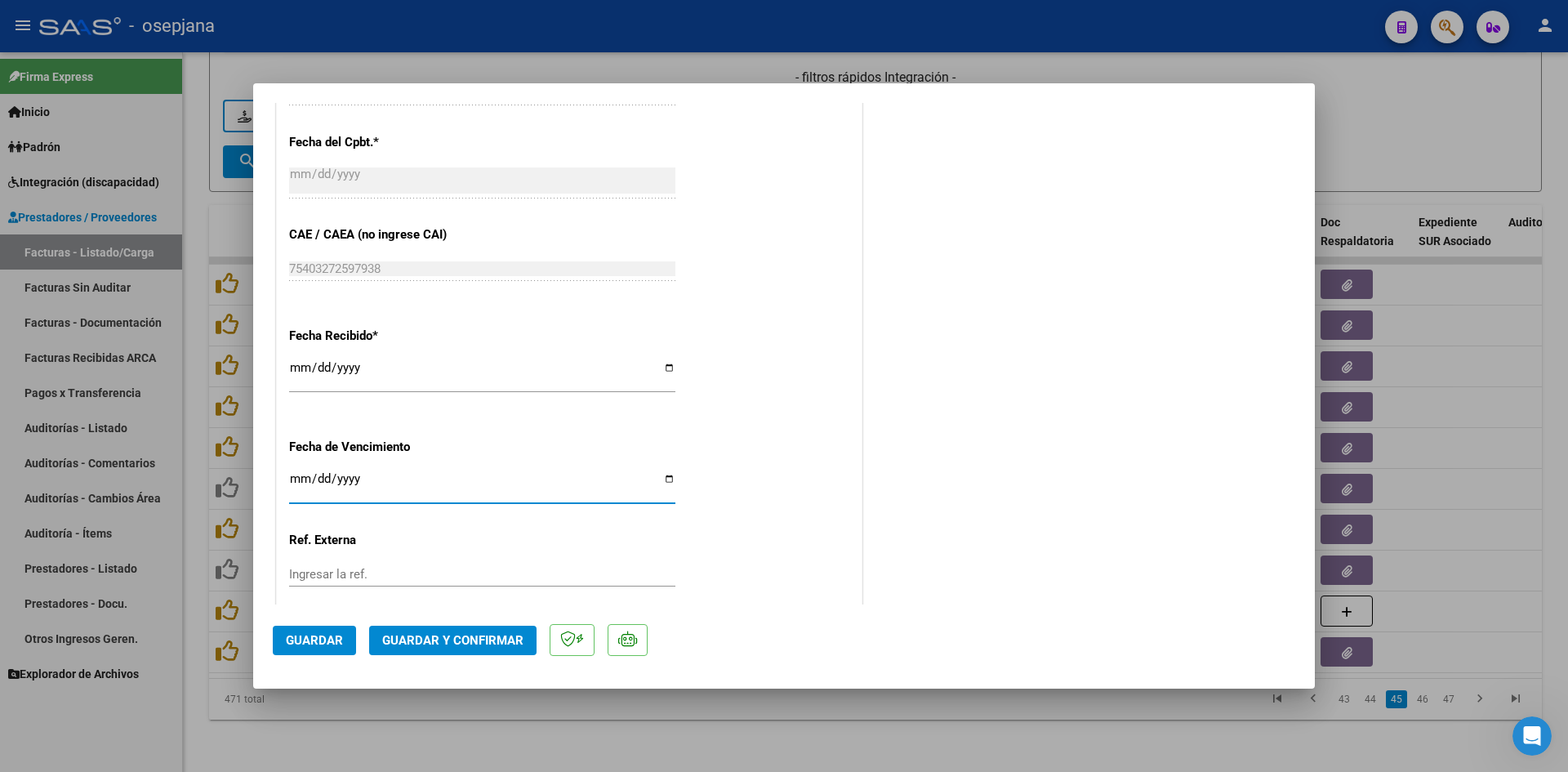
click at [301, 475] on input "Ingresar la fecha" at bounding box center [482, 486] width 387 height 26
click at [415, 633] on span "Guardar y Confirmar" at bounding box center [454, 640] width 142 height 15
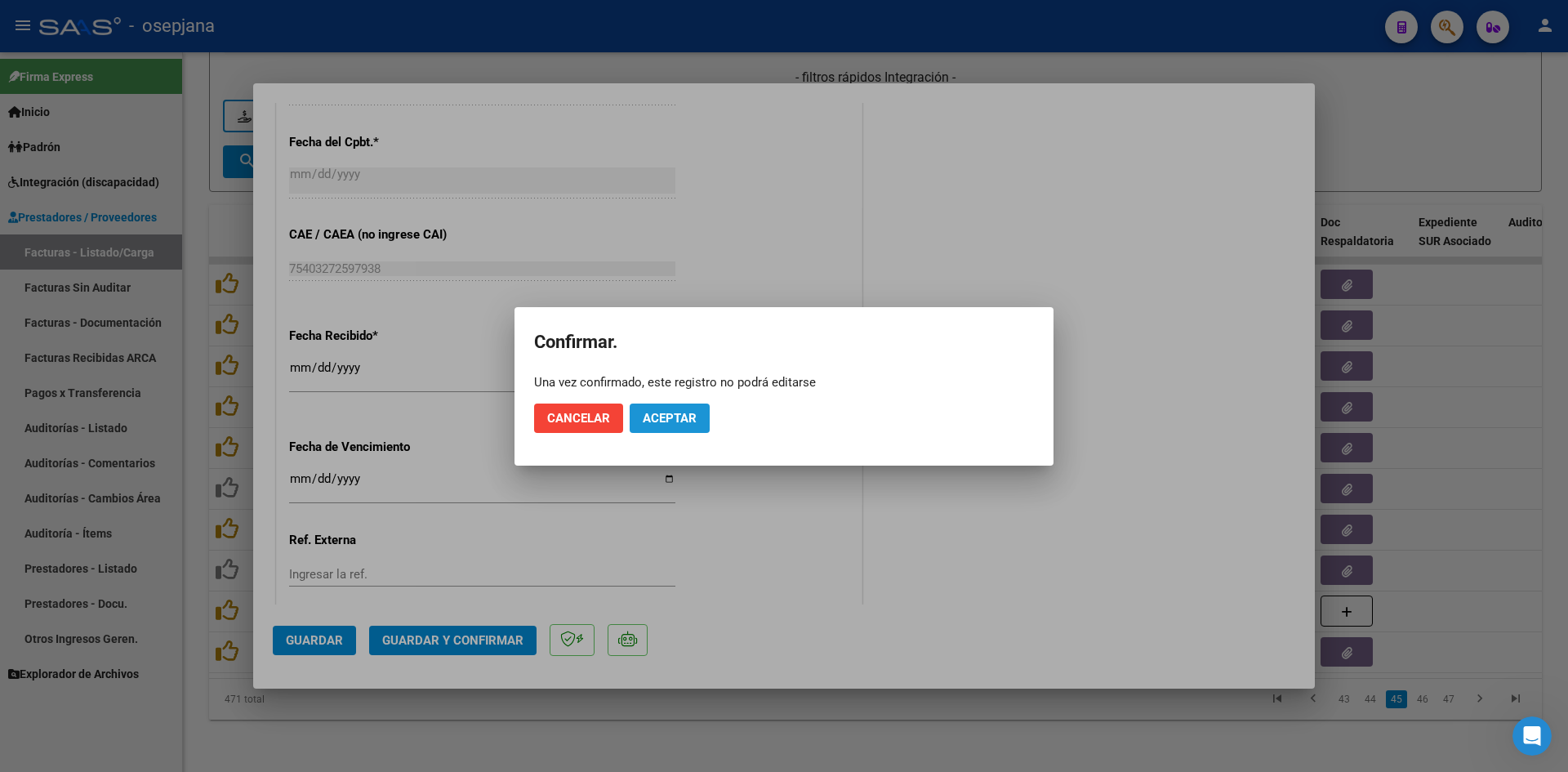
click at [643, 421] on span "Aceptar" at bounding box center [670, 418] width 54 height 15
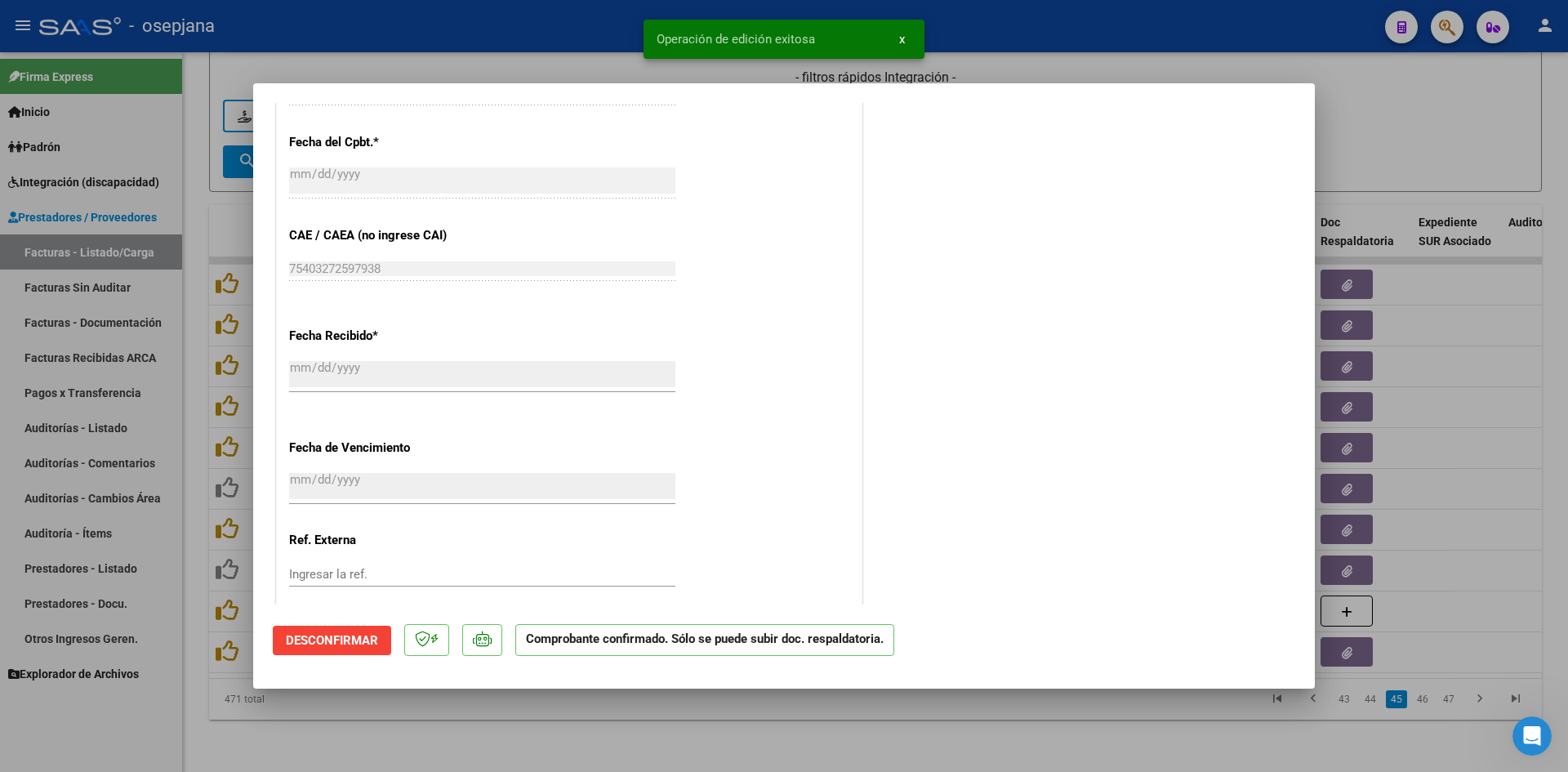
click at [1360, 120] on div at bounding box center [784, 386] width 1568 height 772
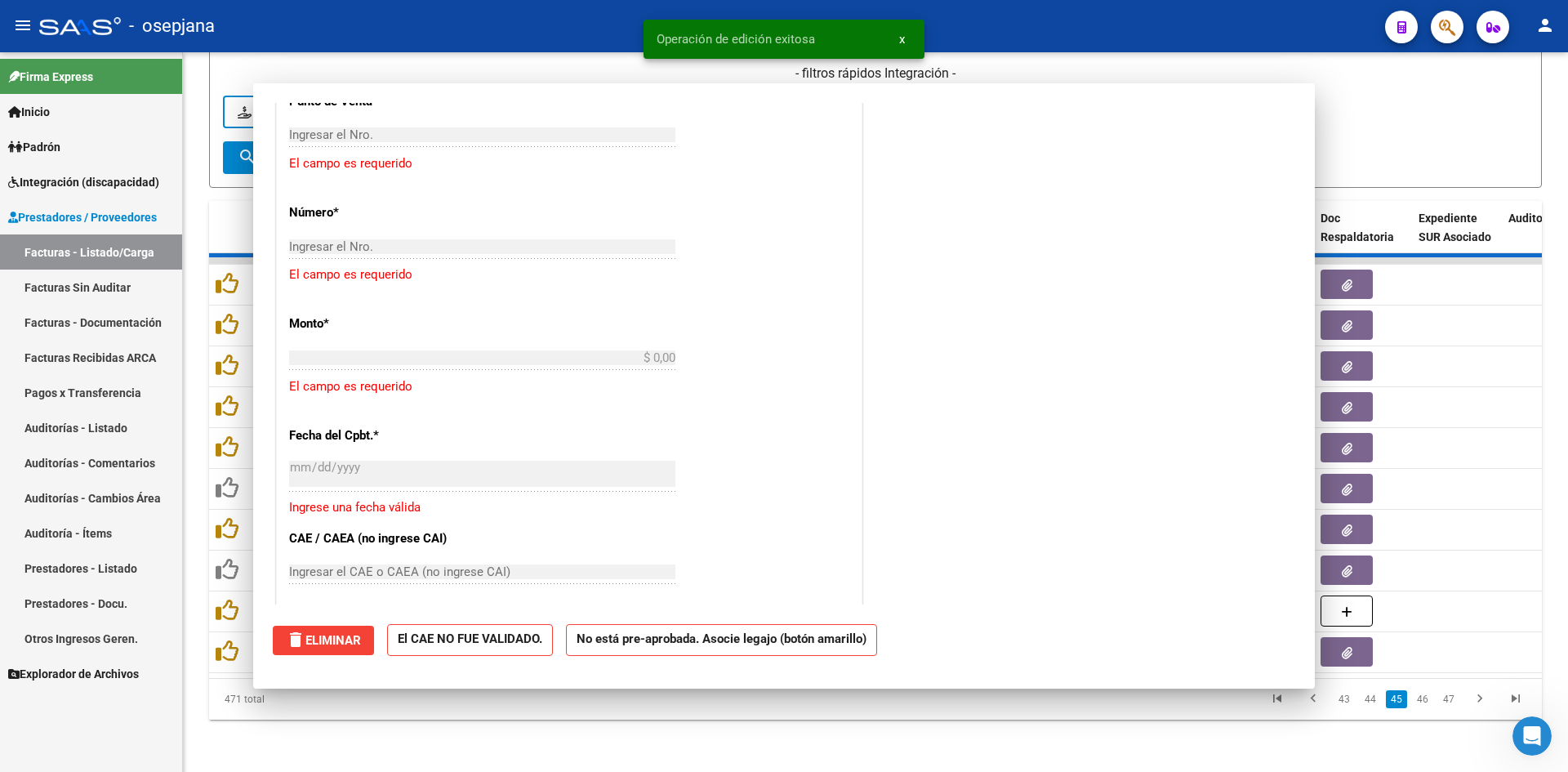
scroll to position [0, 0]
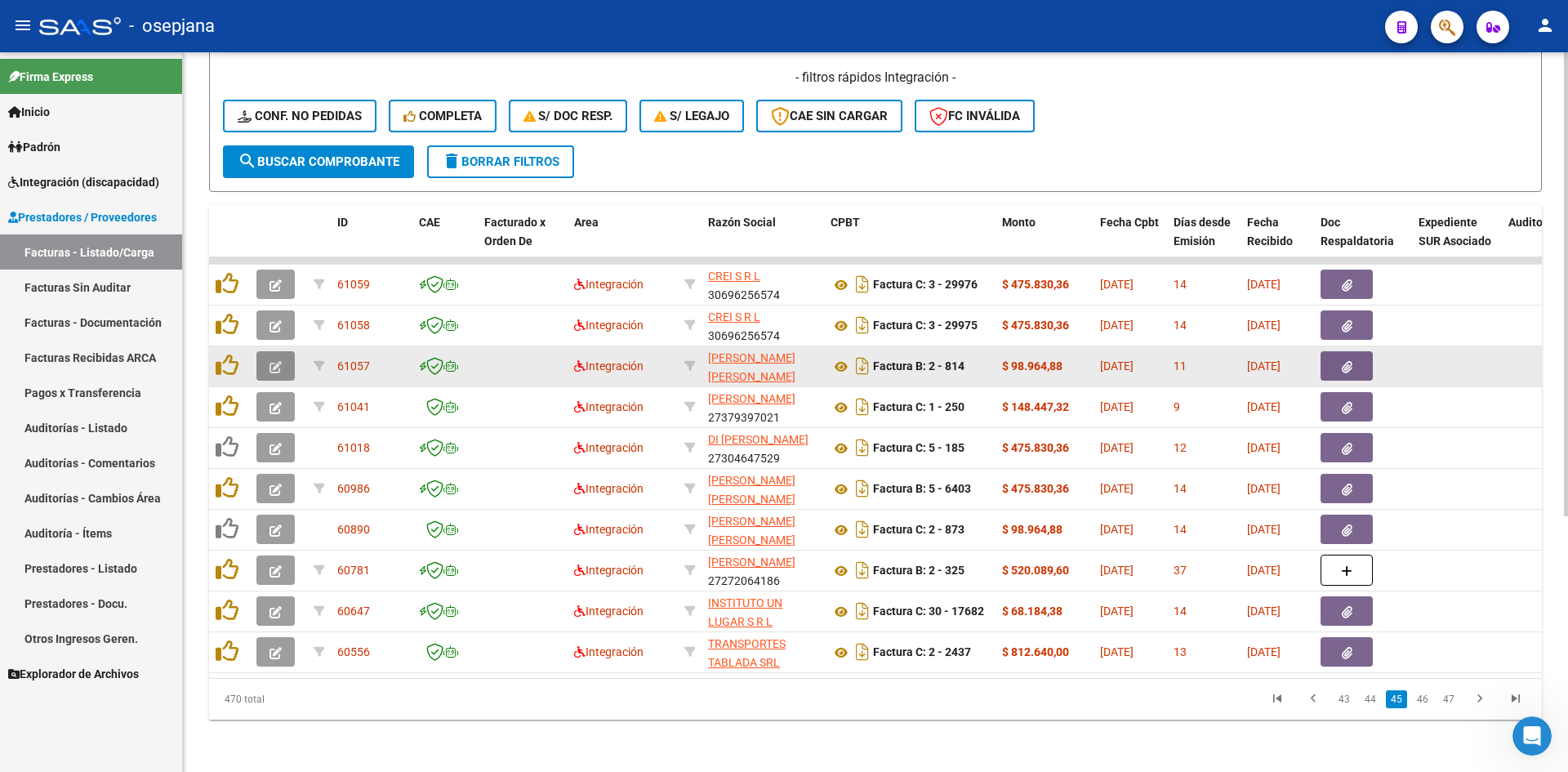
click at [281, 361] on icon "button" at bounding box center [275, 367] width 12 height 12
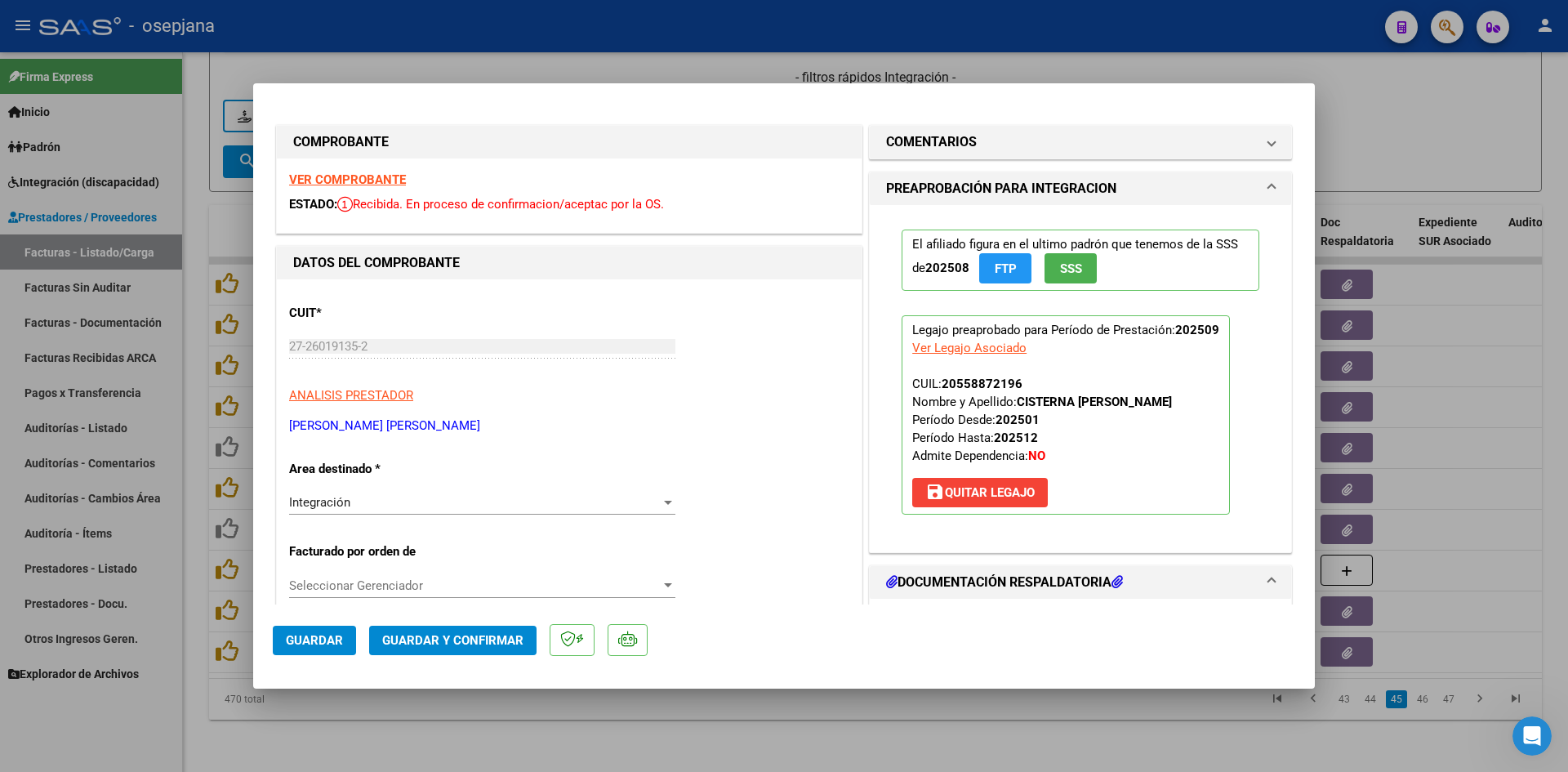
click at [384, 182] on strong "VER COMPROBANTE" at bounding box center [347, 180] width 117 height 15
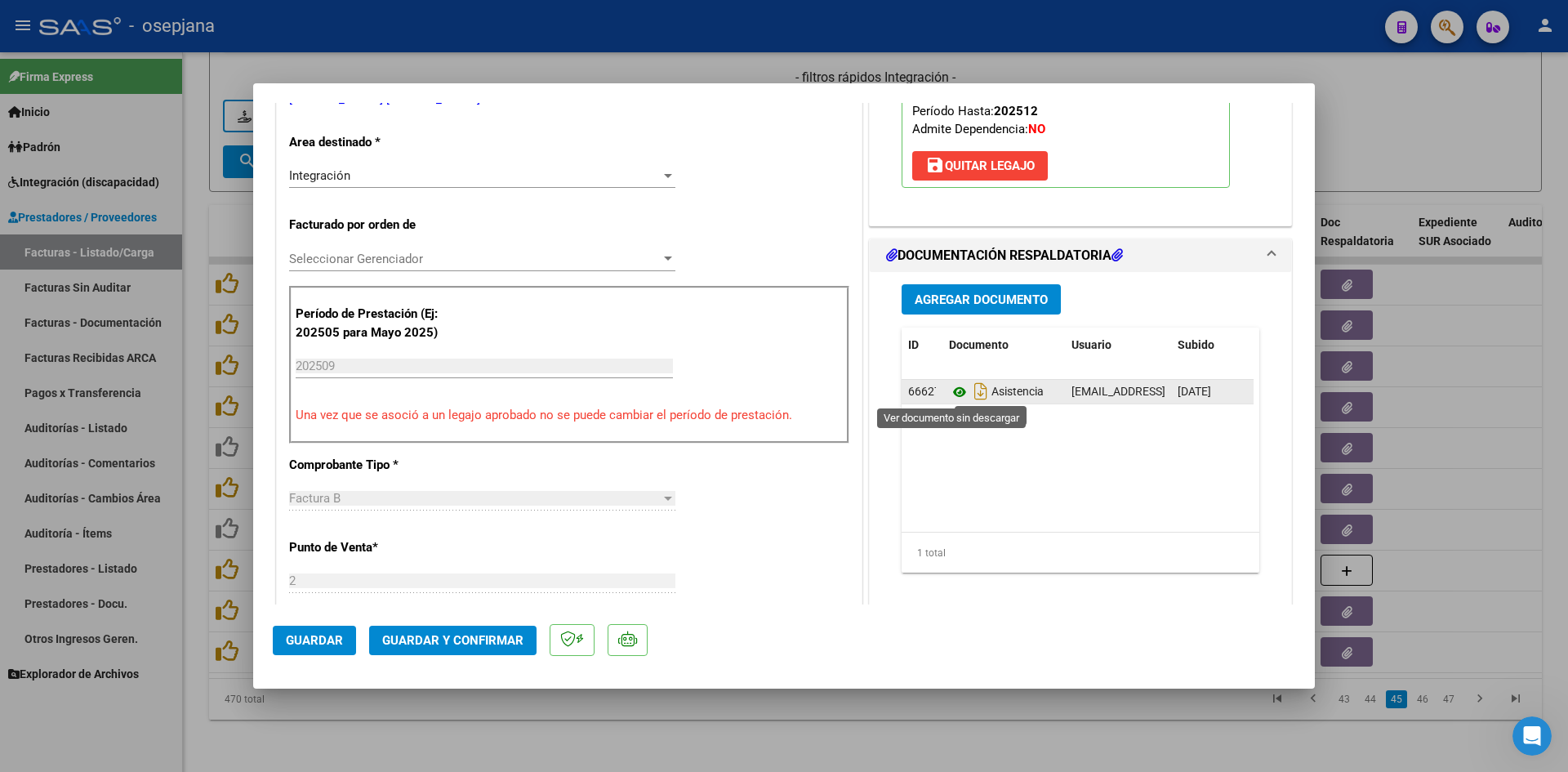
click at [957, 396] on icon at bounding box center [959, 393] width 21 height 20
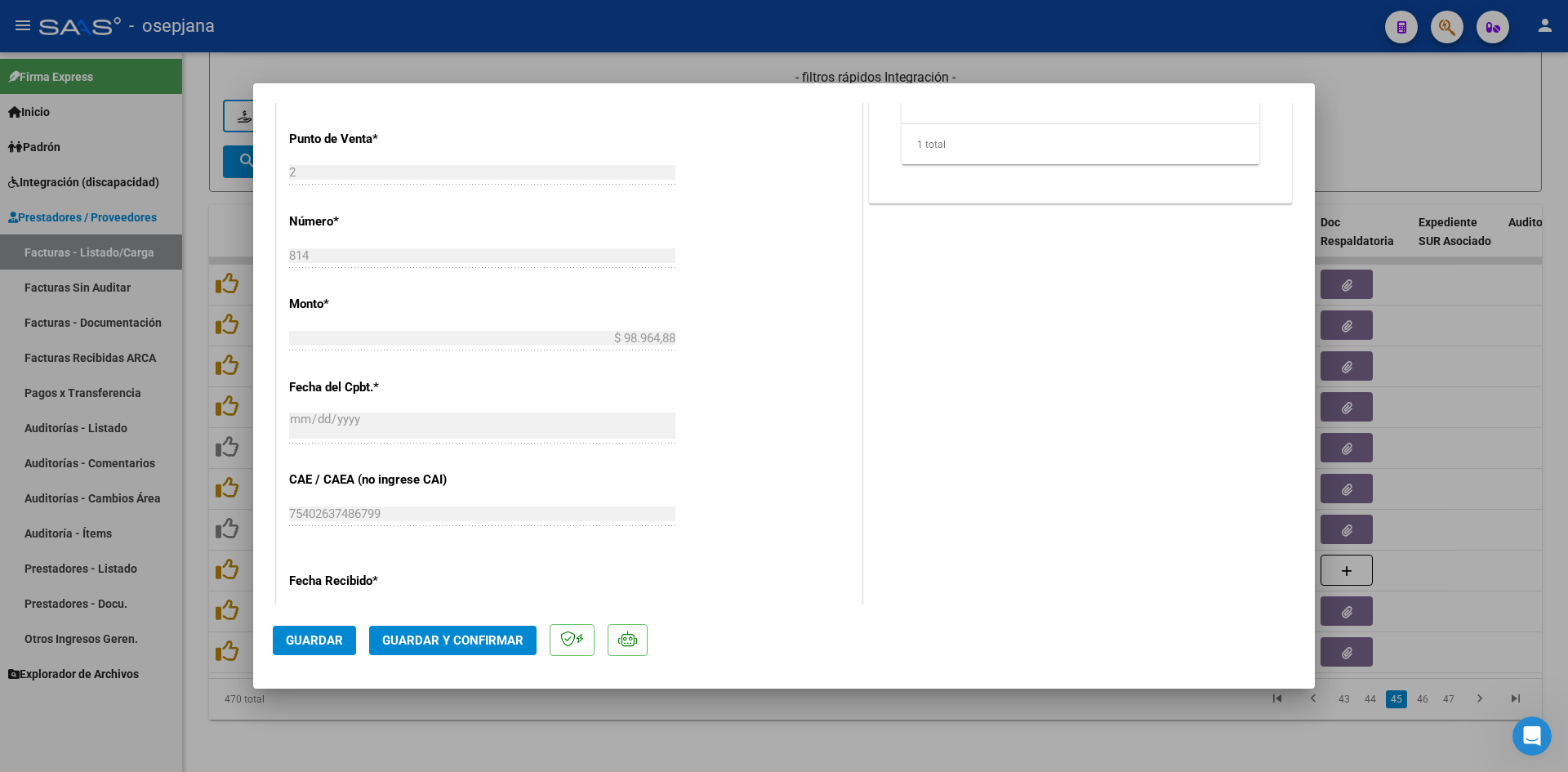
scroll to position [980, 0]
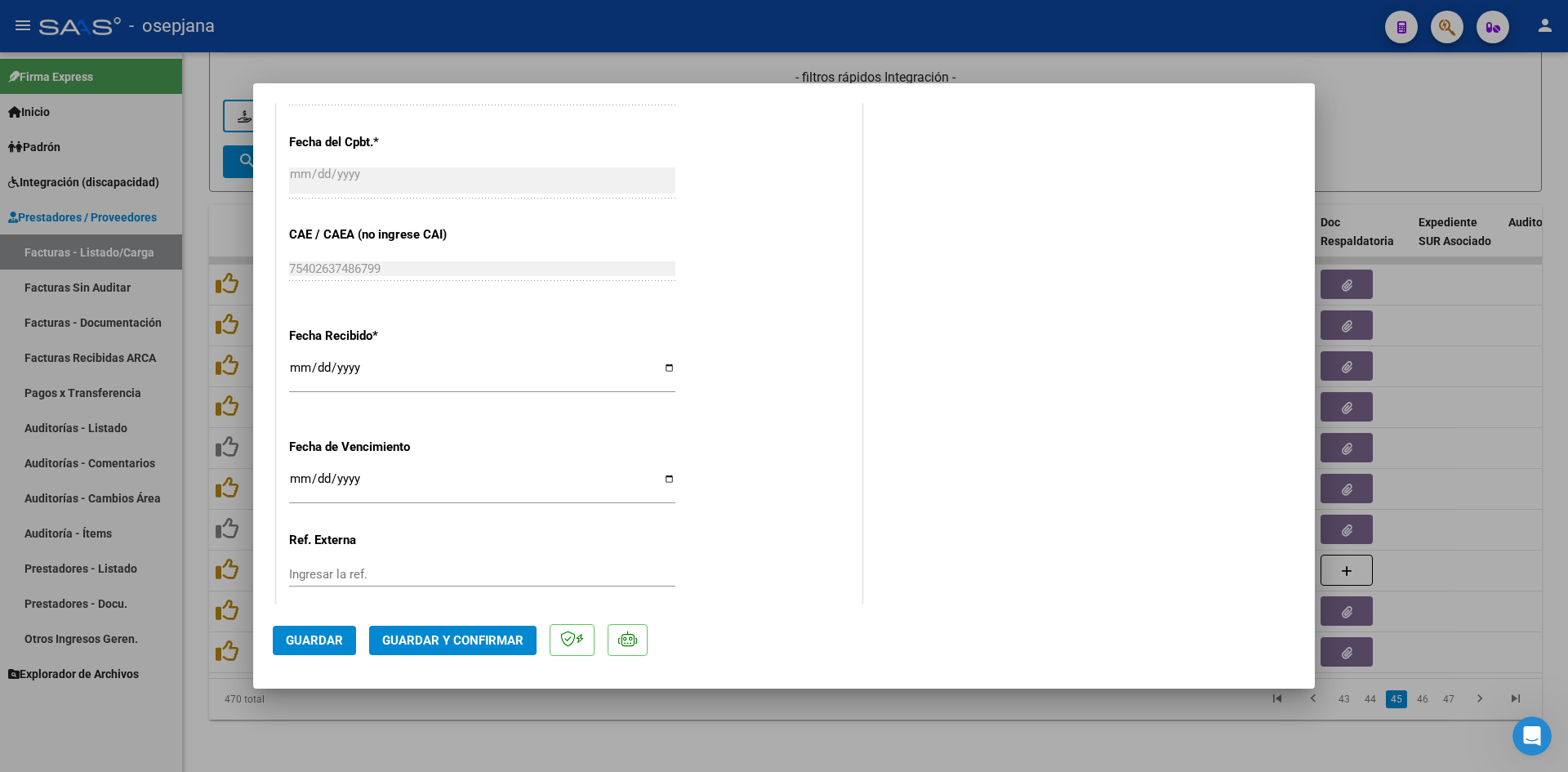
click at [301, 476] on input "[DATE]" at bounding box center [482, 486] width 387 height 26
click at [415, 645] on span "Guardar y Confirmar" at bounding box center [454, 640] width 142 height 15
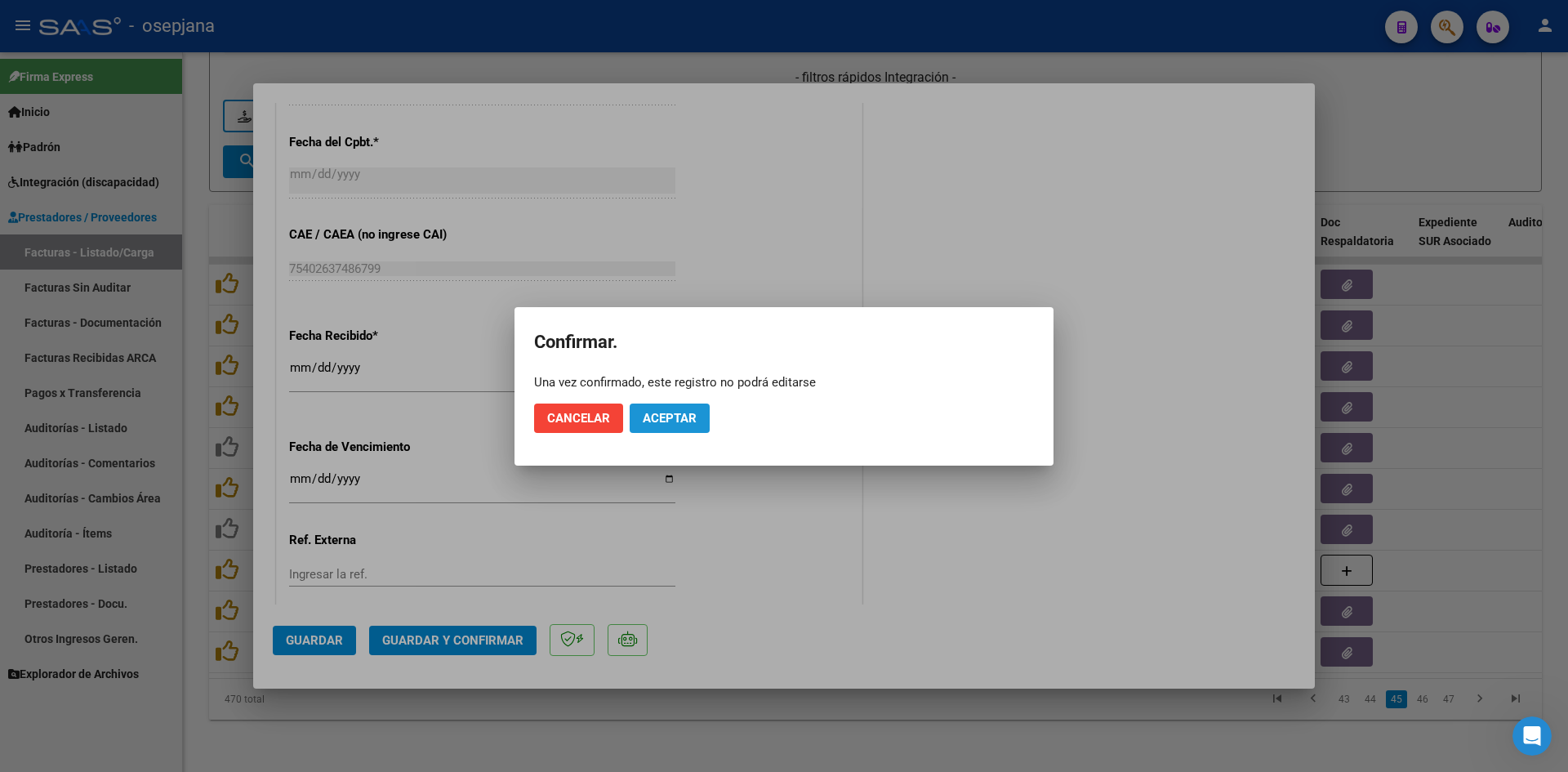
click at [689, 404] on button "Aceptar" at bounding box center [670, 419] width 80 height 30
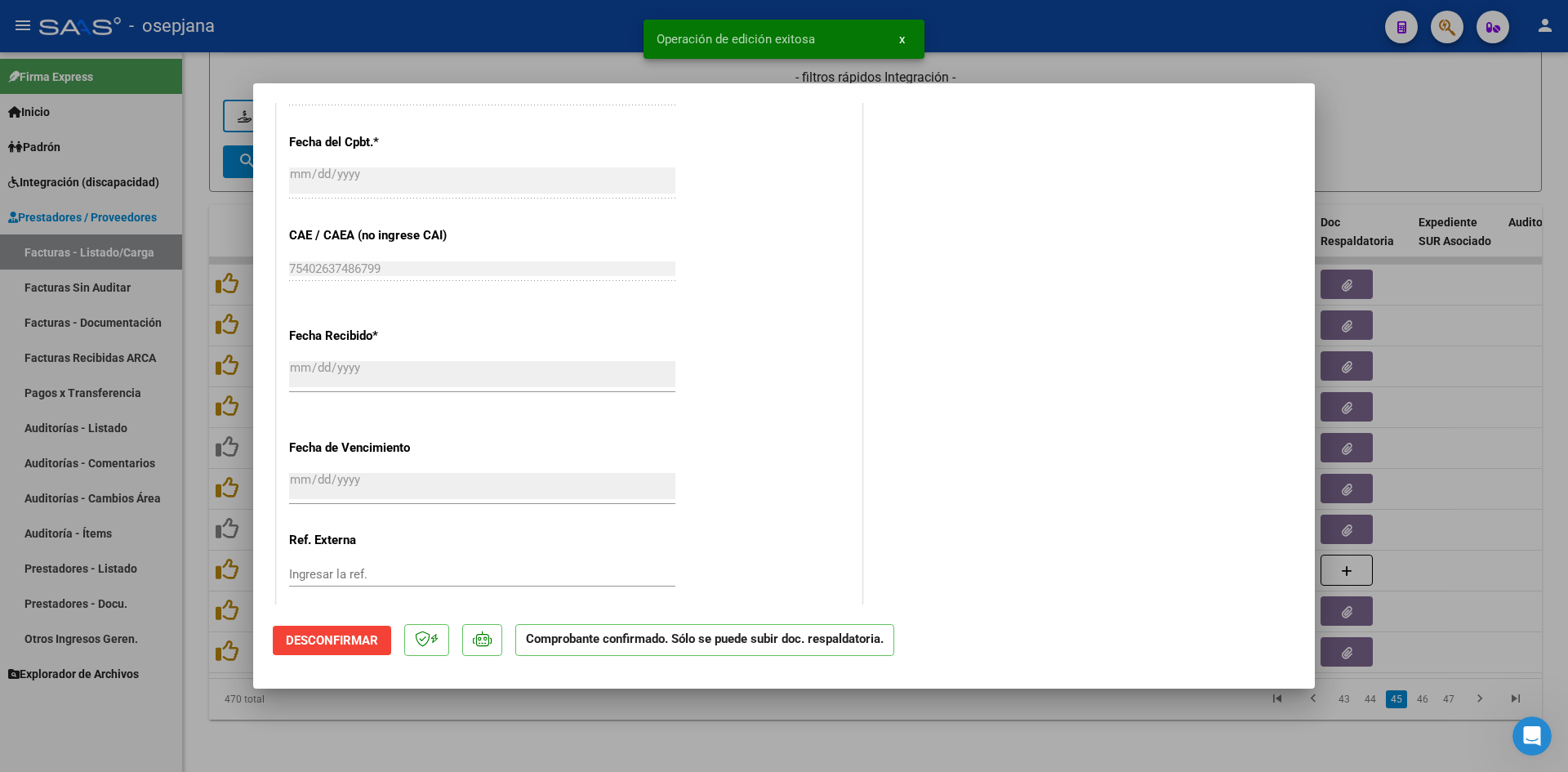
click at [1365, 139] on div at bounding box center [784, 386] width 1568 height 772
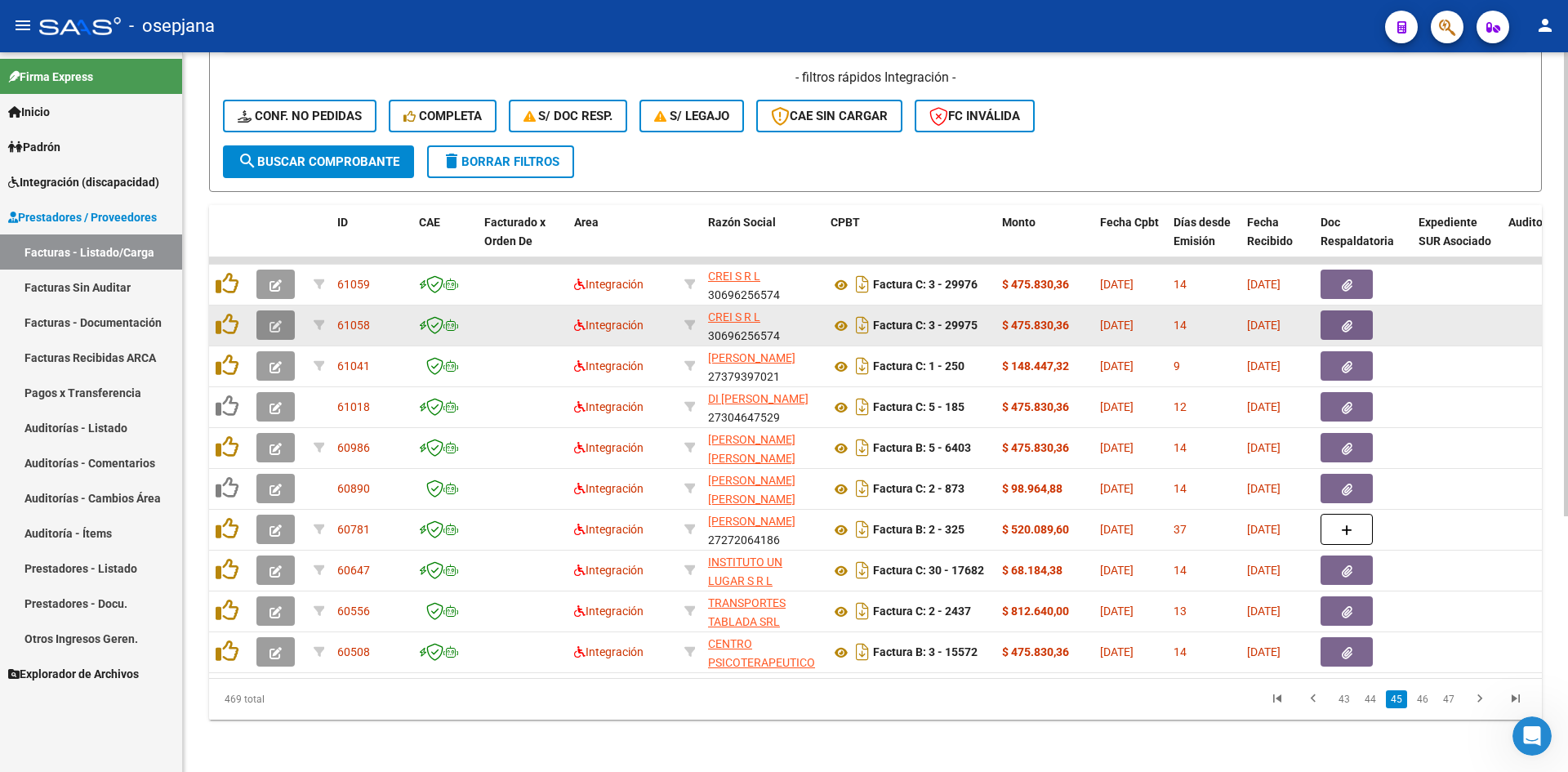
click at [277, 320] on icon "button" at bounding box center [275, 326] width 12 height 12
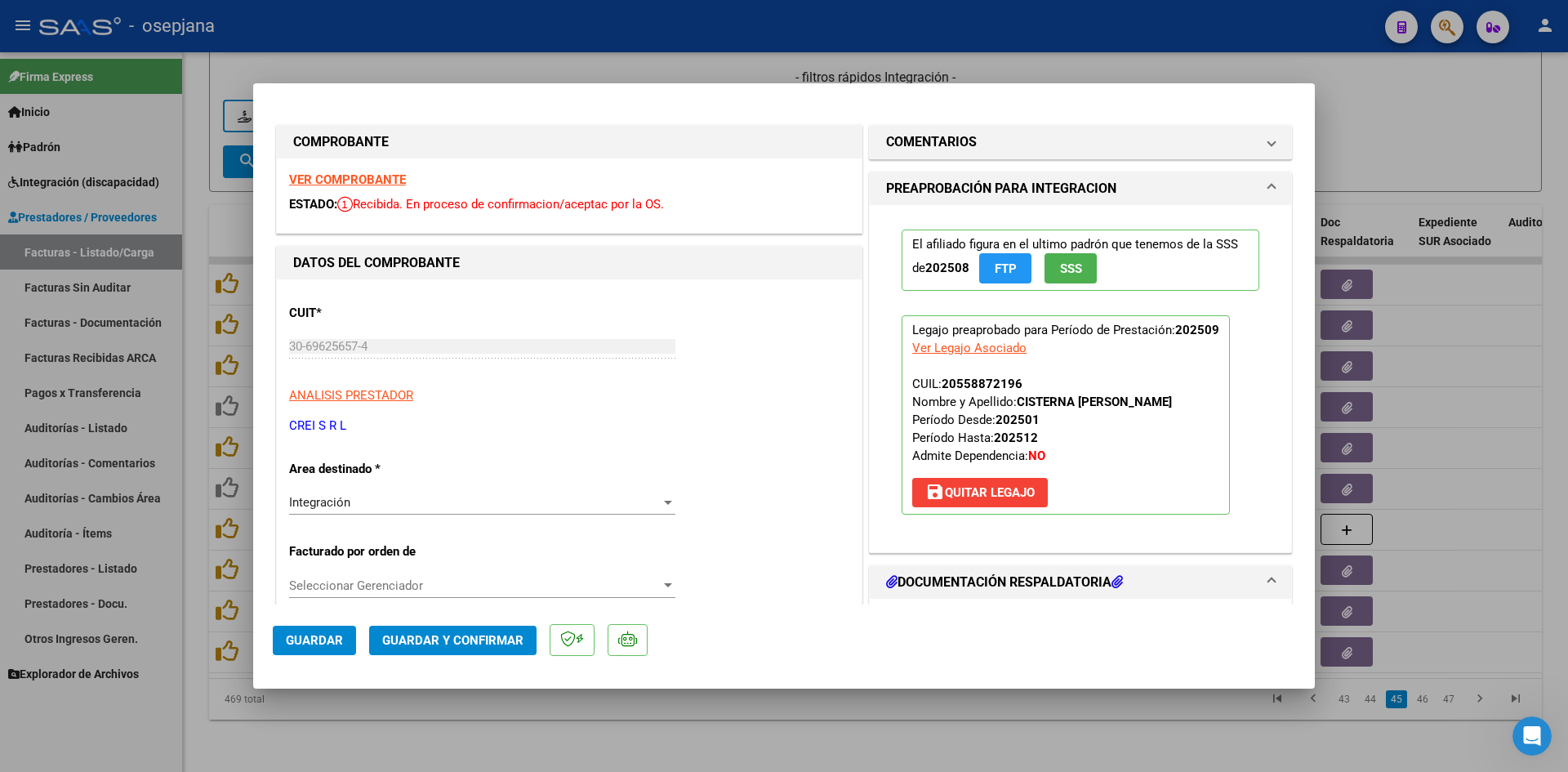
click at [373, 176] on strong "VER COMPROBANTE" at bounding box center [347, 180] width 117 height 15
click at [386, 175] on strong "VER COMPROBANTE" at bounding box center [347, 180] width 117 height 15
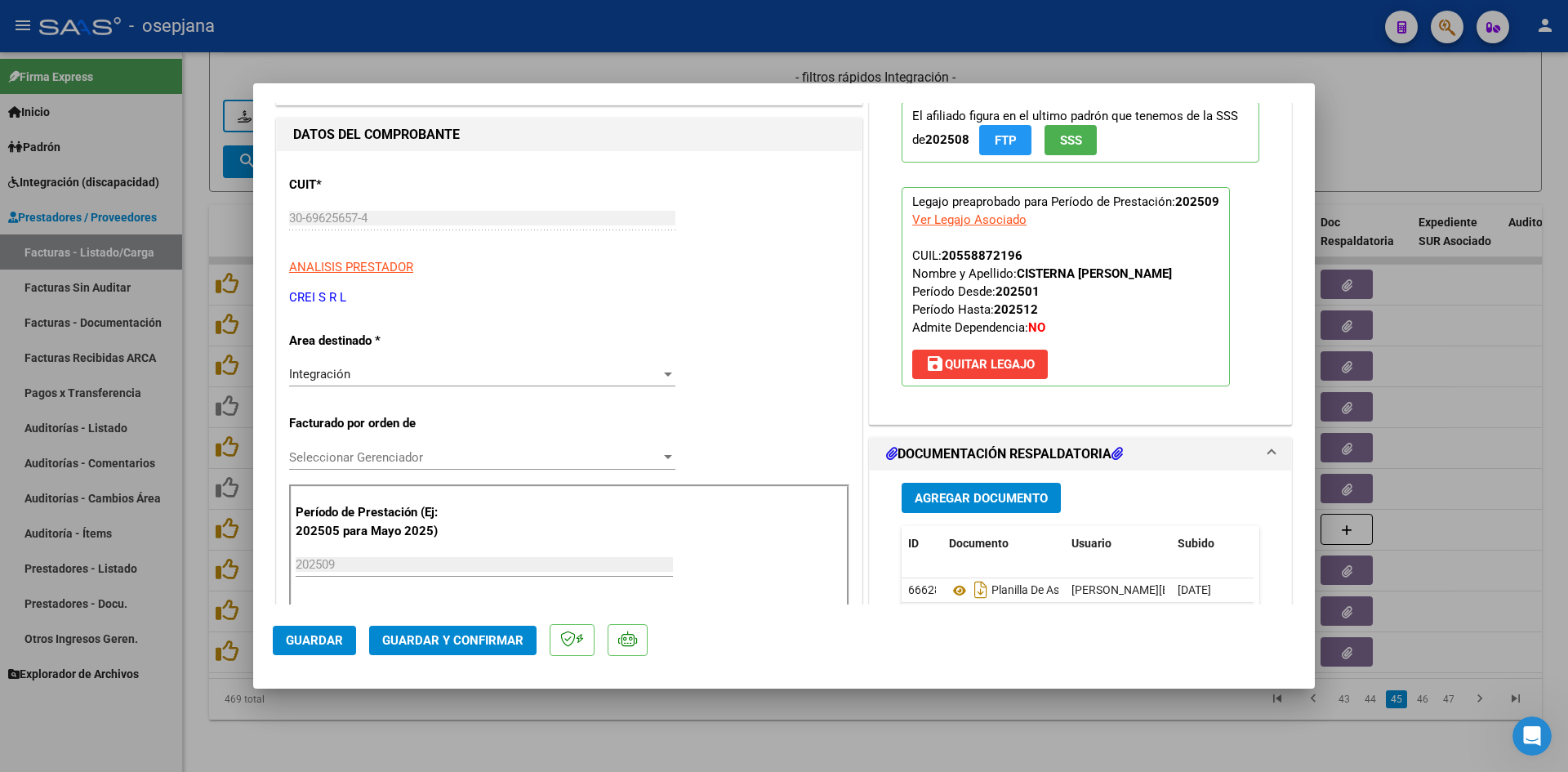
scroll to position [245, 0]
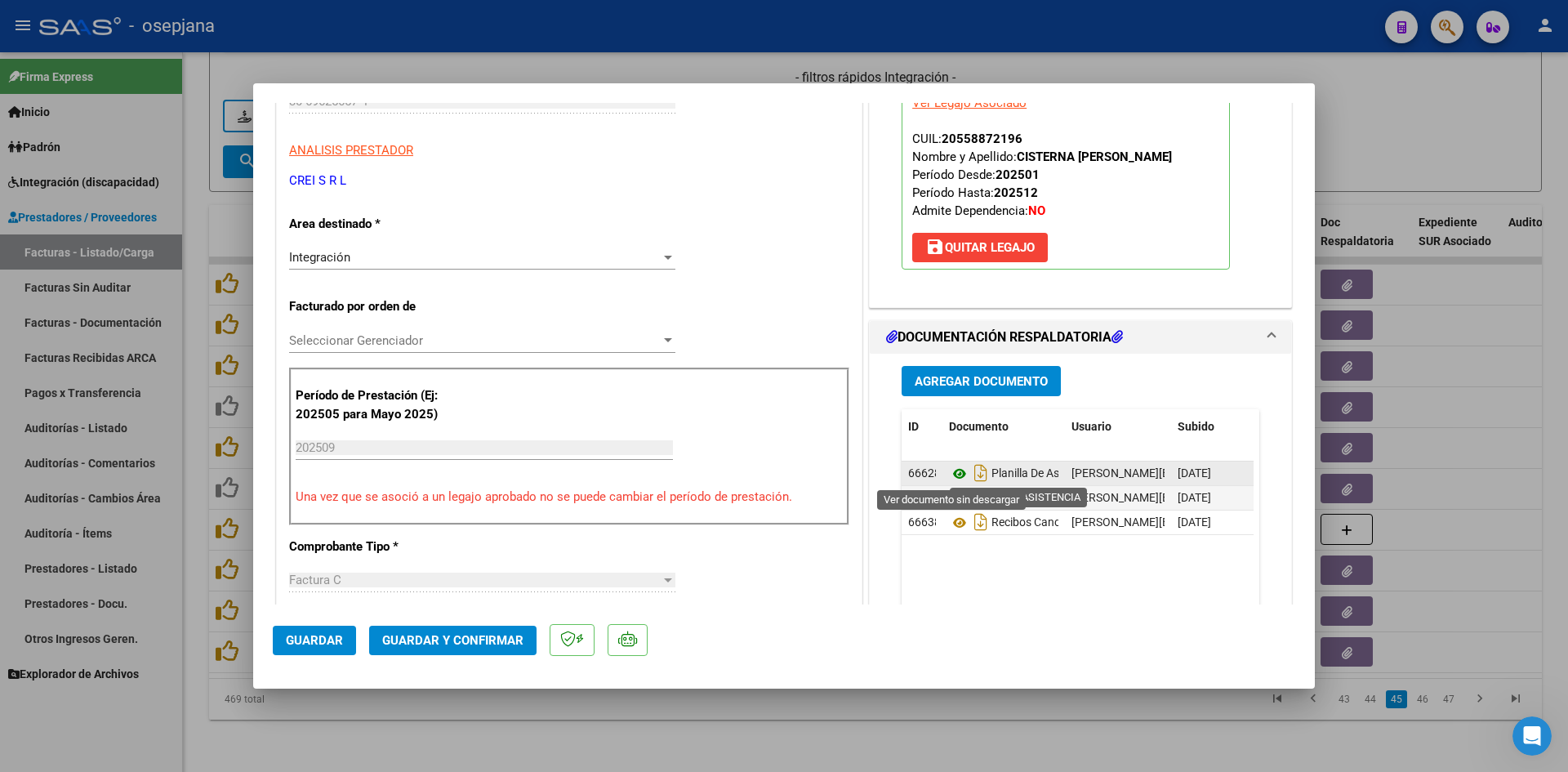
click at [953, 475] on icon at bounding box center [959, 474] width 21 height 20
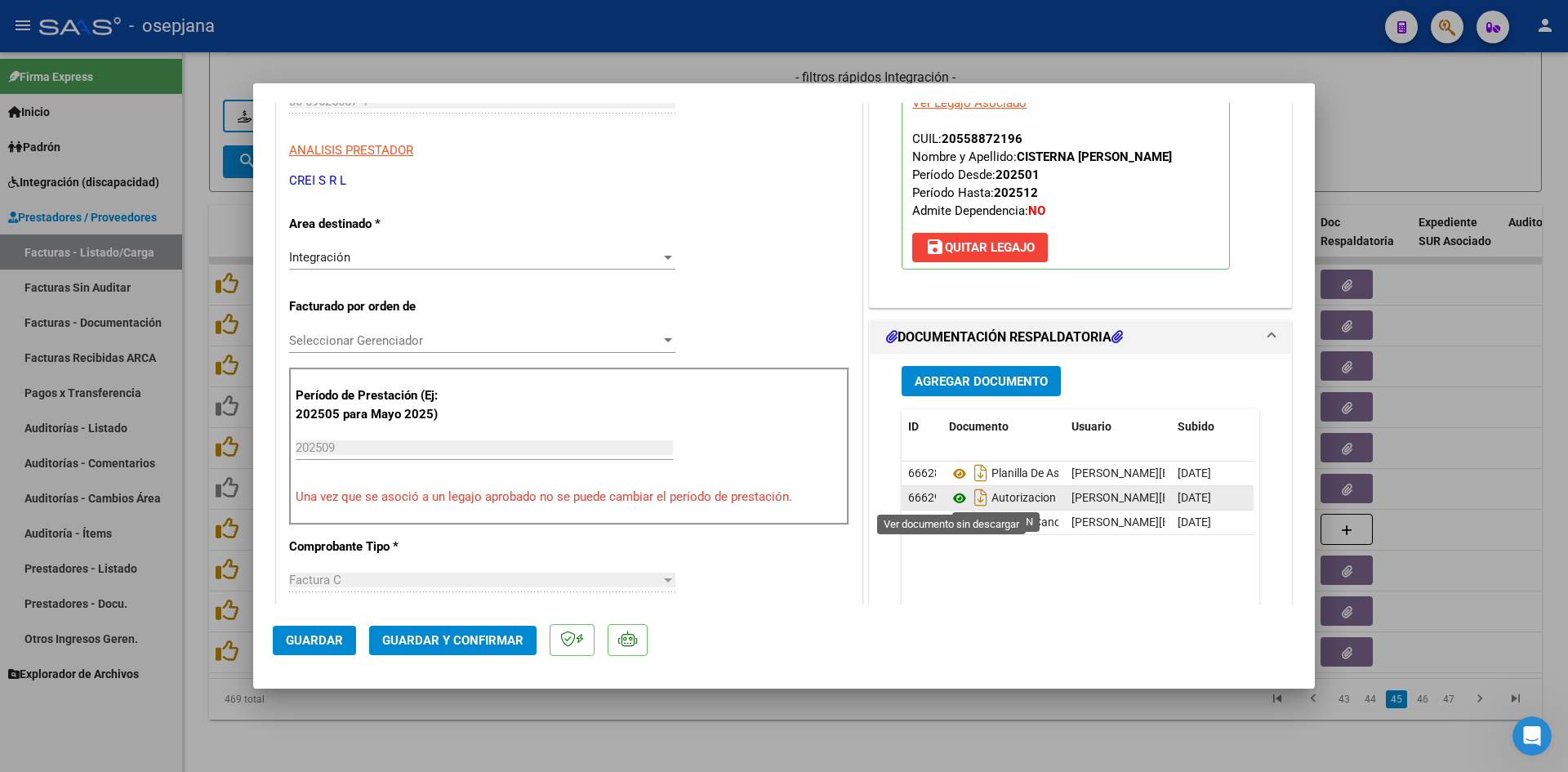
click at [951, 505] on icon at bounding box center [959, 499] width 21 height 20
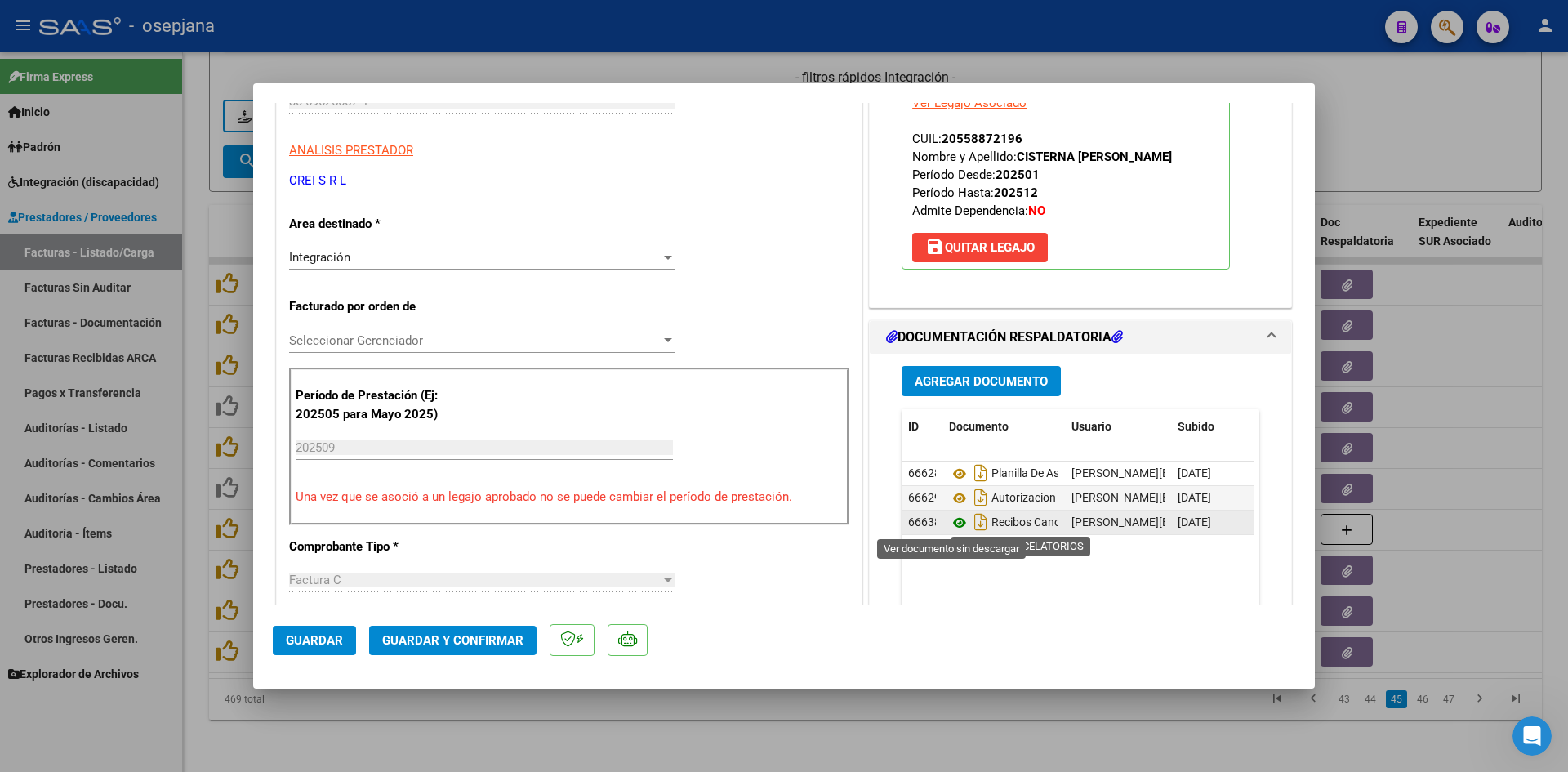
click at [954, 525] on icon at bounding box center [959, 524] width 21 height 20
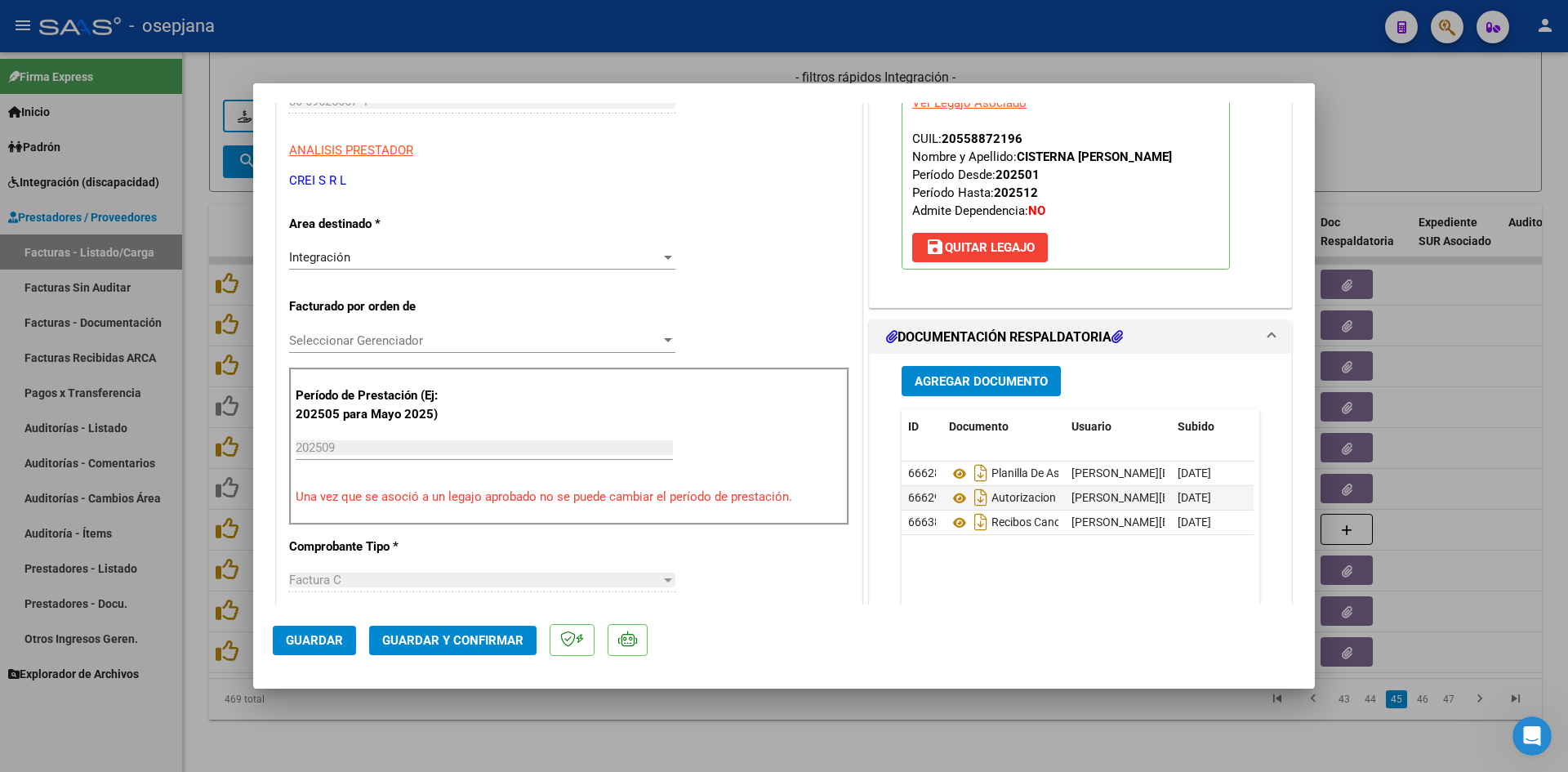
scroll to position [0, 0]
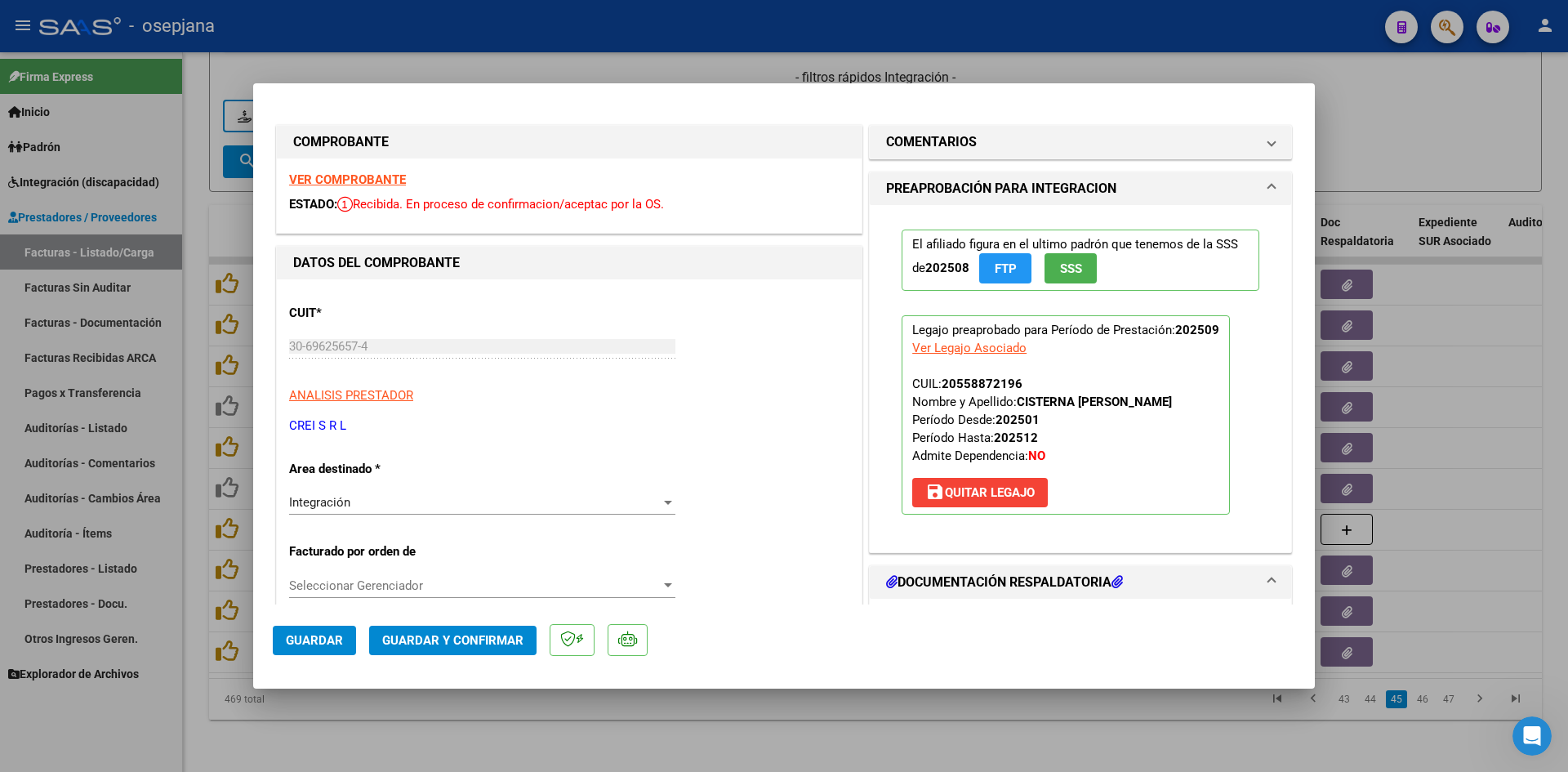
click at [393, 177] on strong "VER COMPROBANTE" at bounding box center [347, 180] width 117 height 15
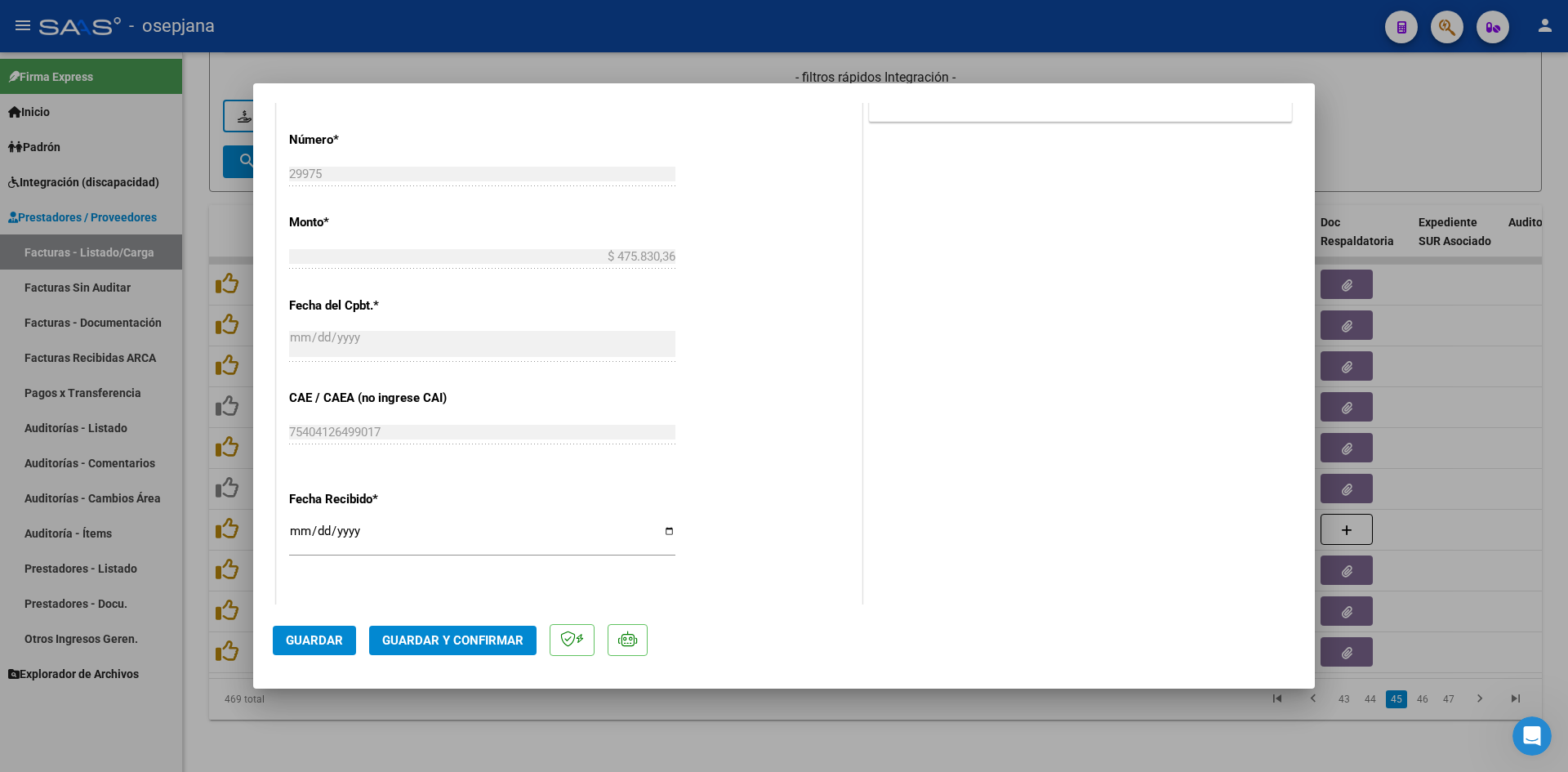
scroll to position [1062, 0]
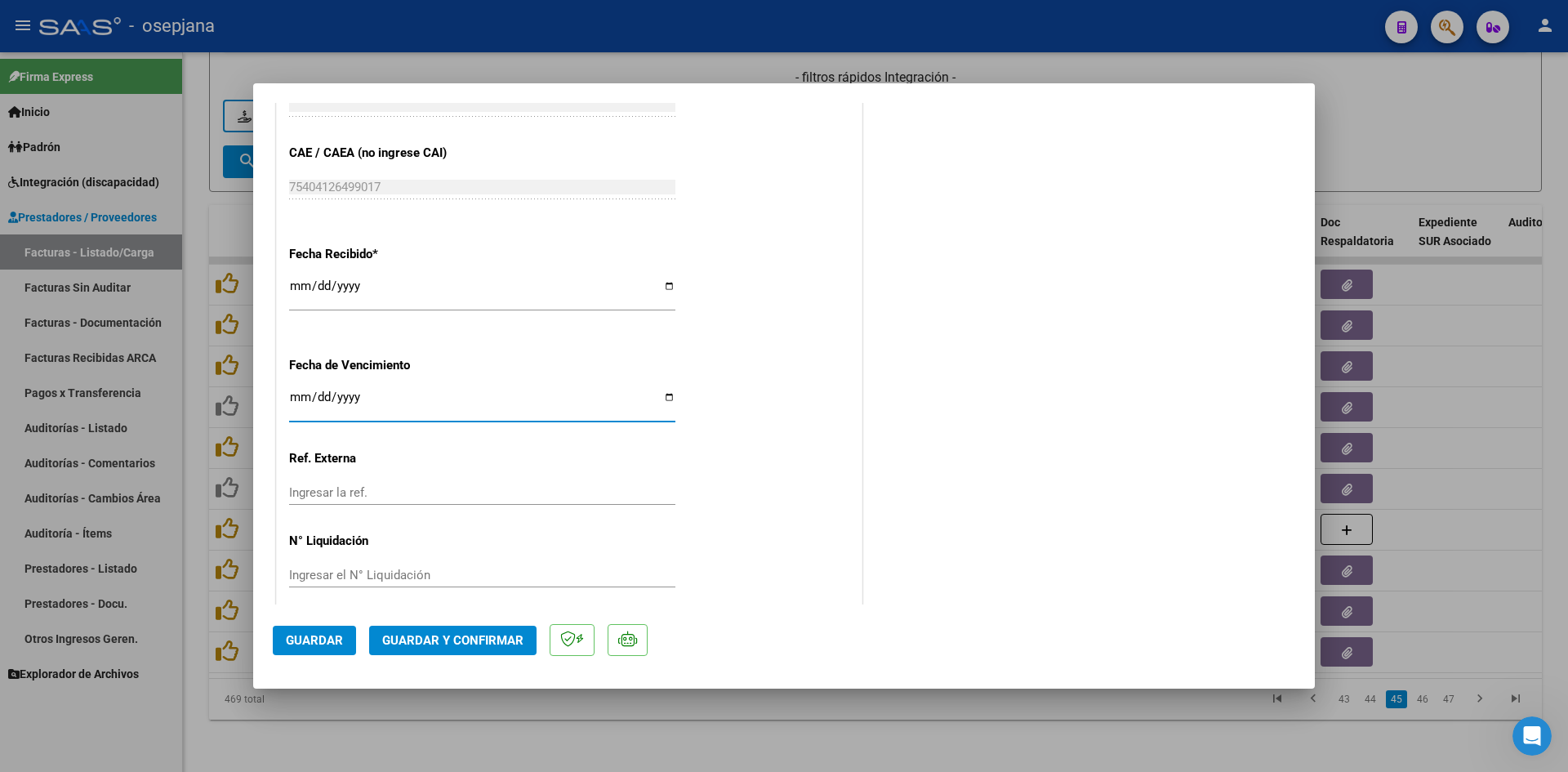
click at [295, 392] on input "[DATE]" at bounding box center [482, 404] width 387 height 26
click at [446, 637] on span "Guardar y Confirmar" at bounding box center [454, 640] width 142 height 15
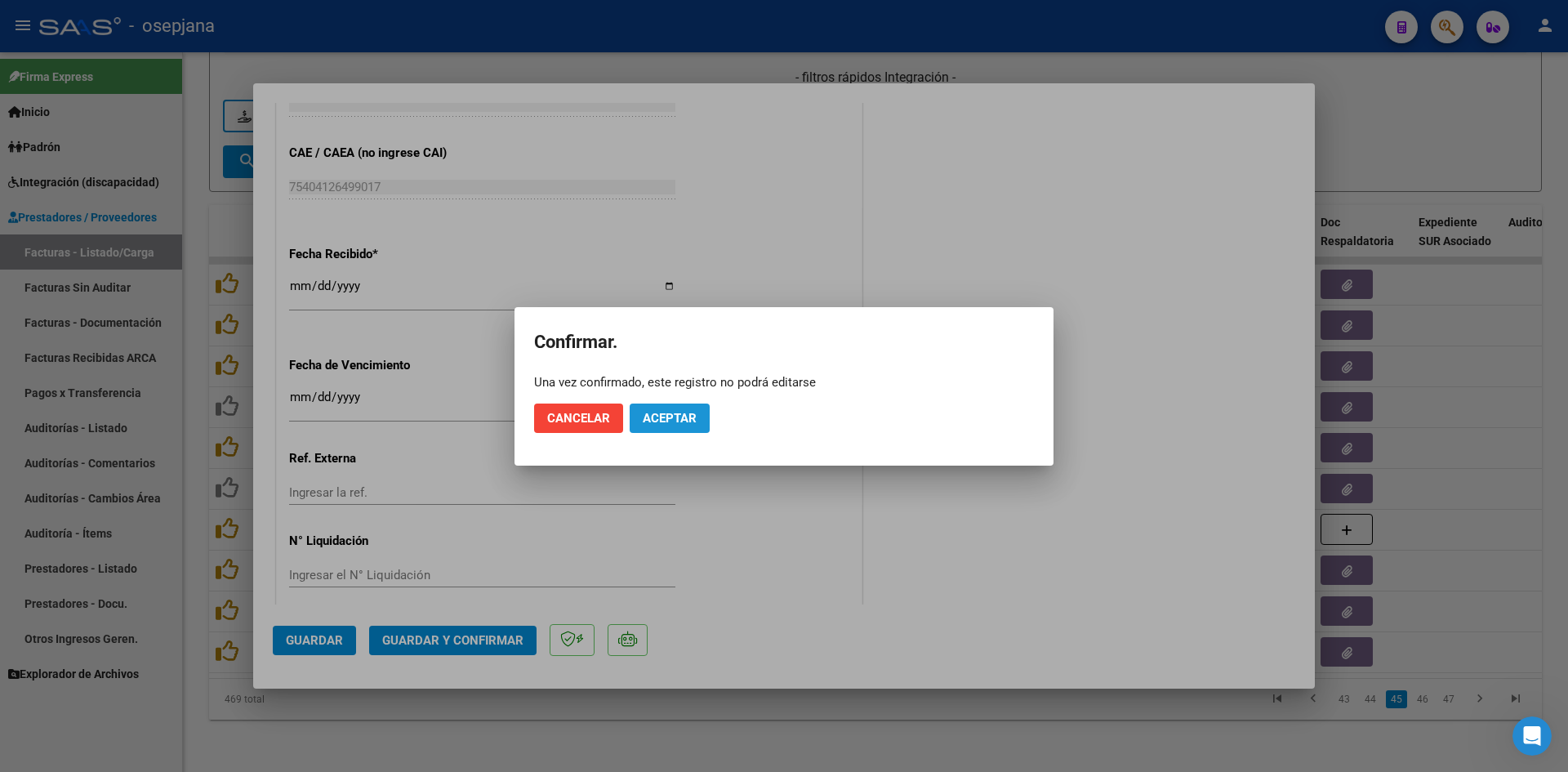
click at [659, 426] on button "Aceptar" at bounding box center [670, 419] width 80 height 30
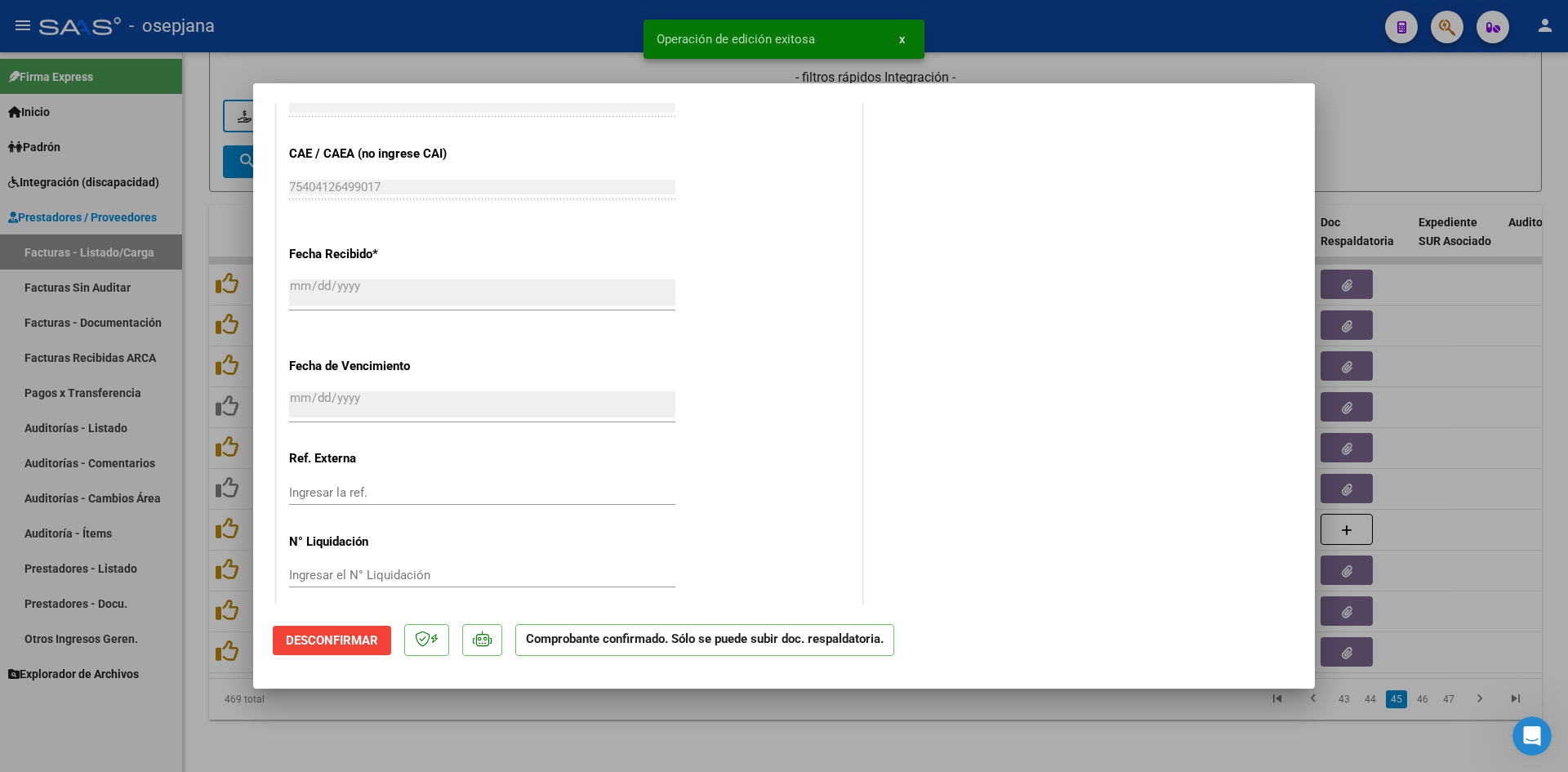
click at [1398, 136] on div at bounding box center [784, 386] width 1568 height 772
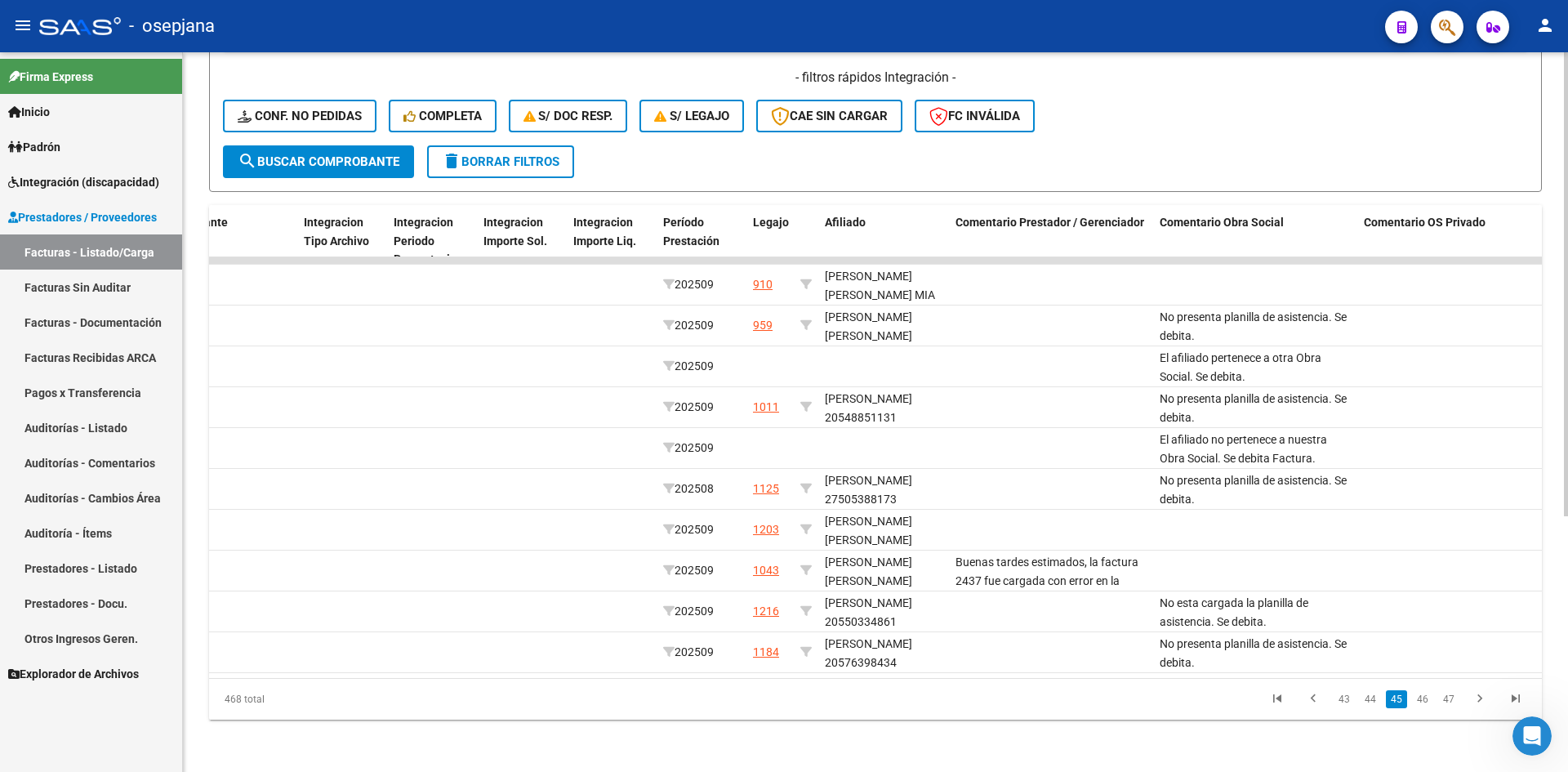
scroll to position [0, 0]
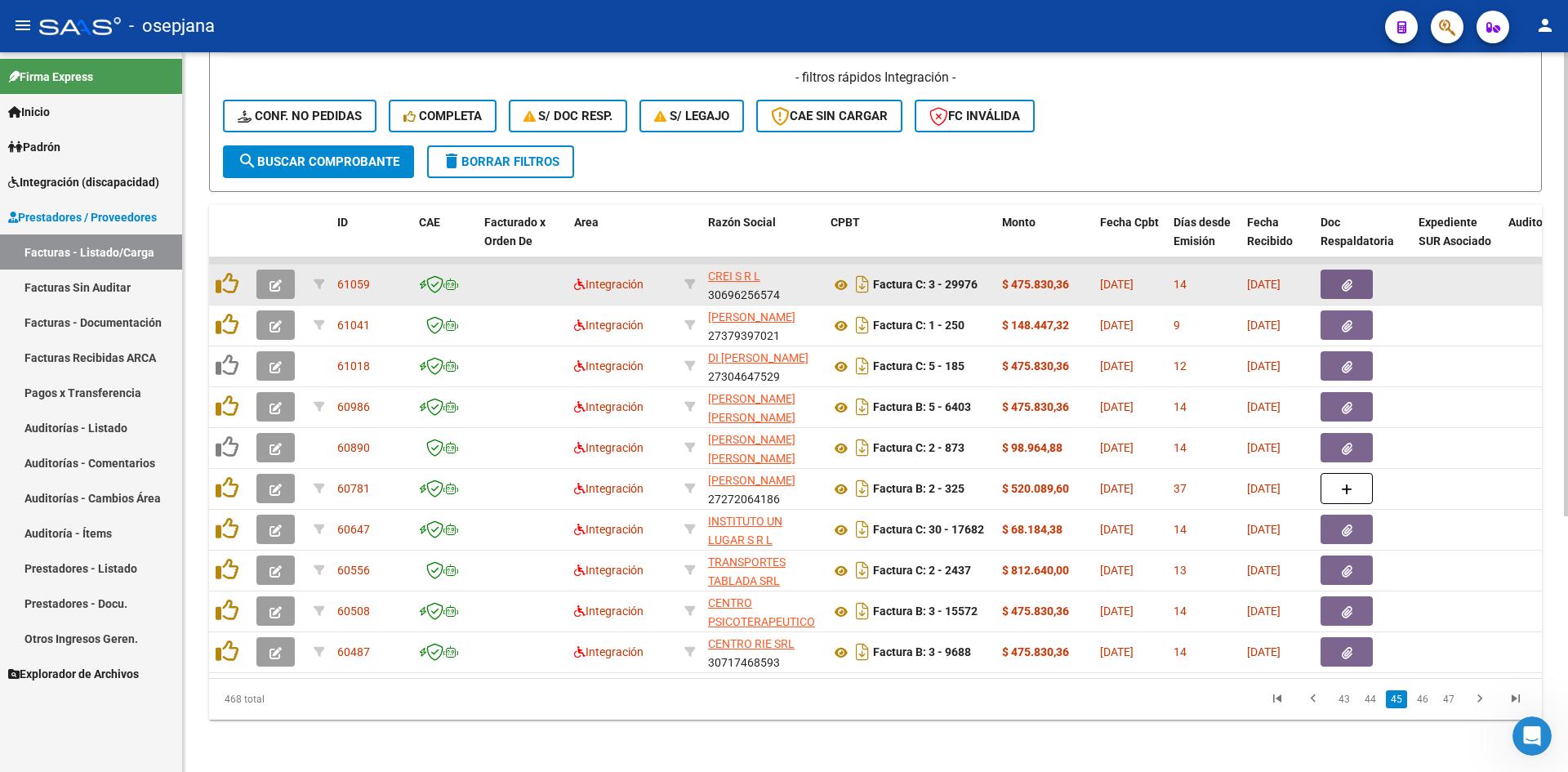
click at [278, 277] on span "button" at bounding box center [275, 284] width 12 height 15
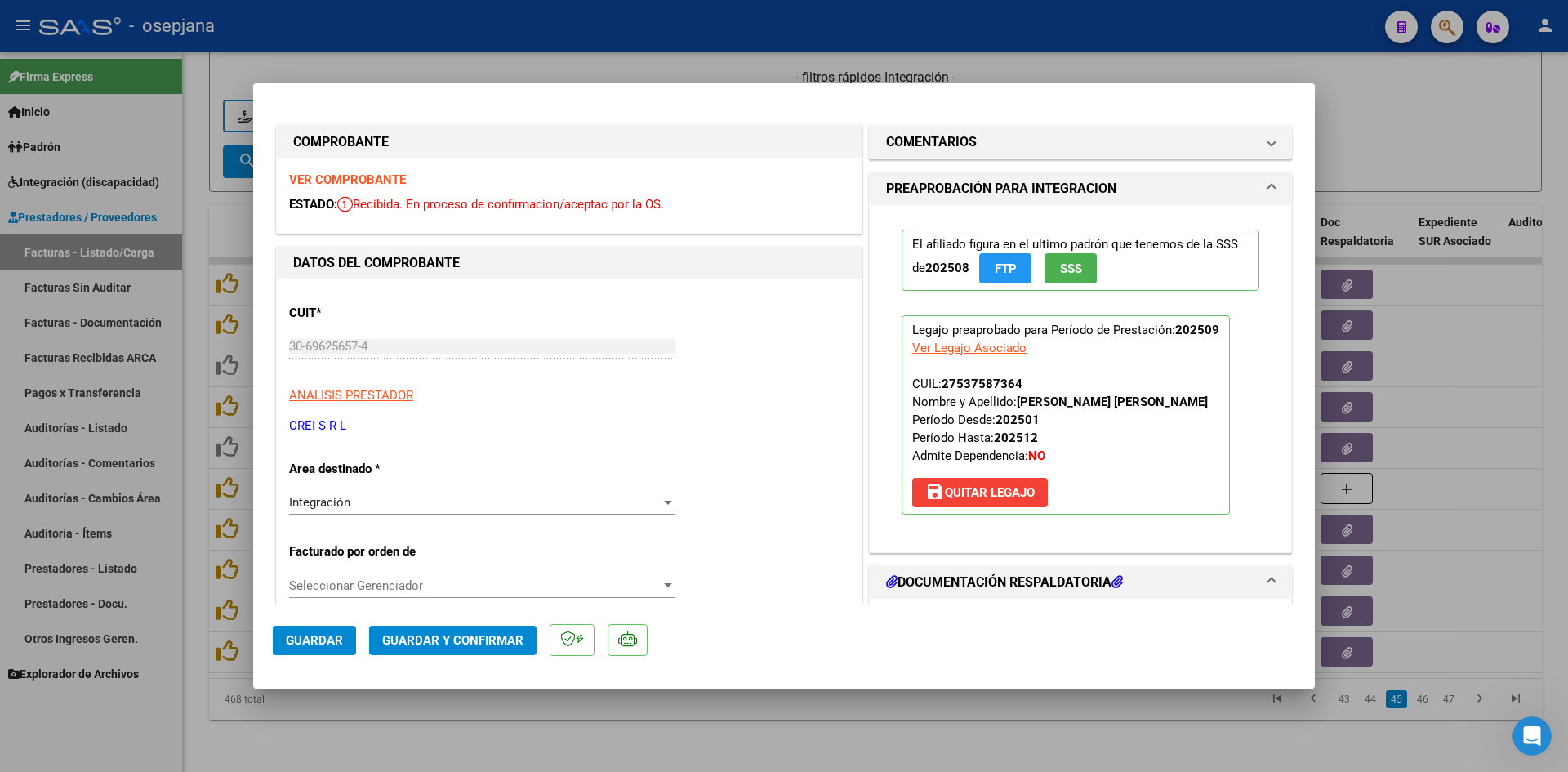
click at [378, 179] on strong "VER COMPROBANTE" at bounding box center [347, 180] width 117 height 15
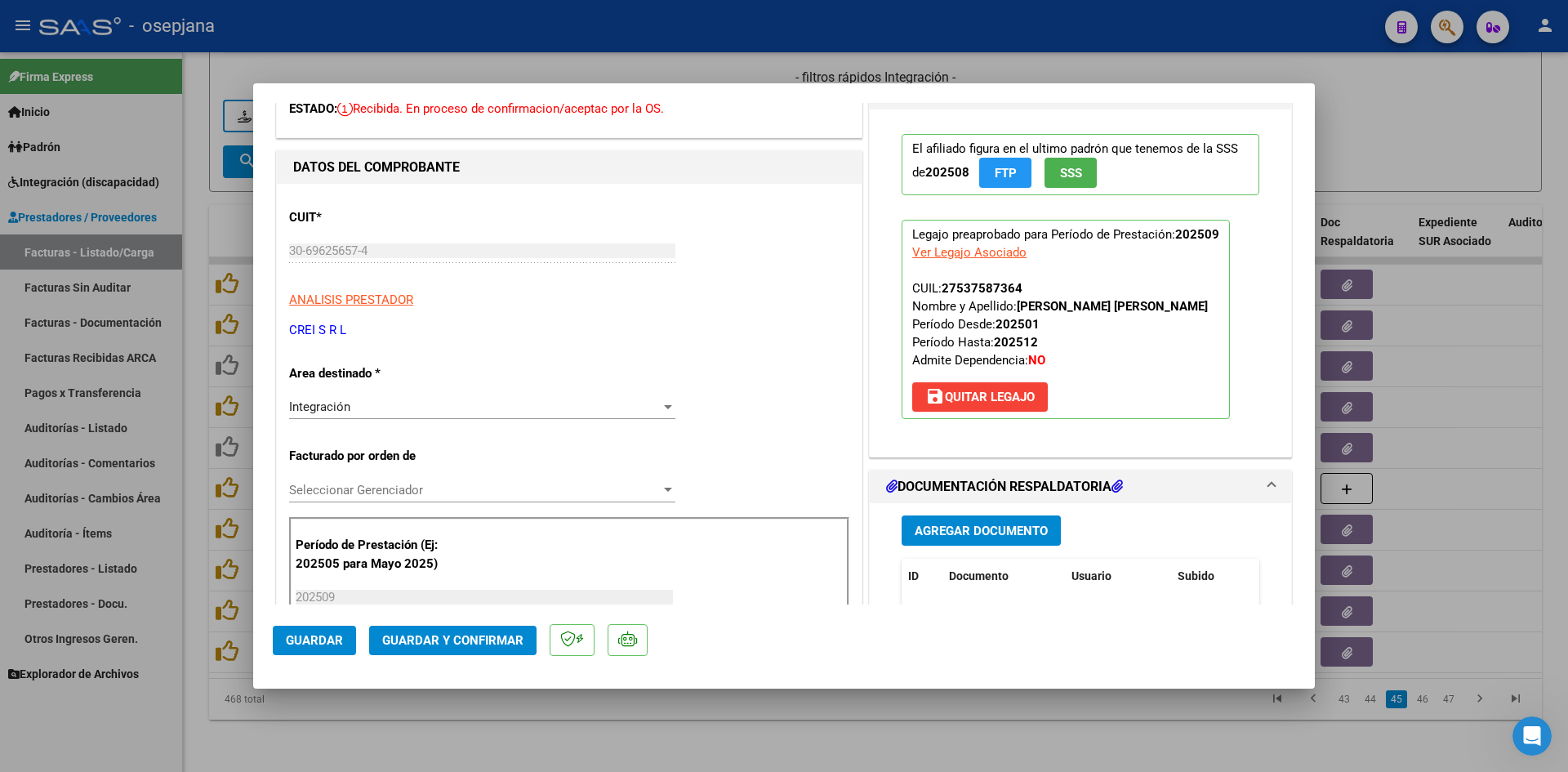
scroll to position [245, 0]
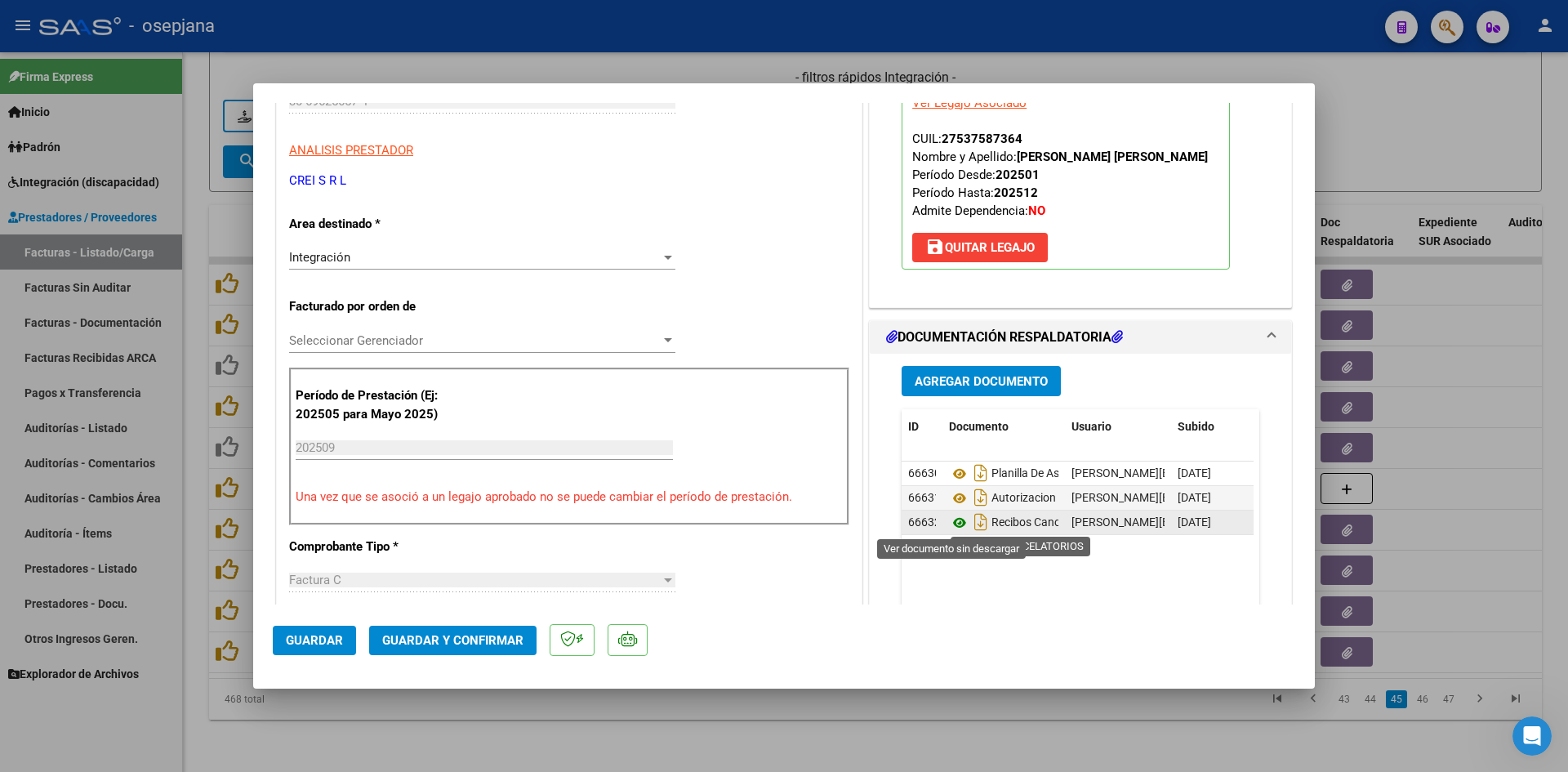
click at [954, 523] on icon at bounding box center [959, 524] width 21 height 20
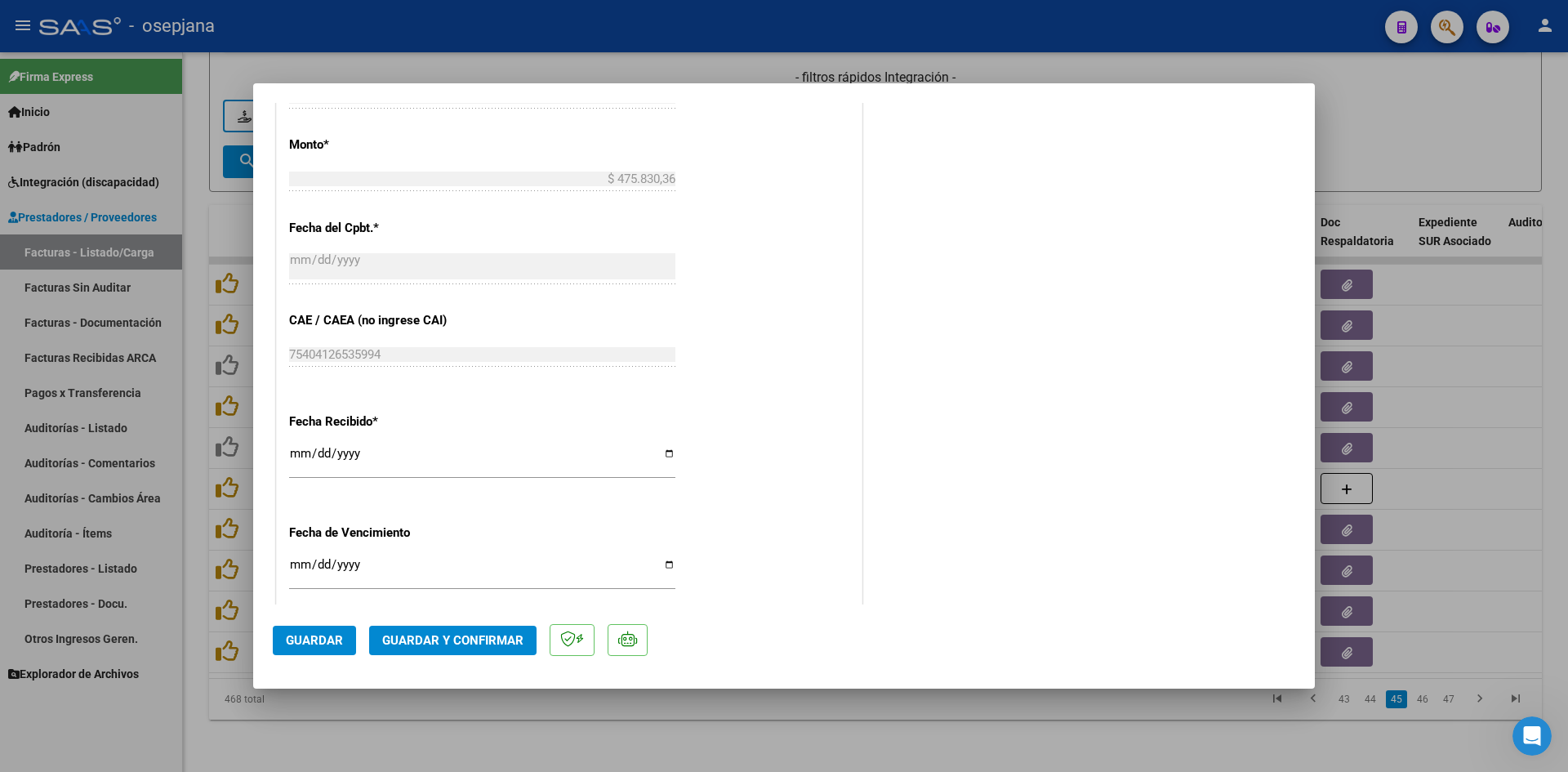
scroll to position [980, 0]
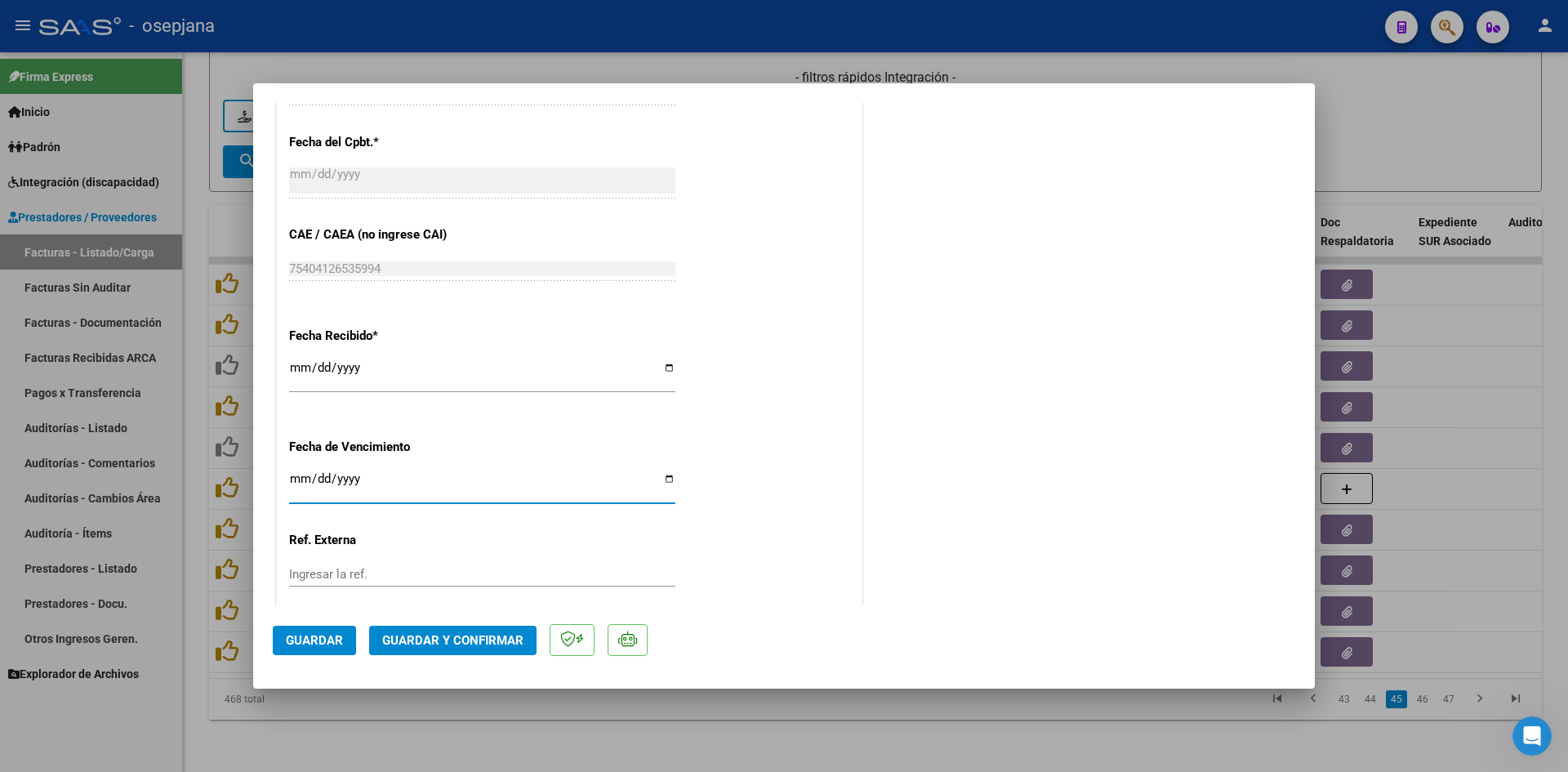
click at [297, 482] on input "[DATE]" at bounding box center [482, 486] width 387 height 26
click at [430, 633] on span "Guardar y Confirmar" at bounding box center [454, 640] width 142 height 15
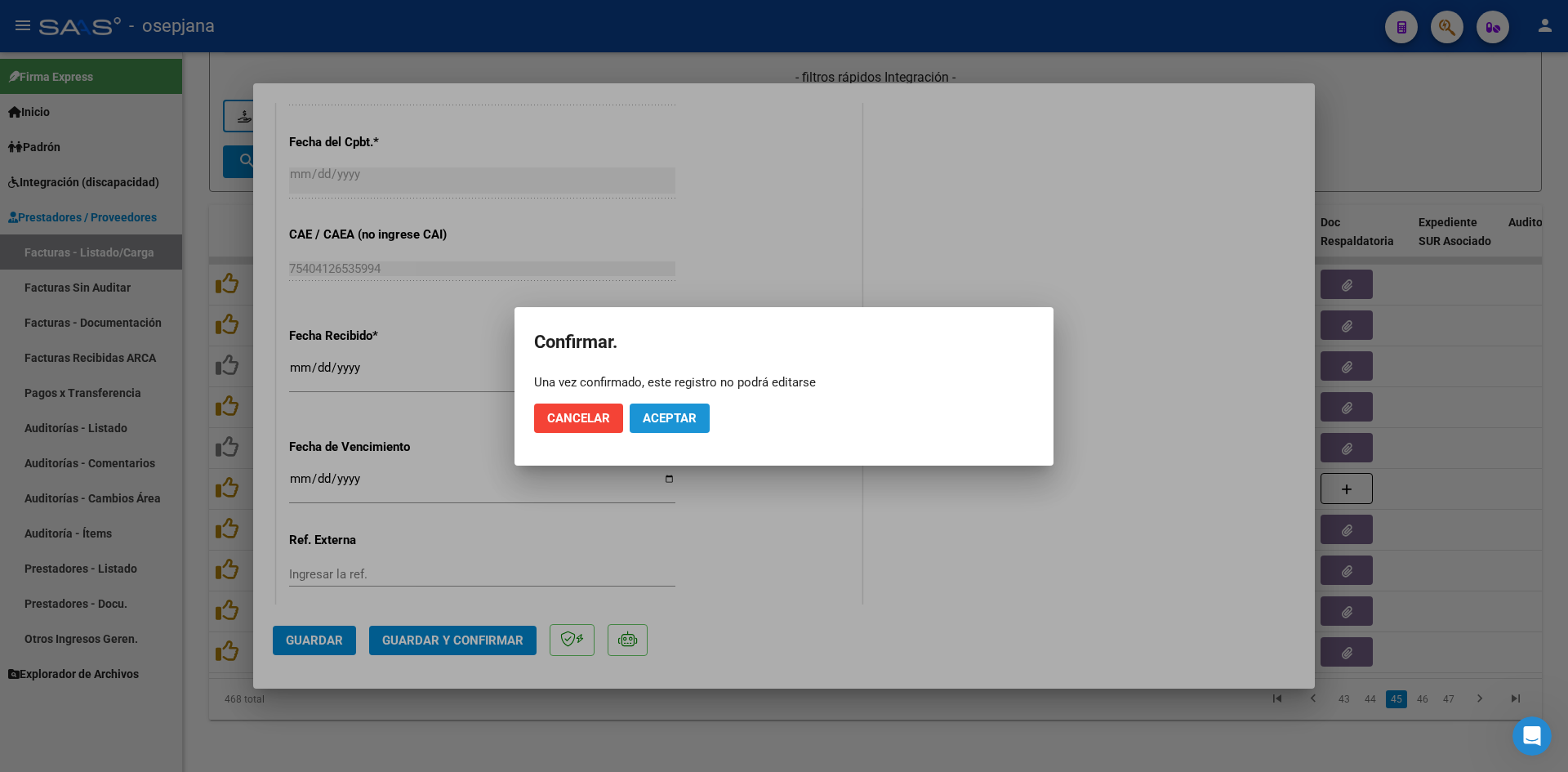
click at [674, 406] on button "Aceptar" at bounding box center [670, 419] width 80 height 30
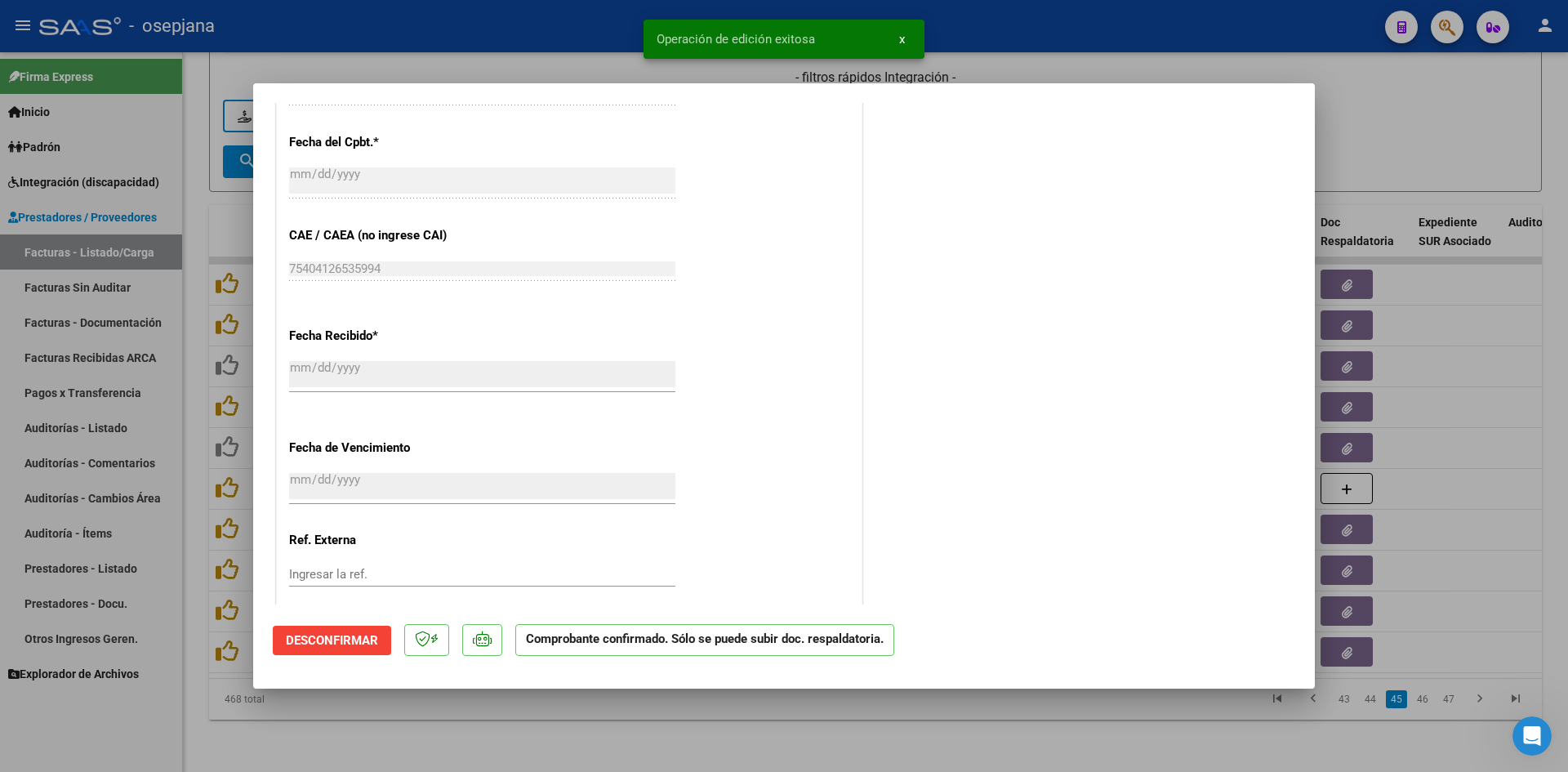
click at [1421, 148] on div at bounding box center [784, 386] width 1568 height 772
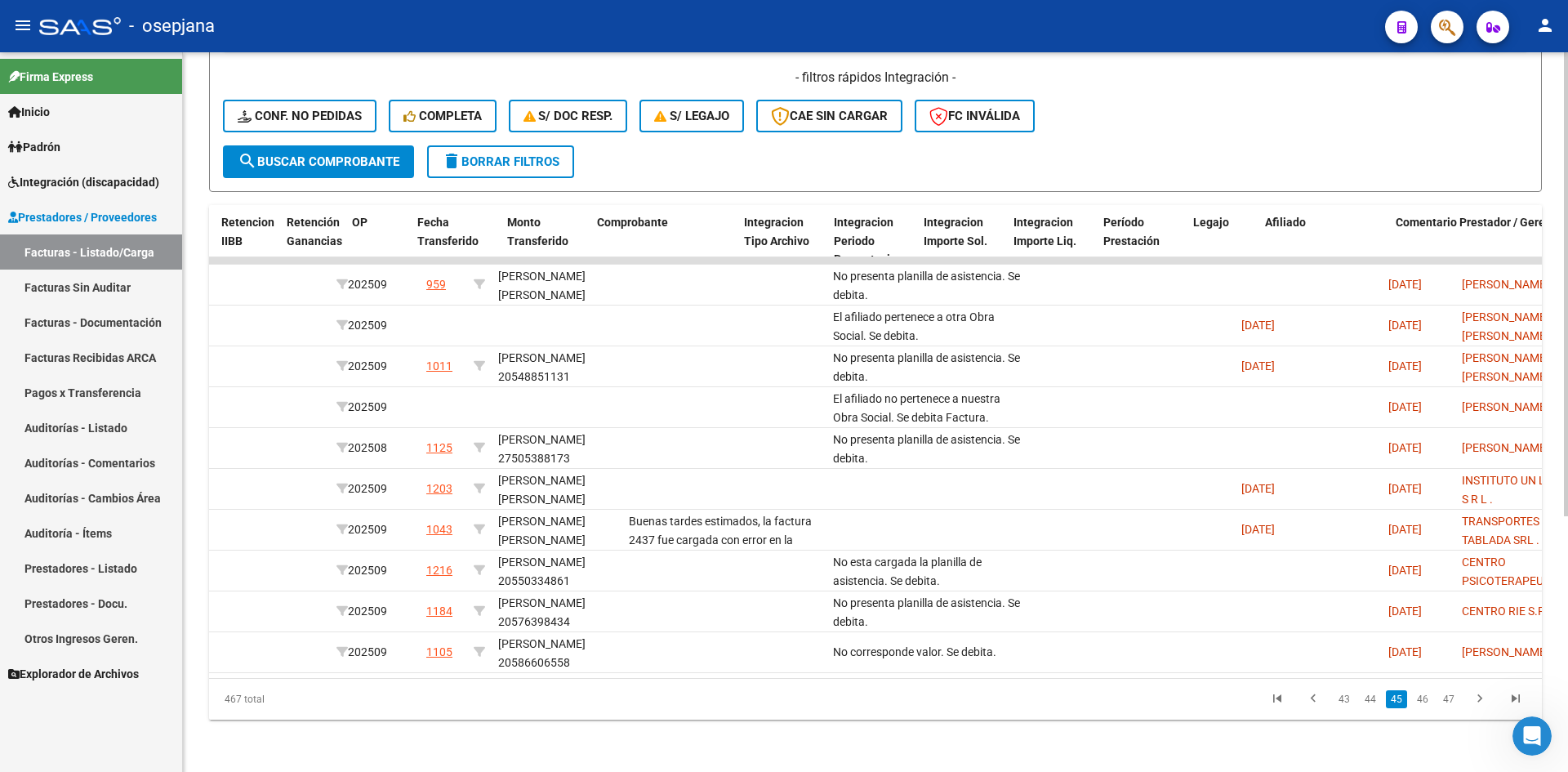
scroll to position [0, 0]
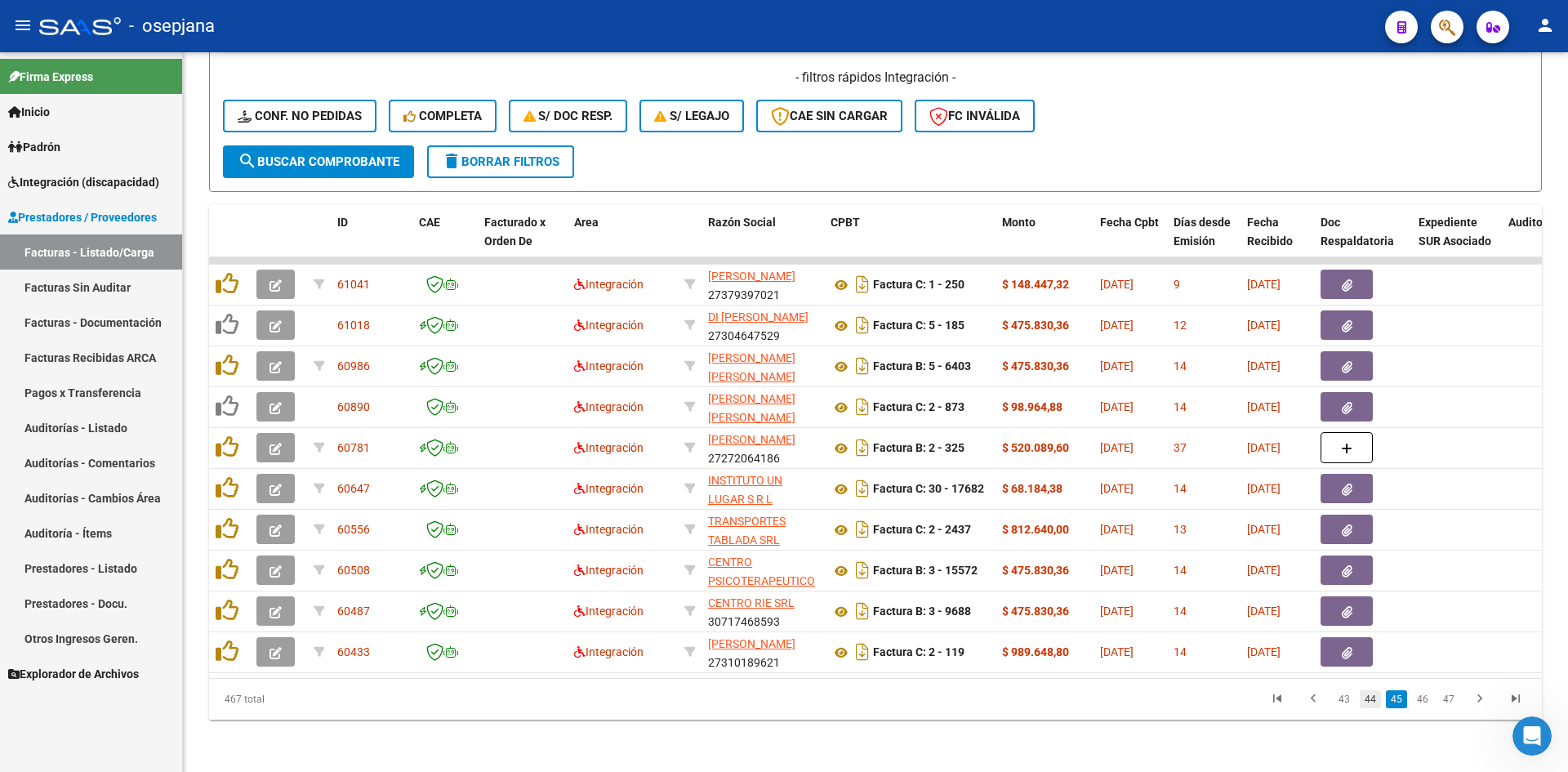
click at [1378, 702] on link "44" at bounding box center [1370, 699] width 21 height 18
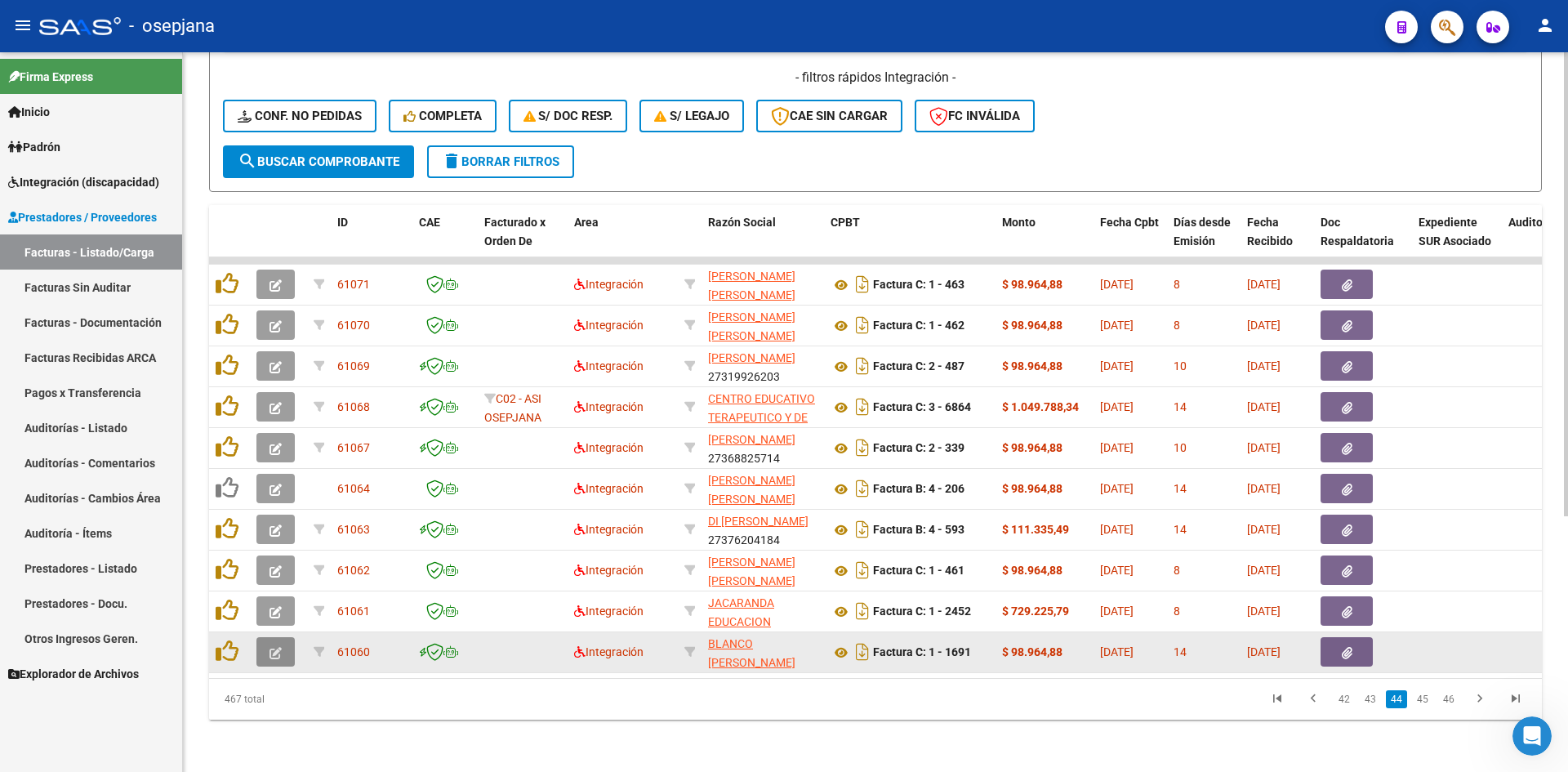
click at [272, 637] on button "button" at bounding box center [275, 652] width 39 height 30
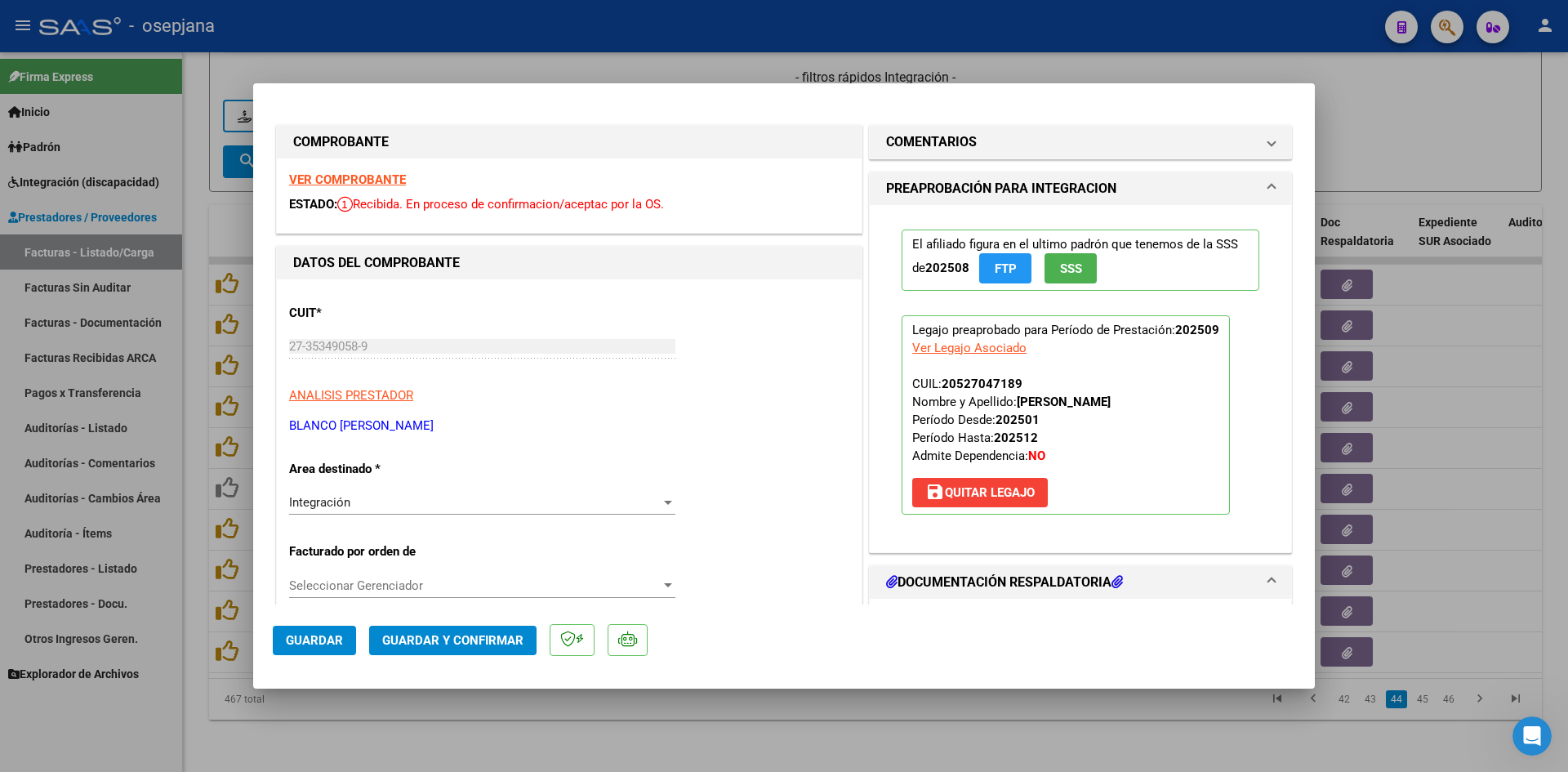
click at [332, 177] on strong "VER COMPROBANTE" at bounding box center [347, 180] width 117 height 15
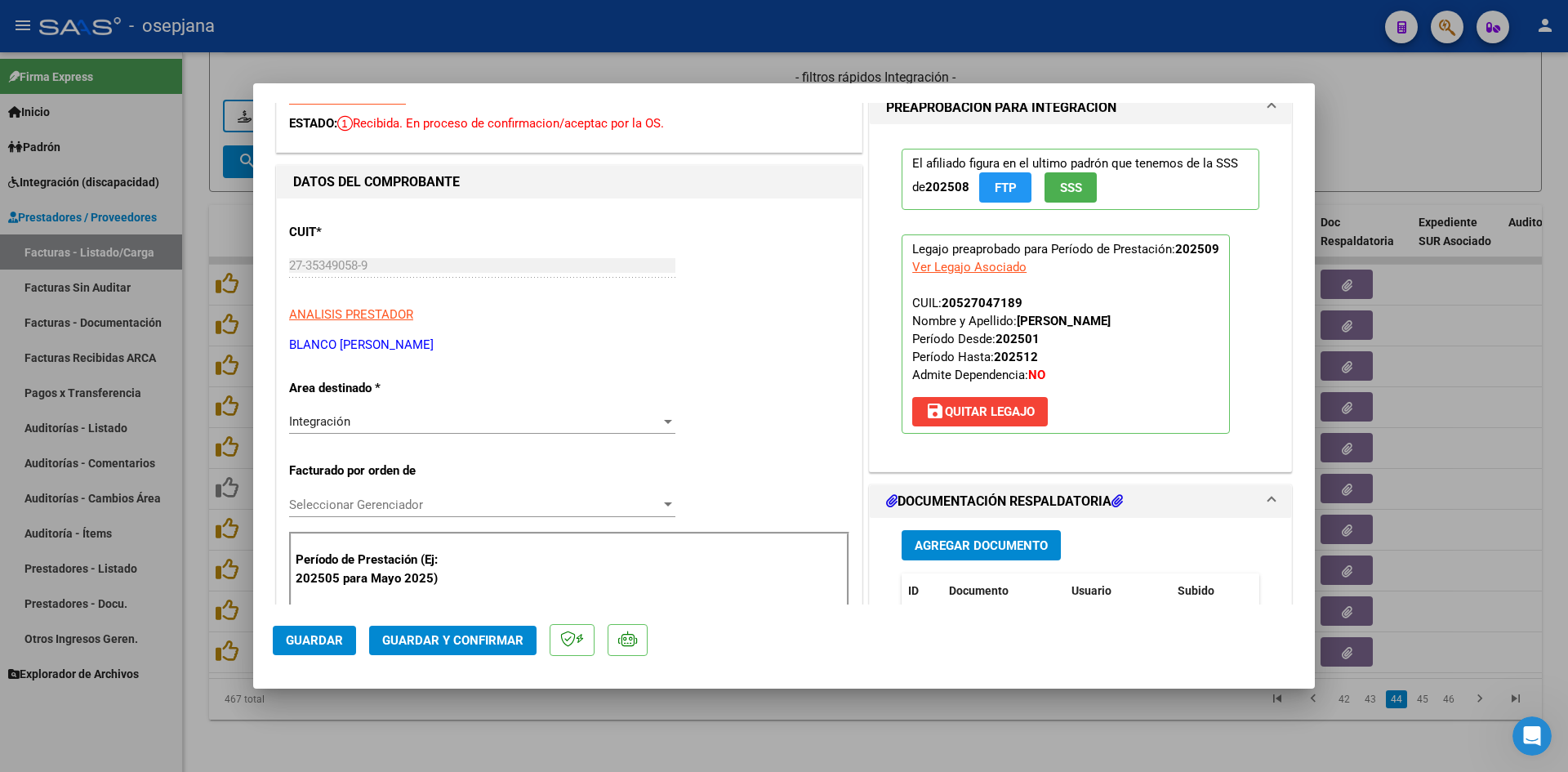
scroll to position [245, 0]
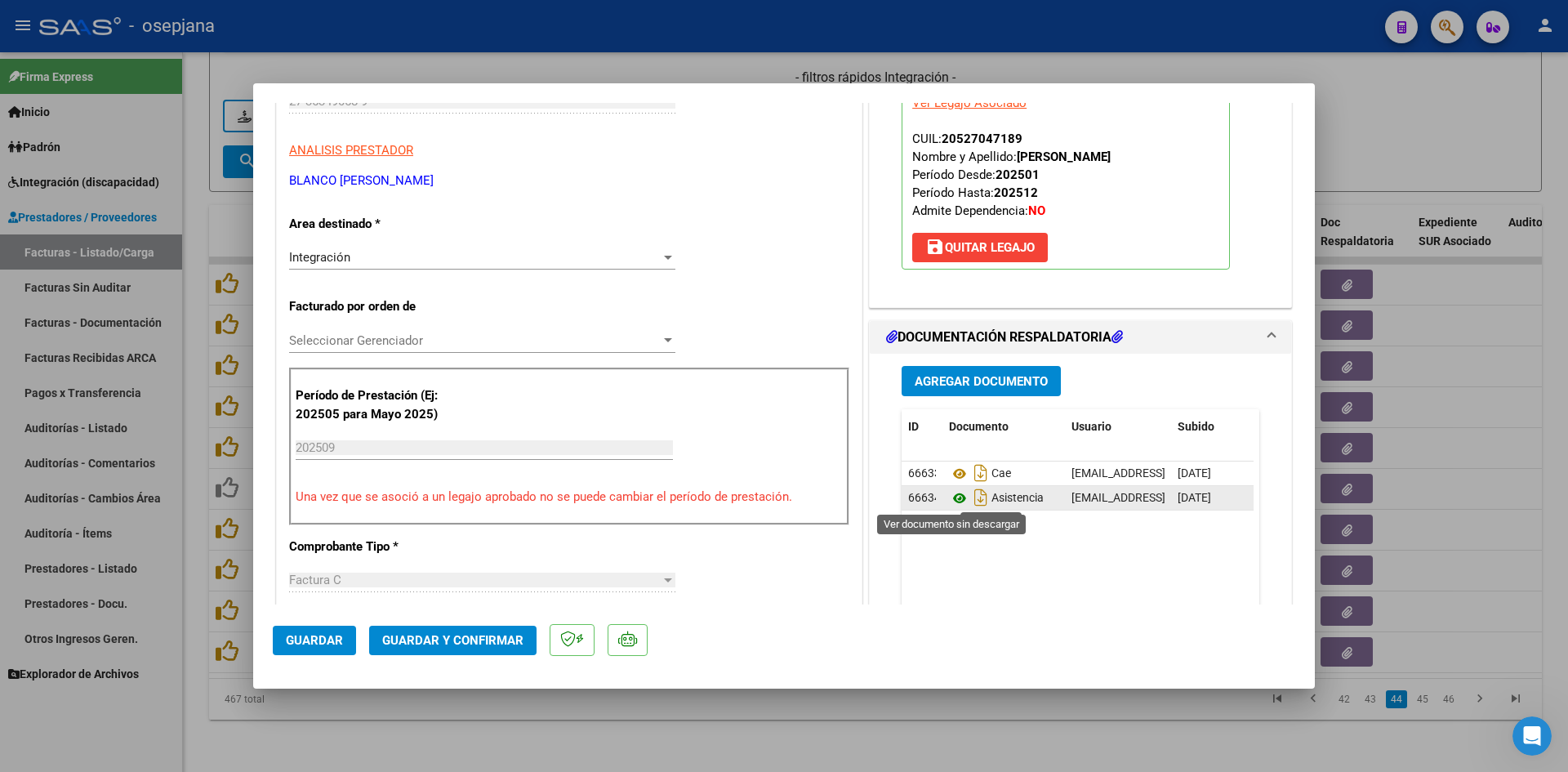
click at [953, 500] on icon at bounding box center [959, 499] width 21 height 20
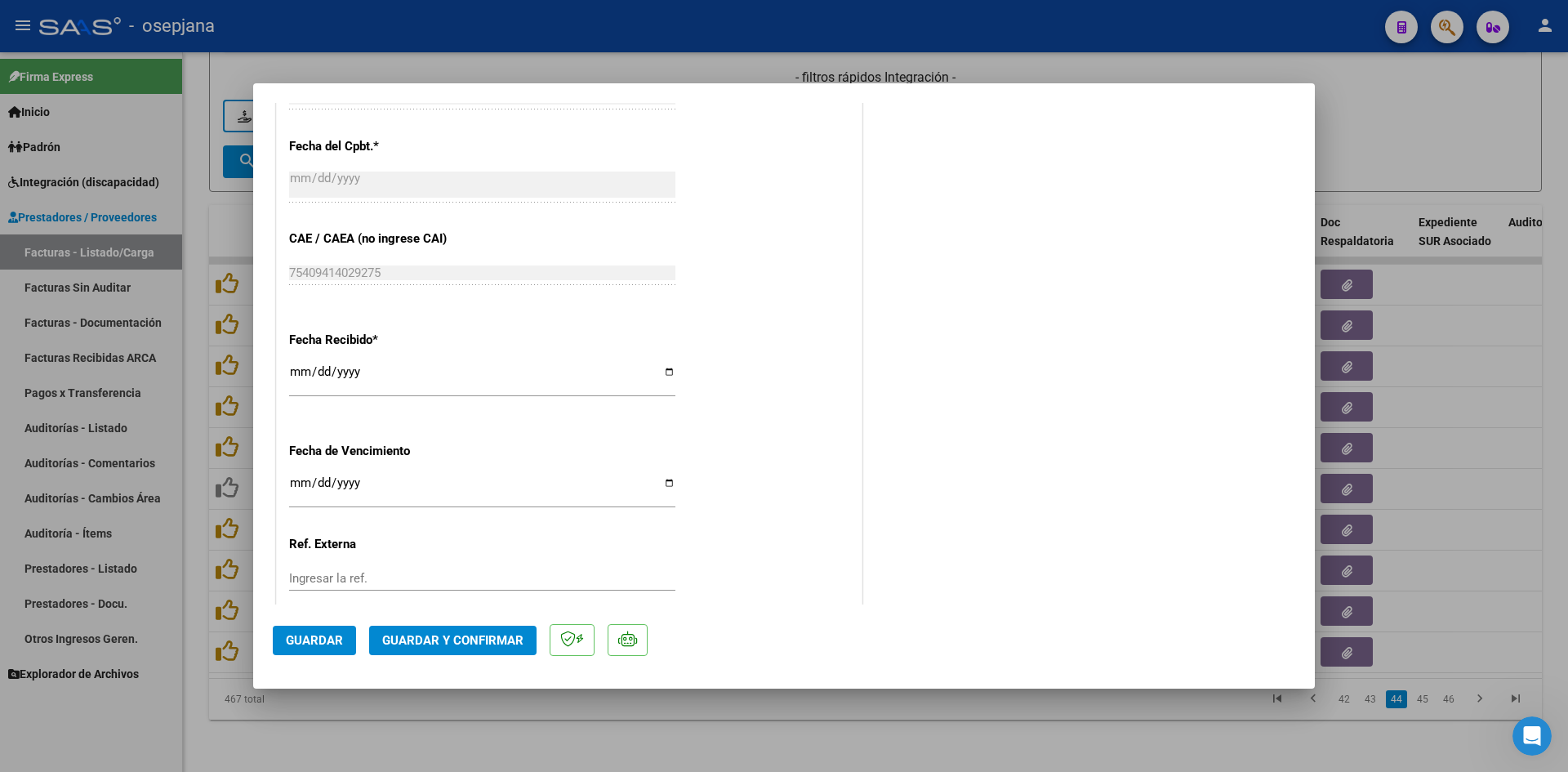
scroll to position [980, 0]
click at [297, 481] on input "Ingresar la fecha" at bounding box center [482, 486] width 387 height 26
click at [415, 640] on span "Guardar y Confirmar" at bounding box center [454, 640] width 142 height 15
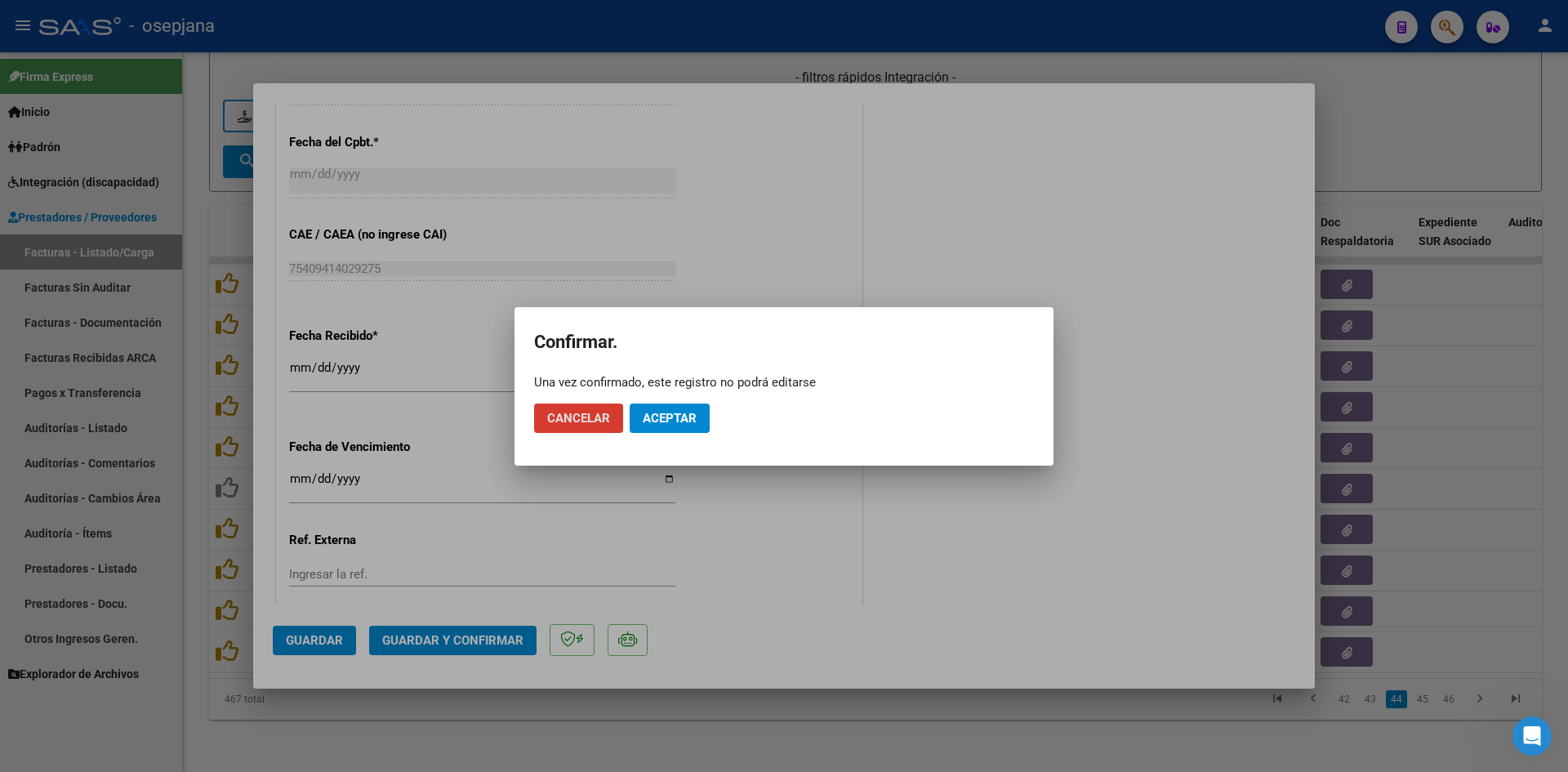
click at [684, 414] on span "Aceptar" at bounding box center [670, 418] width 54 height 15
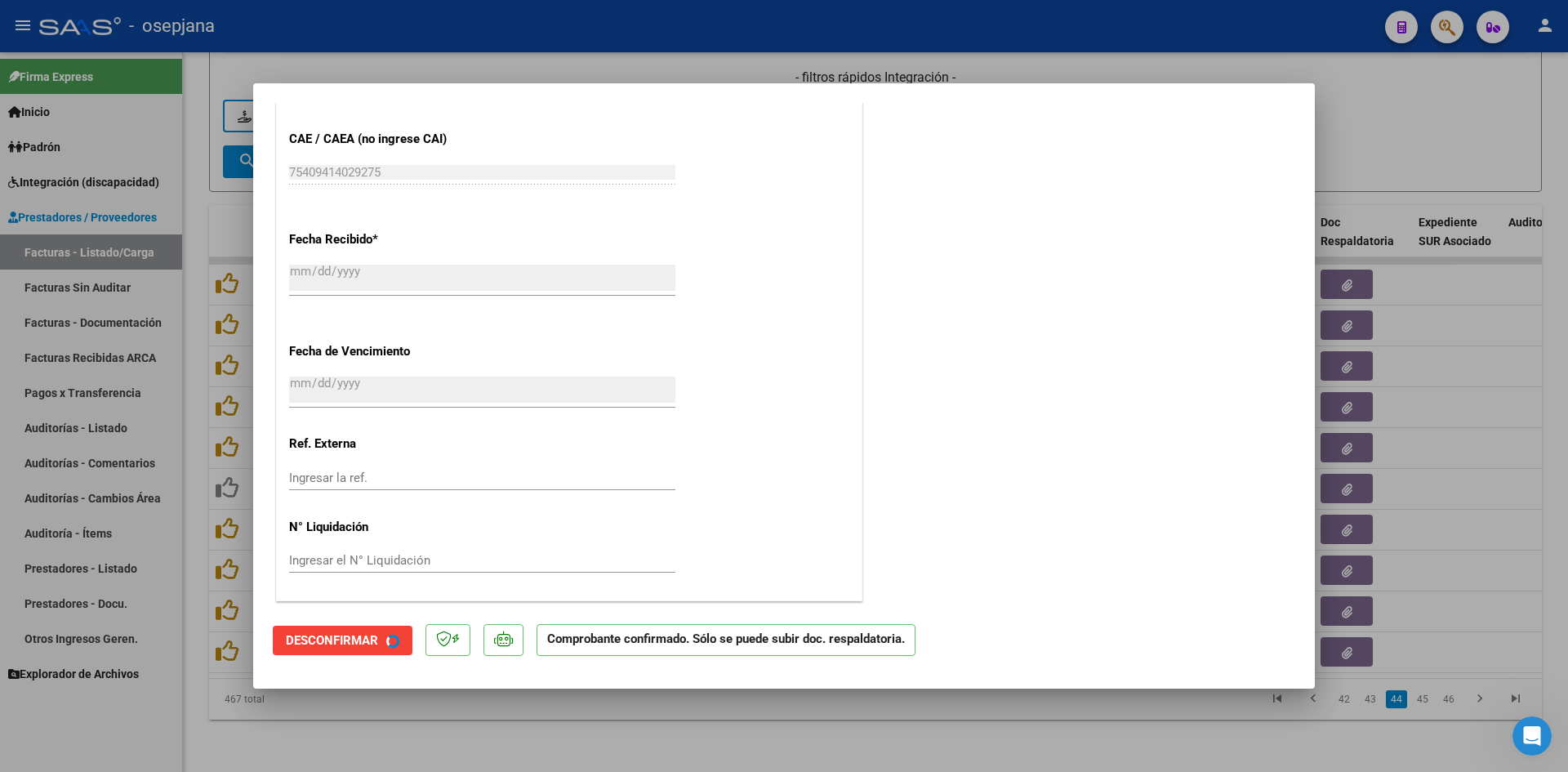
scroll to position [880, 0]
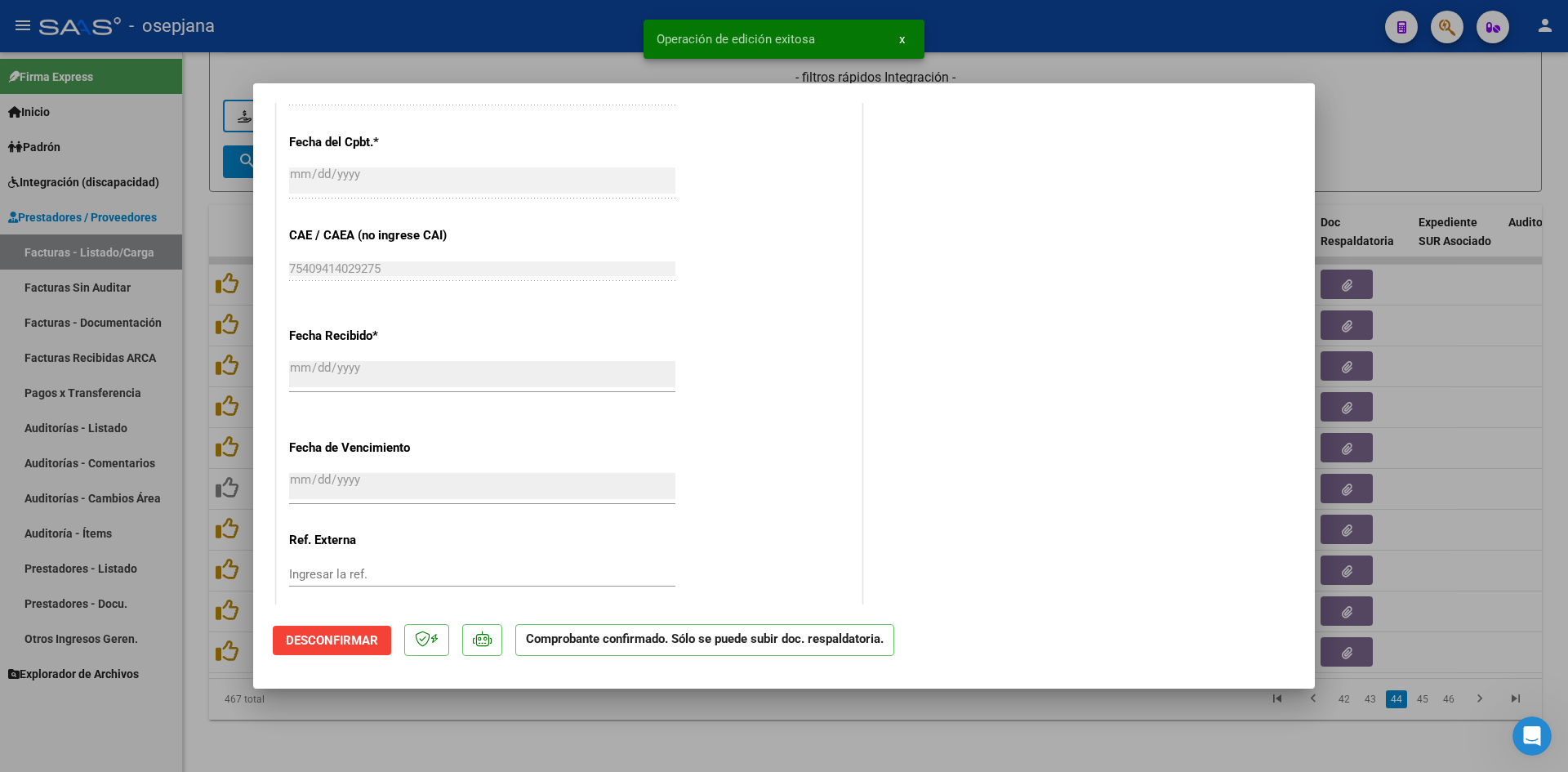
click at [1356, 138] on div at bounding box center [784, 386] width 1568 height 772
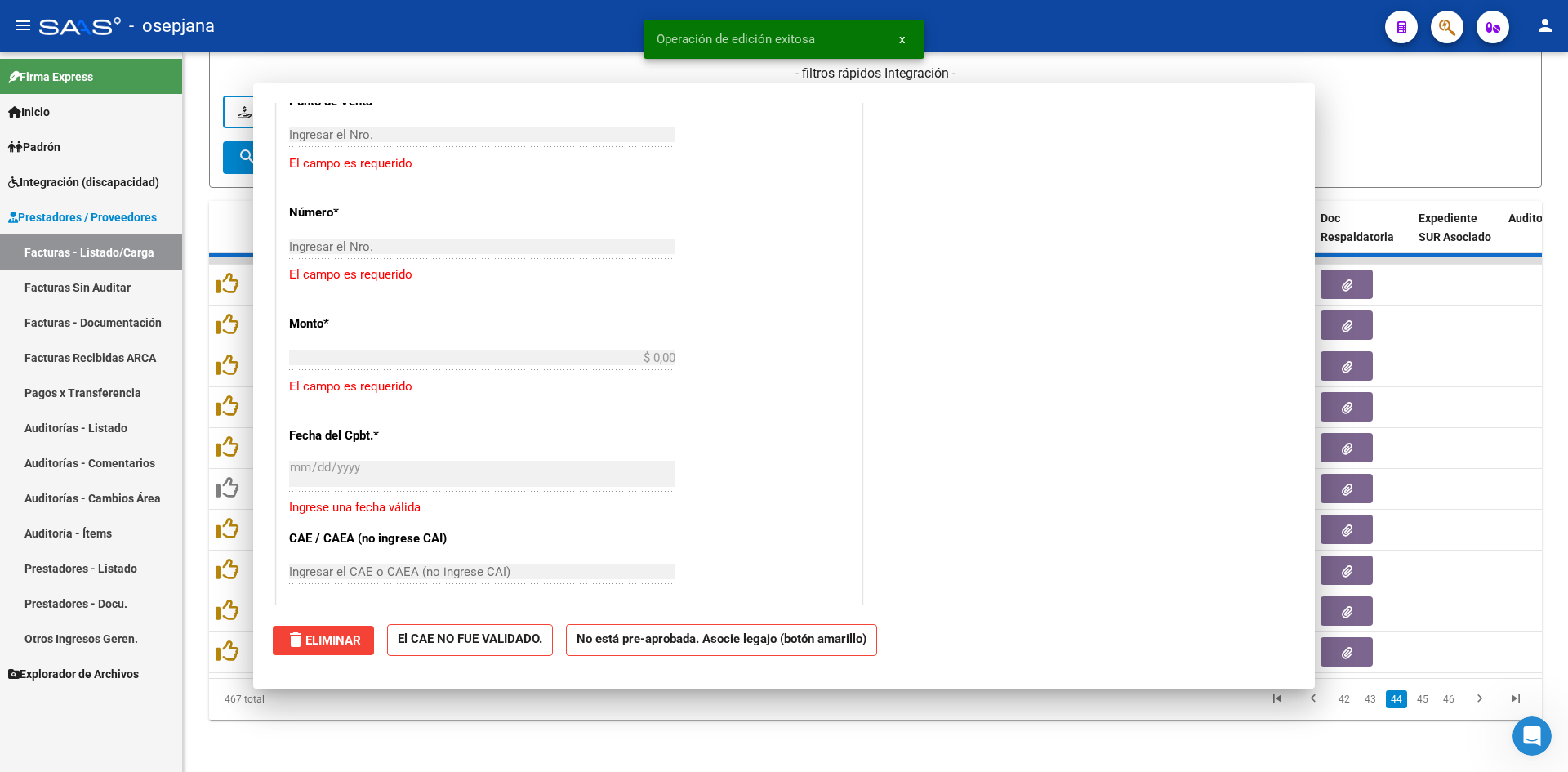
scroll to position [1184, 0]
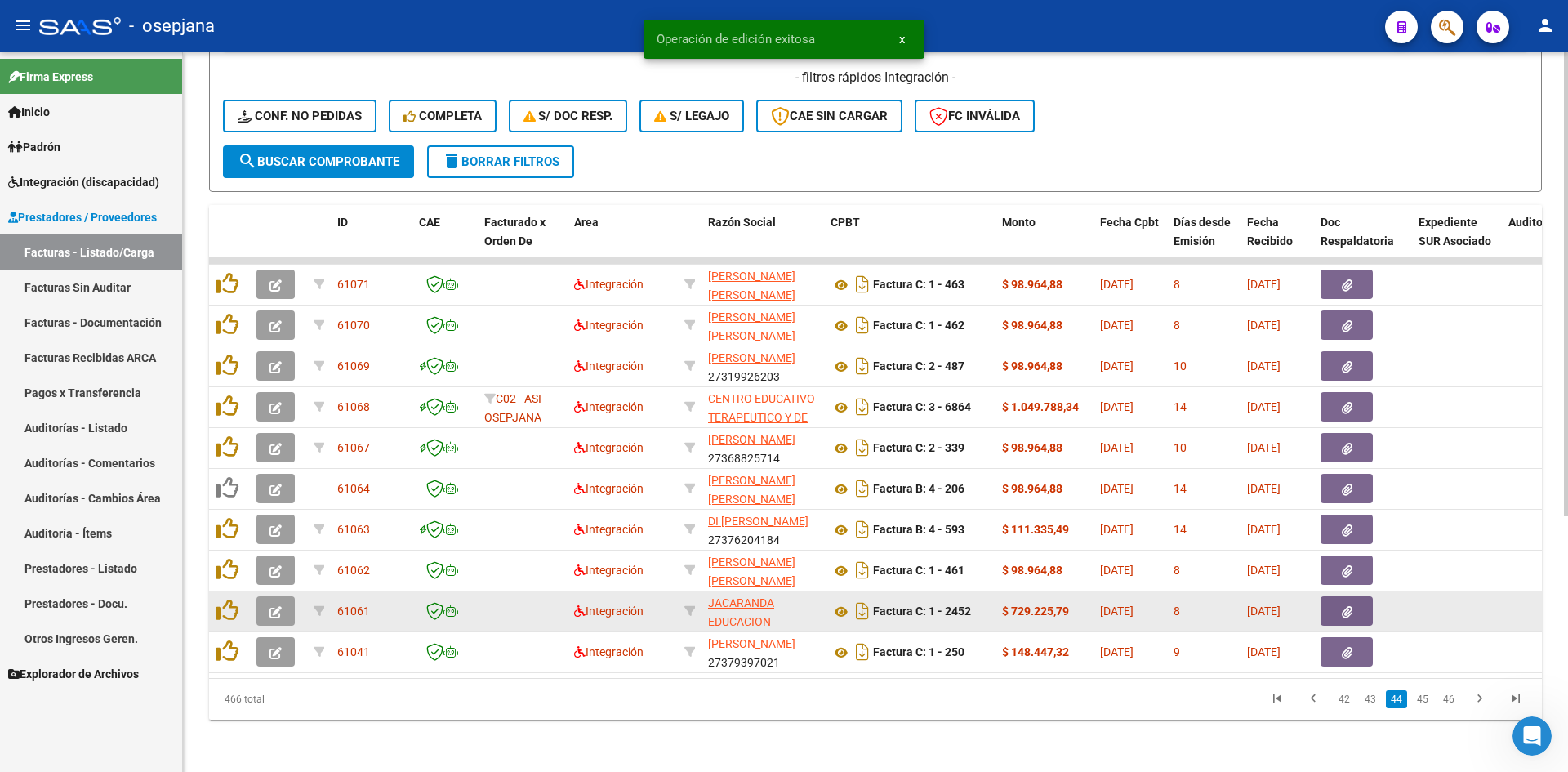
click at [269, 606] on icon "button" at bounding box center [275, 612] width 12 height 12
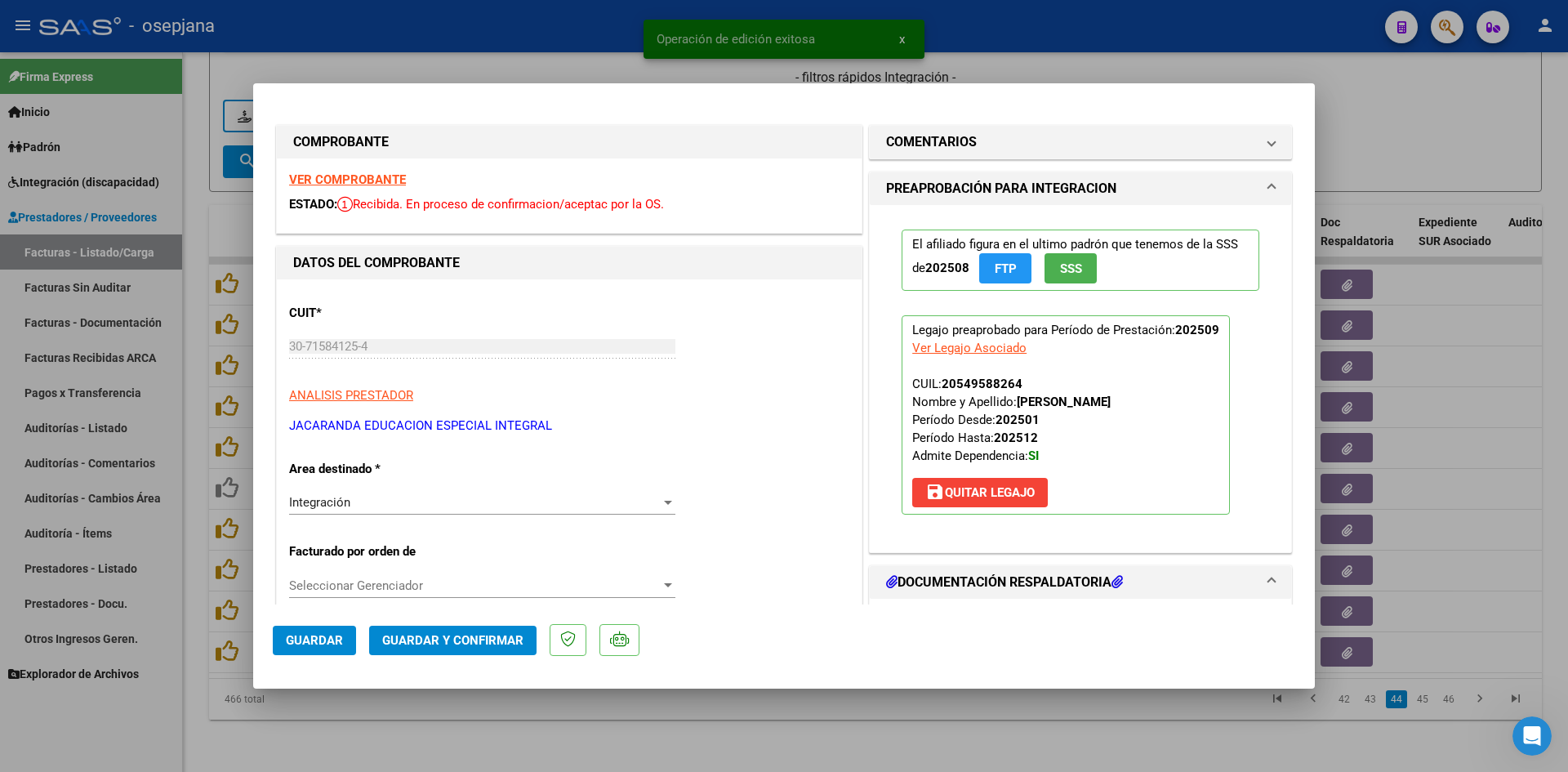
click at [319, 178] on strong "VER COMPROBANTE" at bounding box center [347, 180] width 117 height 15
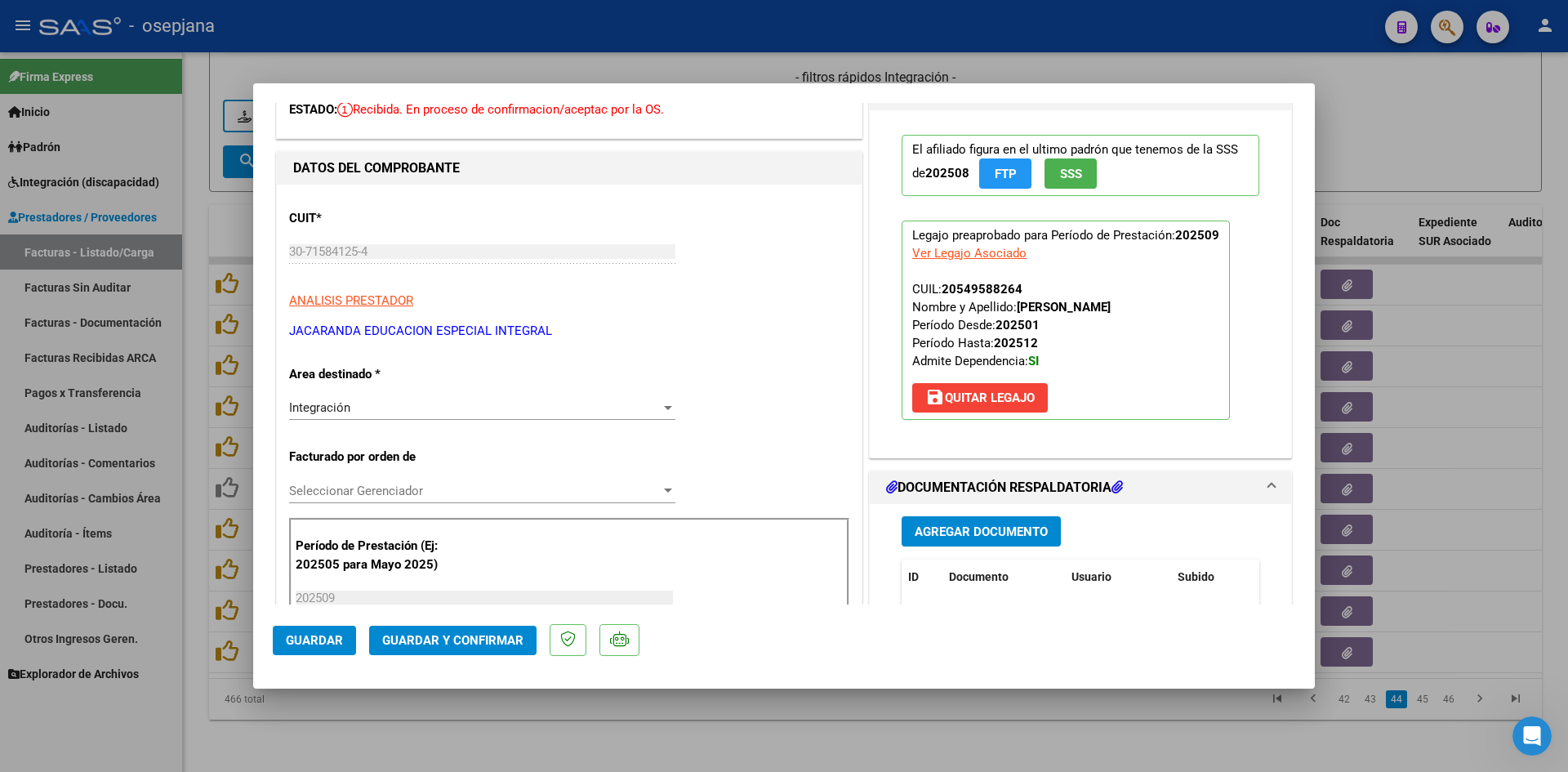
scroll to position [245, 0]
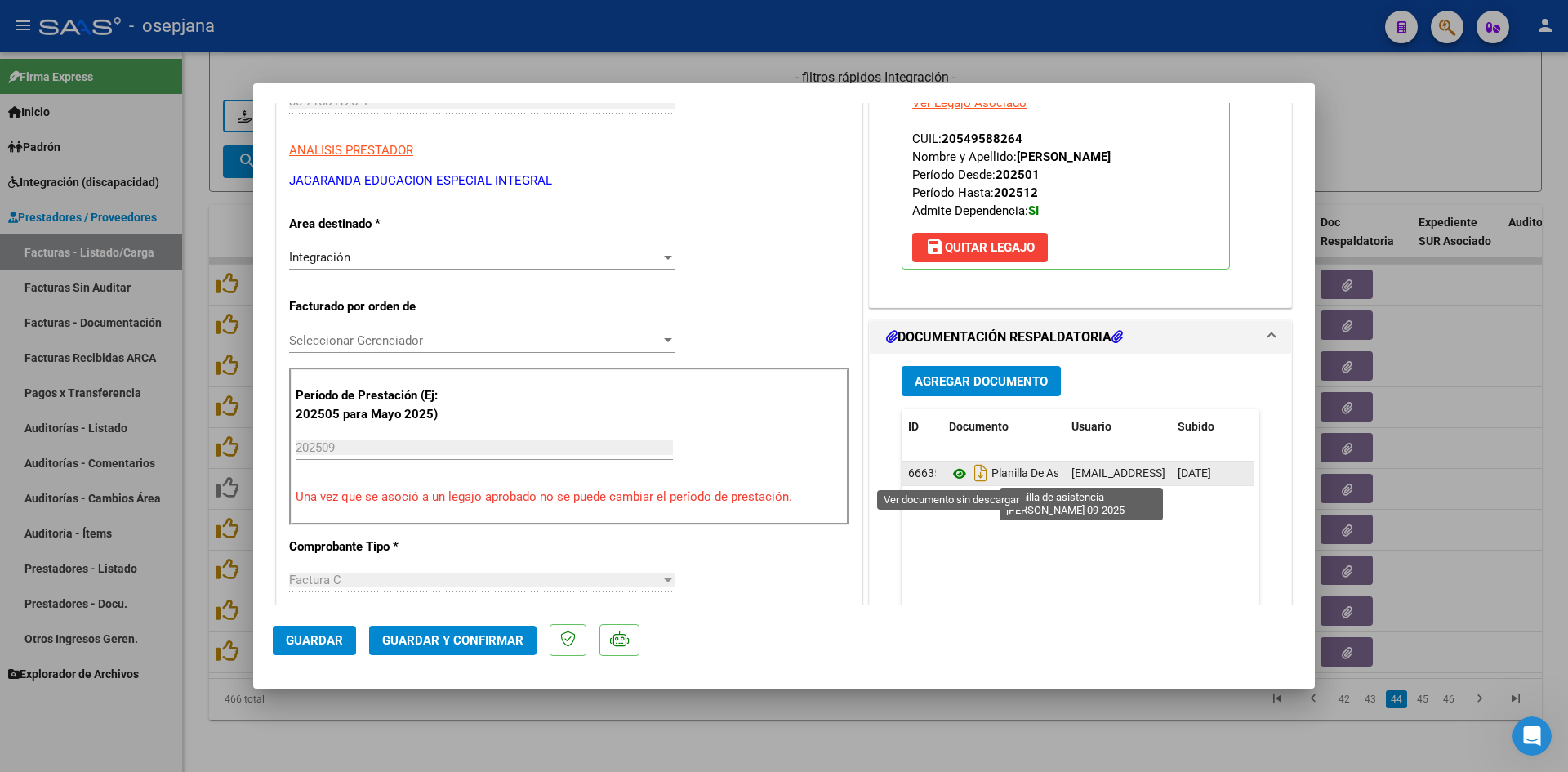
click at [953, 470] on icon at bounding box center [959, 474] width 21 height 20
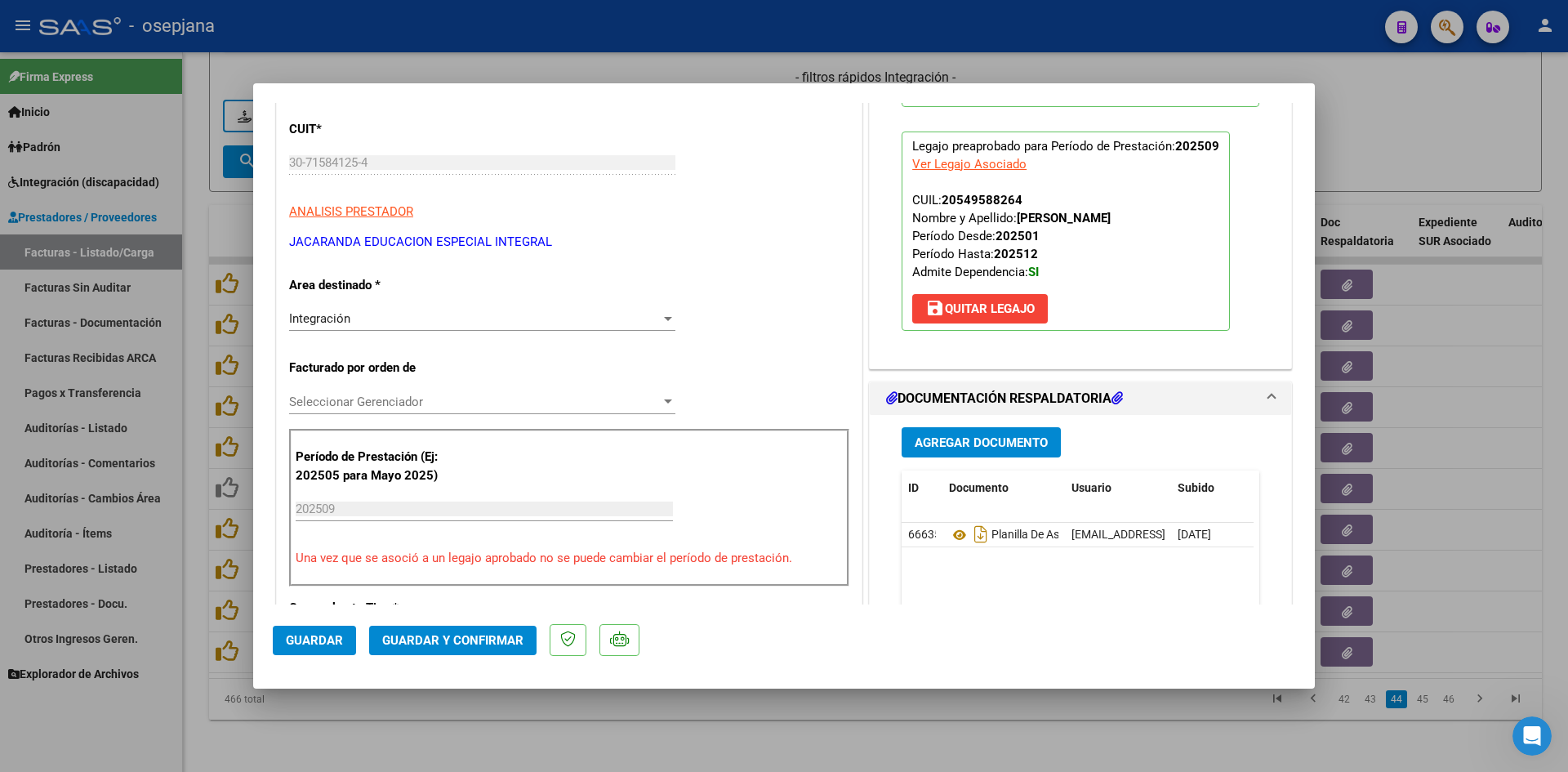
scroll to position [409, 0]
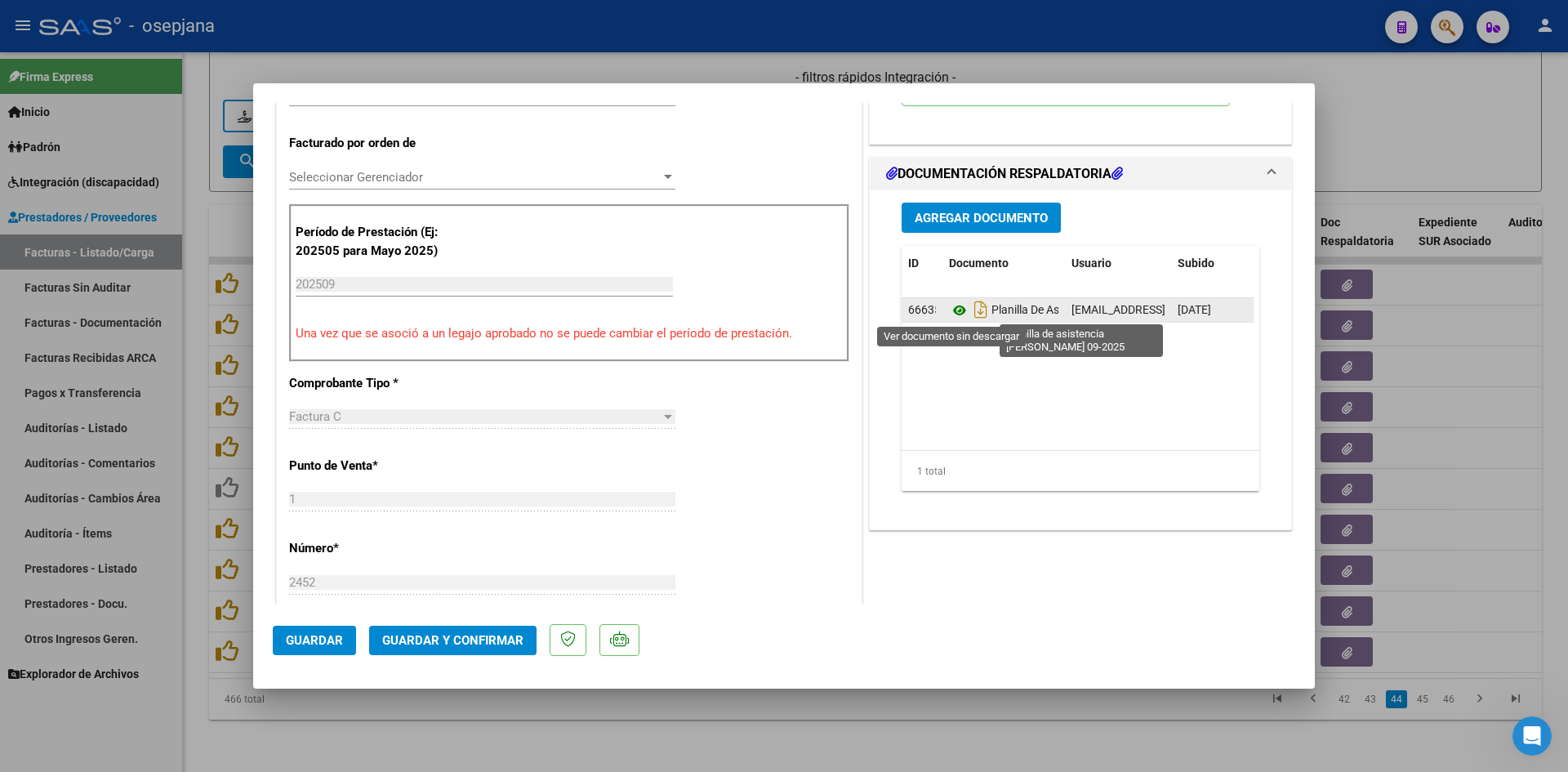
click at [949, 312] on icon at bounding box center [959, 311] width 21 height 20
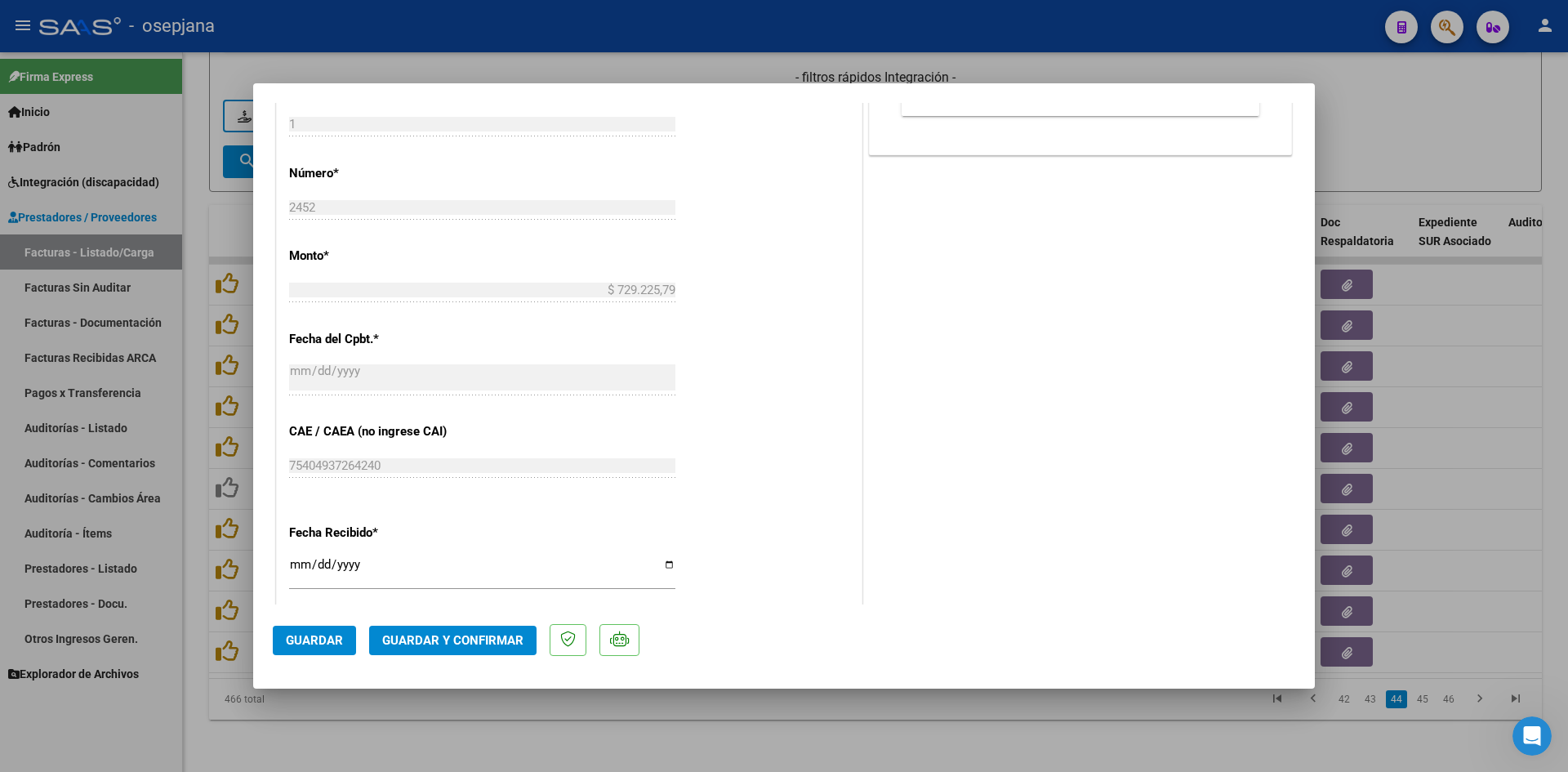
scroll to position [899, 0]
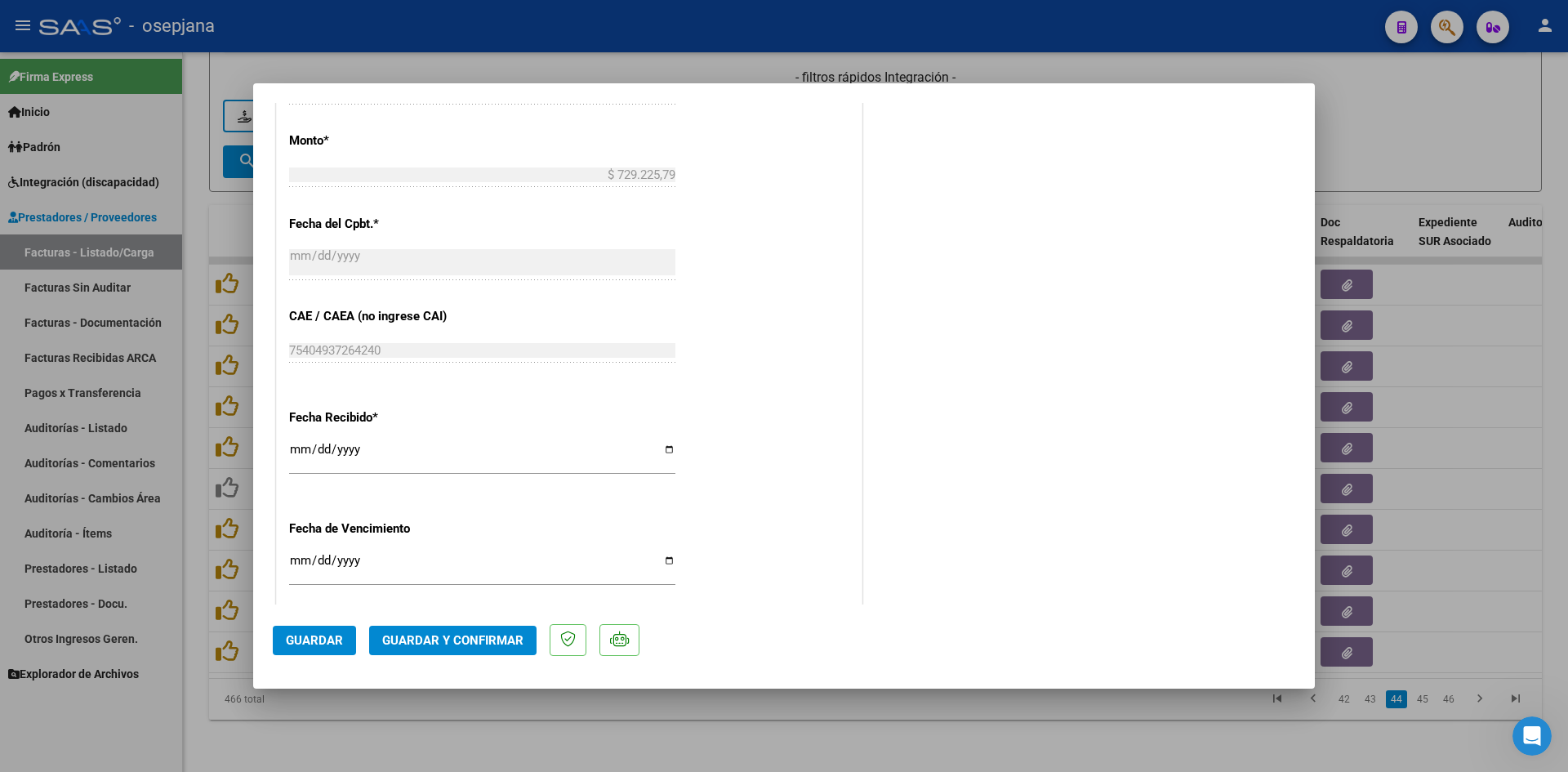
click at [297, 555] on input "[DATE]" at bounding box center [482, 568] width 387 height 26
click at [481, 646] on span "Guardar y Confirmar" at bounding box center [454, 640] width 142 height 15
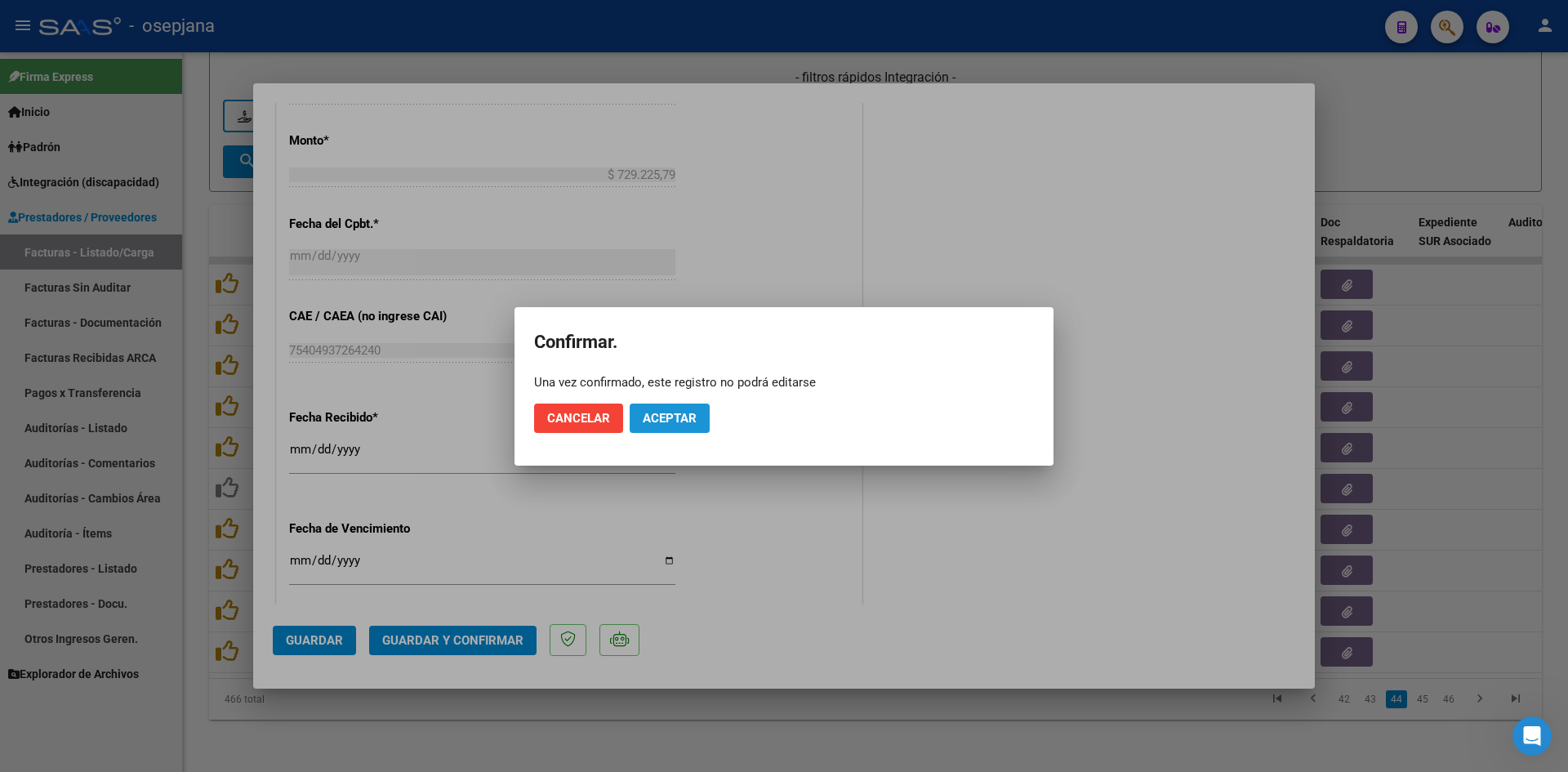
click at [661, 421] on span "Aceptar" at bounding box center [670, 418] width 54 height 15
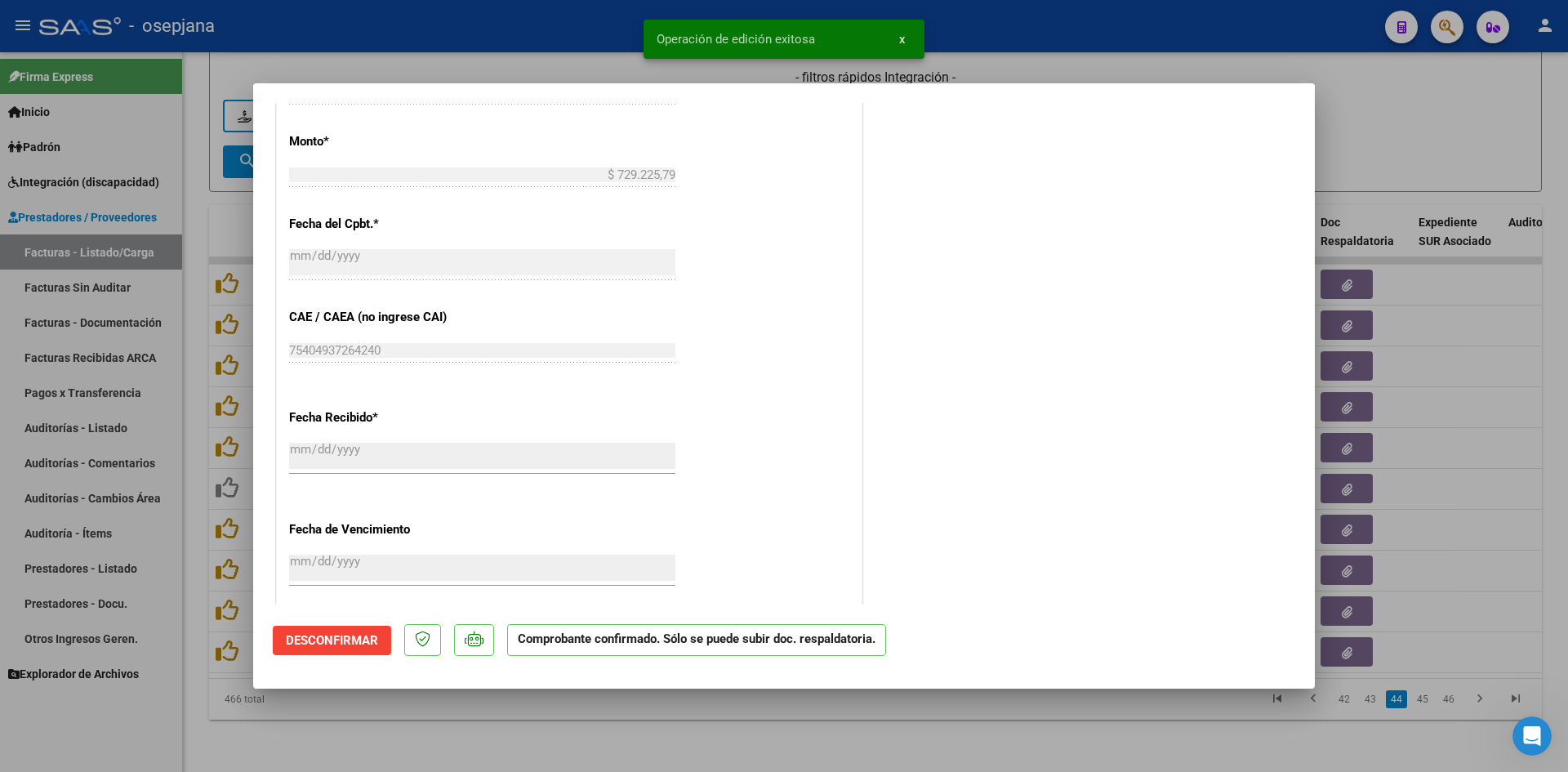
click at [1429, 138] on div at bounding box center [784, 386] width 1568 height 772
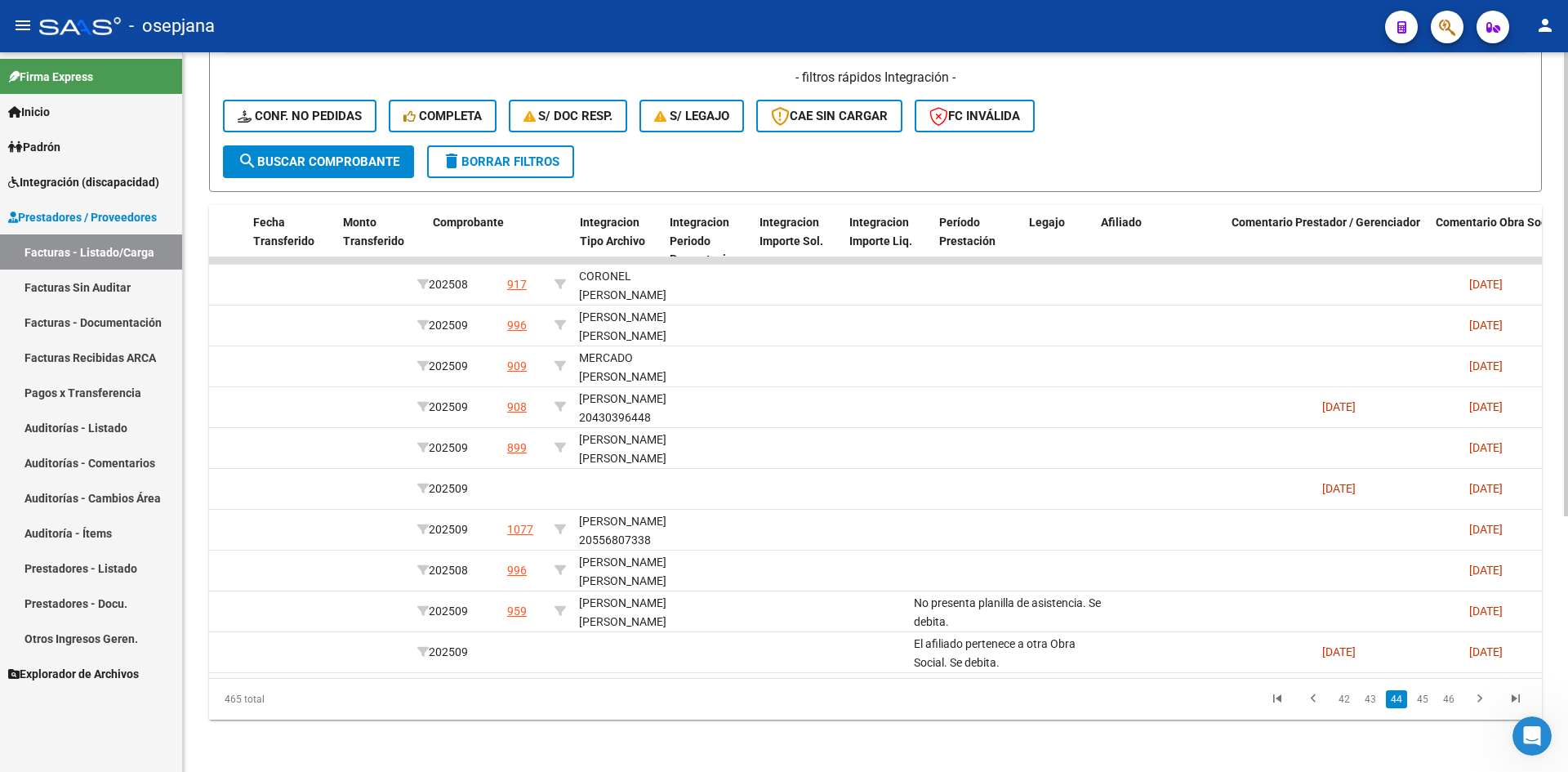
scroll to position [0, 0]
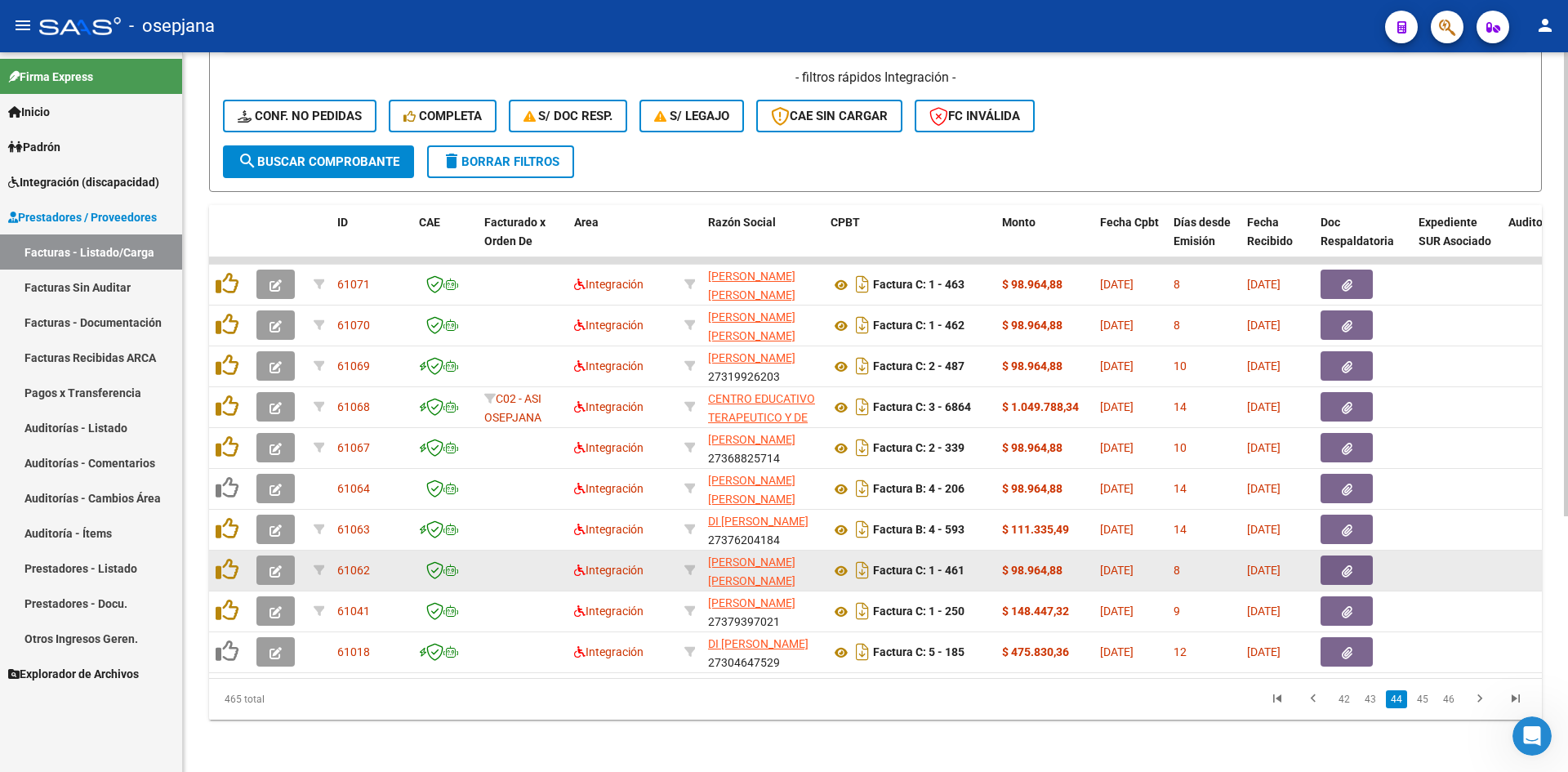
click at [280, 566] on icon "button" at bounding box center [275, 572] width 12 height 12
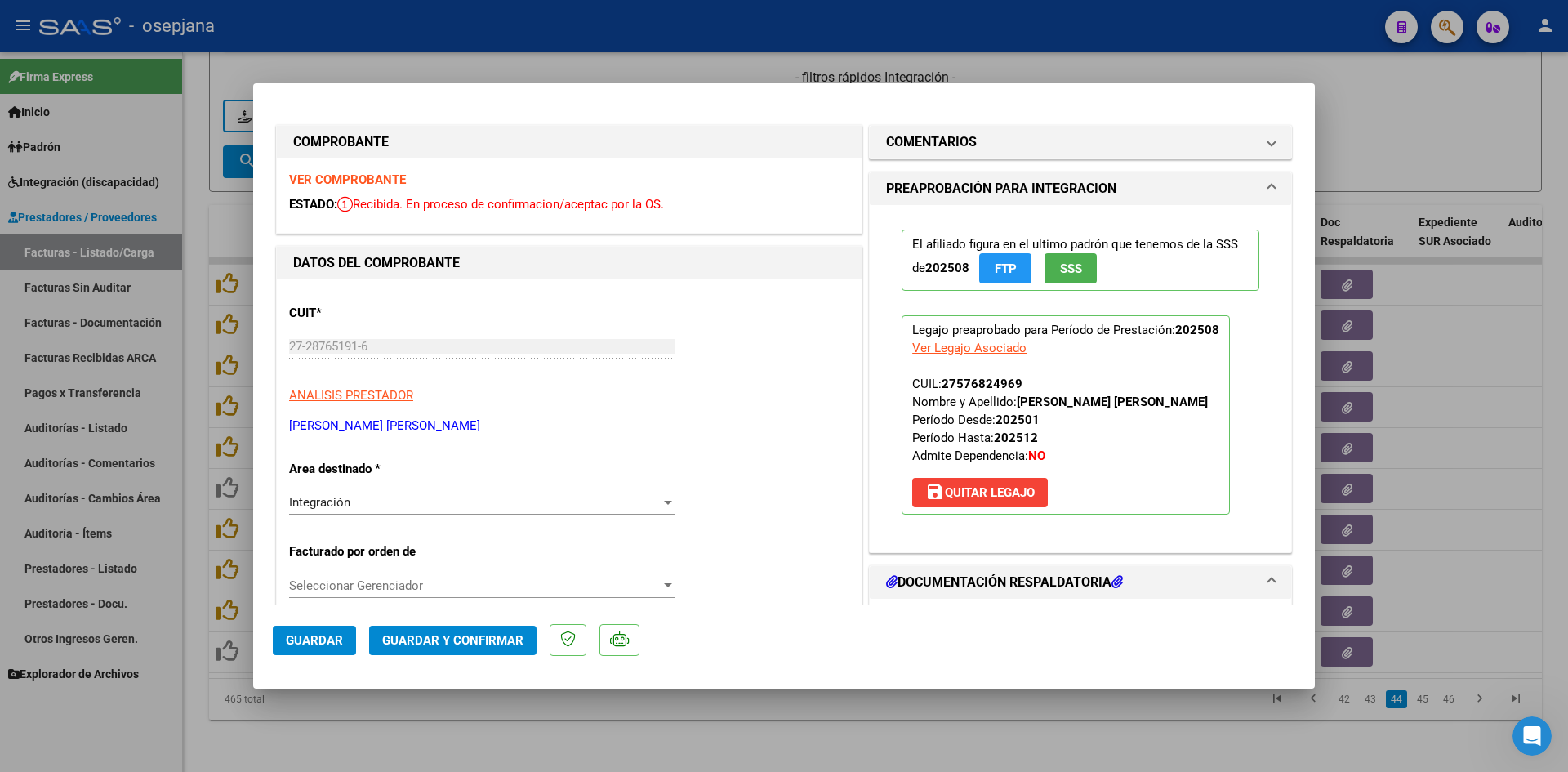
drag, startPoint x: 381, startPoint y: 190, endPoint x: 373, endPoint y: 182, distance: 11.3
click at [378, 189] on div "VER COMPROBANTE ESTADO: Recibida. En proceso de confirmacion/aceptac por la OS." at bounding box center [569, 195] width 585 height 75
click at [362, 177] on strong "VER COMPROBANTE" at bounding box center [347, 180] width 117 height 15
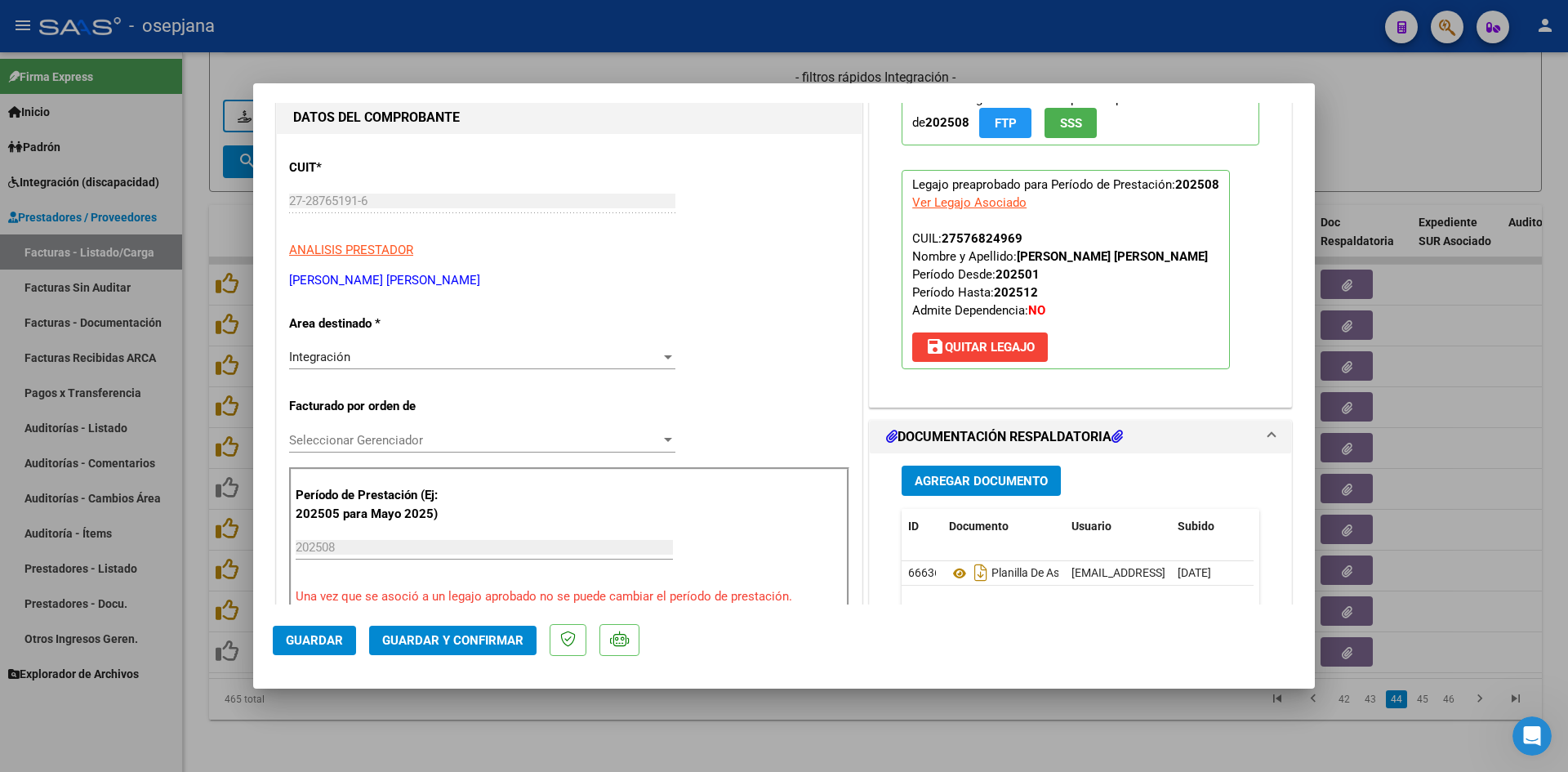
scroll to position [327, 0]
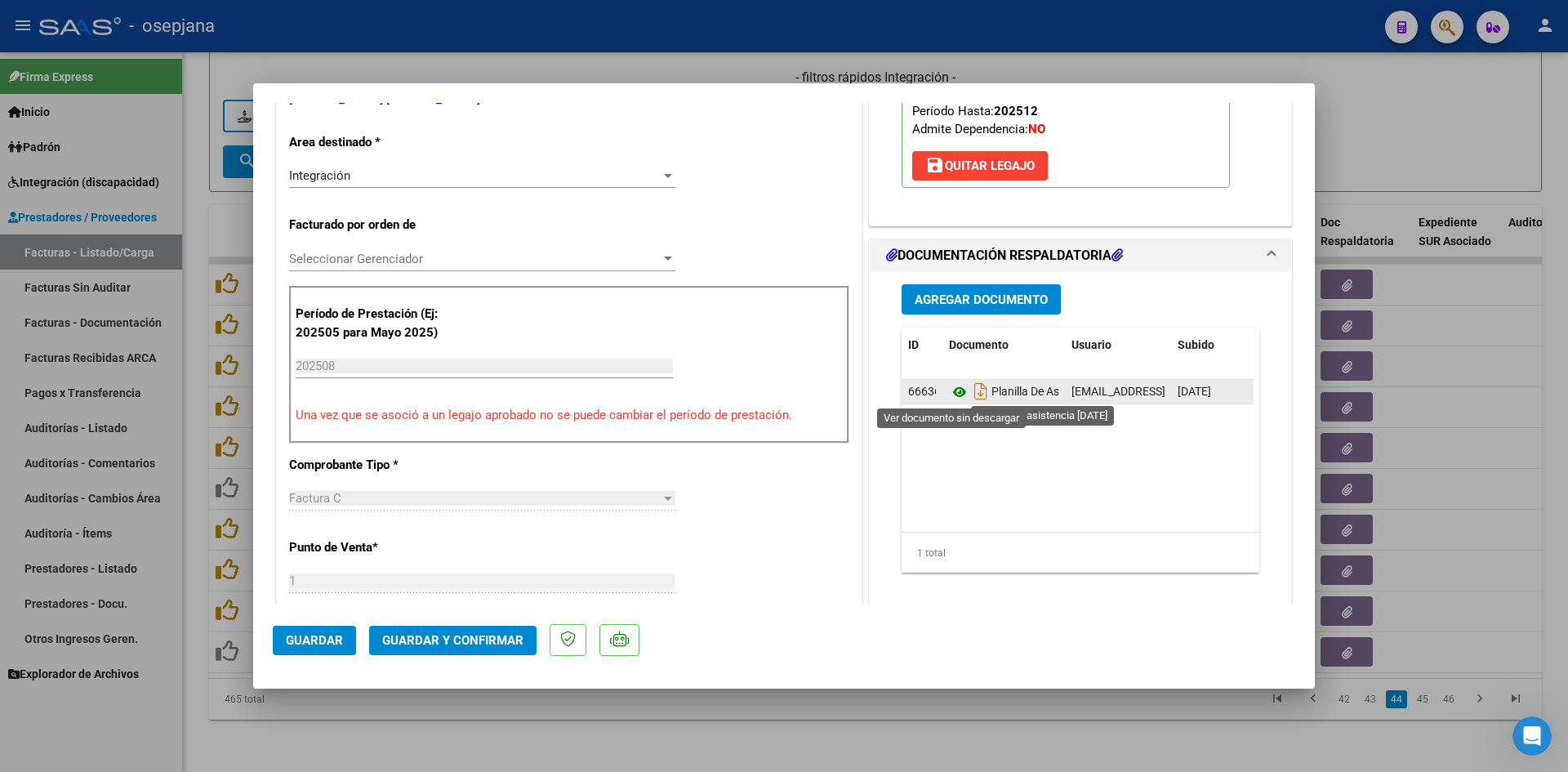
click at [951, 392] on icon at bounding box center [959, 393] width 21 height 20
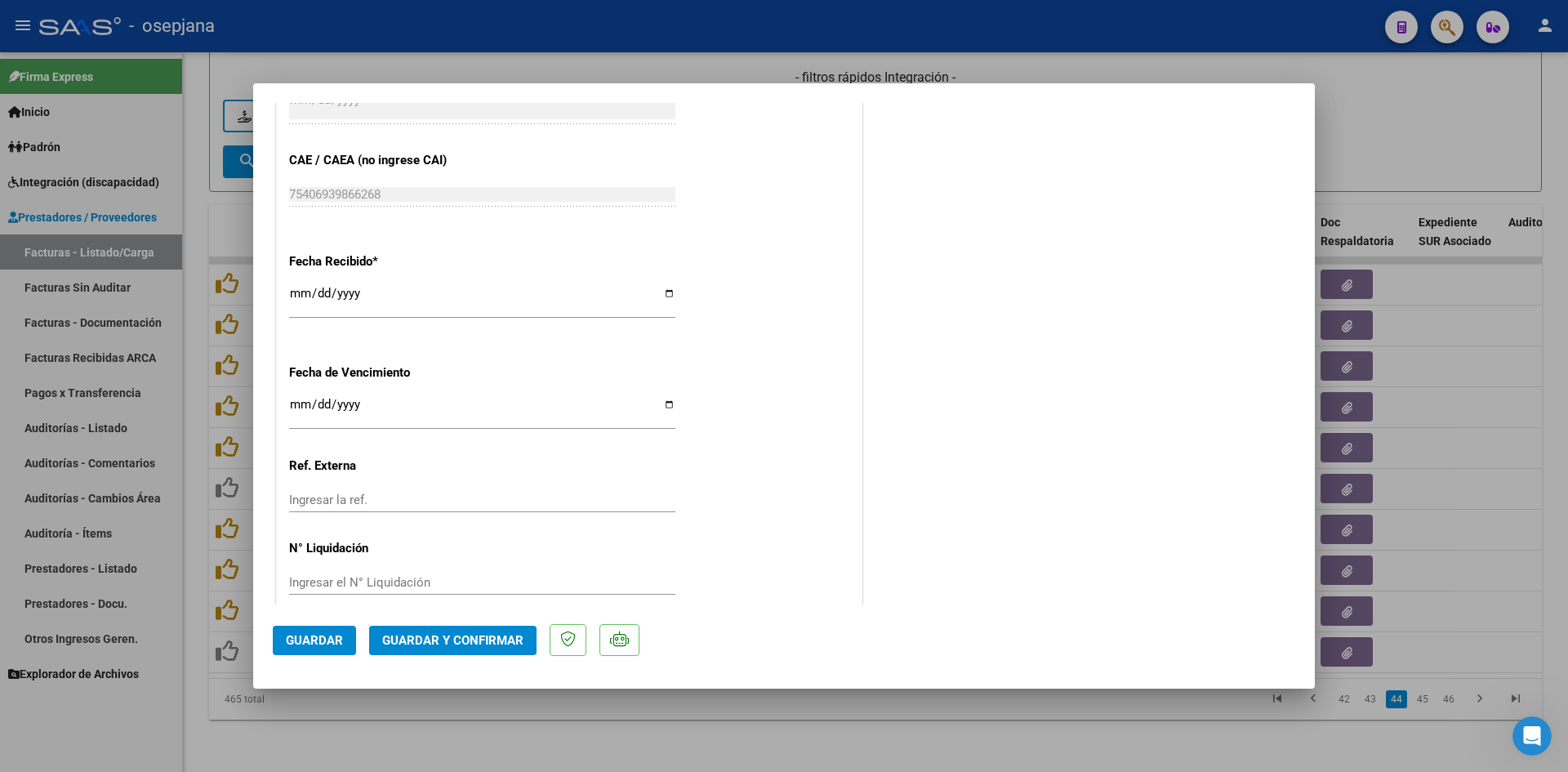
scroll to position [1062, 0]
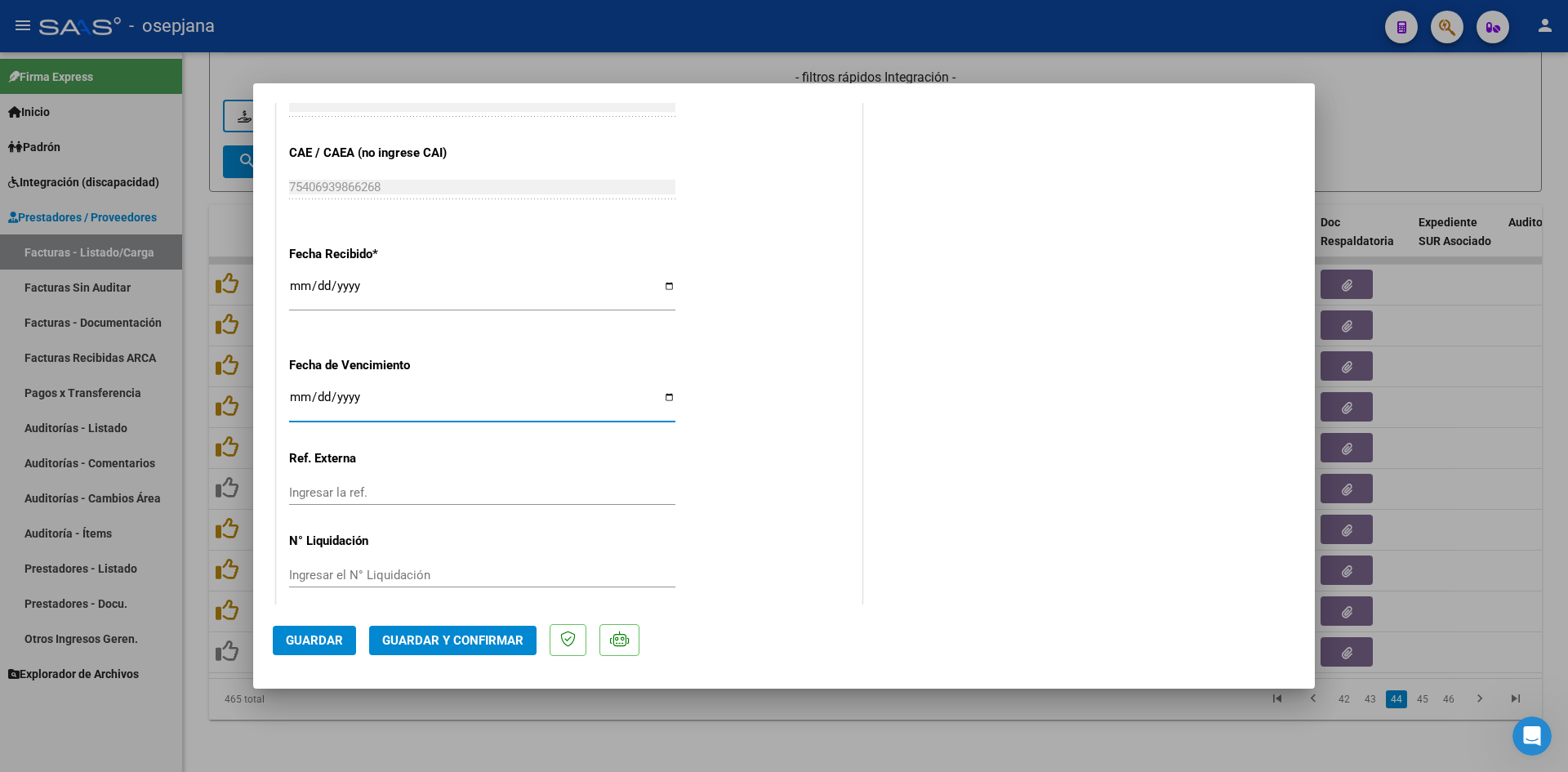
click at [298, 392] on input "Ingresar la fecha" at bounding box center [482, 404] width 387 height 26
click at [498, 630] on button "Guardar y Confirmar" at bounding box center [453, 641] width 167 height 30
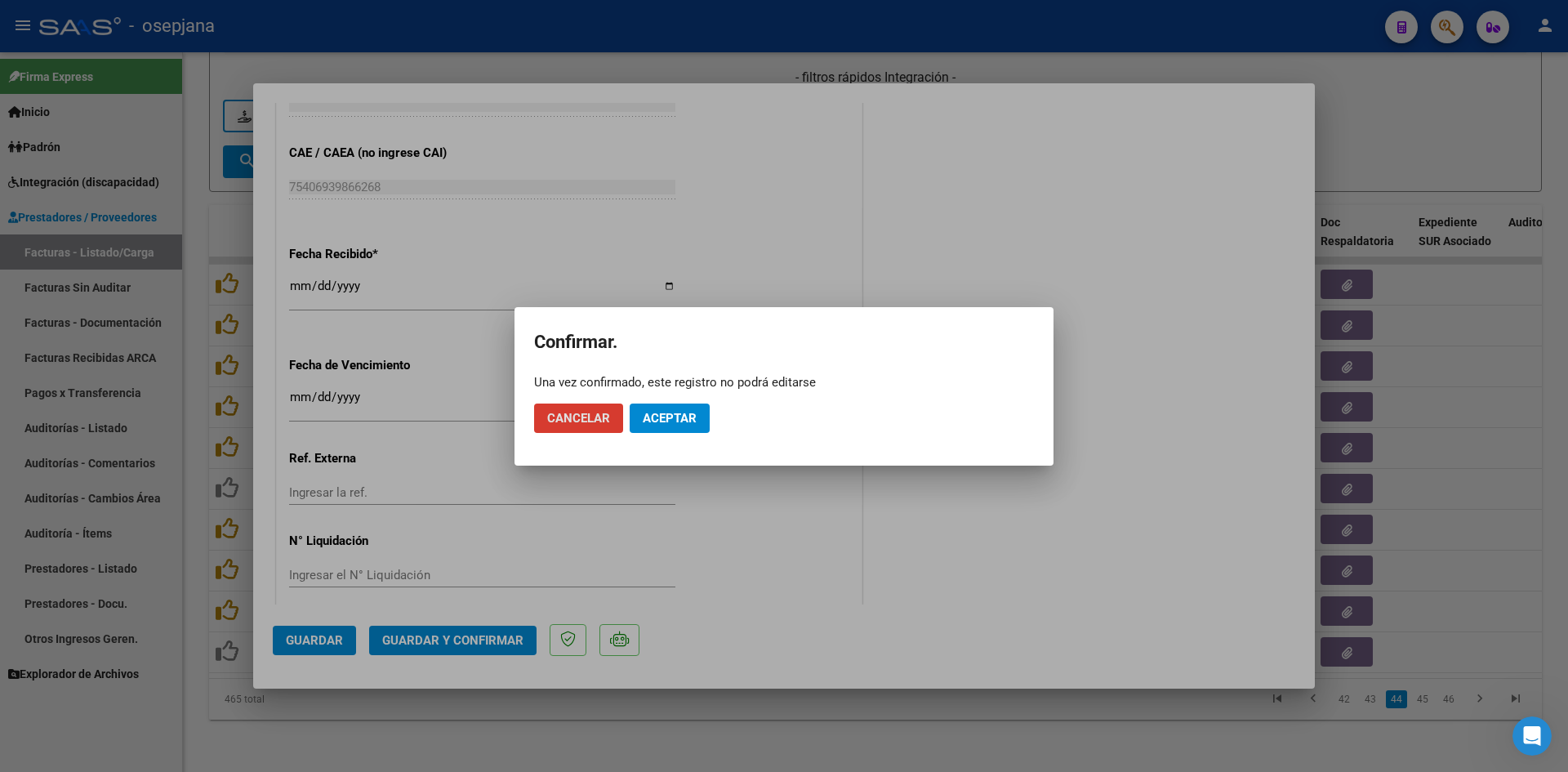
click at [677, 414] on span "Aceptar" at bounding box center [670, 418] width 54 height 15
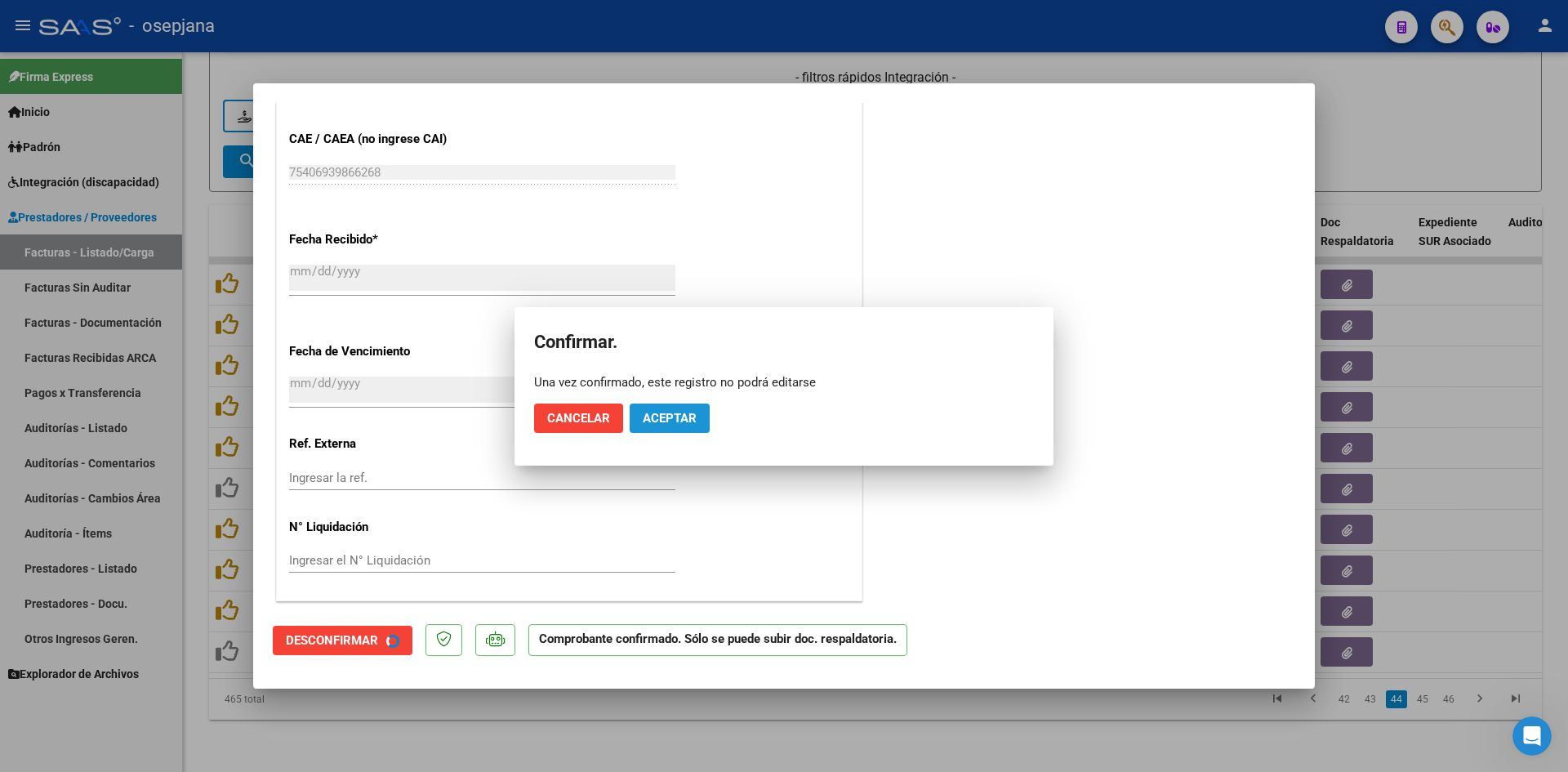
scroll to position [962, 0]
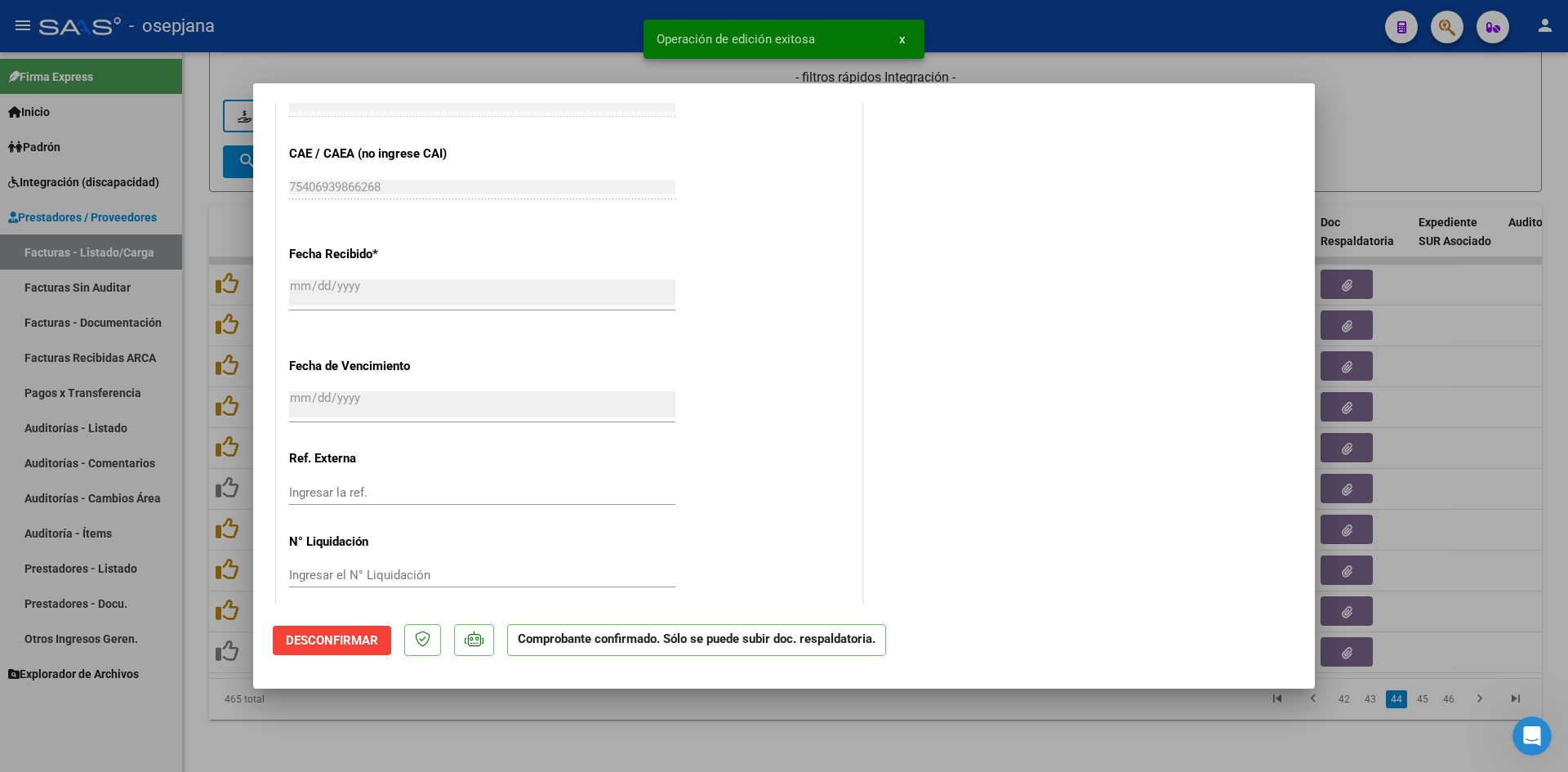
click at [1378, 96] on div at bounding box center [784, 386] width 1568 height 772
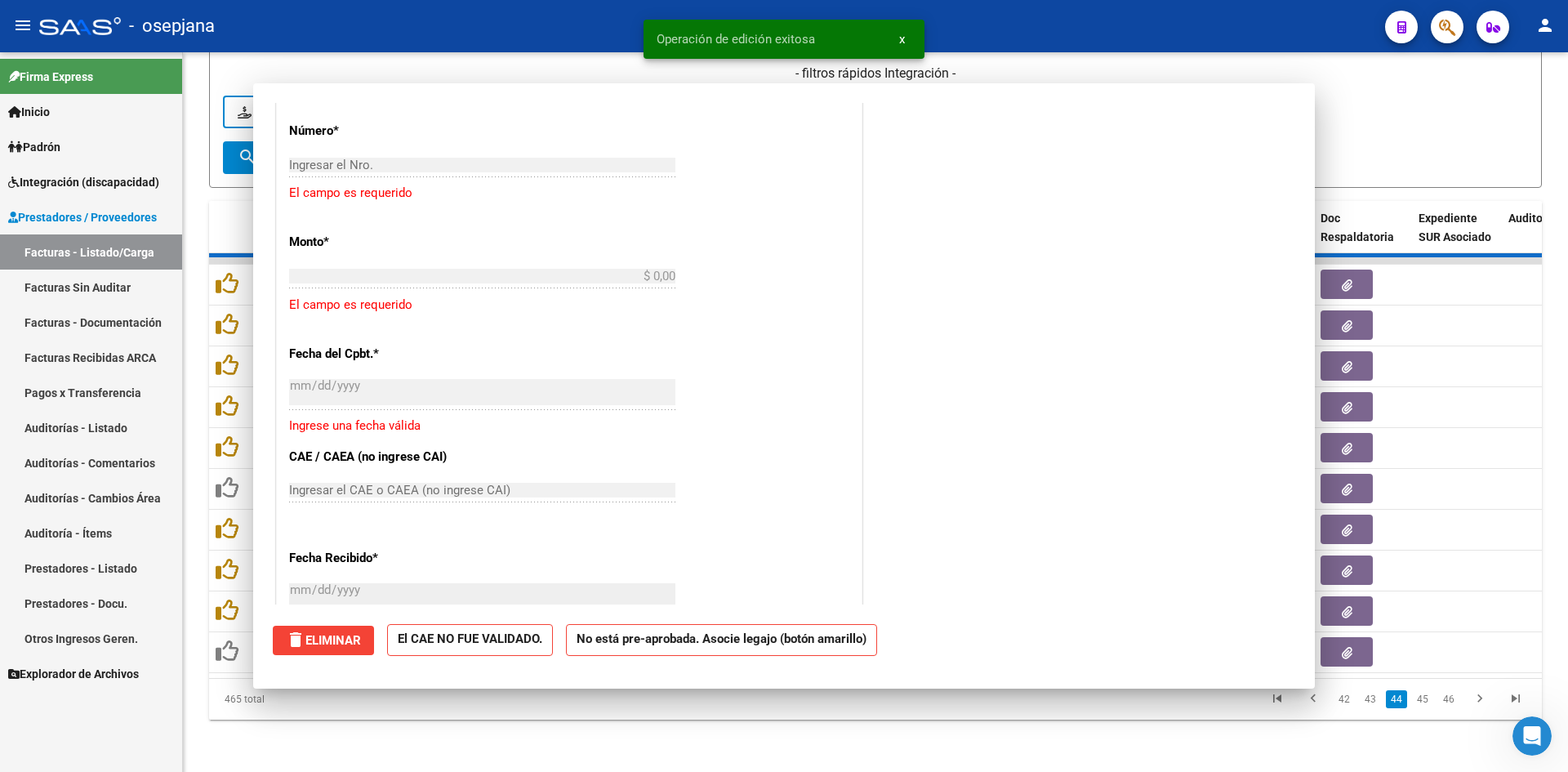
scroll to position [1266, 0]
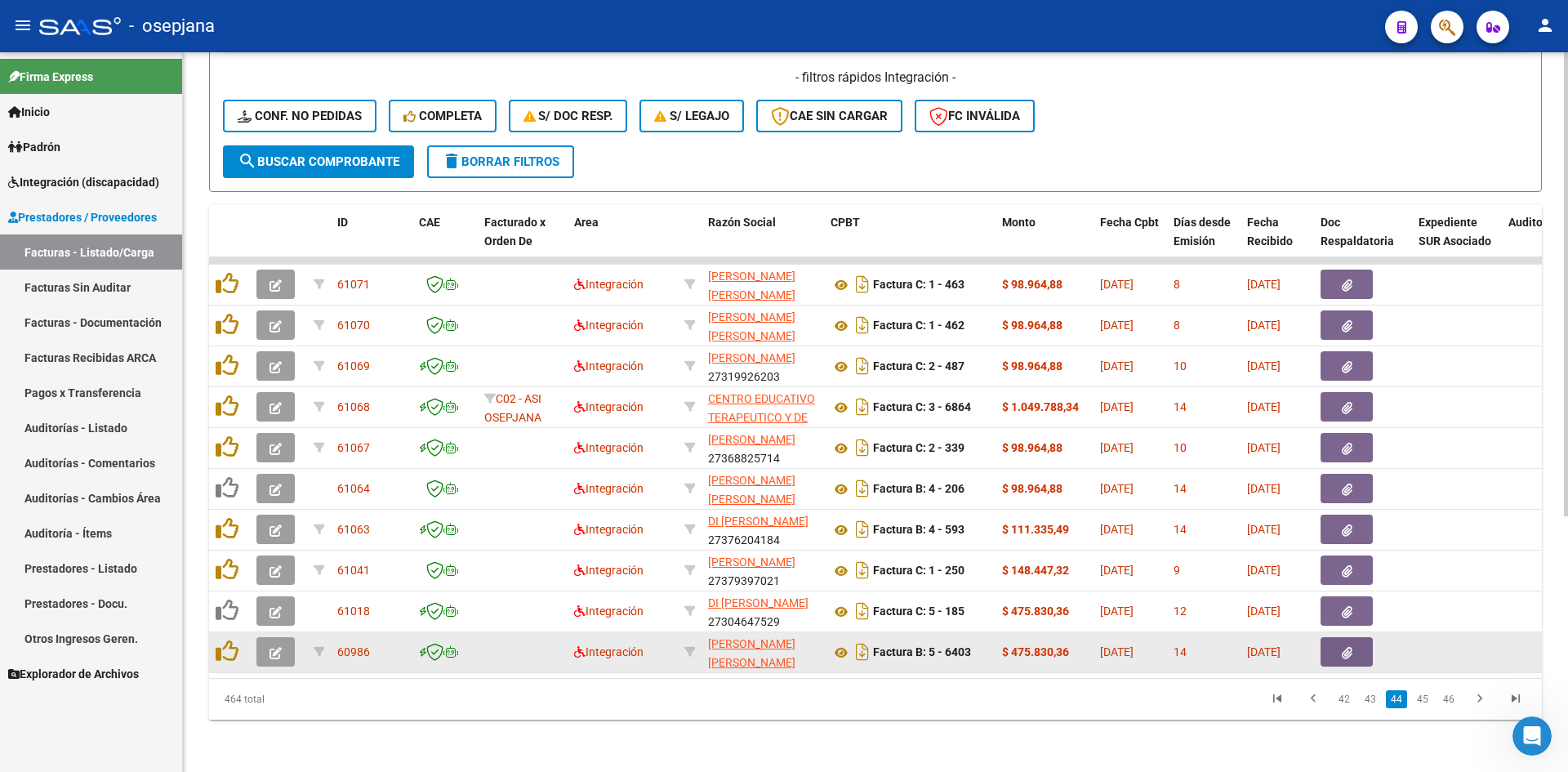
click at [277, 647] on icon "button" at bounding box center [275, 653] width 12 height 12
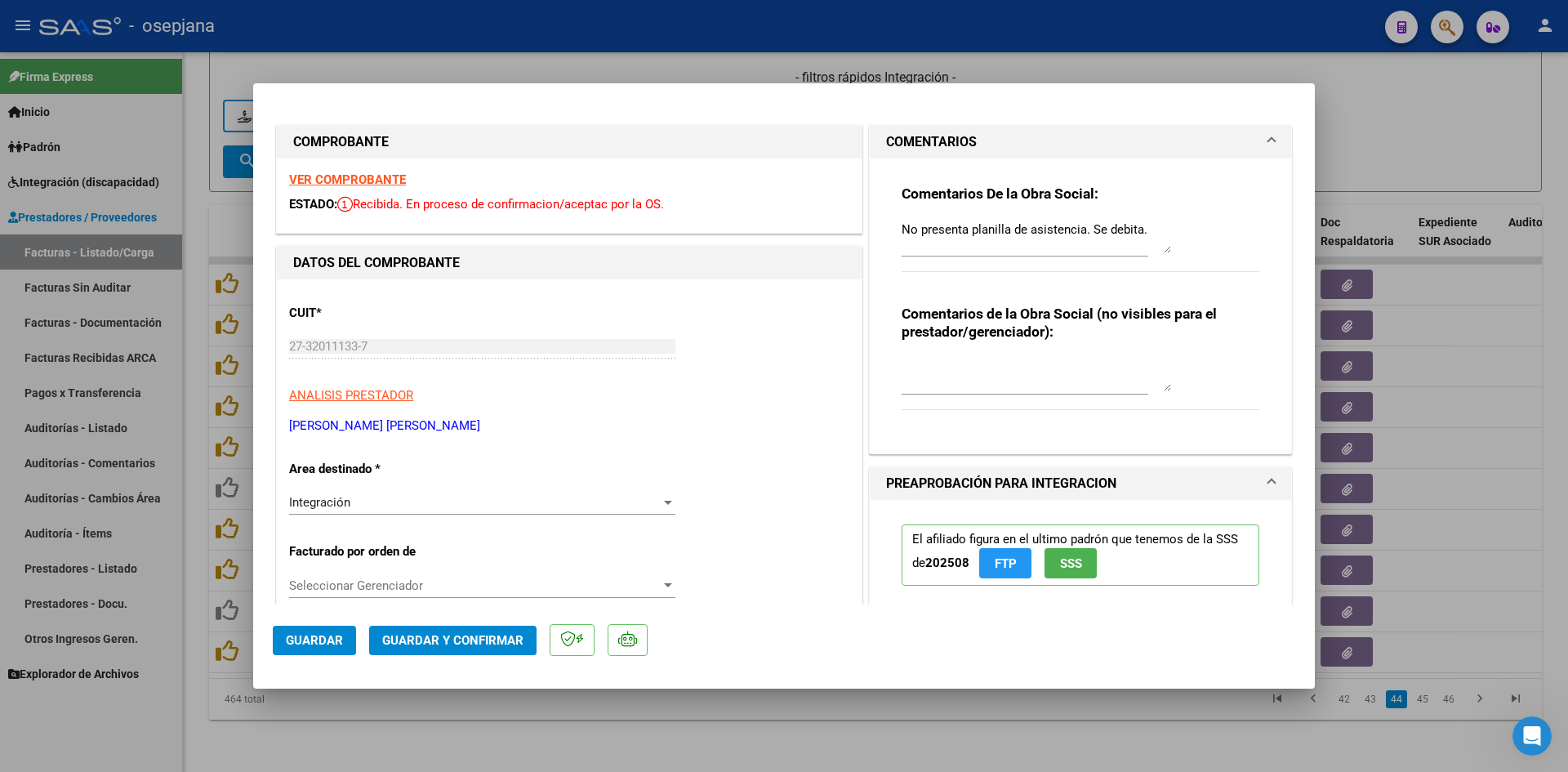
click at [1423, 153] on div at bounding box center [784, 386] width 1568 height 772
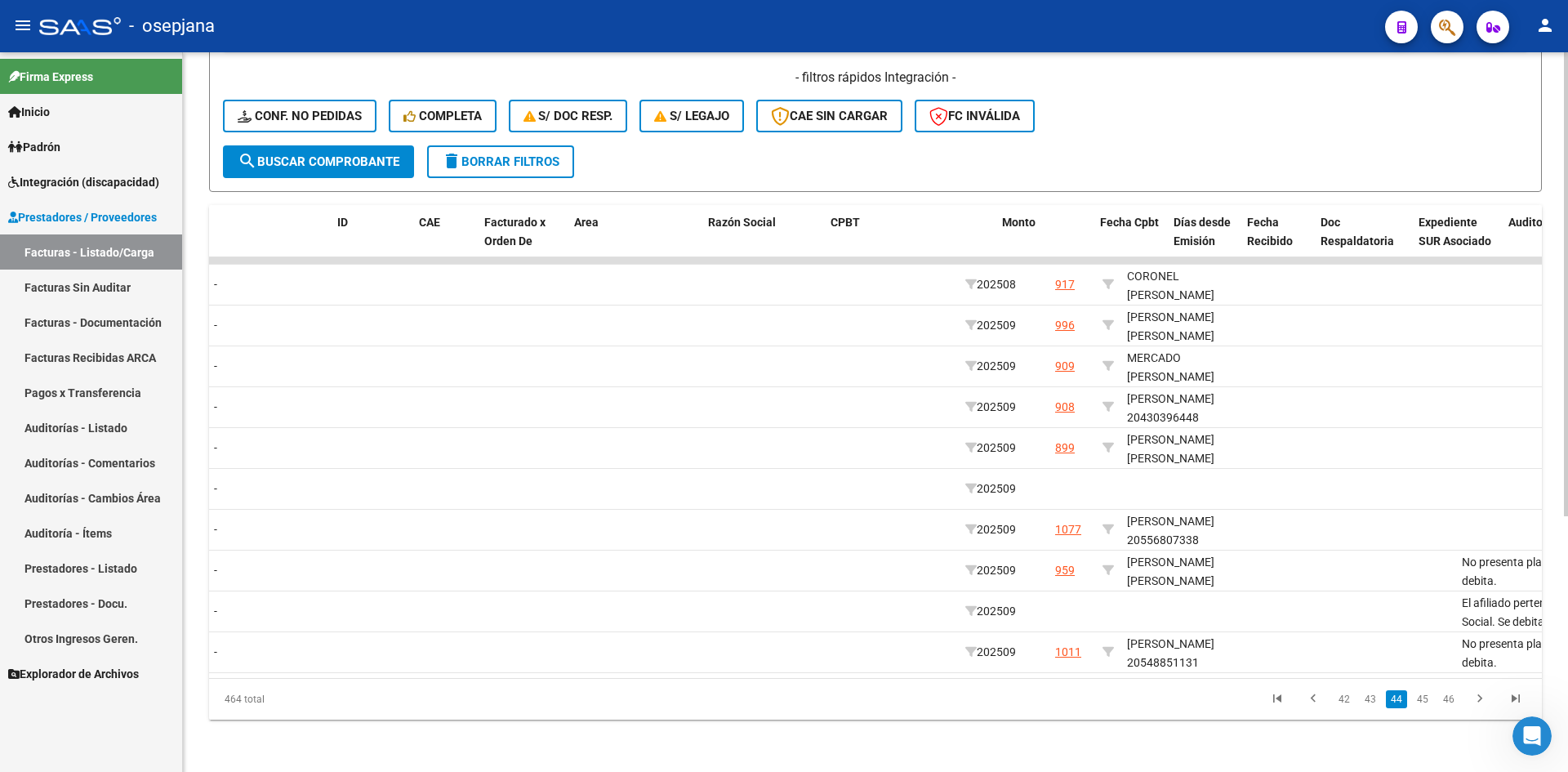
scroll to position [0, 0]
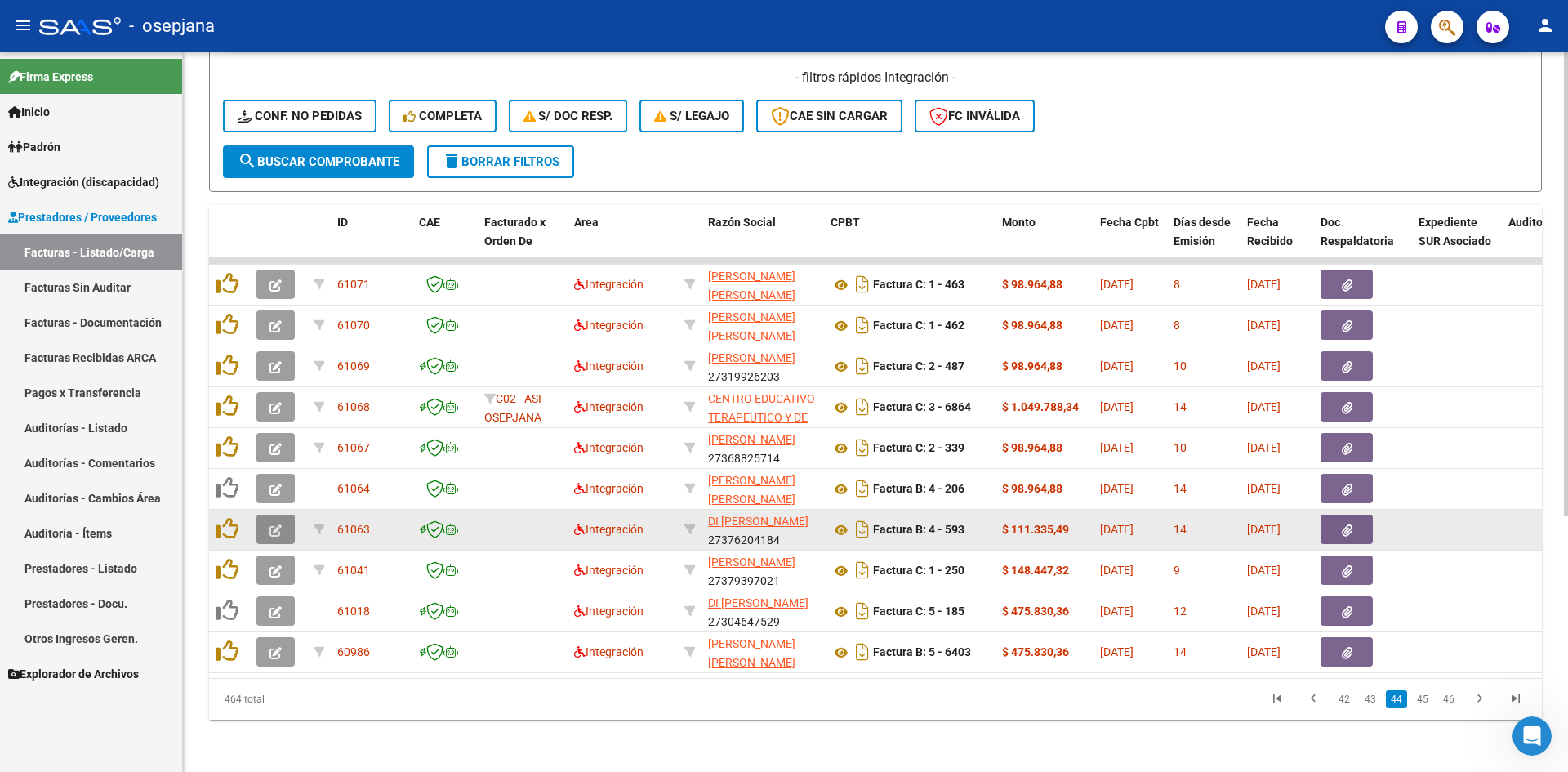
click at [286, 523] on button "button" at bounding box center [275, 530] width 39 height 30
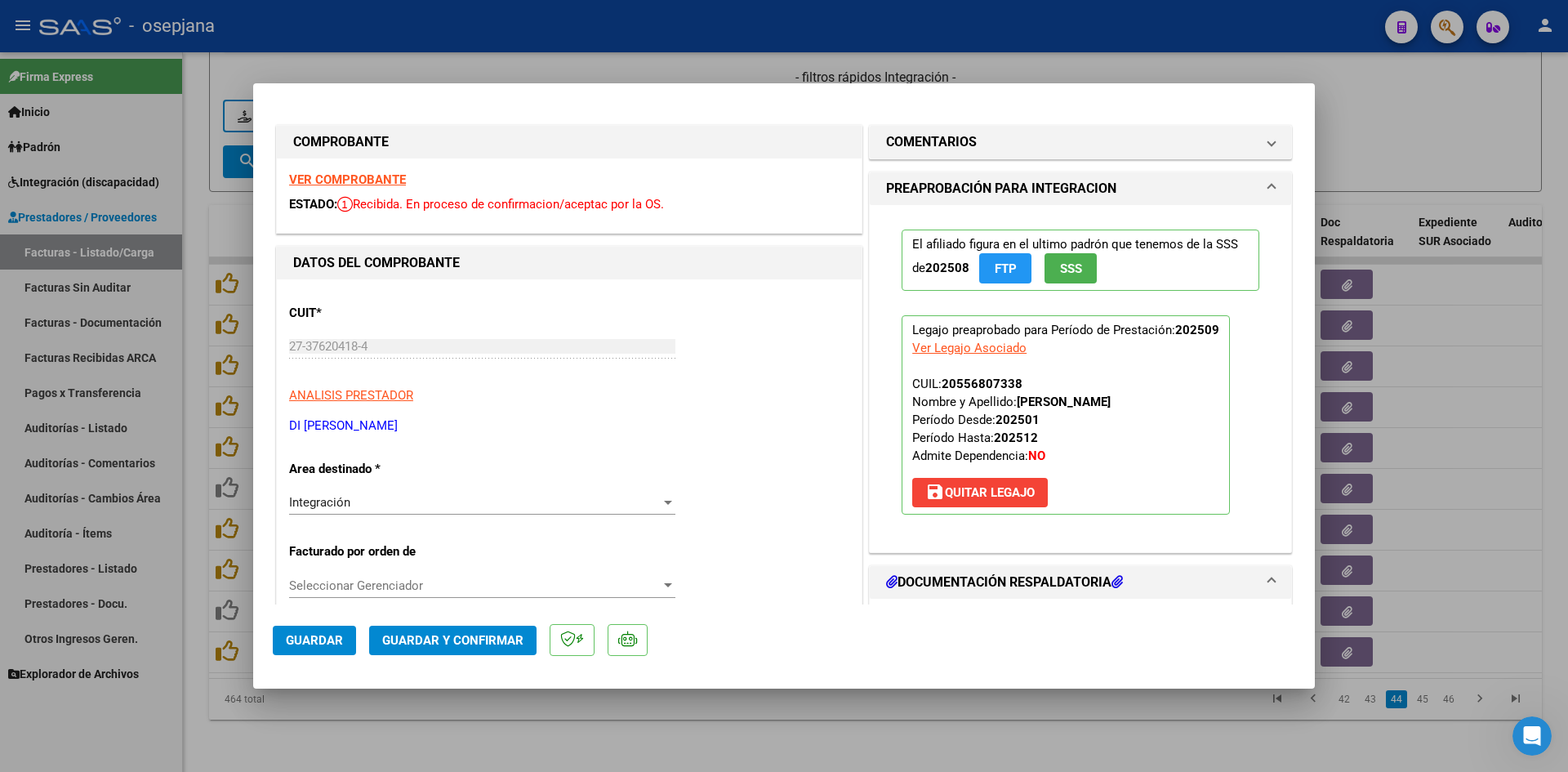
click at [372, 179] on strong "VER COMPROBANTE" at bounding box center [347, 180] width 117 height 15
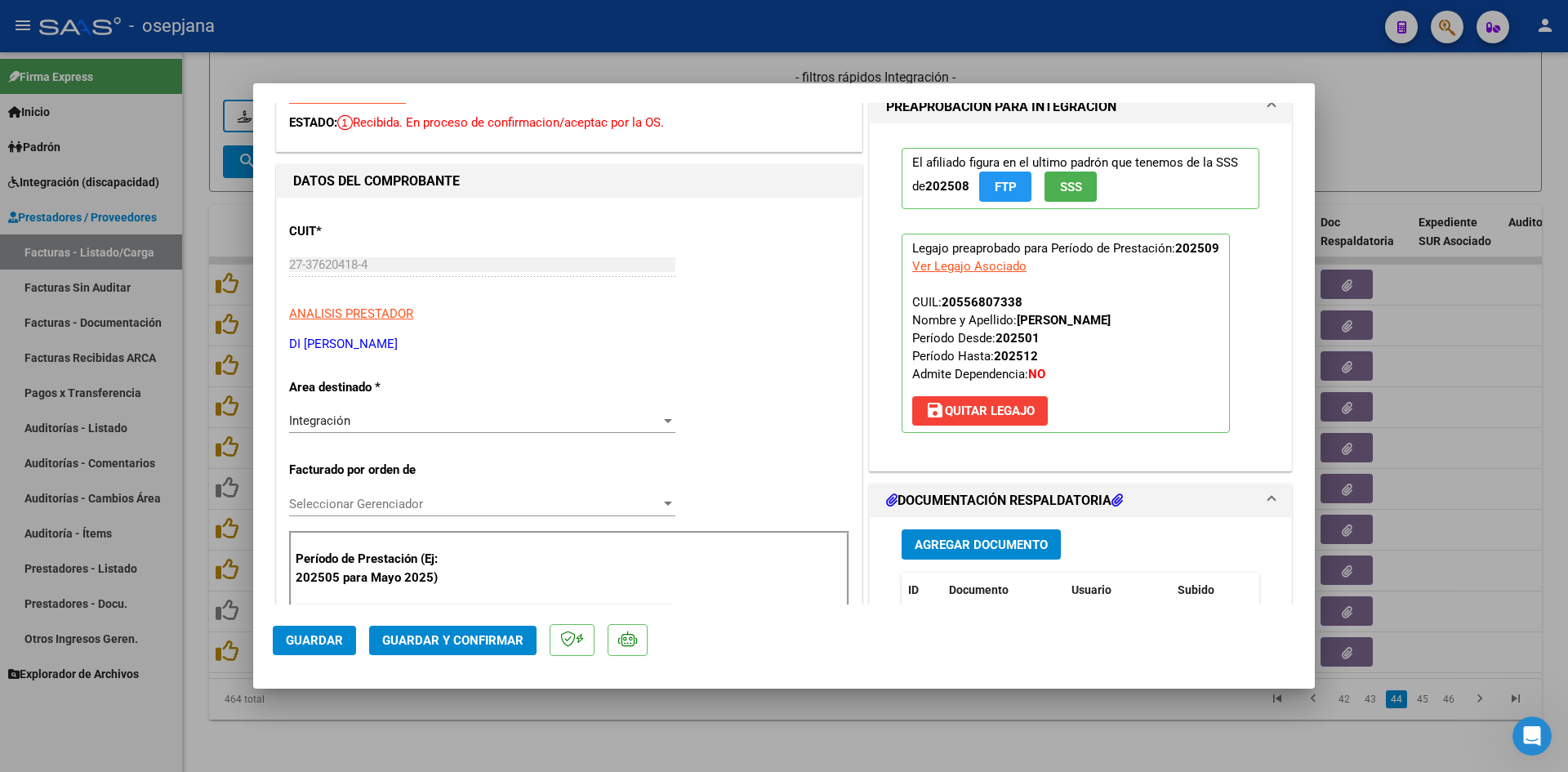
scroll to position [245, 0]
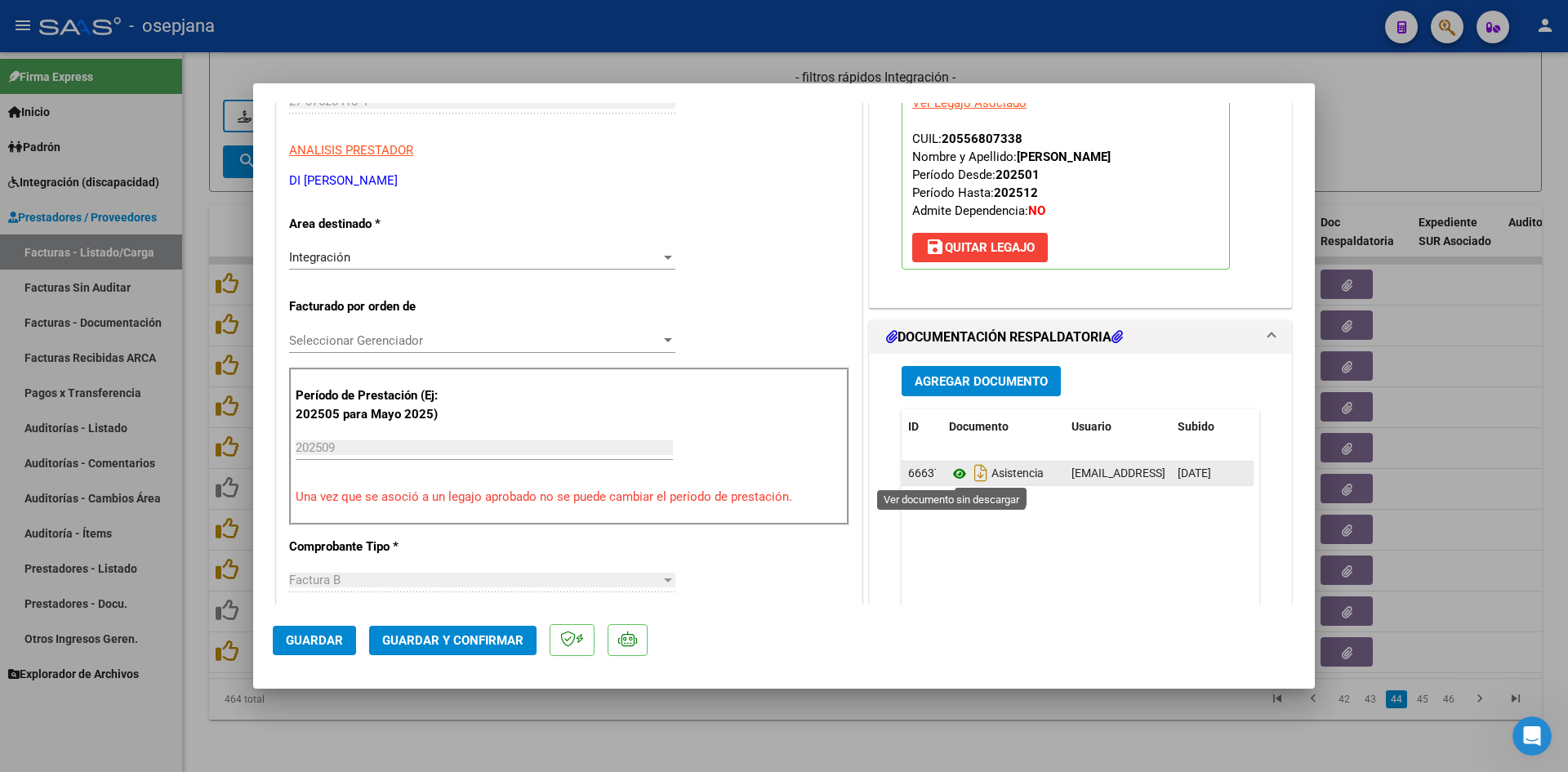
click at [957, 475] on icon at bounding box center [959, 474] width 21 height 20
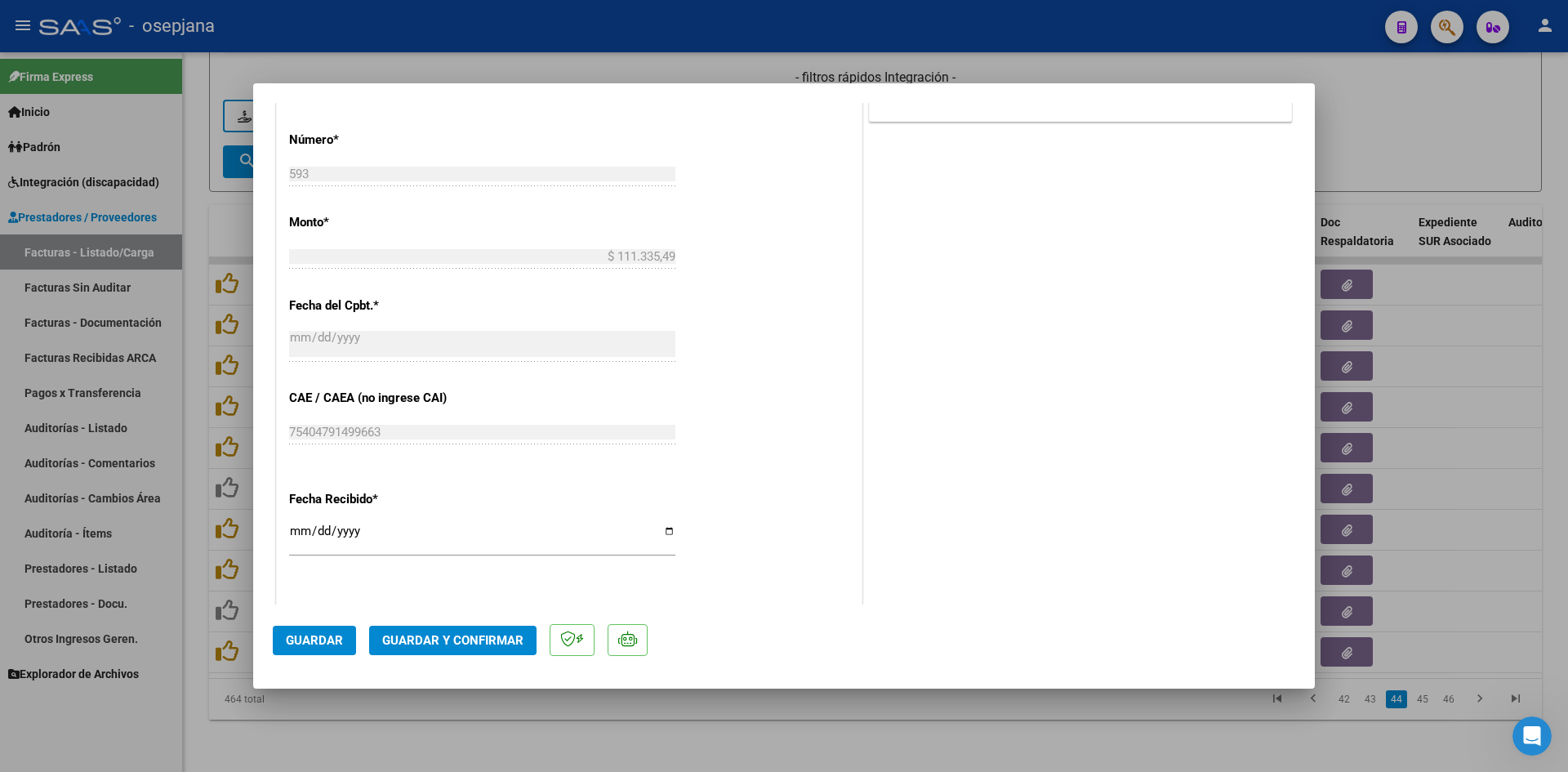
scroll to position [1062, 0]
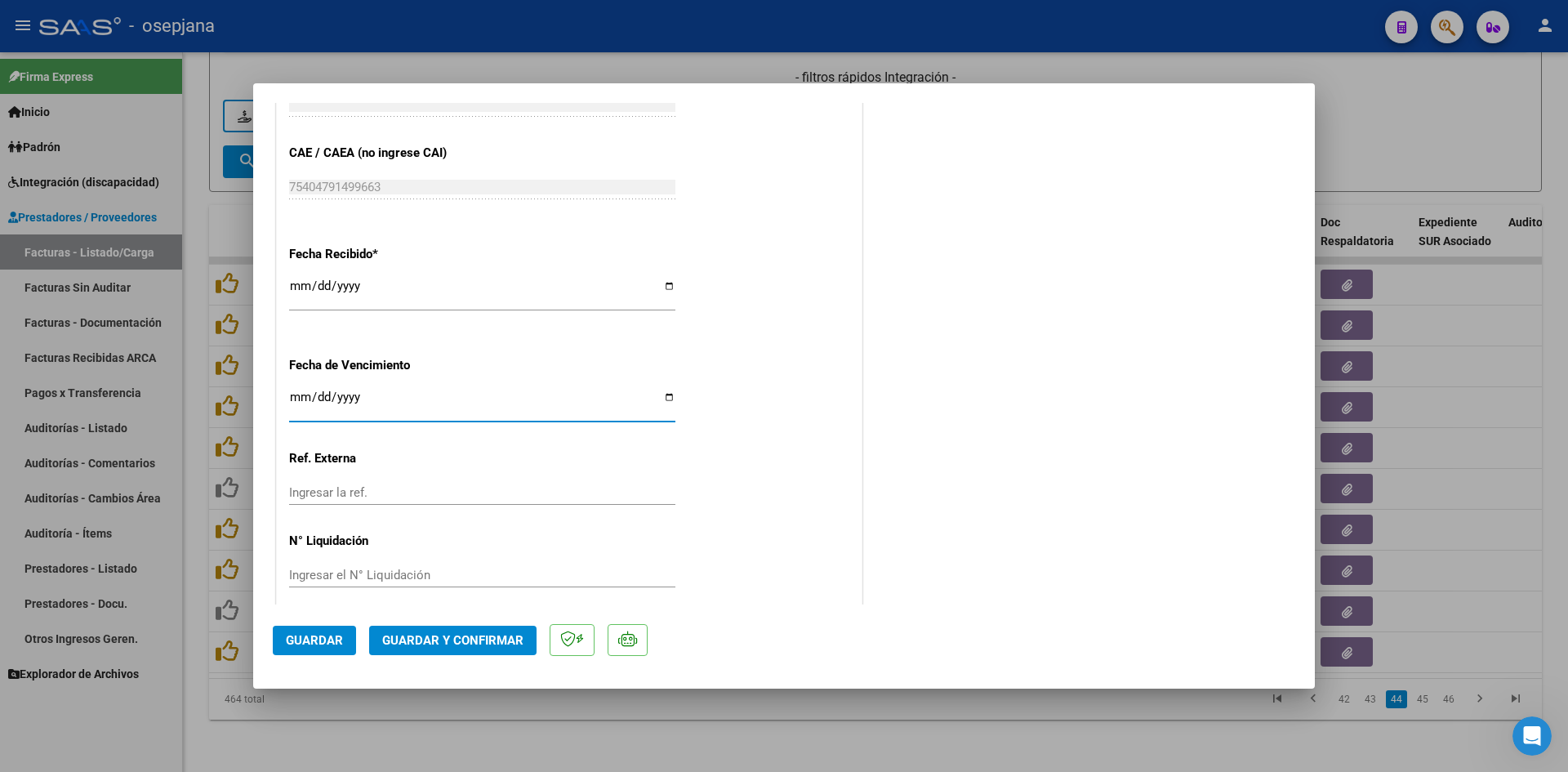
click at [293, 391] on input "Ingresar la fecha" at bounding box center [482, 404] width 387 height 26
click at [452, 636] on span "Guardar y Confirmar" at bounding box center [454, 640] width 142 height 15
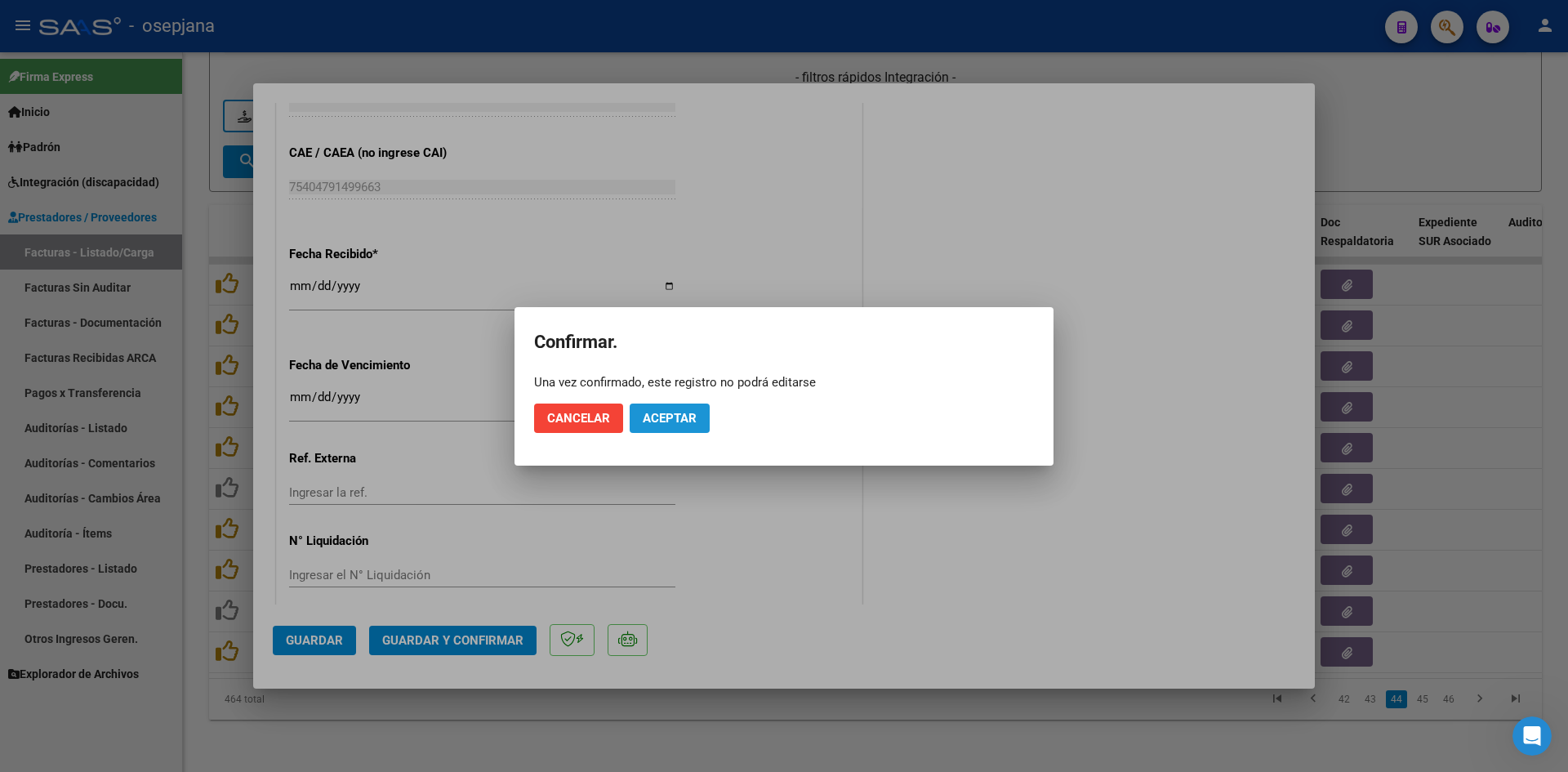
click at [666, 414] on span "Aceptar" at bounding box center [670, 418] width 54 height 15
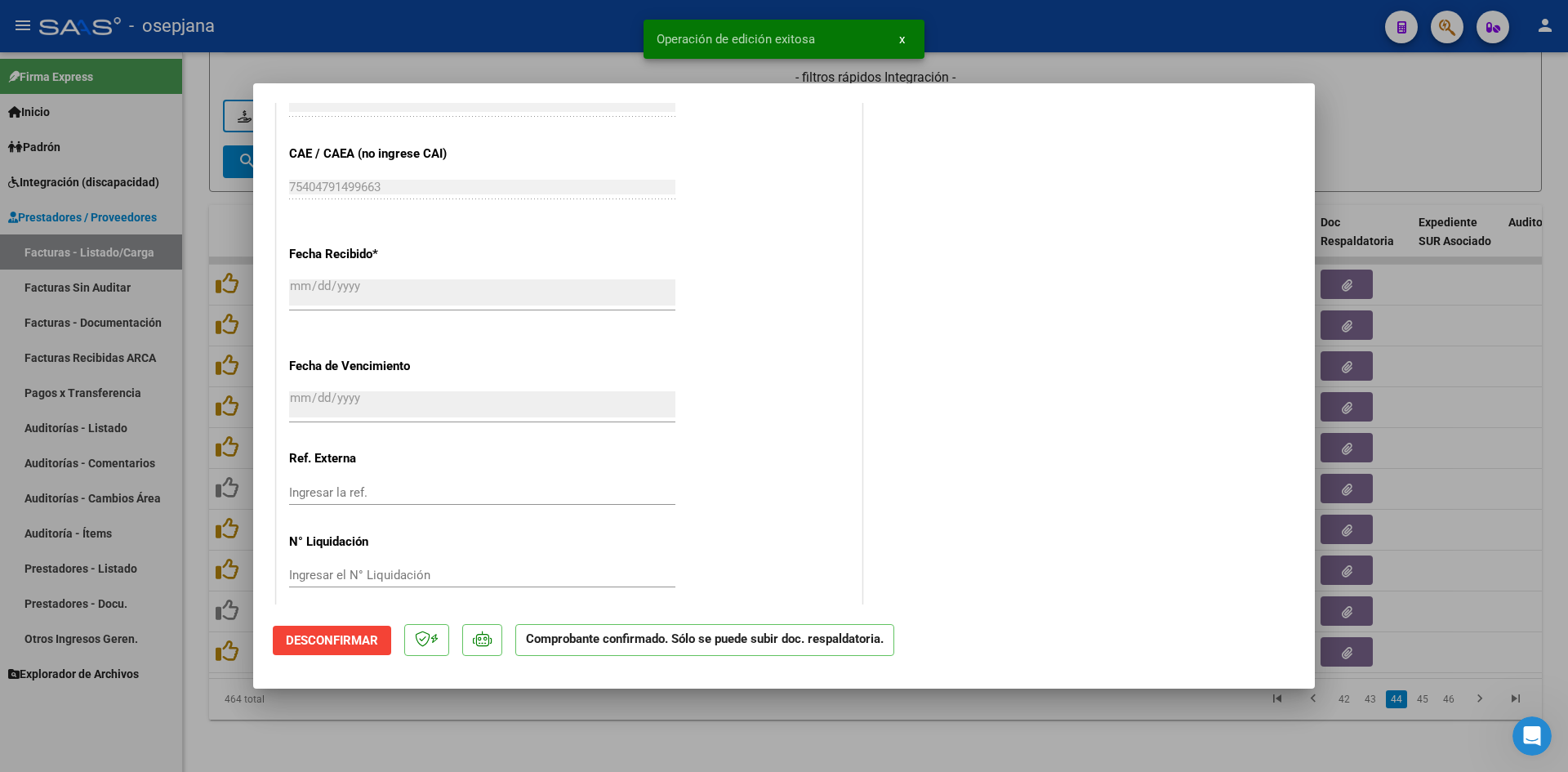
click at [1470, 137] on div at bounding box center [784, 386] width 1568 height 772
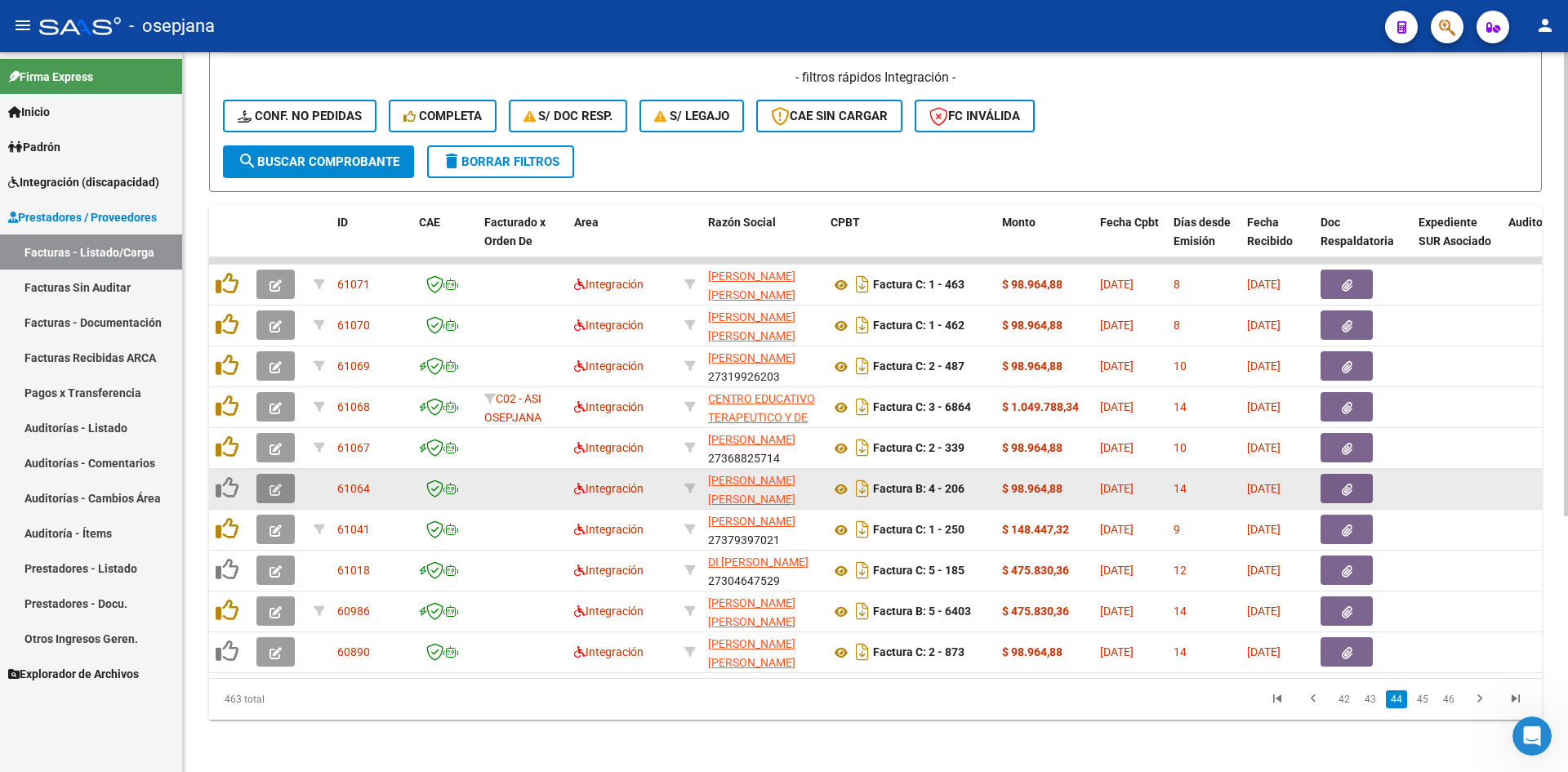
click at [278, 484] on icon "button" at bounding box center [275, 490] width 12 height 12
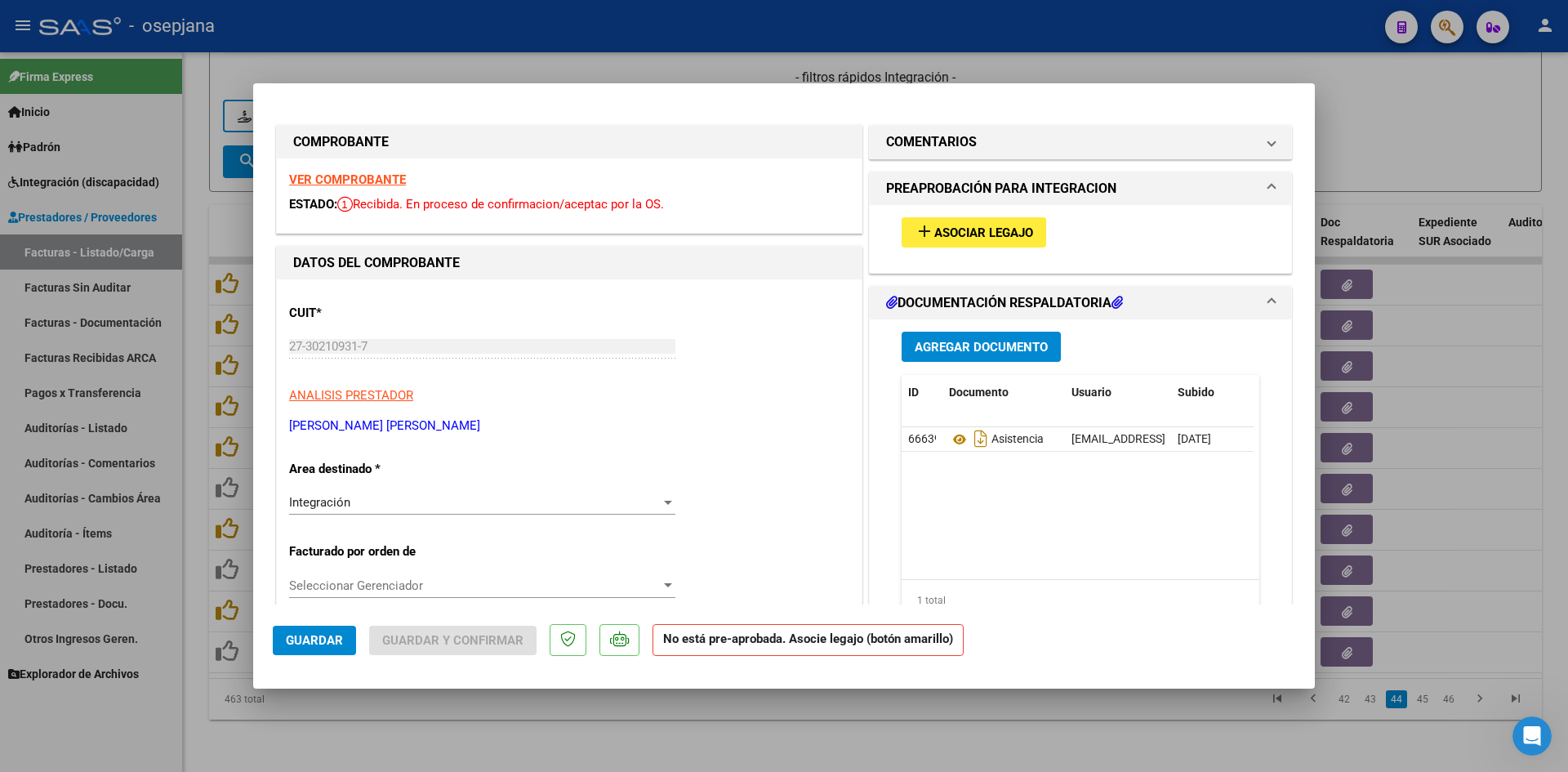
click at [340, 184] on strong "VER COMPROBANTE" at bounding box center [347, 180] width 117 height 15
click at [991, 233] on span "Asociar Legajo" at bounding box center [983, 232] width 99 height 15
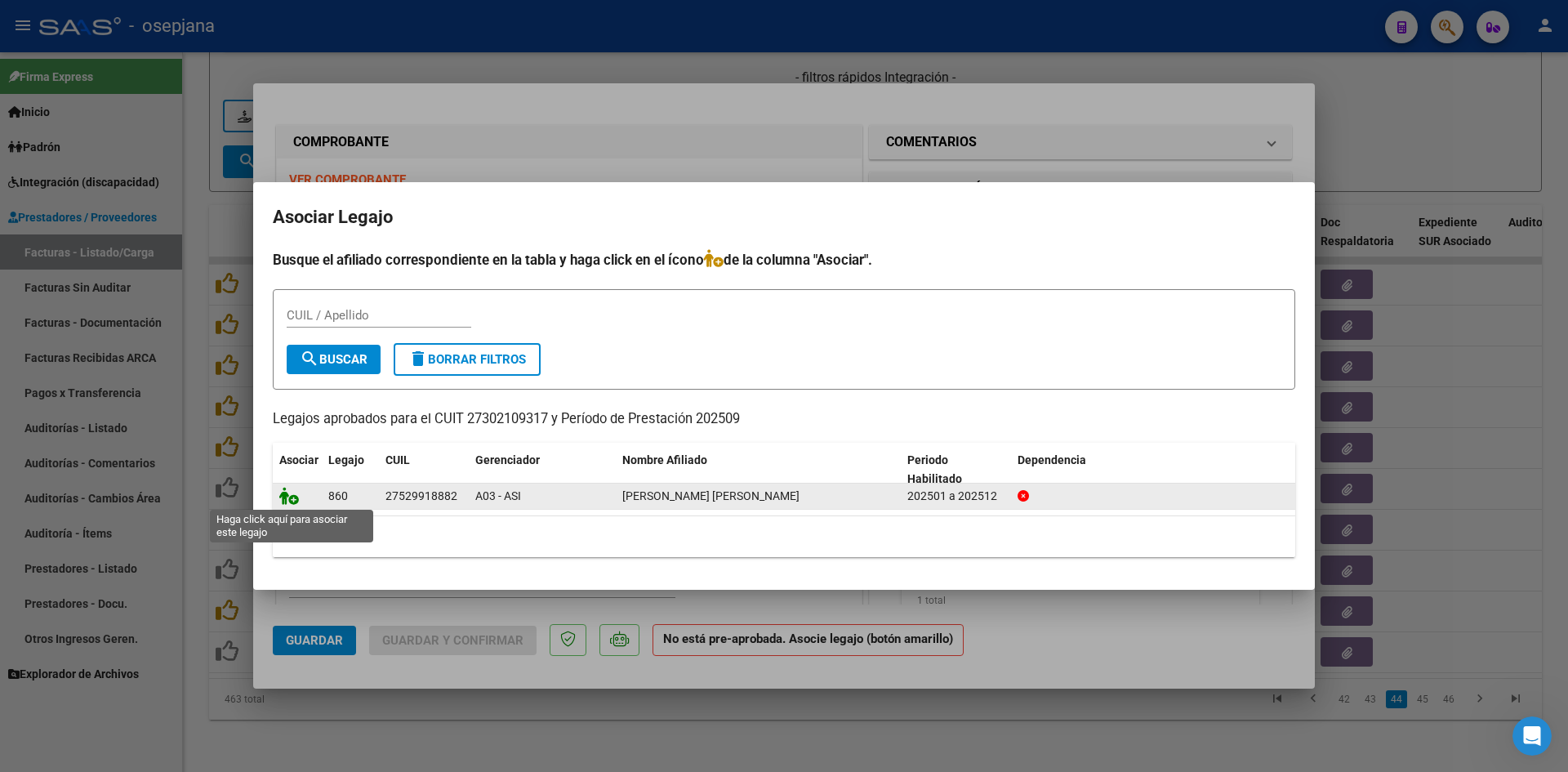
click at [287, 500] on icon at bounding box center [289, 496] width 20 height 18
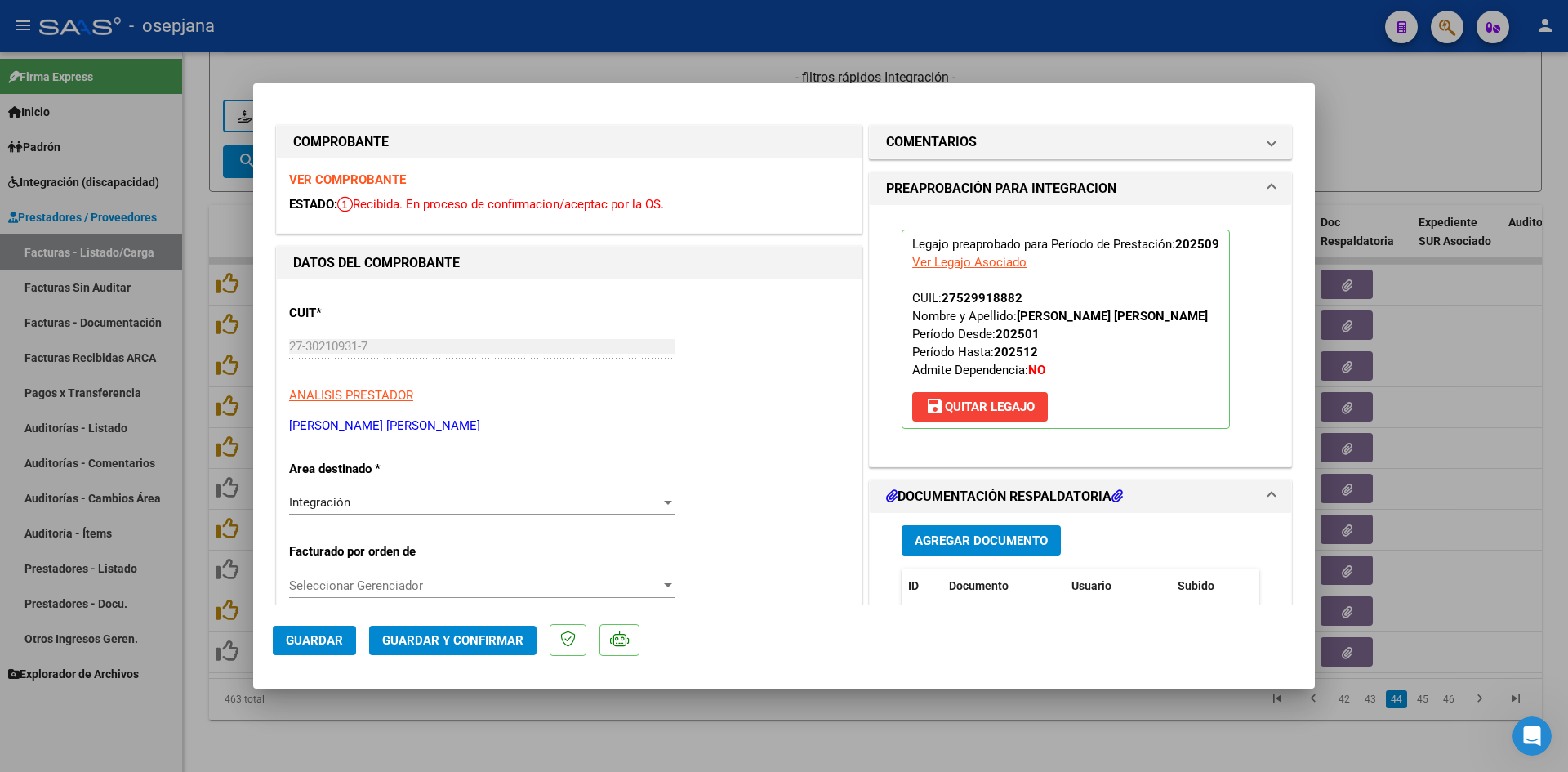
click at [310, 640] on span "Guardar" at bounding box center [314, 640] width 57 height 15
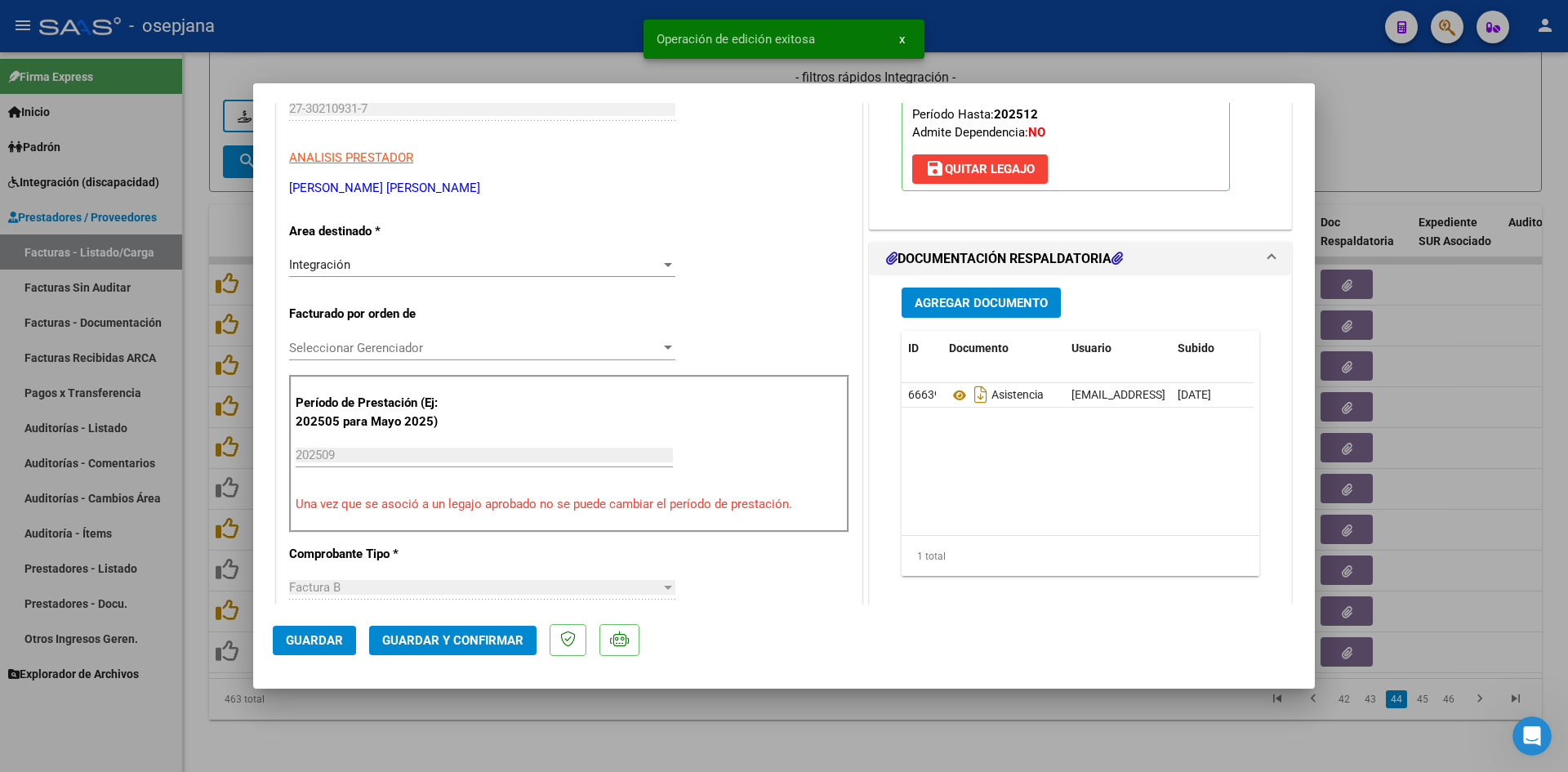
scroll to position [245, 0]
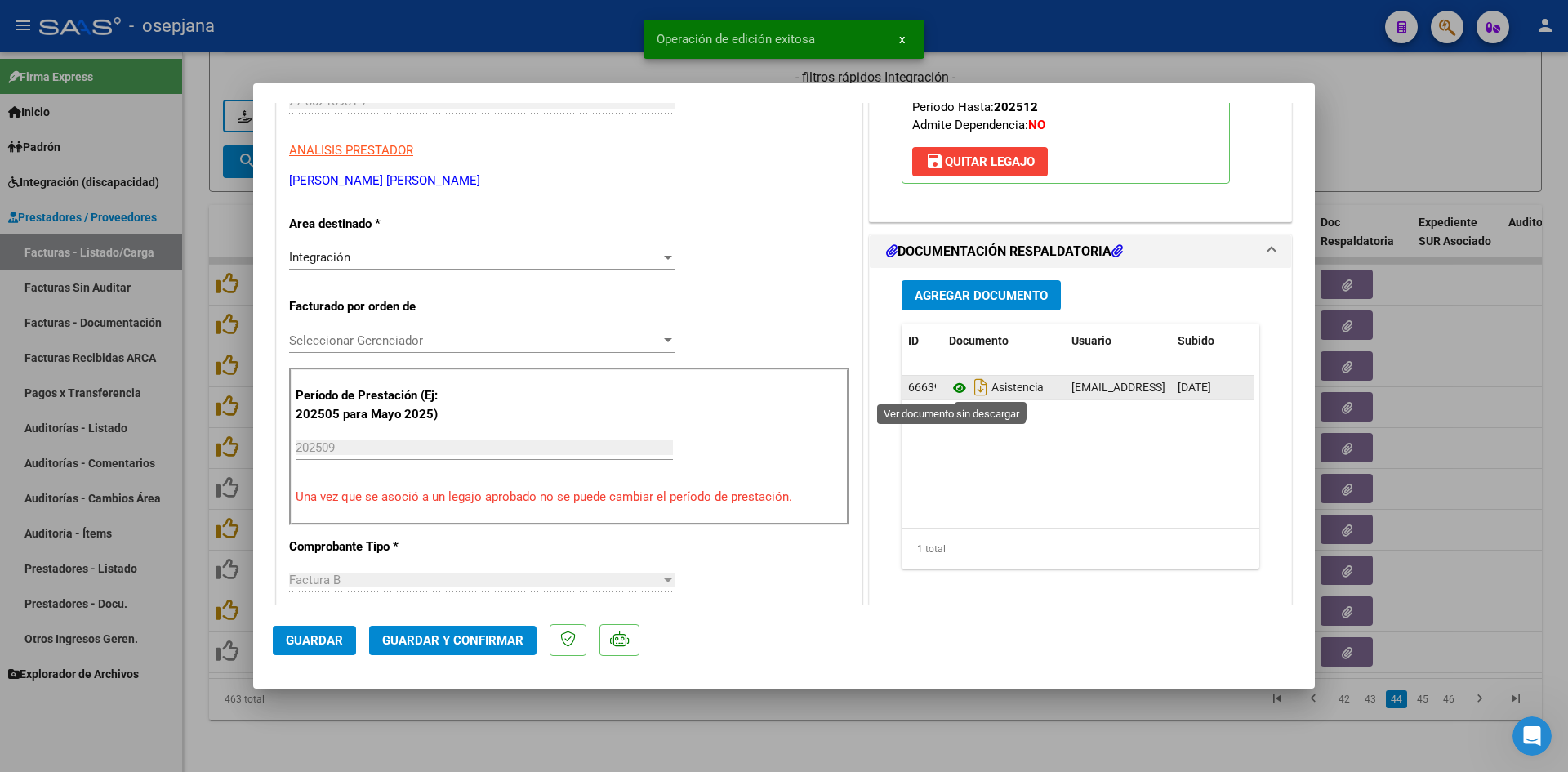
click at [960, 380] on icon at bounding box center [959, 388] width 21 height 20
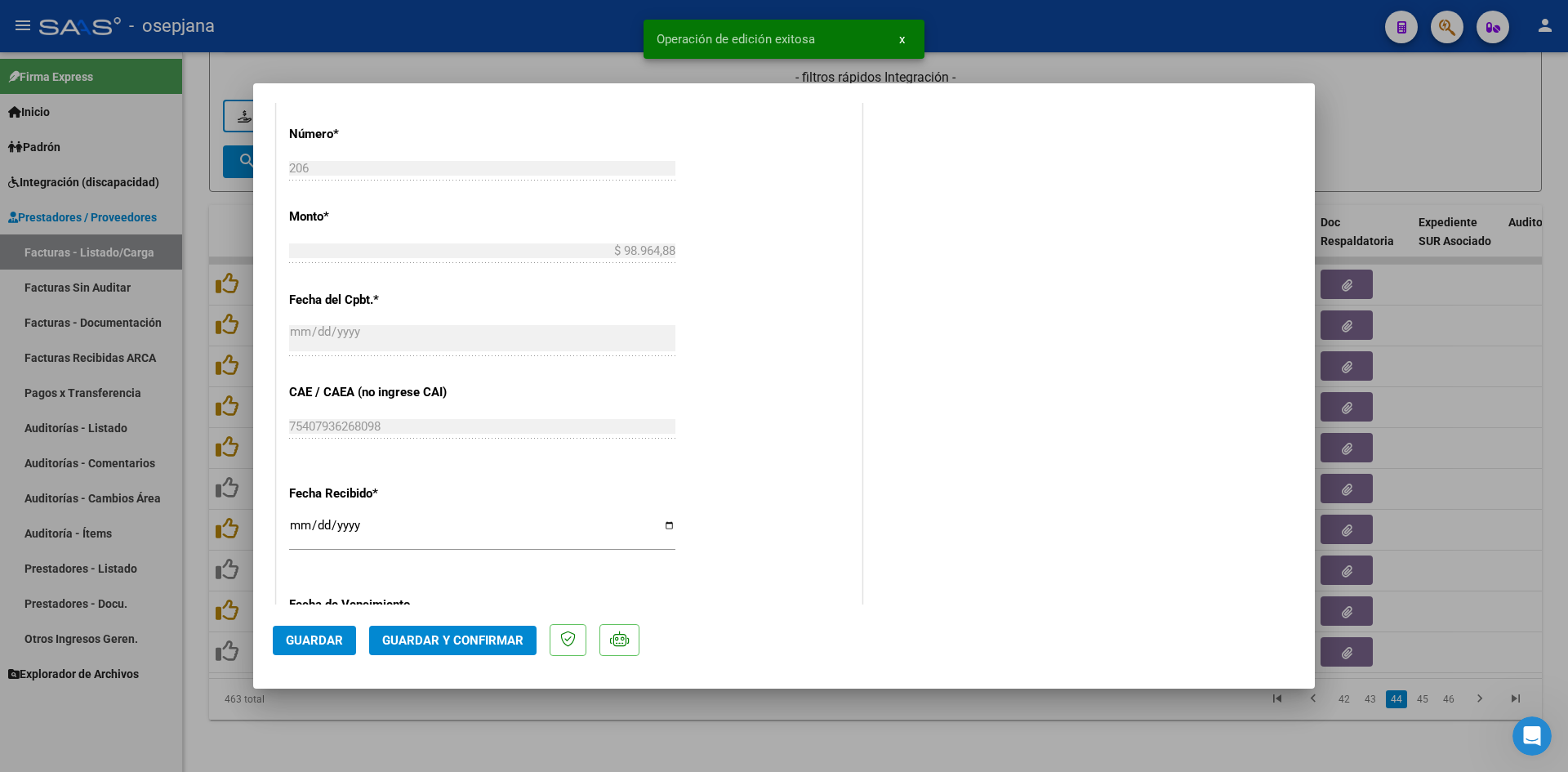
scroll to position [980, 0]
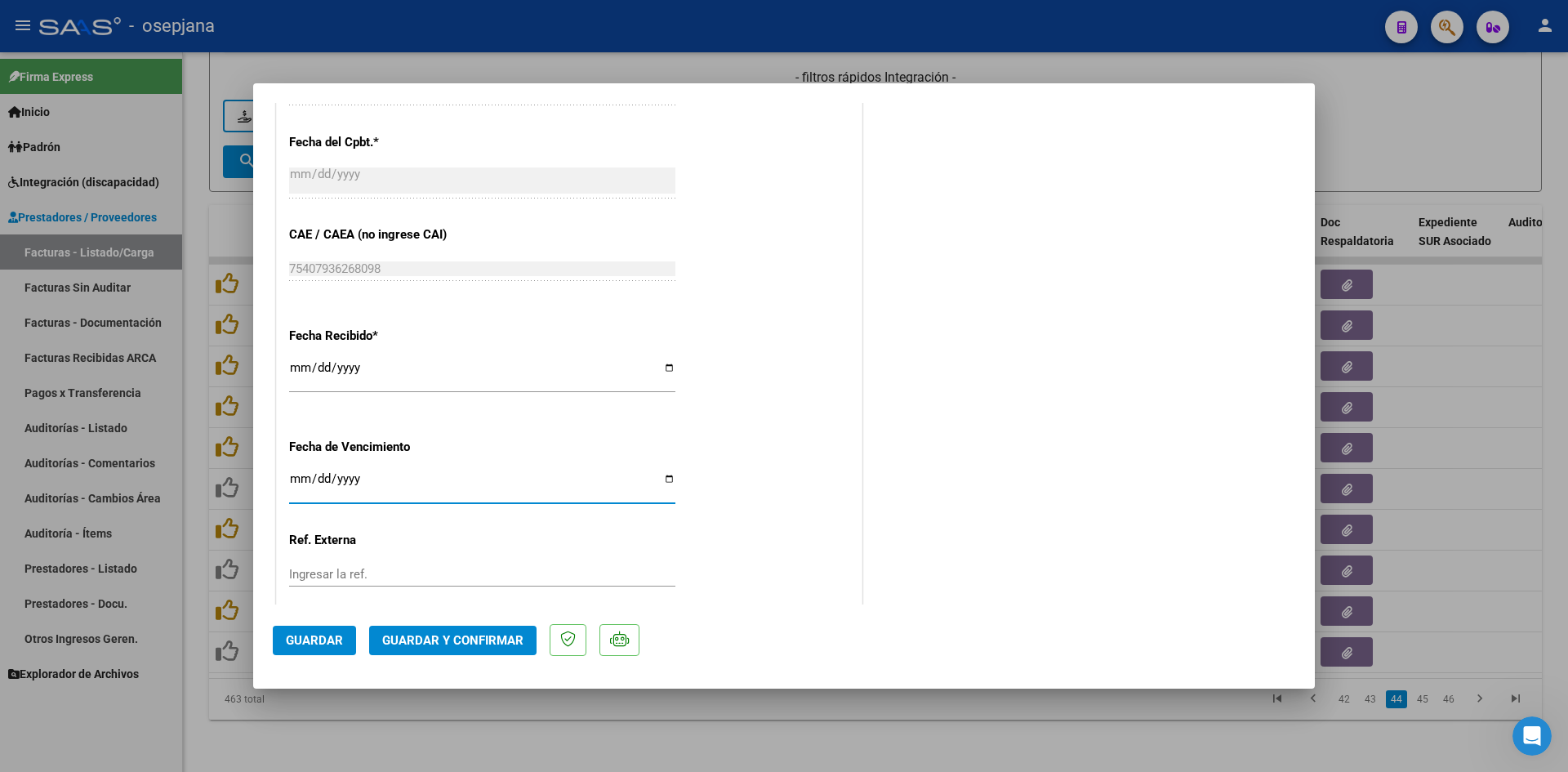
click at [296, 483] on input "[DATE]" at bounding box center [482, 486] width 387 height 26
click at [452, 629] on button "Guardar y Confirmar" at bounding box center [453, 641] width 167 height 30
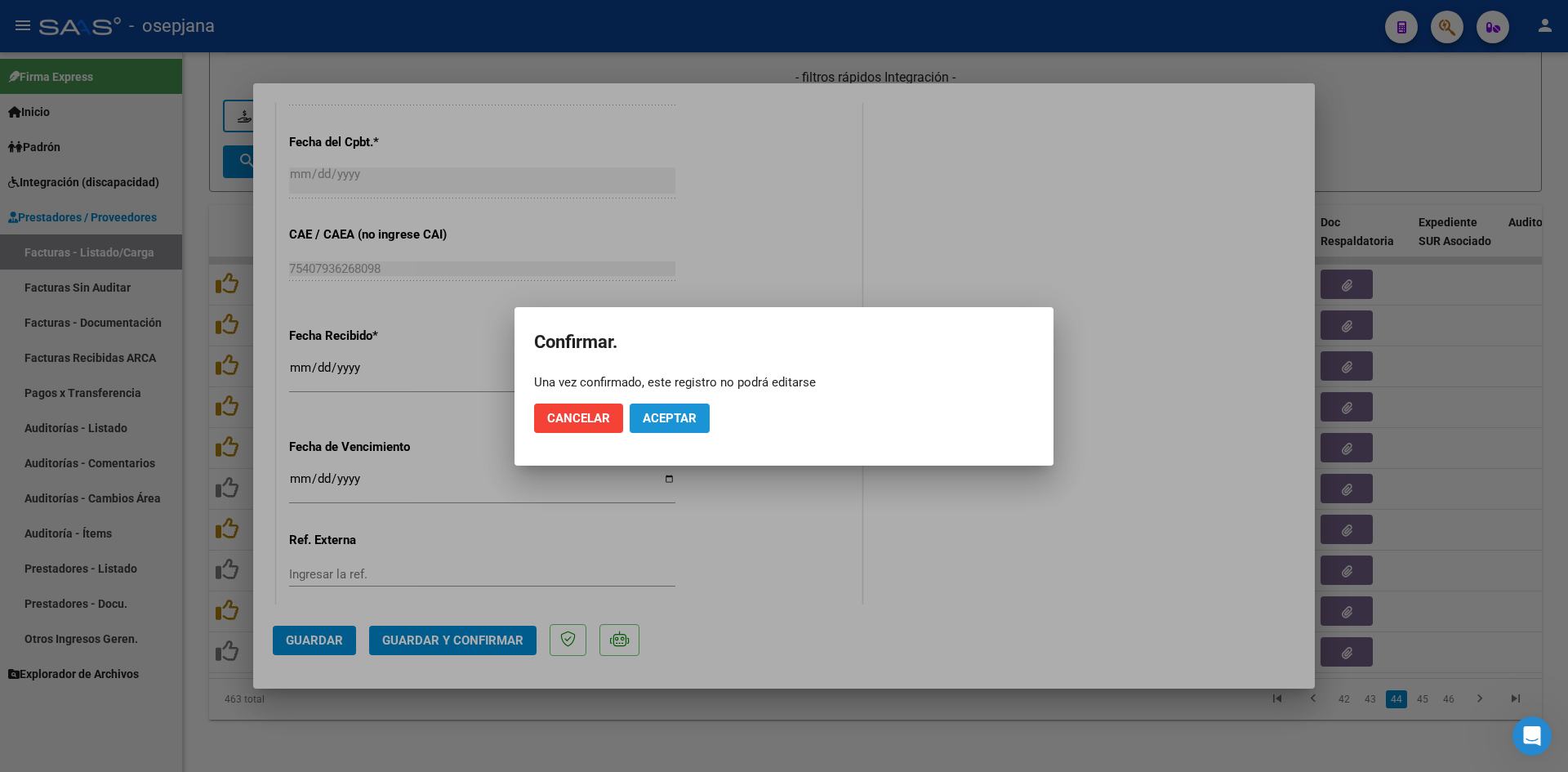
click at [640, 425] on button "Aceptar" at bounding box center [670, 419] width 80 height 30
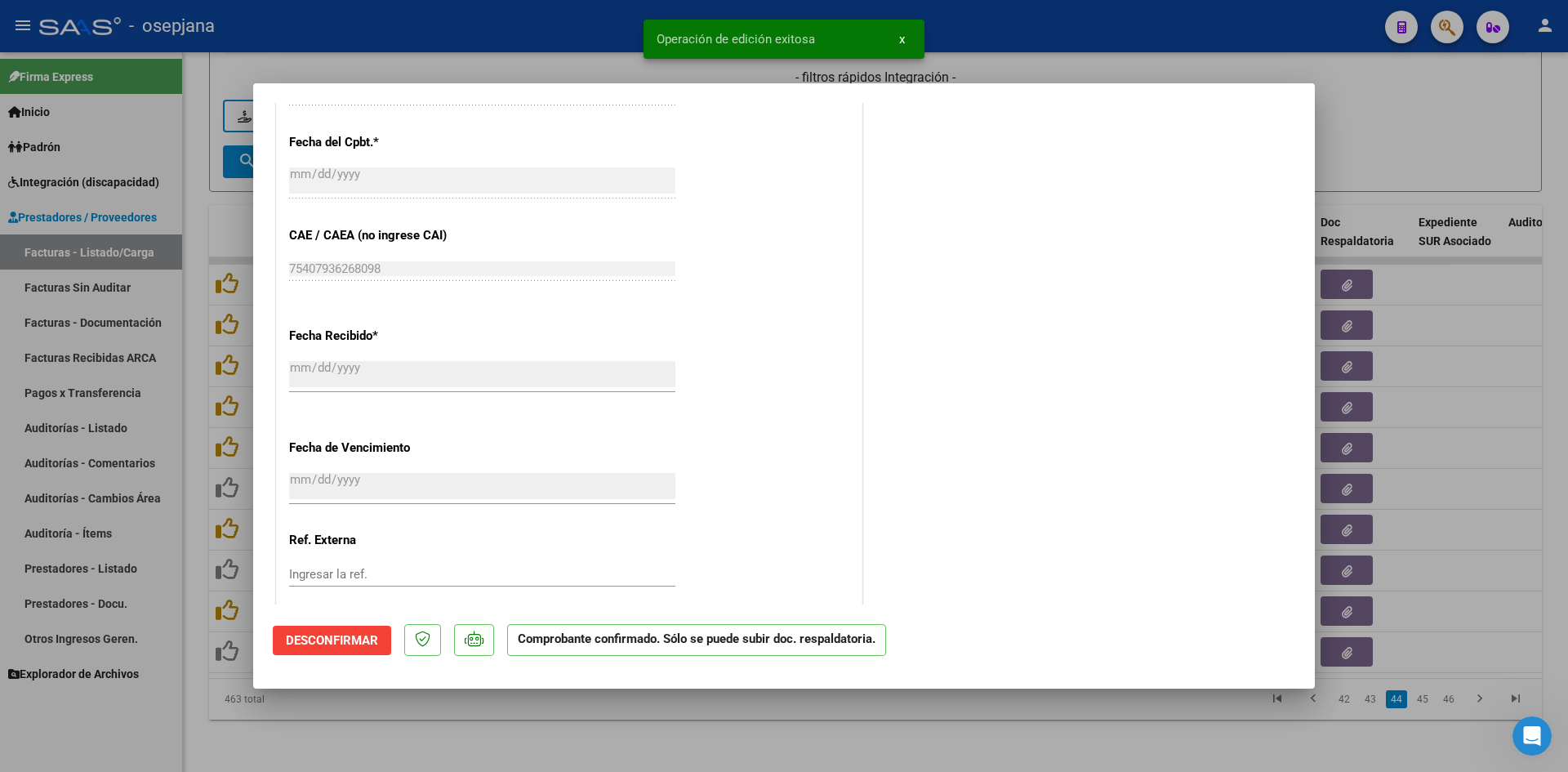
click at [1355, 143] on div at bounding box center [784, 386] width 1568 height 772
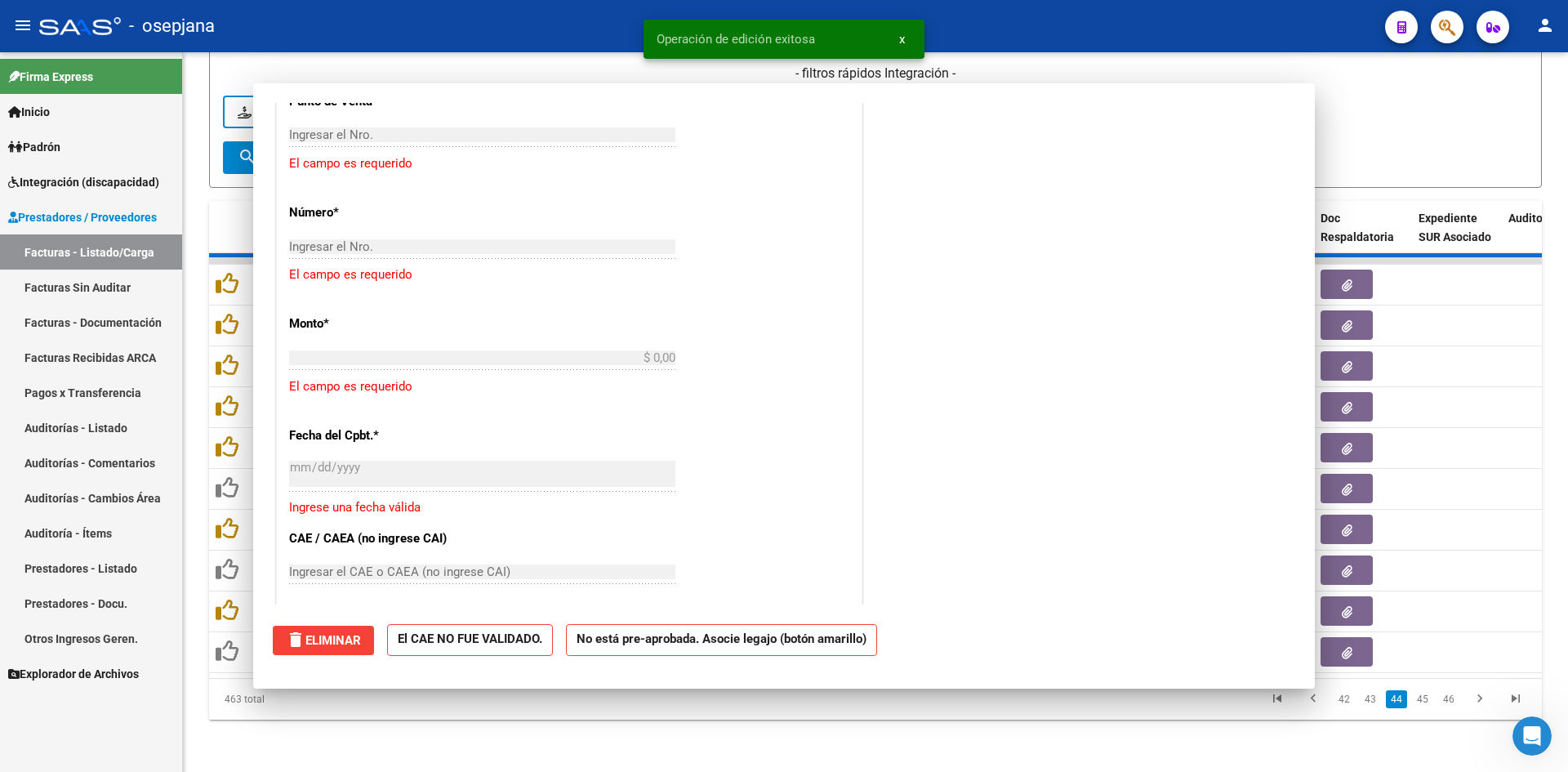
scroll to position [0, 0]
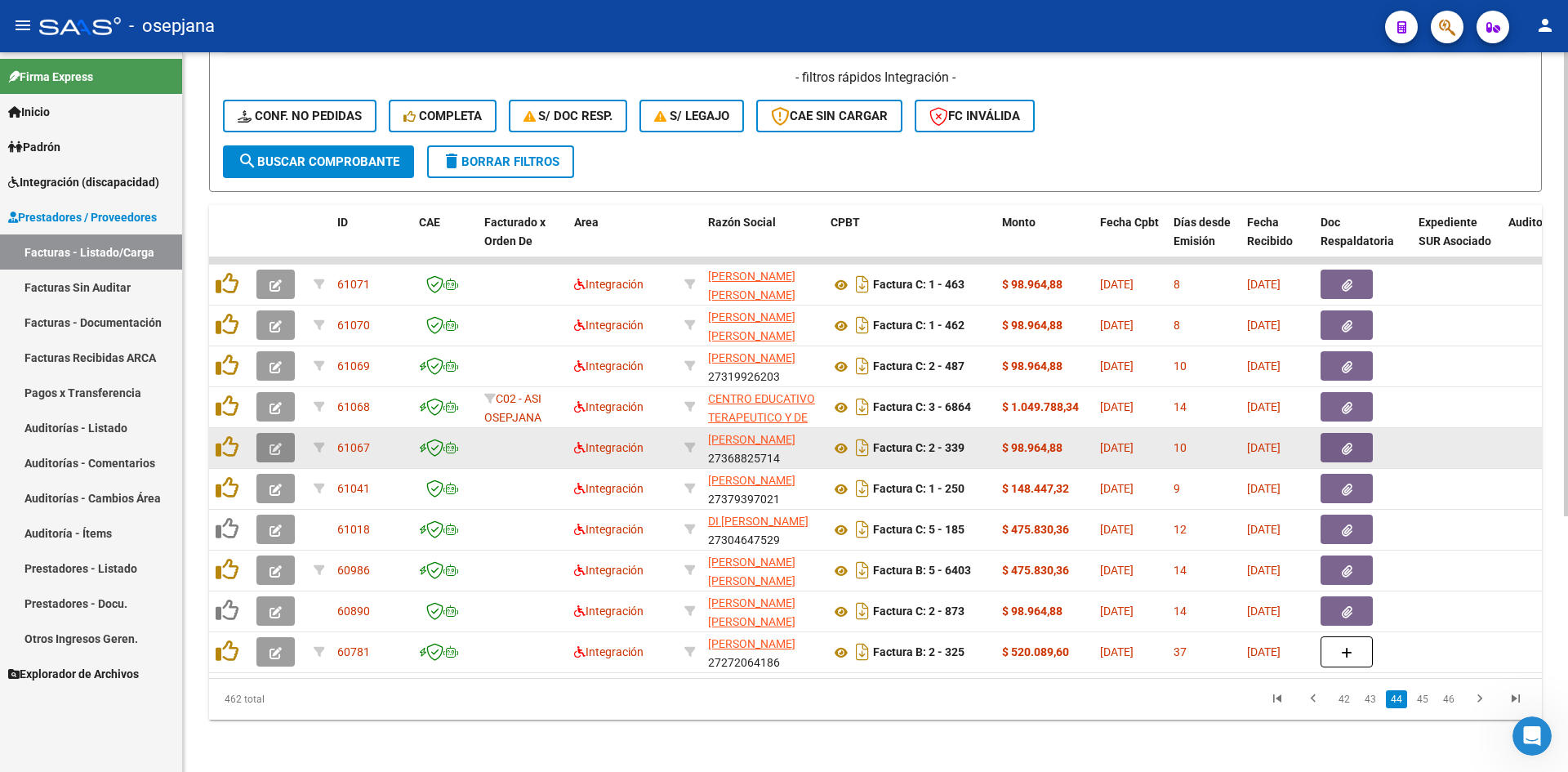
click at [280, 443] on icon "button" at bounding box center [275, 449] width 12 height 12
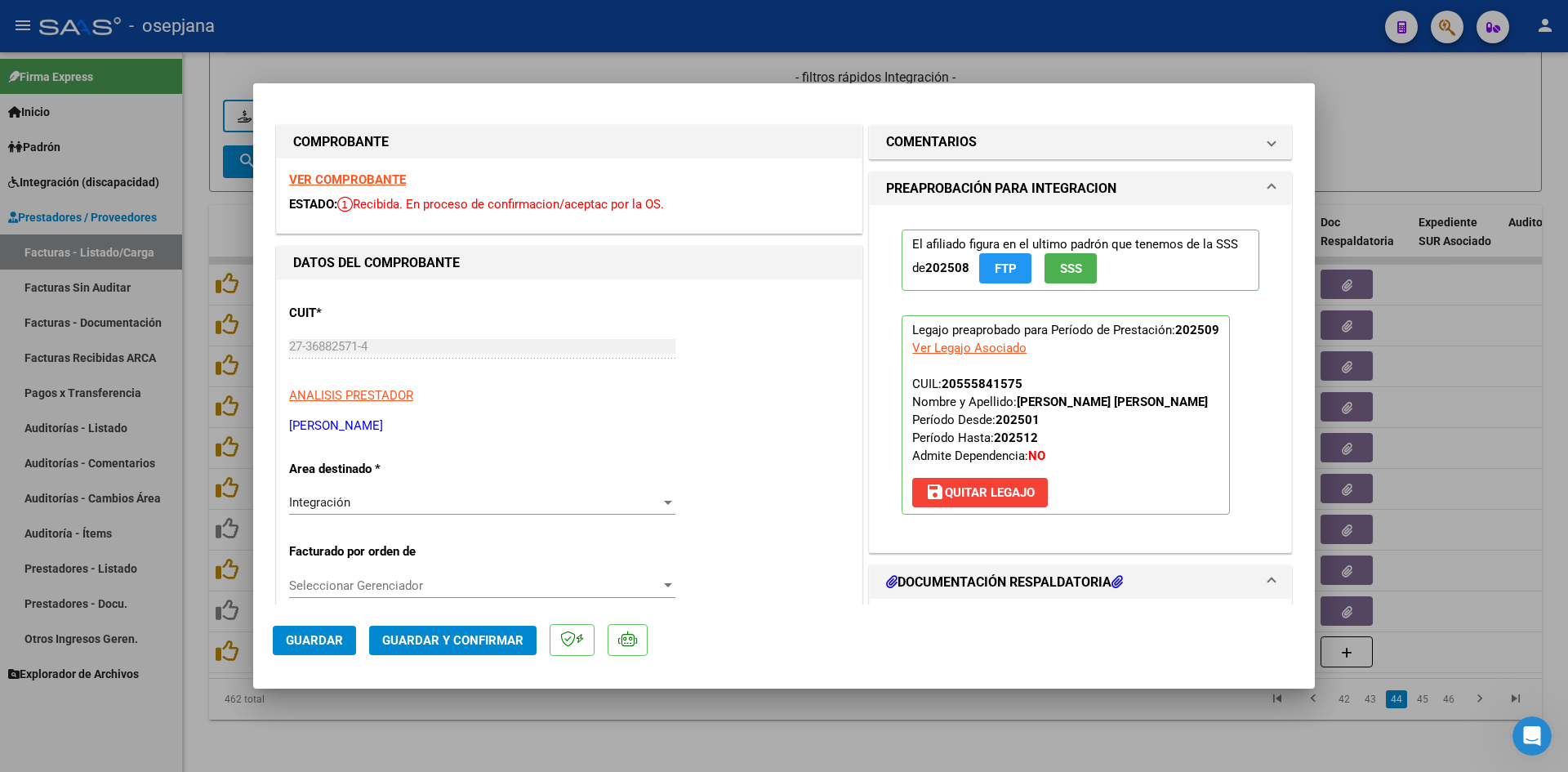
click at [328, 175] on strong "VER COMPROBANTE" at bounding box center [347, 180] width 117 height 15
